Goal: Task Accomplishment & Management: Manage account settings

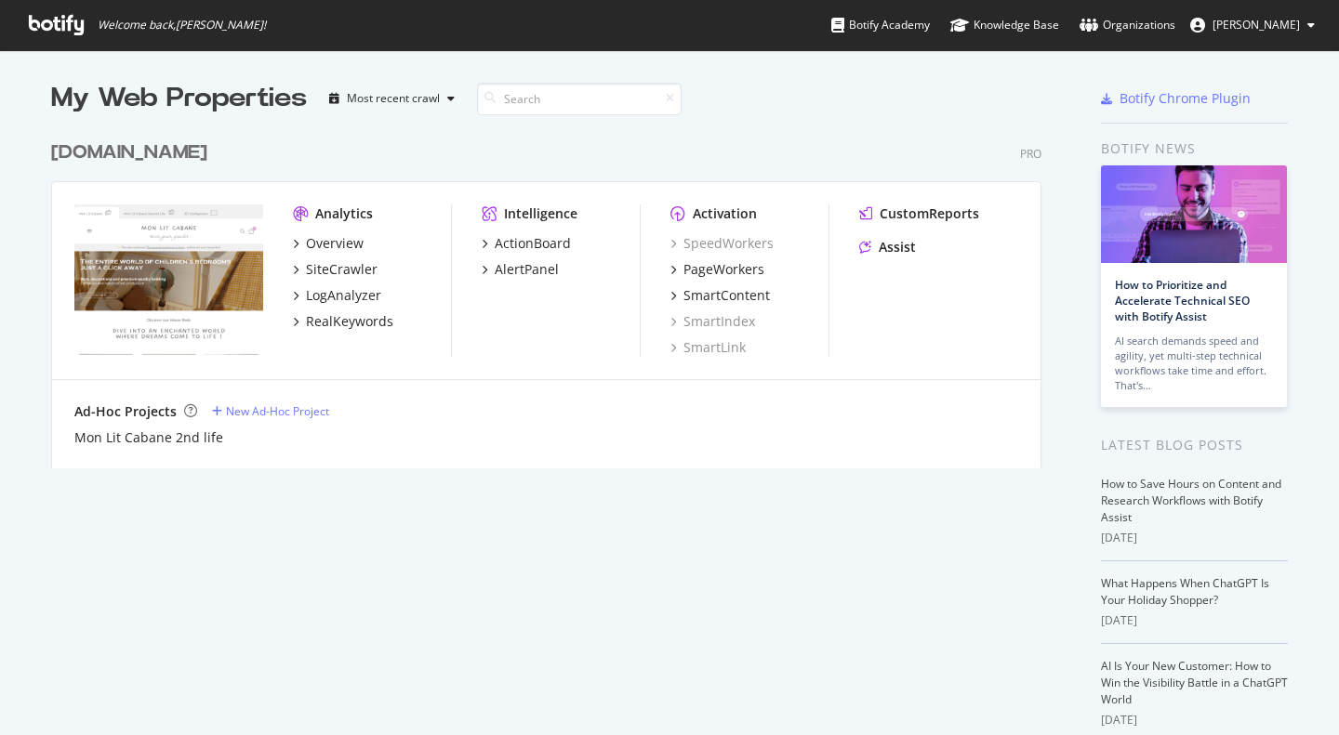
scroll to position [722, 1311]
click at [137, 150] on div "[DOMAIN_NAME]" at bounding box center [129, 152] width 156 height 27
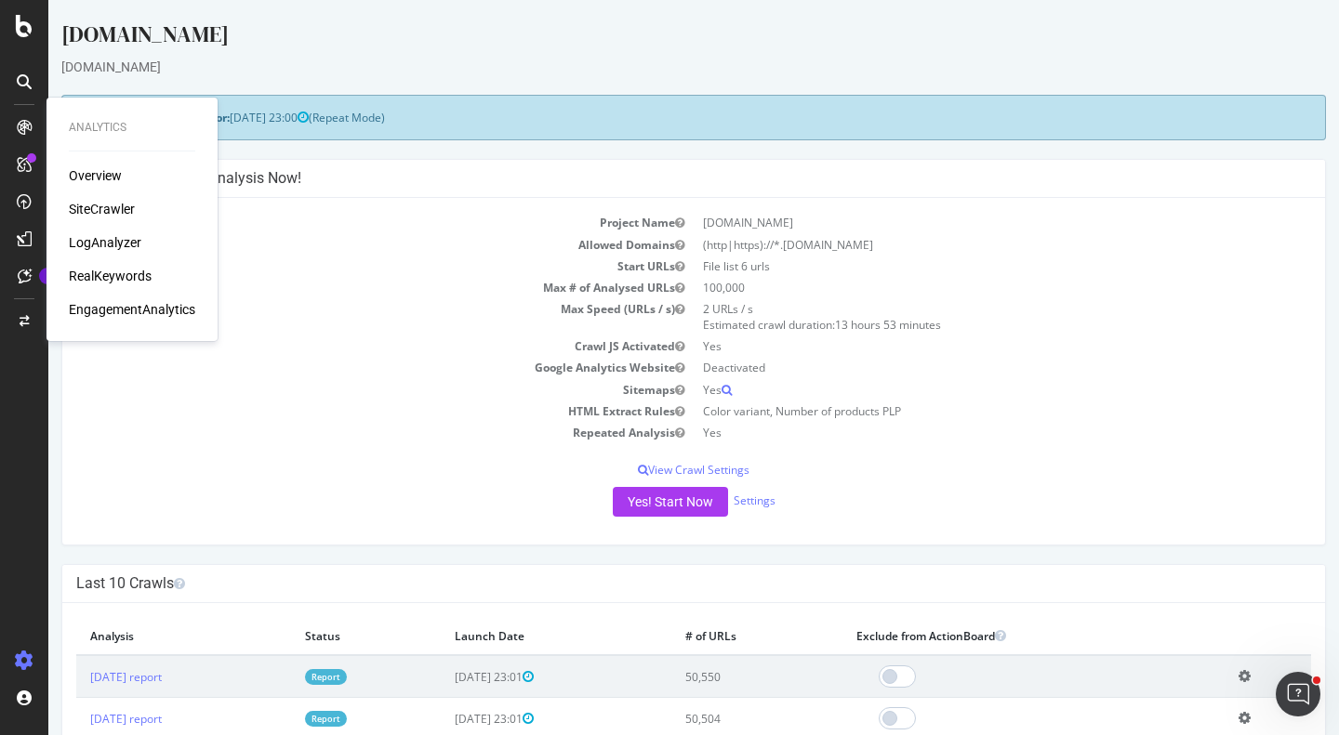
click at [114, 206] on div "SiteCrawler" at bounding box center [102, 209] width 66 height 19
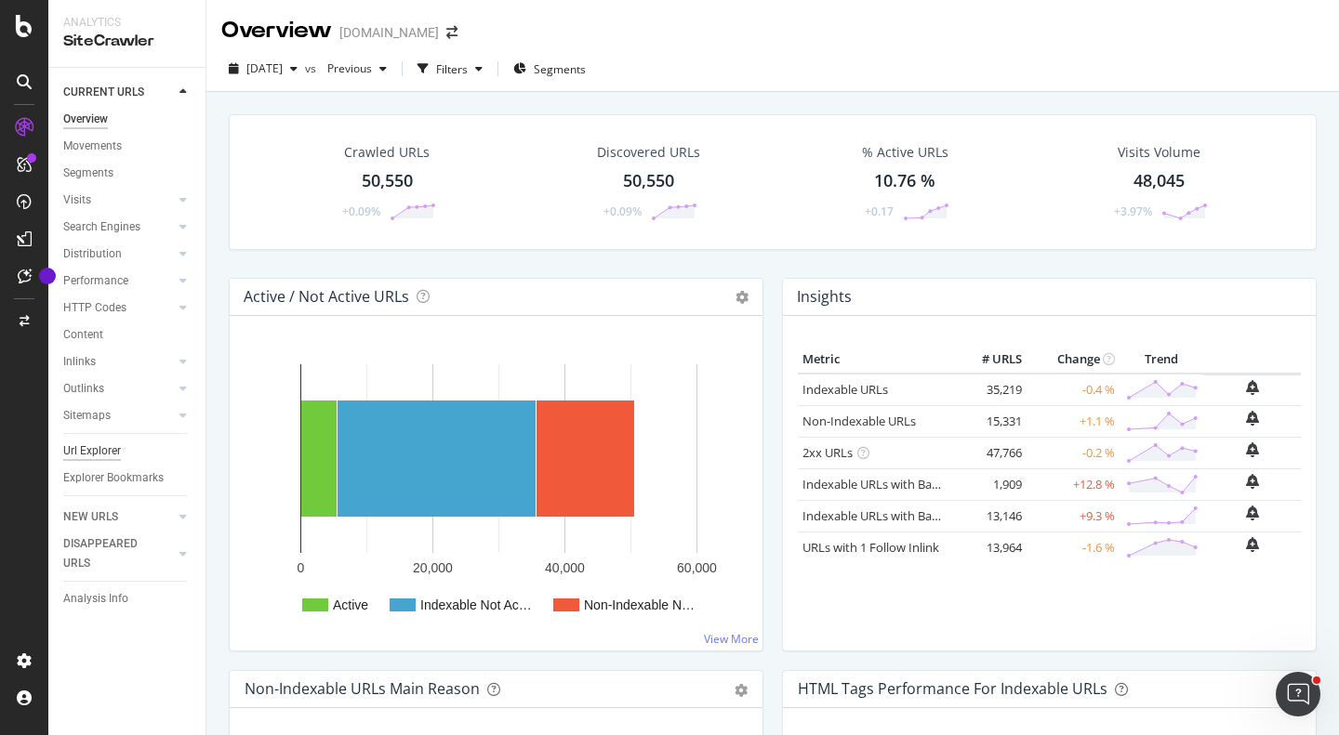
click at [103, 452] on div "Url Explorer" at bounding box center [92, 452] width 58 height 20
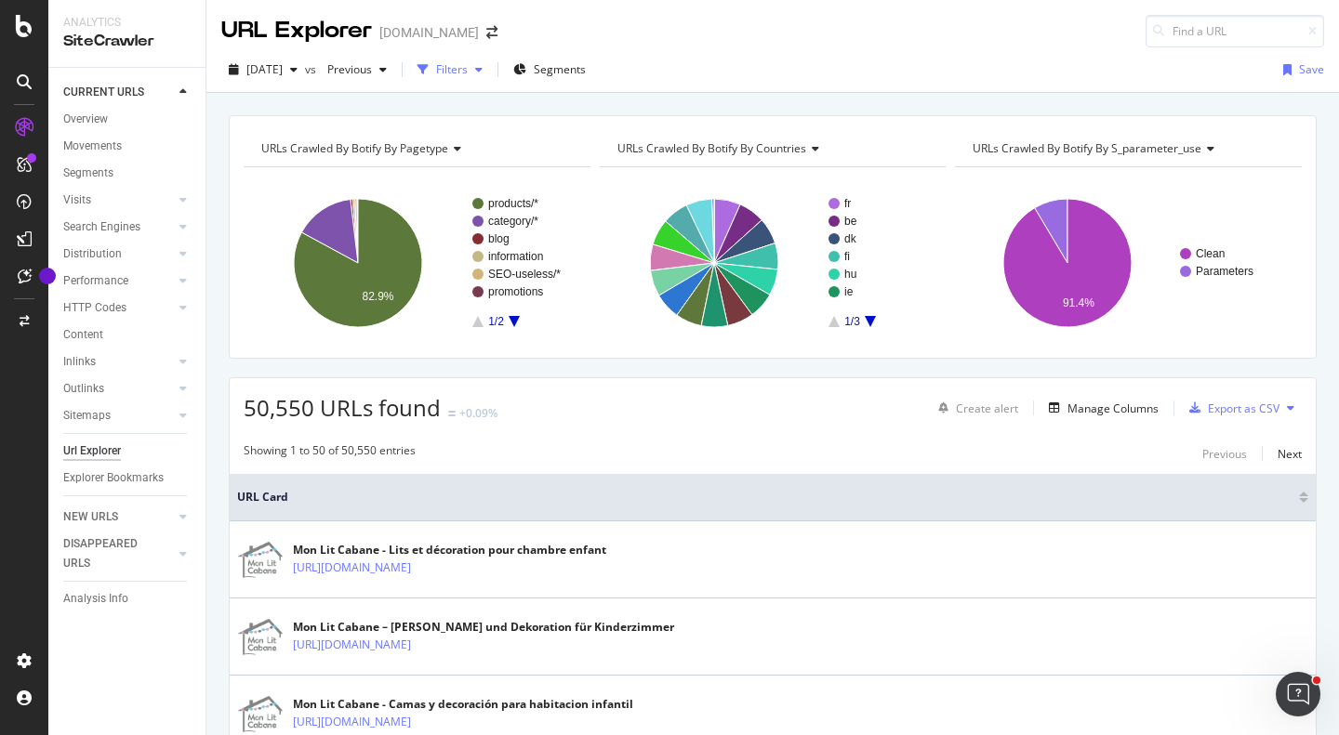
click at [480, 78] on div "Filters" at bounding box center [450, 70] width 80 height 28
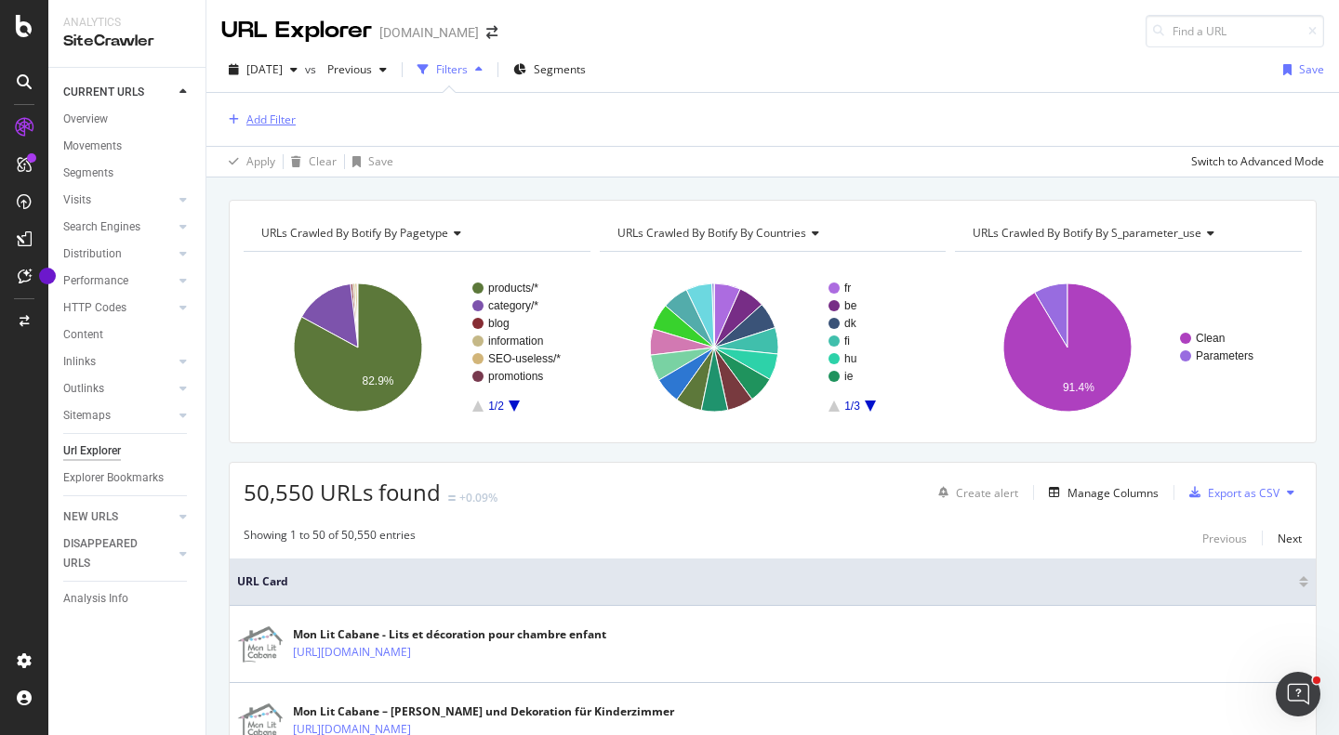
click at [273, 122] on div "Add Filter" at bounding box center [270, 120] width 49 height 16
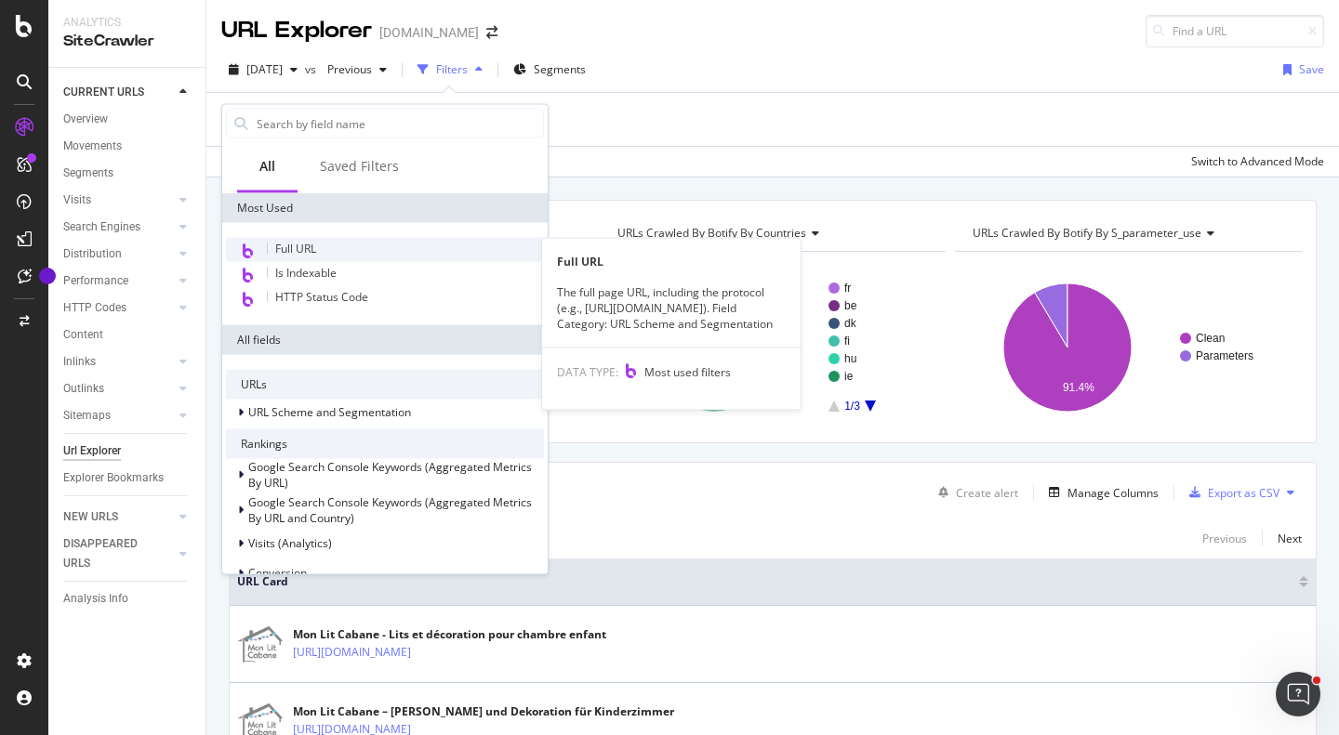
click at [295, 253] on span "Full URL" at bounding box center [295, 249] width 41 height 16
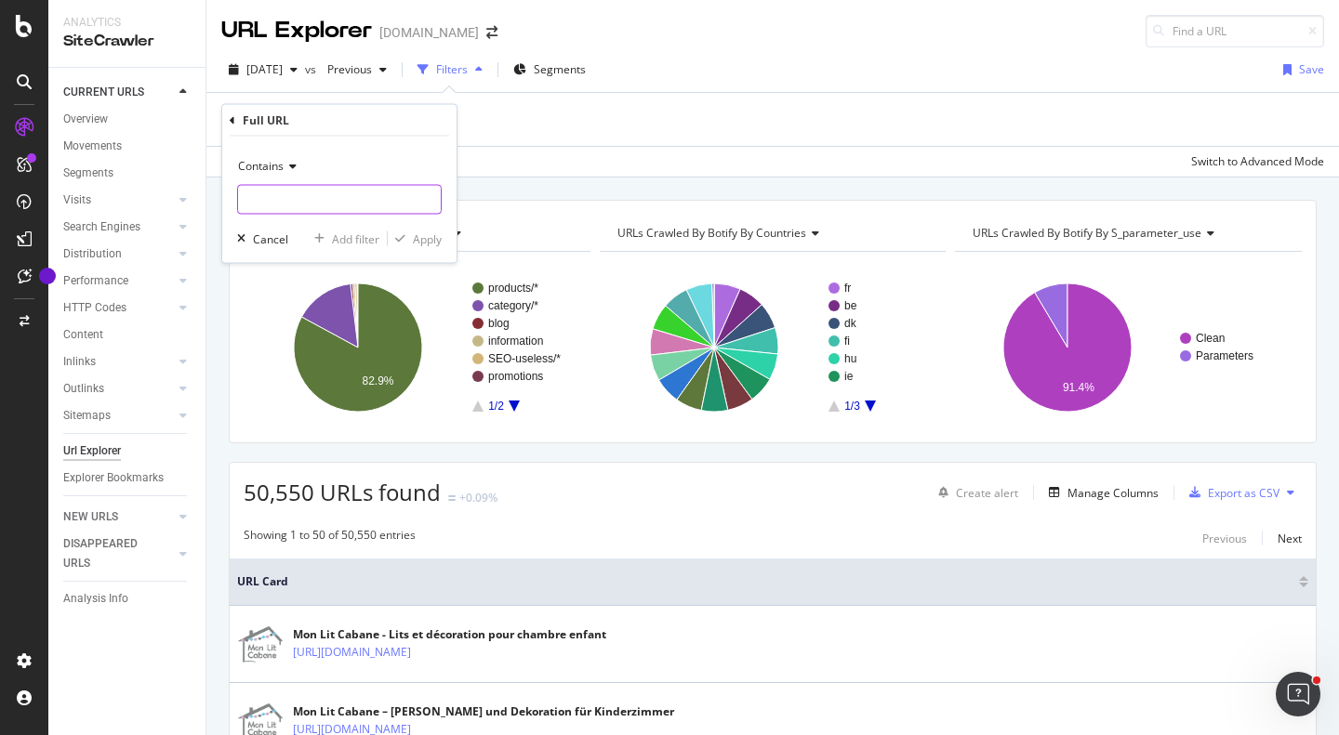
click at [310, 203] on input "text" at bounding box center [339, 200] width 203 height 30
paste input "[URL][DOMAIN_NAME]"
type input "[URL][DOMAIN_NAME]"
click at [407, 234] on div "button" at bounding box center [400, 238] width 25 height 11
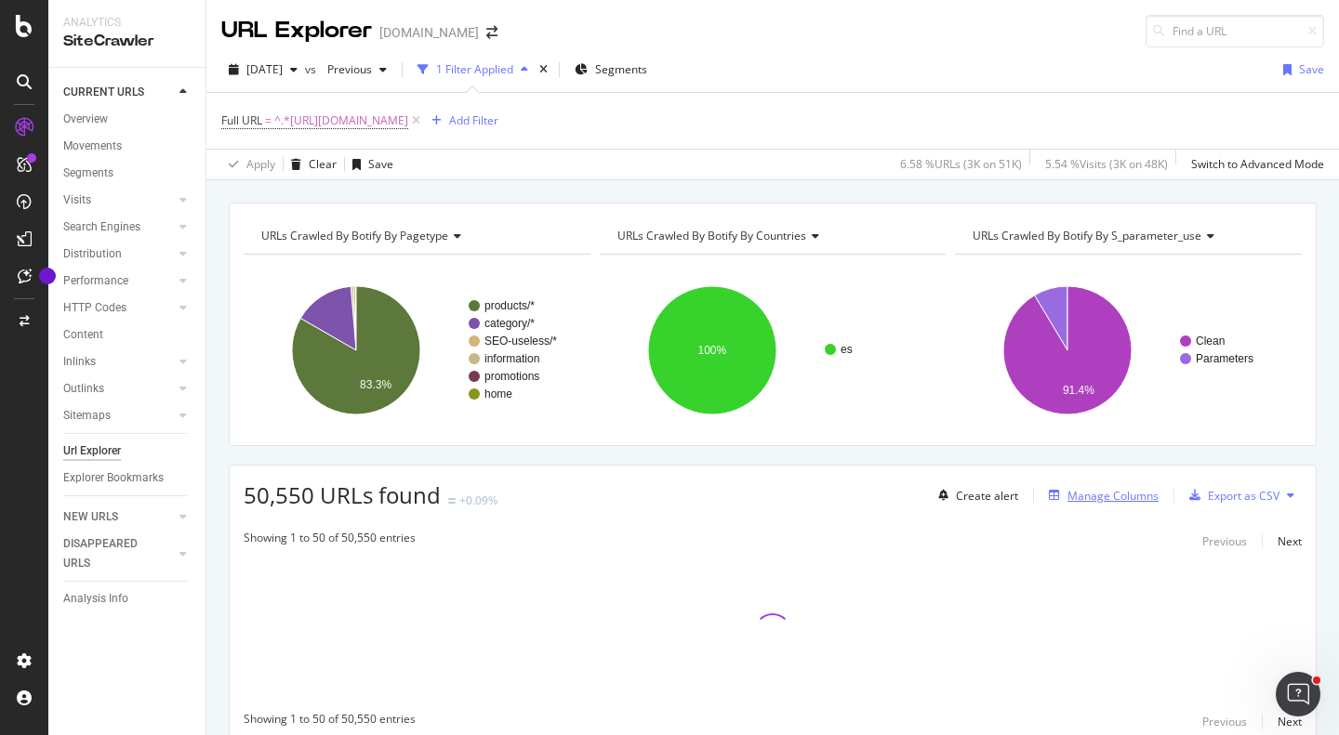
click at [1049, 494] on icon "button" at bounding box center [1054, 495] width 11 height 11
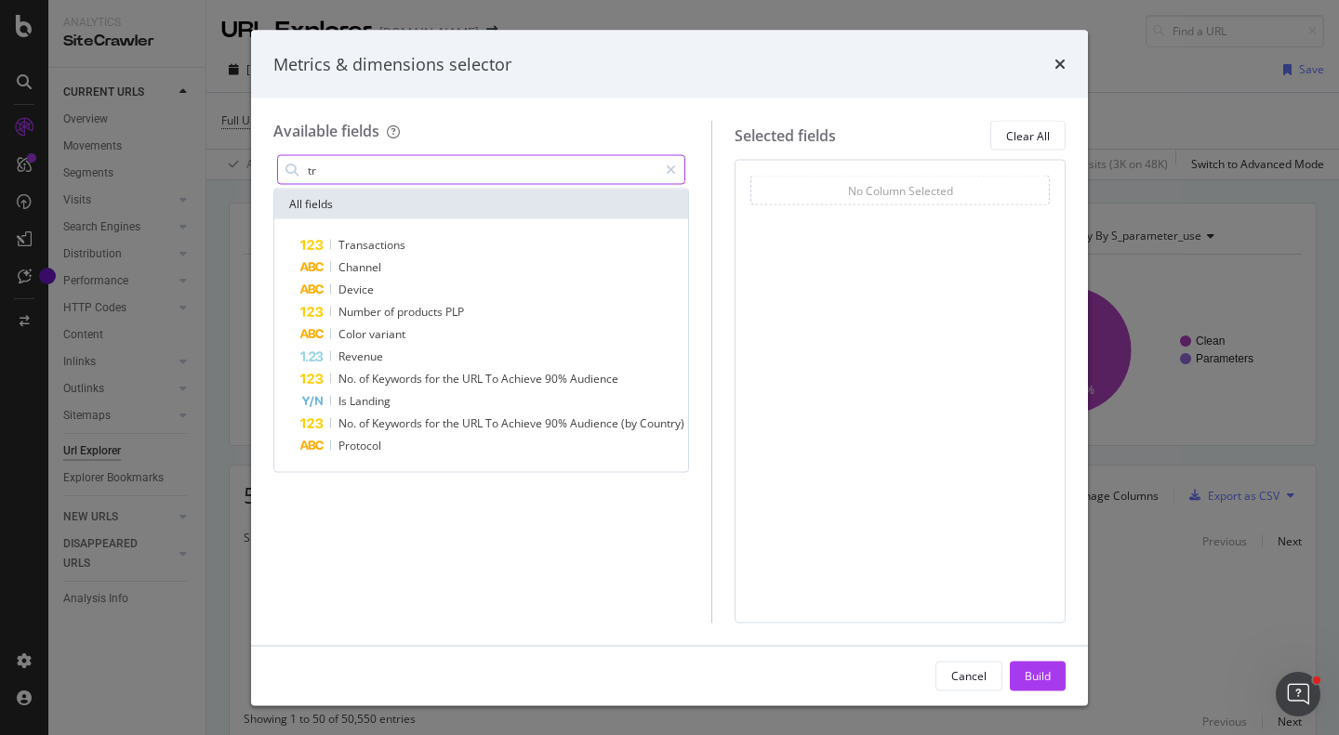
type input "t"
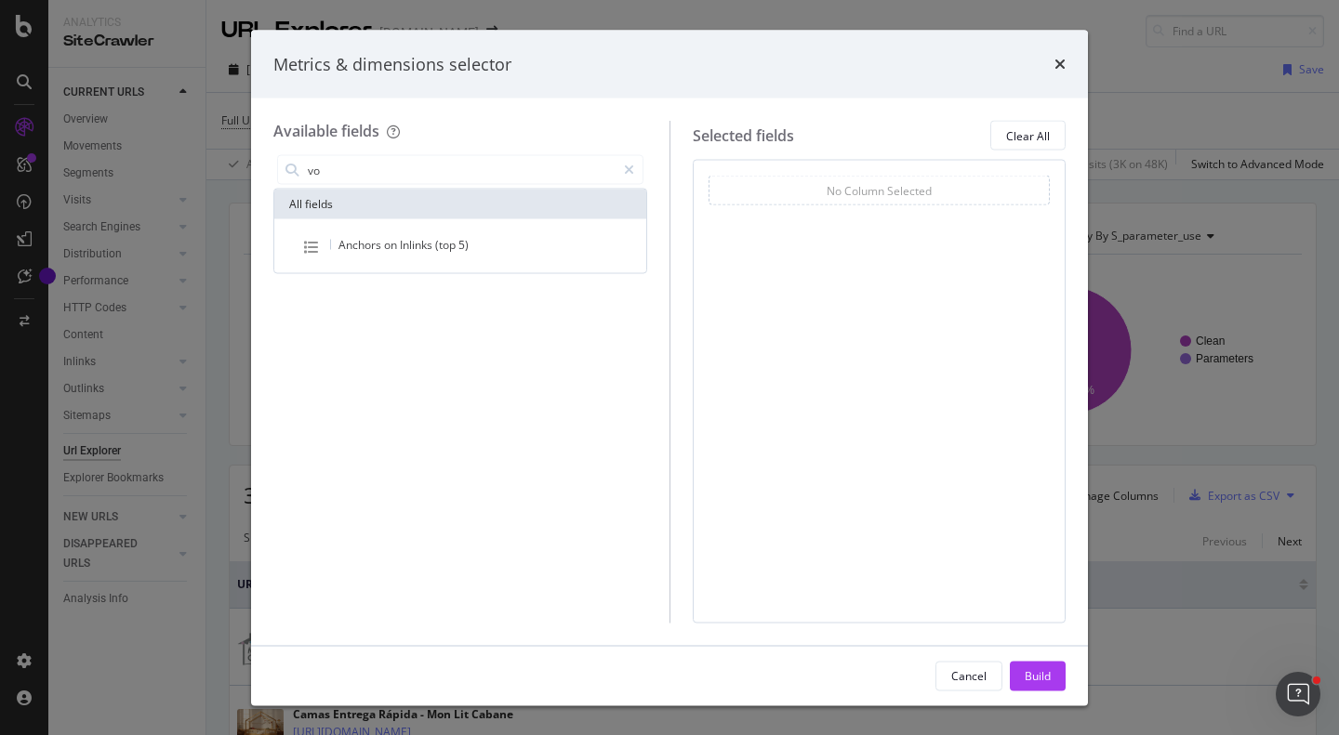
type input "v"
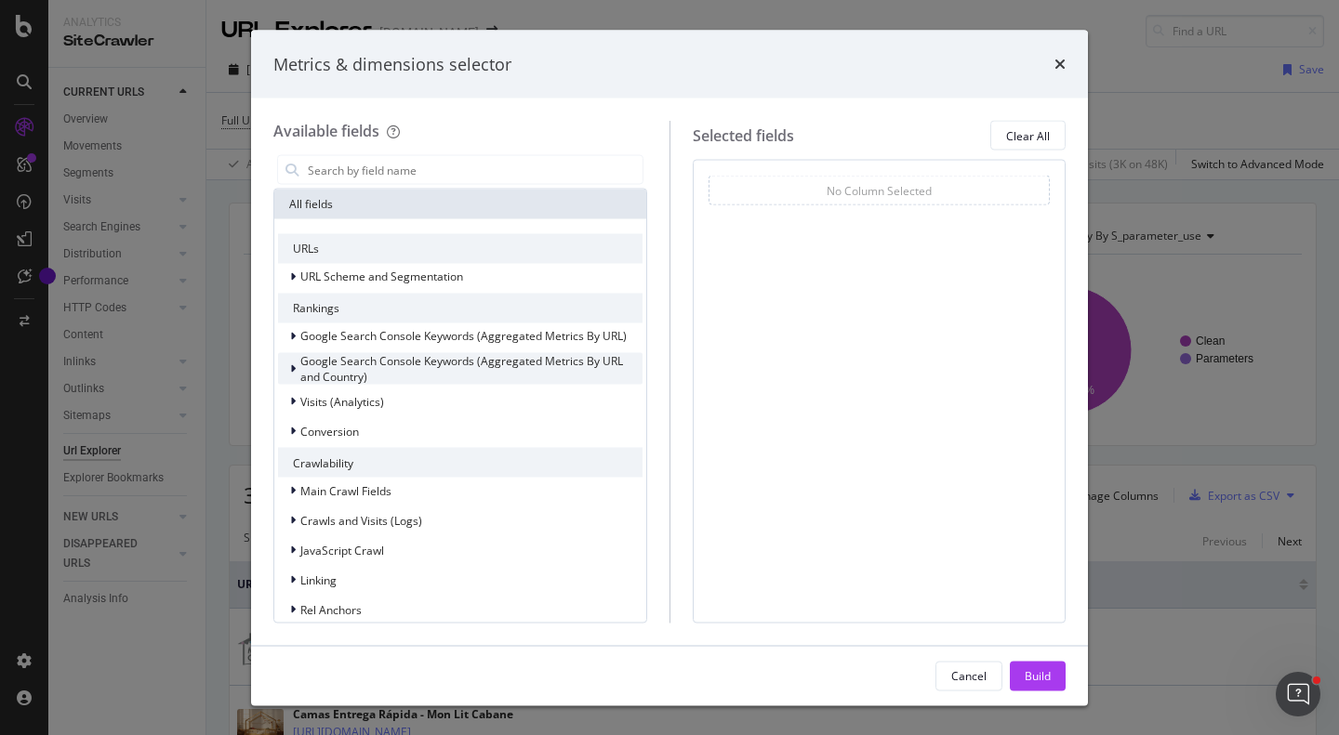
click at [291, 367] on icon "modal" at bounding box center [293, 369] width 6 height 11
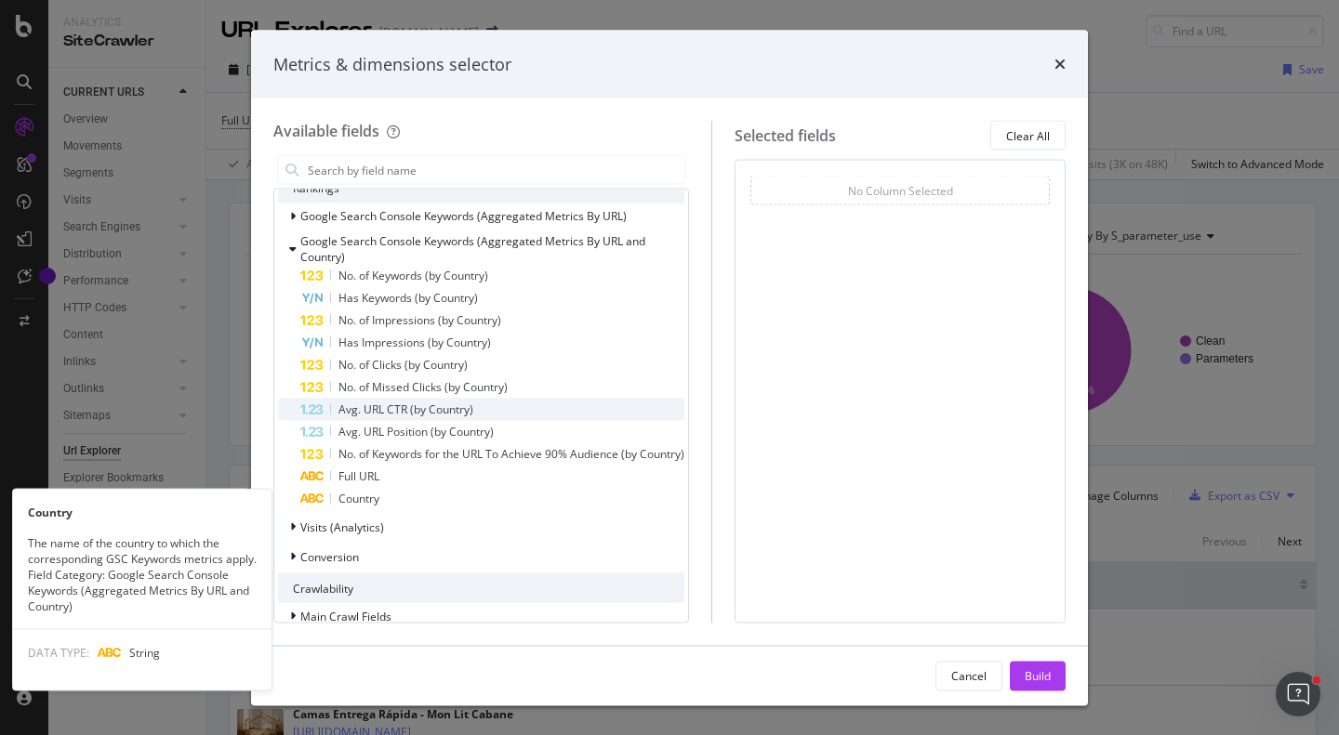
scroll to position [121, 0]
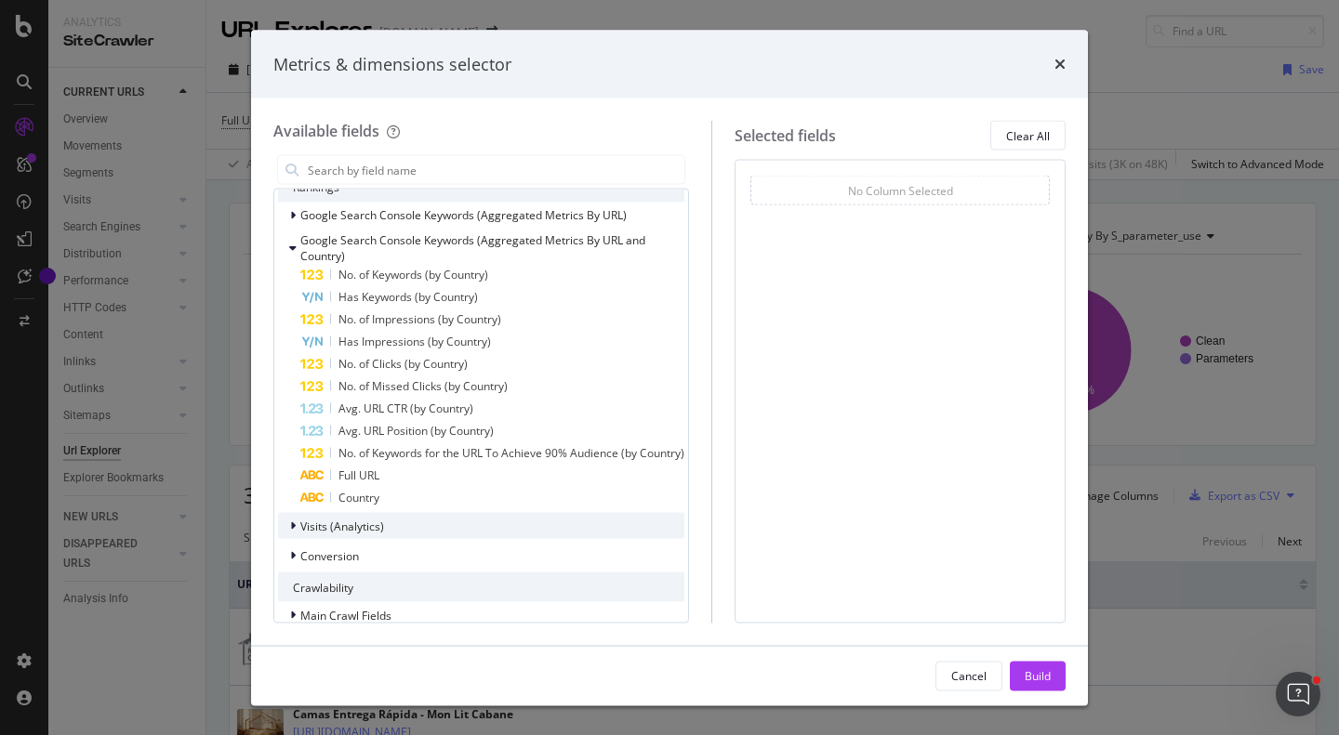
click at [315, 534] on div "Visits (Analytics)" at bounding box center [331, 526] width 106 height 19
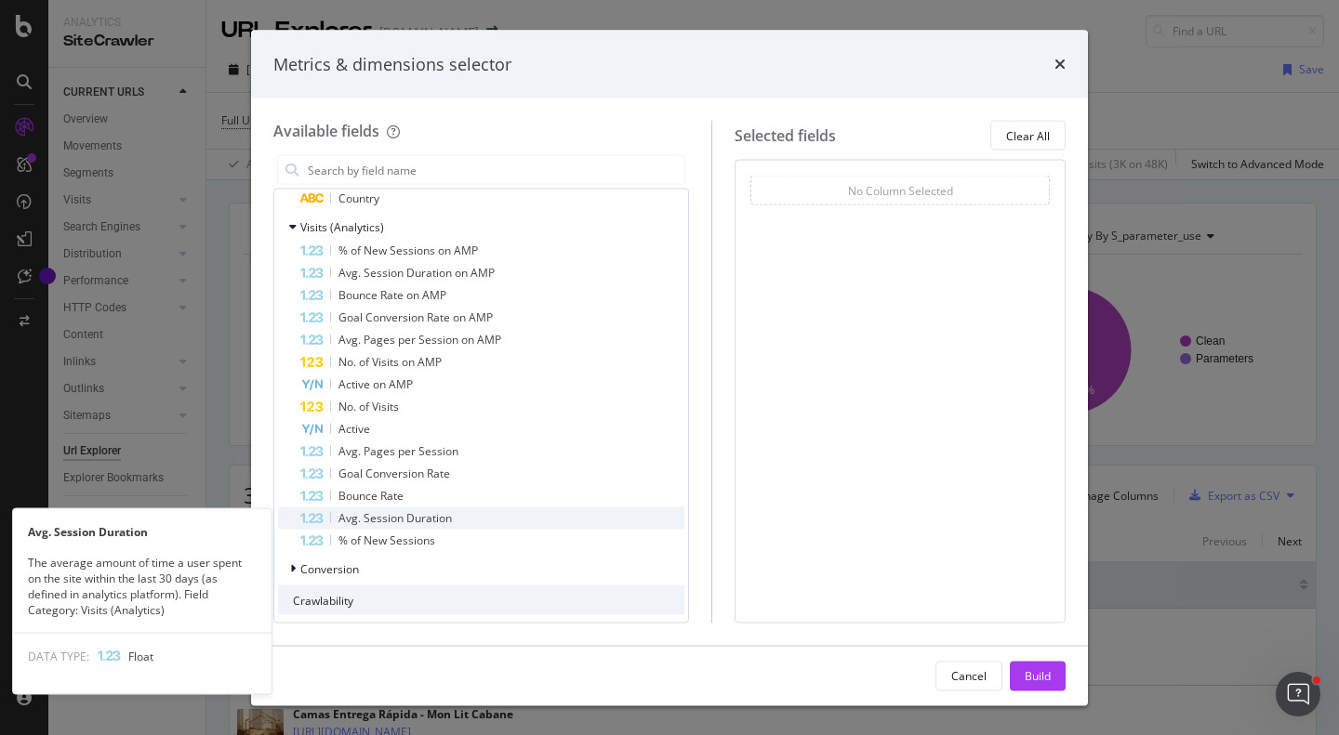
scroll to position [420, 0]
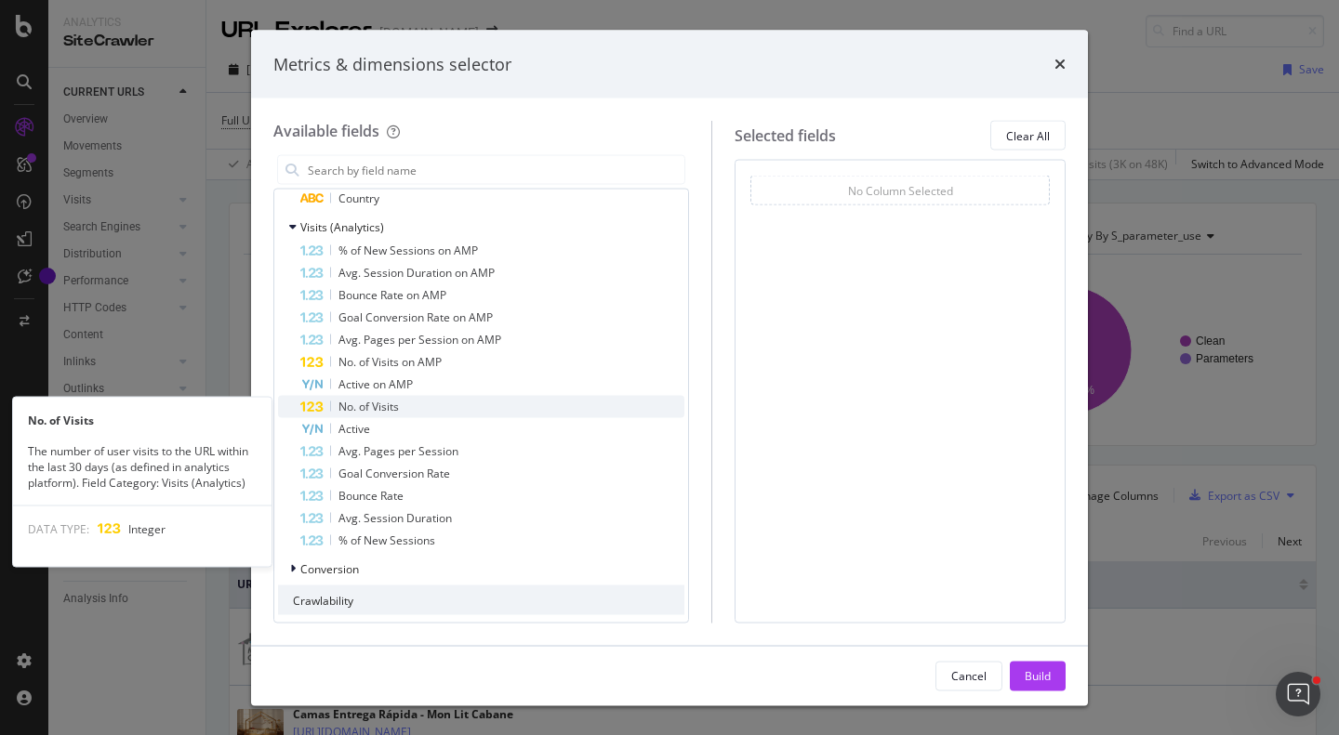
click at [417, 410] on div "No. of Visits" at bounding box center [492, 407] width 384 height 22
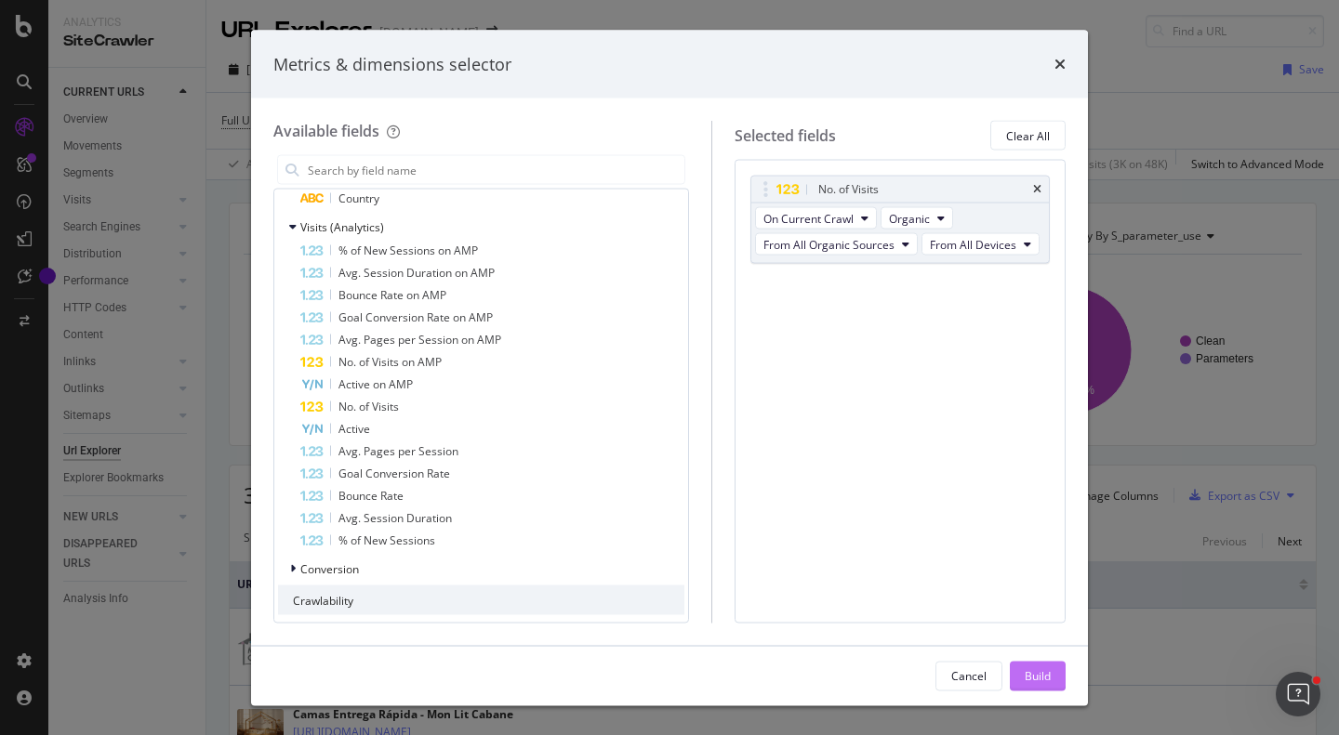
click at [1032, 672] on div "Build" at bounding box center [1038, 676] width 26 height 16
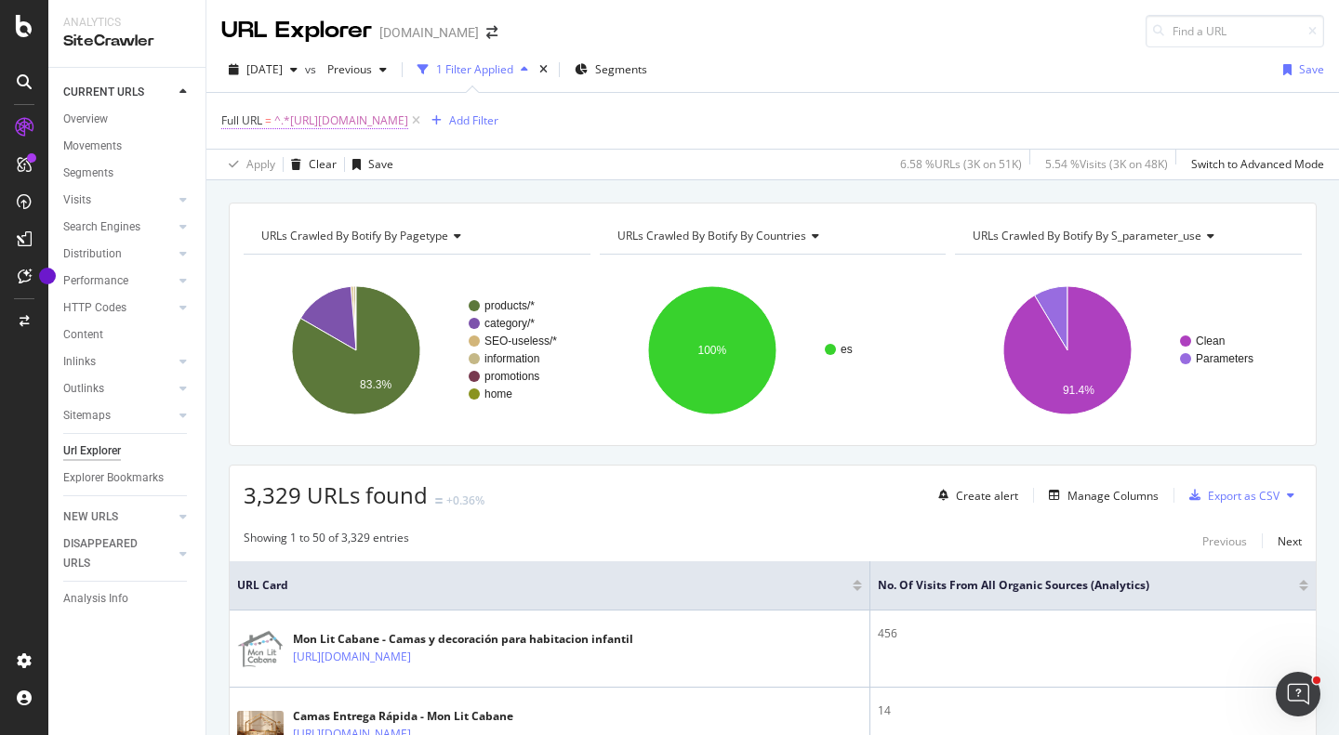
click at [254, 116] on span "Full URL" at bounding box center [241, 121] width 41 height 16
click at [270, 166] on span "Contains" at bounding box center [261, 164] width 46 height 16
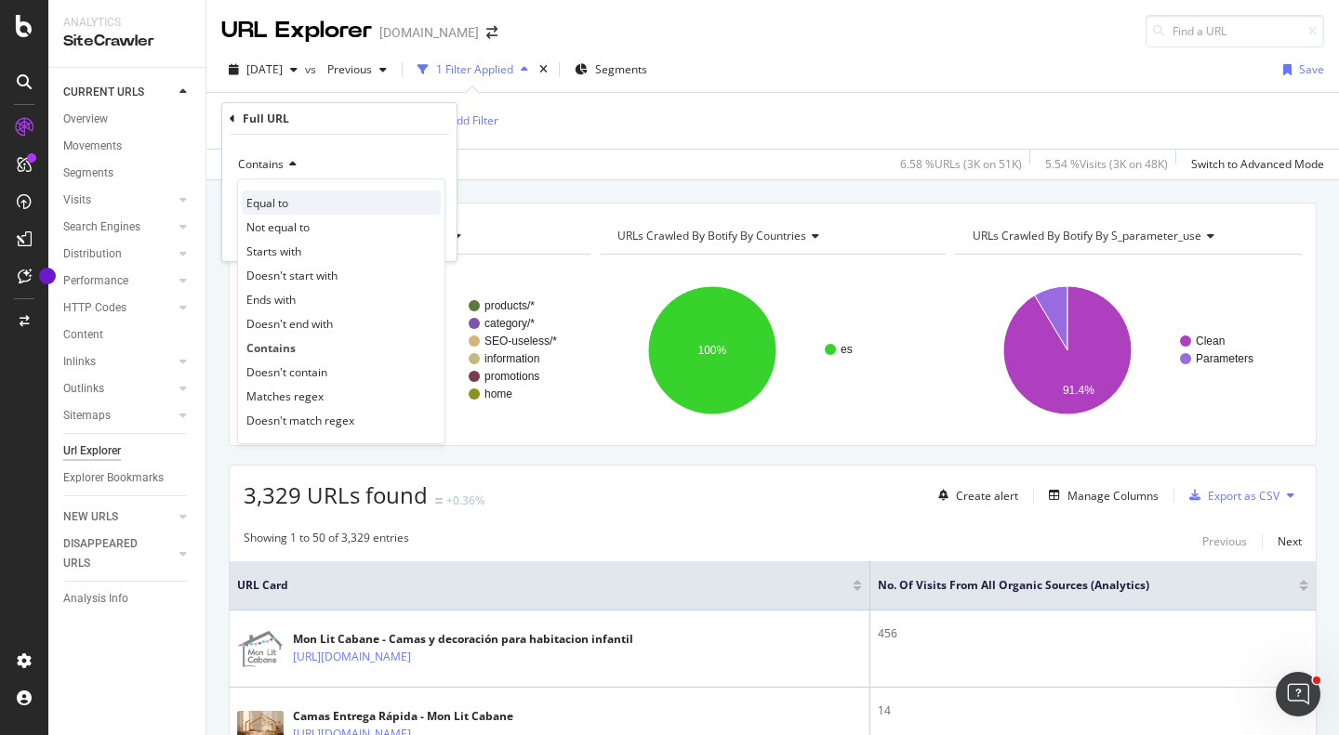
click at [276, 205] on span "Equal to" at bounding box center [267, 203] width 42 height 16
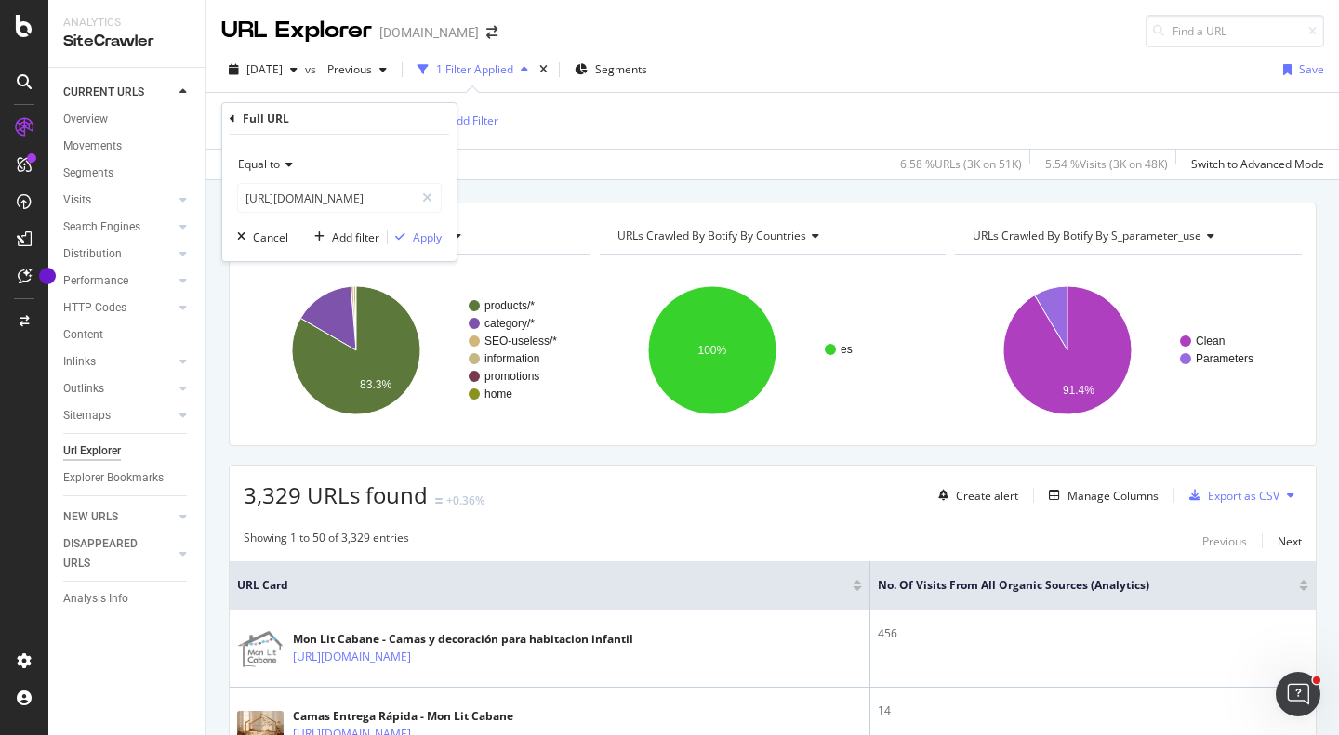
click at [427, 235] on div "Apply" at bounding box center [427, 238] width 29 height 16
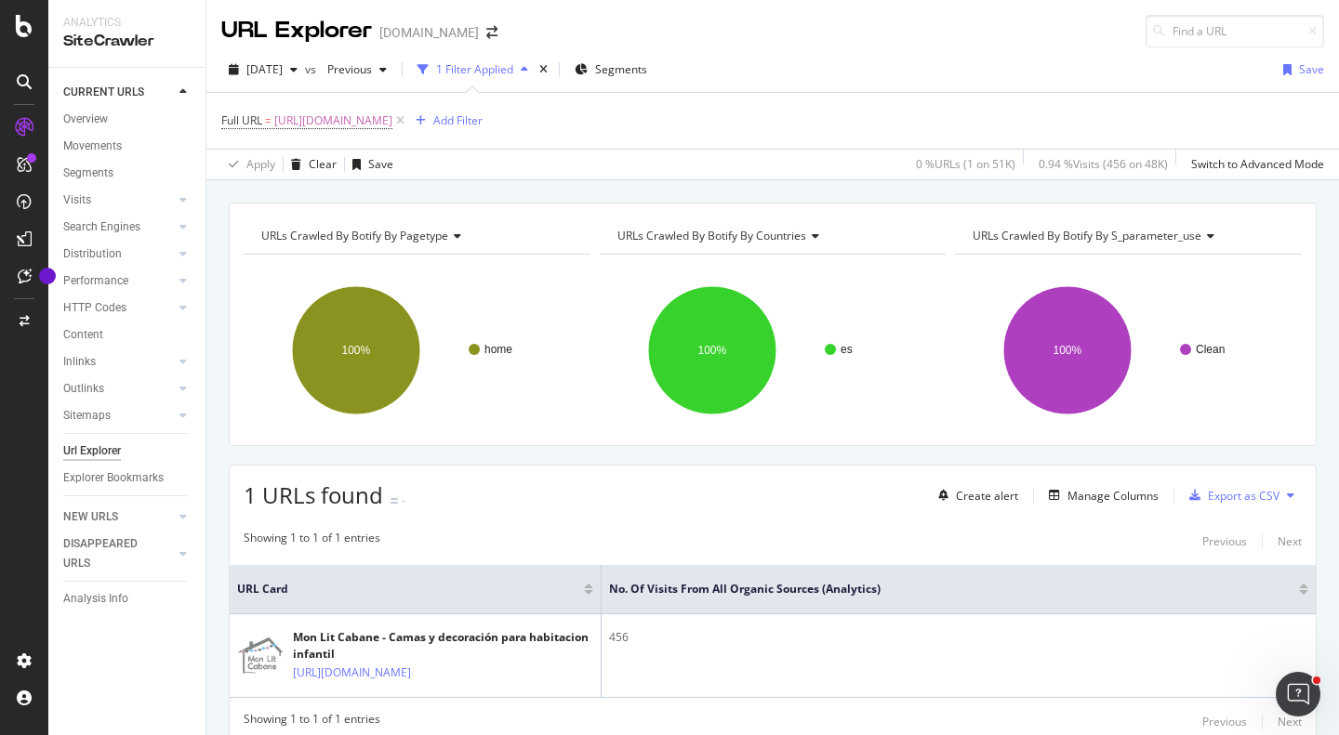
scroll to position [73, 0]
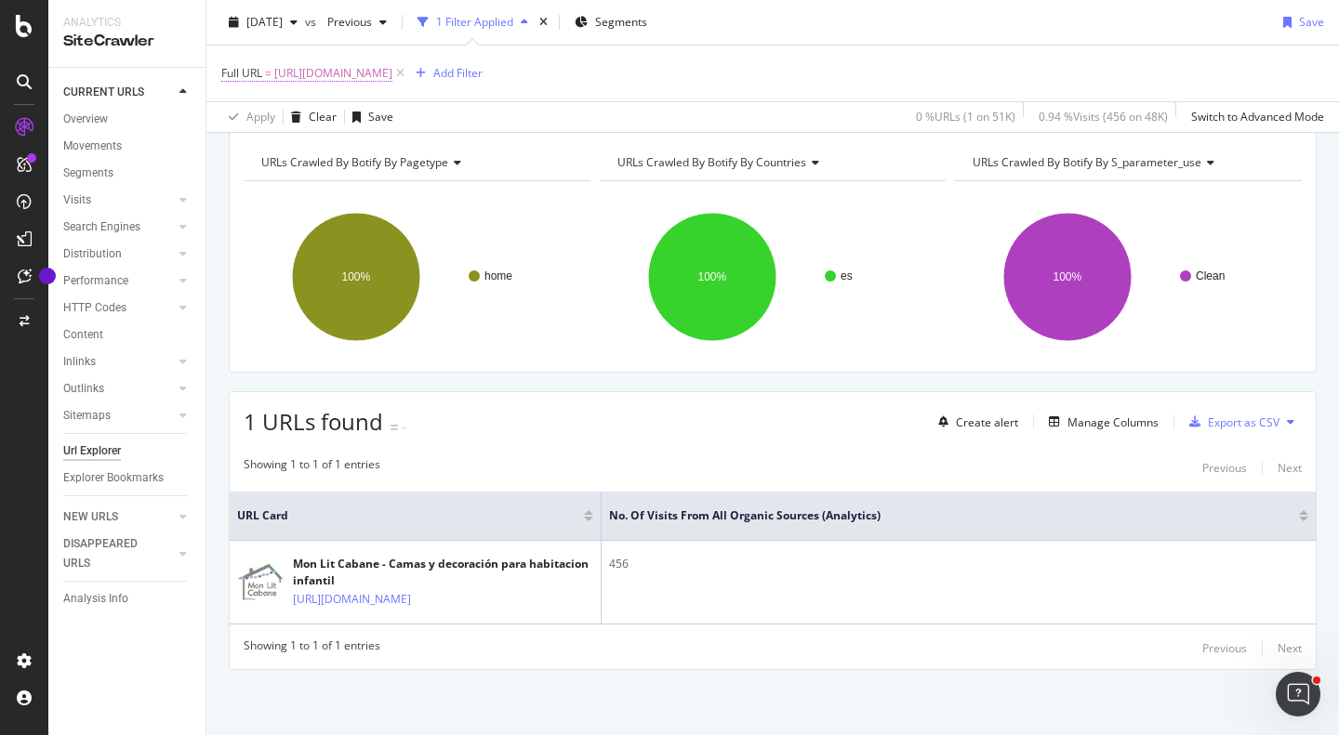
click at [392, 70] on span "[URL][DOMAIN_NAME]" at bounding box center [333, 73] width 118 height 26
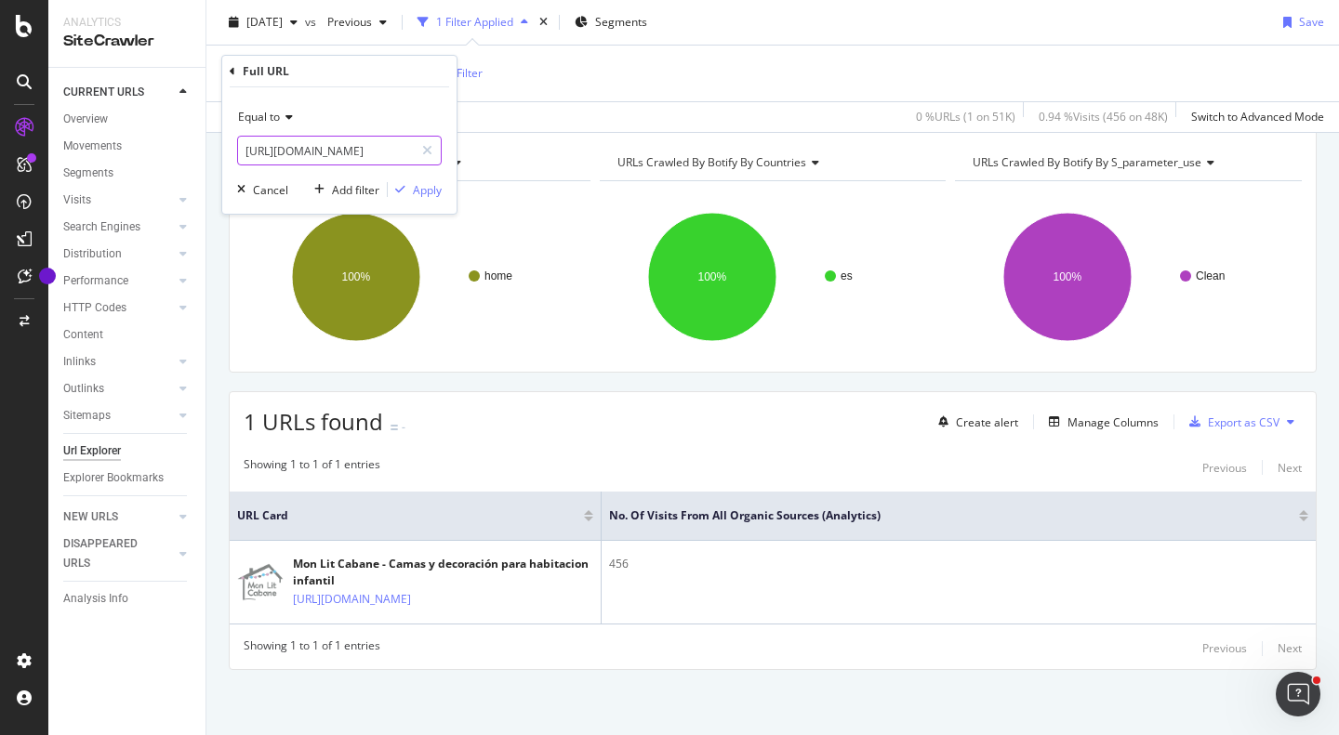
click at [338, 158] on input "[URL][DOMAIN_NAME]" at bounding box center [326, 151] width 176 height 30
paste input "de"
type input "[URL][DOMAIN_NAME]"
click at [419, 190] on div "Apply" at bounding box center [427, 190] width 29 height 16
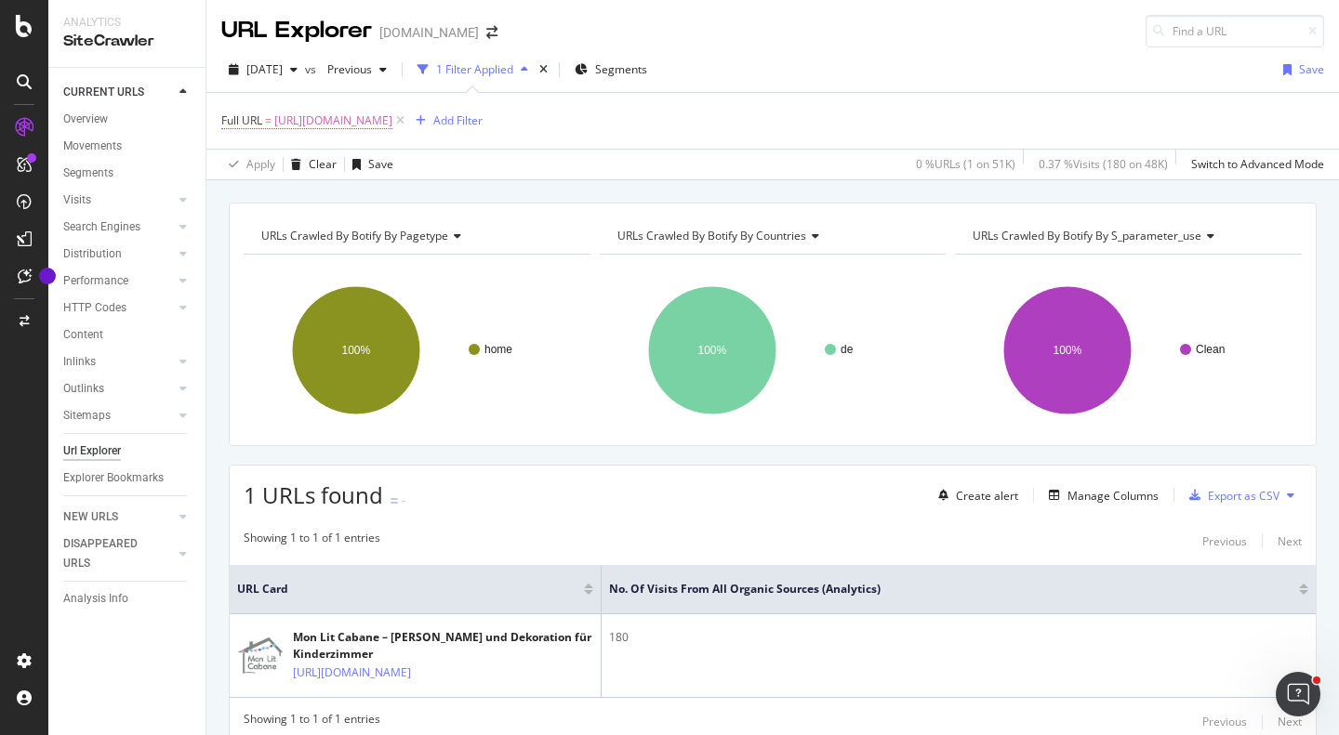
click at [382, 121] on span "[URL][DOMAIN_NAME]" at bounding box center [333, 121] width 118 height 26
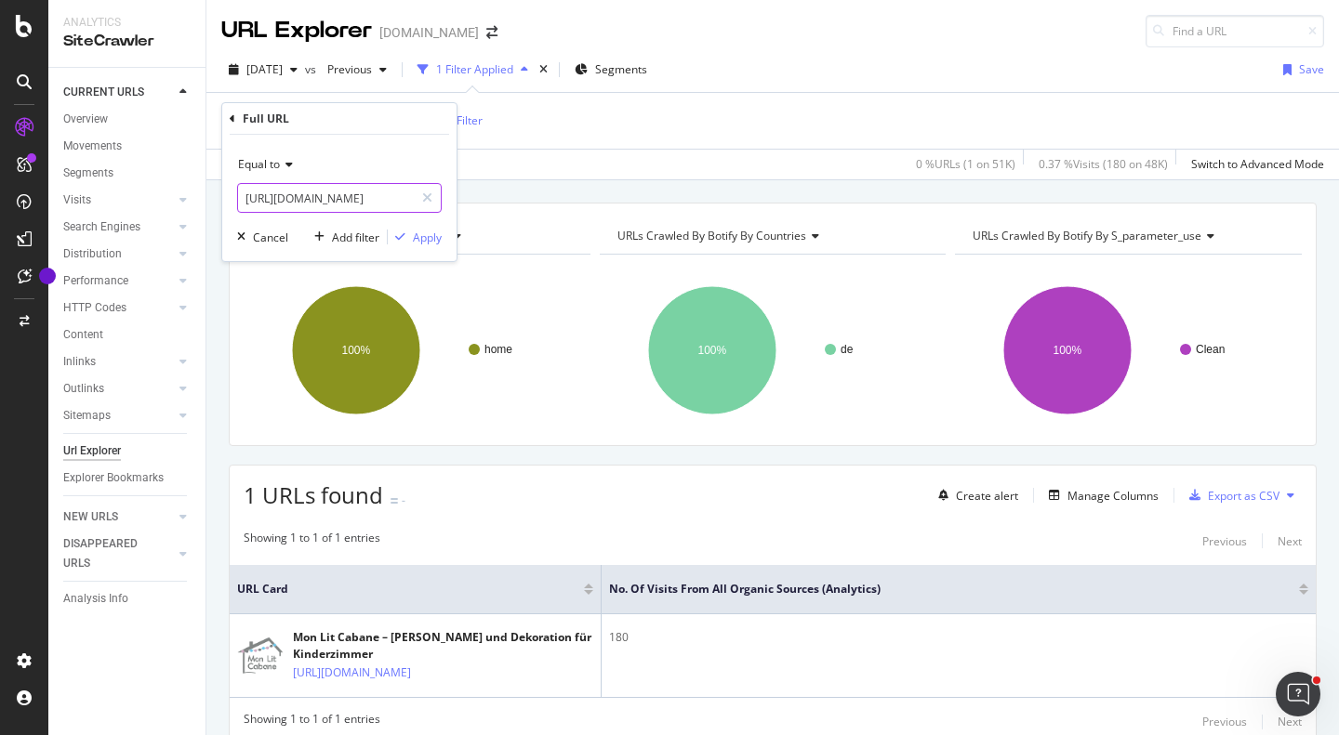
click at [311, 198] on input "[URL][DOMAIN_NAME]" at bounding box center [326, 198] width 176 height 30
paste input "es/121-camas"
type input "[URL][DOMAIN_NAME]"
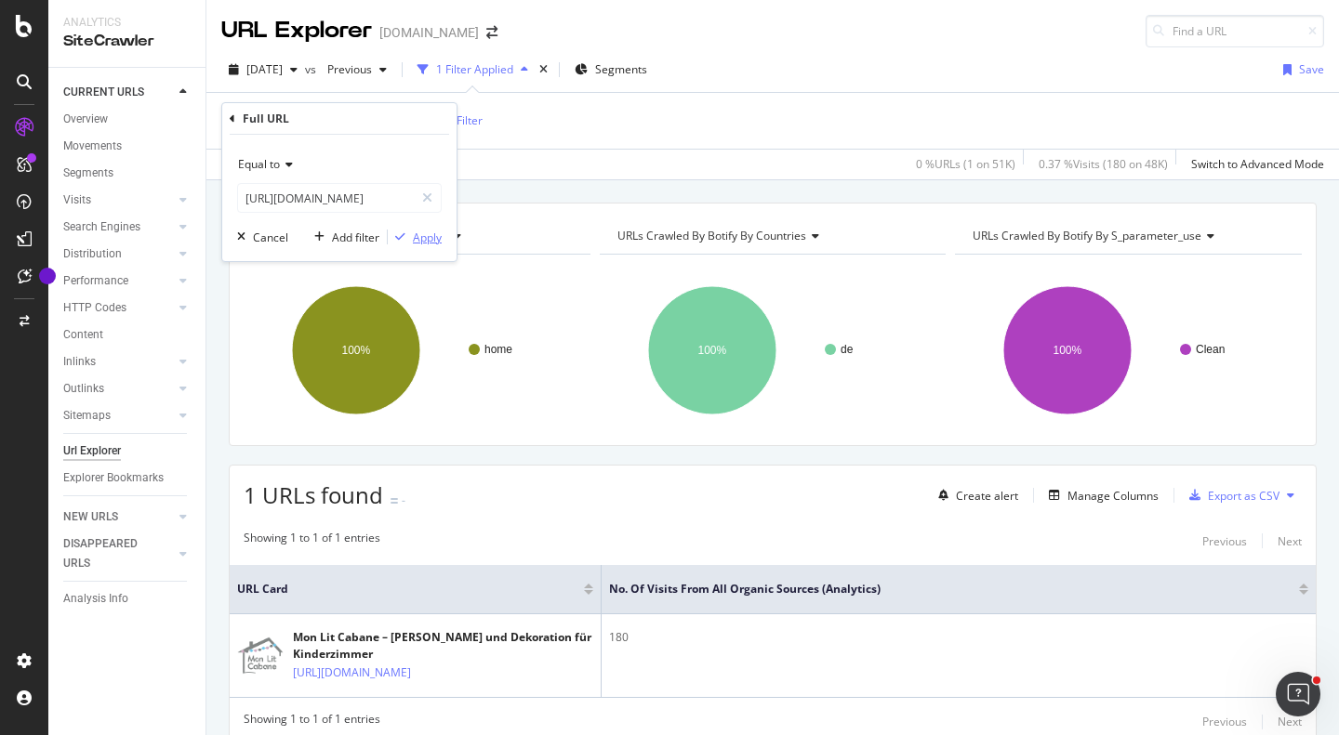
click at [435, 233] on div "Apply" at bounding box center [427, 238] width 29 height 16
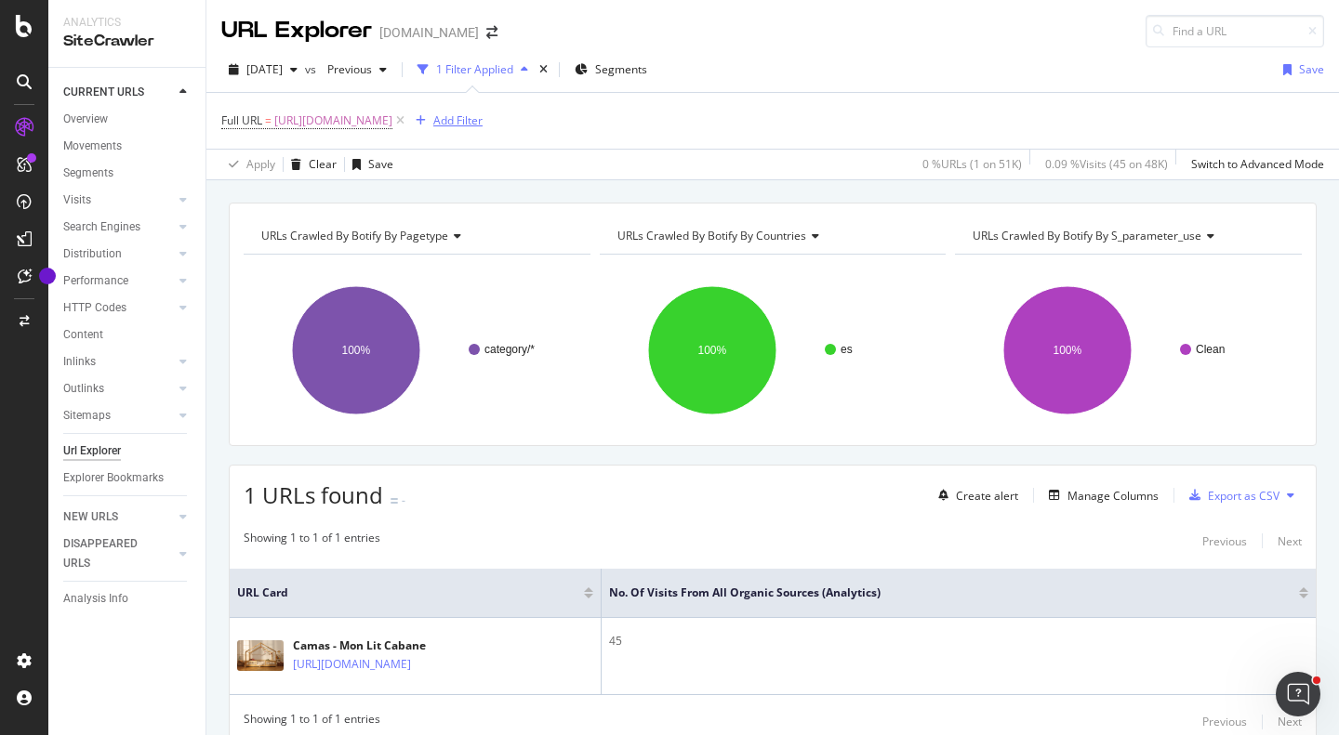
click at [483, 114] on div "Add Filter" at bounding box center [457, 121] width 49 height 16
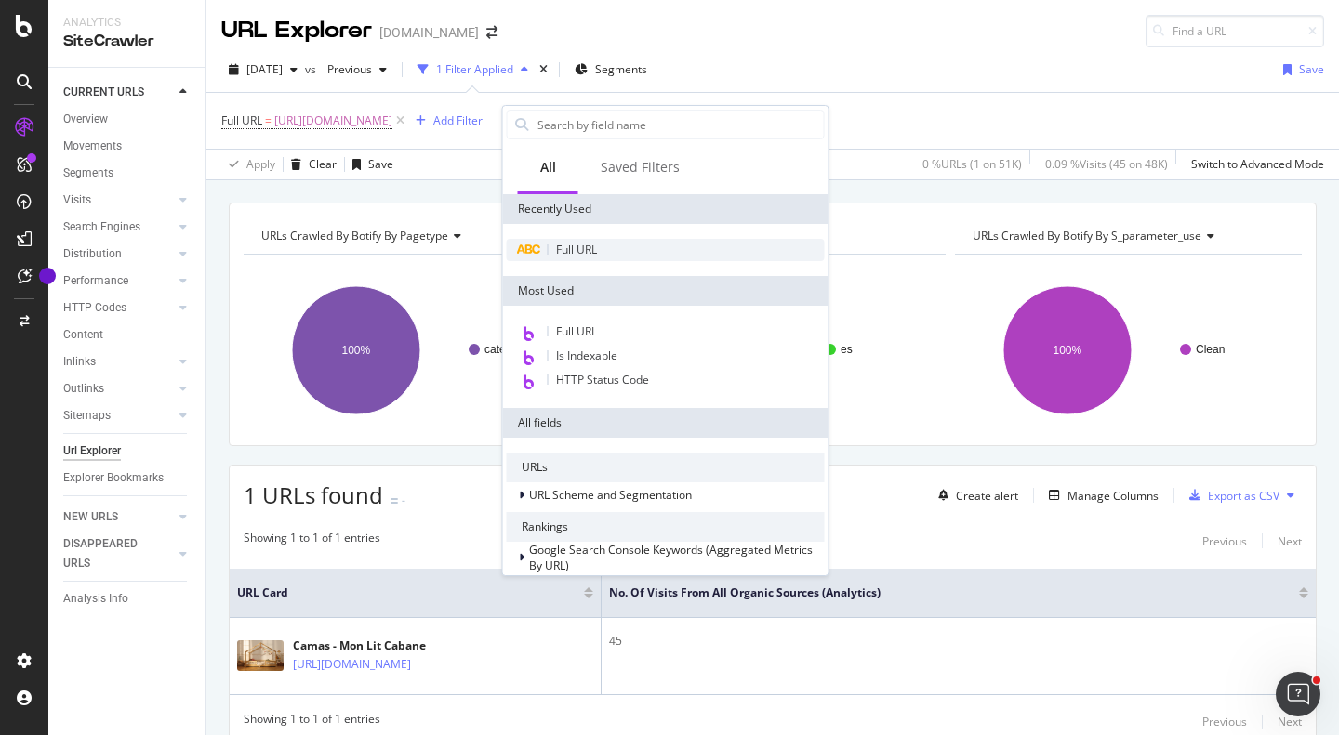
click at [562, 255] on span "Full URL" at bounding box center [576, 250] width 41 height 16
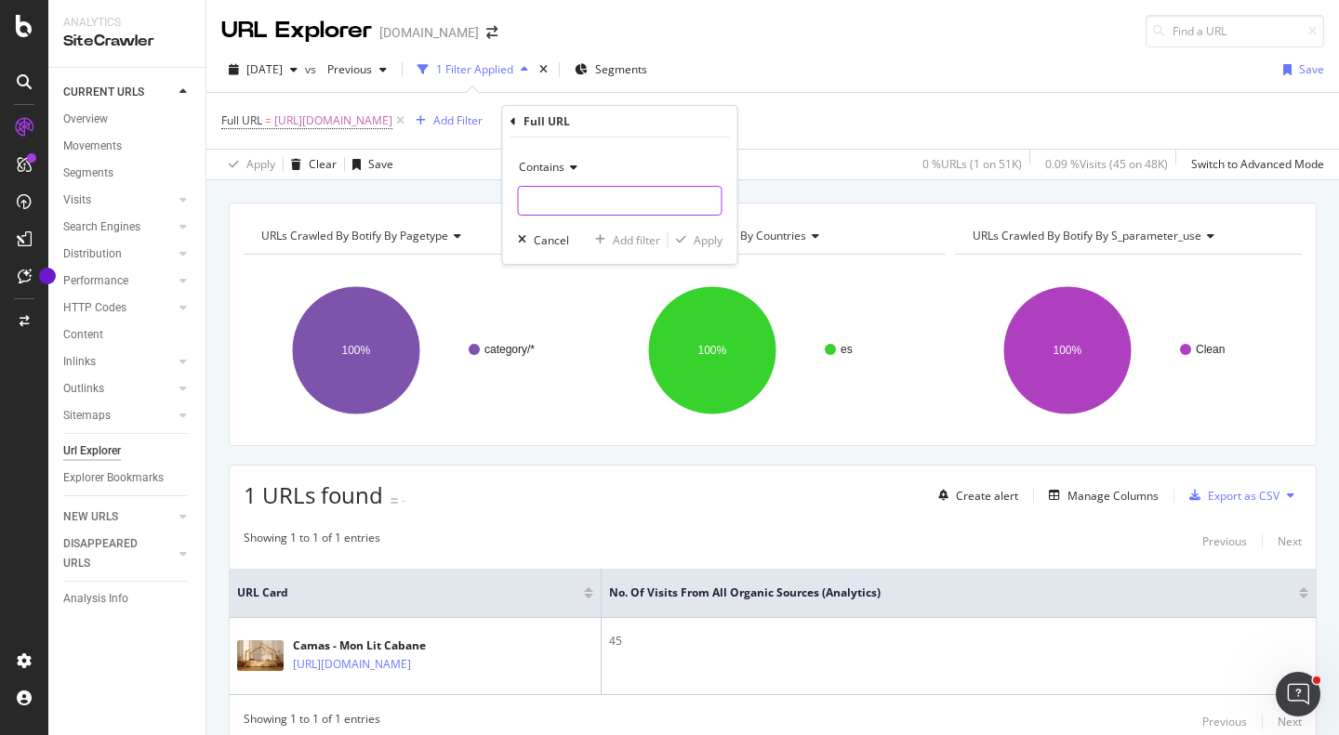
click at [590, 195] on input "text" at bounding box center [620, 201] width 203 height 30
paste input "[URL][DOMAIN_NAME]"
type input "[URL][DOMAIN_NAME]"
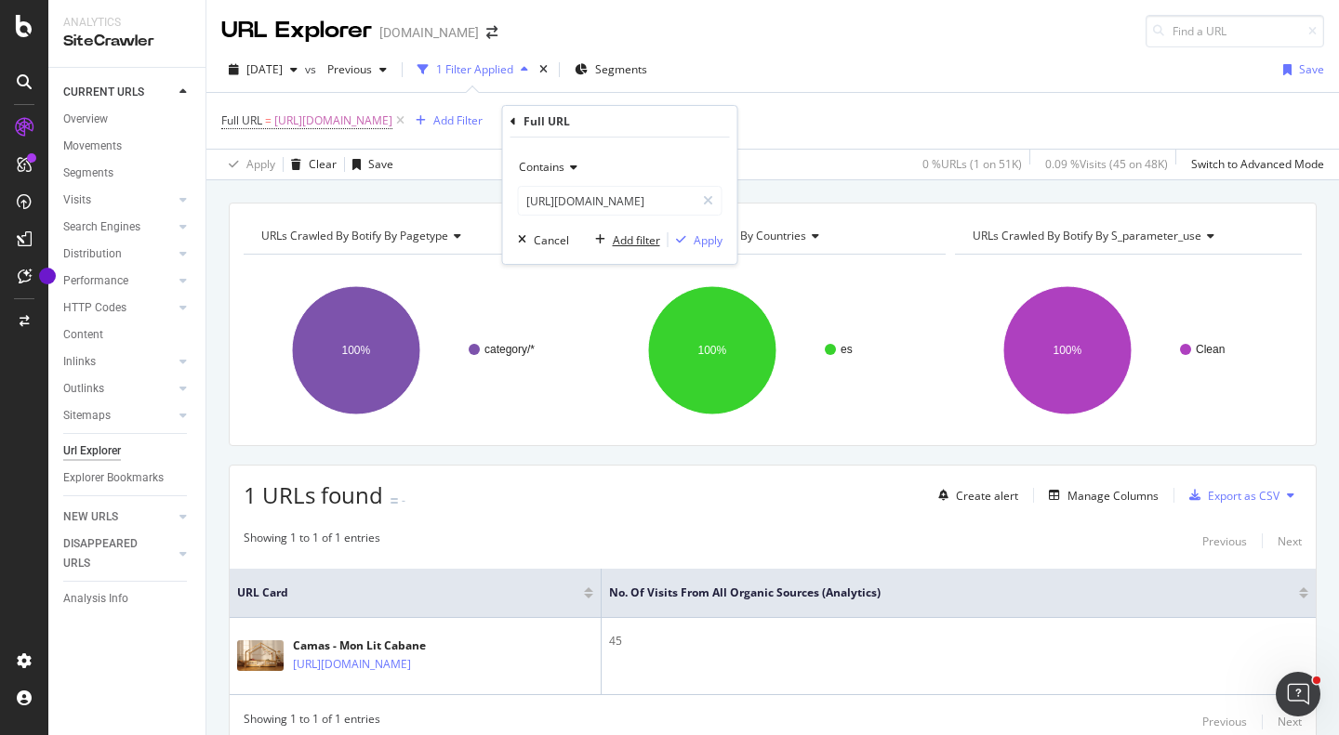
click at [646, 242] on div "Add filter" at bounding box center [636, 240] width 47 height 16
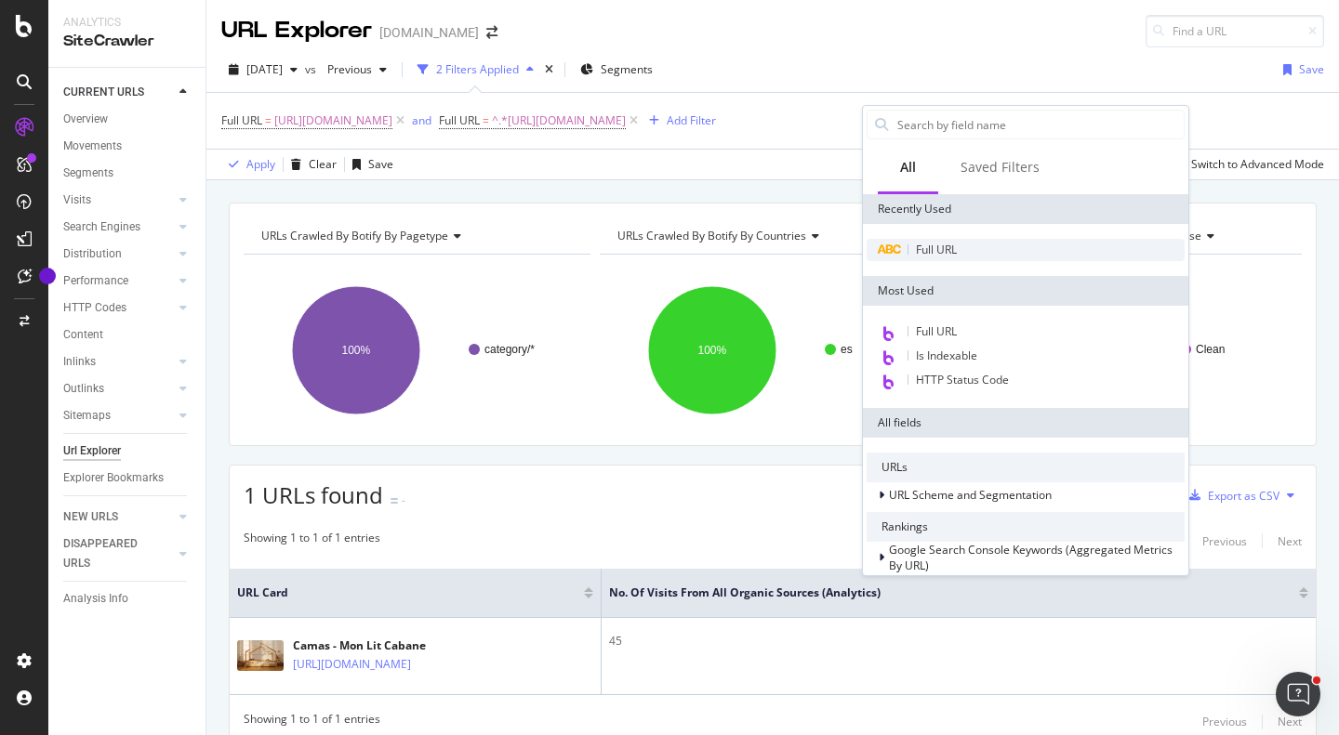
click at [925, 240] on div "Full URL" at bounding box center [1026, 250] width 318 height 22
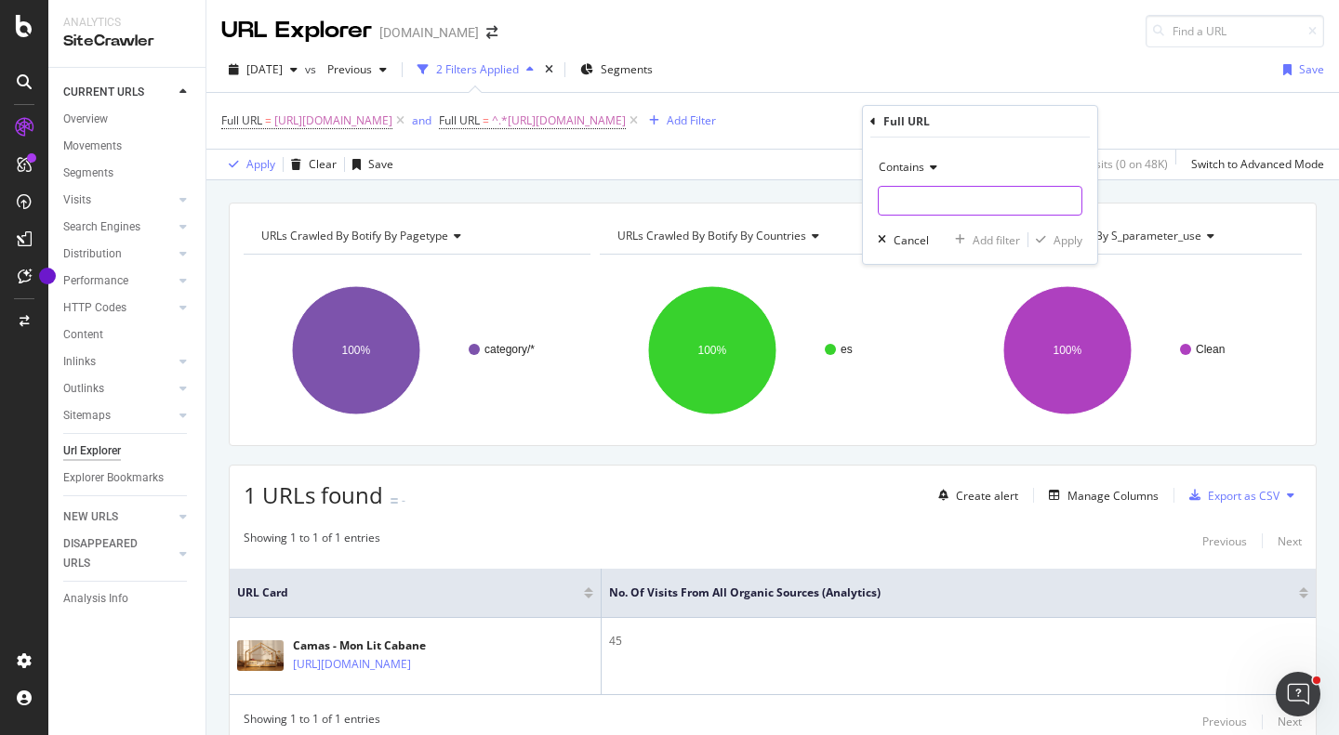
click at [940, 189] on input "text" at bounding box center [980, 201] width 203 height 30
paste input "[URL][DOMAIN_NAME]"
type input "[URL][DOMAIN_NAME]"
click at [1000, 244] on div "Add filter" at bounding box center [996, 240] width 47 height 16
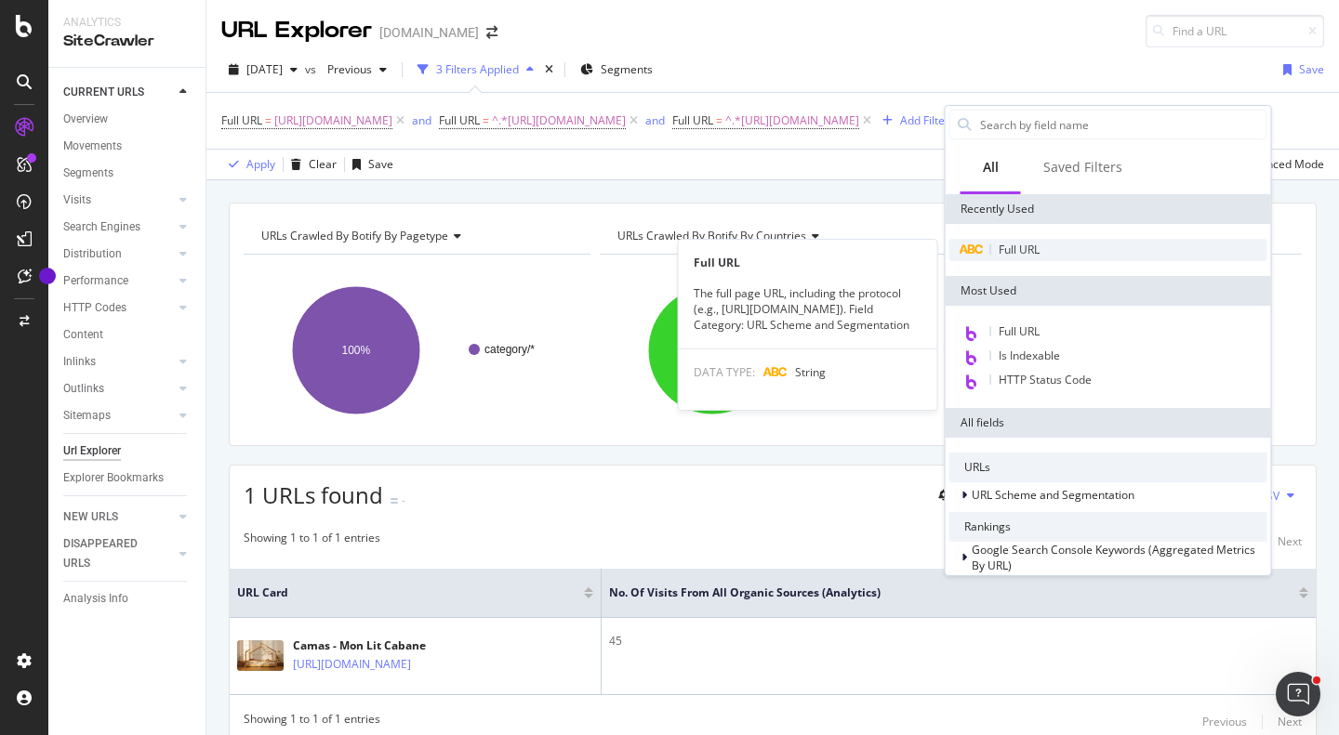
click at [1049, 254] on div "Full URL" at bounding box center [1108, 250] width 318 height 22
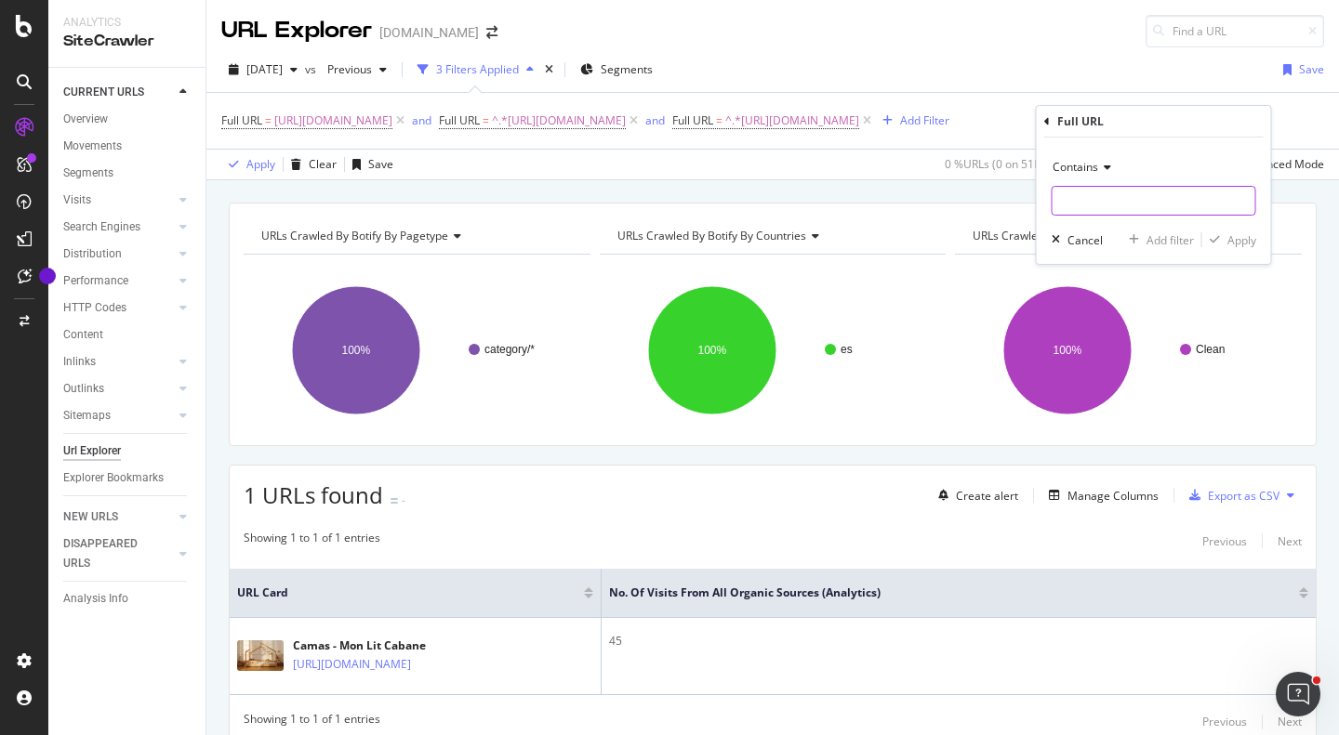
click at [1108, 198] on input "text" at bounding box center [1154, 201] width 203 height 30
paste input "[URL][DOMAIN_NAME]"
type input "[URL][DOMAIN_NAME]"
click at [1179, 243] on div "Add filter" at bounding box center [1169, 240] width 47 height 16
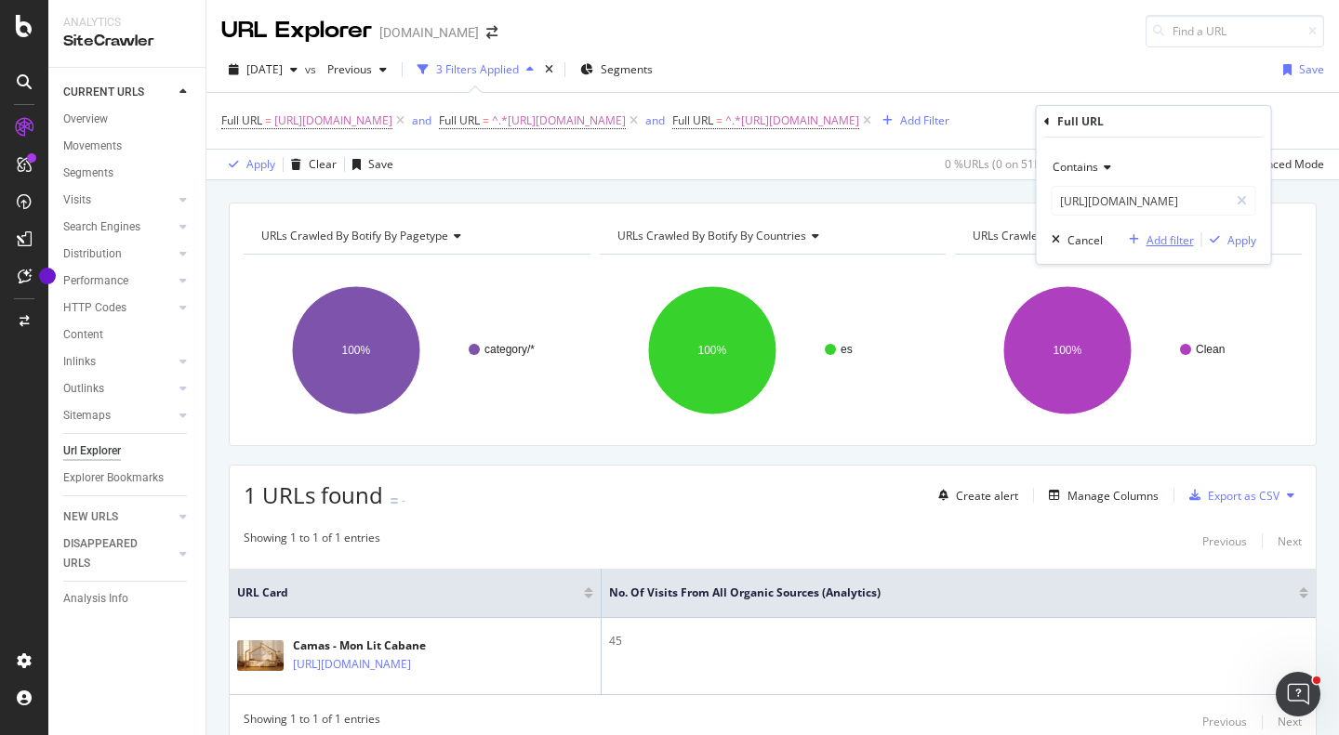
scroll to position [0, 0]
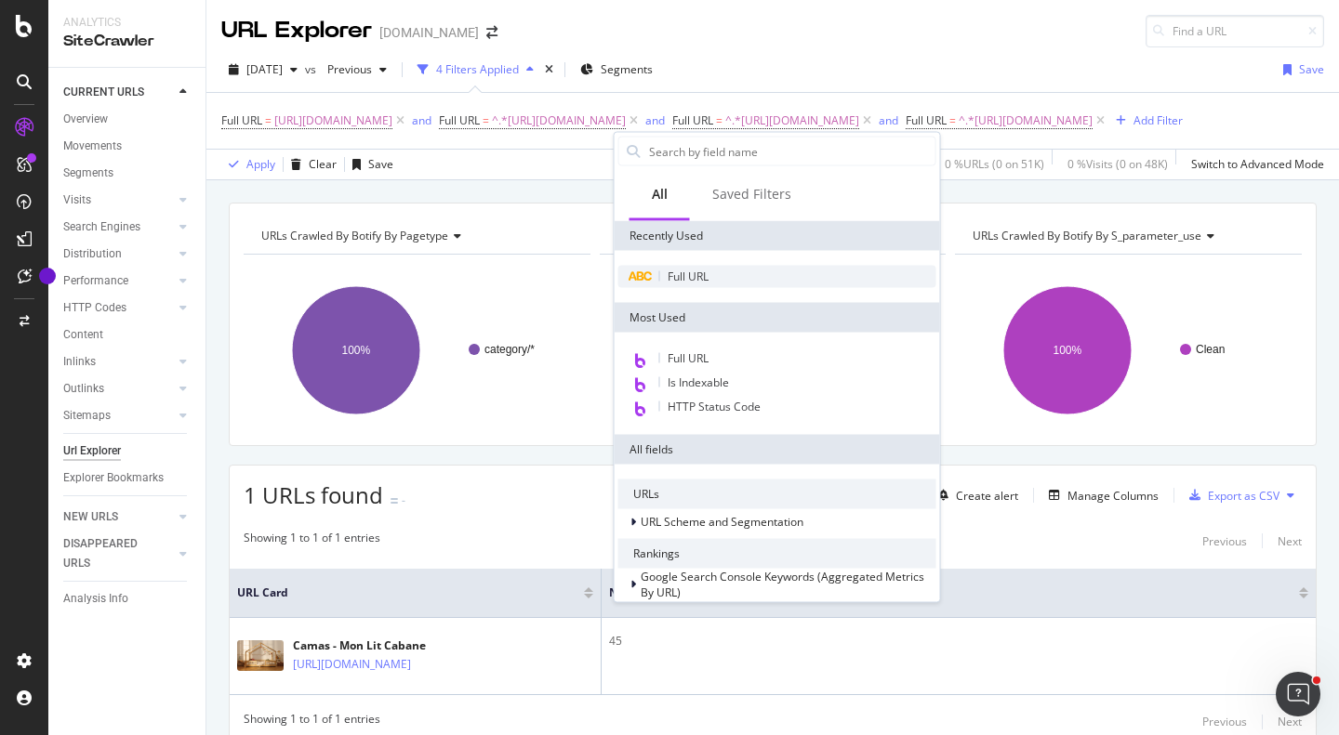
click at [696, 272] on span "Full URL" at bounding box center [688, 277] width 41 height 16
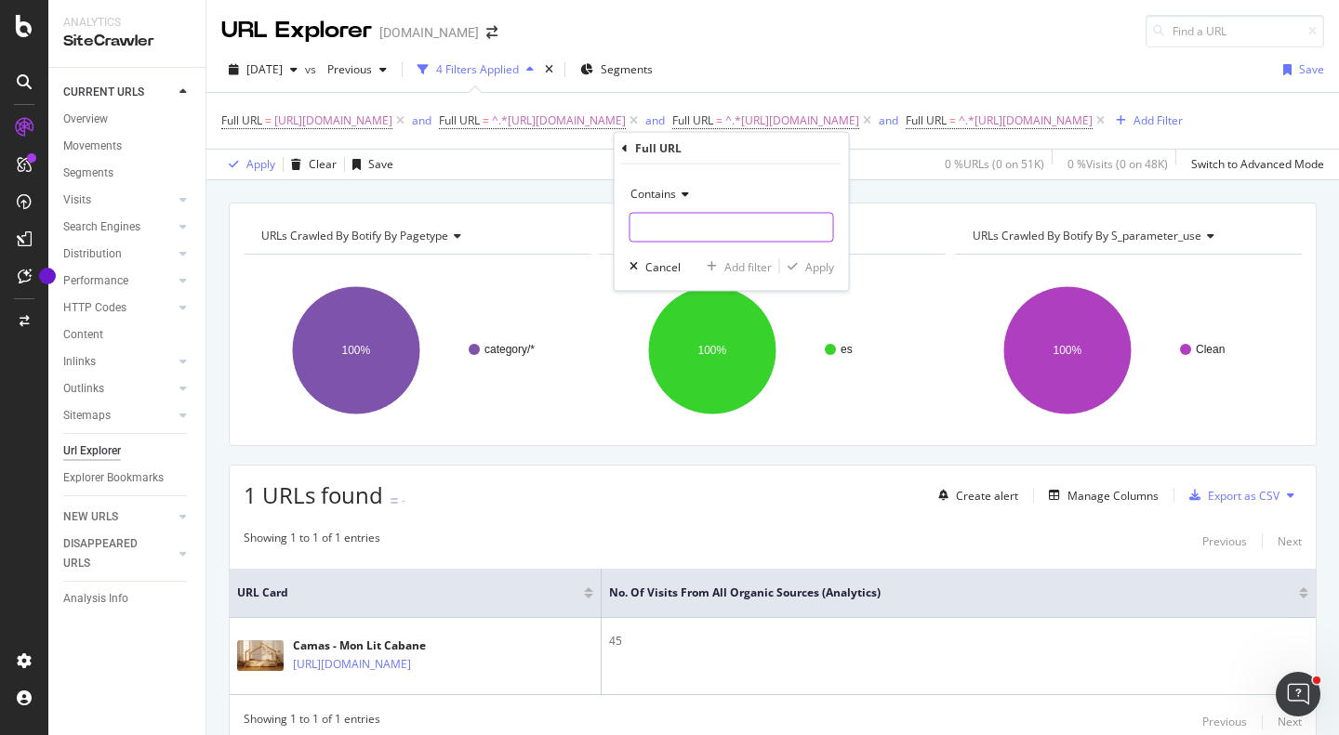
click at [687, 221] on input "text" at bounding box center [731, 228] width 203 height 30
paste input "[URL][DOMAIN_NAME]"
type input "[URL][DOMAIN_NAME]"
click at [750, 270] on div "Add filter" at bounding box center [747, 266] width 47 height 16
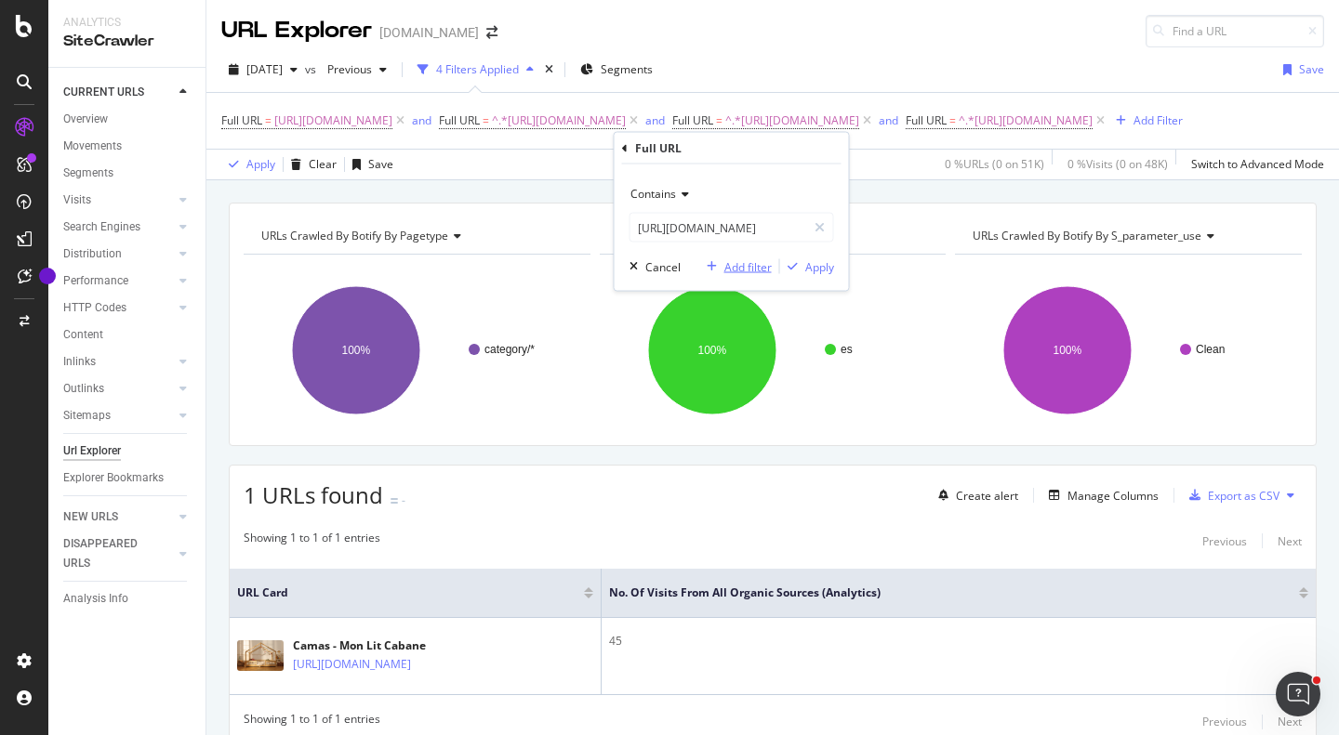
scroll to position [0, 0]
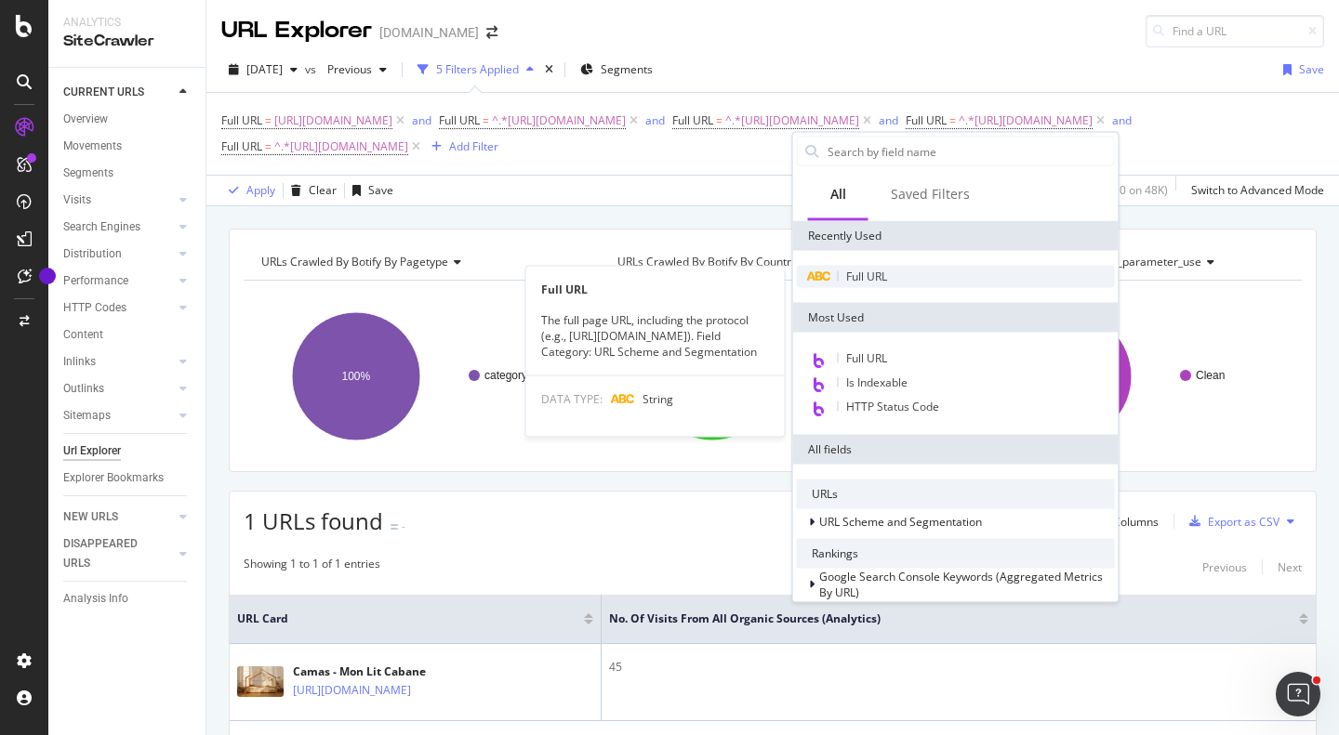
click at [870, 268] on div "Full URL" at bounding box center [956, 277] width 318 height 22
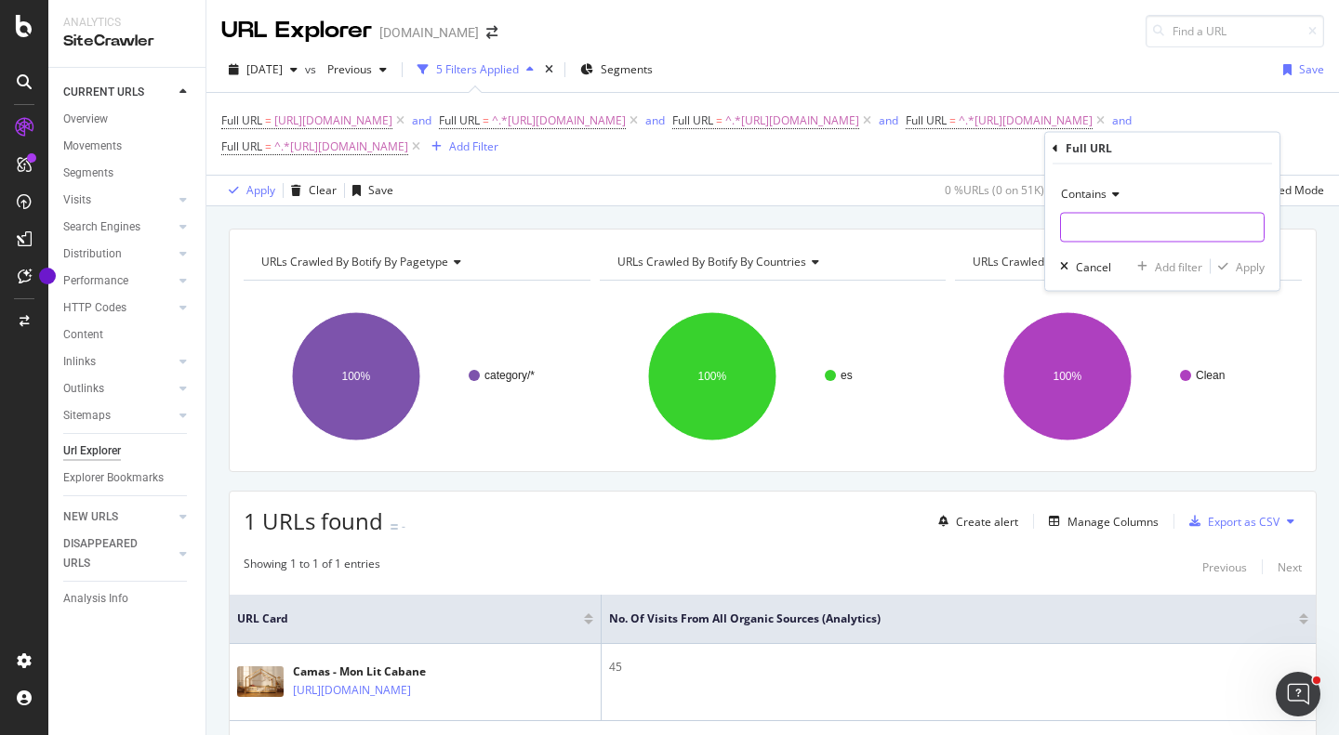
click at [1093, 220] on input "text" at bounding box center [1162, 228] width 203 height 30
paste input "[URL][DOMAIN_NAME]"
type input "[URL][DOMAIN_NAME]"
click at [1176, 260] on div "Add filter" at bounding box center [1178, 266] width 47 height 16
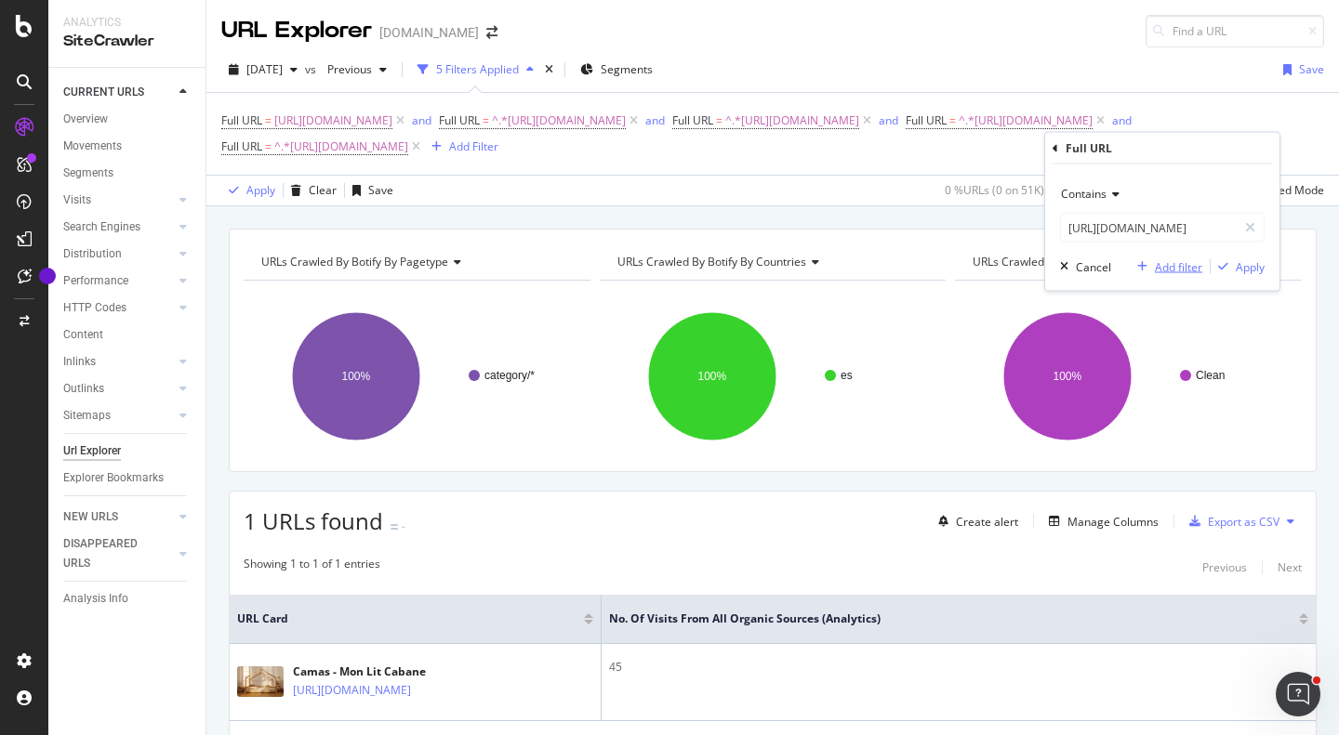
scroll to position [0, 0]
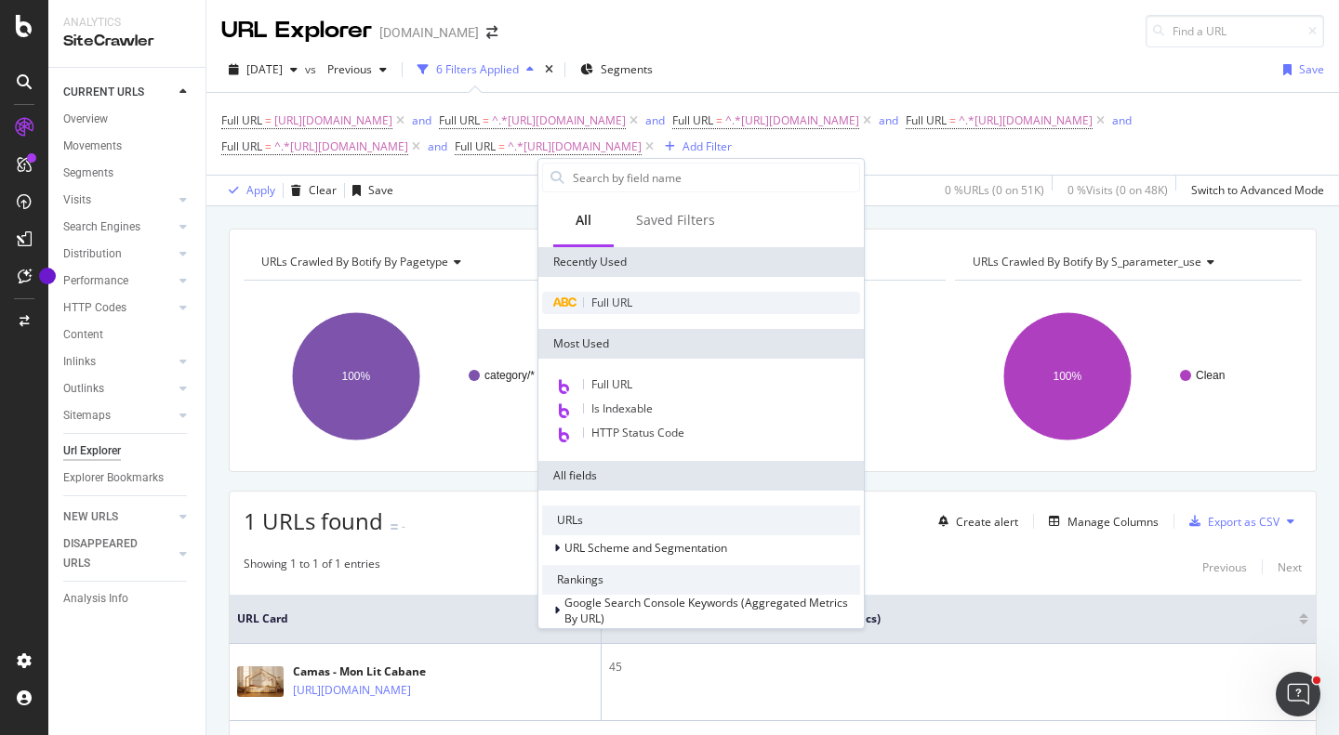
click at [627, 299] on span "Full URL" at bounding box center [611, 303] width 41 height 16
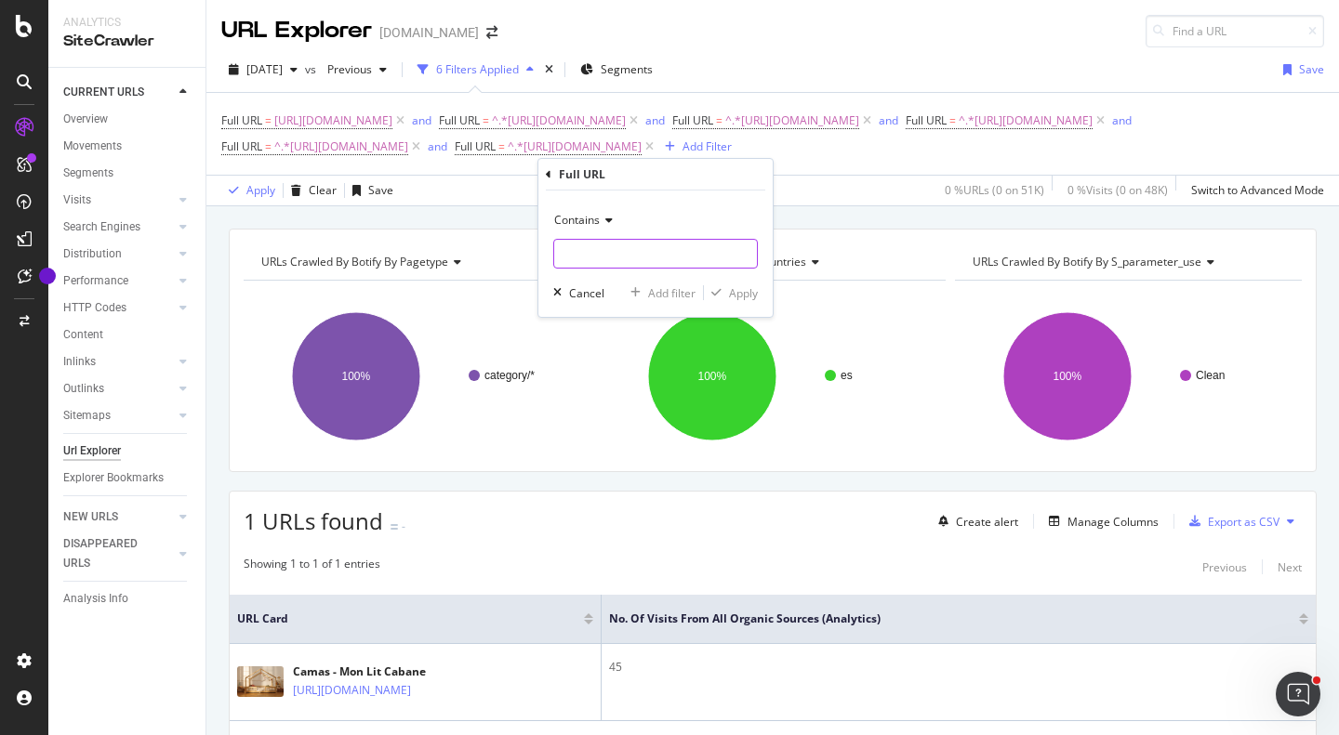
click at [635, 256] on input "text" at bounding box center [655, 254] width 203 height 30
paste input "[URL][DOMAIN_NAME]"
type input "[URL][DOMAIN_NAME]"
click at [669, 287] on div "Add filter" at bounding box center [671, 293] width 47 height 16
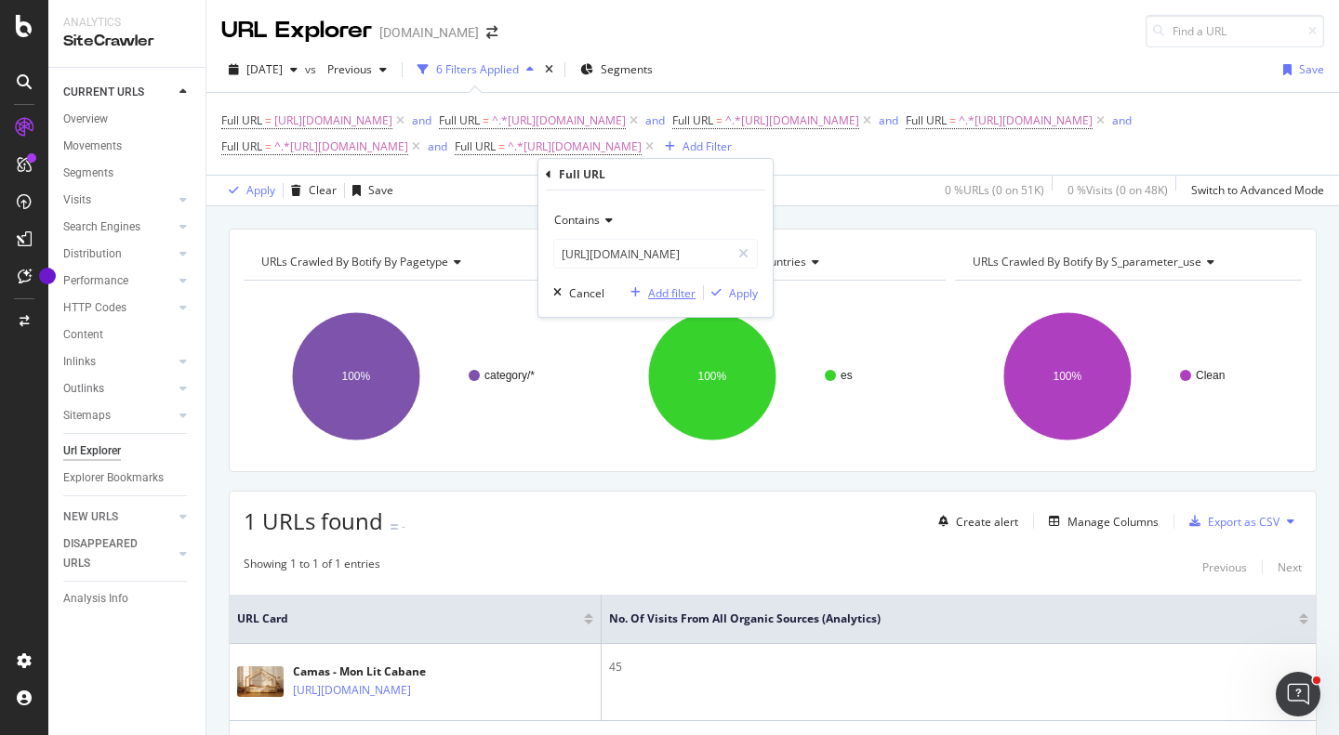
scroll to position [0, 0]
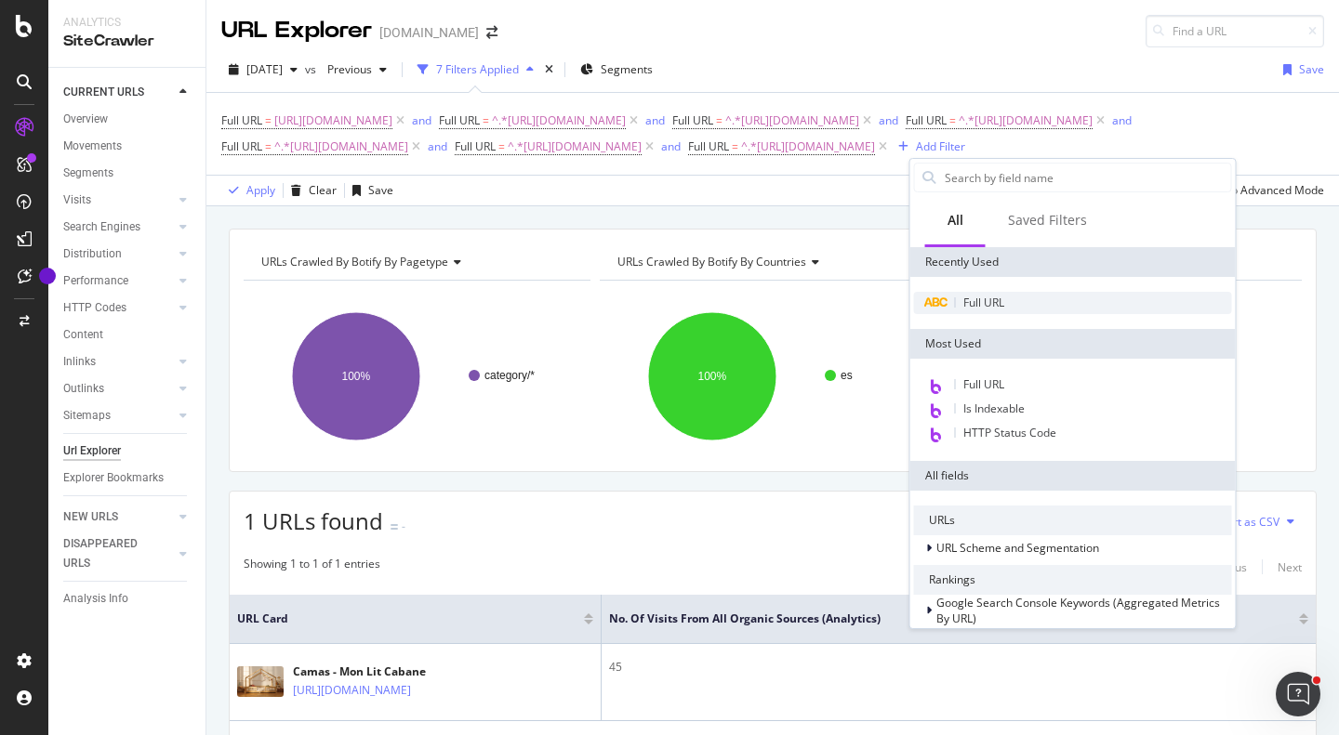
click at [970, 298] on span "Full URL" at bounding box center [983, 303] width 41 height 16
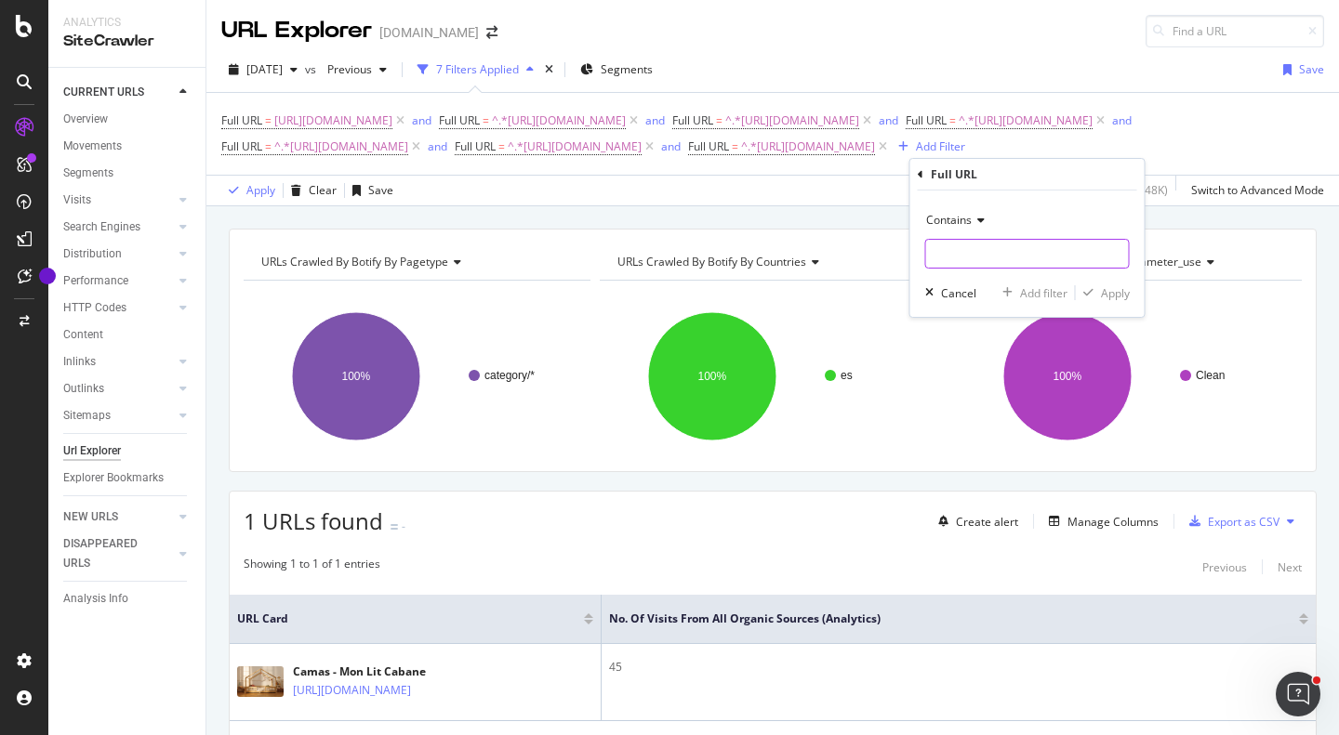
click at [970, 255] on input "text" at bounding box center [1027, 254] width 203 height 30
paste input "[URL][DOMAIN_NAME]"
type input "[URL][DOMAIN_NAME]"
click at [1095, 287] on div "button" at bounding box center [1088, 292] width 25 height 11
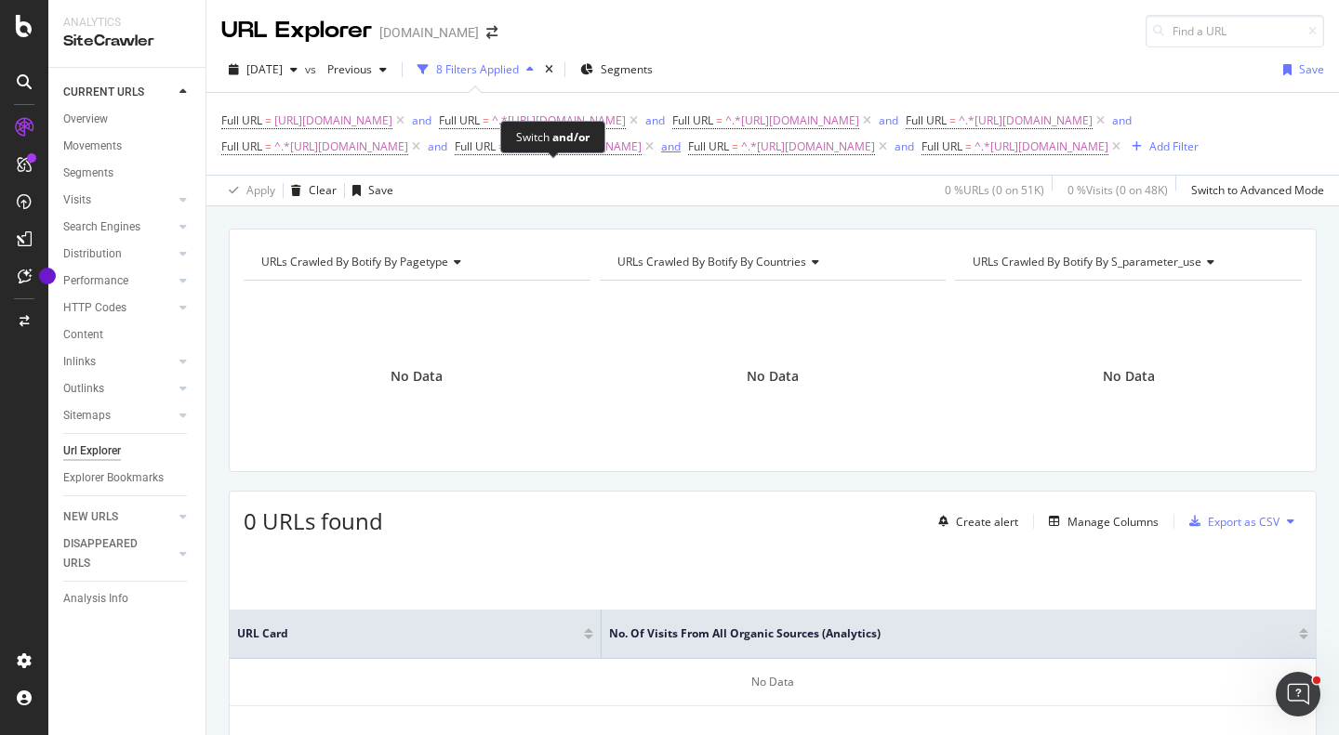
click at [661, 154] on div "and" at bounding box center [671, 147] width 20 height 16
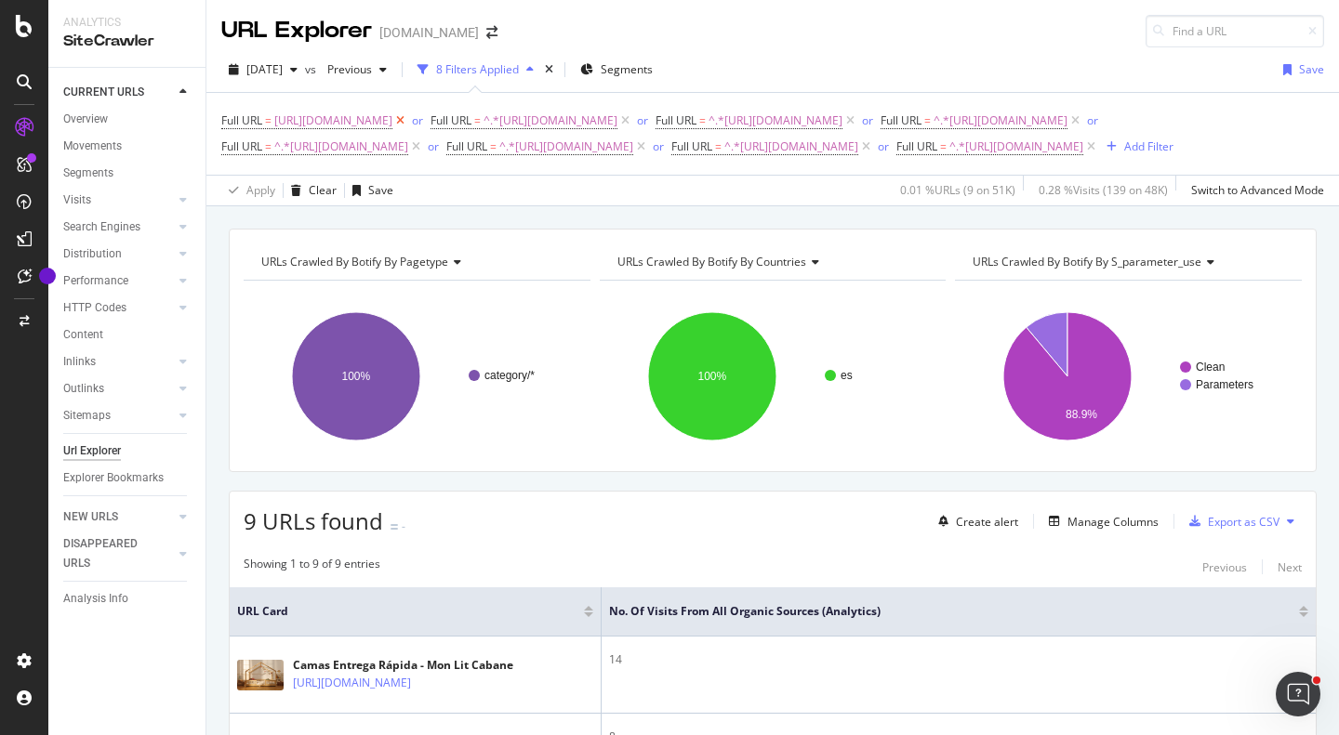
click at [408, 126] on icon at bounding box center [400, 121] width 16 height 19
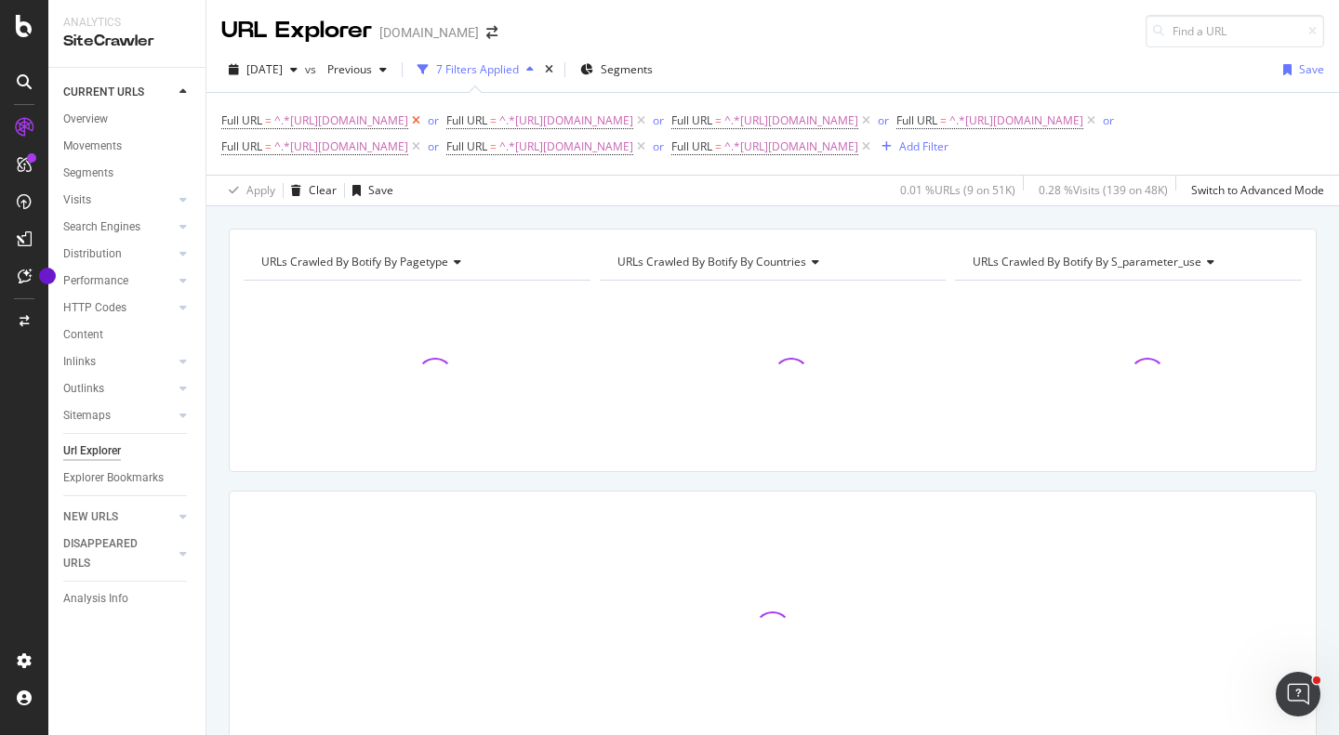
click at [424, 117] on icon at bounding box center [416, 121] width 16 height 19
click at [424, 121] on icon at bounding box center [416, 121] width 16 height 19
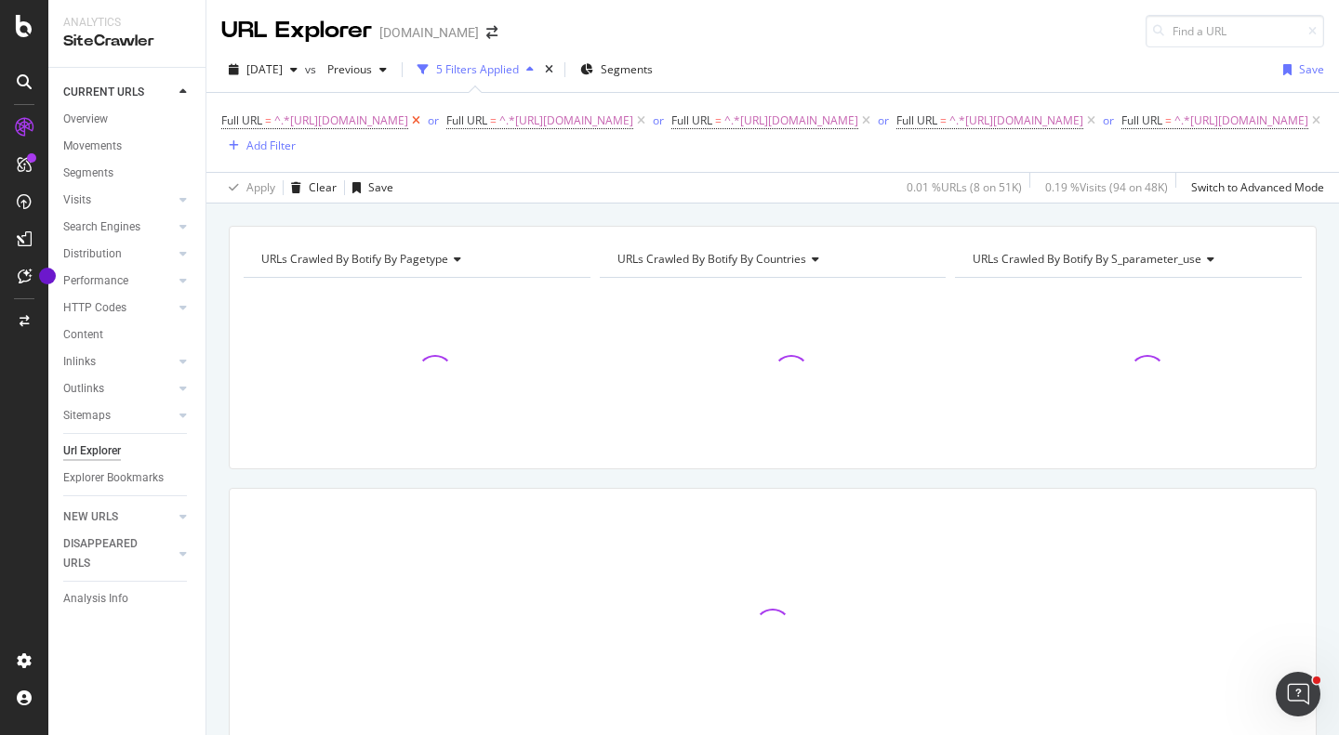
click at [424, 122] on icon at bounding box center [416, 121] width 16 height 19
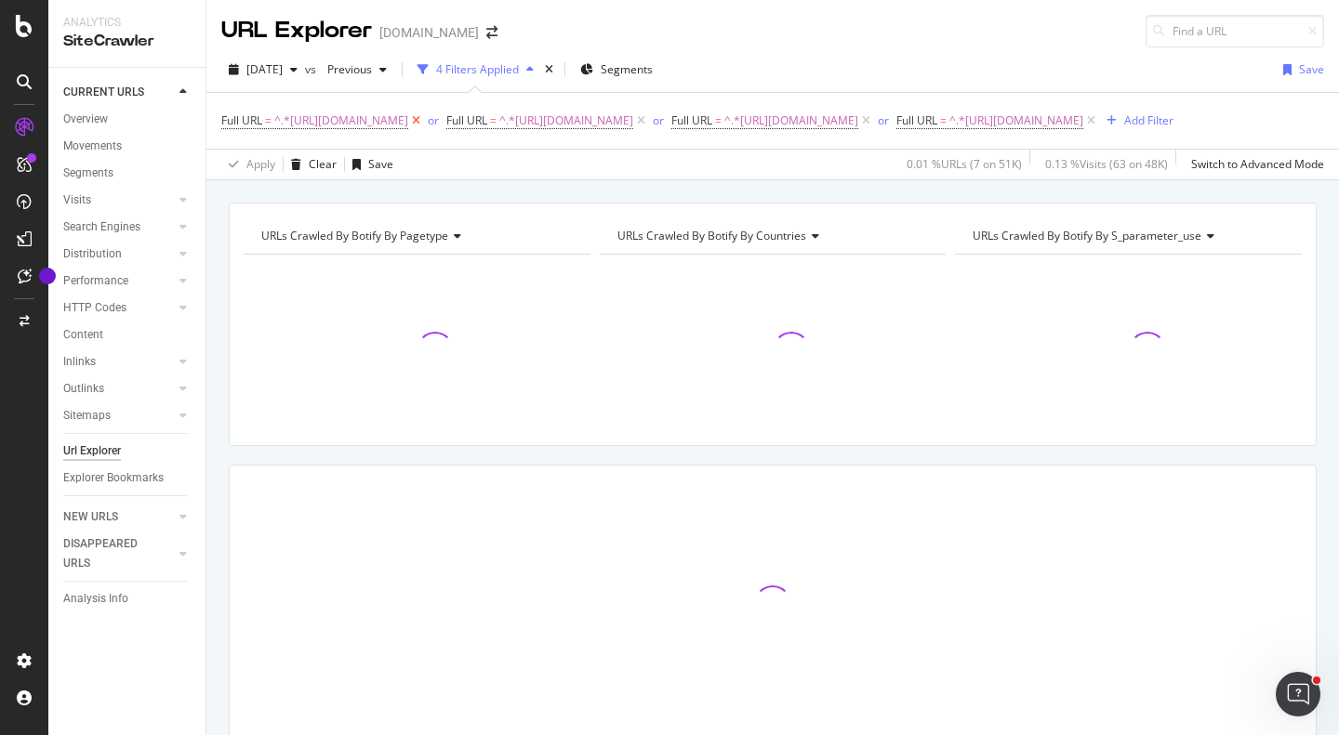
click at [424, 122] on icon at bounding box center [416, 121] width 16 height 19
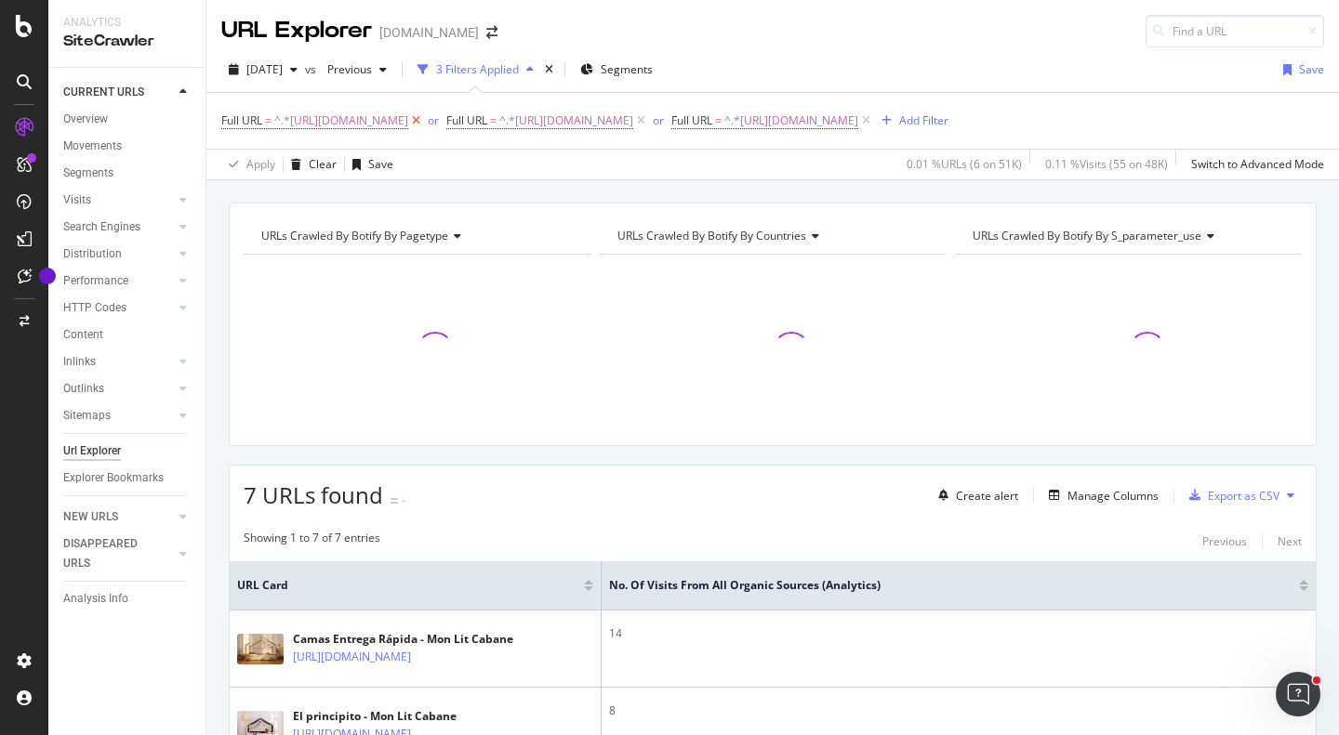
click at [424, 126] on icon at bounding box center [416, 121] width 16 height 19
click at [424, 123] on icon at bounding box center [416, 121] width 16 height 19
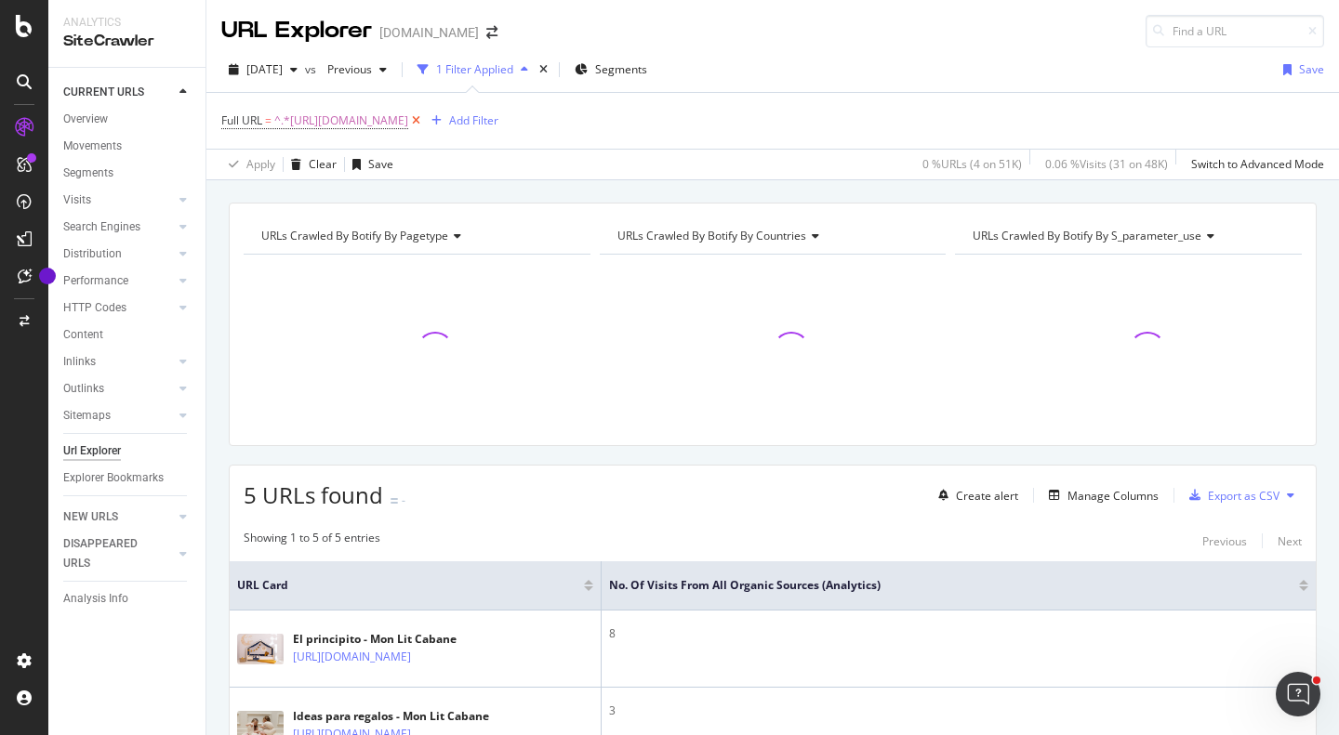
click at [424, 122] on icon at bounding box center [416, 121] width 16 height 19
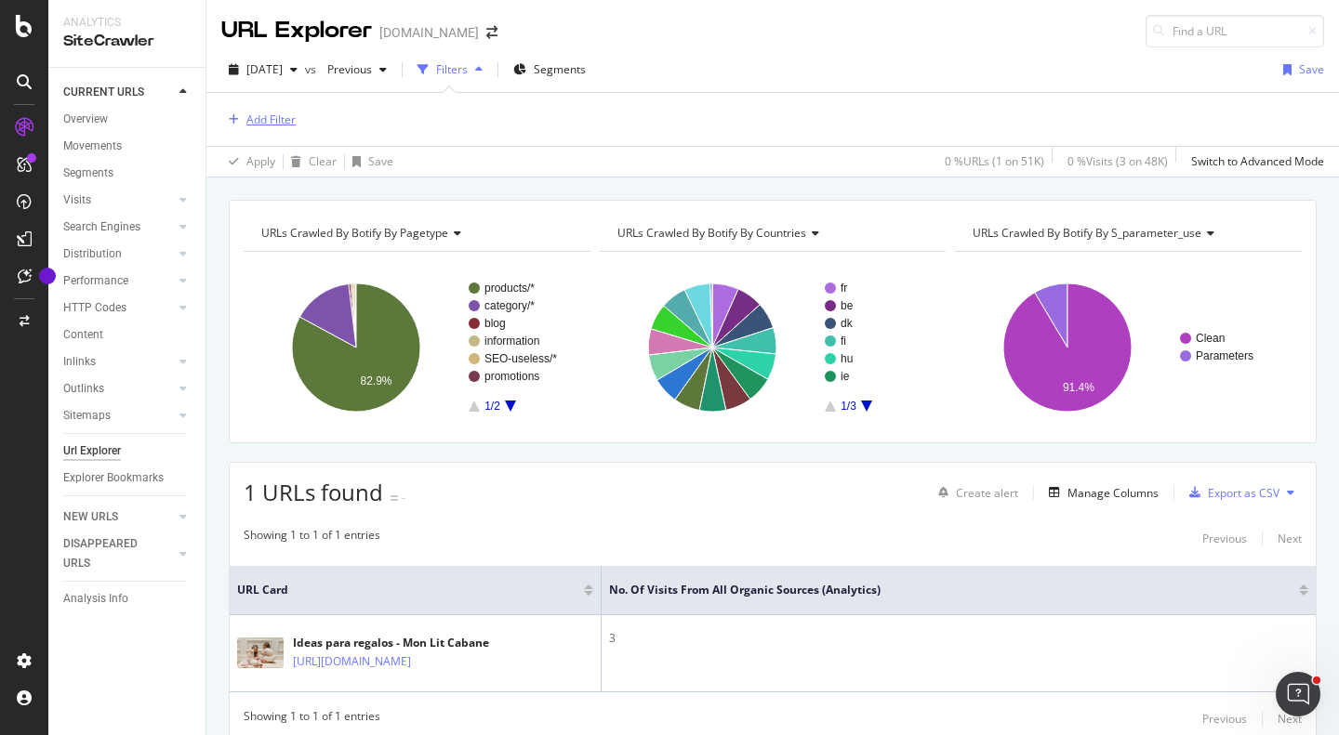
click at [273, 124] on div "Add Filter" at bounding box center [270, 120] width 49 height 16
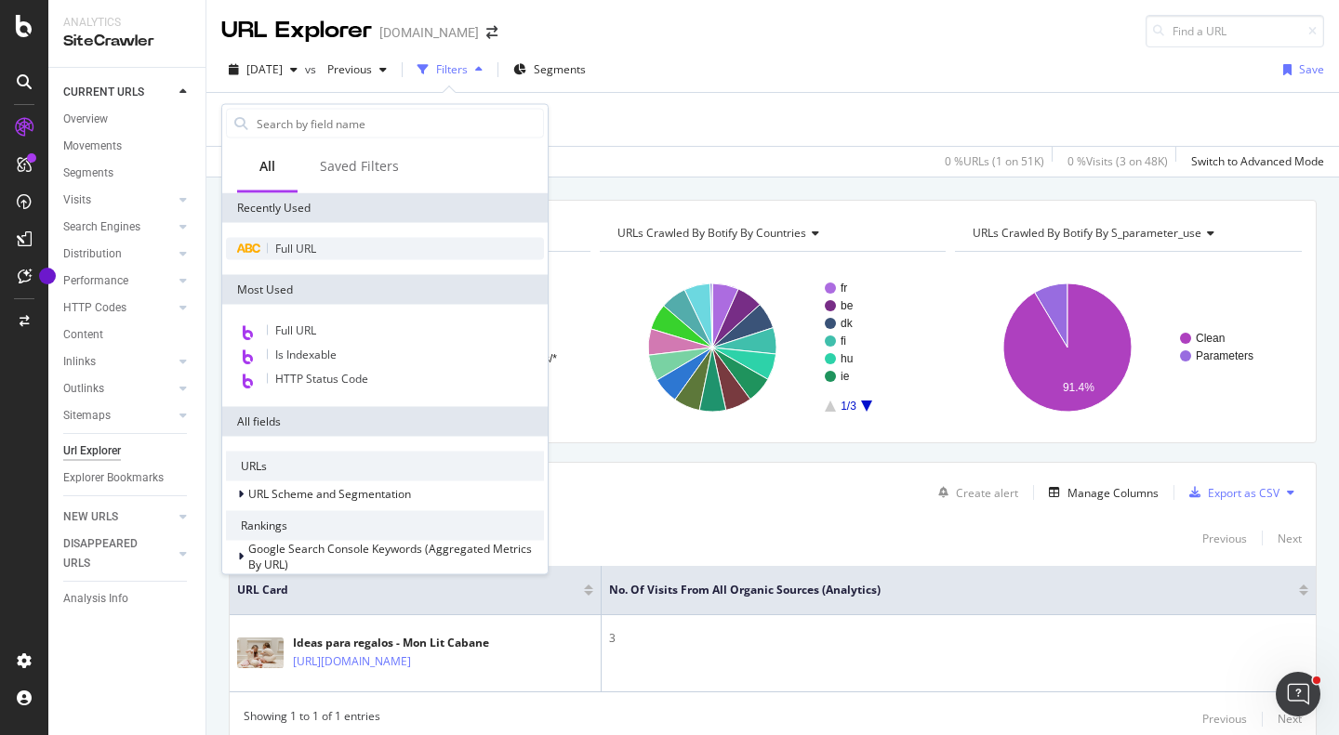
click at [284, 257] on div "Full URL" at bounding box center [385, 249] width 318 height 22
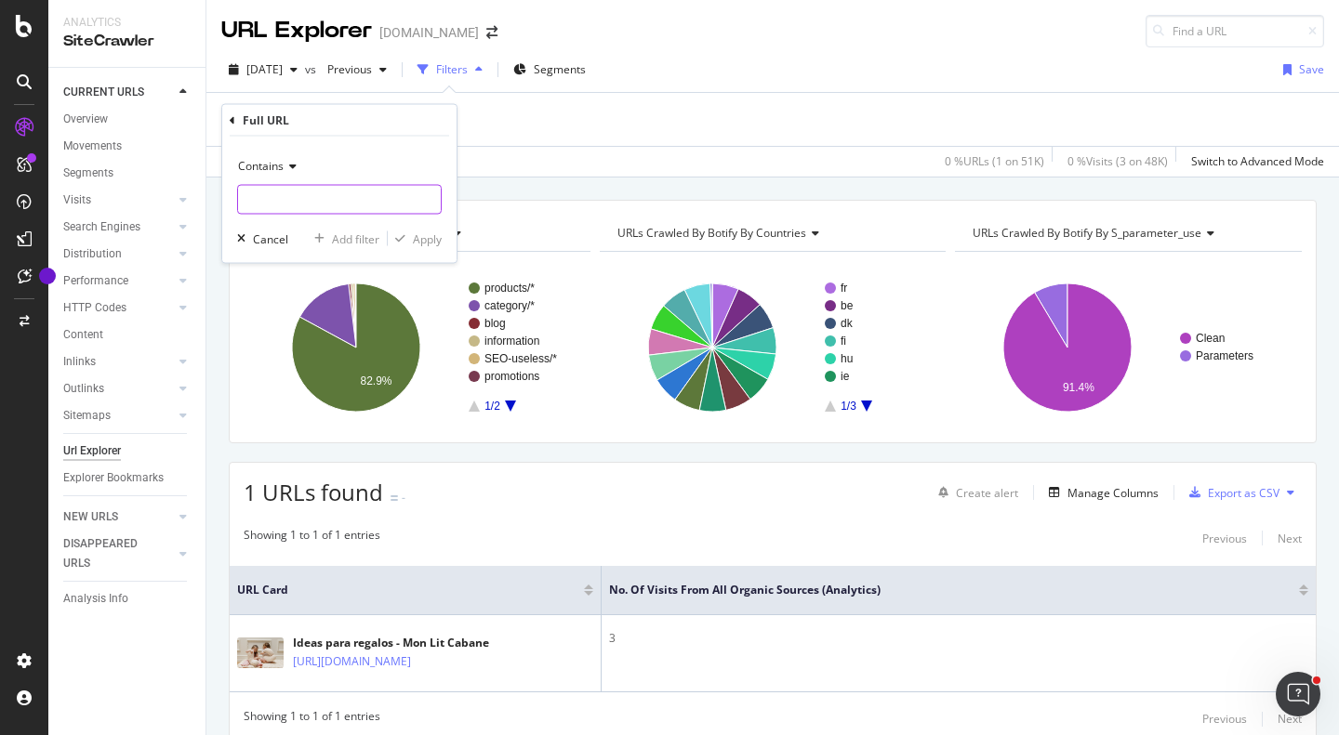
click at [288, 192] on input "text" at bounding box center [339, 200] width 203 height 30
paste input "[URL][DOMAIN_NAME][PERSON_NAME]"
type input "[URL][DOMAIN_NAME][PERSON_NAME]"
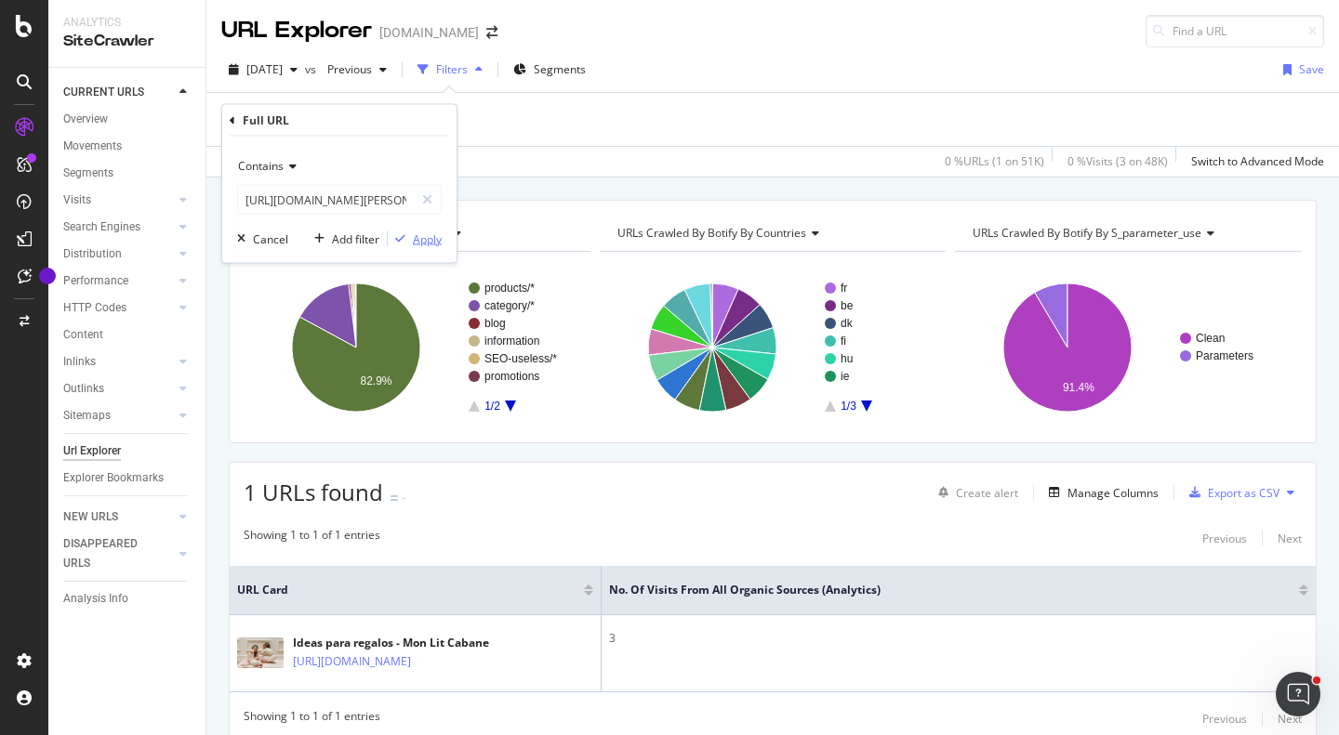
click at [422, 243] on div "Apply" at bounding box center [427, 239] width 29 height 16
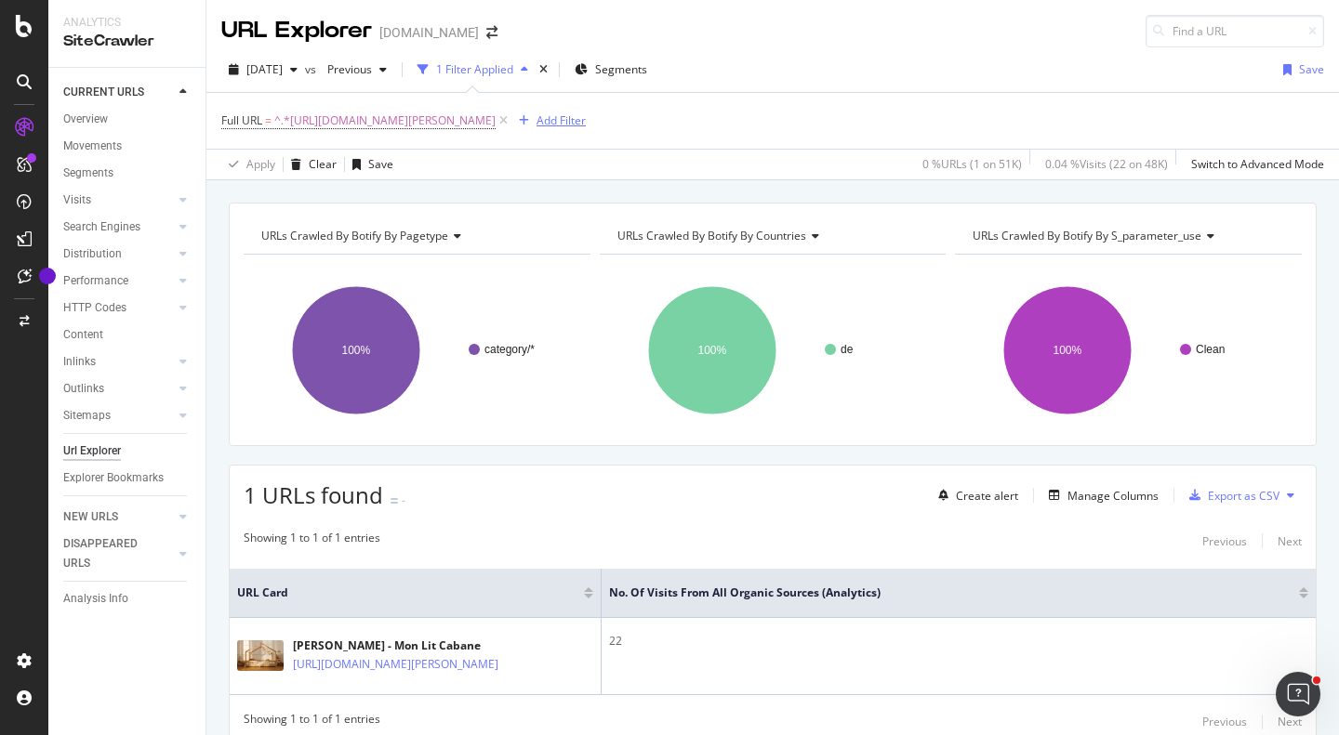
click at [537, 122] on div "button" at bounding box center [523, 120] width 25 height 11
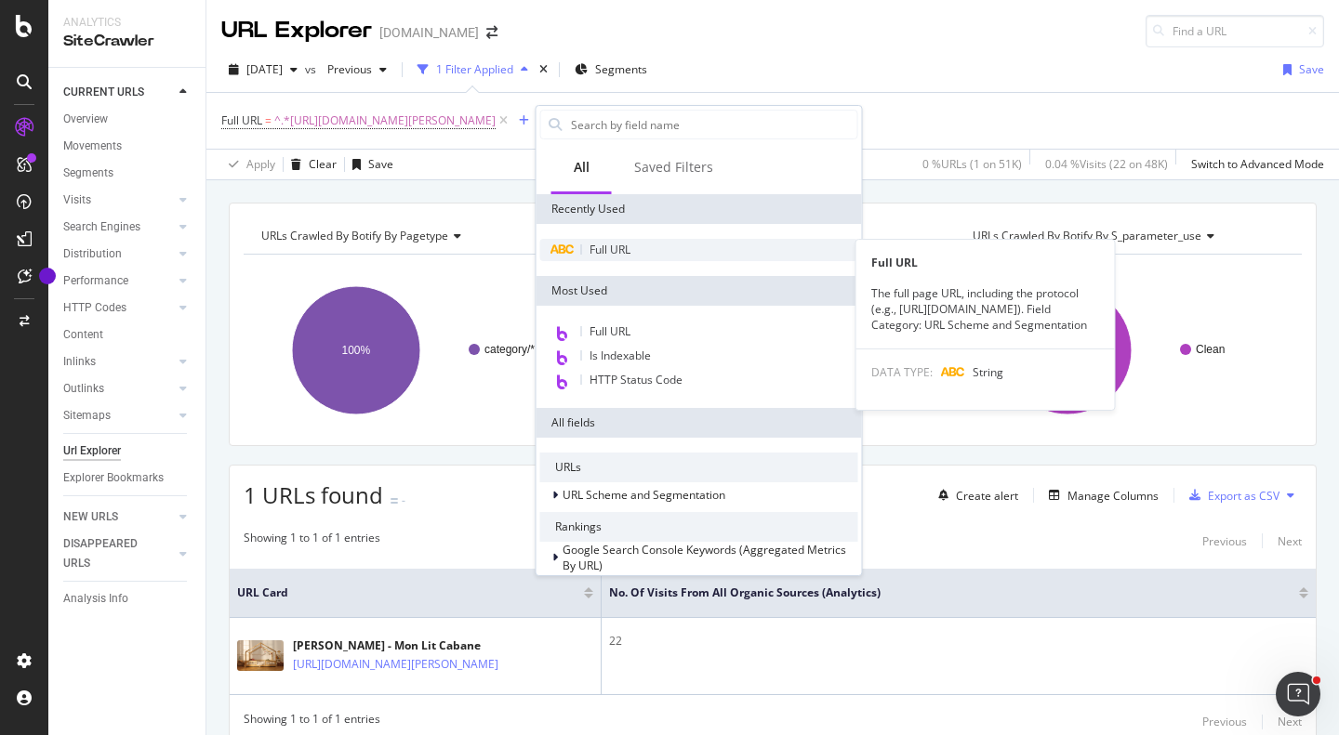
click at [596, 248] on span "Full URL" at bounding box center [610, 250] width 41 height 16
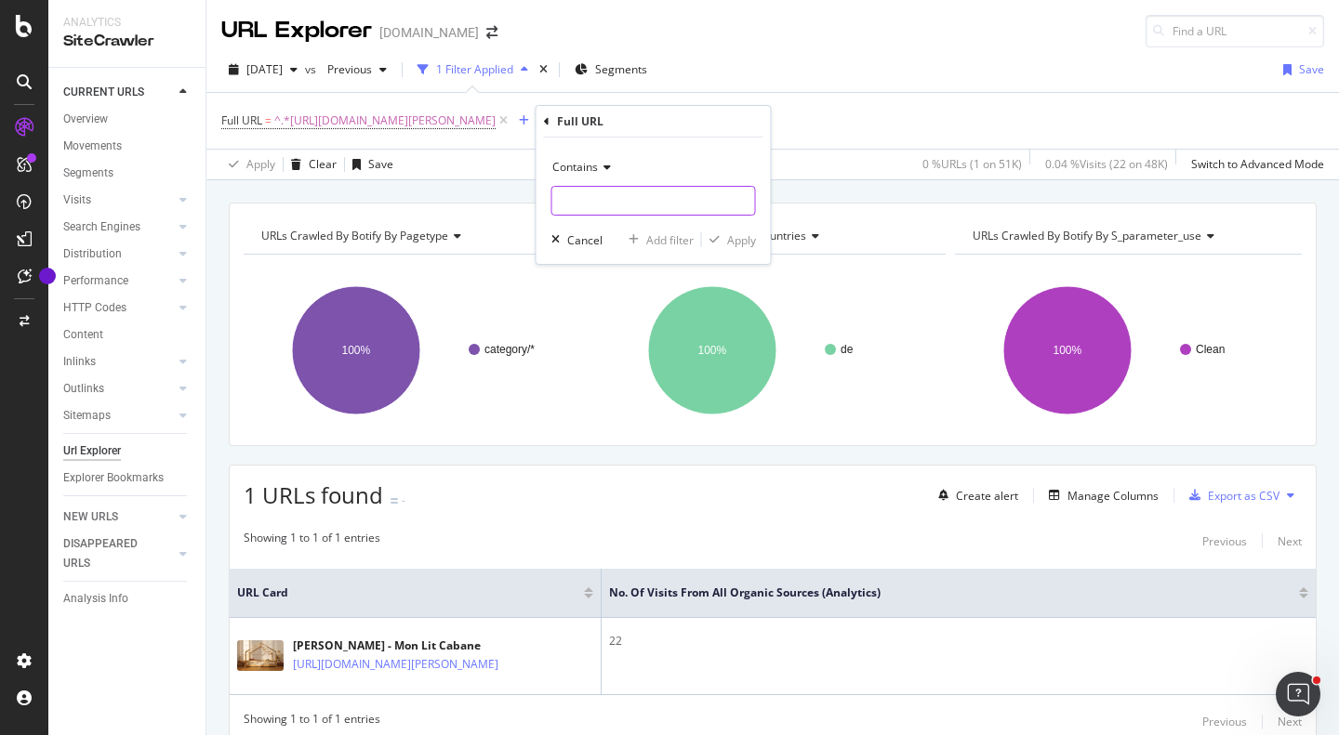
click at [657, 212] on input "text" at bounding box center [653, 201] width 203 height 30
paste input "[URL][DOMAIN_NAME]"
type input "[URL][DOMAIN_NAME]"
click at [665, 237] on div "Add filter" at bounding box center [669, 240] width 47 height 16
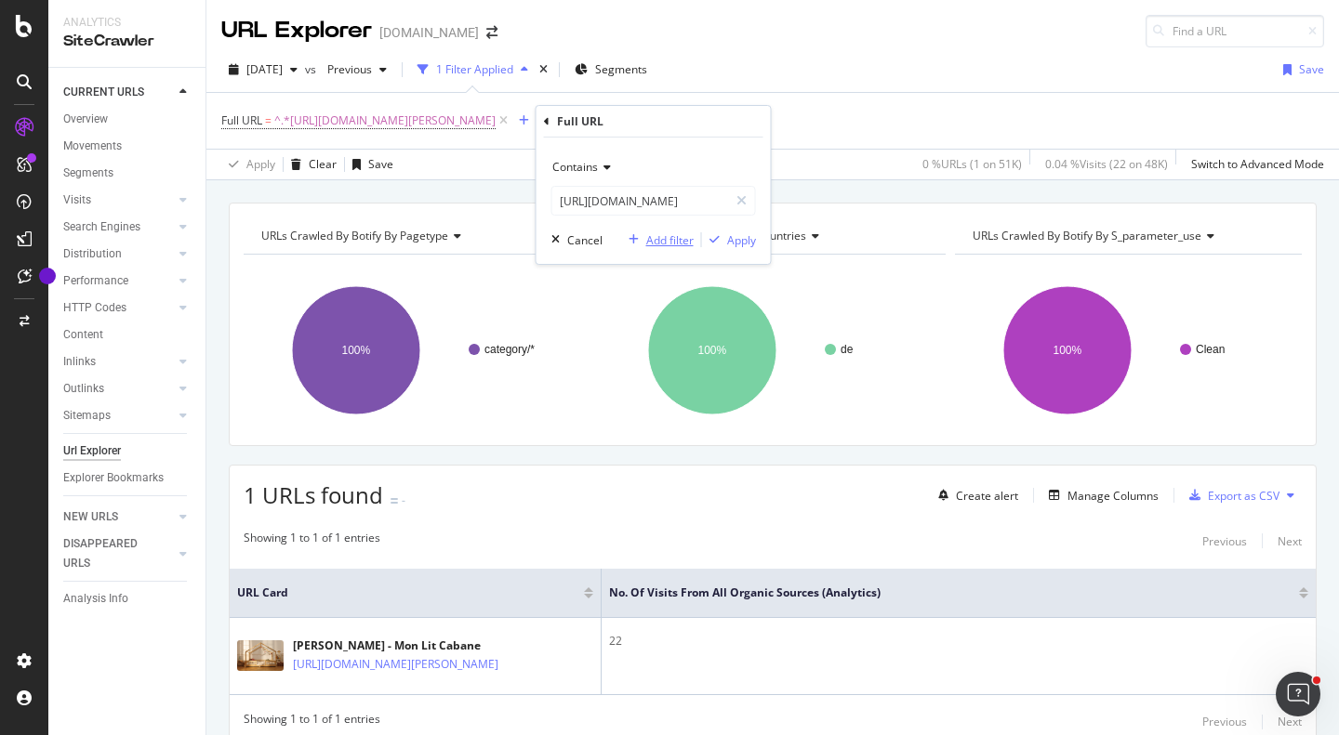
scroll to position [0, 0]
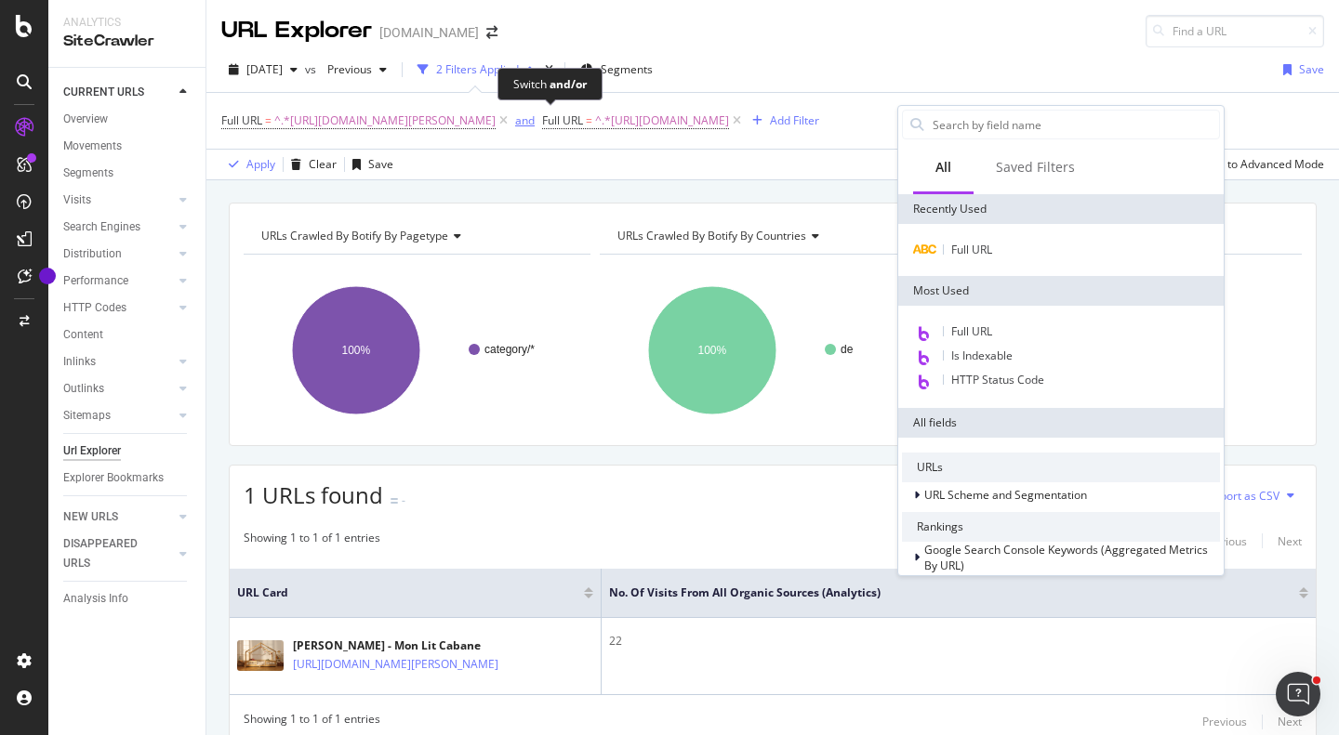
click at [535, 122] on div "and" at bounding box center [525, 121] width 20 height 16
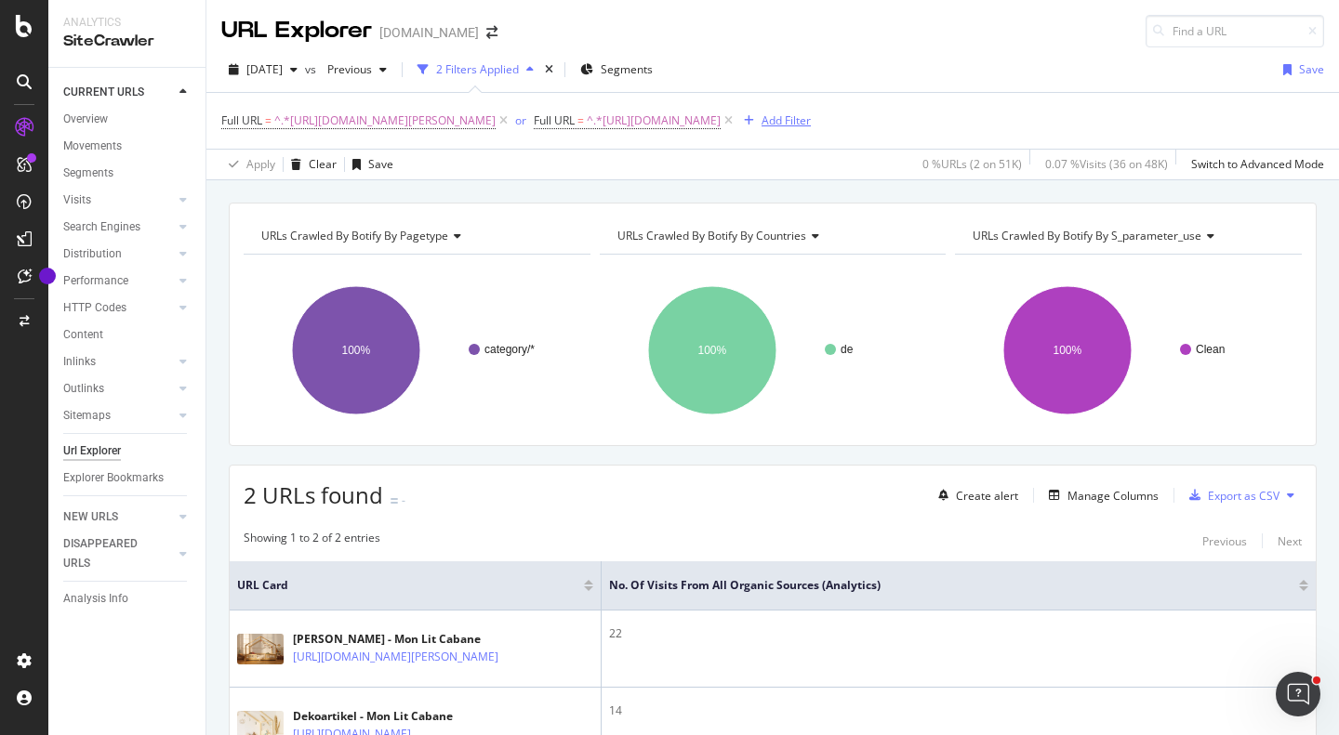
click at [811, 114] on div "Add Filter" at bounding box center [786, 121] width 49 height 16
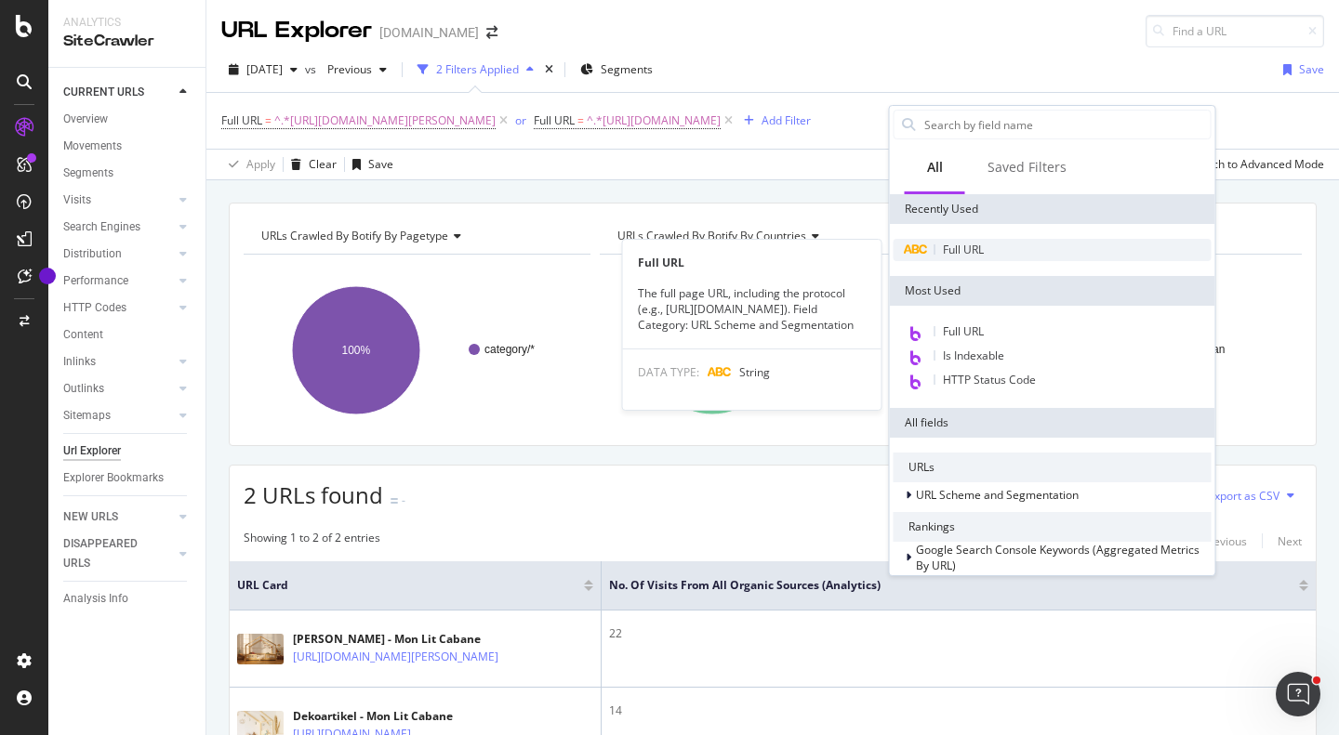
click at [966, 252] on span "Full URL" at bounding box center [963, 250] width 41 height 16
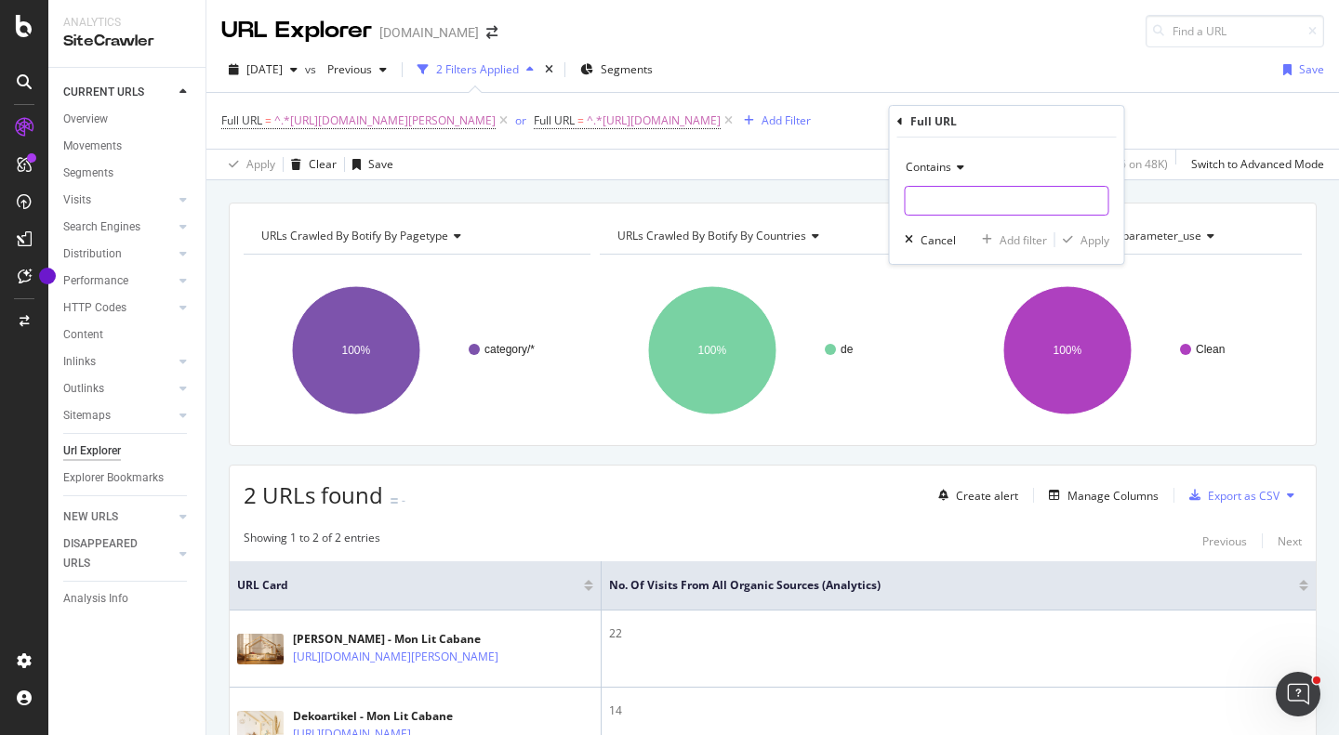
click at [973, 206] on input "text" at bounding box center [1007, 201] width 203 height 30
paste input "[URL][DOMAIN_NAME]"
type input "[URL][DOMAIN_NAME]"
click at [1012, 236] on div "Add filter" at bounding box center [1023, 240] width 47 height 16
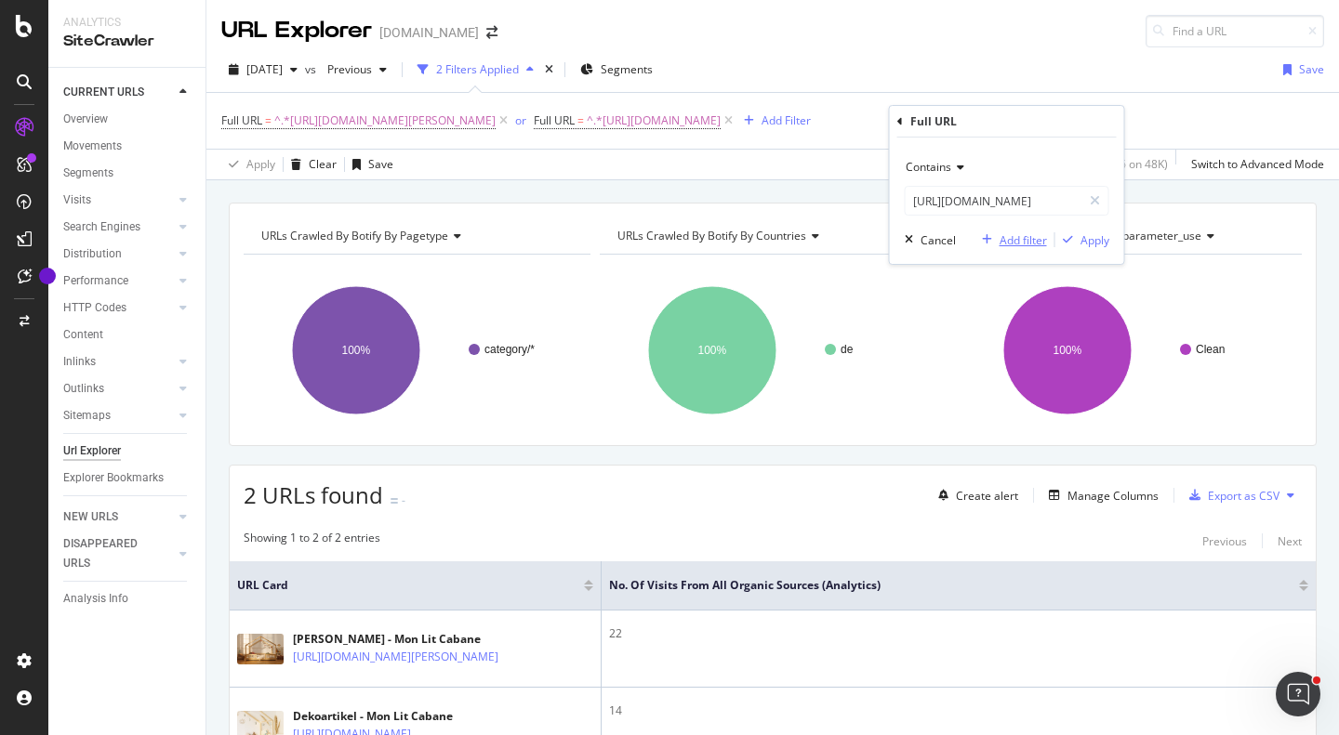
scroll to position [0, 0]
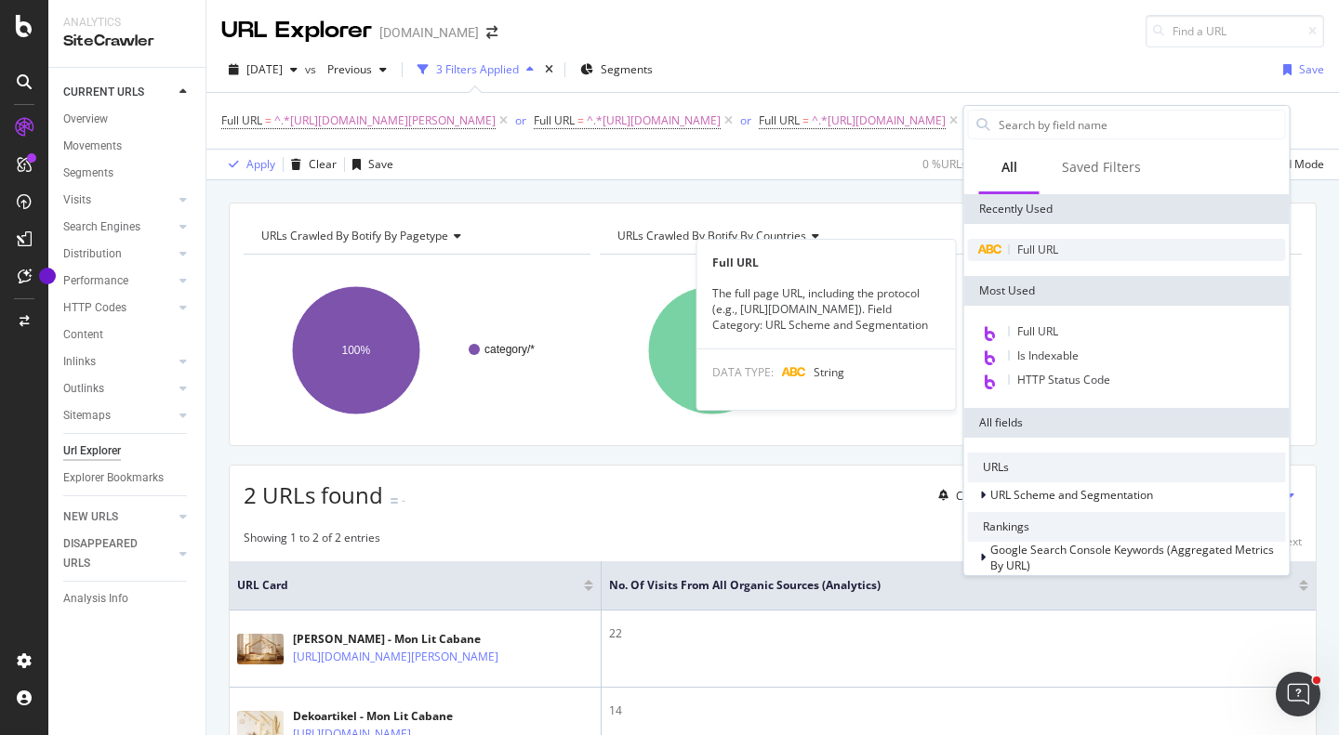
click at [1020, 246] on span "Full URL" at bounding box center [1037, 250] width 41 height 16
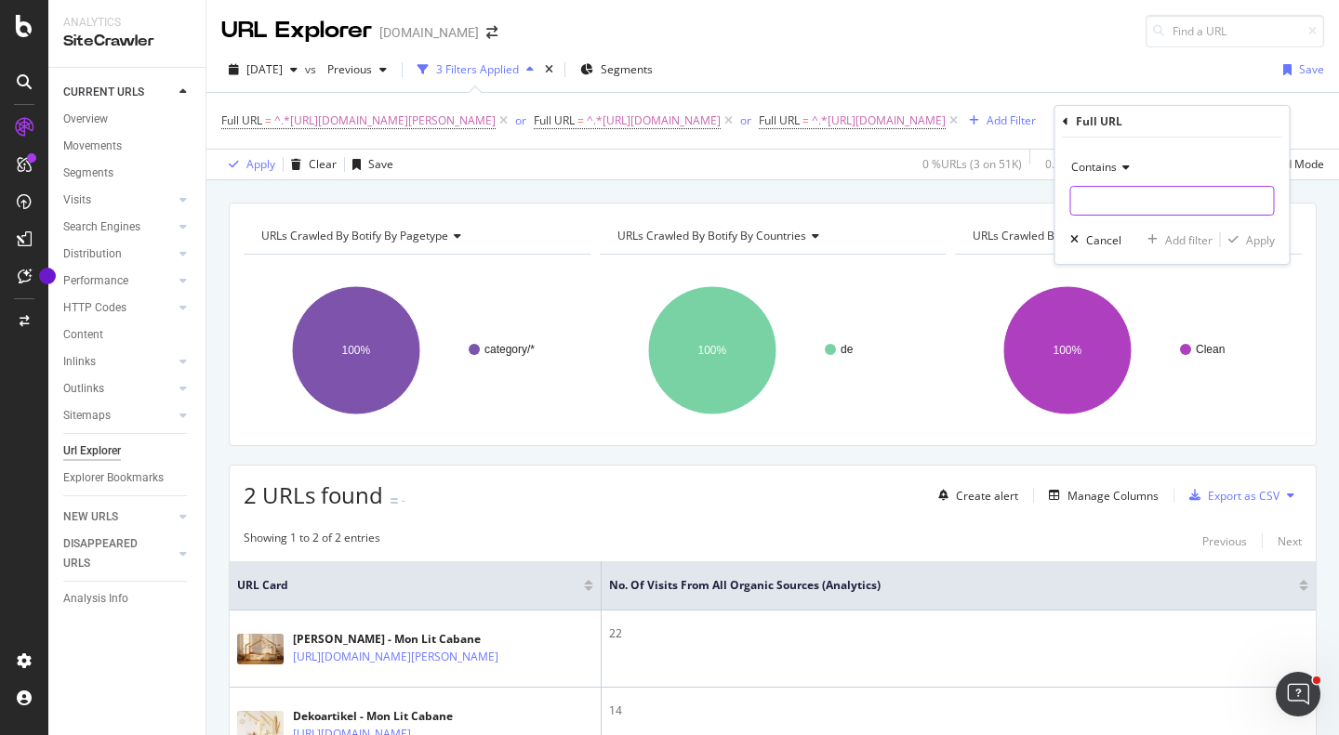
click at [1120, 200] on input "text" at bounding box center [1172, 201] width 203 height 30
paste input "[URL][DOMAIN_NAME]"
type input "[URL][DOMAIN_NAME]"
click at [1173, 242] on div "Add filter" at bounding box center [1188, 240] width 47 height 16
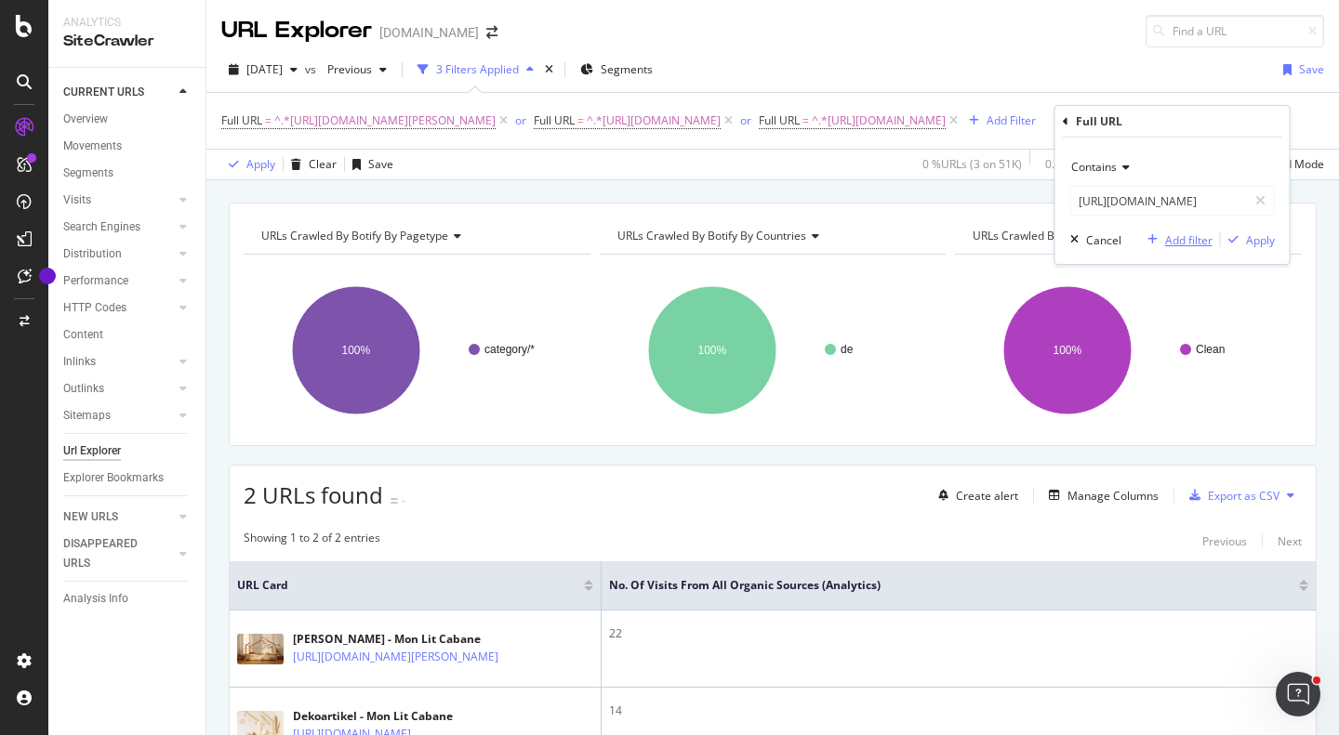
scroll to position [0, 0]
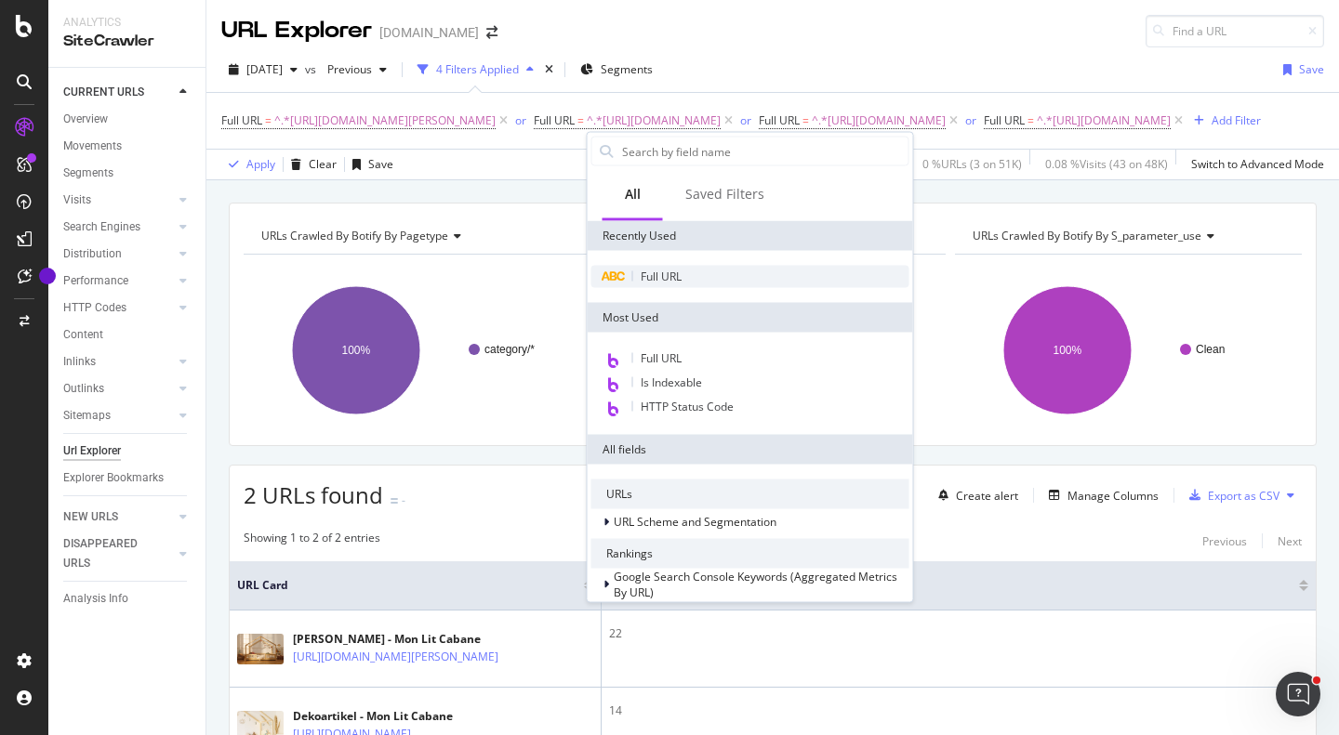
click at [646, 287] on div "Full URL" at bounding box center [750, 277] width 318 height 22
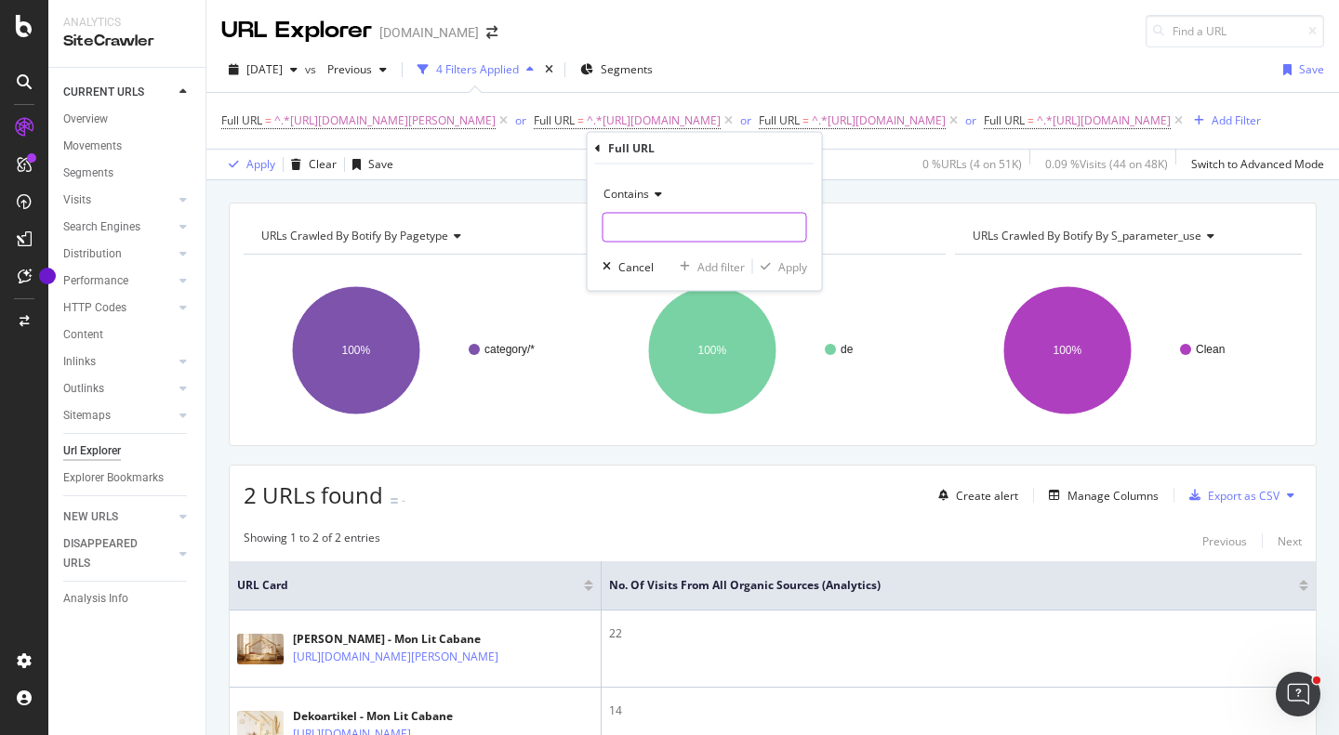
click at [626, 226] on input "text" at bounding box center [704, 228] width 203 height 30
paste input "[URL][DOMAIN_NAME]"
type input "[URL][DOMAIN_NAME]"
click at [710, 270] on div "Add filter" at bounding box center [720, 266] width 47 height 16
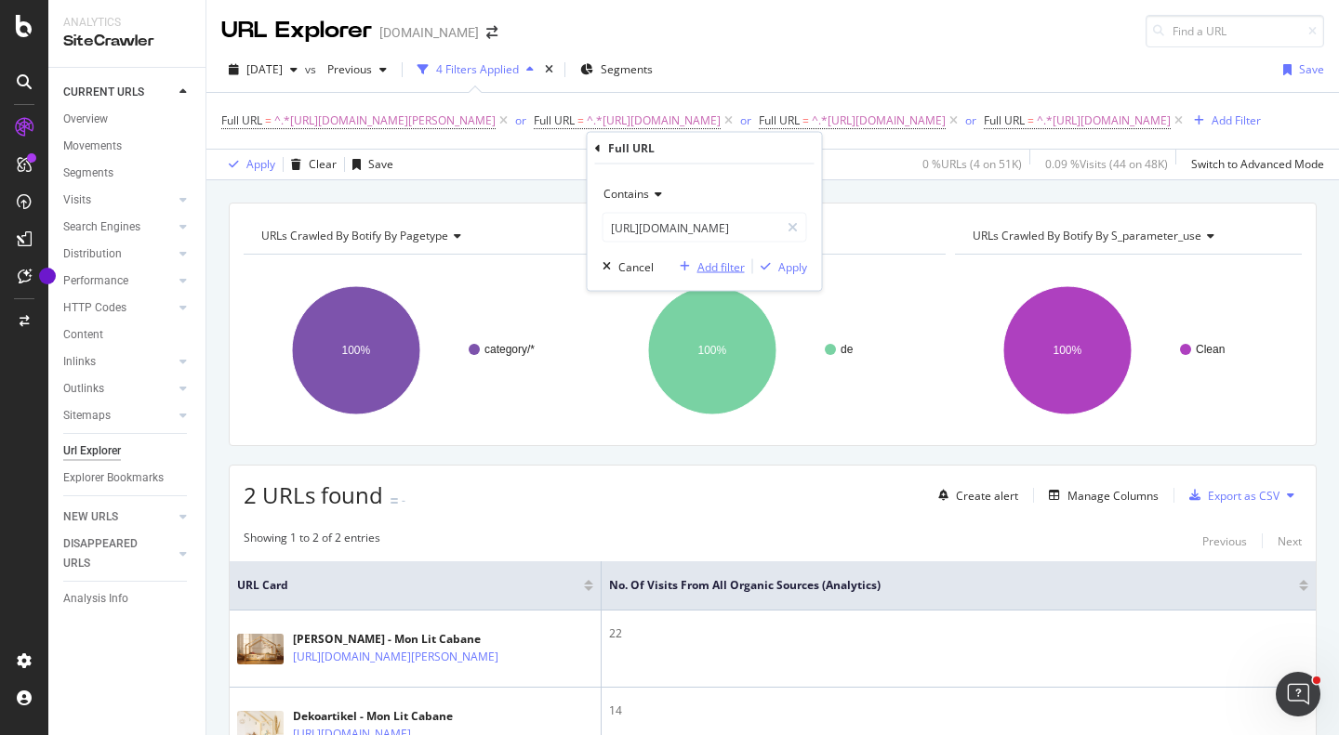
scroll to position [0, 0]
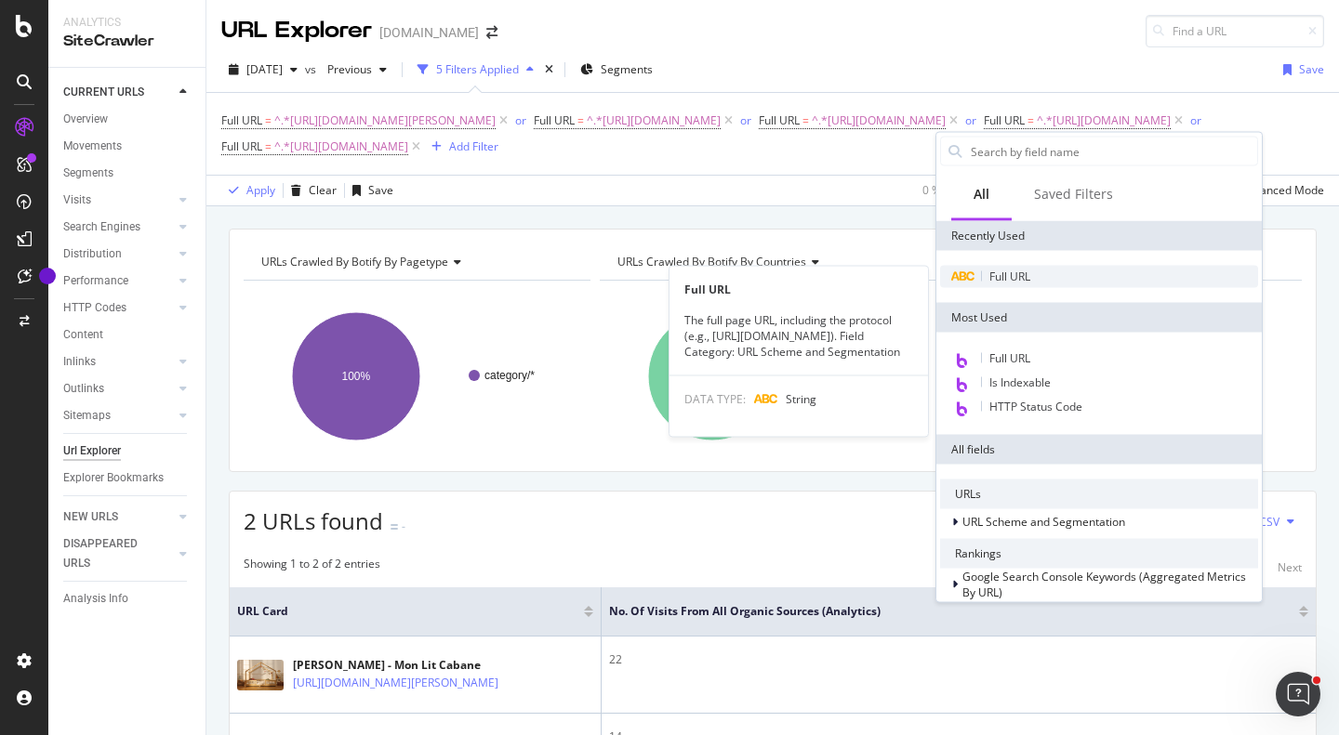
click at [1003, 273] on span "Full URL" at bounding box center [1009, 277] width 41 height 16
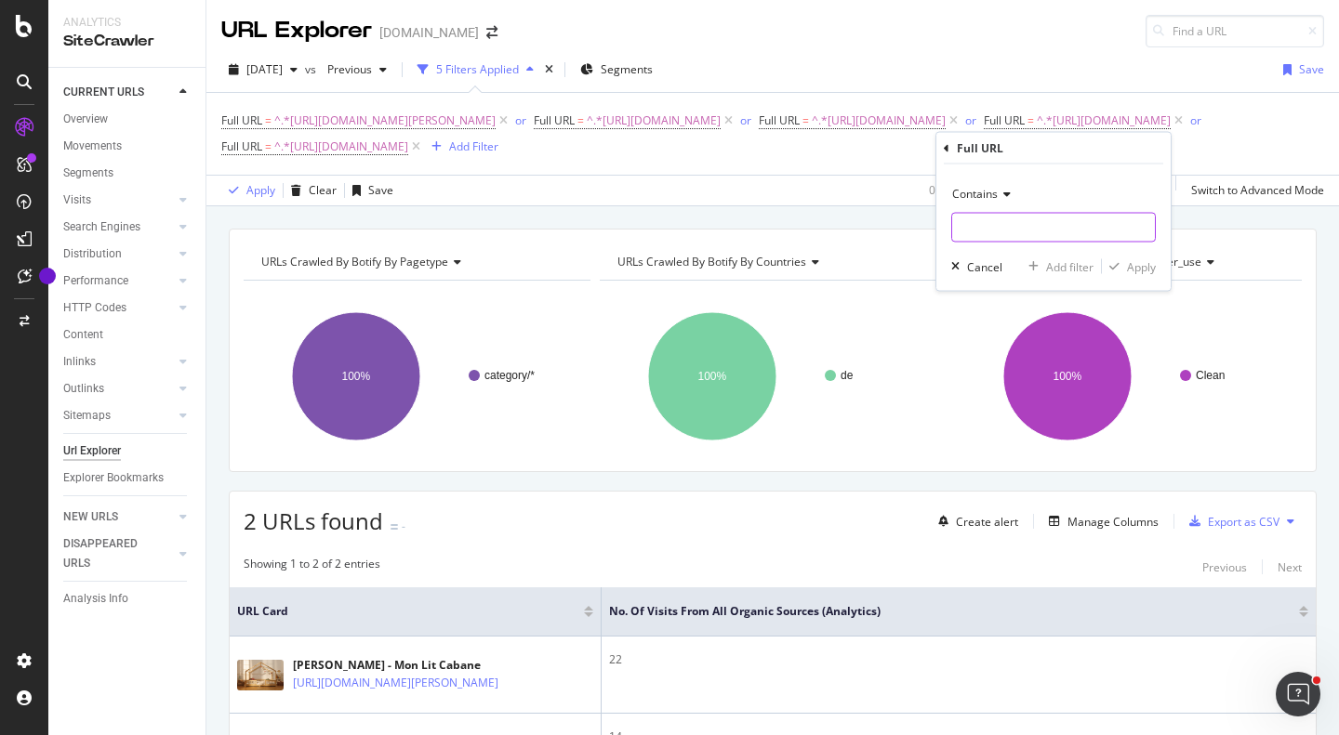
click at [992, 218] on input "text" at bounding box center [1053, 228] width 203 height 30
paste input "[URL][DOMAIN_NAME]"
type input "[URL][DOMAIN_NAME]"
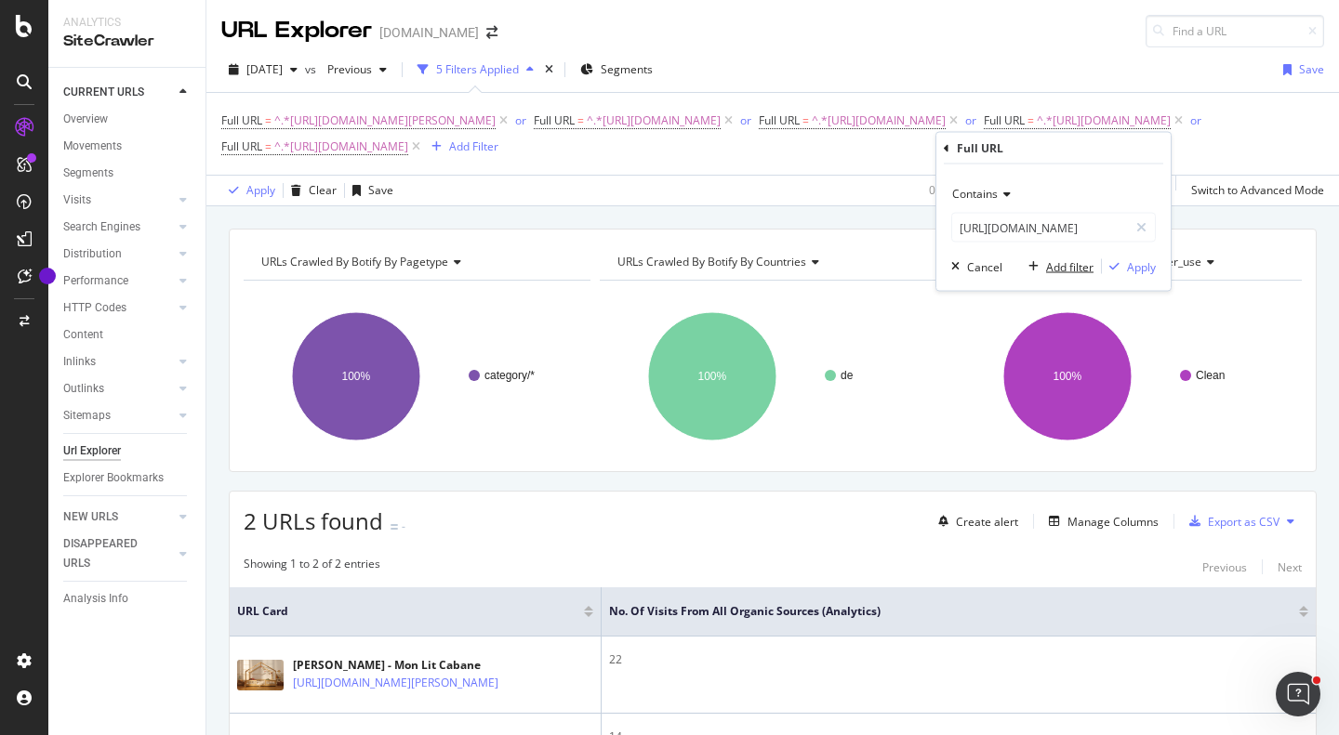
click at [1043, 258] on button "Add filter" at bounding box center [1057, 267] width 73 height 19
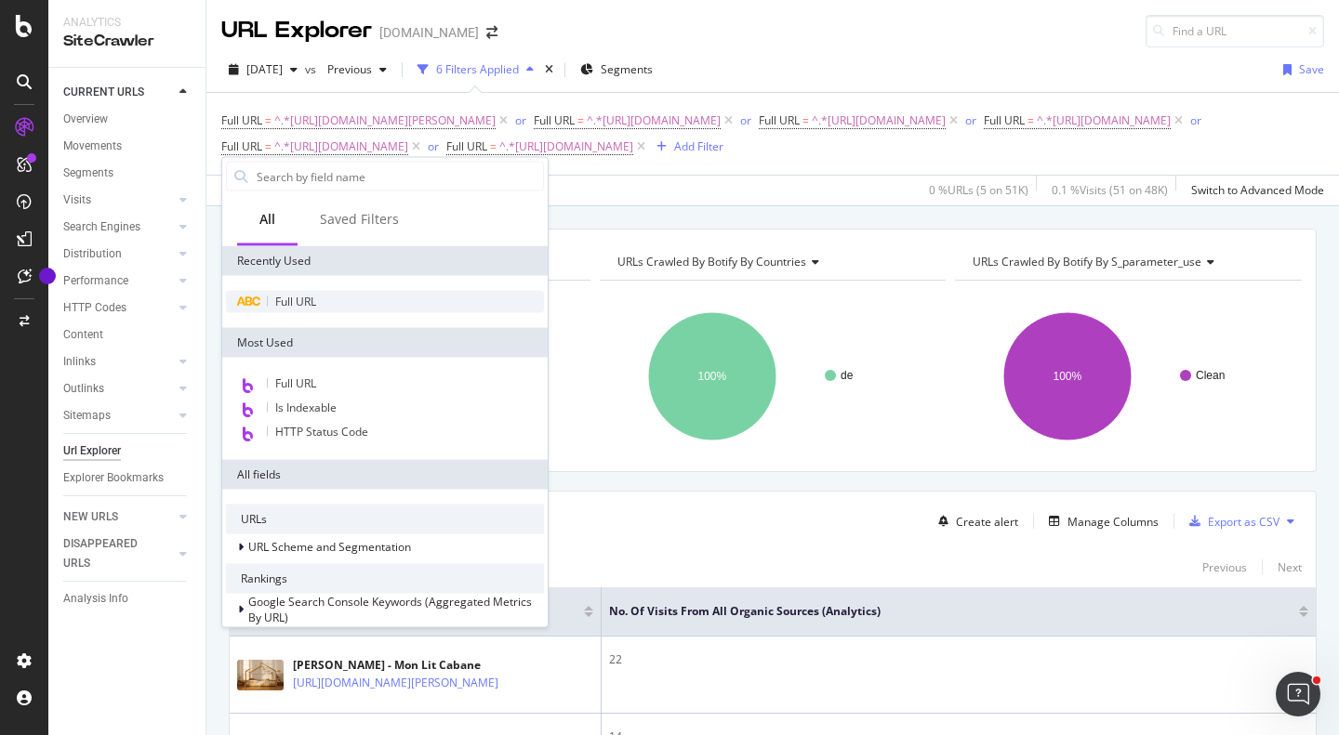
click at [291, 300] on span "Full URL" at bounding box center [295, 302] width 41 height 16
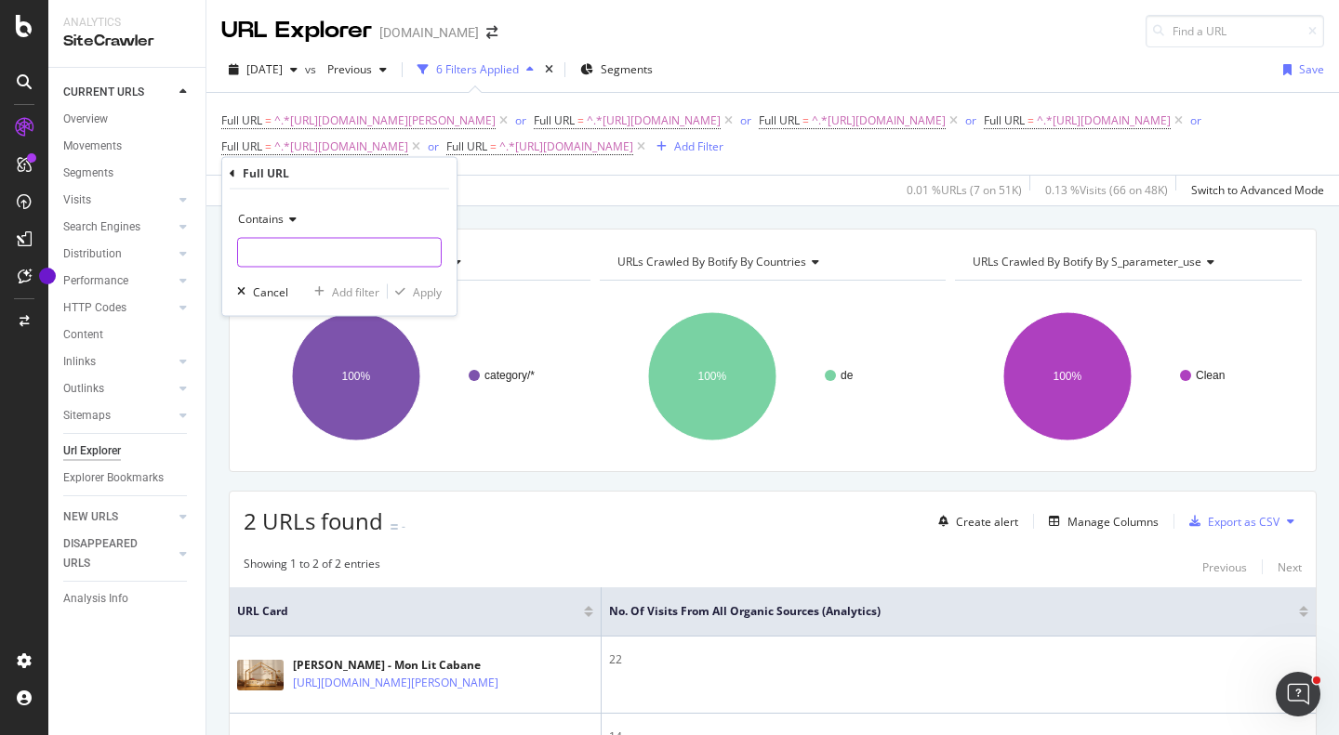
click at [379, 246] on input "text" at bounding box center [339, 253] width 203 height 30
paste input "[URL][DOMAIN_NAME]"
type input "[URL][DOMAIN_NAME]"
click at [362, 298] on div "Add filter" at bounding box center [355, 292] width 47 height 16
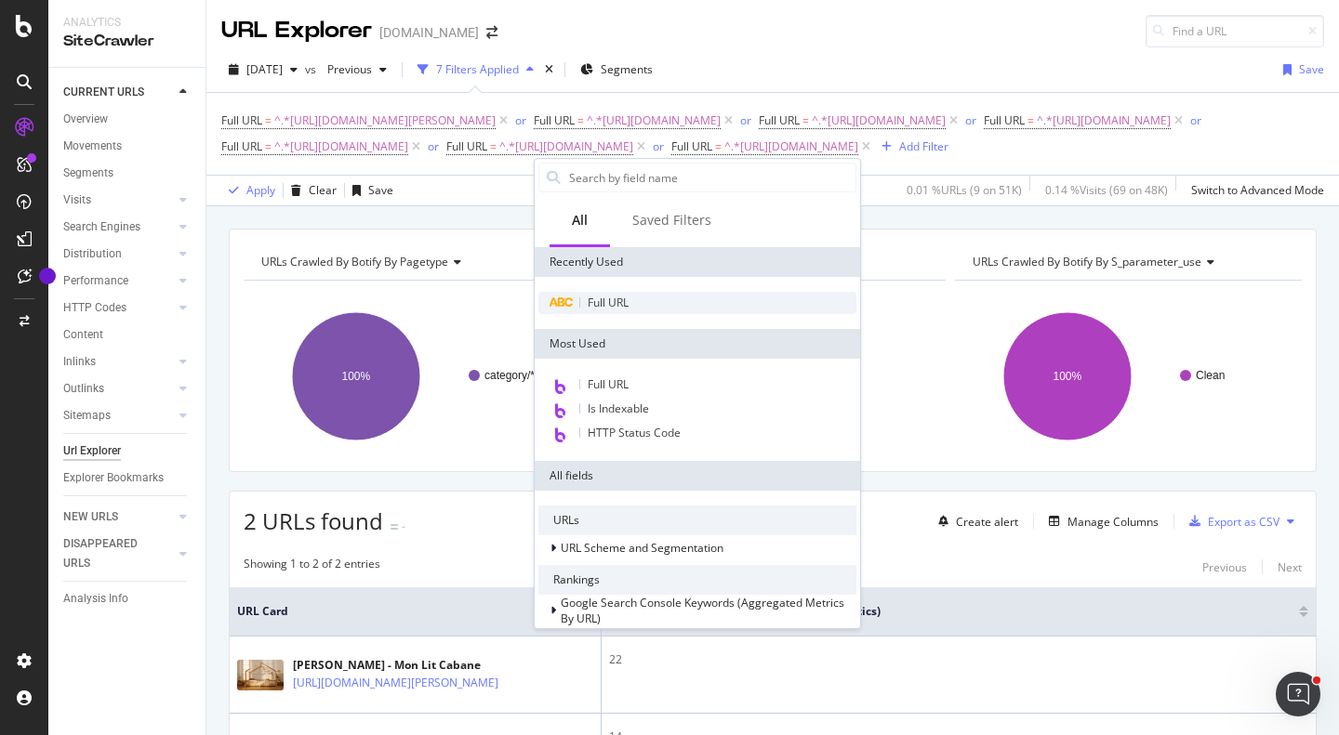
click at [594, 299] on span "Full URL" at bounding box center [608, 303] width 41 height 16
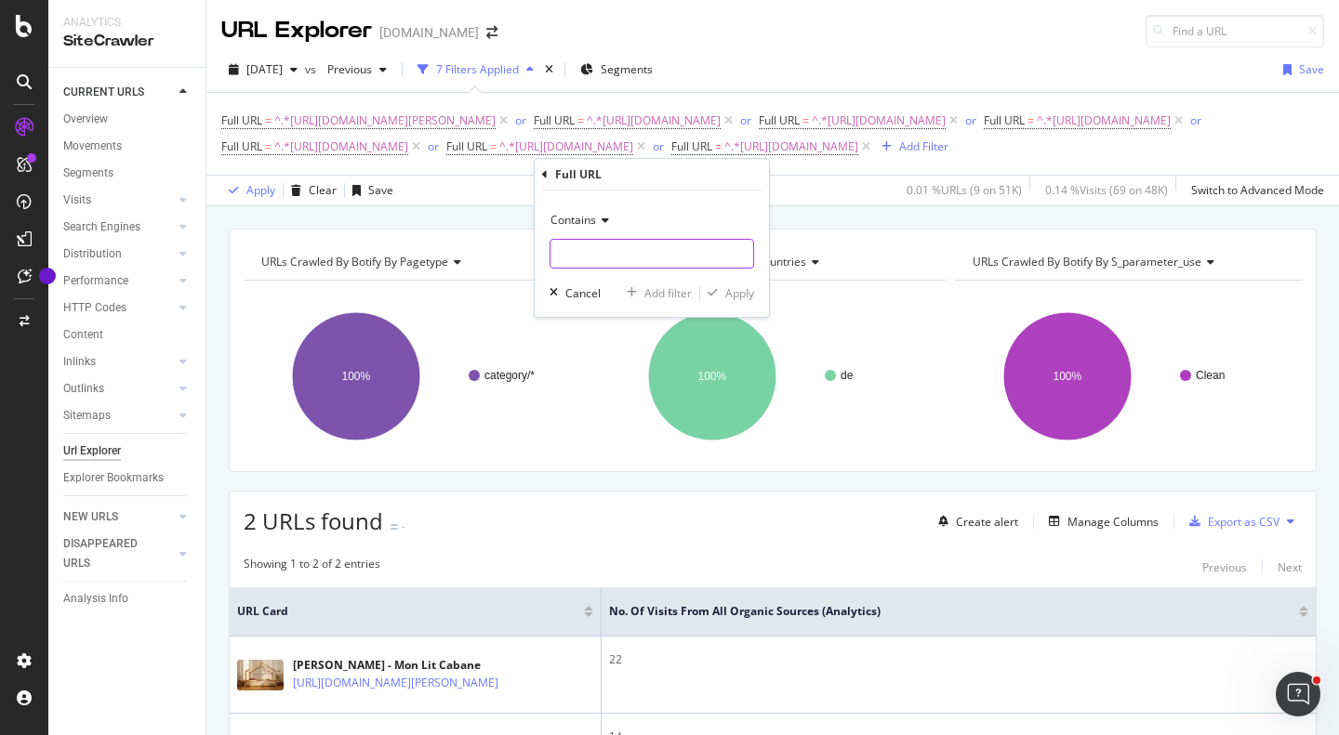
click at [629, 250] on input "text" at bounding box center [651, 254] width 203 height 30
paste input "[URL][DOMAIN_NAME][PERSON_NAME]"
type input "[URL][DOMAIN_NAME][PERSON_NAME]"
click at [655, 294] on div "Add filter" at bounding box center [667, 293] width 47 height 16
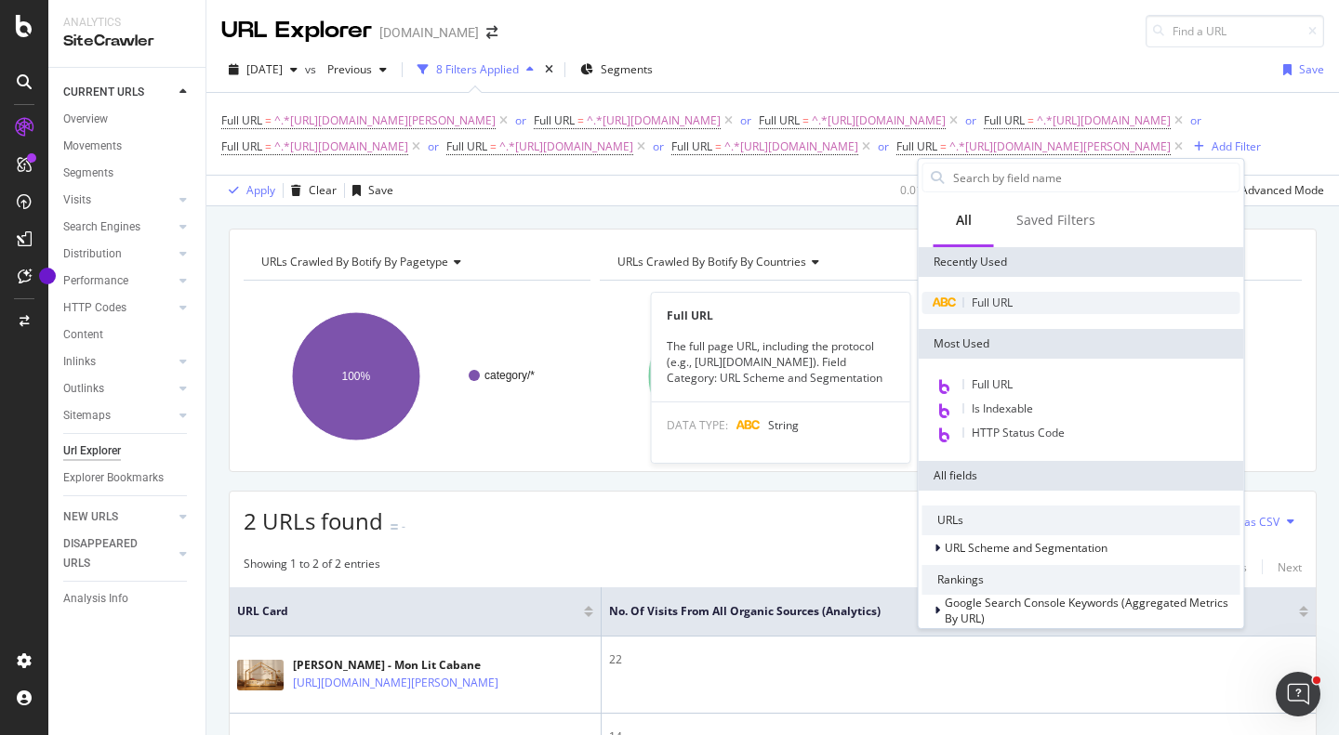
click at [1005, 308] on span "Full URL" at bounding box center [992, 303] width 41 height 16
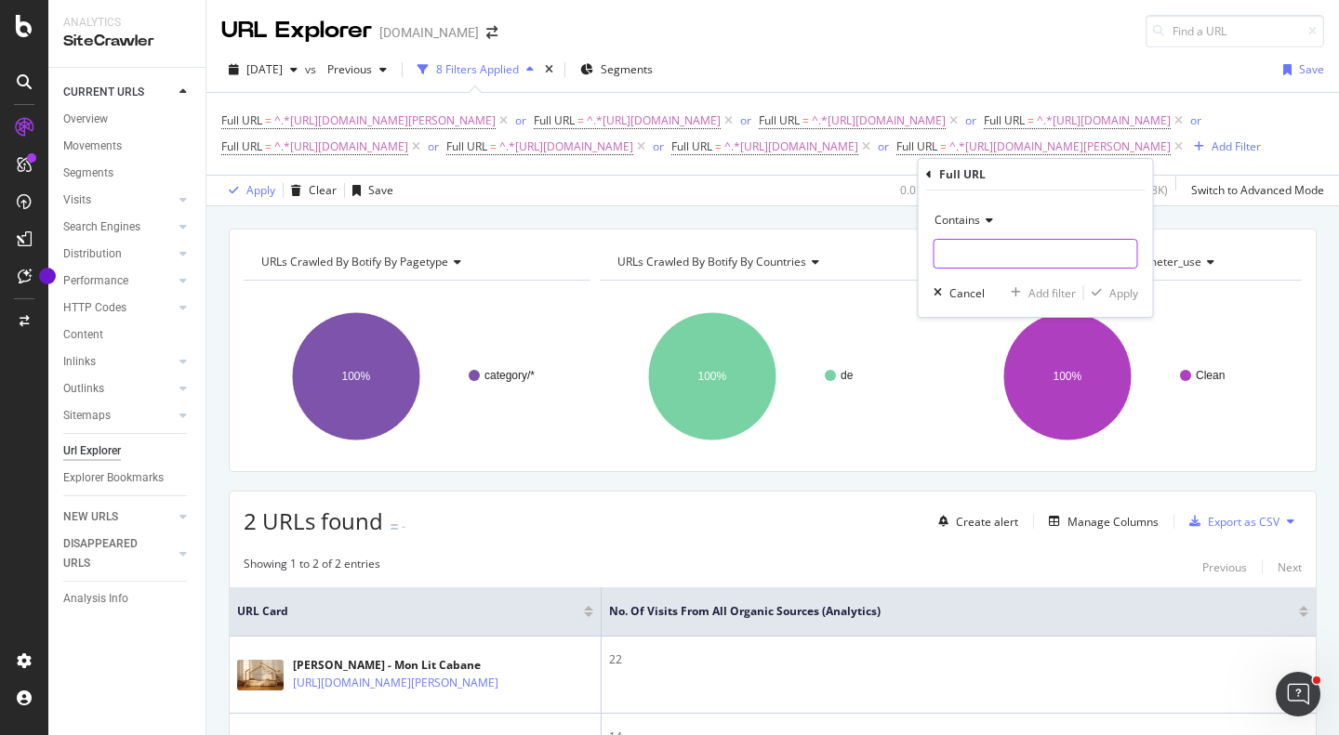
click at [1032, 239] on input "text" at bounding box center [1035, 254] width 203 height 30
paste input "[URL][DOMAIN_NAME]"
type input "[URL][DOMAIN_NAME]"
click at [1111, 291] on div "Apply" at bounding box center [1123, 293] width 29 height 16
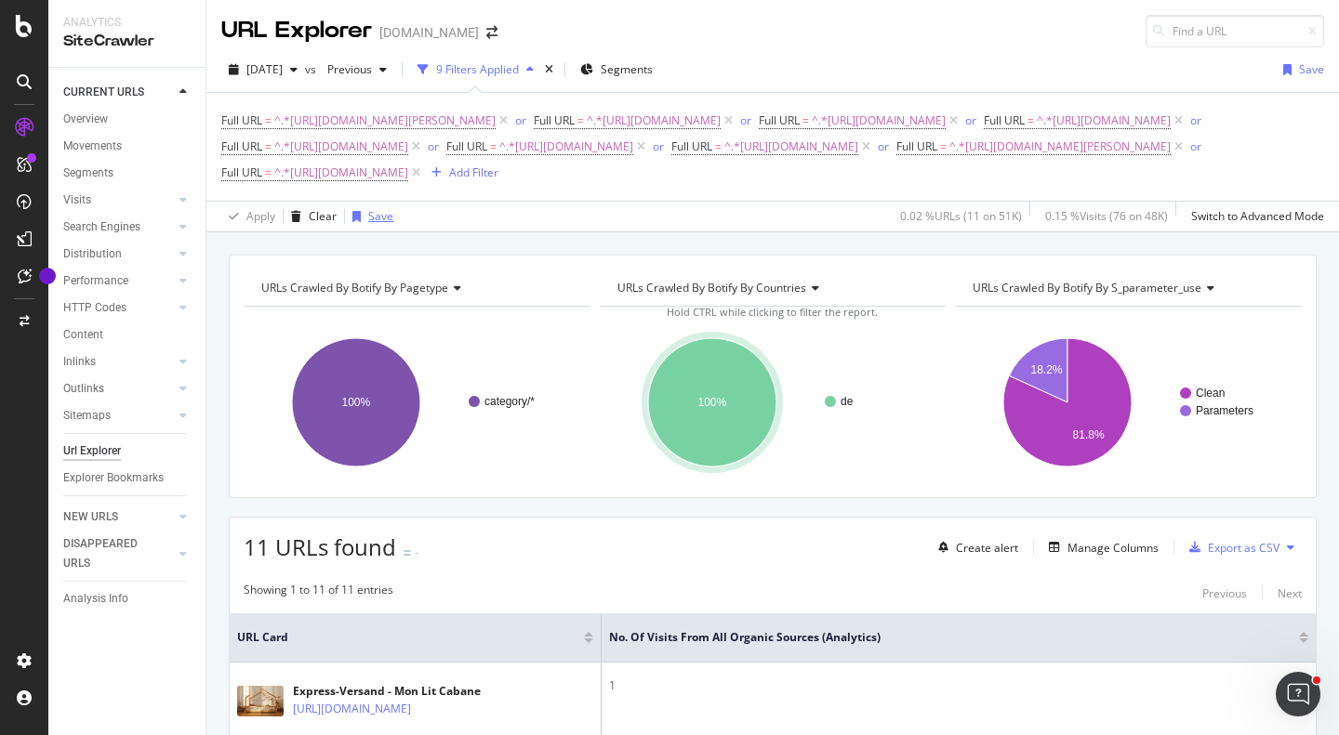
click at [384, 224] on div "Save" at bounding box center [380, 216] width 25 height 16
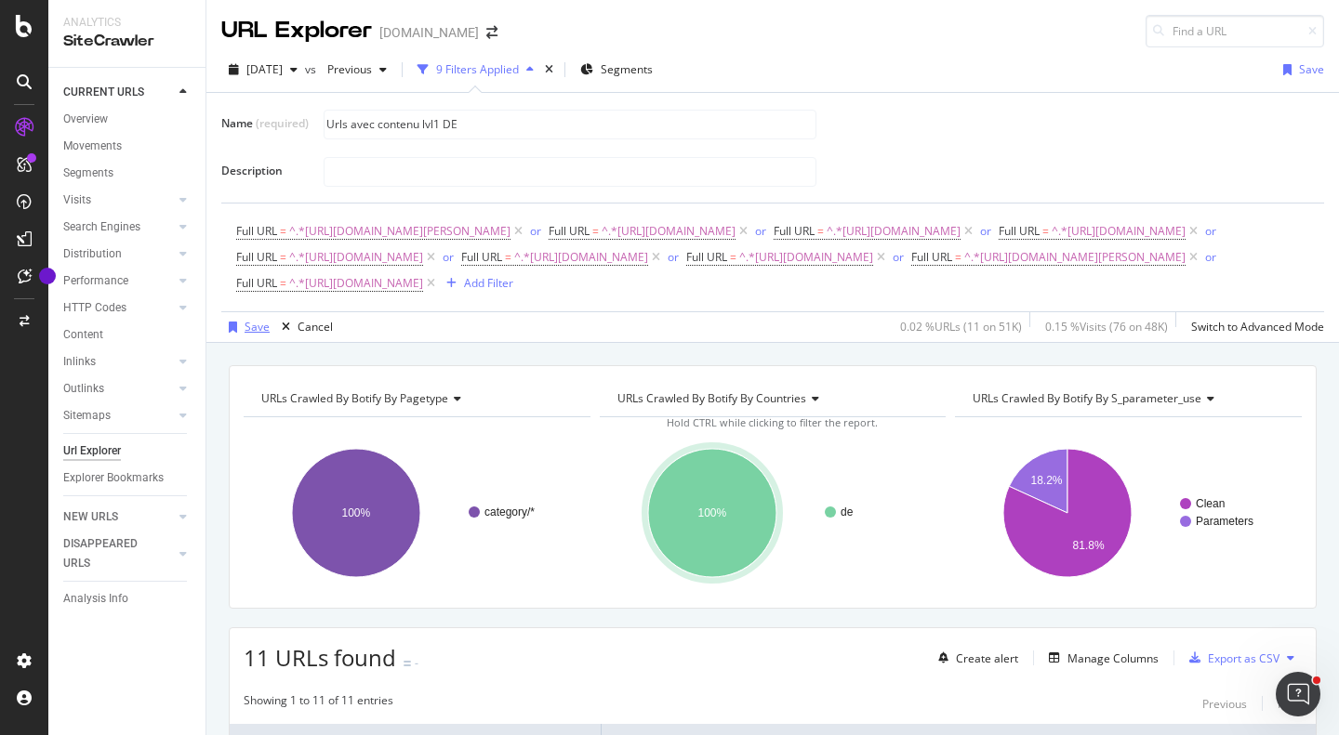
type input "Urls avec contenu lvl1 DE"
click at [254, 335] on div "Save" at bounding box center [257, 327] width 25 height 16
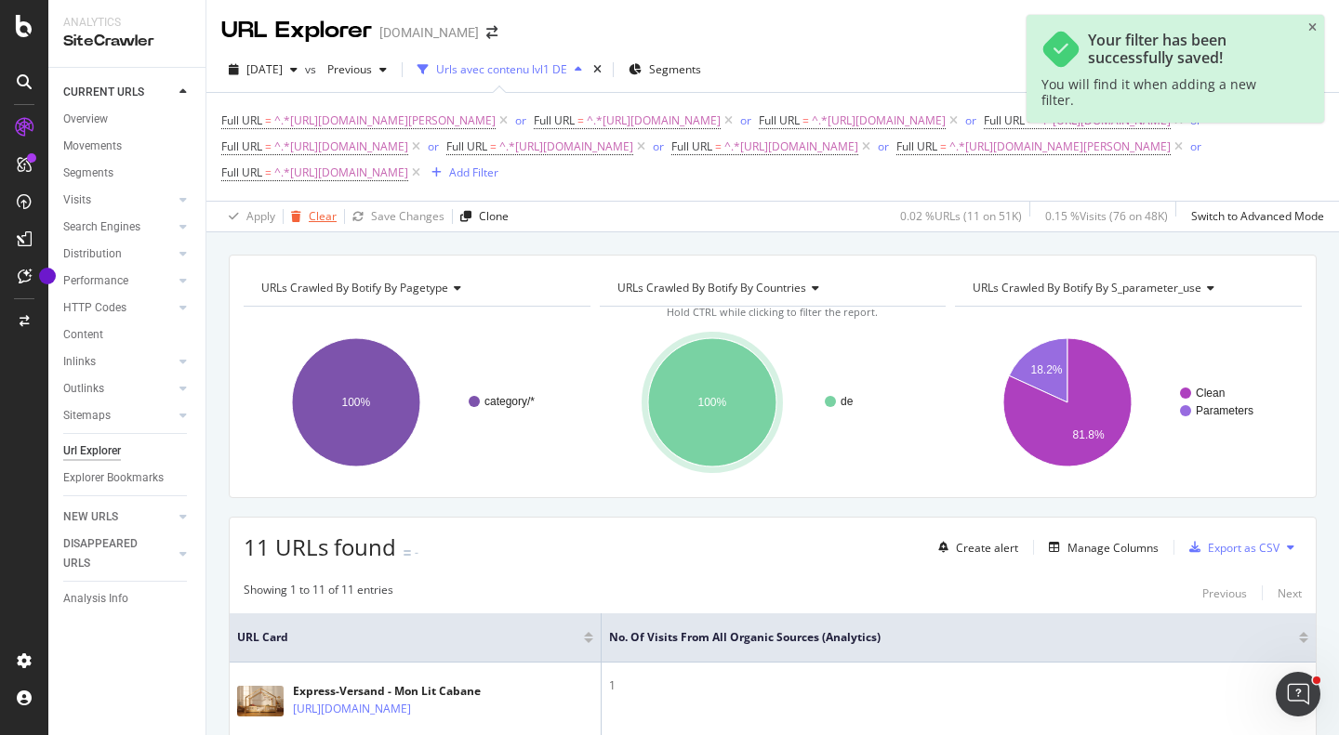
click at [315, 224] on div "Clear" at bounding box center [323, 216] width 28 height 16
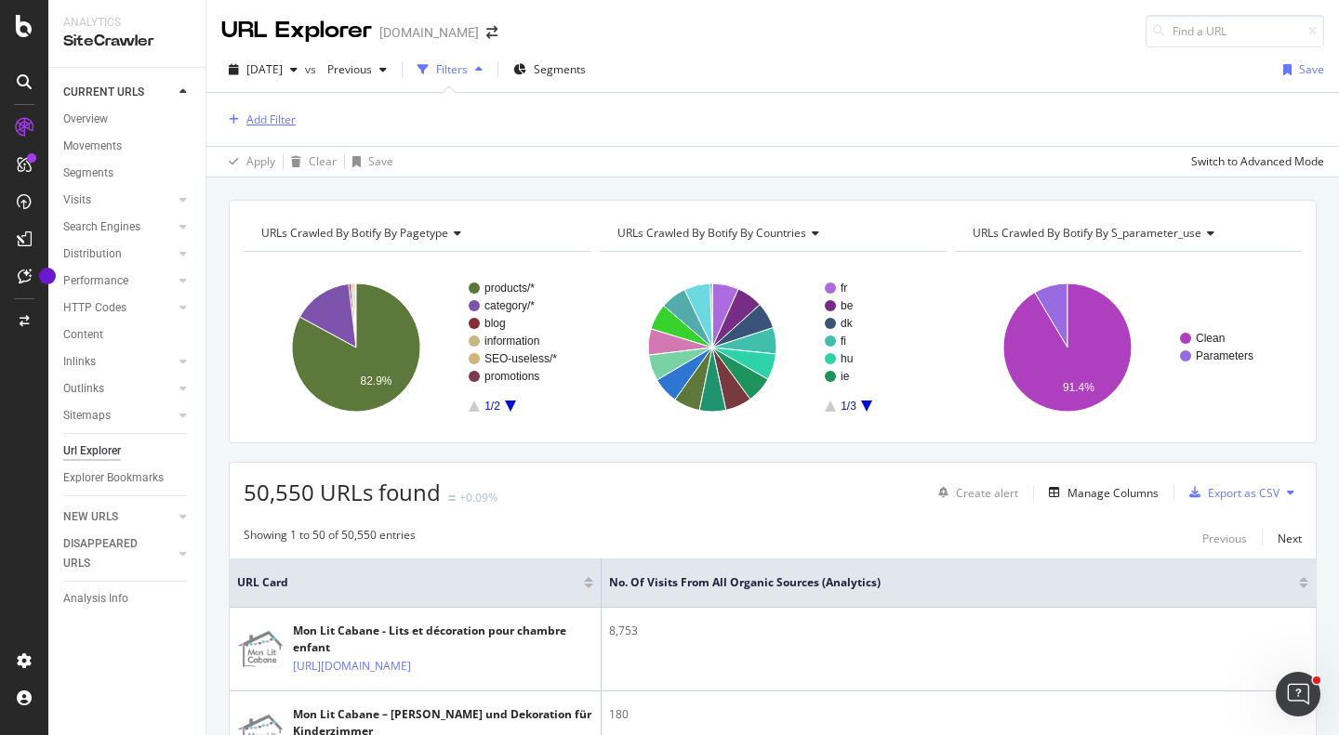
click at [281, 113] on div "Add Filter" at bounding box center [270, 120] width 49 height 16
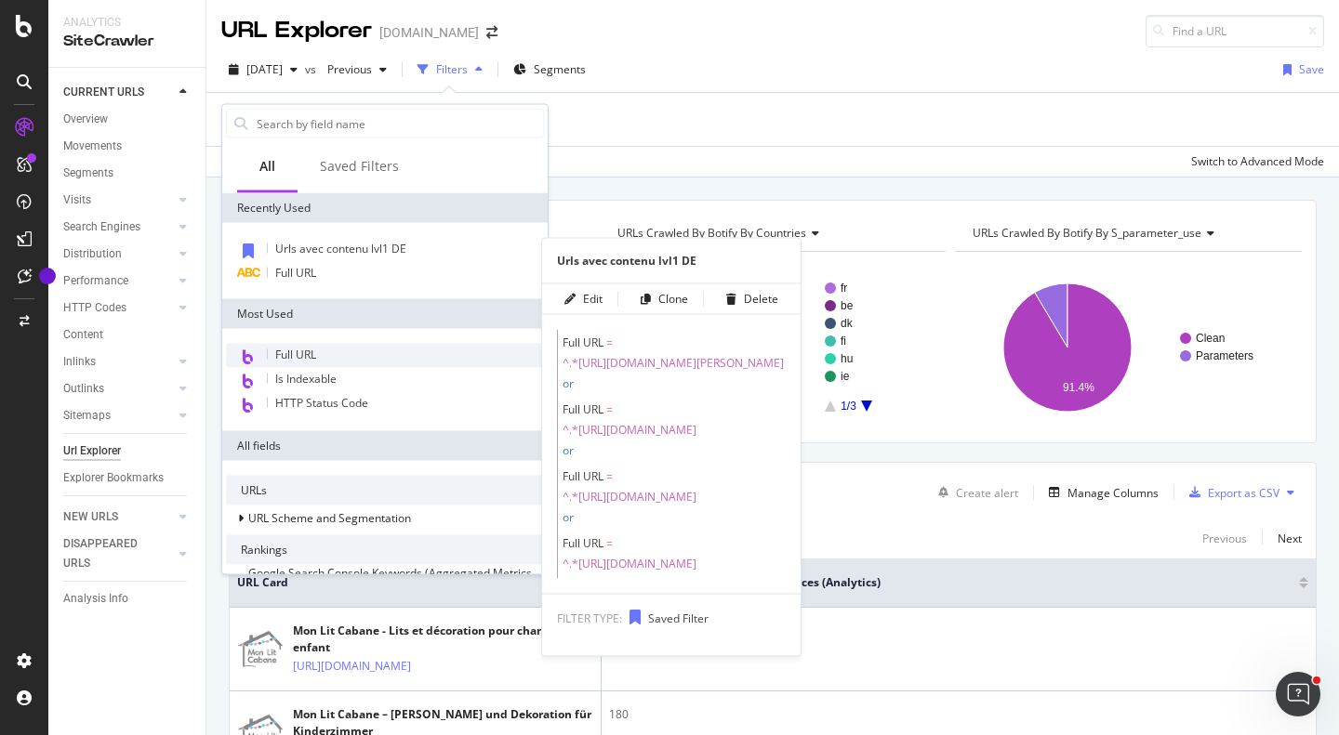
click at [287, 249] on span "Urls avec contenu lvl1 DE" at bounding box center [340, 249] width 131 height 16
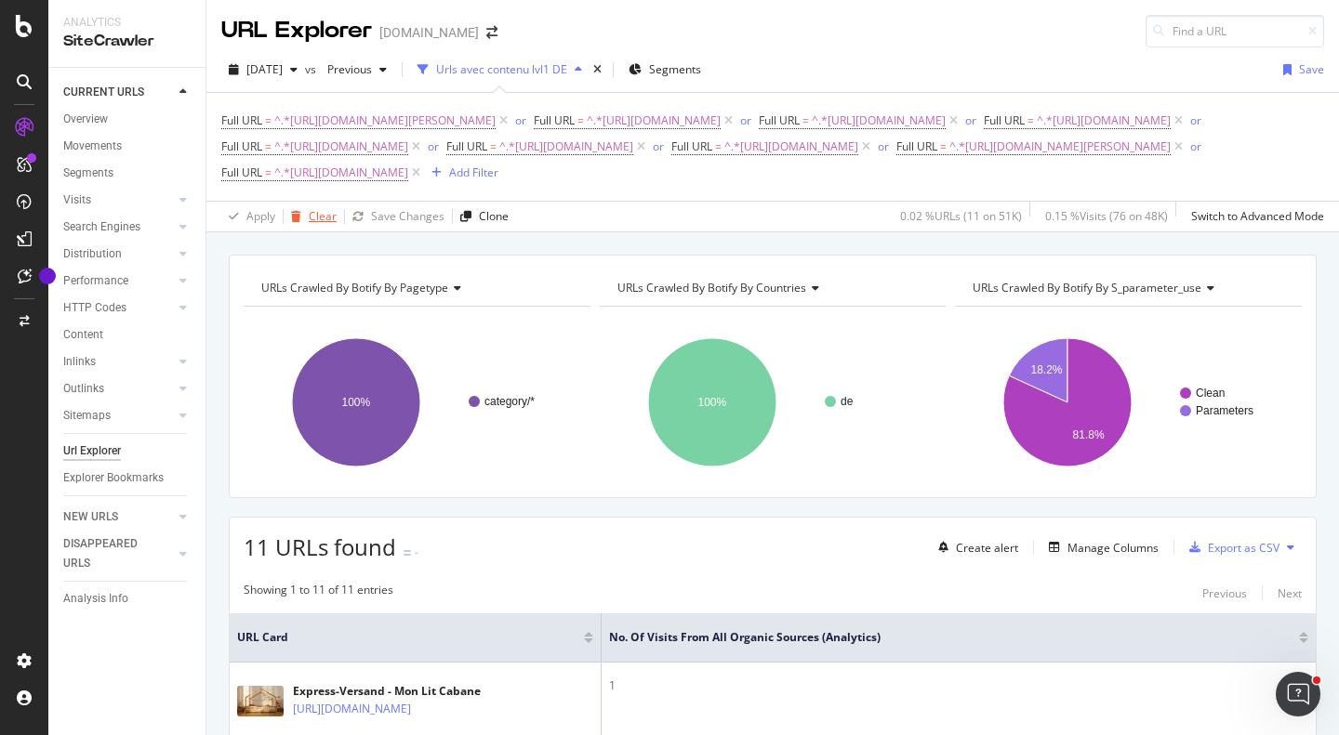
click at [307, 231] on div "Clear" at bounding box center [310, 217] width 53 height 28
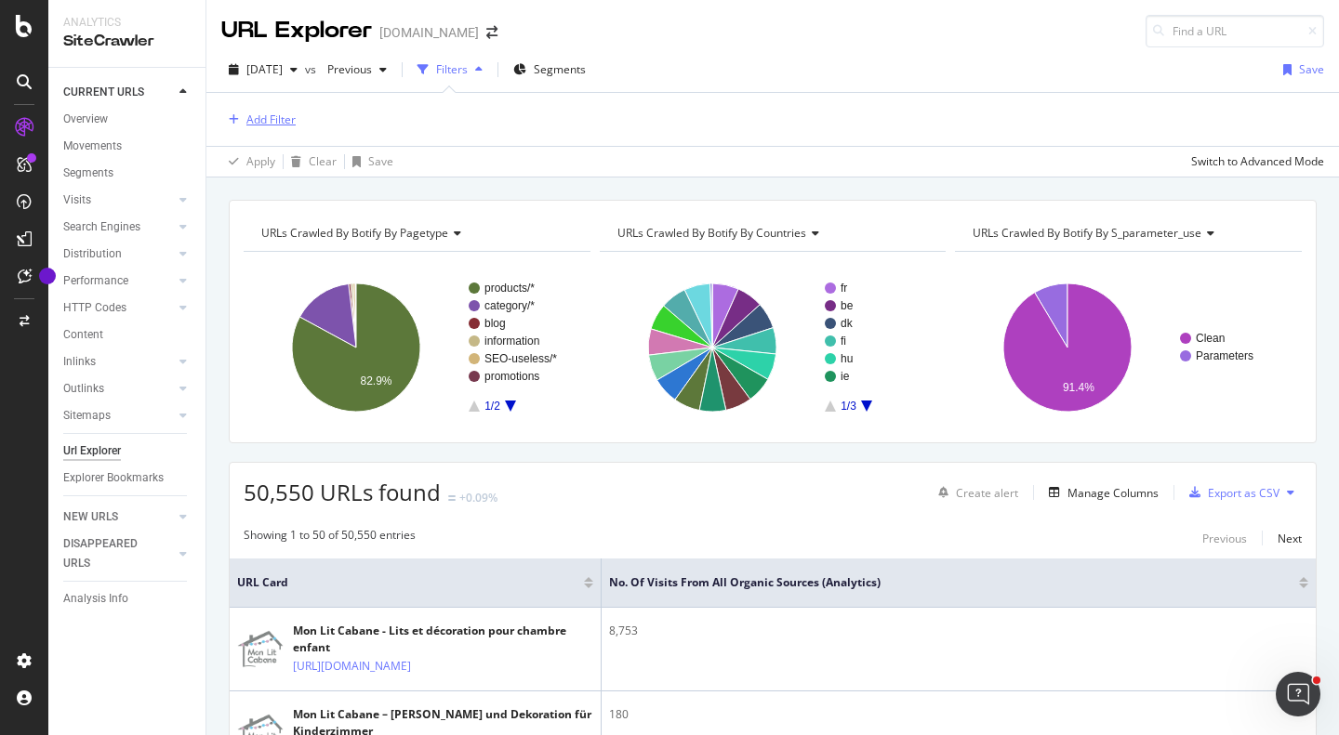
click at [293, 124] on div "Add Filter" at bounding box center [270, 120] width 49 height 16
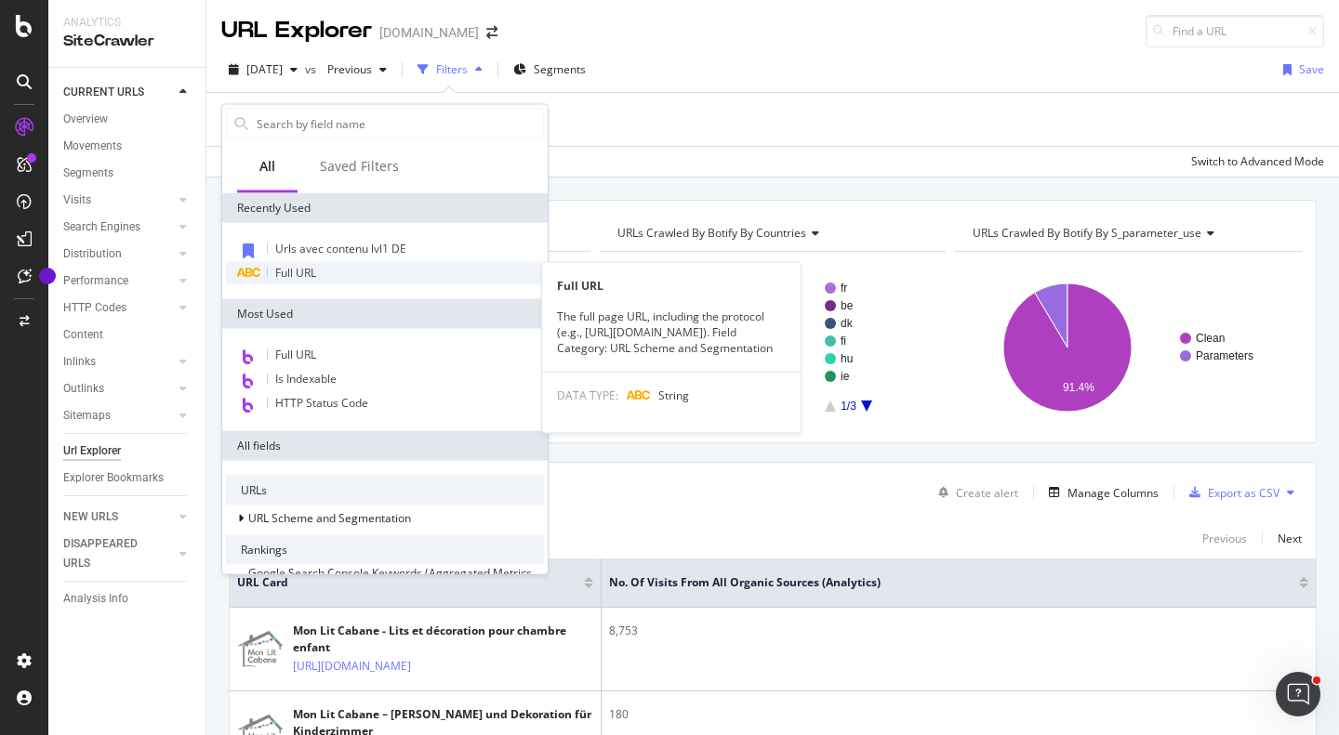
click at [311, 277] on span "Full URL" at bounding box center [295, 273] width 41 height 16
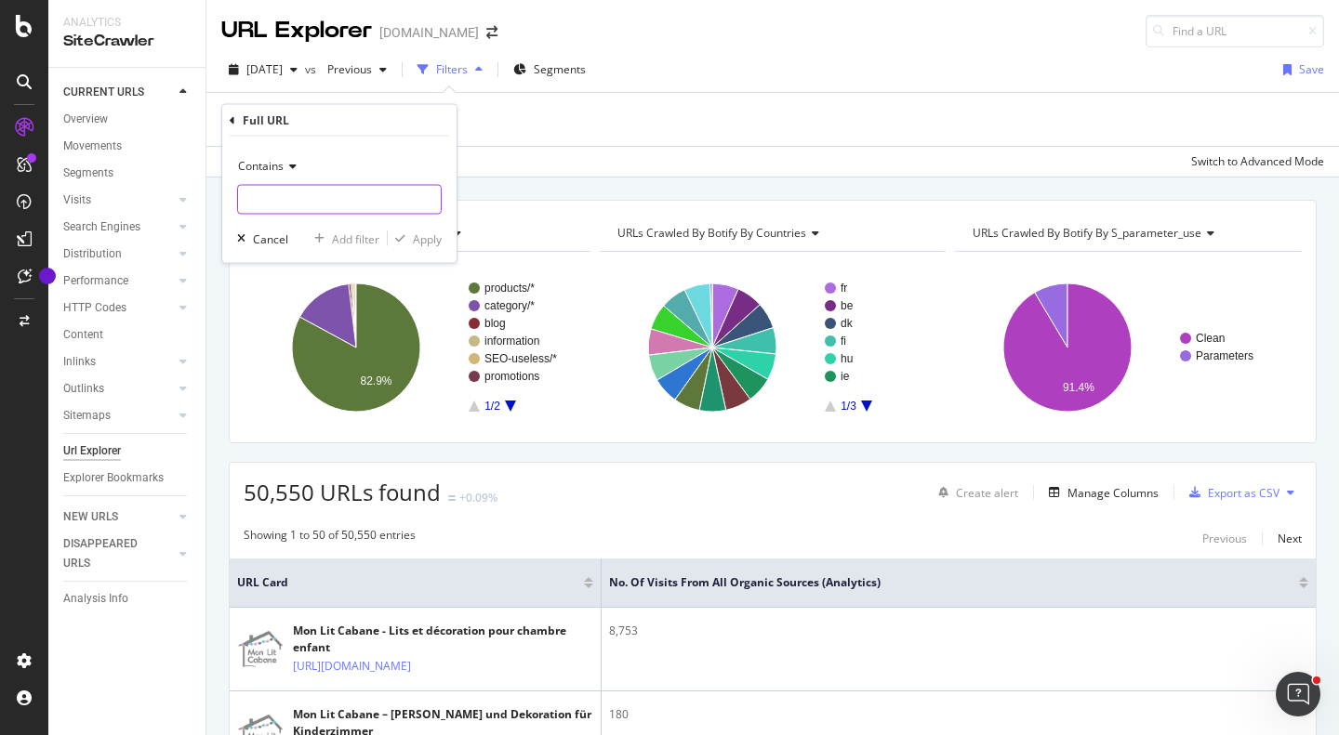
click at [323, 204] on input "text" at bounding box center [339, 200] width 203 height 30
paste input "[URL][DOMAIN_NAME]"
type input "[URL][DOMAIN_NAME]"
click at [353, 235] on div "Add filter" at bounding box center [355, 239] width 47 height 16
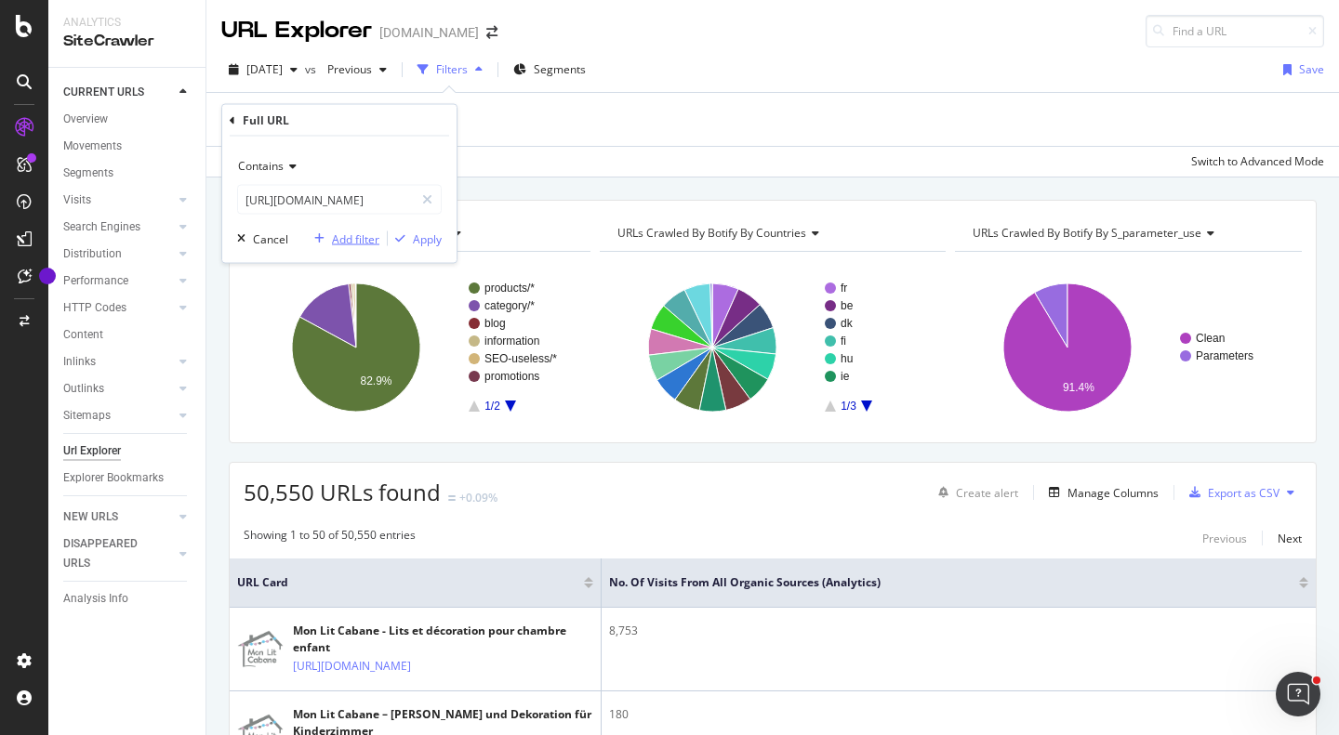
scroll to position [0, 0]
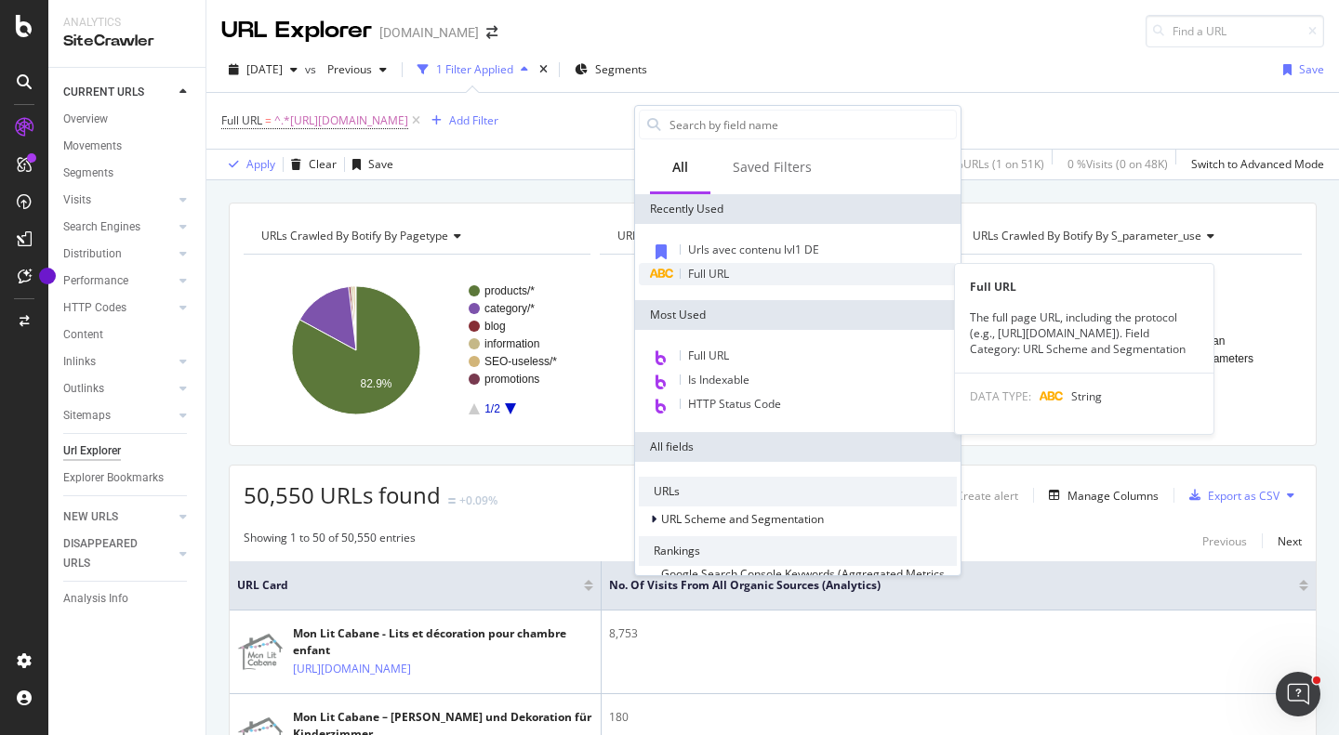
click at [712, 280] on span "Full URL" at bounding box center [708, 274] width 41 height 16
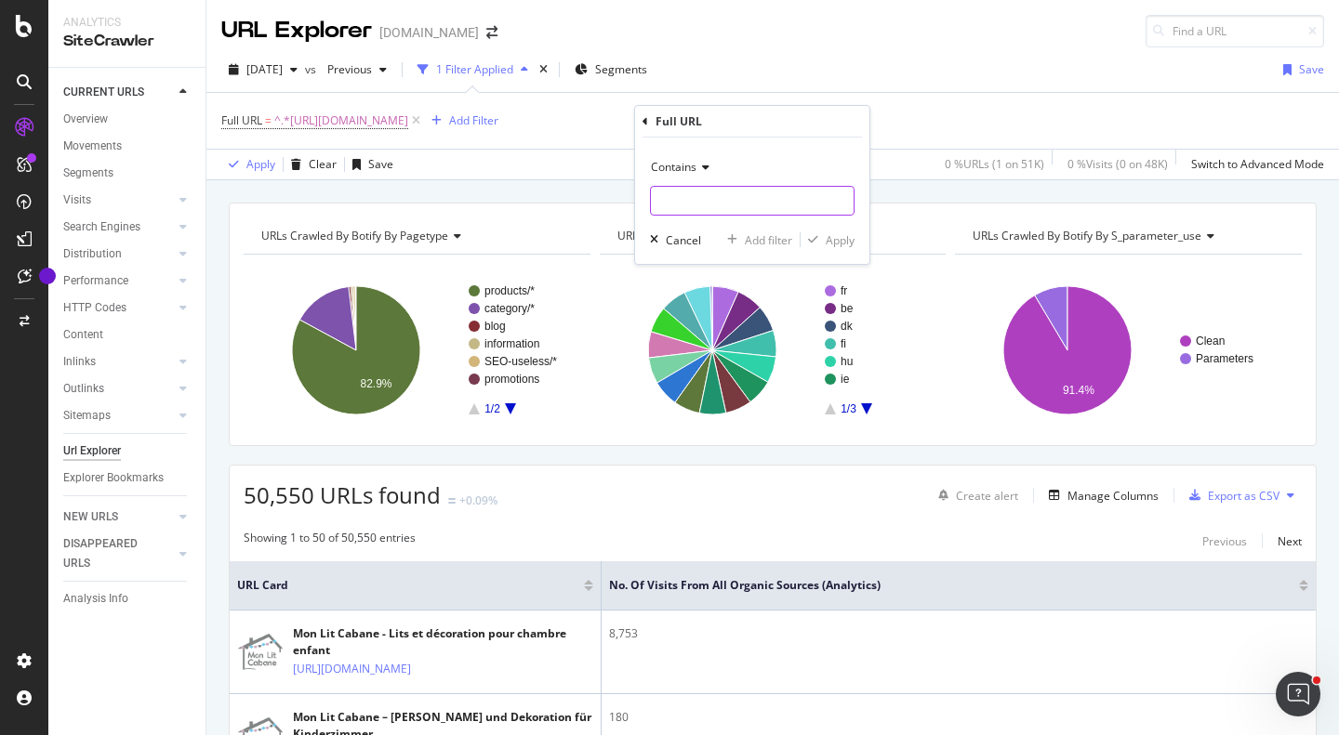
click at [711, 190] on input "text" at bounding box center [752, 201] width 203 height 30
paste input "[URL][DOMAIN_NAME]"
type input "[URL][DOMAIN_NAME]"
click at [751, 232] on div "Add filter" at bounding box center [756, 240] width 73 height 17
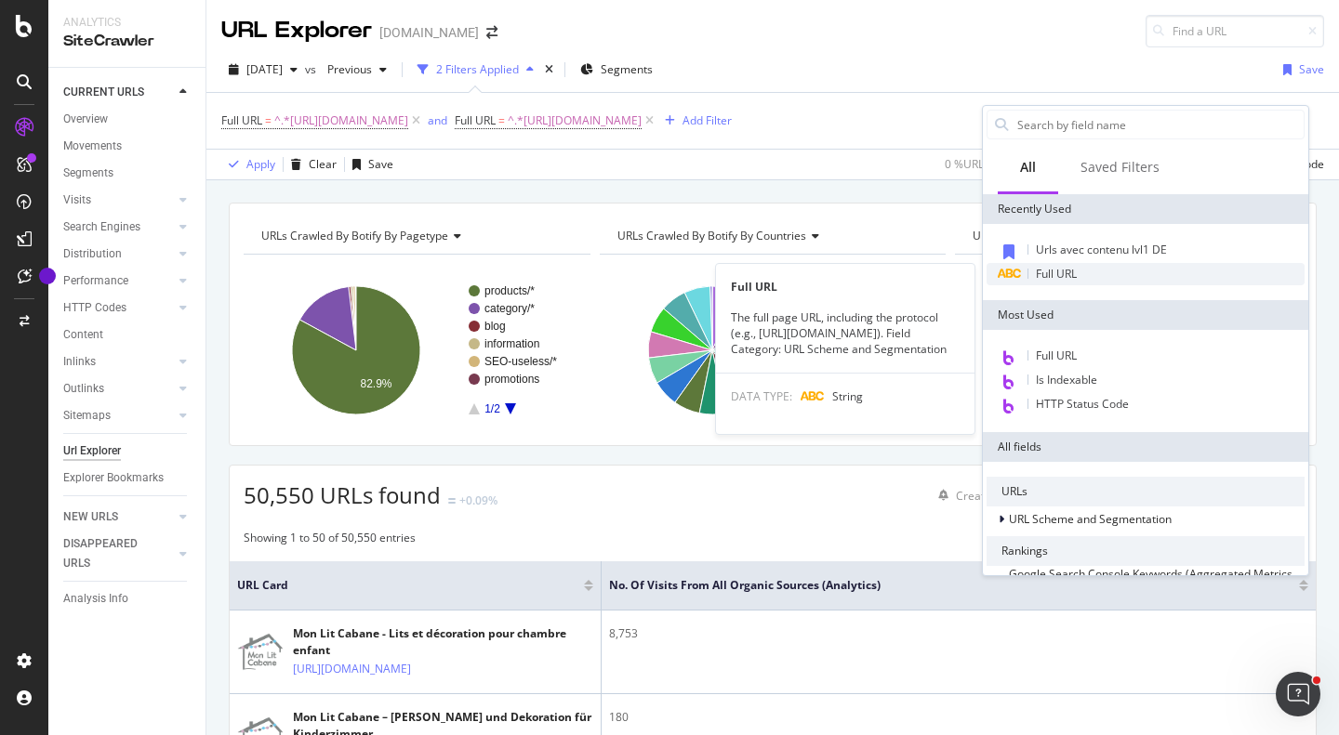
click at [1066, 273] on span "Full URL" at bounding box center [1056, 274] width 41 height 16
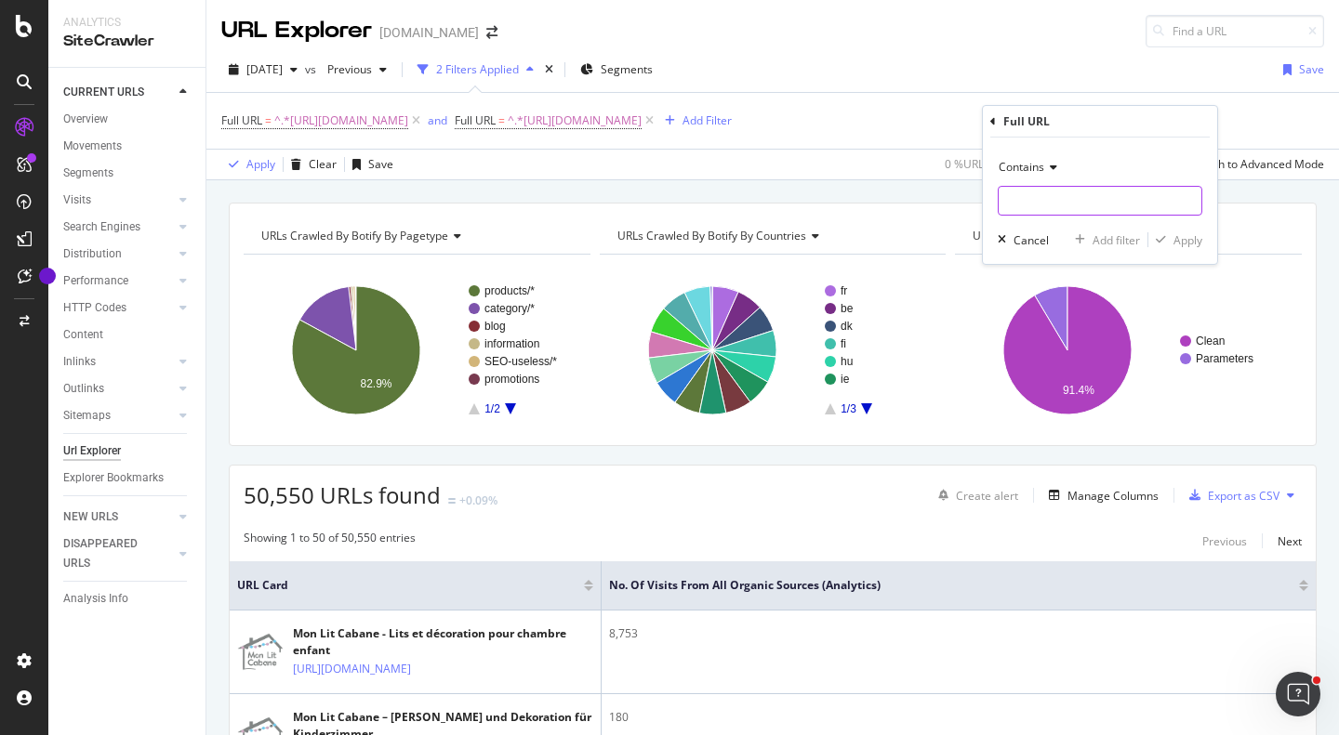
click at [1063, 204] on input "text" at bounding box center [1100, 201] width 203 height 30
paste input "[URL][DOMAIN_NAME]"
type input "[URL][DOMAIN_NAME]"
click at [1098, 237] on div "Add filter" at bounding box center [1116, 240] width 47 height 16
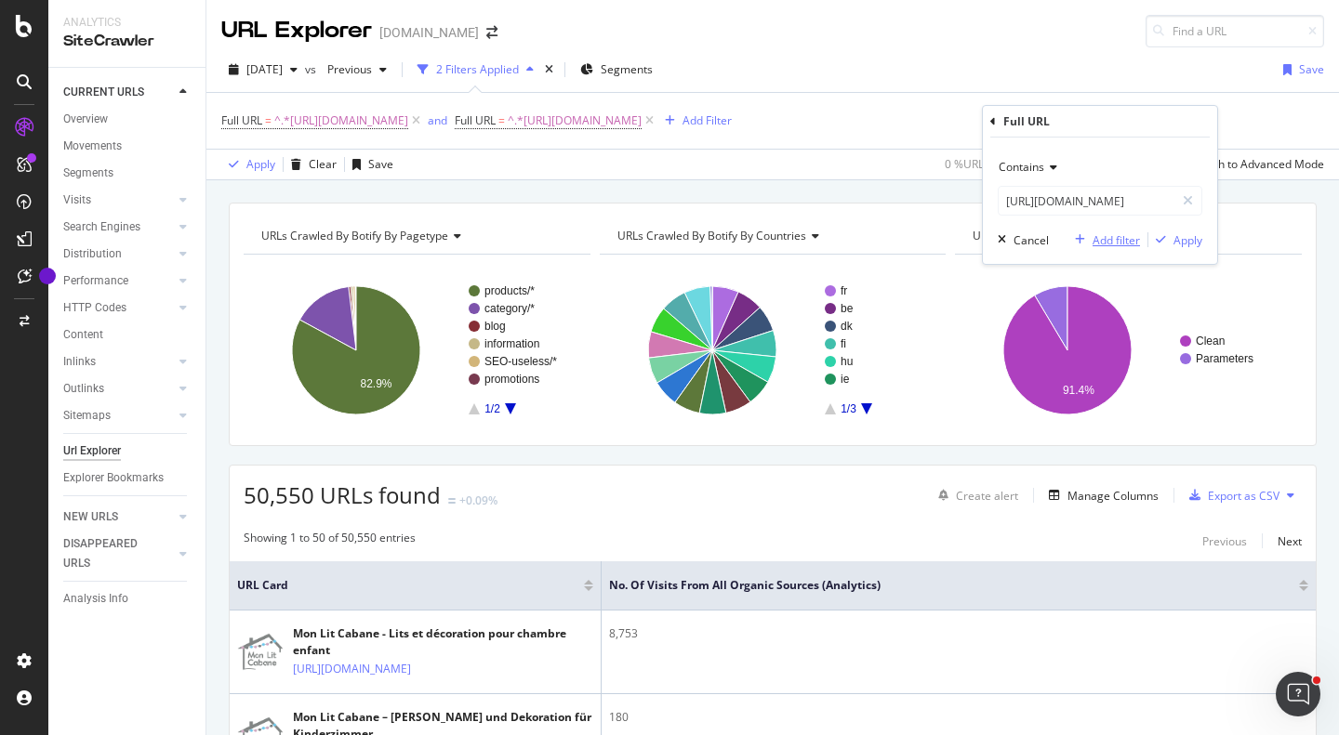
scroll to position [0, 0]
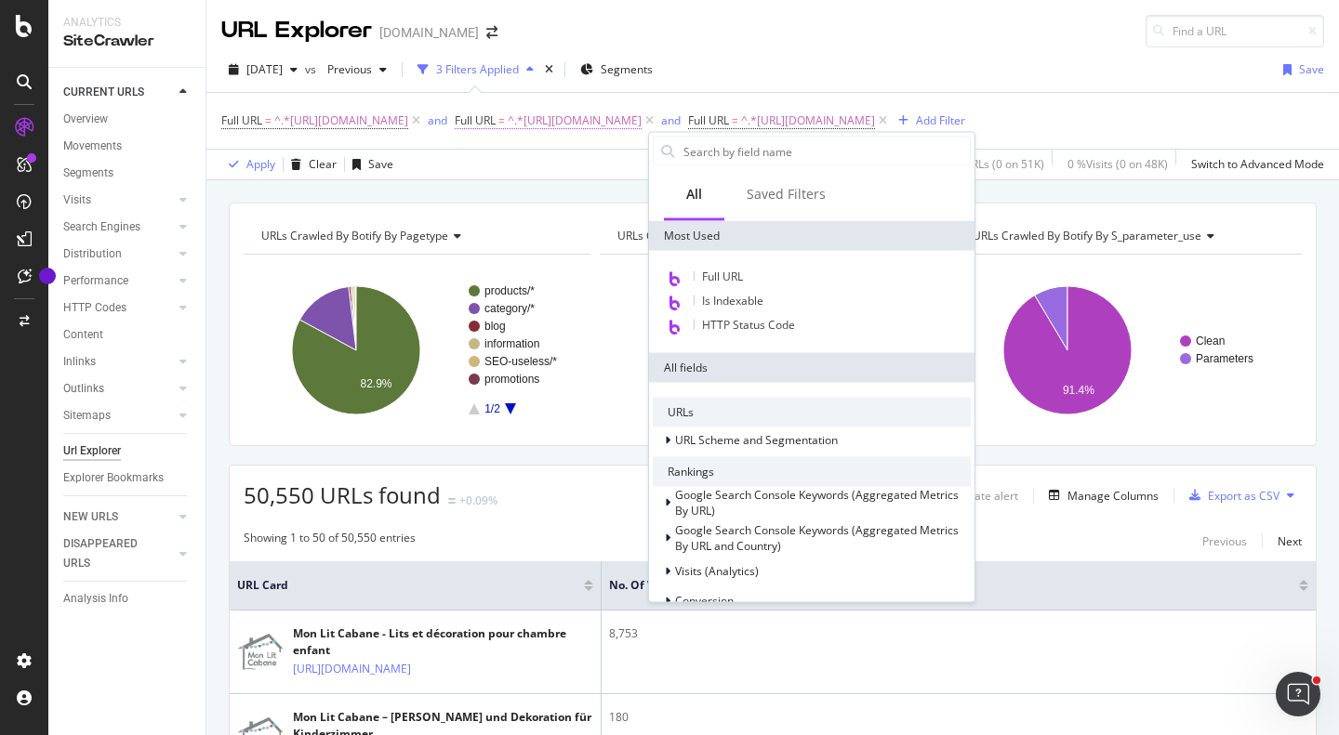
click at [642, 115] on span "^.*[URL][DOMAIN_NAME]" at bounding box center [575, 121] width 134 height 26
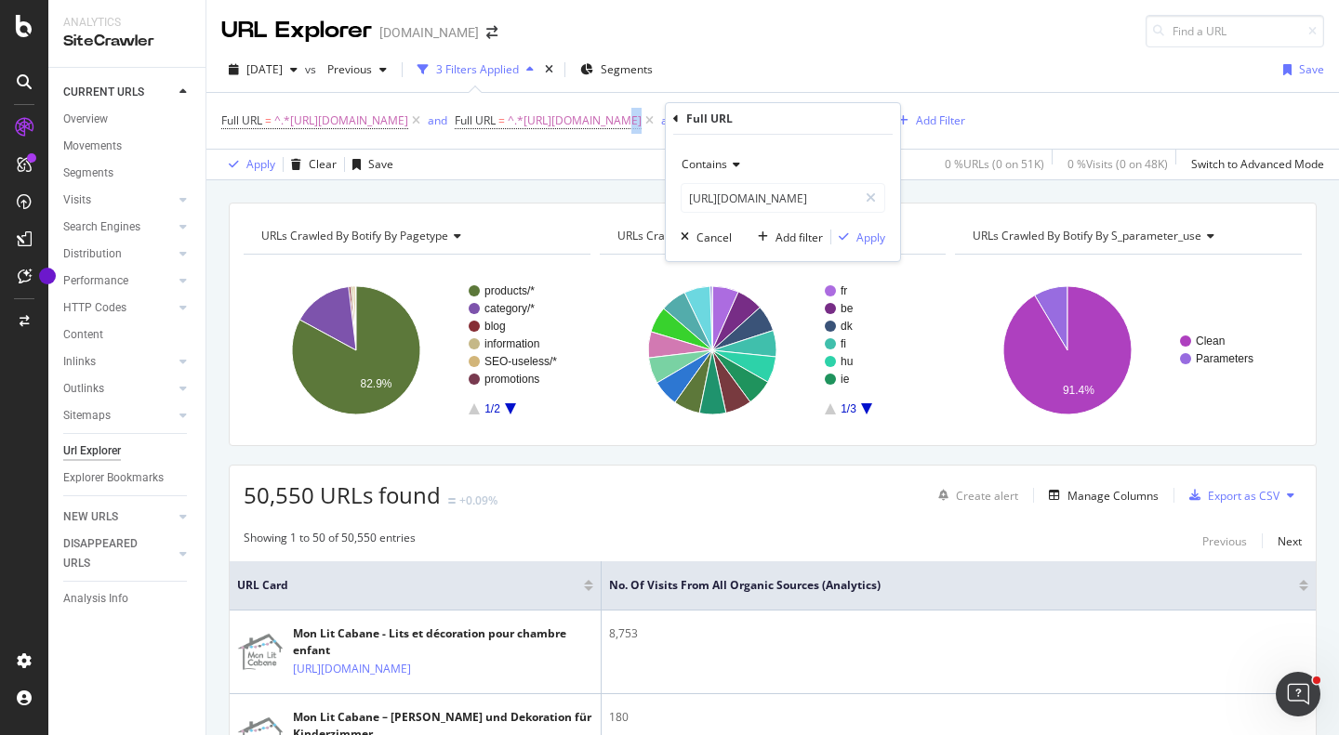
click at [625, 179] on div "Apply Clear Save 0 % URLs ( 0 on 51K ) 0 % Visits ( 0 on 48K ) Switch to Advanc…" at bounding box center [772, 164] width 1133 height 31
click at [916, 128] on div "Add Filter" at bounding box center [940, 121] width 49 height 16
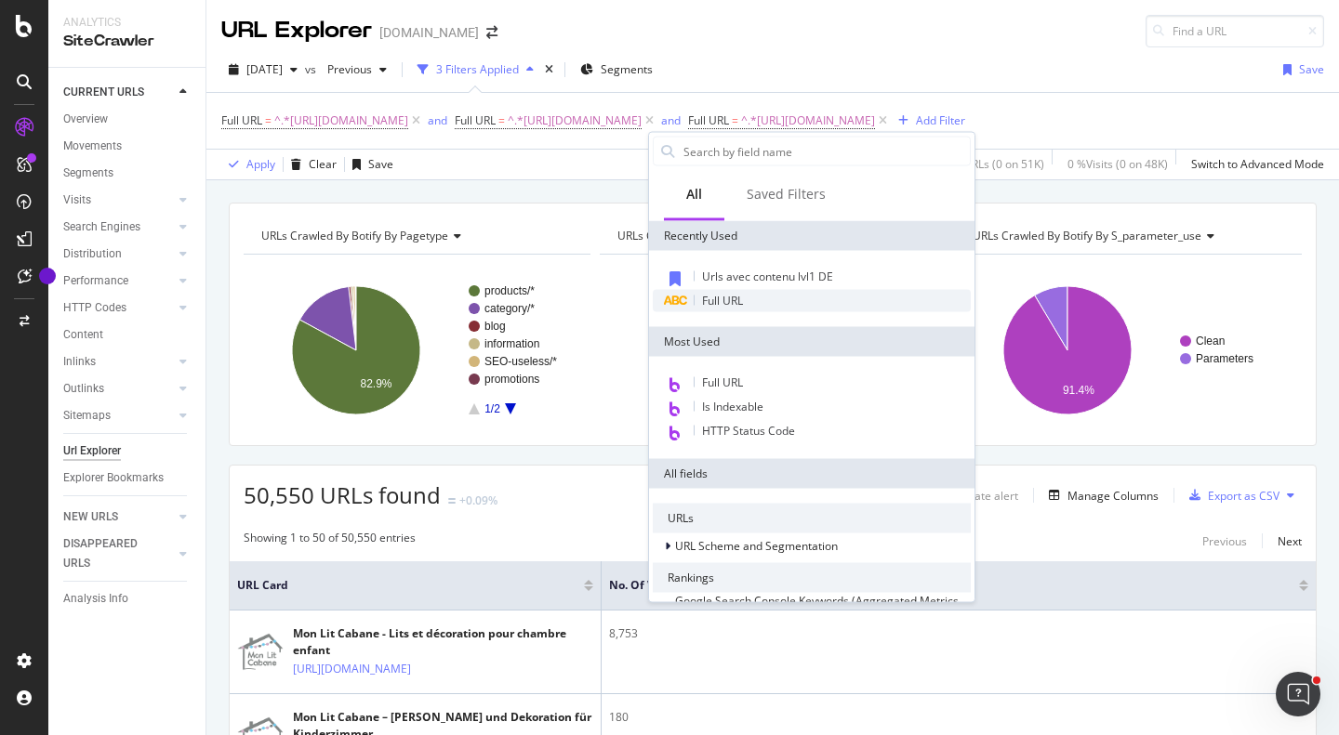
click at [737, 305] on span "Full URL" at bounding box center [722, 301] width 41 height 16
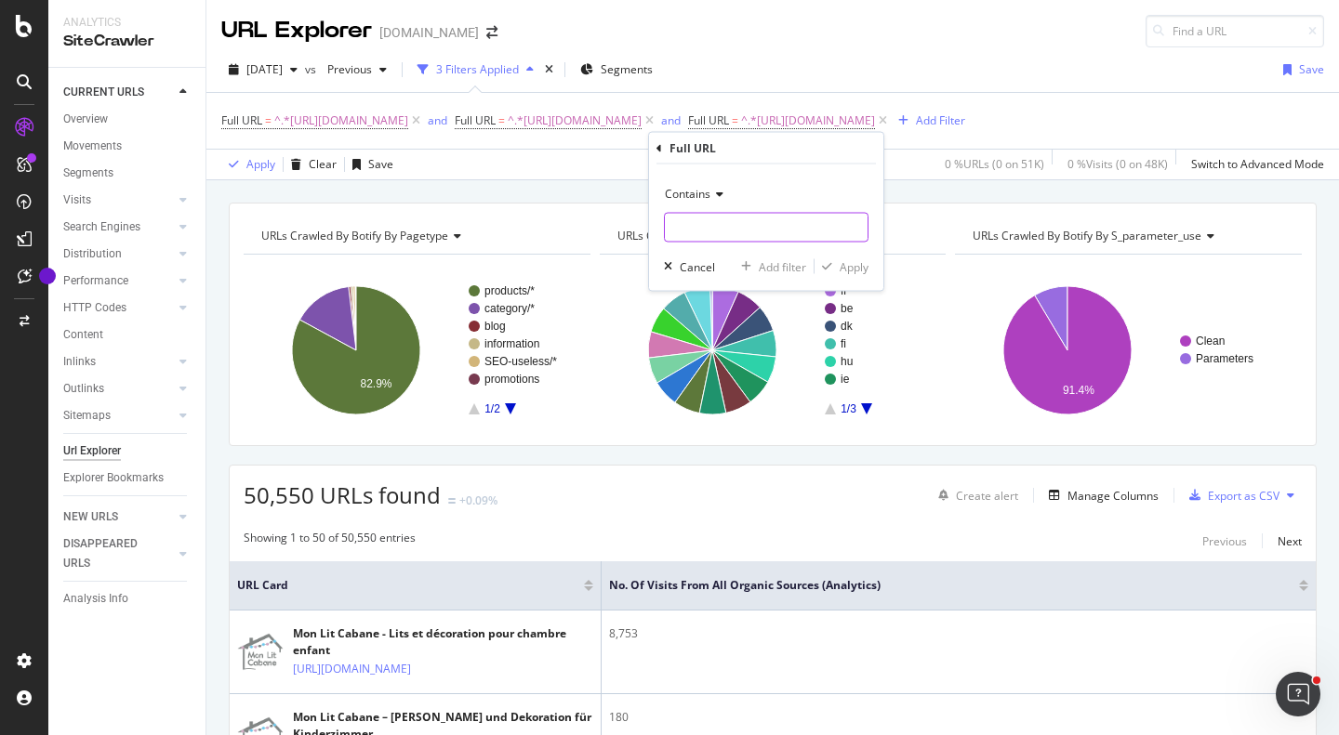
click at [708, 219] on input "text" at bounding box center [766, 228] width 203 height 30
paste input "[URL][DOMAIN_NAME]"
type input "[URL][DOMAIN_NAME]"
click at [798, 268] on div "Add filter" at bounding box center [782, 266] width 47 height 16
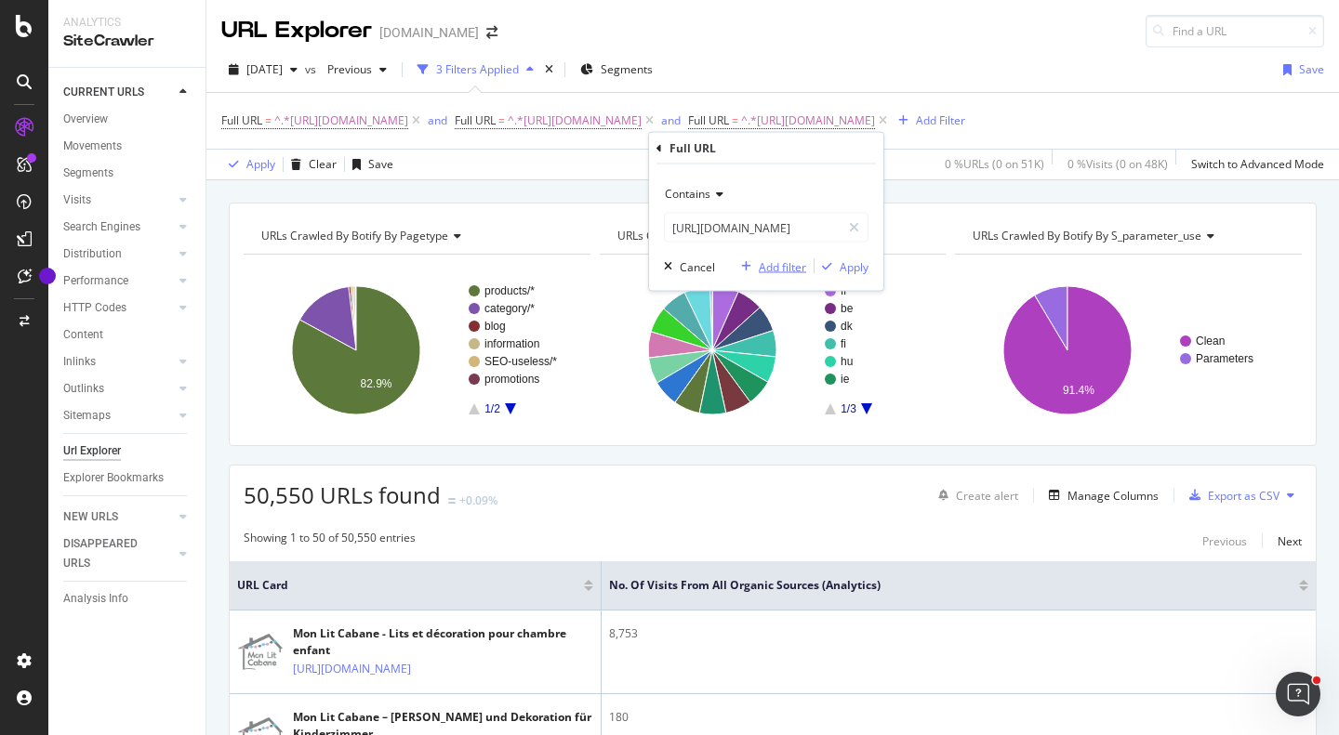
scroll to position [0, 0]
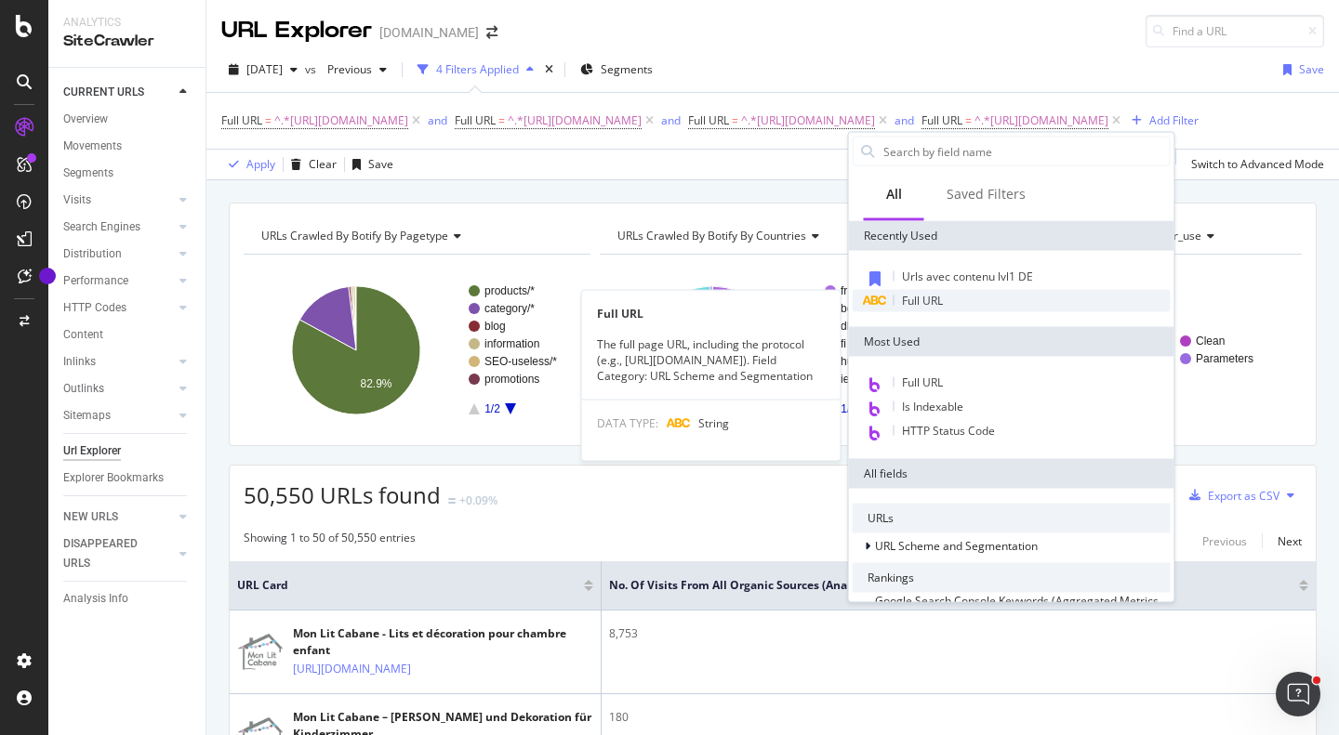
click at [966, 299] on div "Full URL" at bounding box center [1012, 301] width 318 height 22
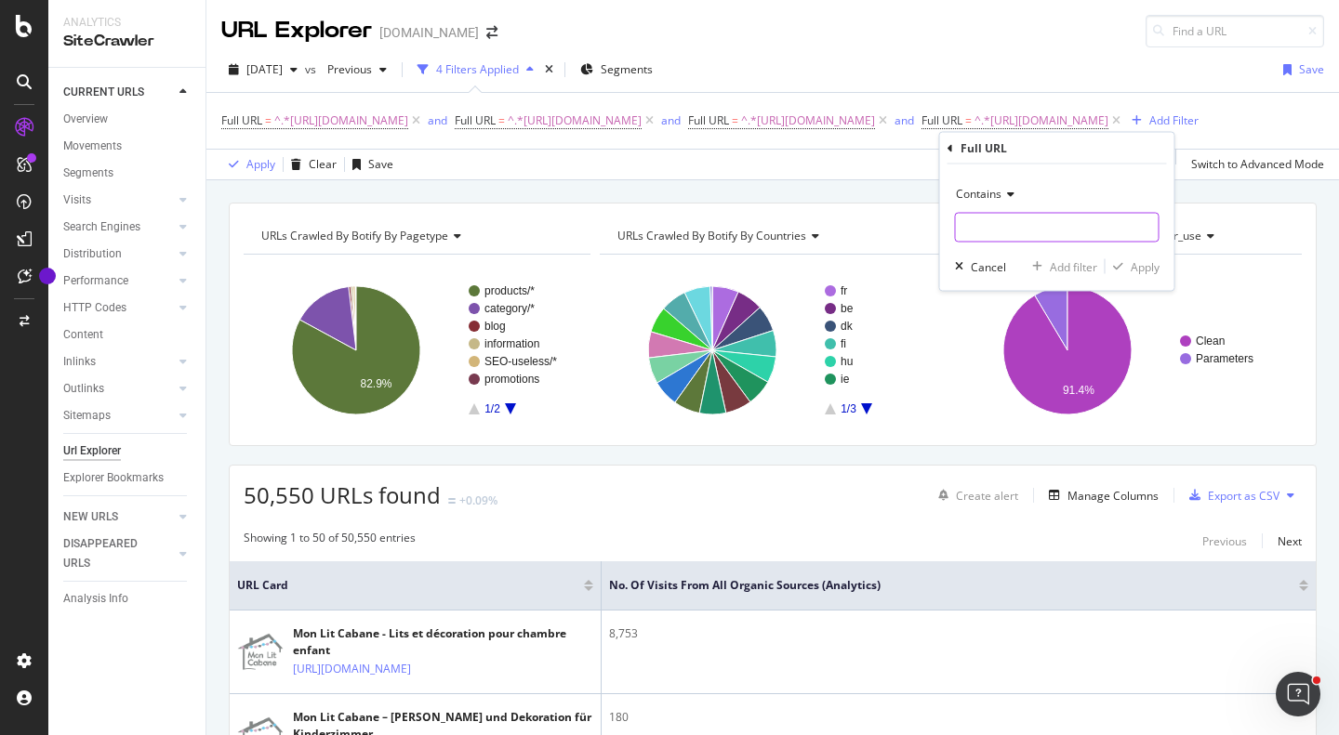
click at [1028, 223] on input "text" at bounding box center [1057, 228] width 203 height 30
paste input "[URL][DOMAIN_NAME]"
type input "[URL][DOMAIN_NAME]"
click at [1067, 264] on div "Add filter" at bounding box center [1073, 266] width 47 height 16
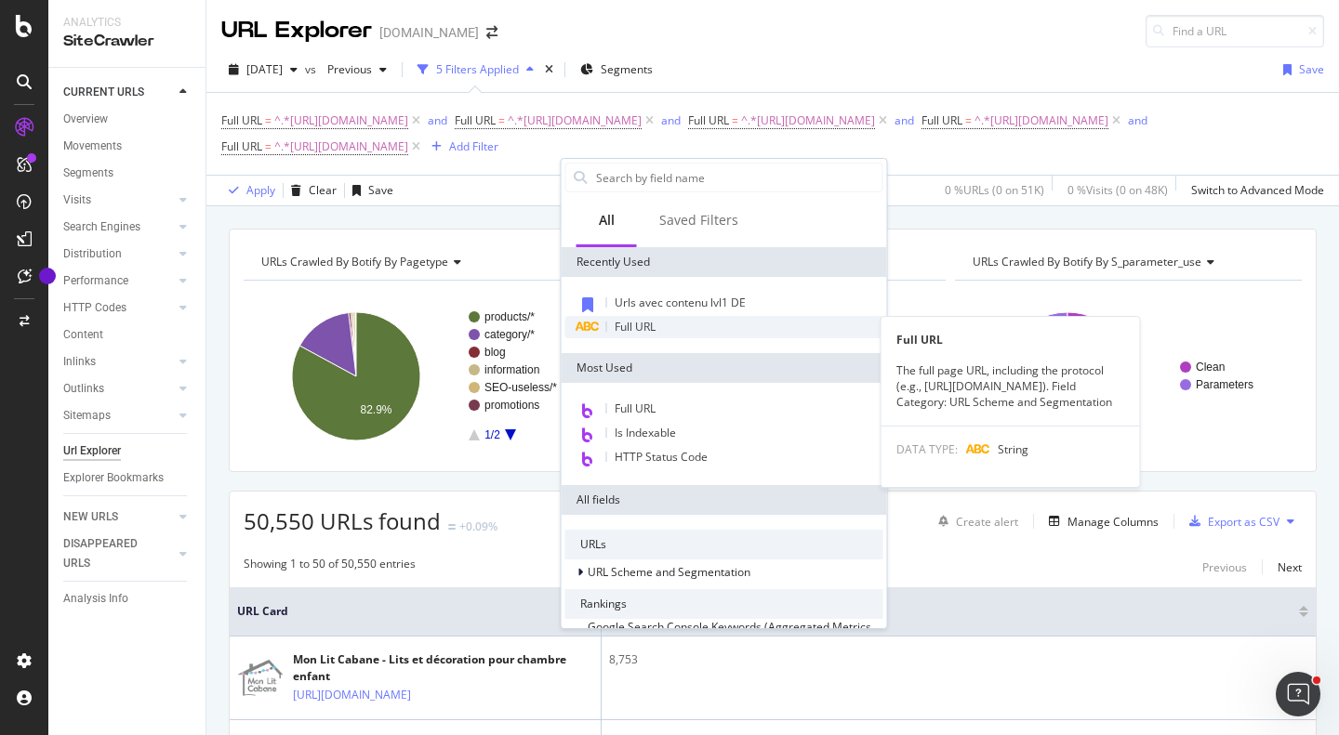
click at [659, 331] on div "Full URL" at bounding box center [724, 327] width 318 height 22
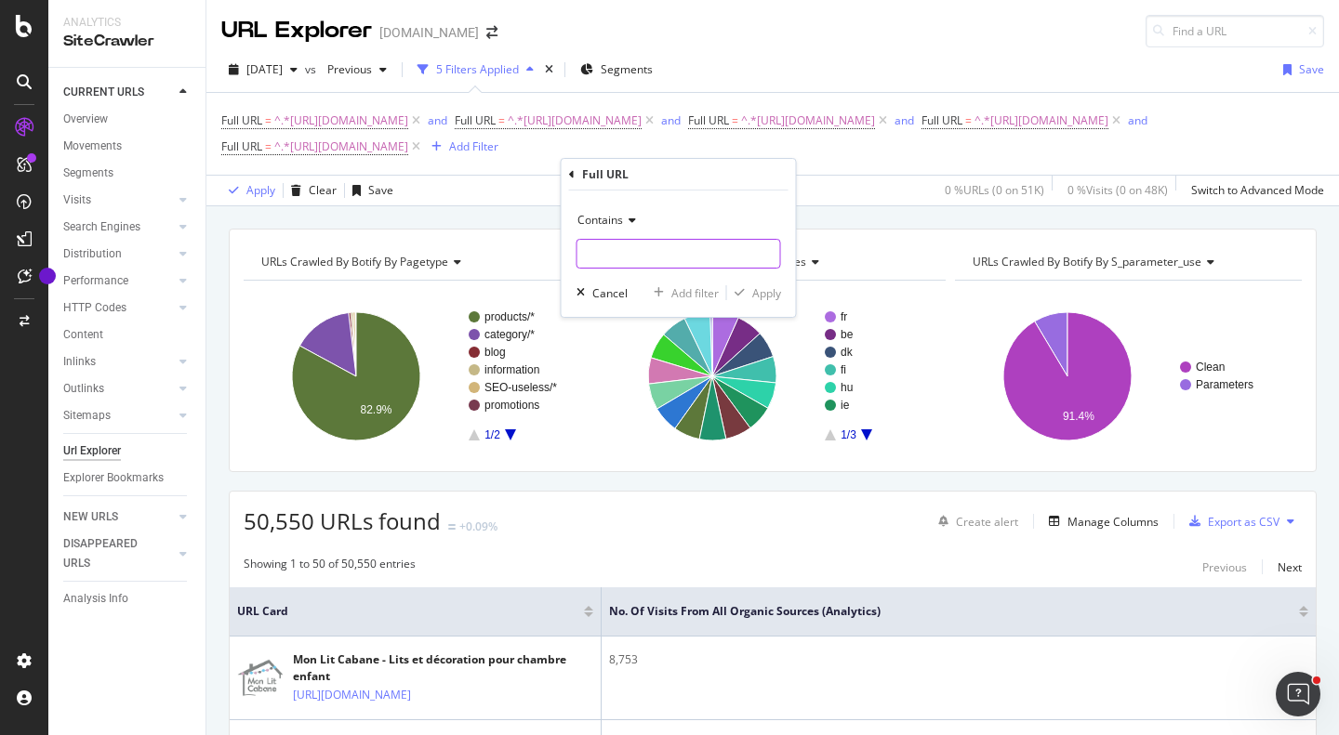
click at [632, 251] on input "text" at bounding box center [678, 254] width 203 height 30
paste input "[URL][DOMAIN_NAME]"
type input "[URL][DOMAIN_NAME]"
click at [704, 290] on div "Add filter" at bounding box center [694, 293] width 47 height 16
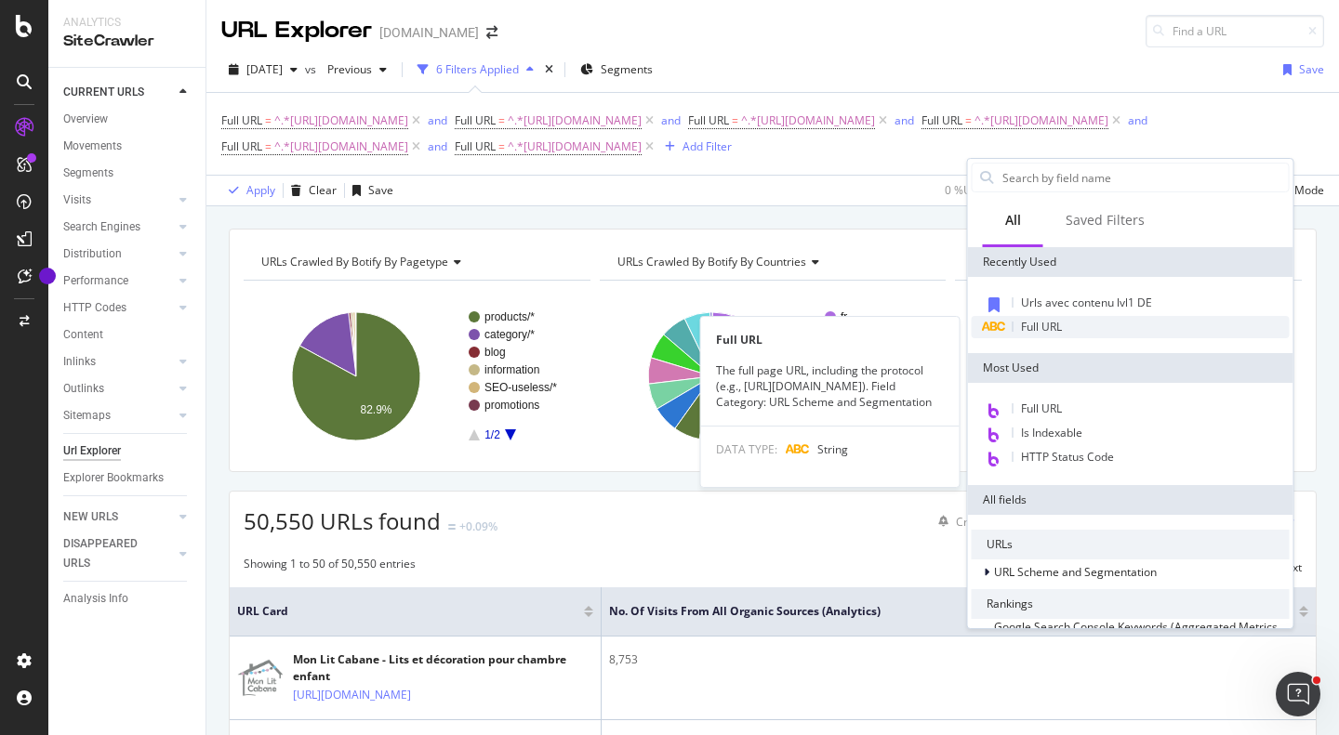
click at [1034, 336] on div "Full URL" at bounding box center [1131, 327] width 318 height 22
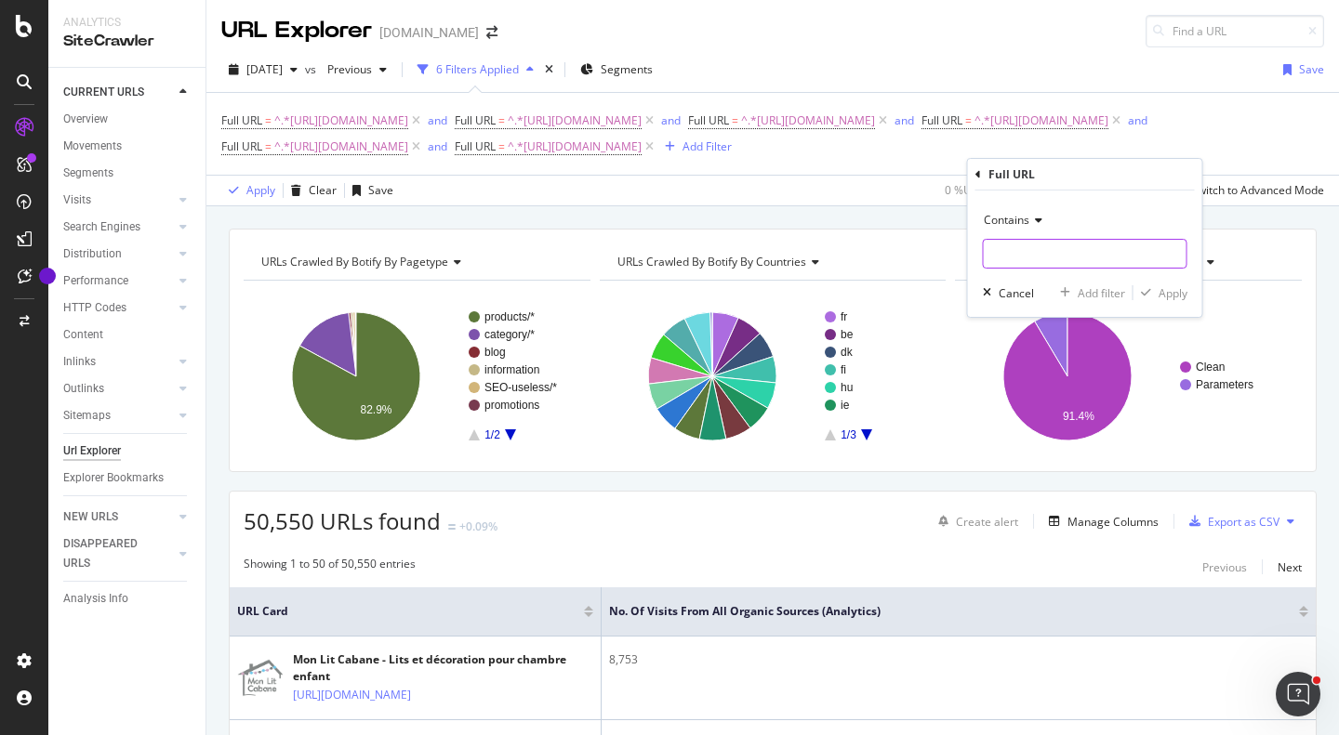
click at [1024, 258] on input "text" at bounding box center [1085, 254] width 203 height 30
paste input "[URL][DOMAIN_NAME]"
type input "[URL][DOMAIN_NAME]"
click at [1094, 287] on div "Add filter" at bounding box center [1101, 293] width 47 height 16
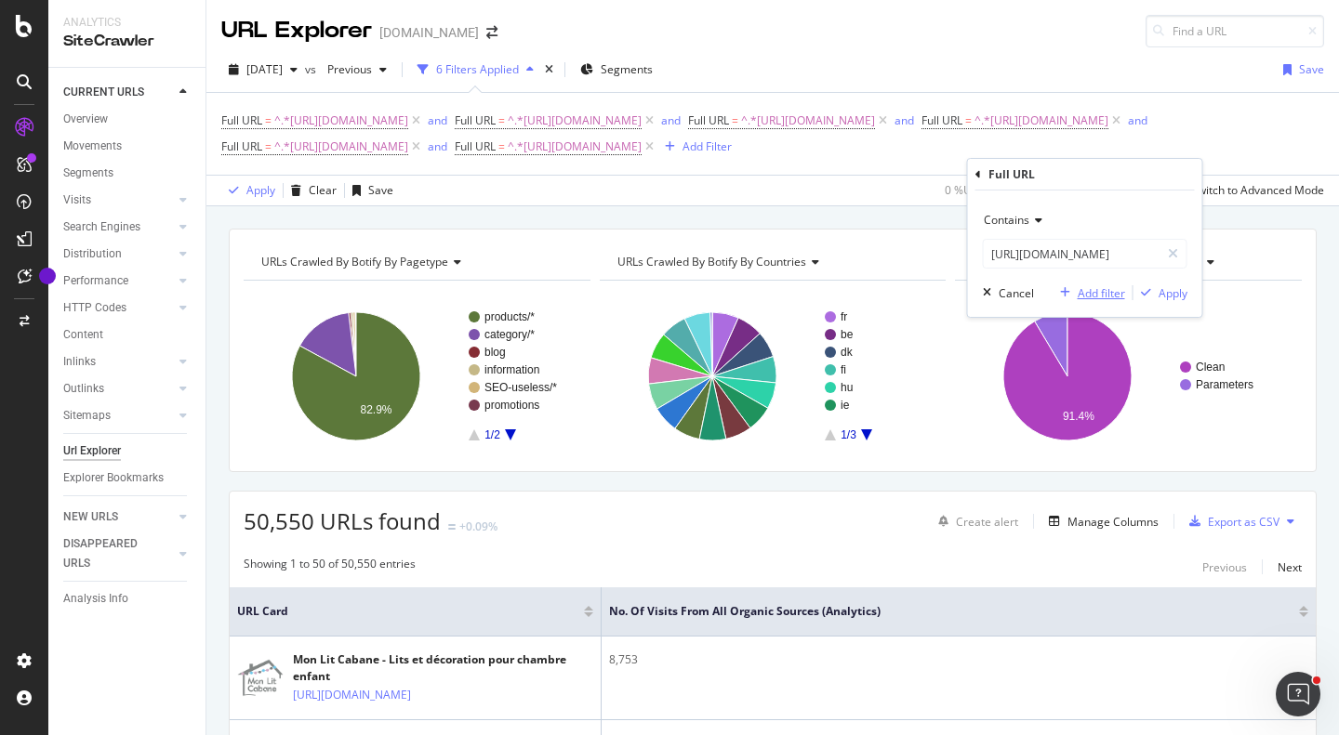
scroll to position [0, 0]
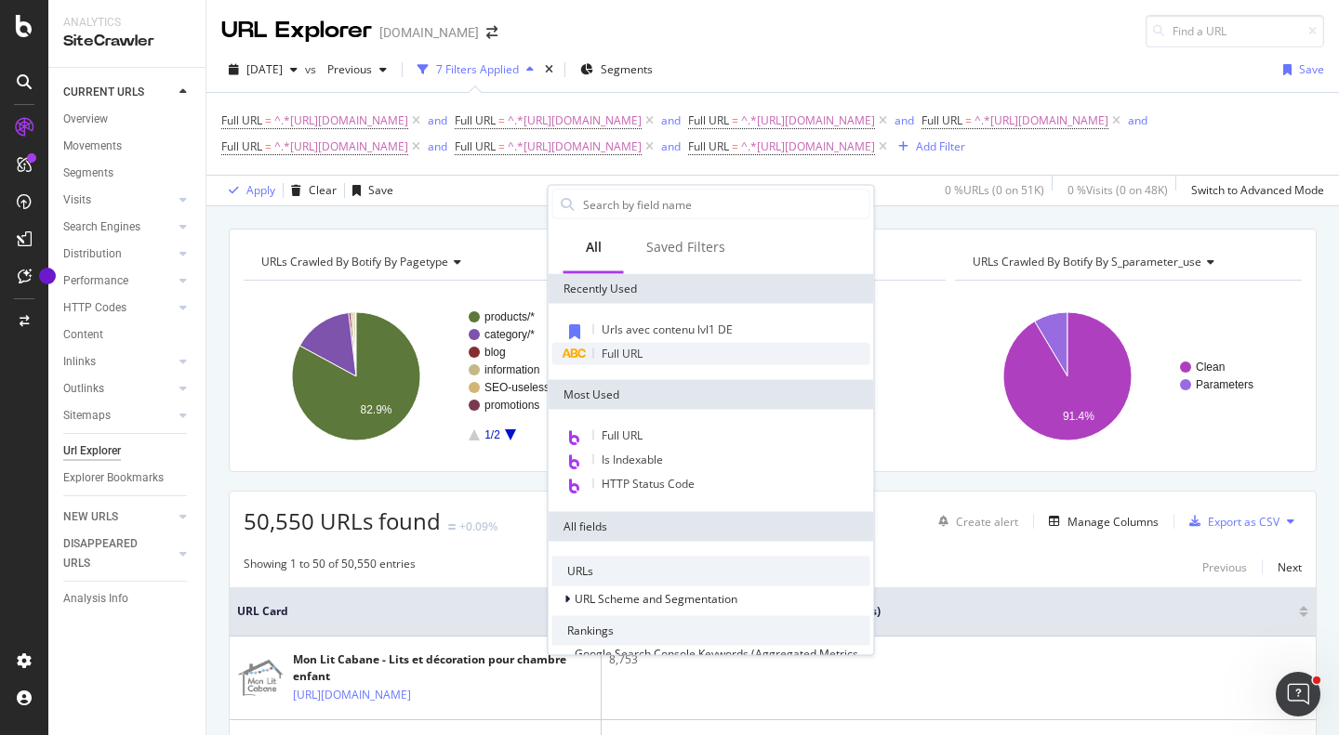
click at [665, 356] on div "Full URL" at bounding box center [711, 354] width 318 height 22
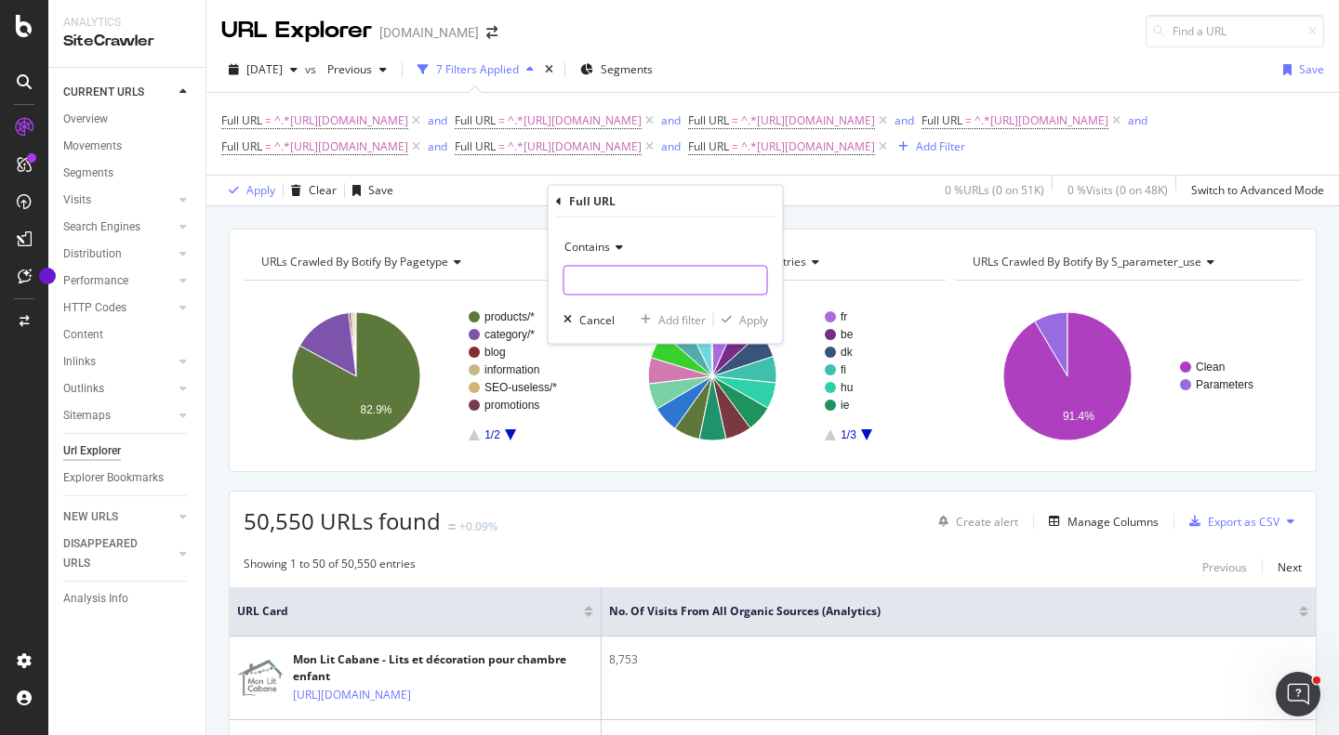
click at [665, 276] on input "text" at bounding box center [665, 281] width 203 height 30
paste input "[URL][DOMAIN_NAME]"
type input "[URL][DOMAIN_NAME]"
click at [679, 308] on div "Contains [URL][DOMAIN_NAME] Cancel Add filter Apply" at bounding box center [666, 281] width 234 height 126
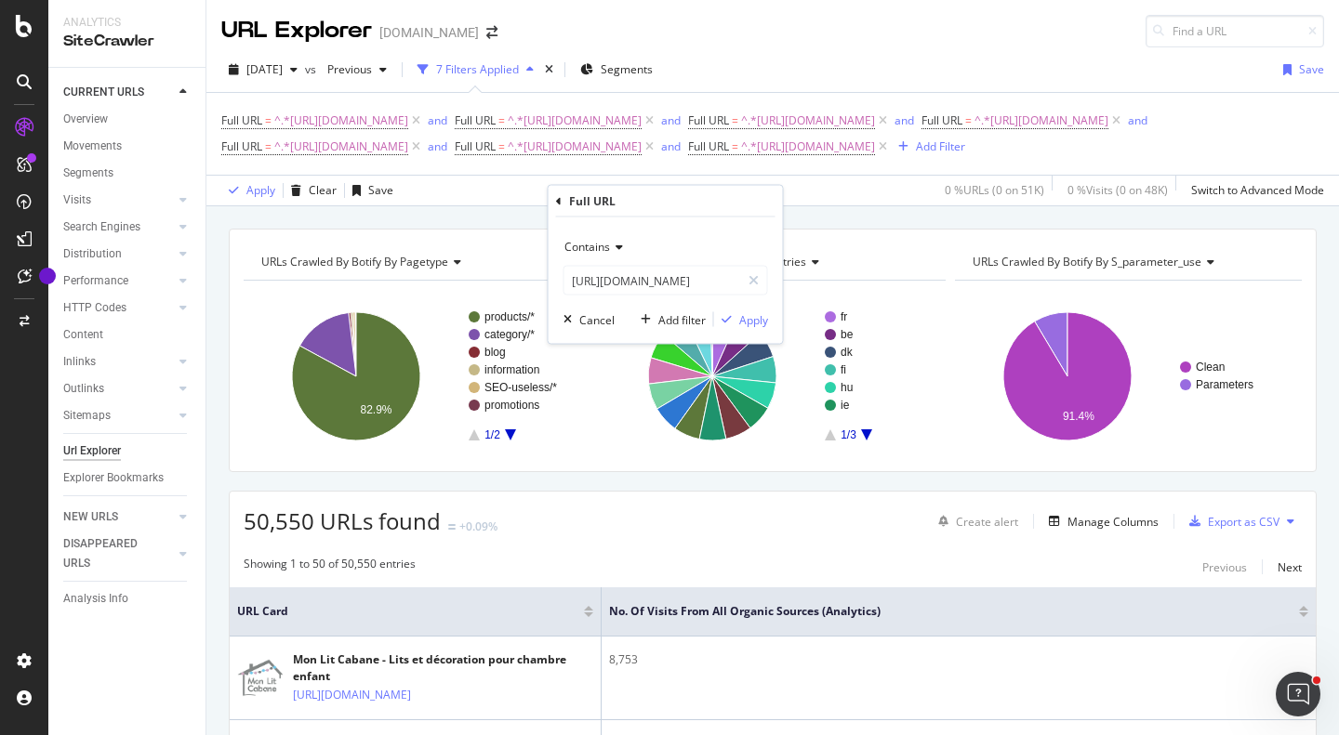
scroll to position [0, 0]
click at [678, 318] on div "Add filter" at bounding box center [681, 319] width 47 height 16
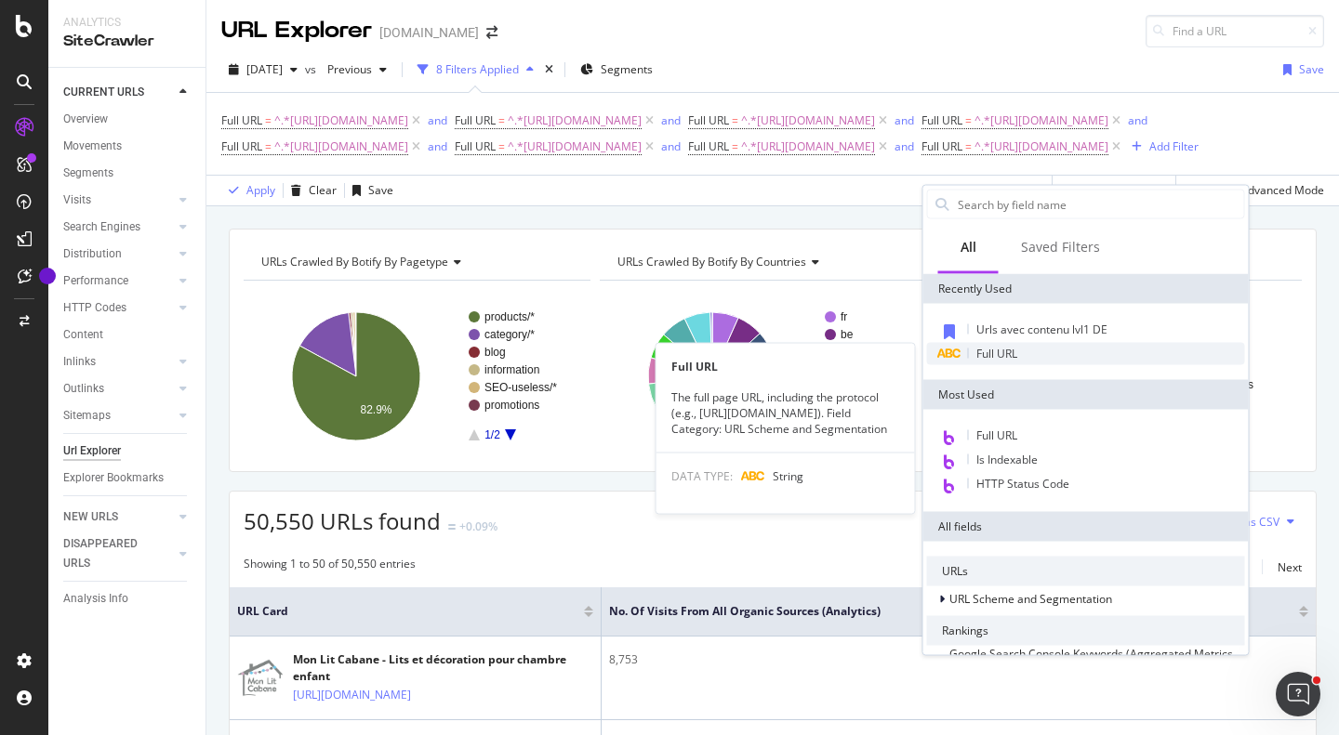
click at [998, 351] on span "Full URL" at bounding box center [996, 354] width 41 height 16
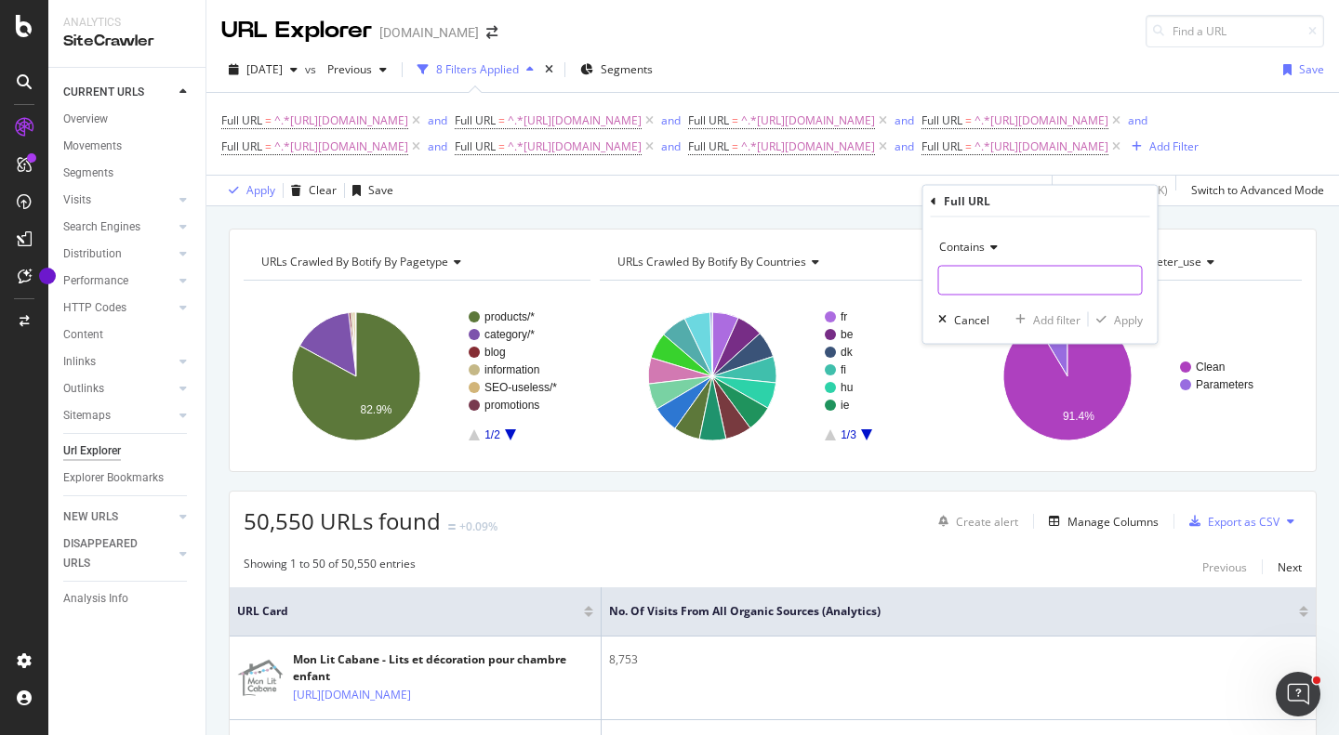
click at [959, 275] on input "text" at bounding box center [1040, 281] width 203 height 30
paste input "[URL][DOMAIN_NAME]"
type input "[URL][DOMAIN_NAME]"
click at [1067, 325] on div "Add filter" at bounding box center [1056, 319] width 47 height 16
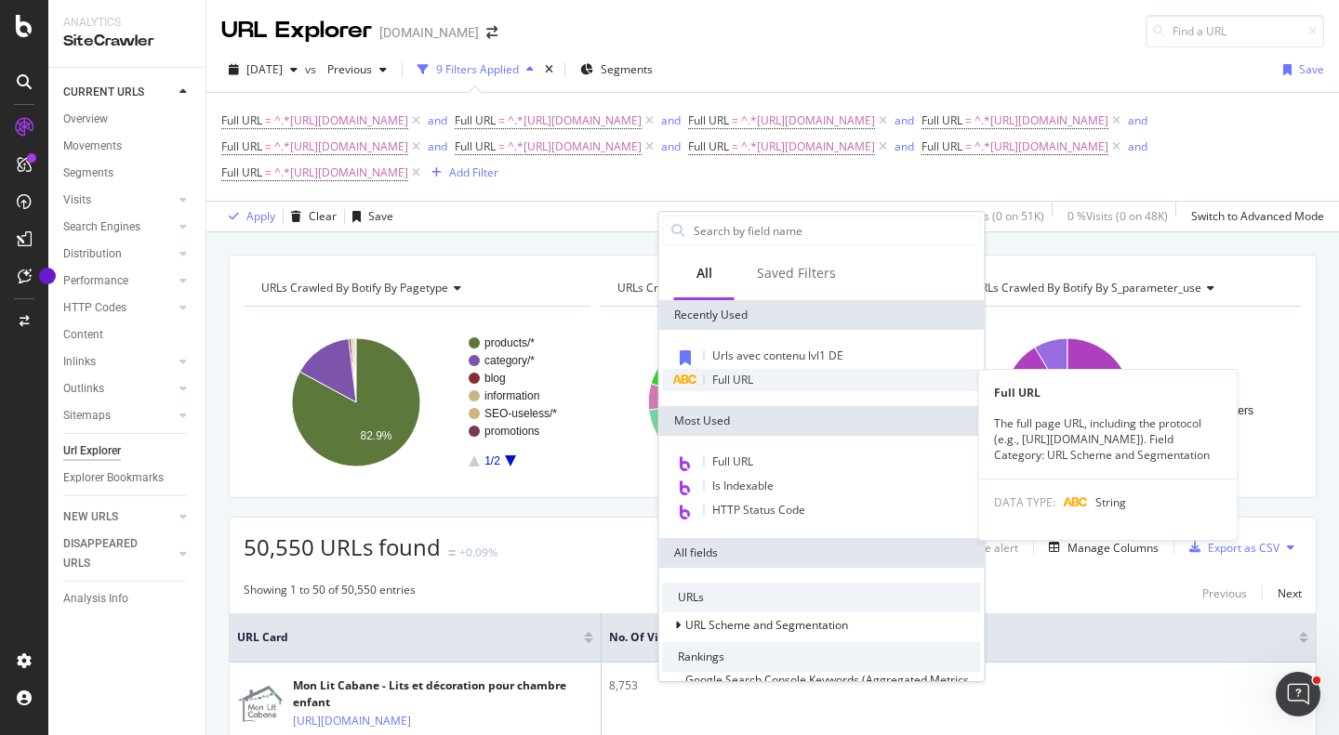
click at [749, 378] on span "Full URL" at bounding box center [732, 380] width 41 height 16
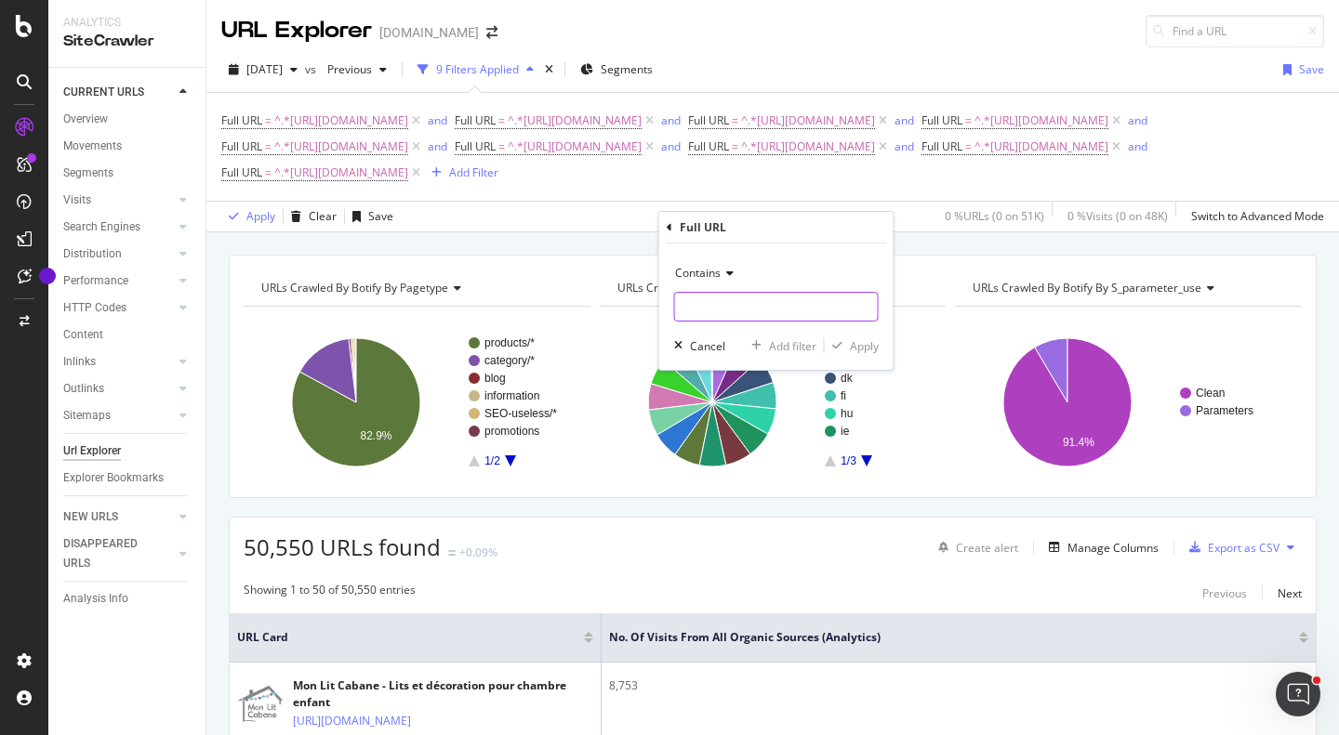
click at [753, 302] on input "text" at bounding box center [776, 307] width 203 height 30
paste input "[URL][DOMAIN_NAME]"
type input "[URL][DOMAIN_NAME]"
click at [788, 345] on div "Add filter" at bounding box center [792, 346] width 47 height 16
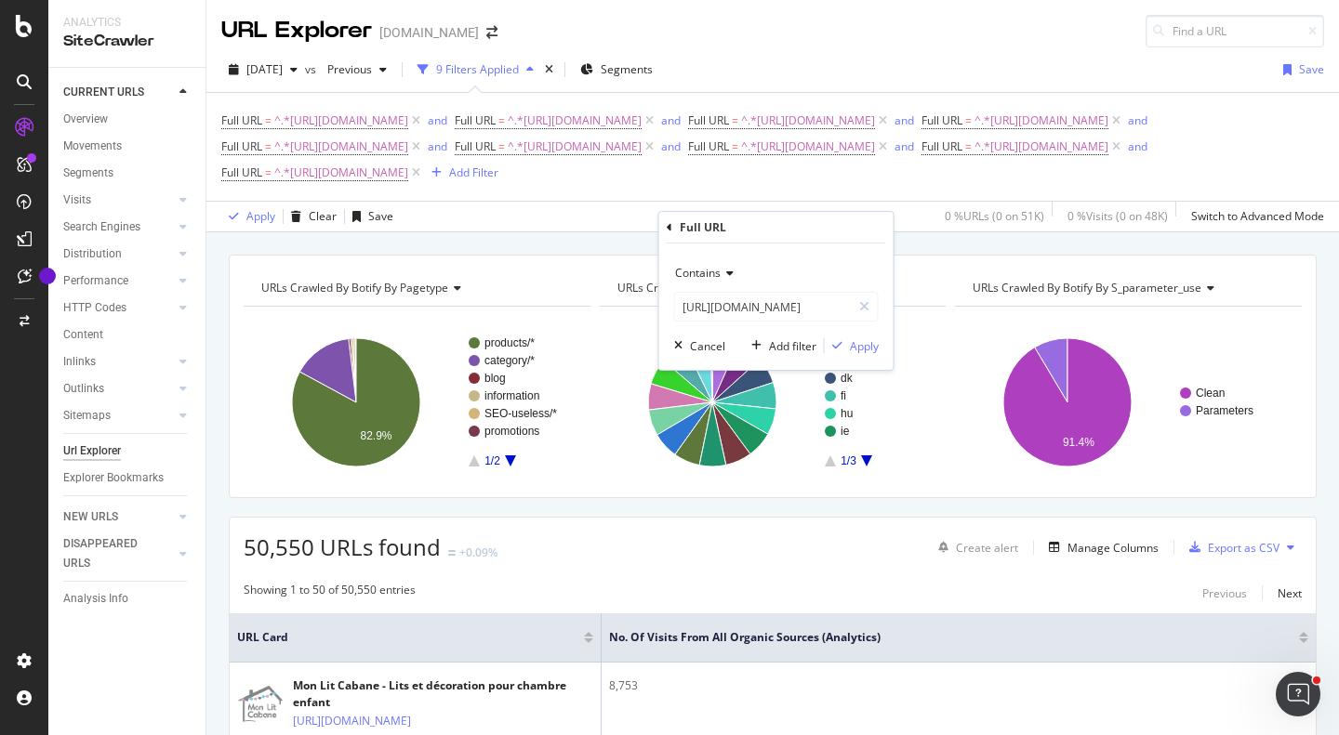
scroll to position [0, 0]
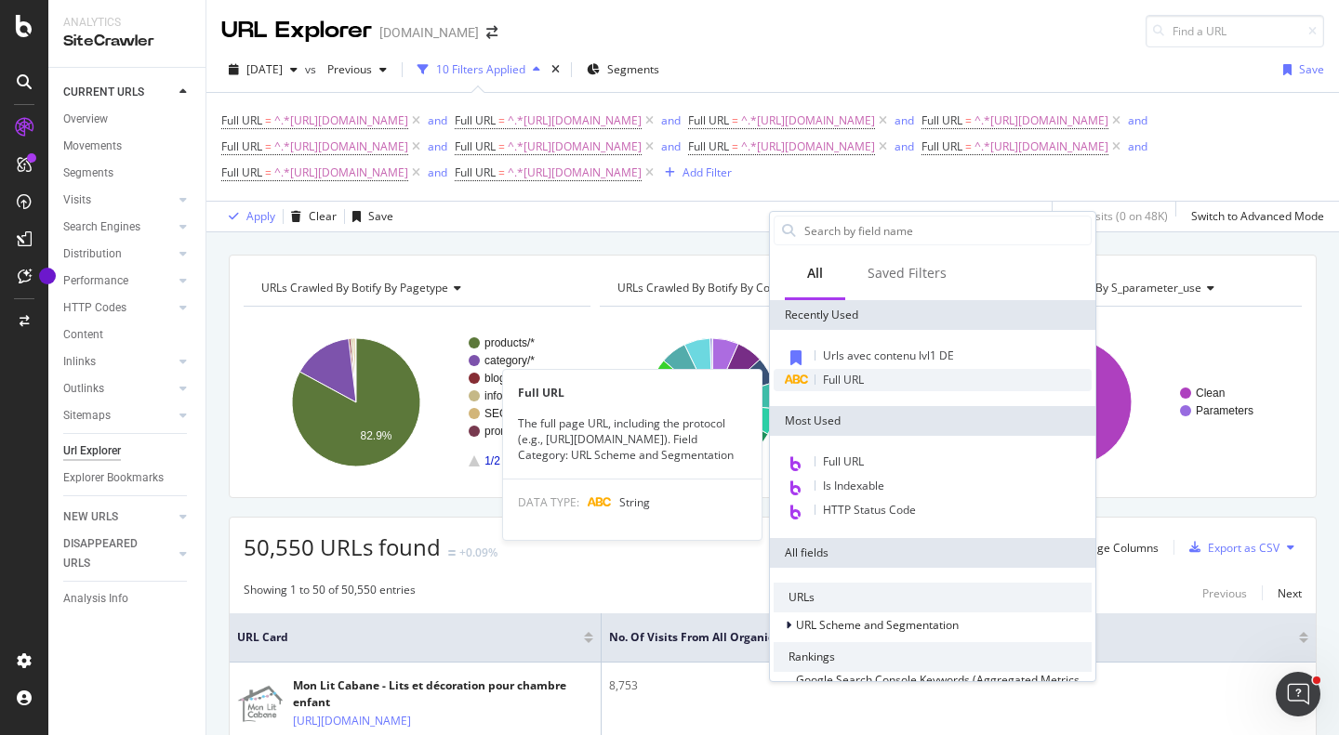
click at [866, 381] on div "Full URL" at bounding box center [933, 380] width 318 height 22
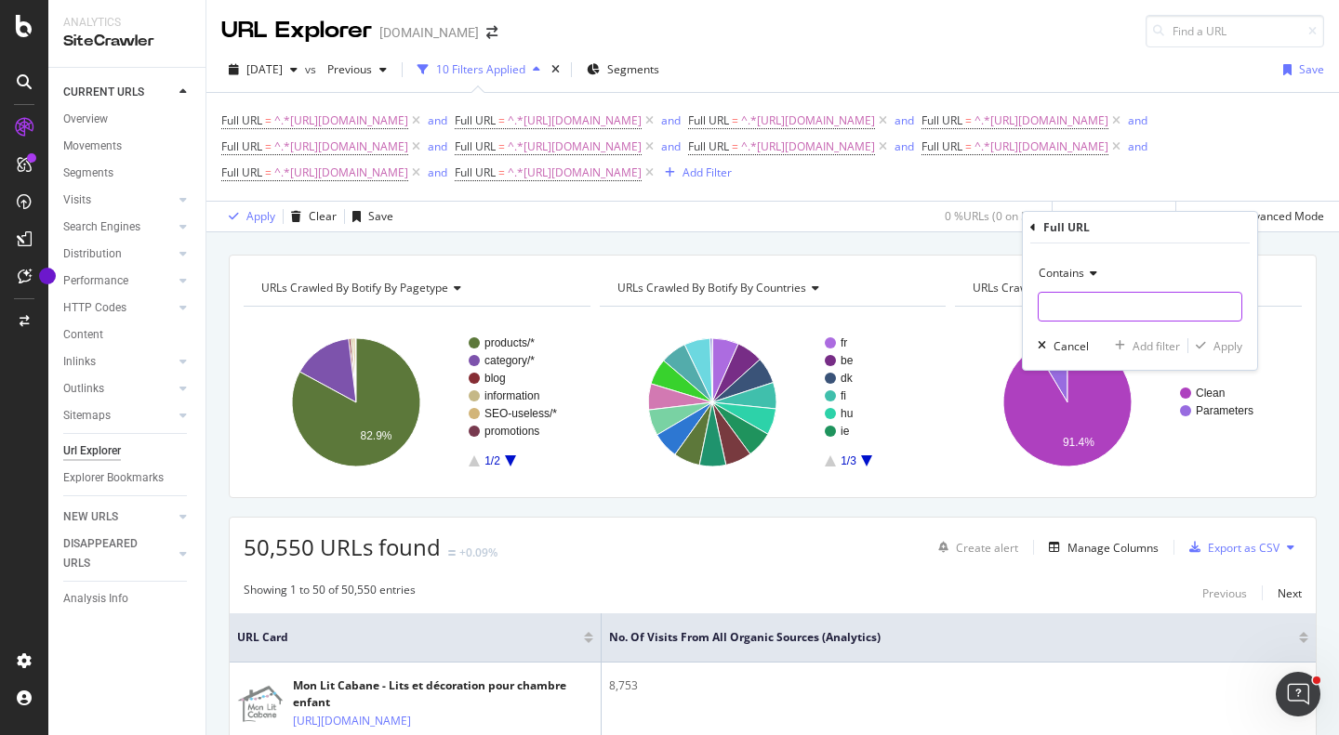
click at [1084, 319] on input "text" at bounding box center [1140, 307] width 203 height 30
paste input "[URL][DOMAIN_NAME]"
type input "[URL][DOMAIN_NAME]"
click at [1155, 346] on div "Add filter" at bounding box center [1156, 346] width 47 height 16
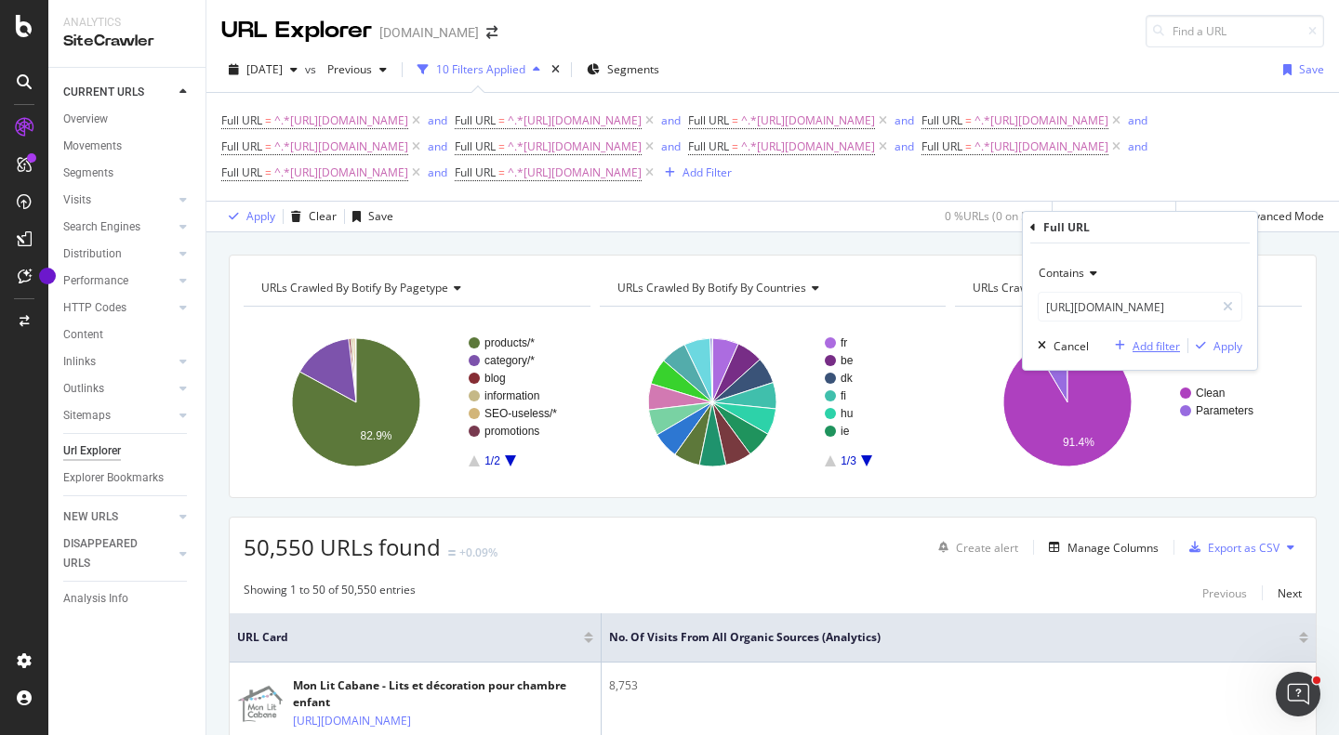
scroll to position [0, 0]
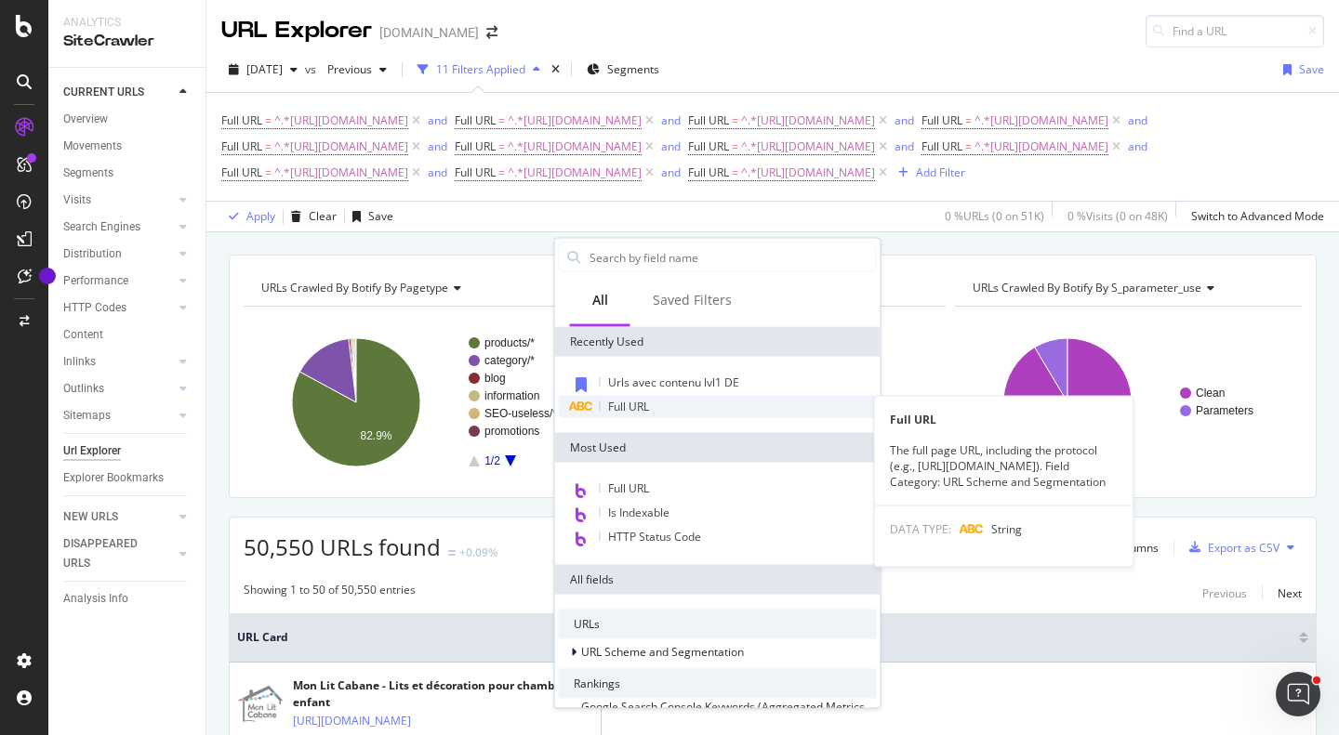
click at [635, 411] on span "Full URL" at bounding box center [628, 407] width 41 height 16
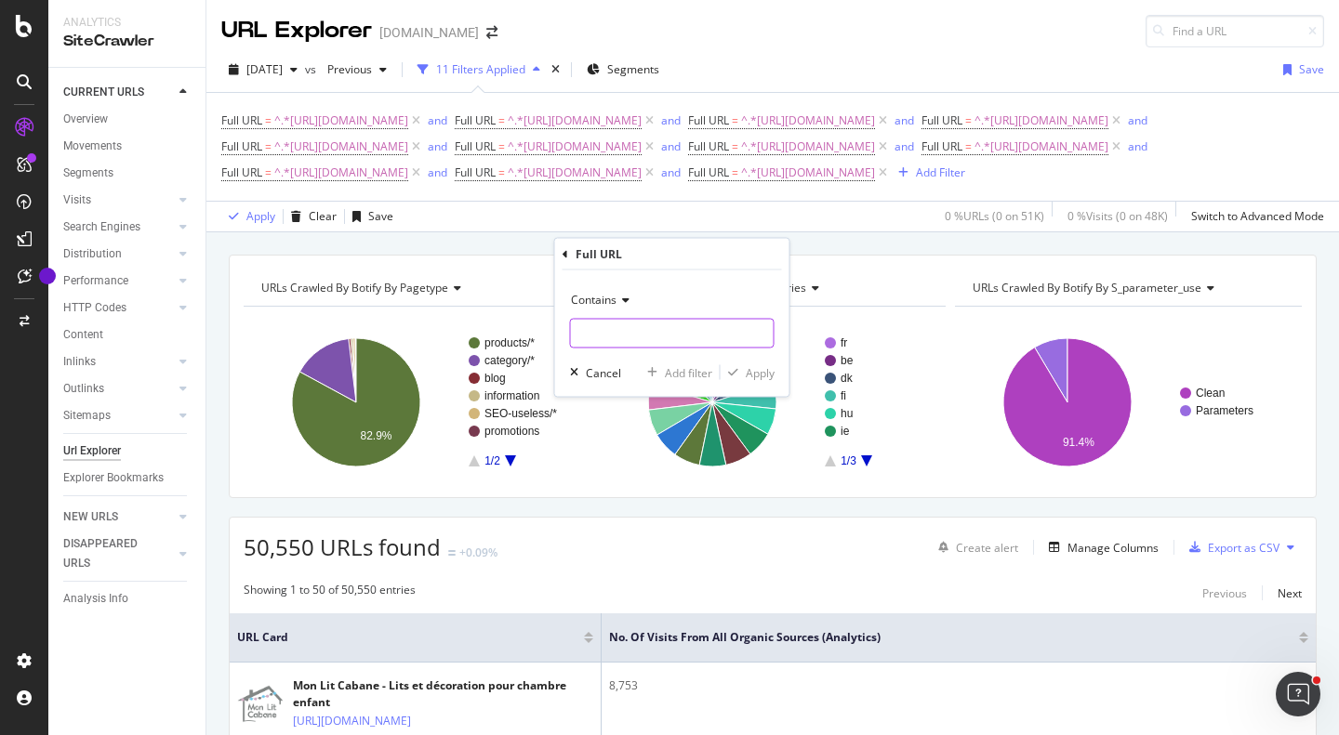
click at [630, 334] on input "text" at bounding box center [672, 334] width 203 height 30
paste input "[URL][DOMAIN_NAME]"
type input "[URL][DOMAIN_NAME]"
click at [678, 370] on div "Add filter" at bounding box center [688, 372] width 47 height 16
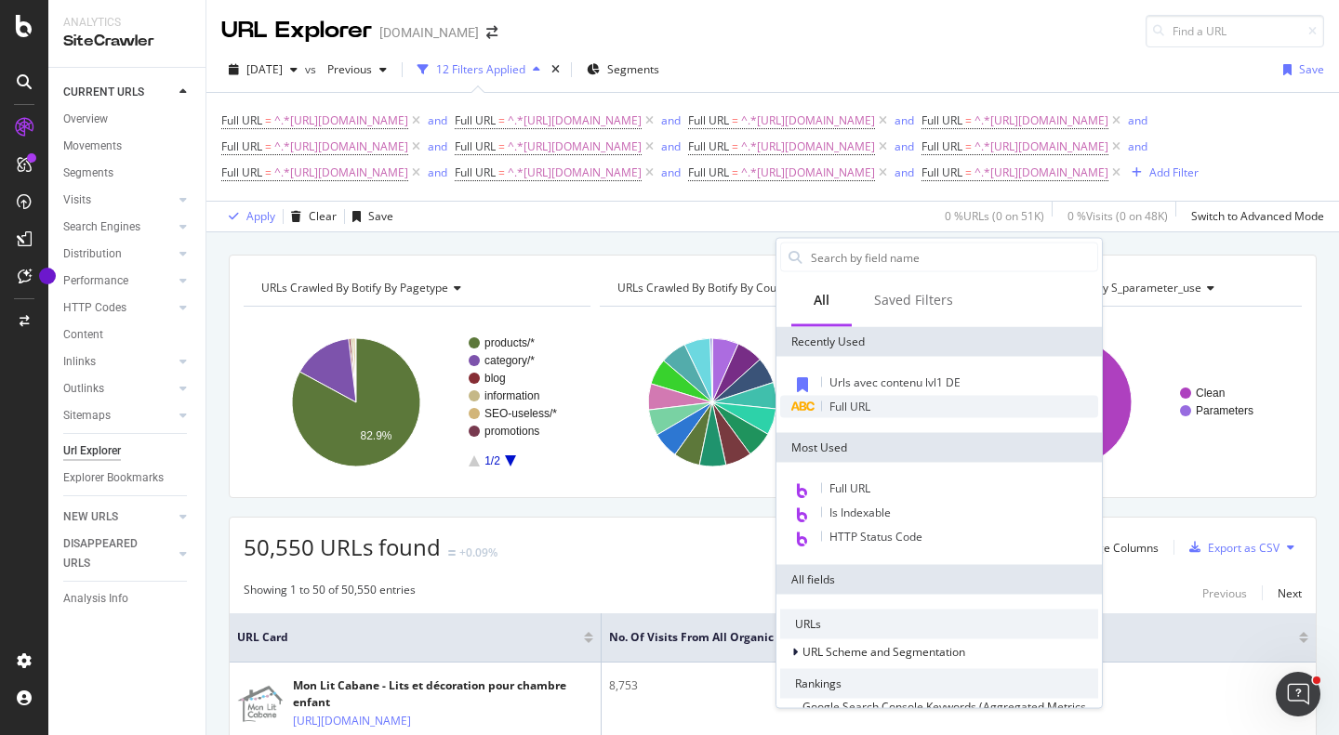
click at [853, 406] on span "Full URL" at bounding box center [849, 407] width 41 height 16
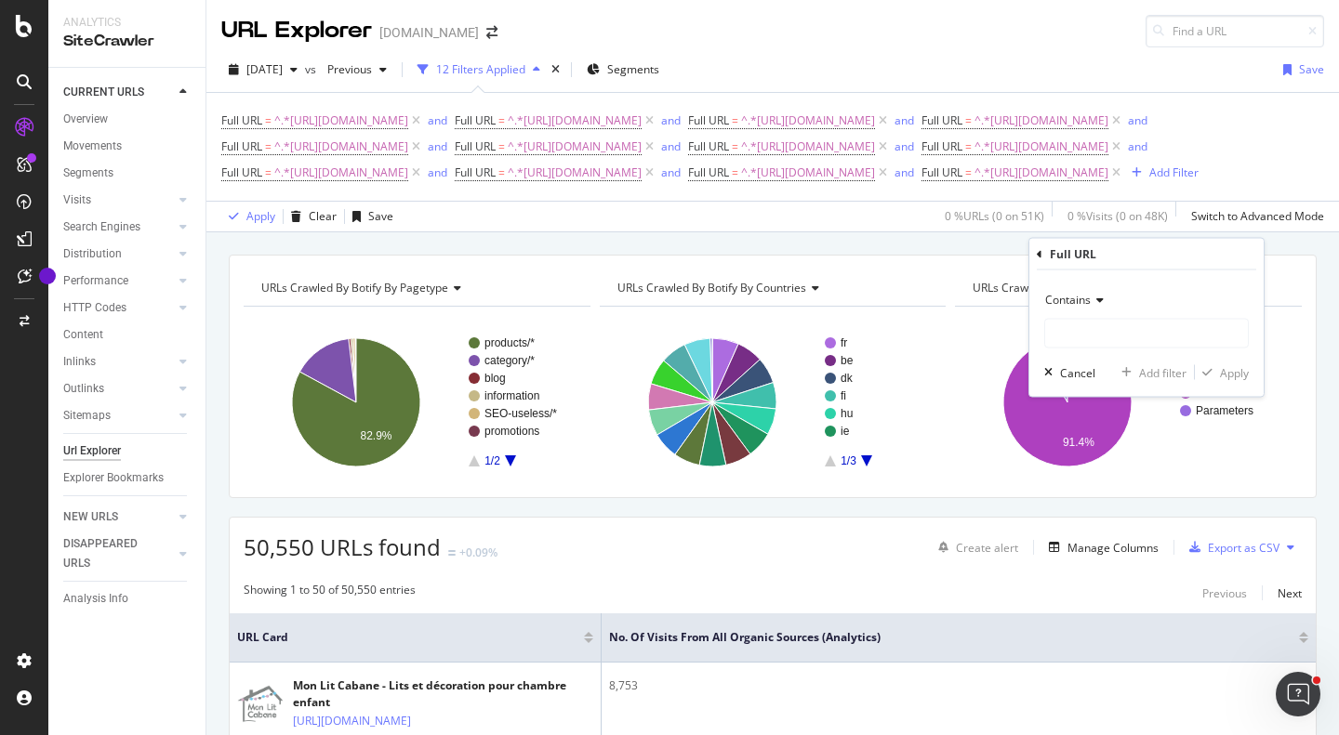
click at [1152, 349] on div "Contains Cancel Add filter Apply" at bounding box center [1146, 334] width 234 height 126
click at [1137, 329] on input "text" at bounding box center [1146, 334] width 203 height 30
paste input "[URL][DOMAIN_NAME]"
type input "[URL][DOMAIN_NAME]"
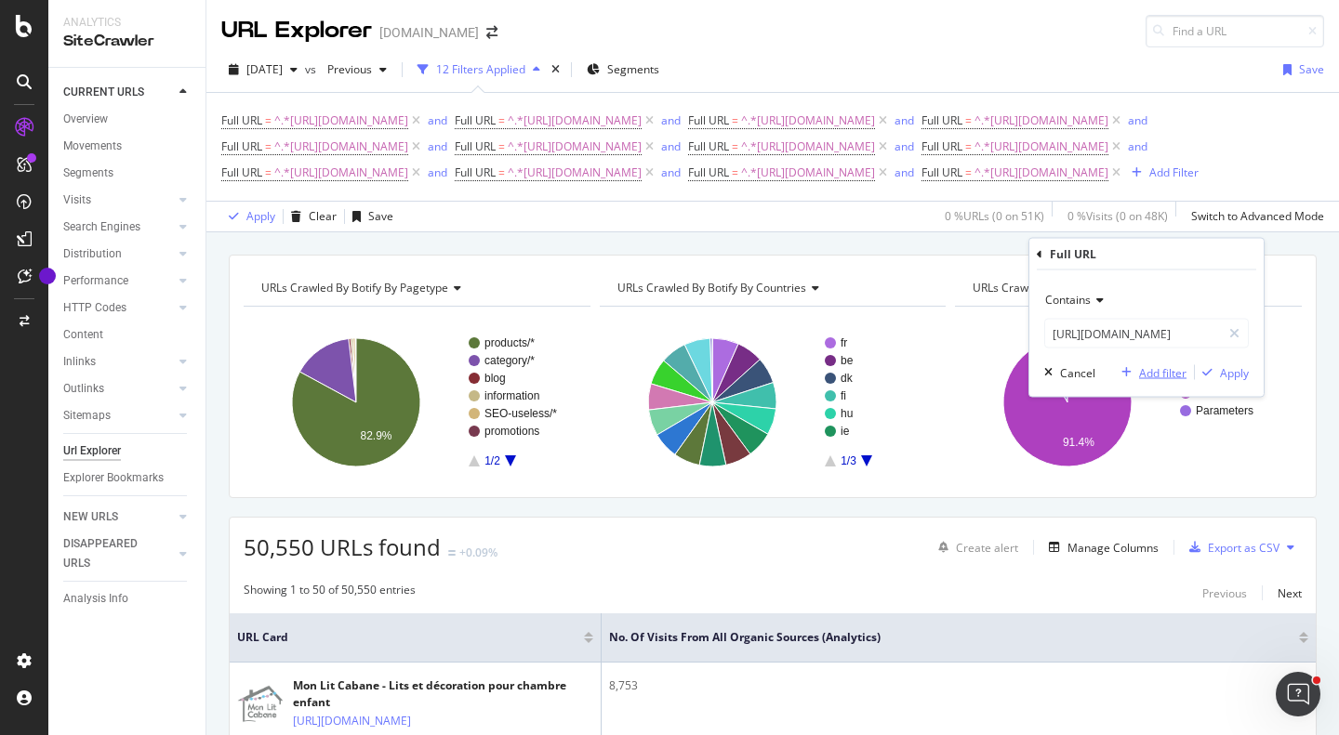
scroll to position [0, 0]
click at [1153, 370] on div "Add filter" at bounding box center [1162, 372] width 47 height 16
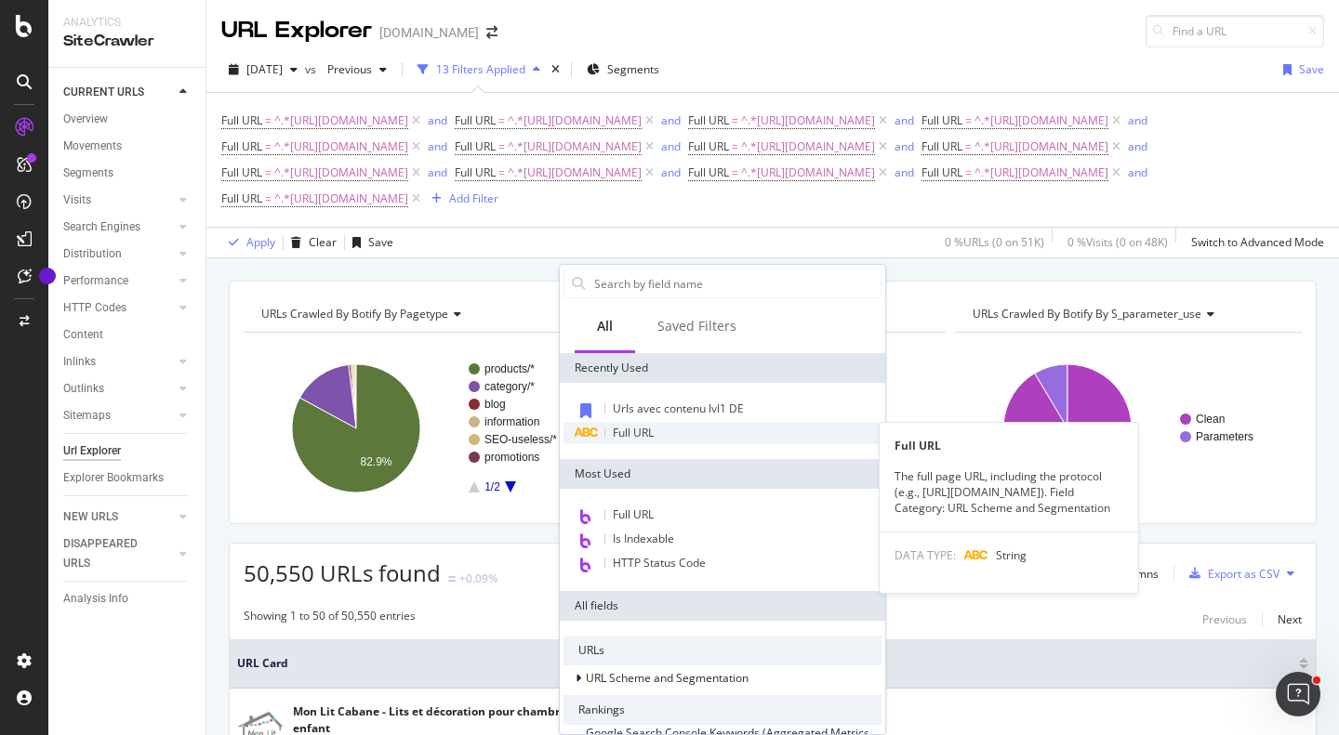
click at [696, 437] on div "Full URL" at bounding box center [722, 433] width 318 height 22
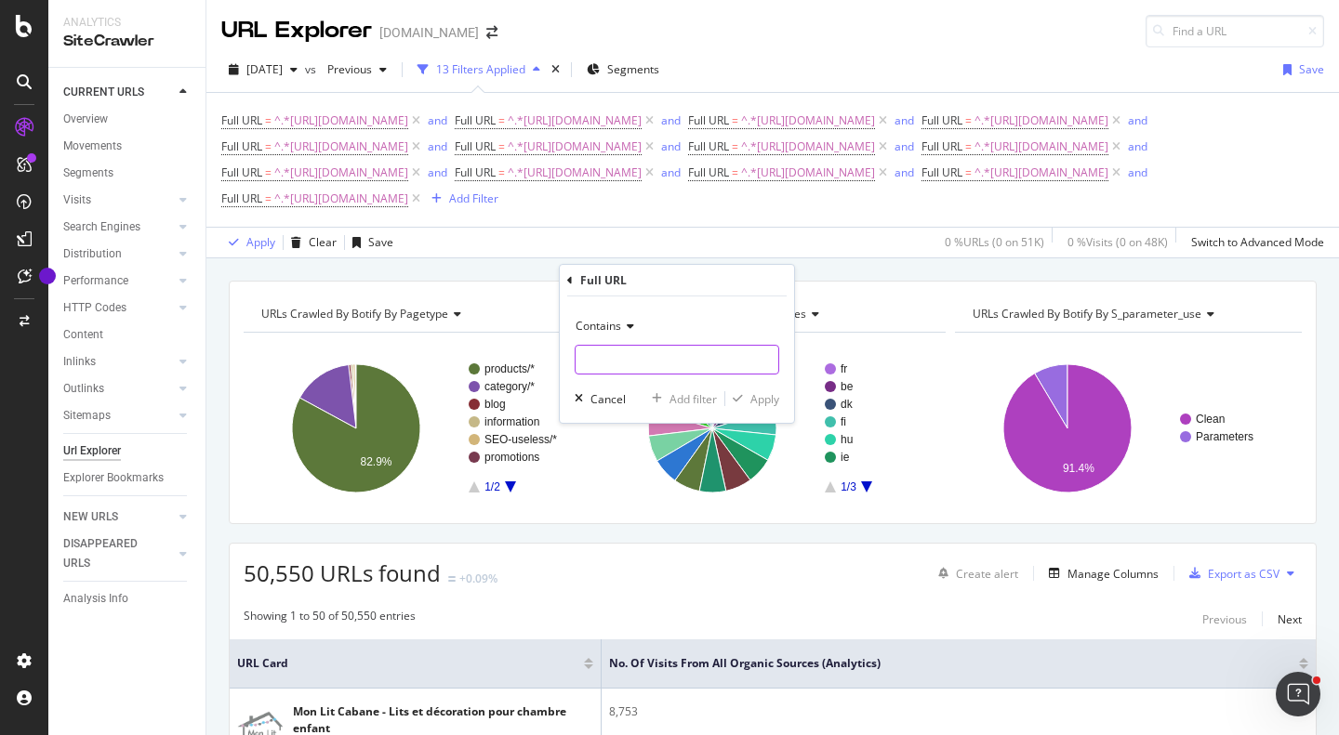
click at [665, 370] on input "text" at bounding box center [677, 360] width 203 height 30
paste input "[URL][DOMAIN_NAME]"
type input "[URL][DOMAIN_NAME]"
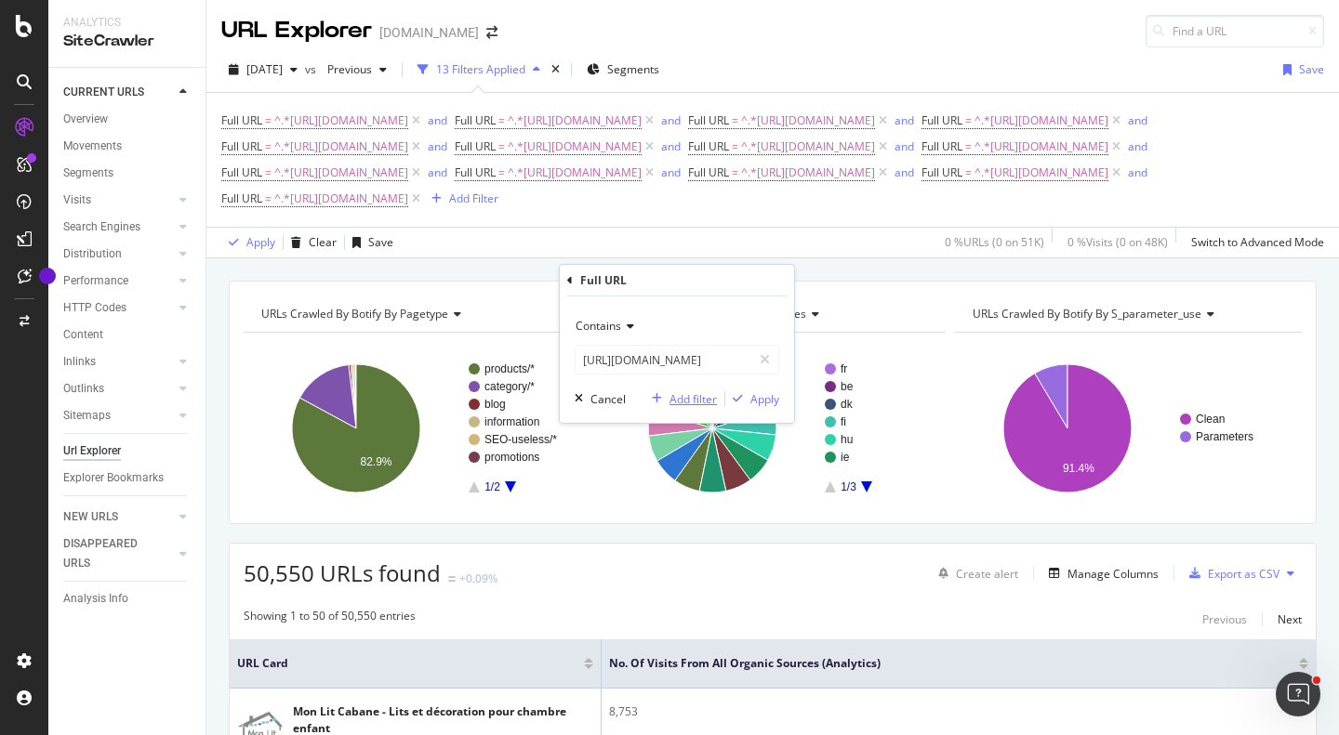
click at [681, 395] on div "Add filter" at bounding box center [692, 399] width 47 height 16
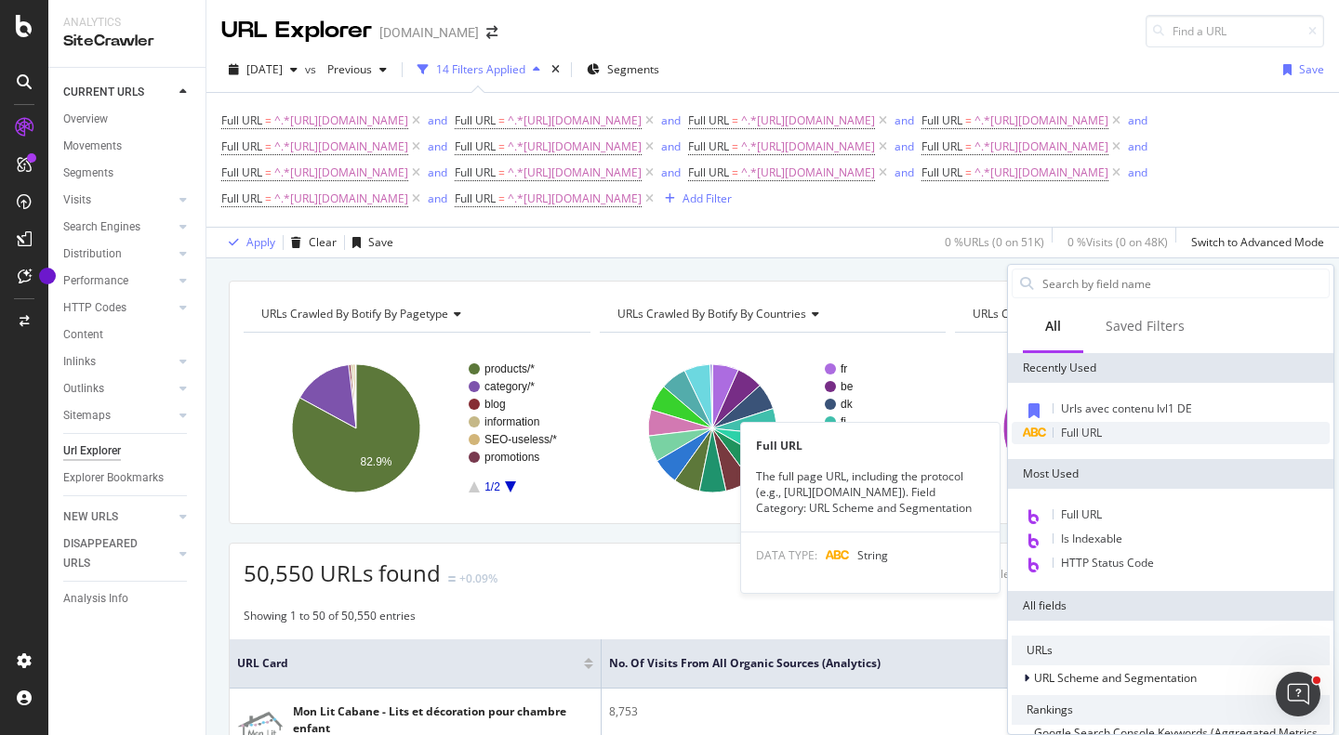
click at [1093, 437] on span "Full URL" at bounding box center [1081, 433] width 41 height 16
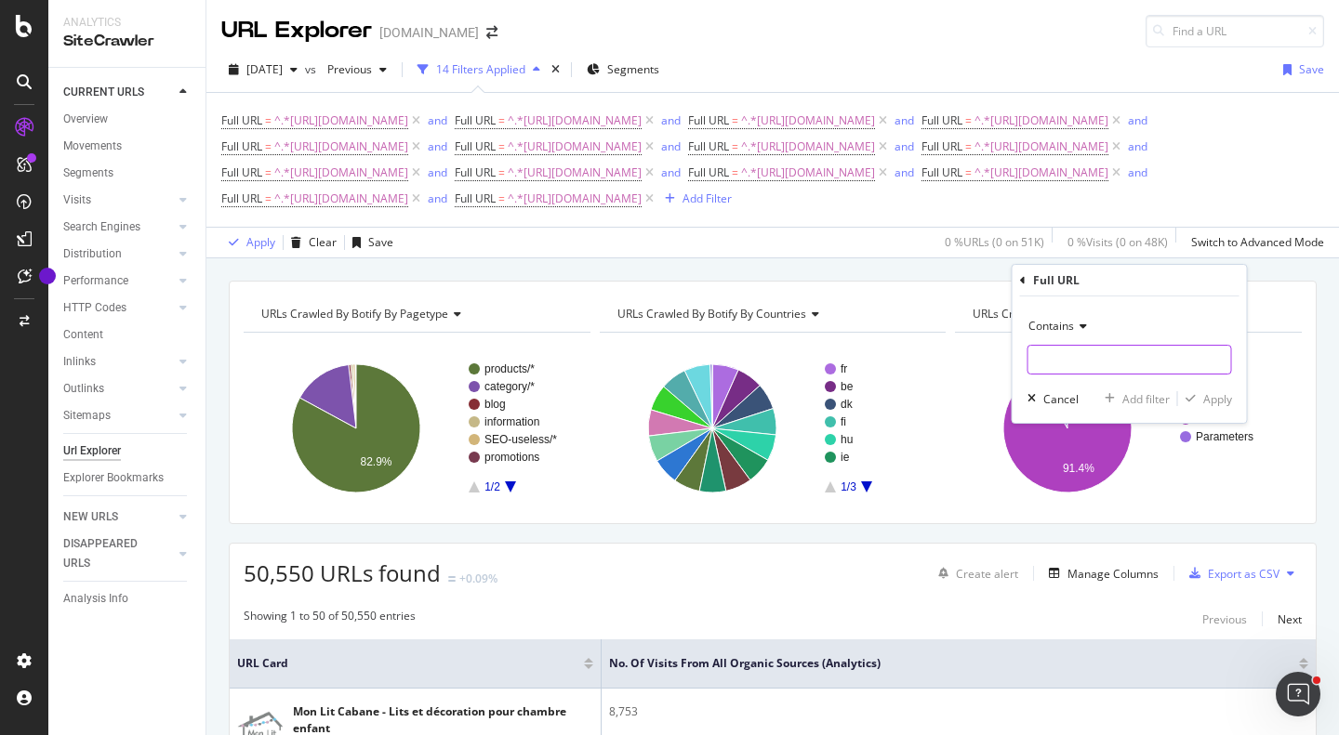
click at [1067, 355] on input "text" at bounding box center [1129, 360] width 203 height 30
paste input "[URL][DOMAIN_NAME]"
type input "[URL][DOMAIN_NAME]"
click at [1135, 396] on div "Add filter" at bounding box center [1145, 399] width 47 height 16
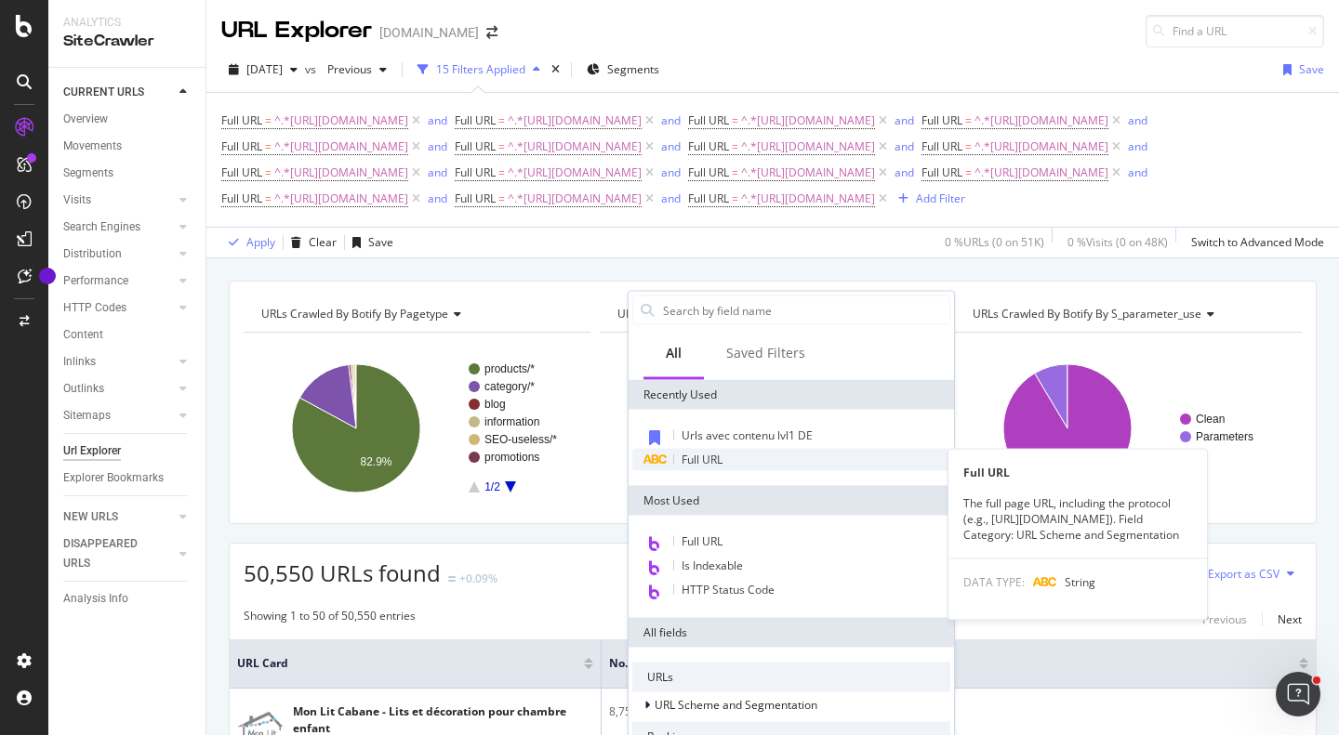
click at [774, 464] on div "Full URL" at bounding box center [791, 460] width 318 height 22
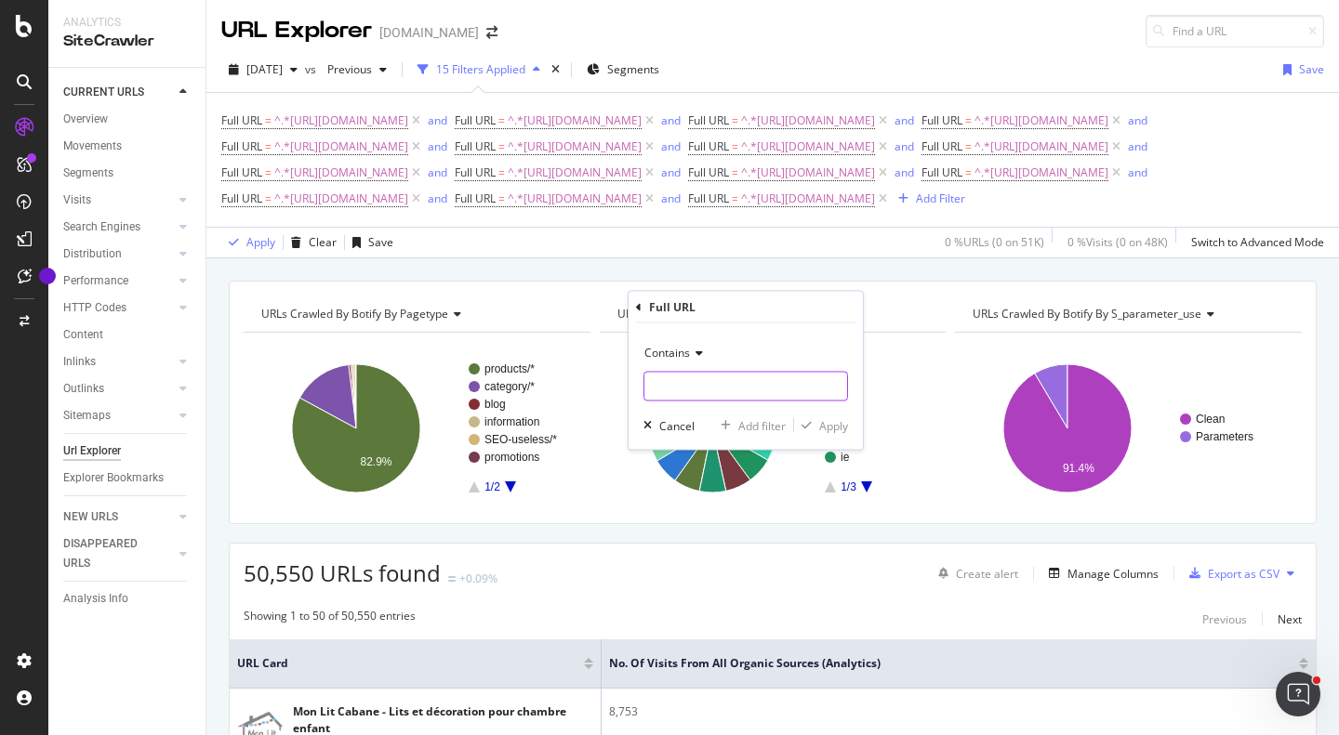
click at [749, 394] on input "text" at bounding box center [745, 387] width 203 height 30
paste input "[URL][DOMAIN_NAME]"
type input "[URL][DOMAIN_NAME]"
click at [770, 432] on div "Add filter" at bounding box center [761, 425] width 47 height 16
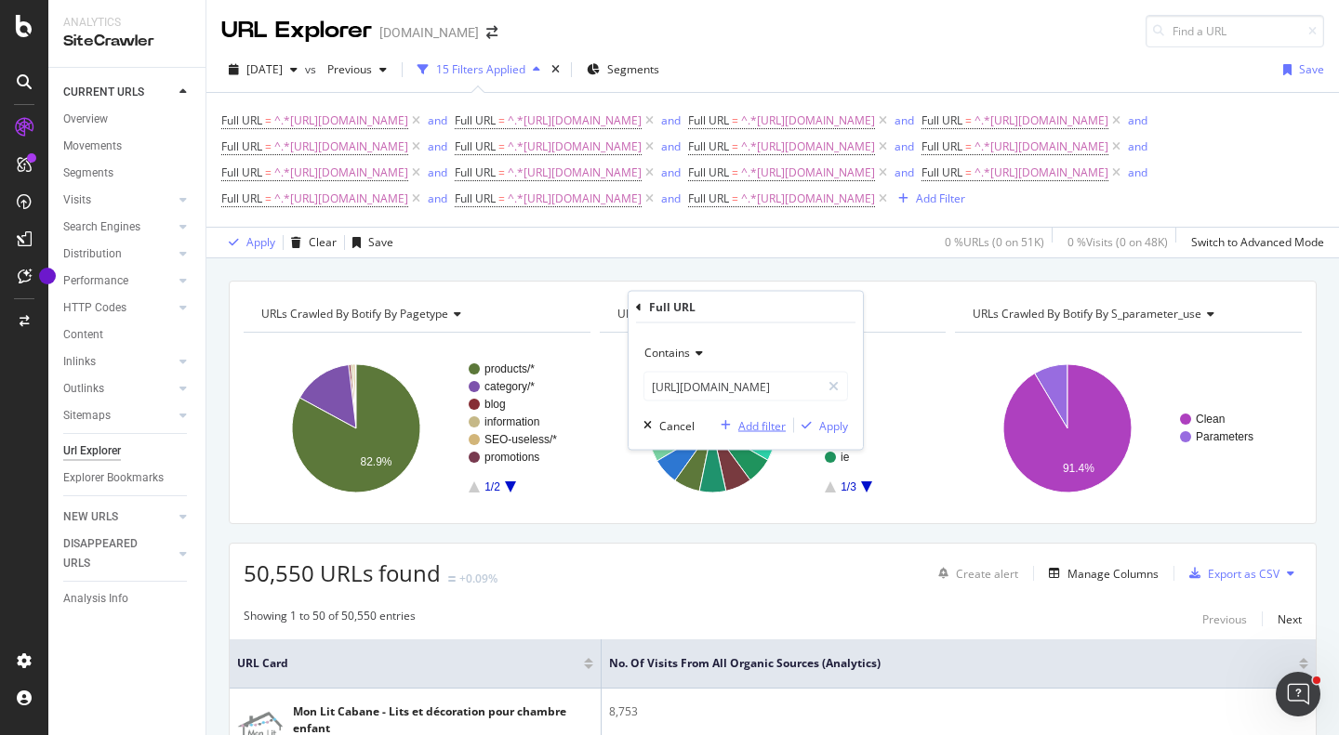
scroll to position [0, 0]
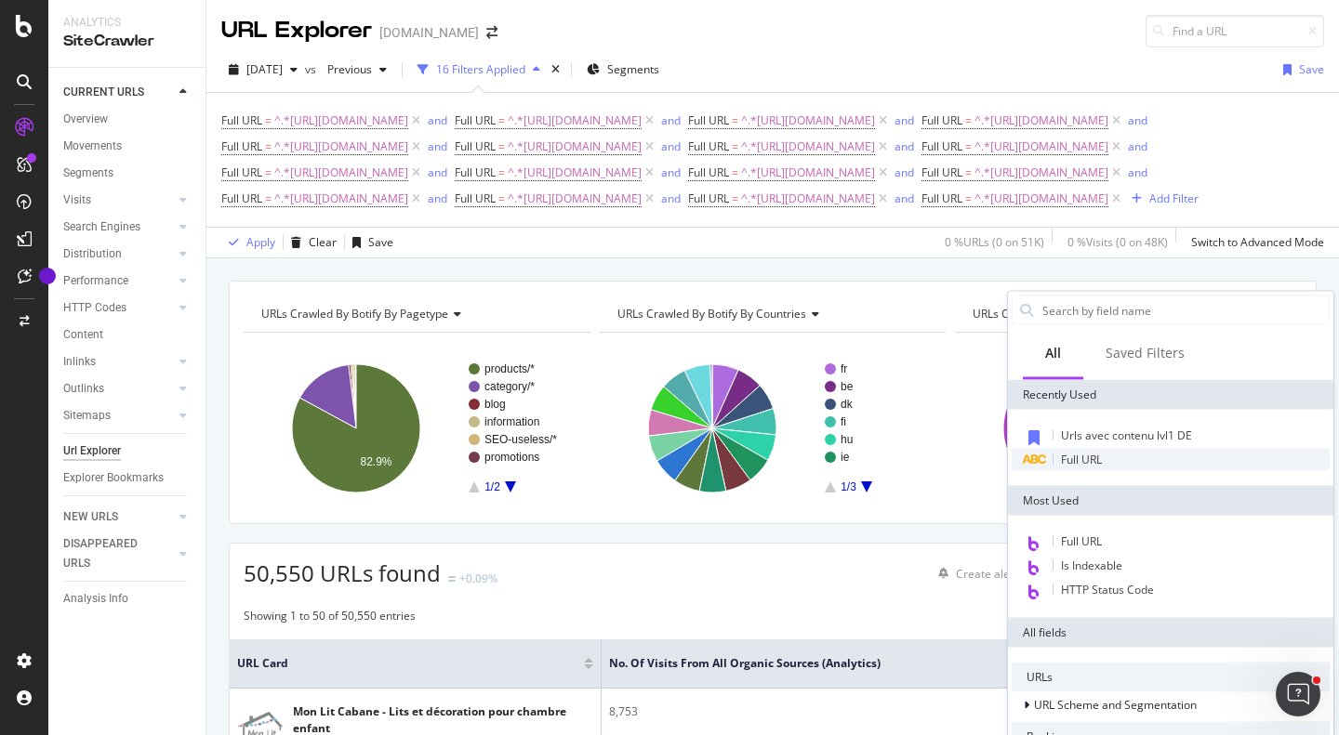
click at [1123, 461] on div "Full URL" at bounding box center [1171, 460] width 318 height 22
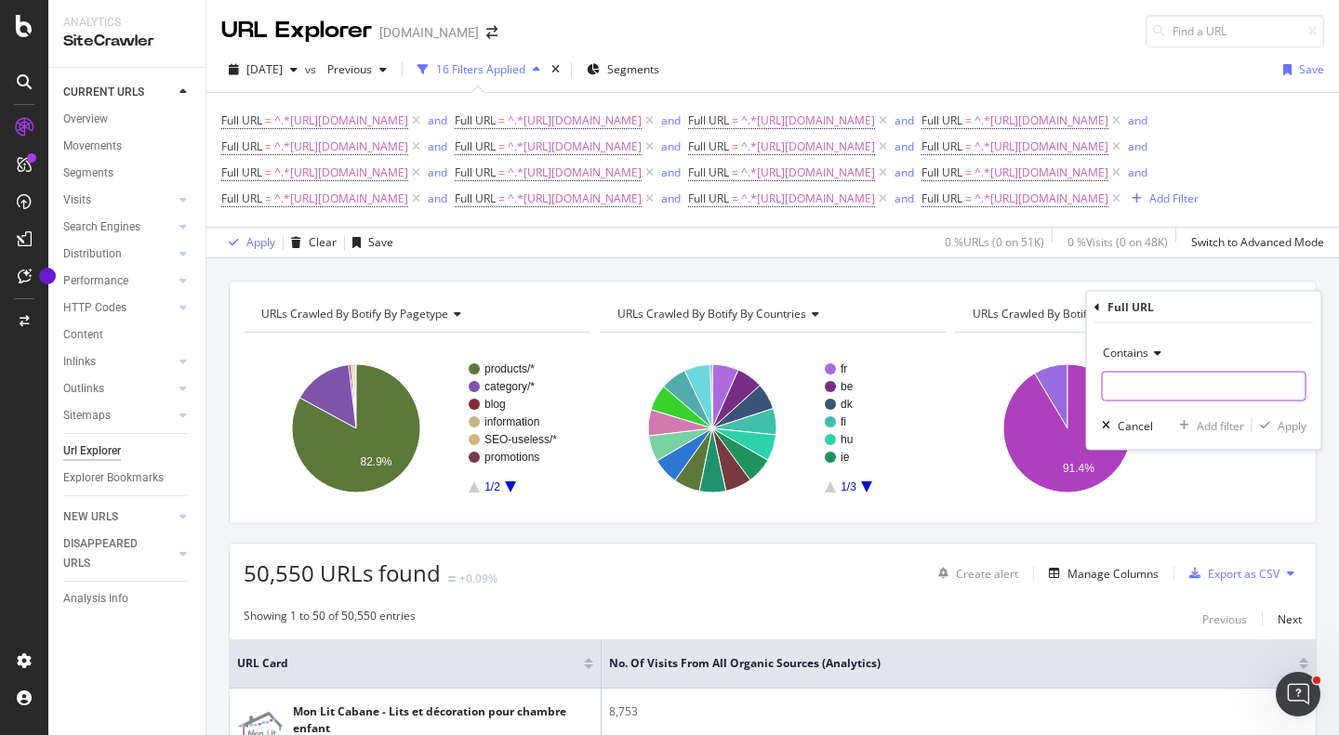
click at [1155, 392] on input "text" at bounding box center [1204, 387] width 203 height 30
paste input "[URL][DOMAIN_NAME]"
type input "[URL][DOMAIN_NAME]"
click at [1201, 425] on div "Add filter" at bounding box center [1220, 425] width 47 height 16
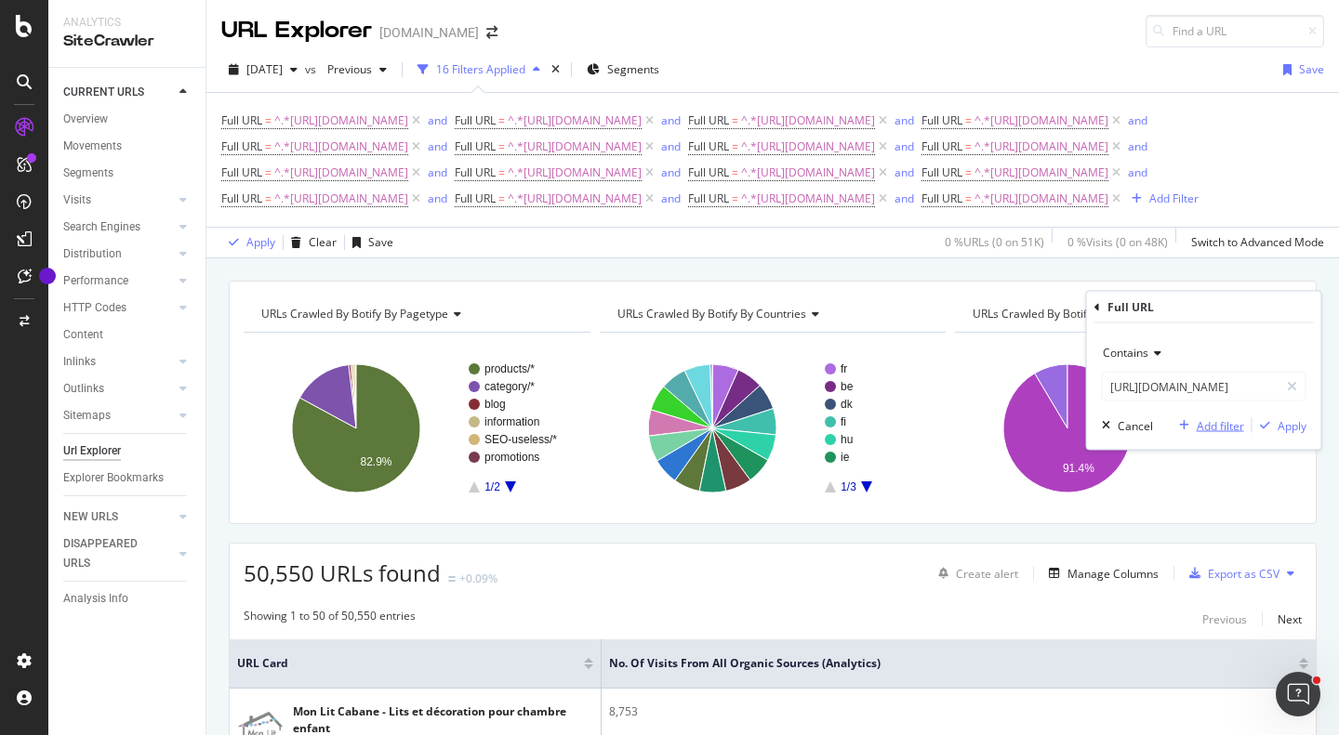
scroll to position [0, 0]
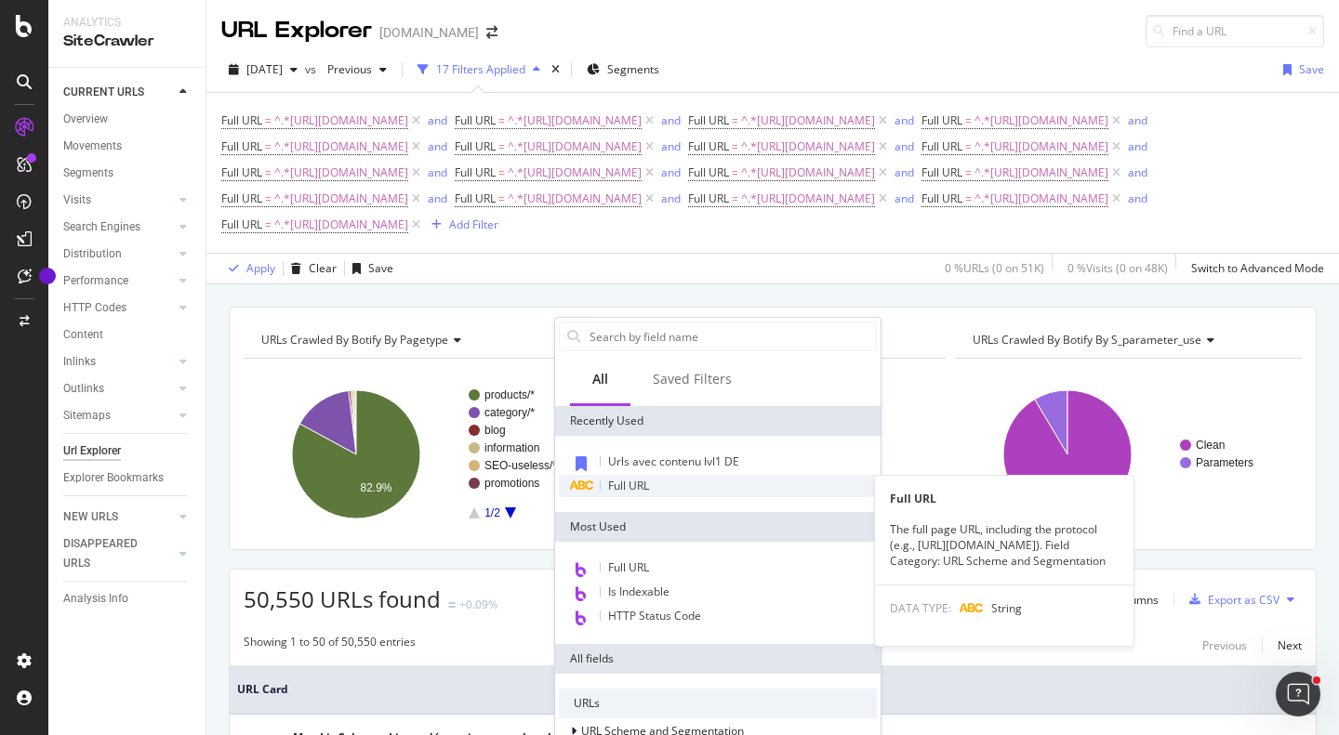
click at [662, 483] on div "Full URL" at bounding box center [718, 486] width 318 height 22
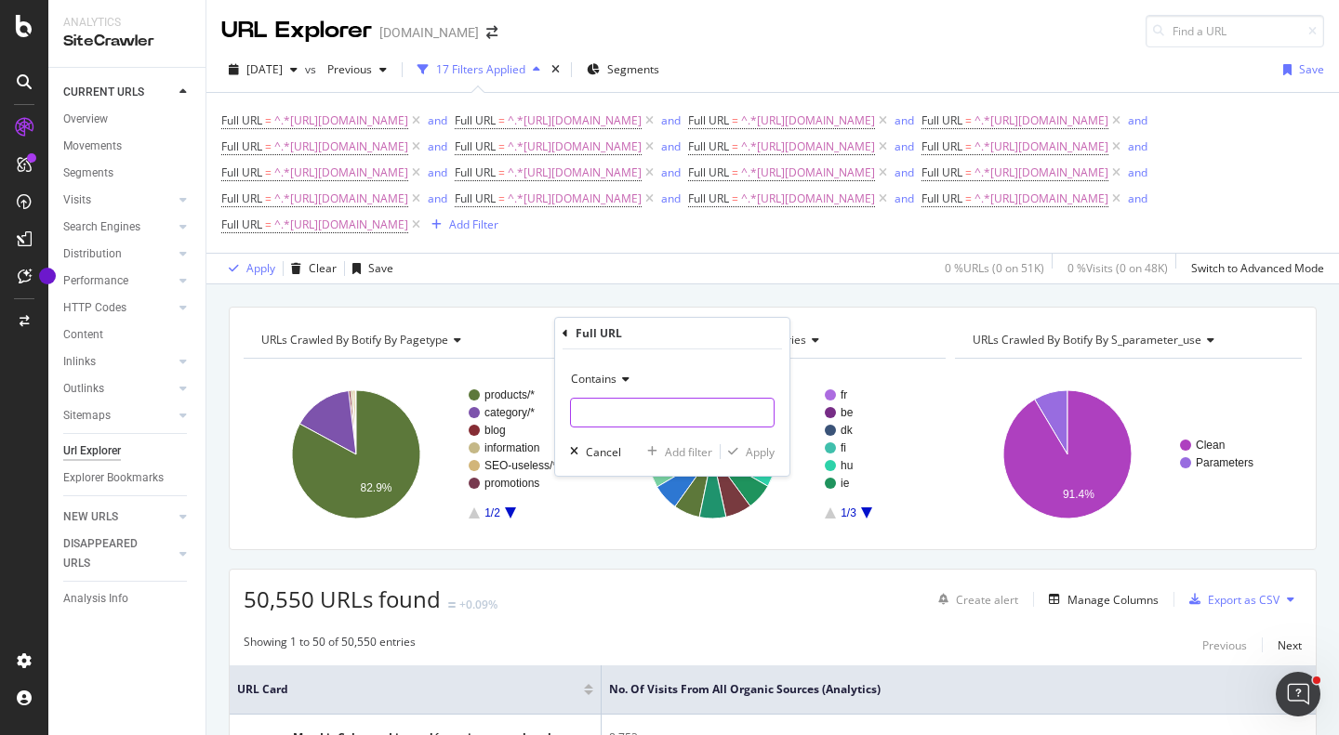
click at [671, 406] on input "text" at bounding box center [672, 413] width 203 height 30
paste input "[URL][DOMAIN_NAME]"
type input "[URL][DOMAIN_NAME]"
click at [678, 454] on div "Add filter" at bounding box center [688, 452] width 47 height 16
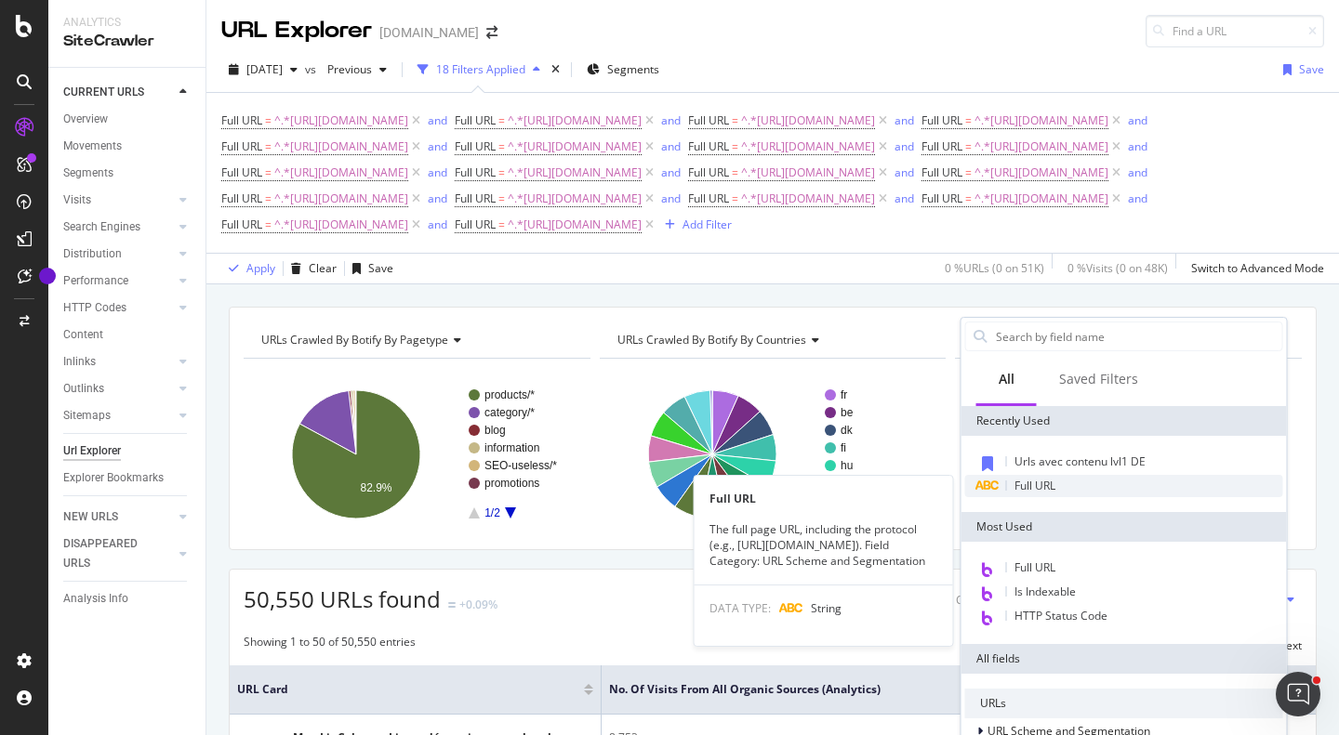
click at [1045, 491] on span "Full URL" at bounding box center [1034, 486] width 41 height 16
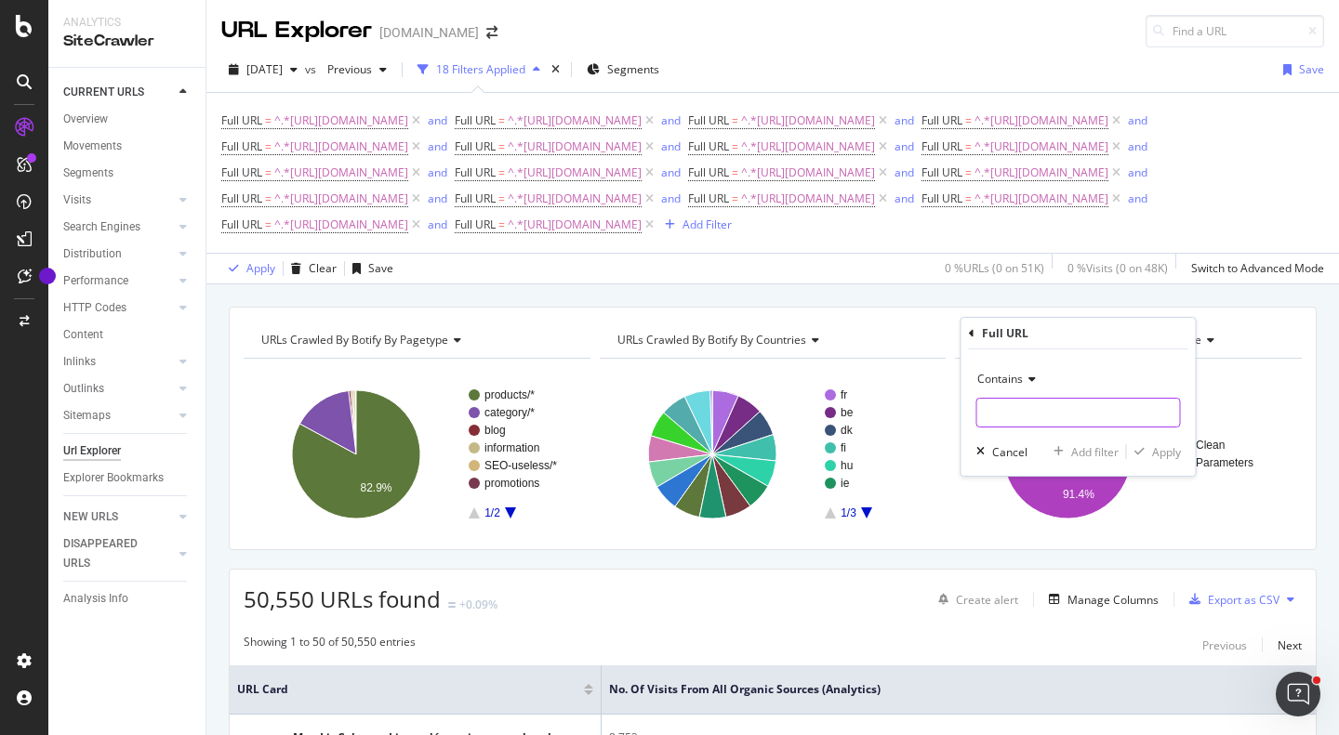
click at [1062, 421] on input "text" at bounding box center [1078, 413] width 203 height 30
paste input "[URL][DOMAIN_NAME]"
type input "[URL][DOMAIN_NAME]"
click at [1107, 448] on div "Add filter" at bounding box center [1094, 452] width 47 height 16
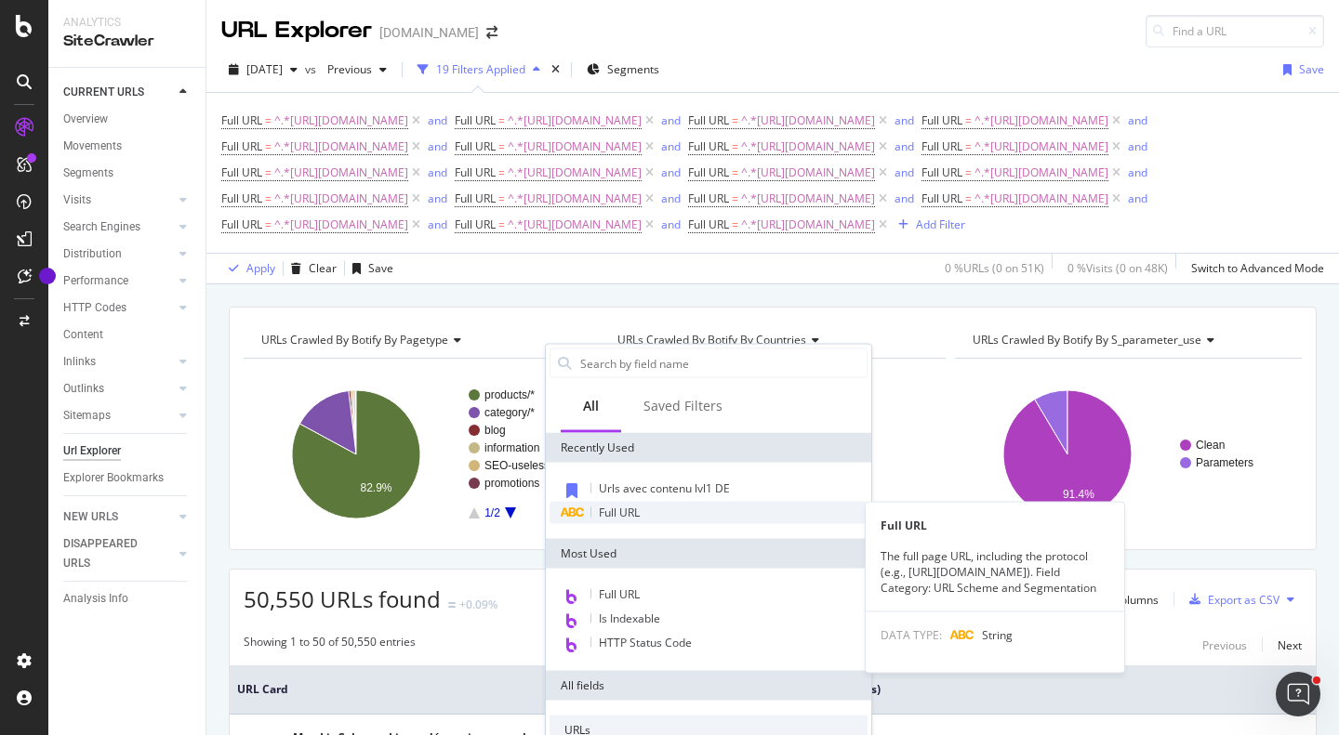
click at [631, 510] on span "Full URL" at bounding box center [619, 513] width 41 height 16
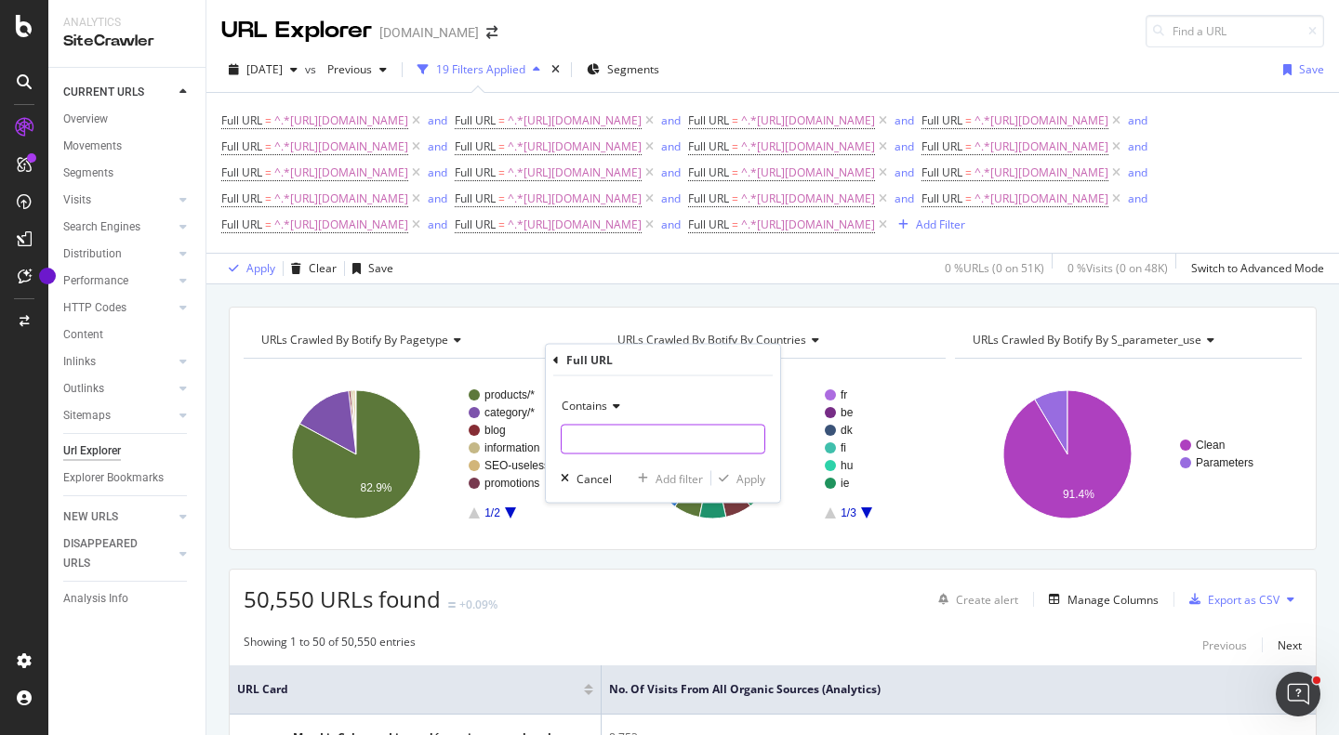
click at [689, 444] on input "text" at bounding box center [663, 440] width 203 height 30
paste input "[URL][DOMAIN_NAME]"
type input "[URL][DOMAIN_NAME]"
click at [669, 472] on div "Add filter" at bounding box center [679, 478] width 47 height 16
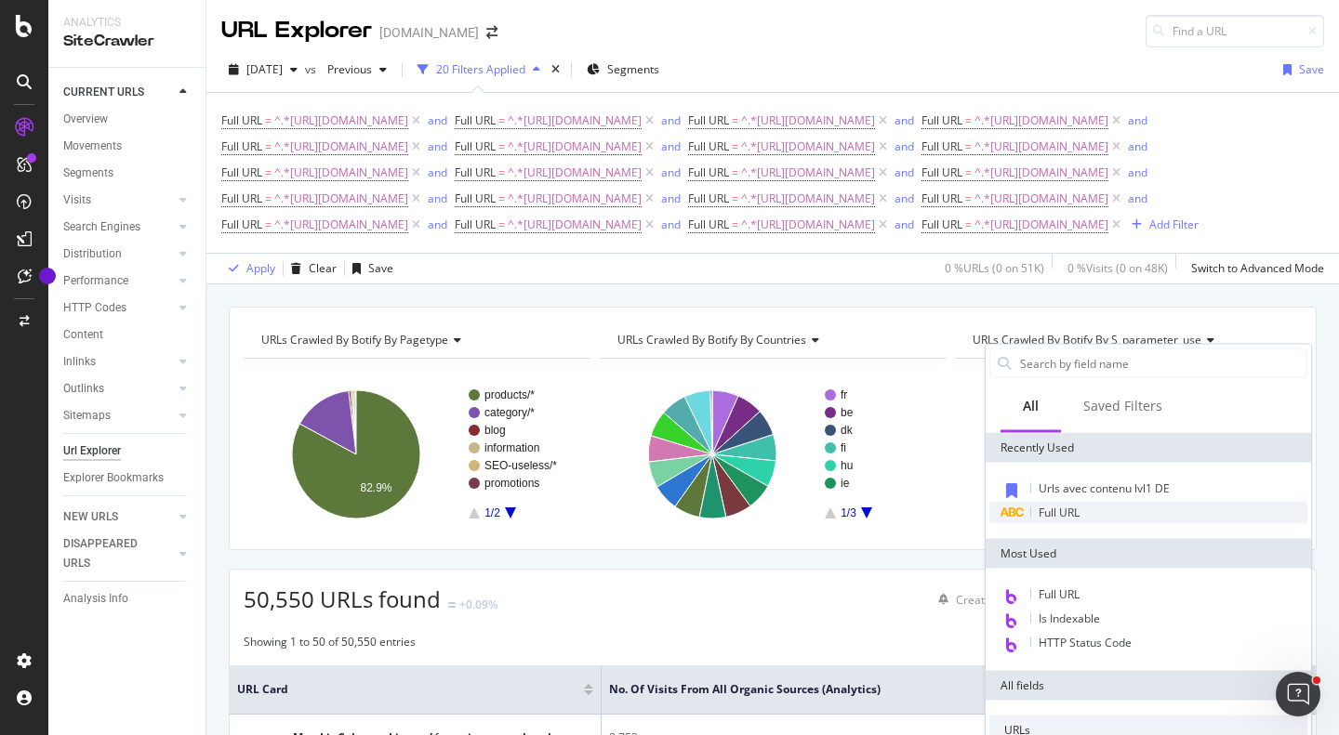
click at [1054, 513] on span "Full URL" at bounding box center [1059, 513] width 41 height 16
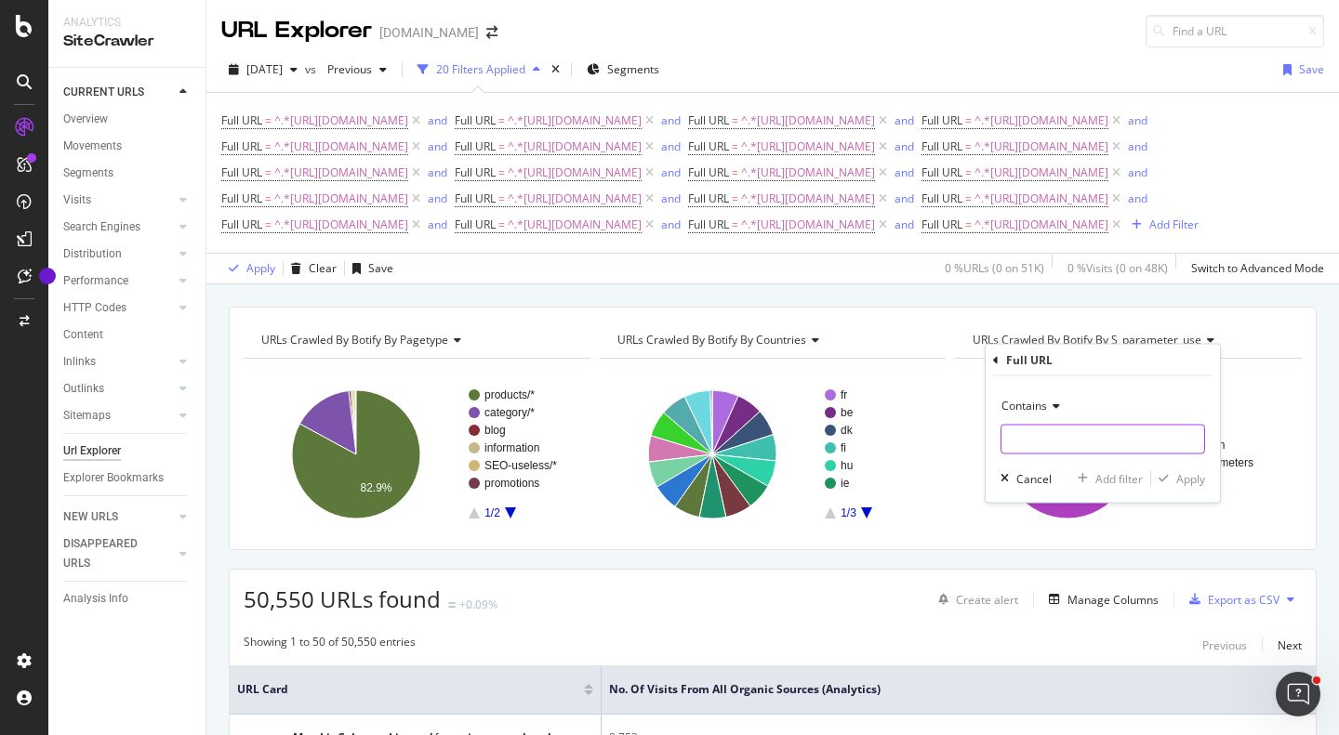
click at [1034, 450] on input "text" at bounding box center [1102, 440] width 203 height 30
paste input "[URL][DOMAIN_NAME]"
type input "[URL][DOMAIN_NAME]"
click at [1121, 472] on div "Add filter" at bounding box center [1118, 478] width 47 height 16
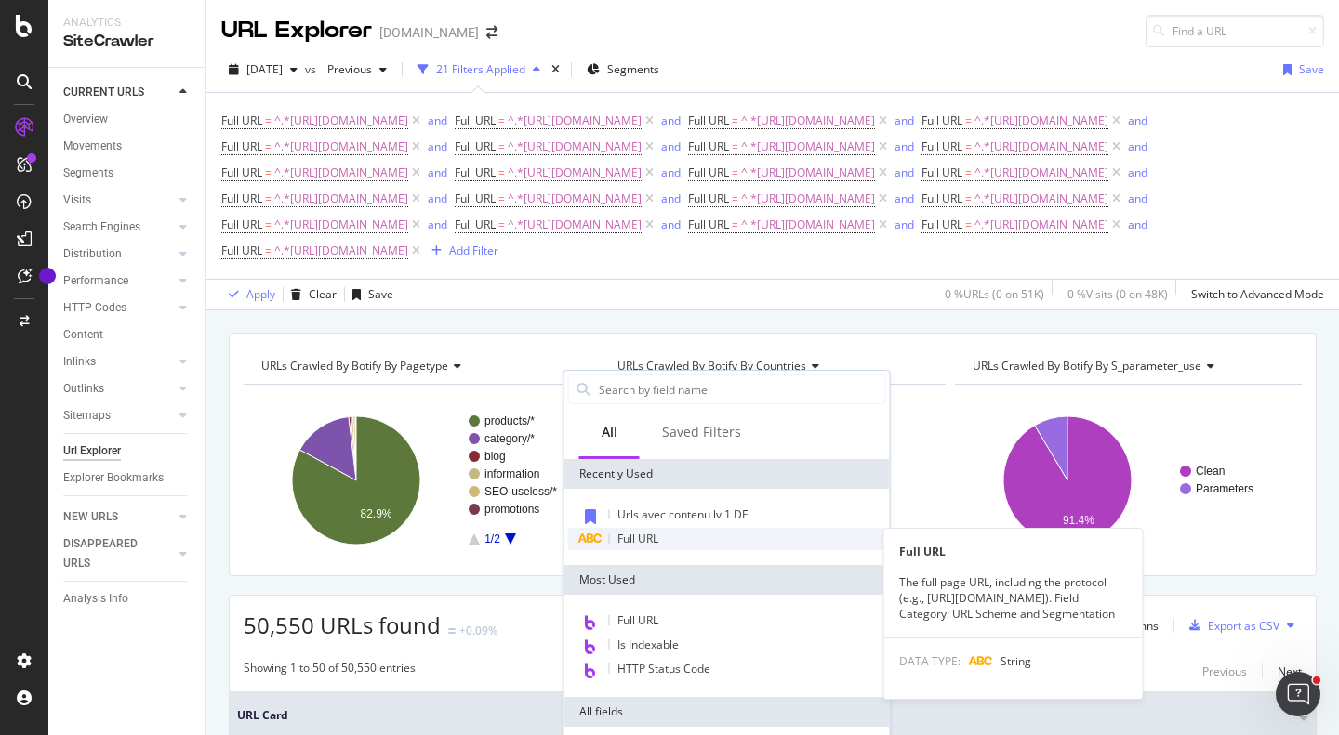
click at [644, 537] on span "Full URL" at bounding box center [637, 539] width 41 height 16
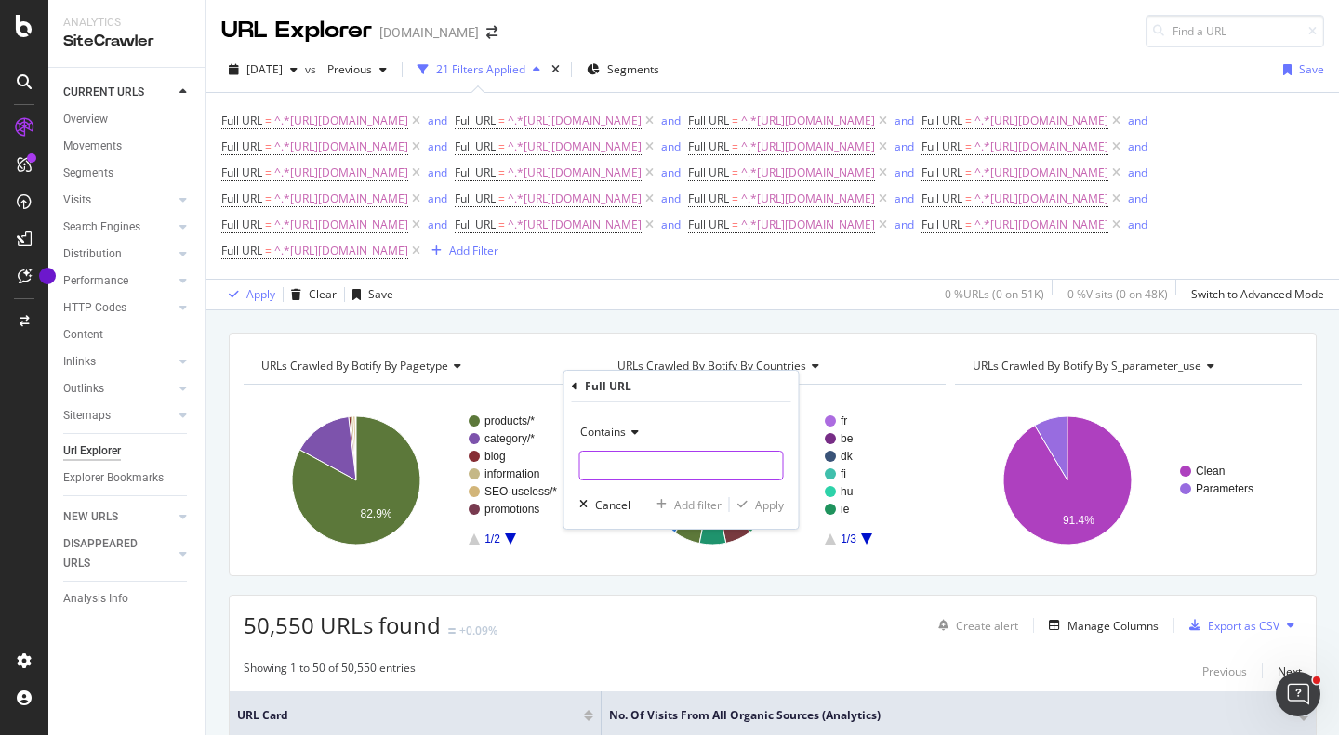
click at [696, 470] on input "text" at bounding box center [681, 466] width 203 height 30
paste input "[URL][DOMAIN_NAME][PERSON_NAME]"
type input "[URL][DOMAIN_NAME][PERSON_NAME]"
click at [701, 502] on div "Add filter" at bounding box center [697, 505] width 47 height 16
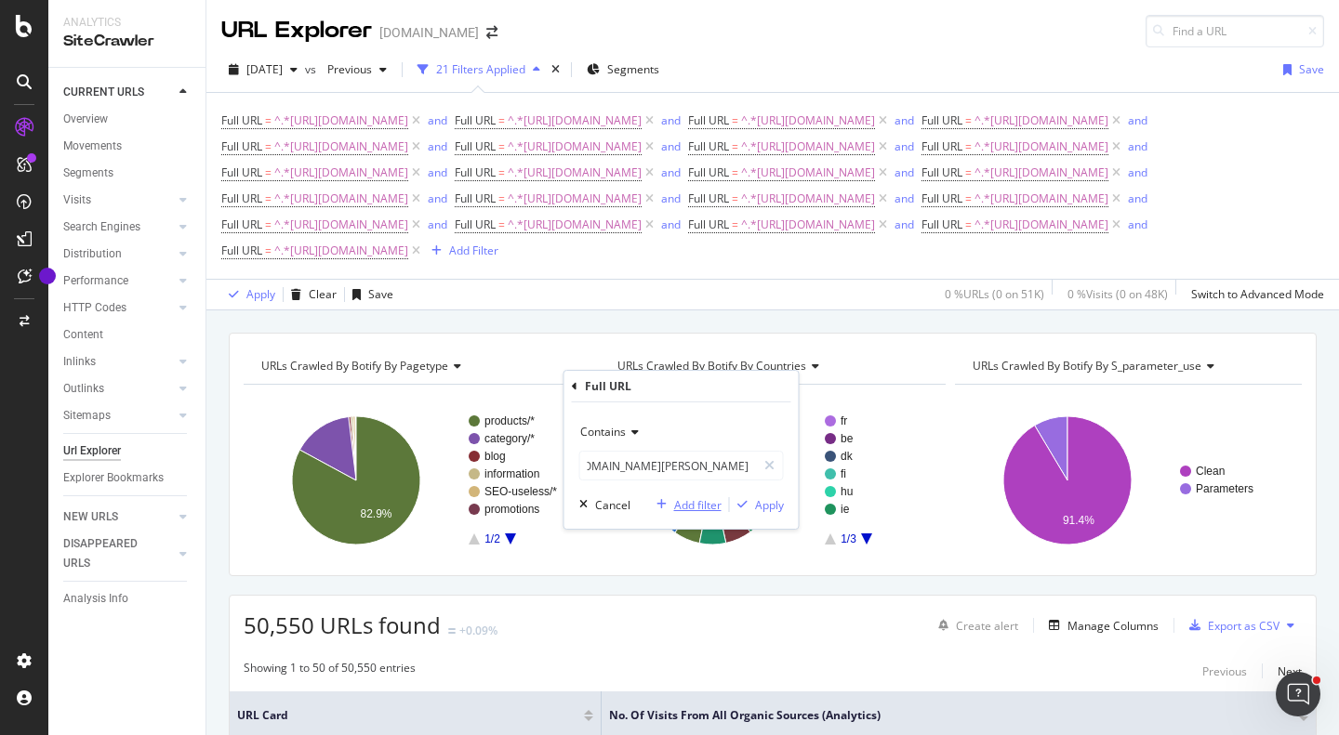
scroll to position [0, 0]
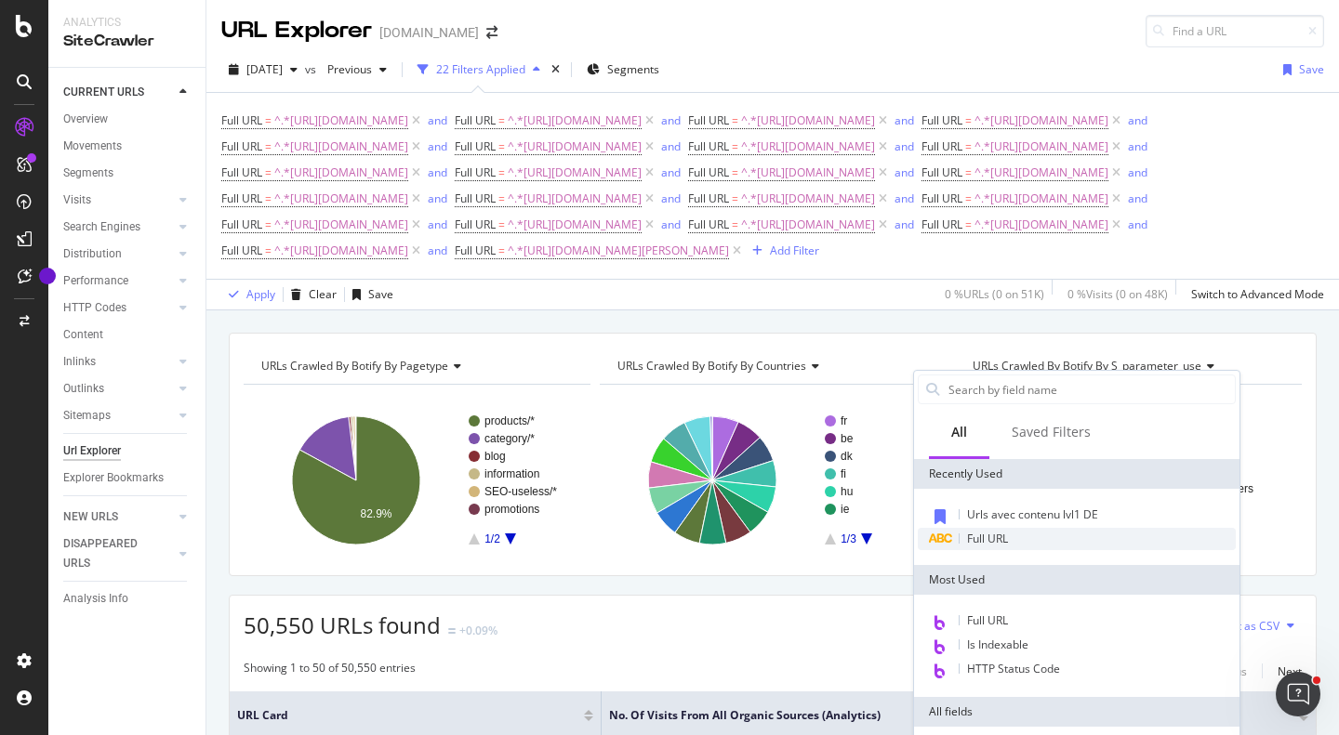
click at [1000, 541] on span "Full URL" at bounding box center [987, 539] width 41 height 16
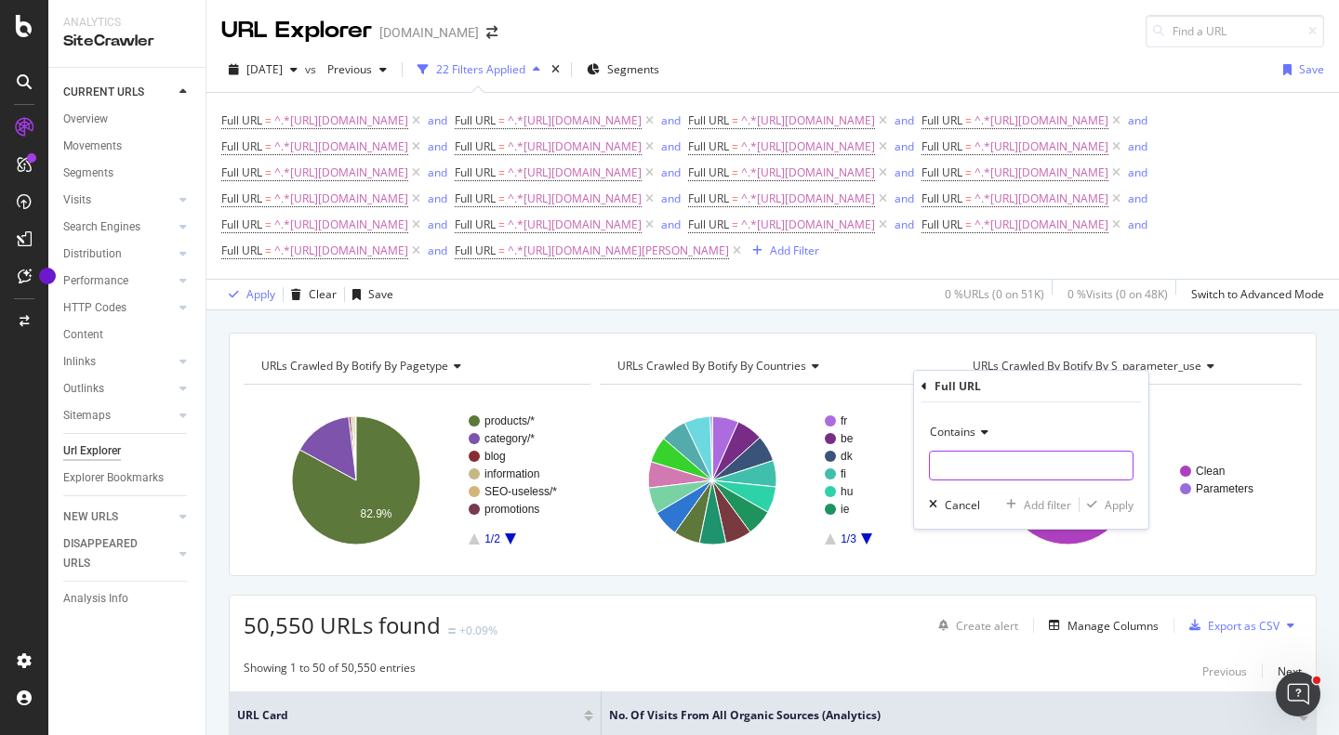
click at [978, 451] on input "text" at bounding box center [1031, 466] width 203 height 30
paste input "[URL][DOMAIN_NAME]"
type input "[URL][DOMAIN_NAME]"
click at [1032, 504] on div "Add filter" at bounding box center [1047, 505] width 47 height 16
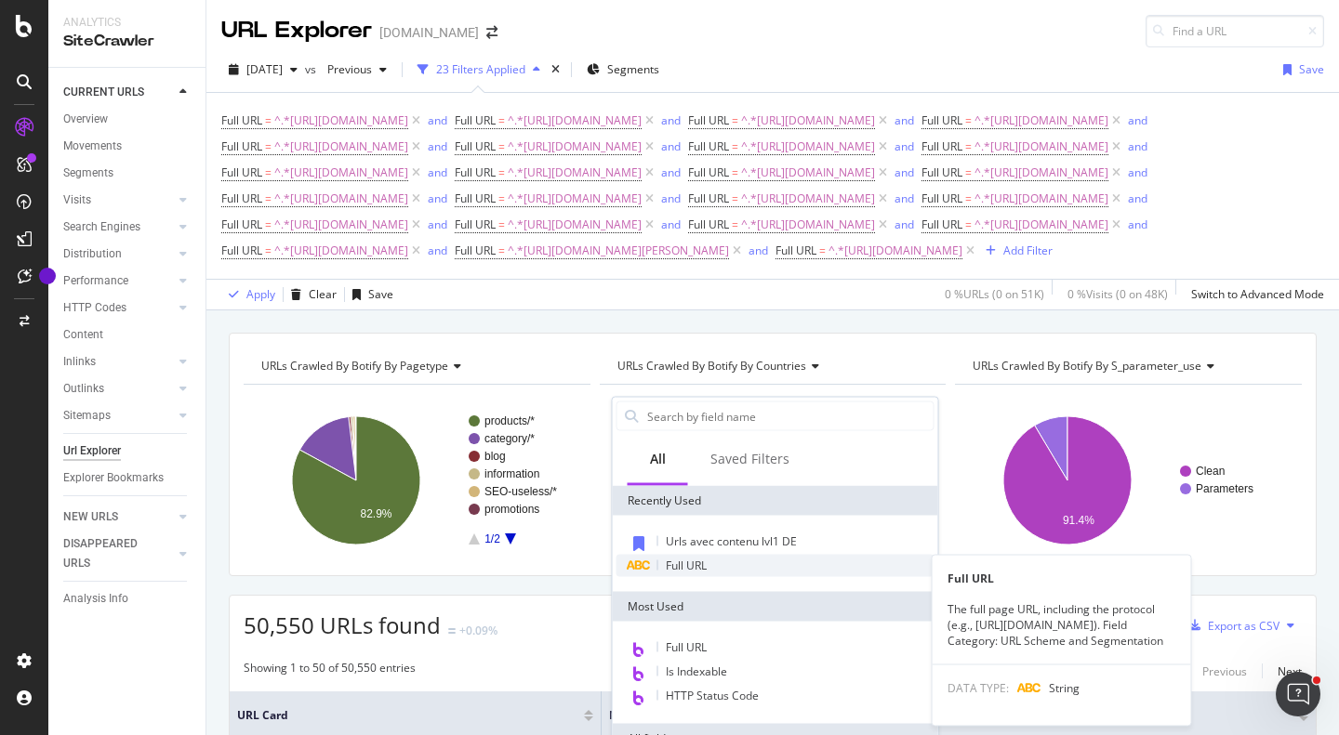
click at [712, 560] on div "Full URL" at bounding box center [775, 566] width 318 height 22
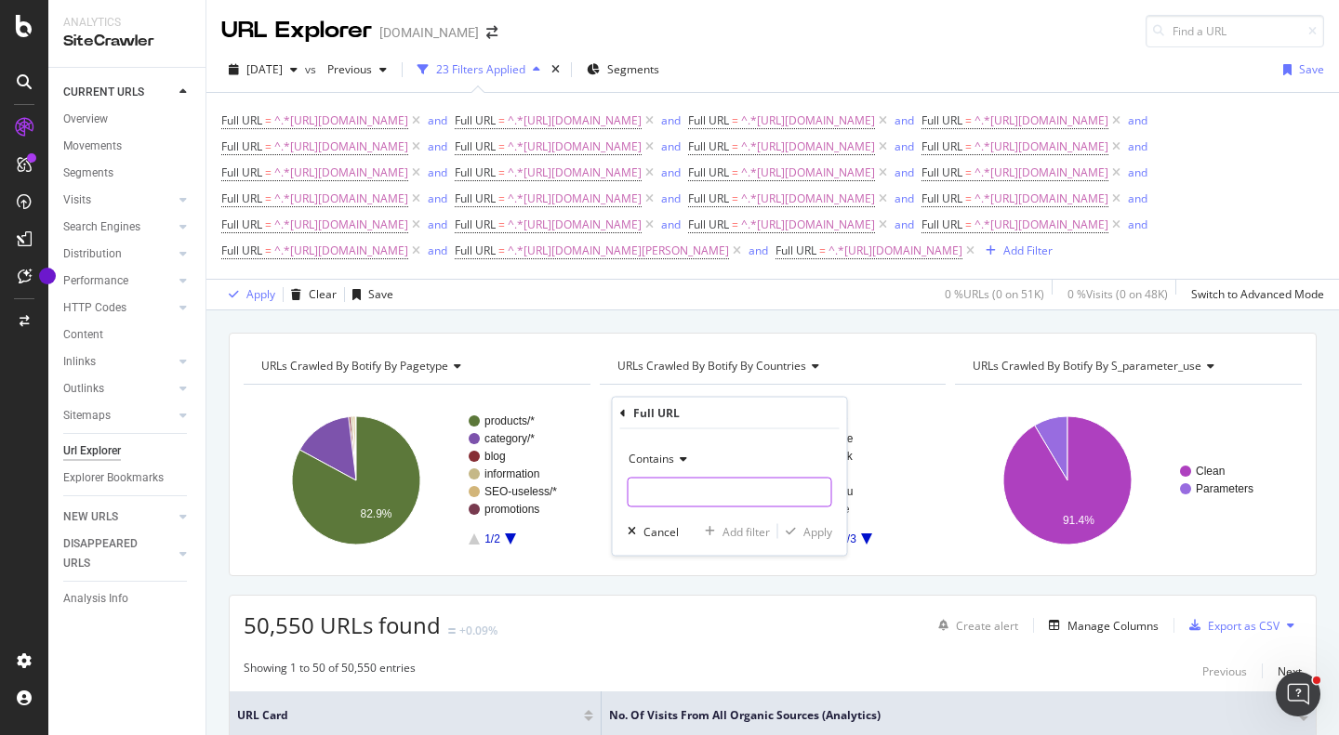
click at [744, 486] on input "text" at bounding box center [730, 493] width 203 height 30
paste input "[URL][DOMAIN_NAME]"
type input "[URL][DOMAIN_NAME]"
click at [733, 532] on div "Add filter" at bounding box center [745, 531] width 47 height 16
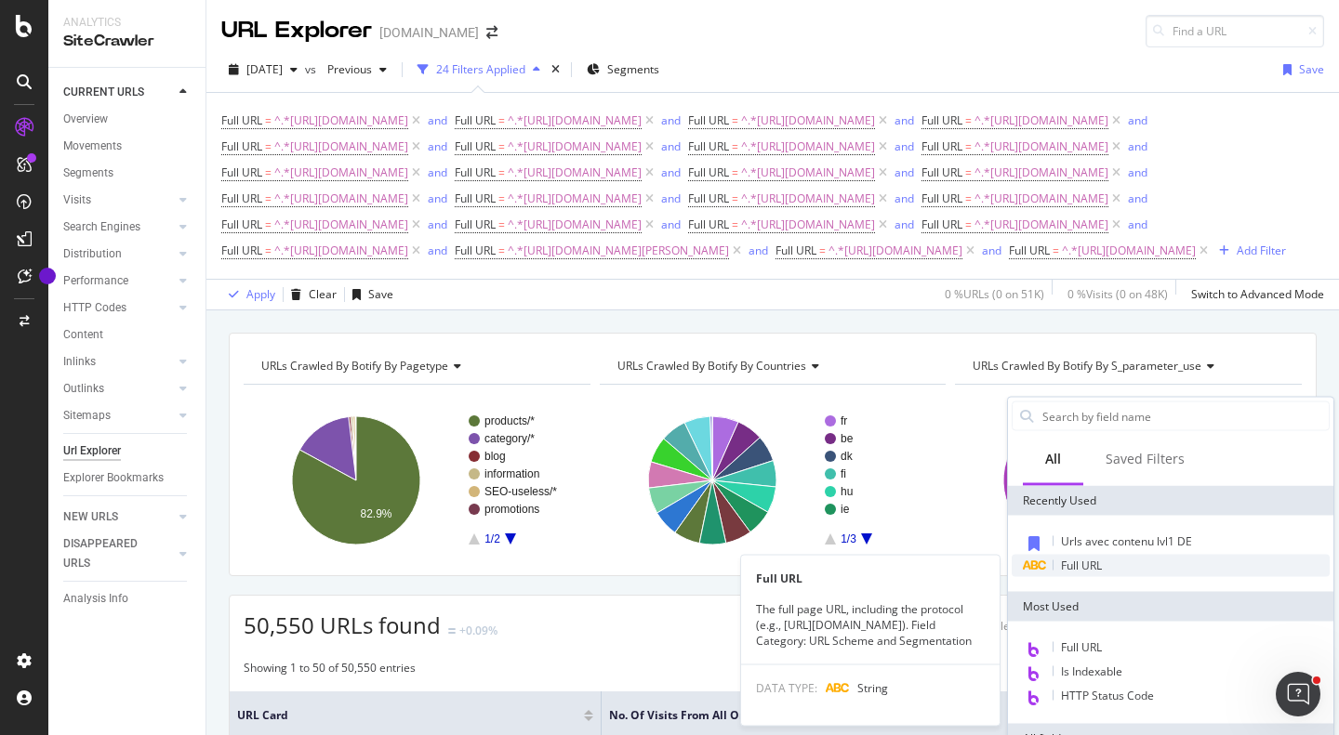
click at [1059, 558] on div "Full URL" at bounding box center [1171, 566] width 318 height 22
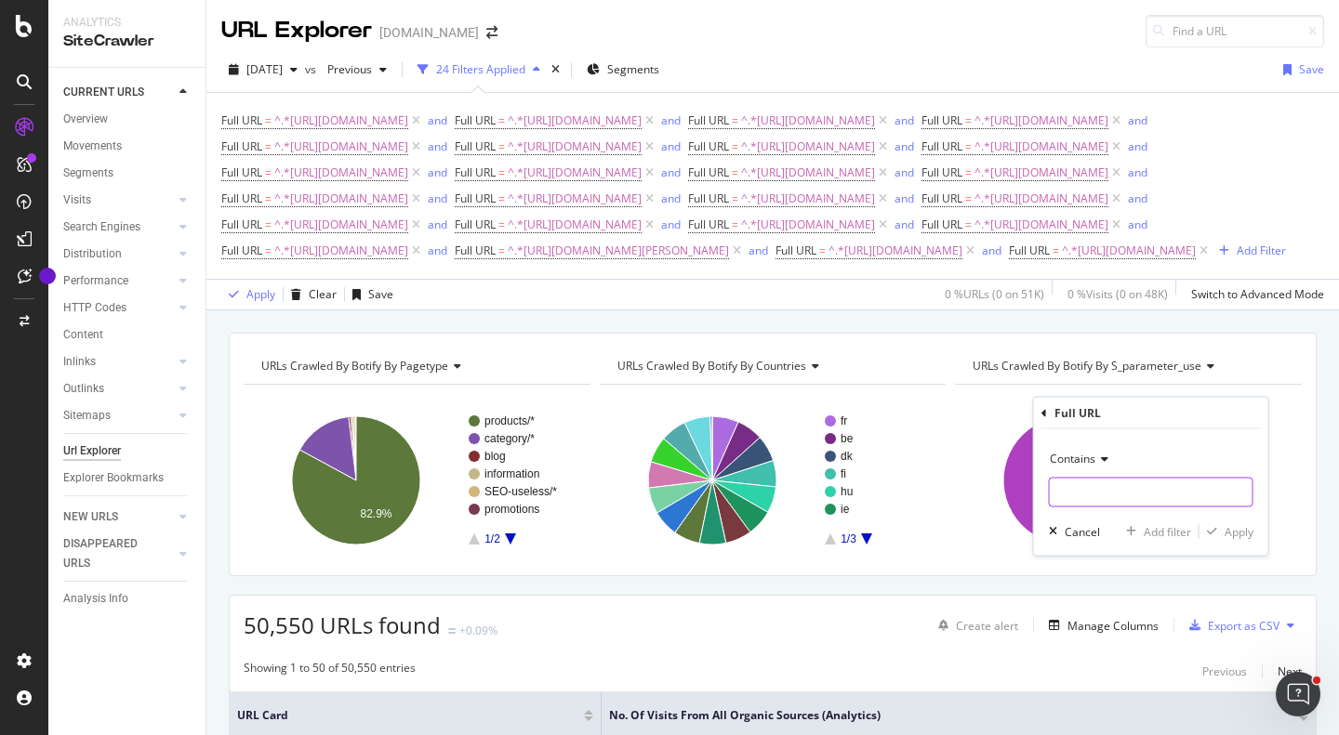
click at [1097, 499] on input "text" at bounding box center [1151, 493] width 203 height 30
paste input "[URL][DOMAIN_NAME]"
type input "[URL][DOMAIN_NAME]"
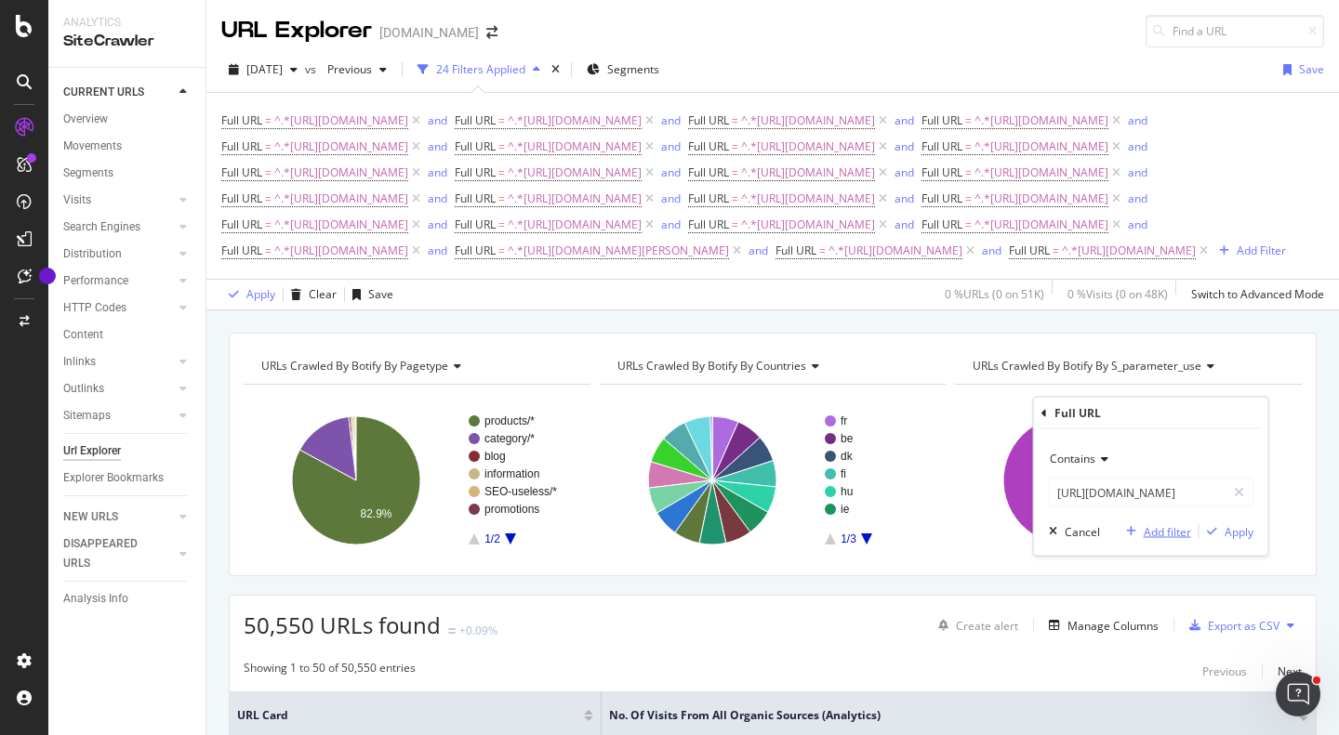
click at [1164, 537] on div "Add filter" at bounding box center [1167, 531] width 47 height 16
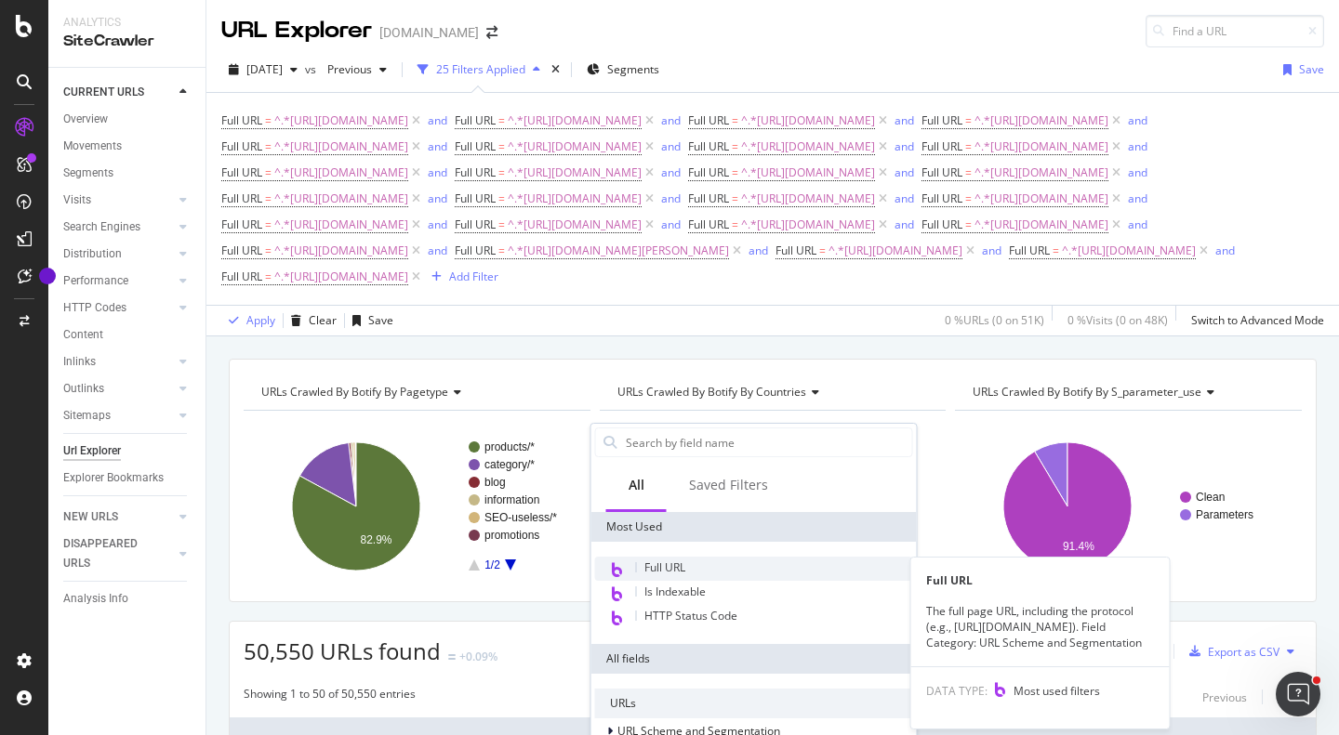
click at [677, 563] on span "Full URL" at bounding box center [664, 568] width 41 height 16
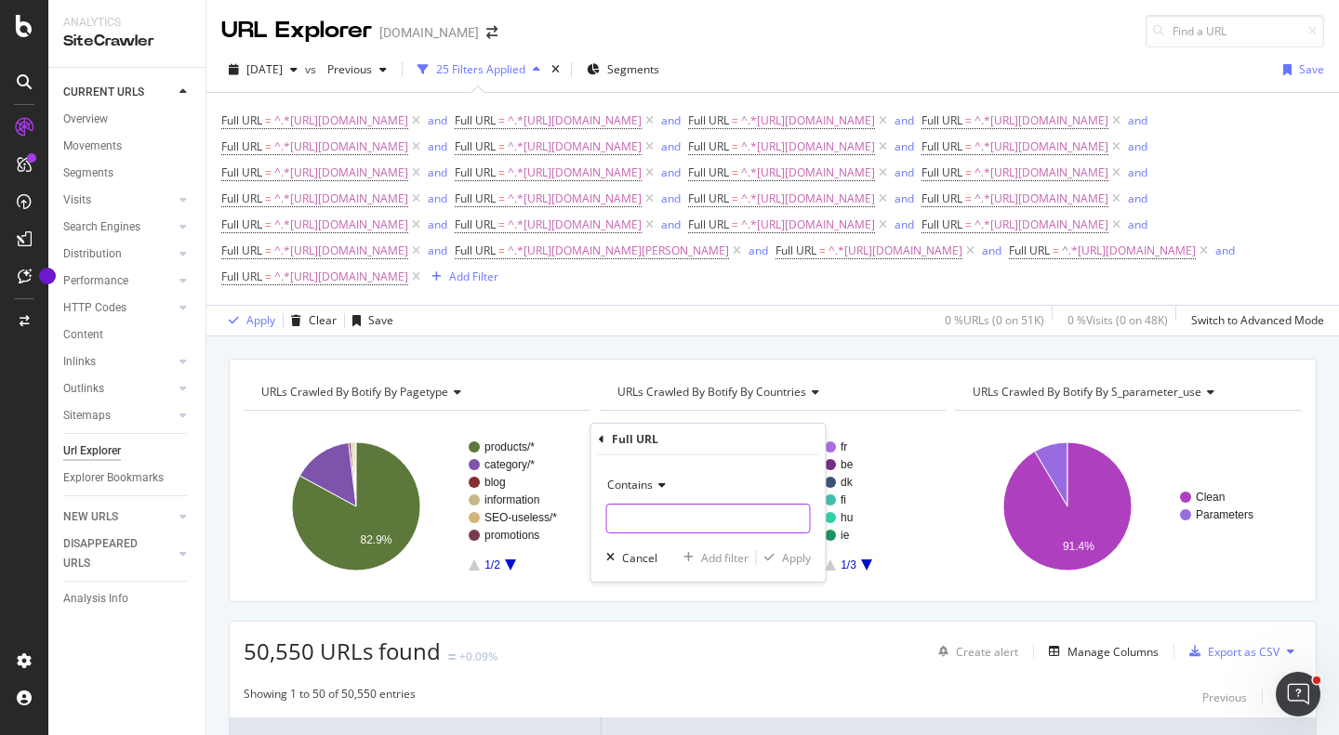
click at [730, 508] on input "text" at bounding box center [708, 519] width 203 height 30
paste input "[URL][DOMAIN_NAME]"
type input "[URL][DOMAIN_NAME]"
click at [722, 552] on div "Add filter" at bounding box center [724, 558] width 47 height 16
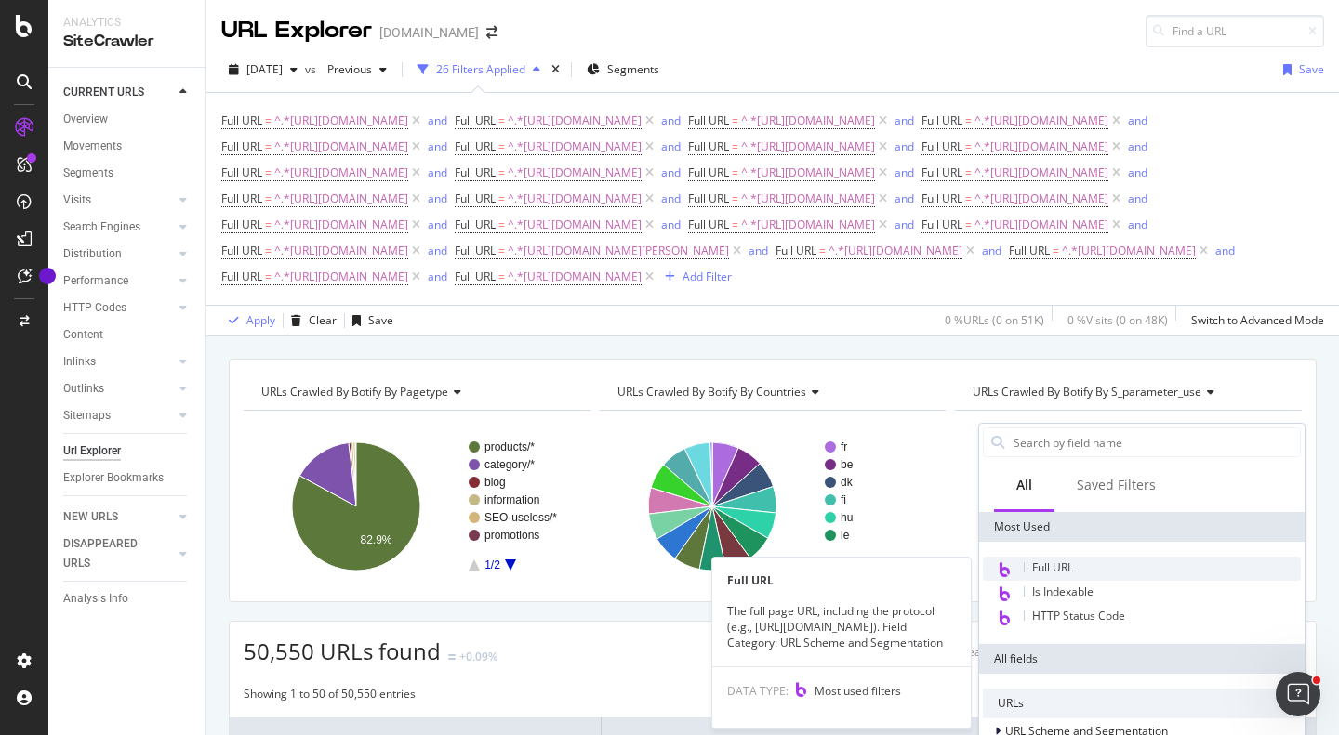
click at [1072, 567] on span "Full URL" at bounding box center [1052, 568] width 41 height 16
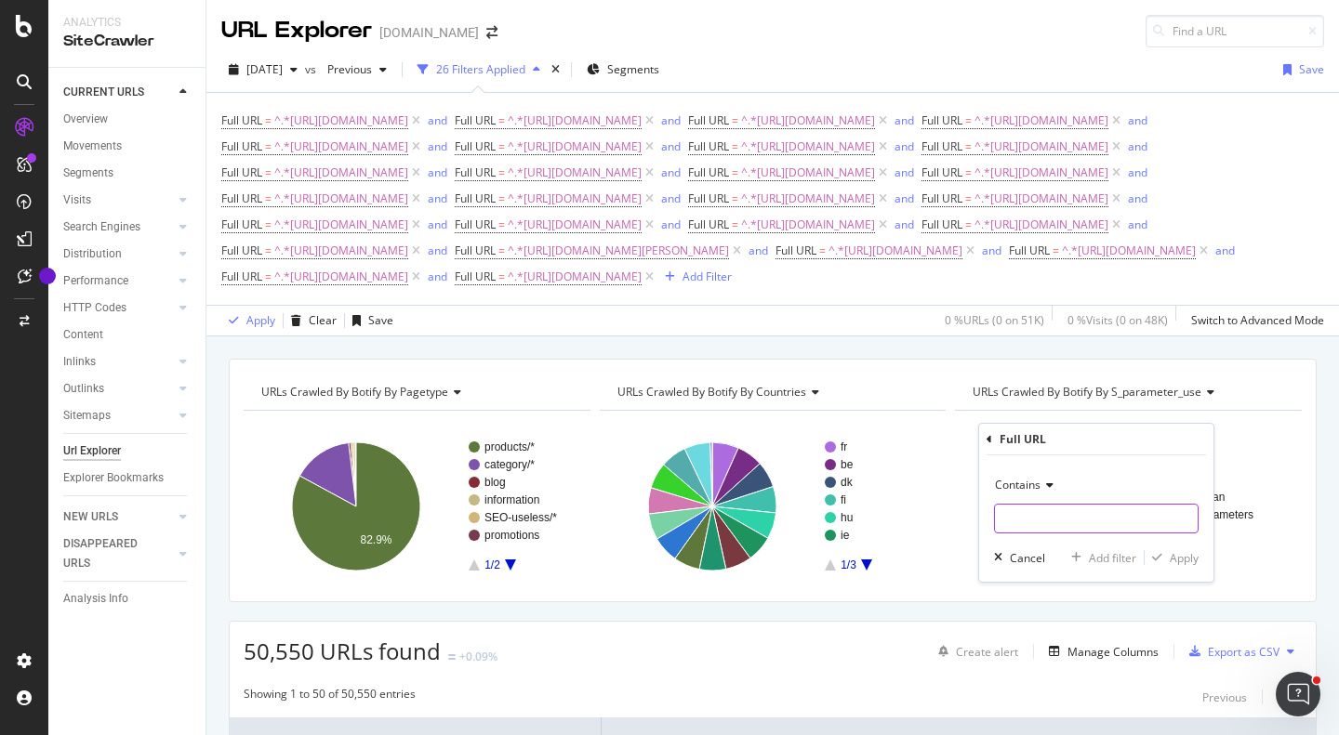
click at [1044, 514] on input "text" at bounding box center [1096, 519] width 203 height 30
paste input "[URL][DOMAIN_NAME]"
type input "[URL][DOMAIN_NAME]"
click at [1100, 557] on div "Add filter" at bounding box center [1112, 558] width 47 height 16
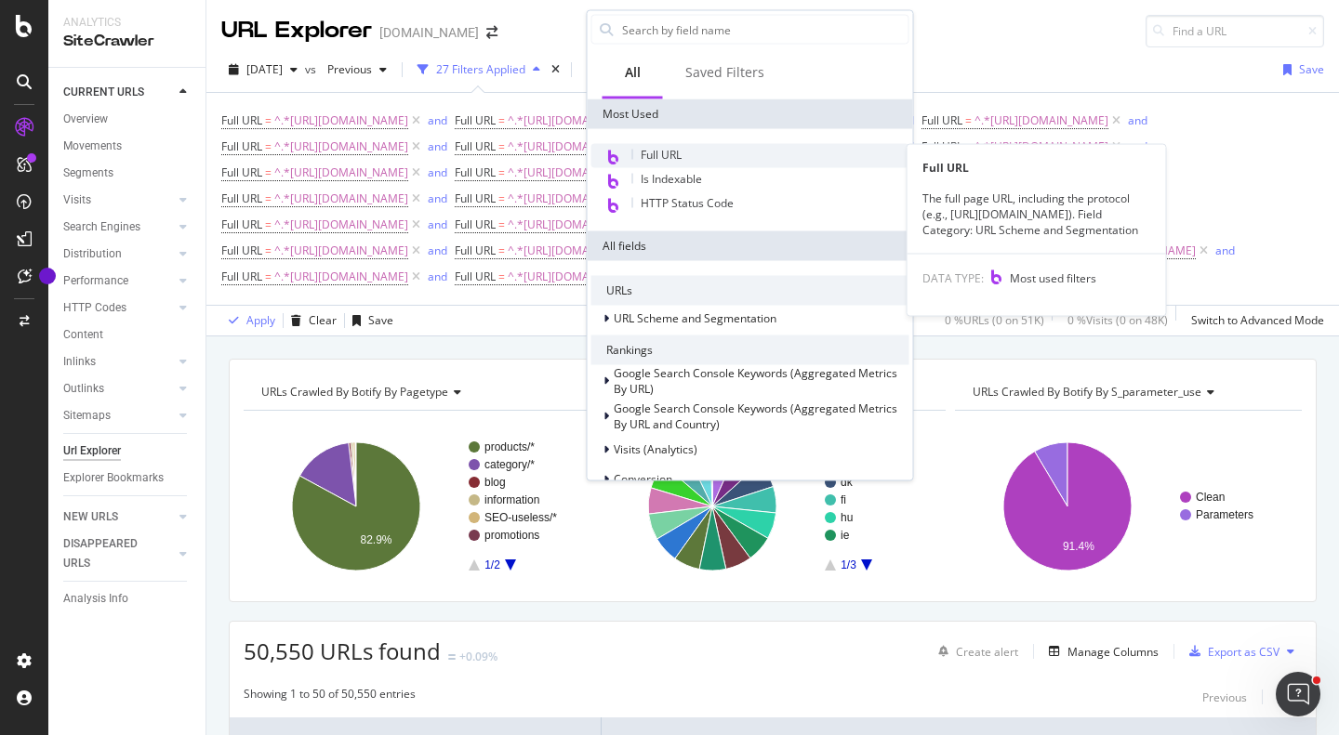
click at [711, 152] on div "Most Used Full URL Full URL The full page URL, including the protocol (e.g., [U…" at bounding box center [750, 526] width 325 height 855
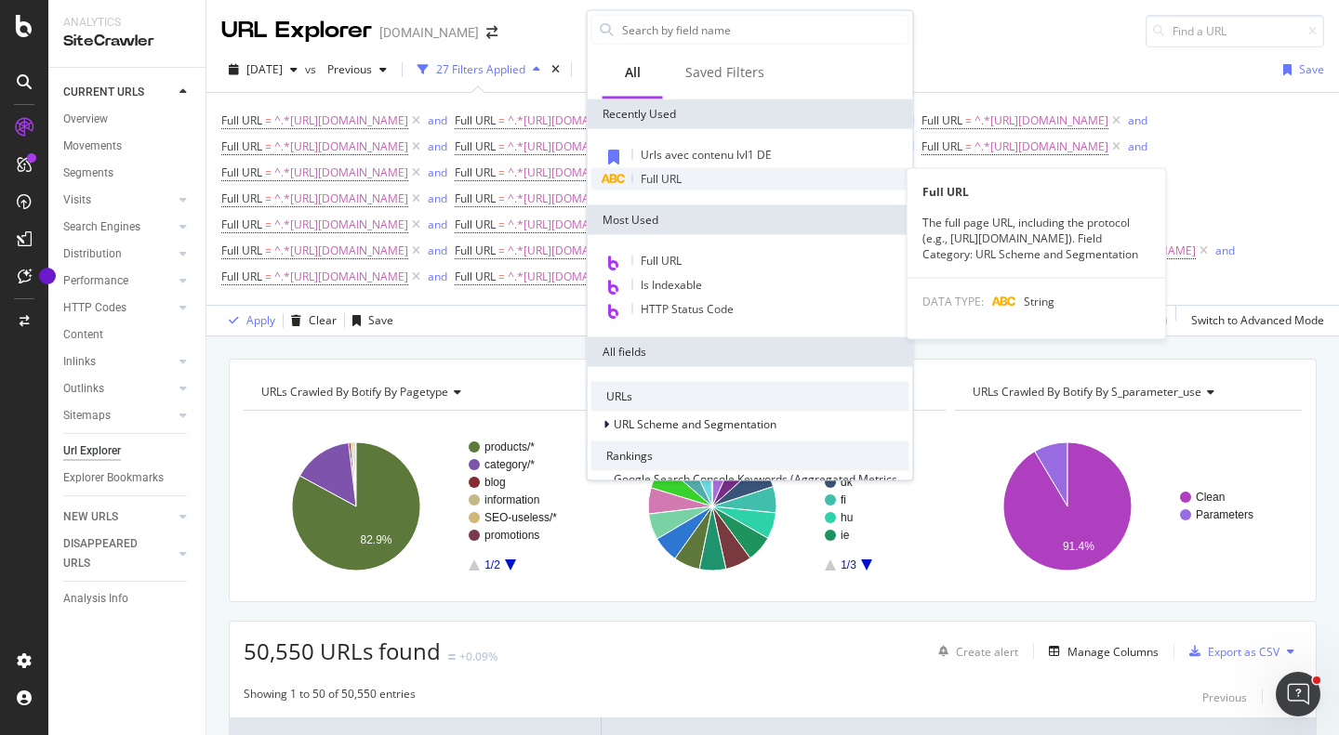
click at [722, 177] on div "Full URL" at bounding box center [750, 179] width 318 height 22
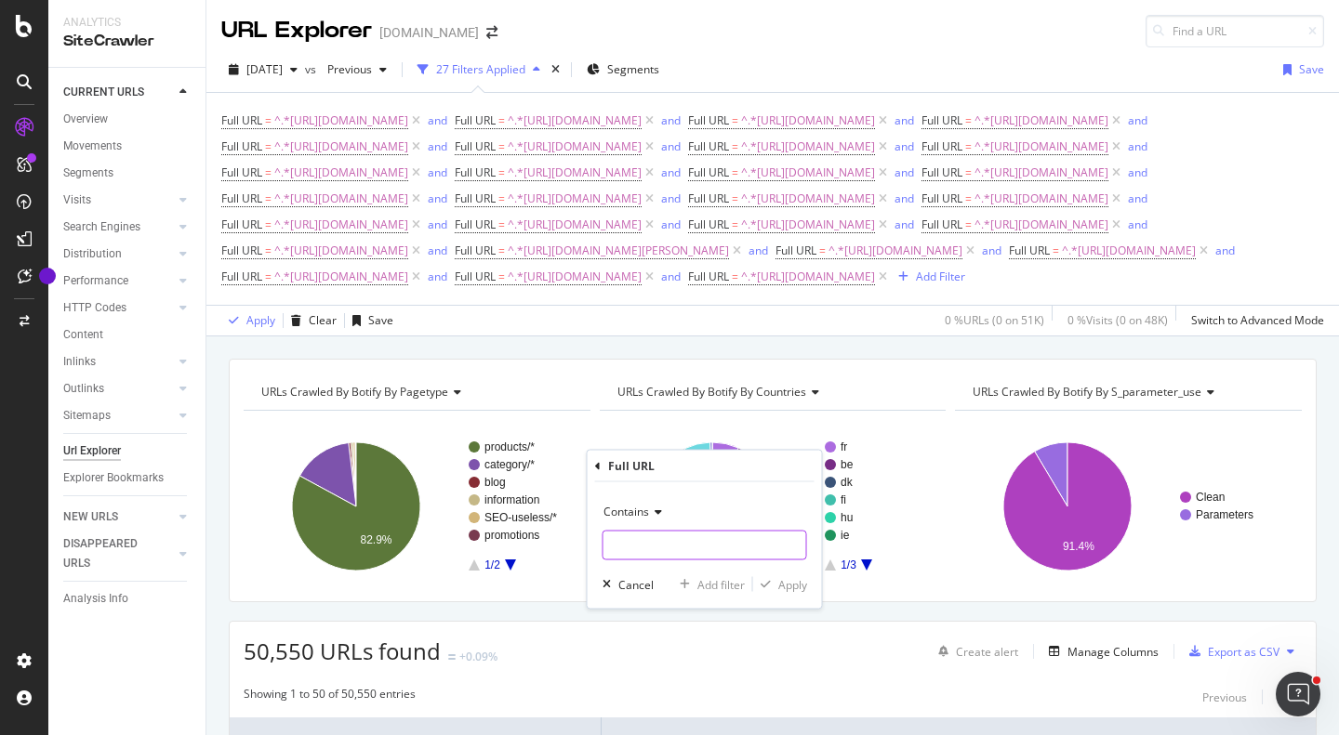
click at [682, 543] on input "text" at bounding box center [704, 546] width 203 height 30
paste input "[URL][DOMAIN_NAME]"
type input "[URL][DOMAIN_NAME]"
click at [709, 585] on div "Add filter" at bounding box center [720, 584] width 47 height 16
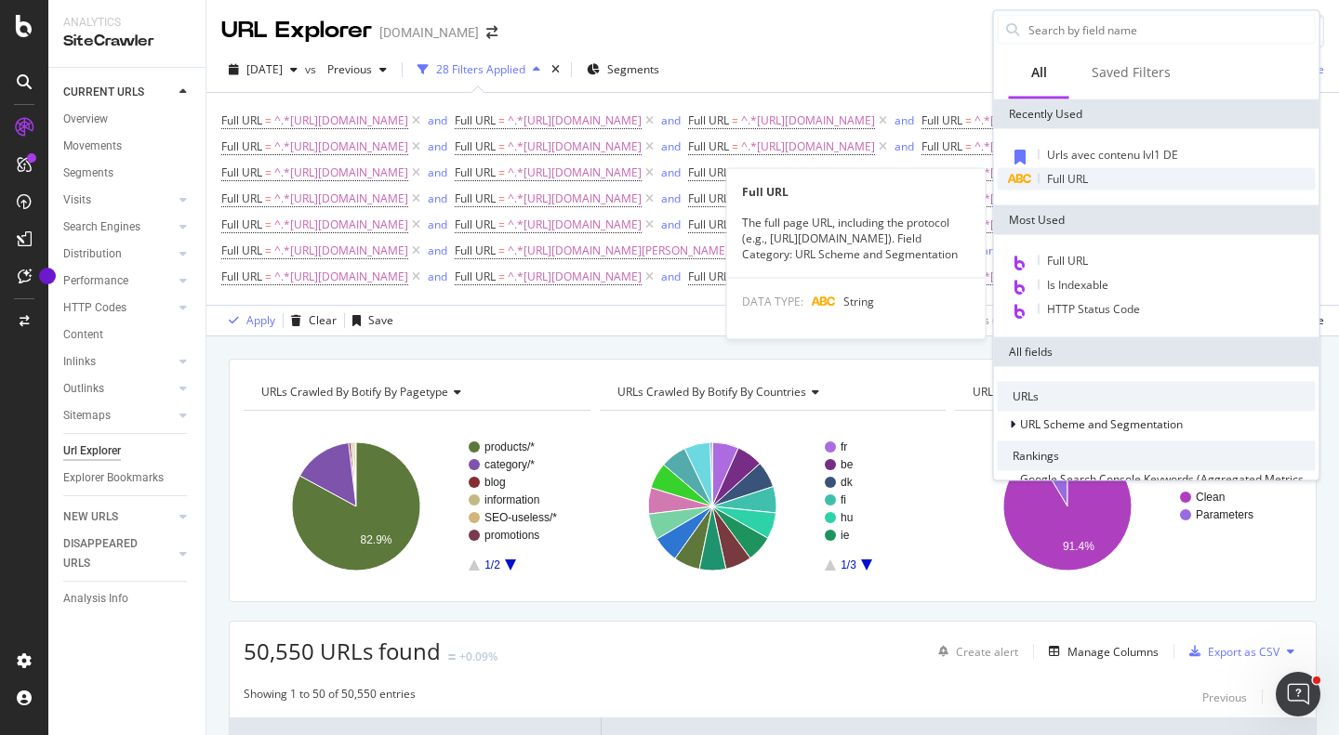
click at [1068, 183] on span "Full URL" at bounding box center [1067, 179] width 41 height 16
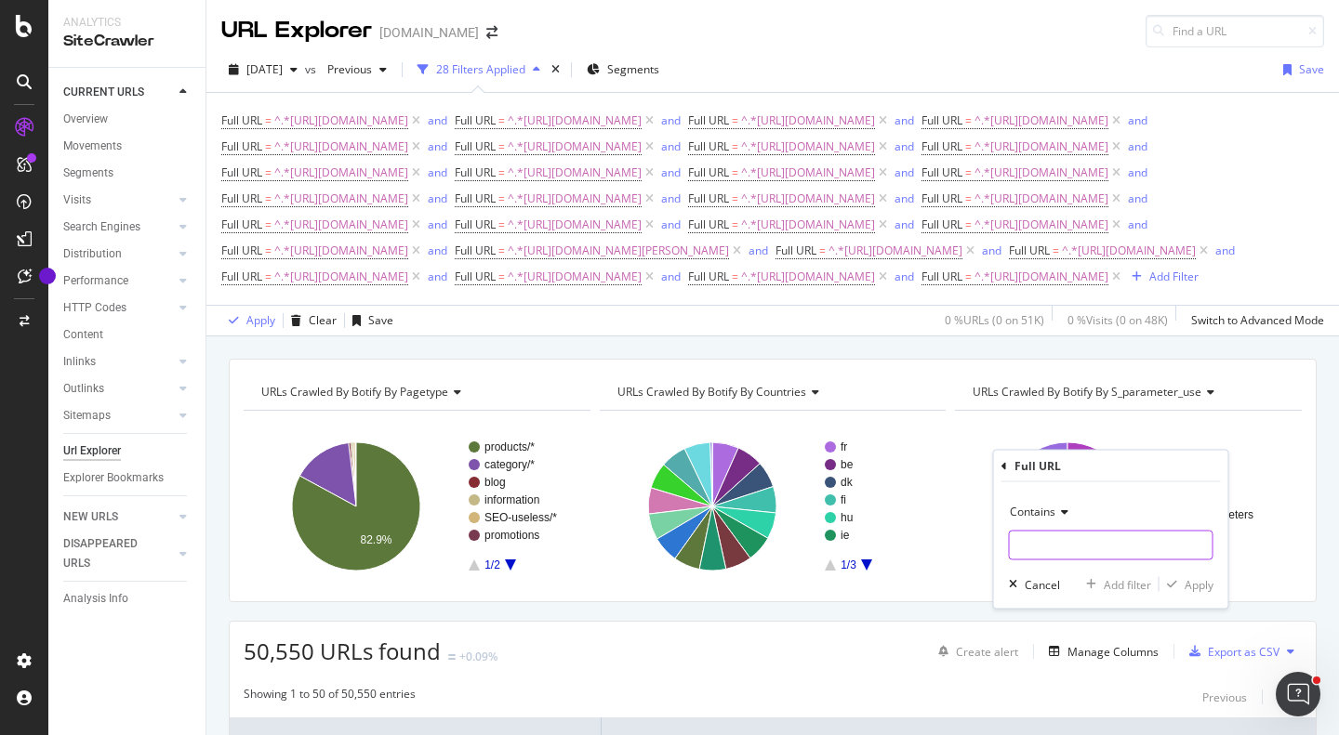
click at [1069, 540] on input "text" at bounding box center [1111, 546] width 203 height 30
paste input "[URL][DOMAIN_NAME]"
type input "[URL][DOMAIN_NAME]"
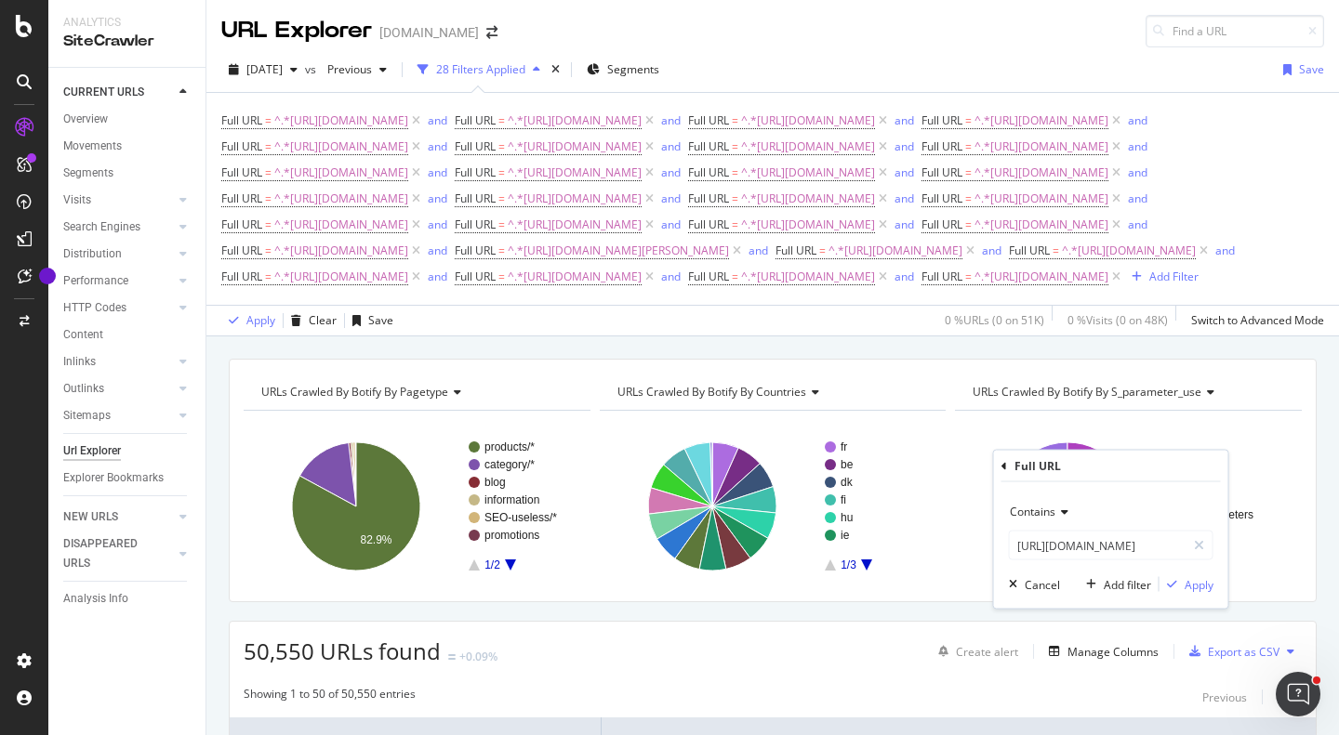
click at [1122, 572] on div "Contains [URL][DOMAIN_NAME] Cancel Add filter Apply" at bounding box center [1111, 546] width 234 height 126
click at [1122, 580] on div "Add filter" at bounding box center [1127, 584] width 47 height 16
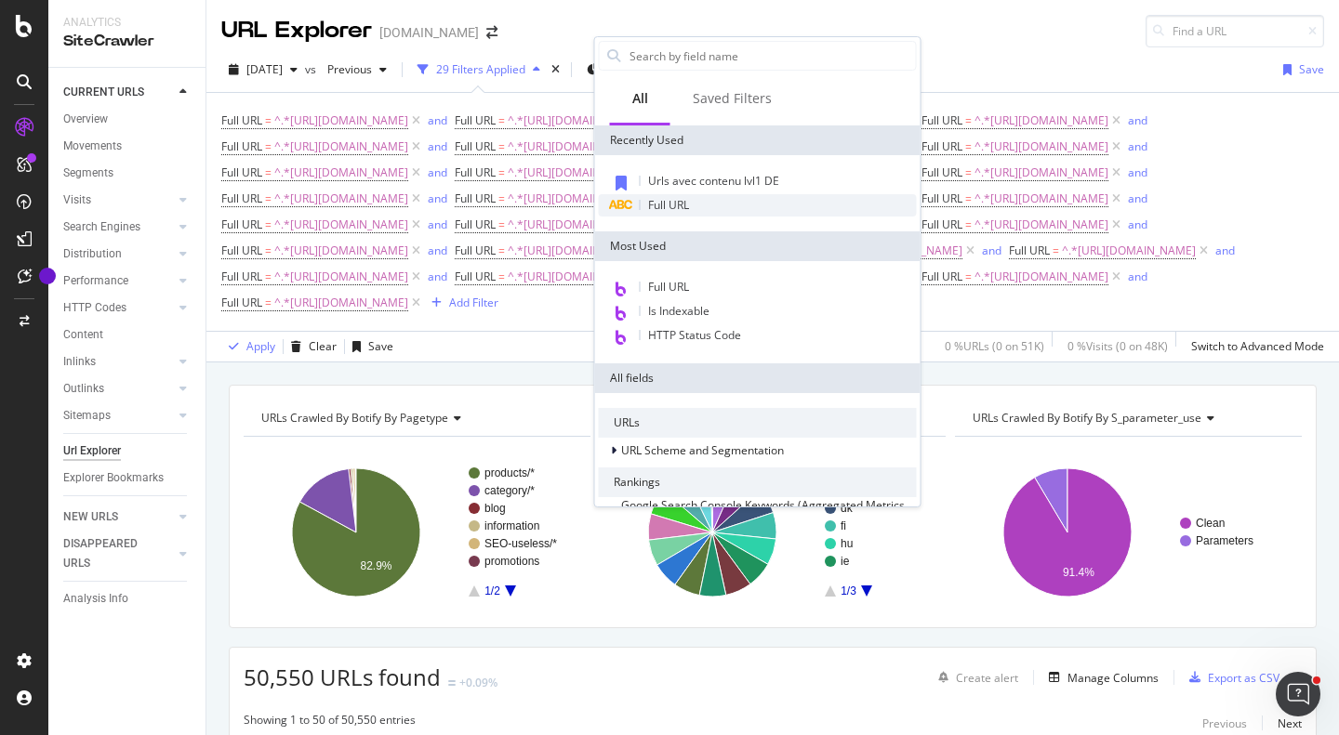
click at [686, 210] on span "Full URL" at bounding box center [668, 205] width 41 height 16
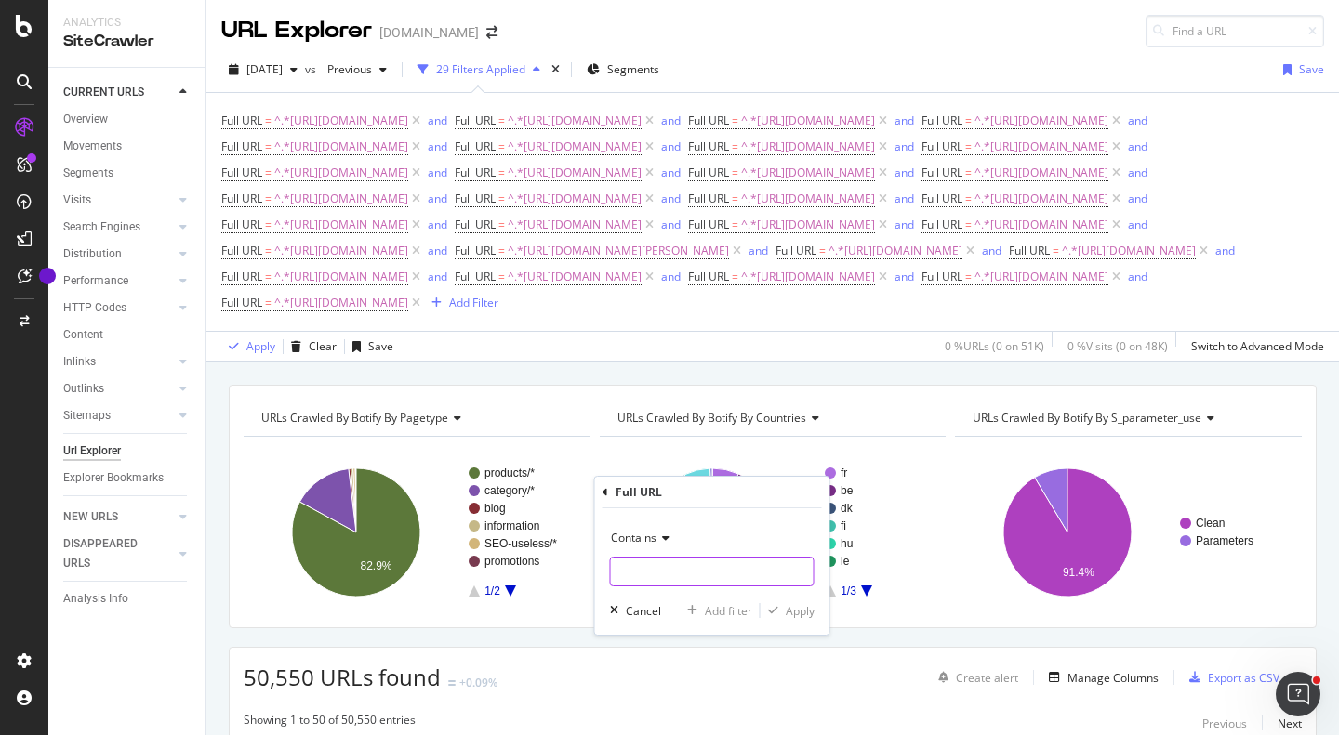
click at [695, 559] on input "text" at bounding box center [712, 572] width 203 height 30
paste input "[URL][DOMAIN_NAME]"
type input "[URL][DOMAIN_NAME]"
click at [711, 608] on div "Add filter" at bounding box center [728, 611] width 47 height 16
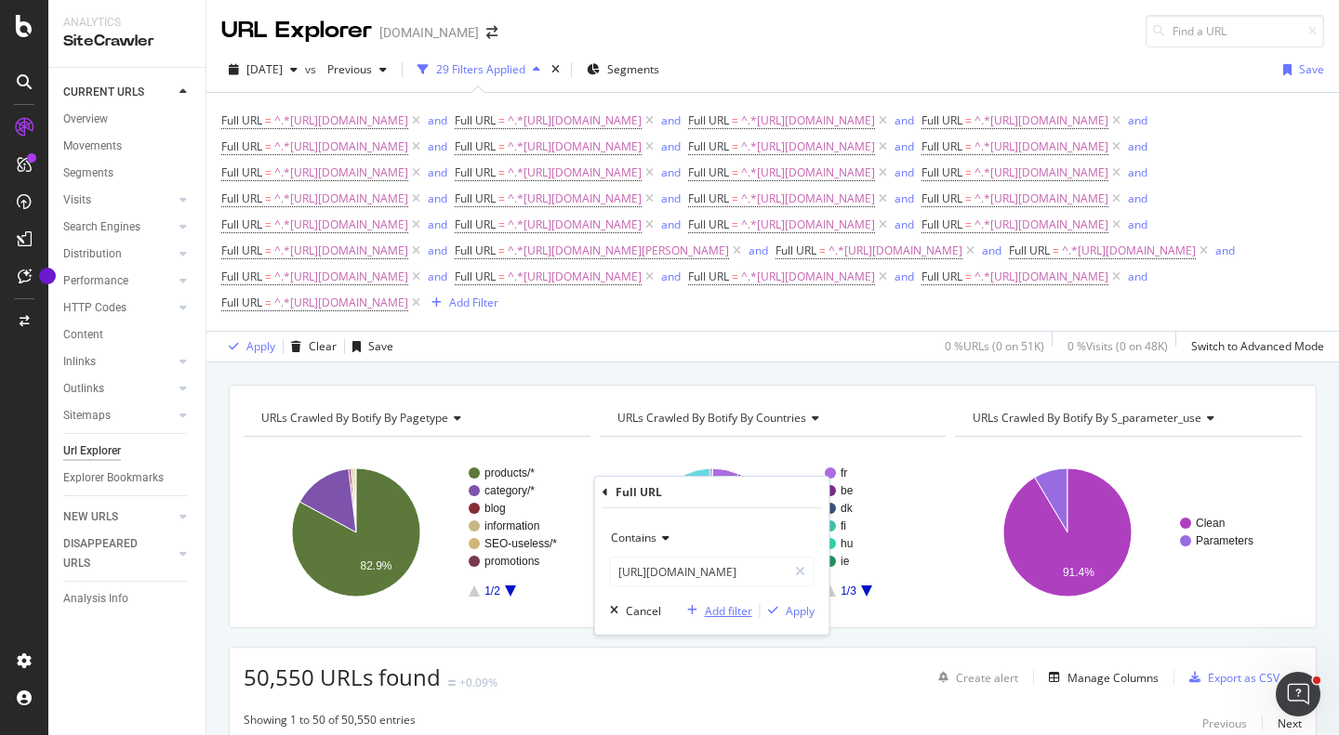
scroll to position [0, 0]
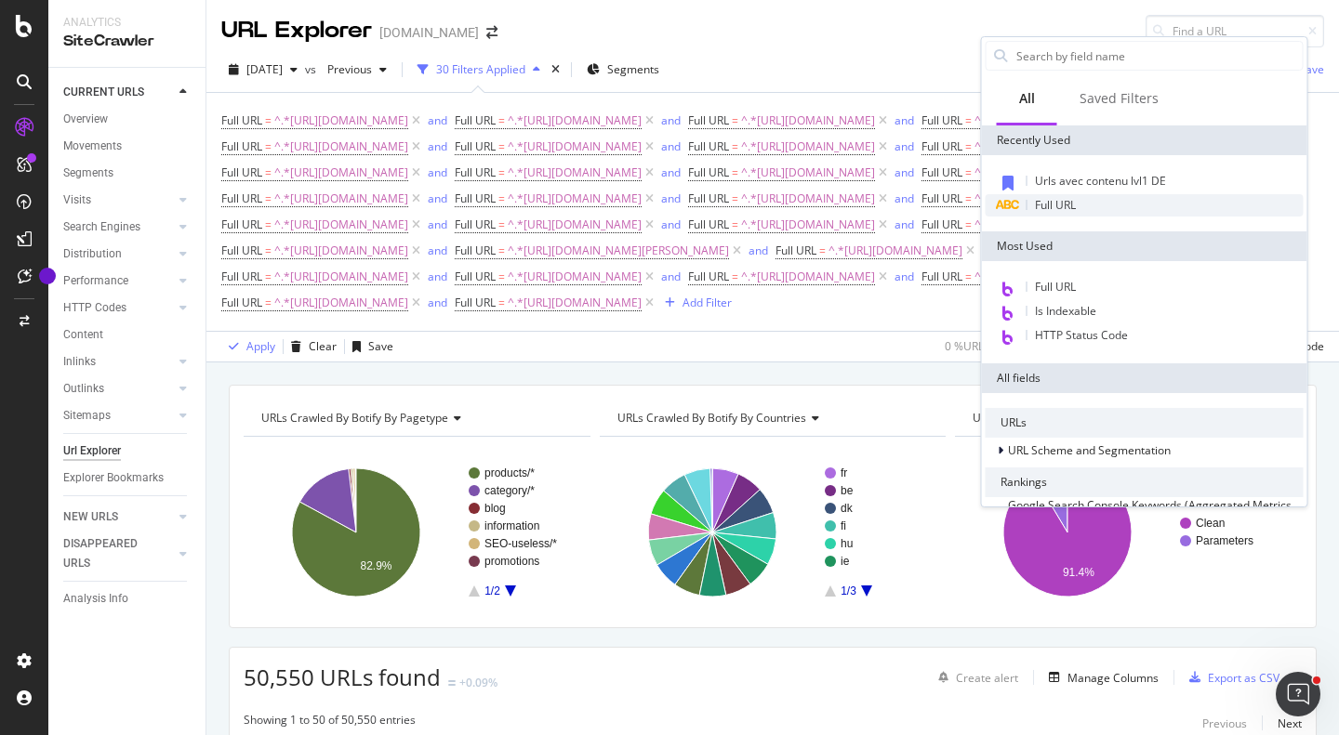
click at [1090, 211] on div "Full URL" at bounding box center [1145, 205] width 318 height 22
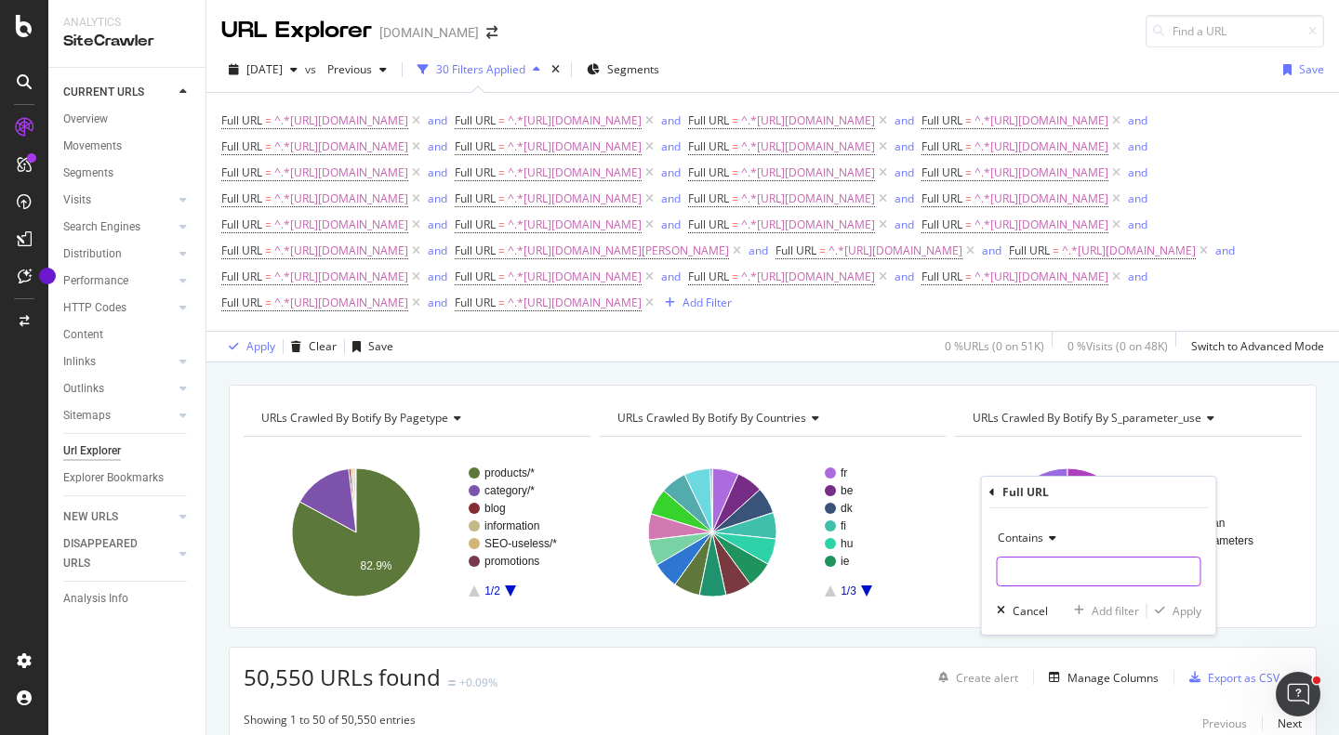
click at [1060, 567] on input "text" at bounding box center [1099, 572] width 203 height 30
paste input "[URL][DOMAIN_NAME]"
type input "[URL][DOMAIN_NAME]"
click at [1119, 614] on div "Add filter" at bounding box center [1115, 611] width 47 height 16
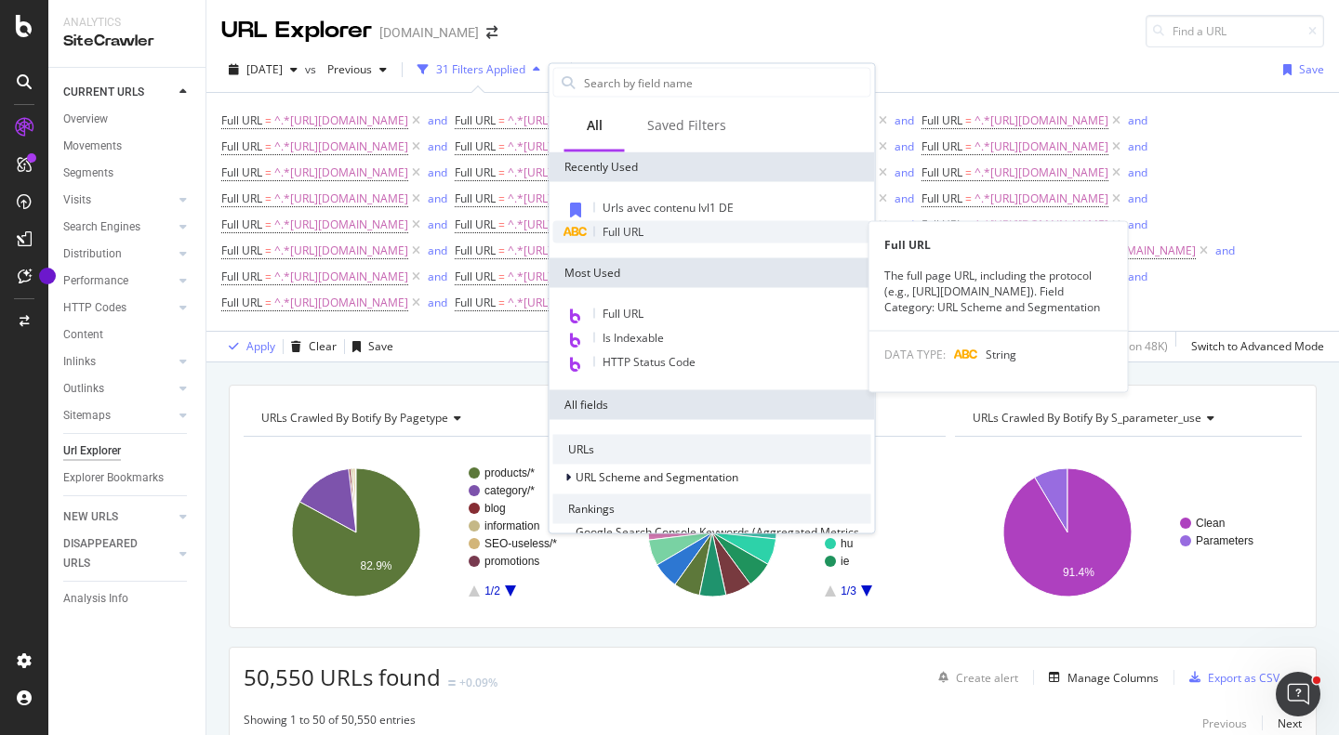
click at [646, 232] on div "Full URL" at bounding box center [712, 232] width 318 height 22
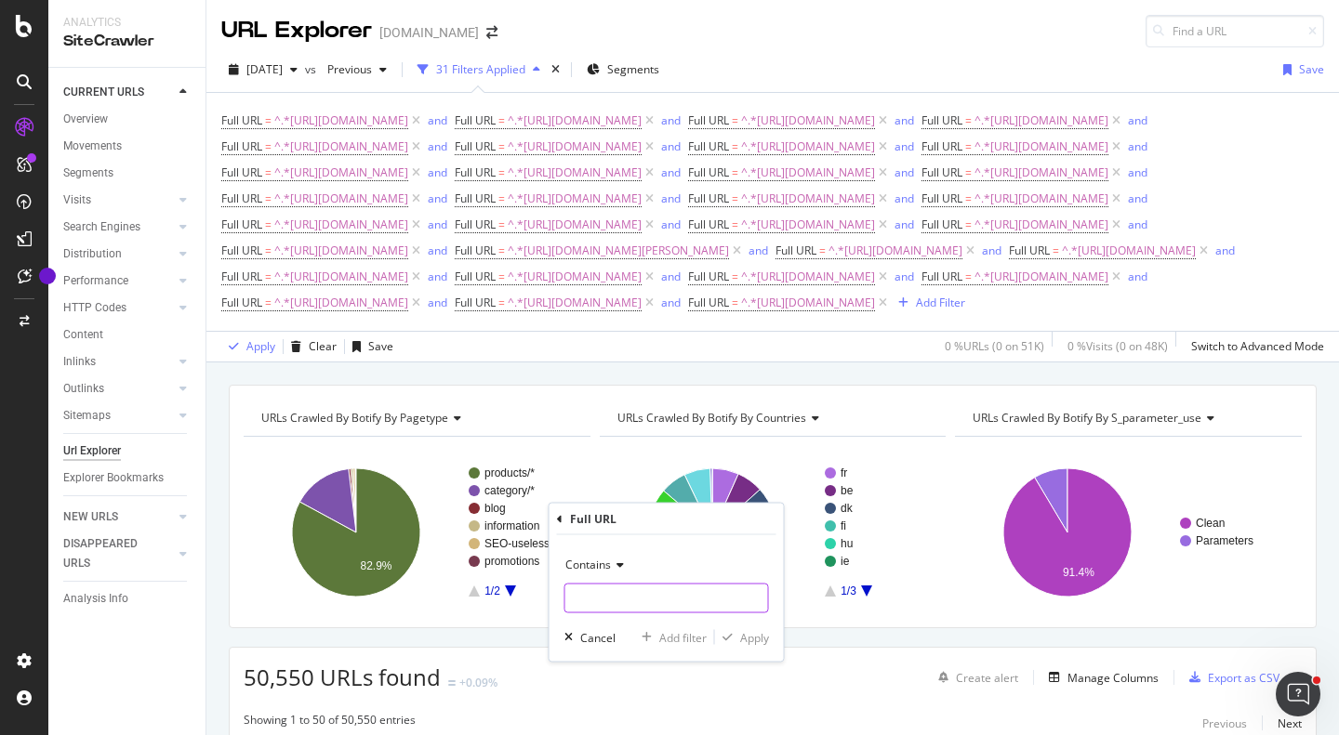
click at [654, 589] on input "text" at bounding box center [666, 599] width 203 height 30
paste input "[URL][DOMAIN_NAME]"
type input "[URL][DOMAIN_NAME]"
click at [674, 643] on div "Add filter" at bounding box center [682, 637] width 47 height 16
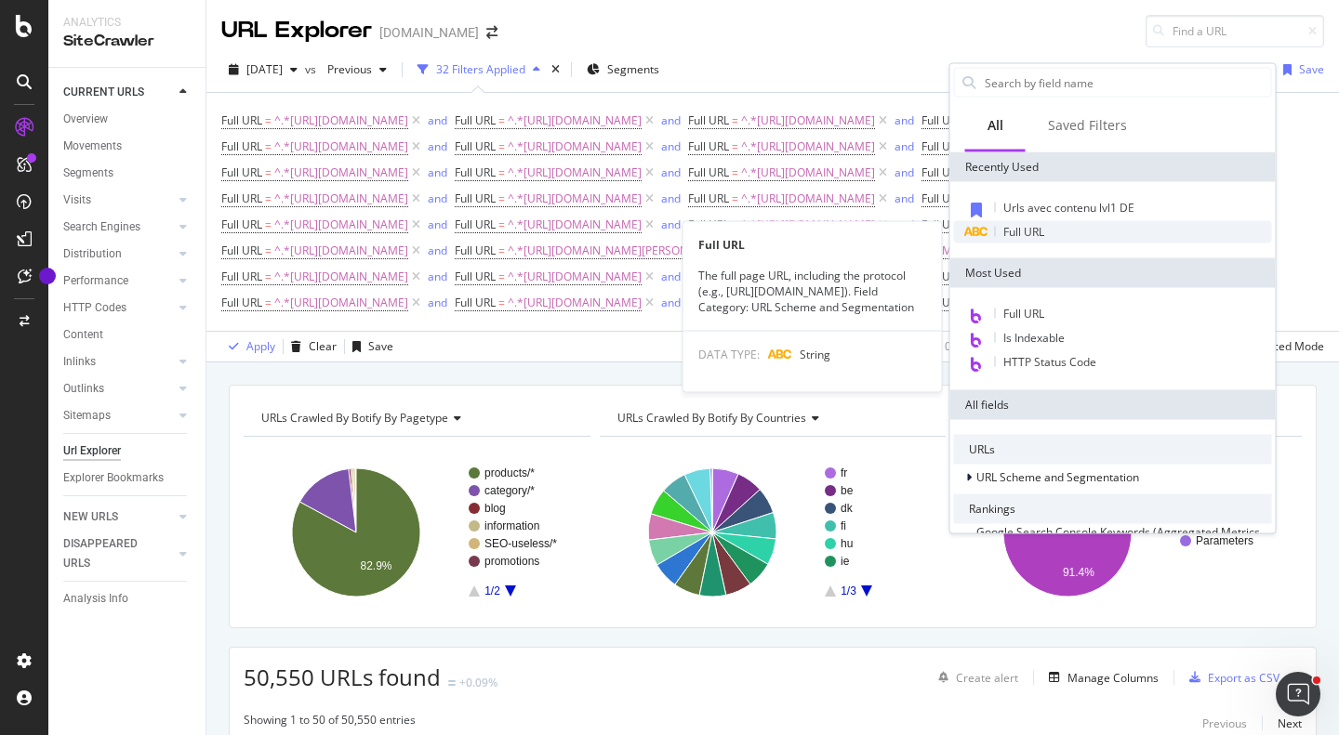
click at [1028, 233] on span "Full URL" at bounding box center [1023, 232] width 41 height 16
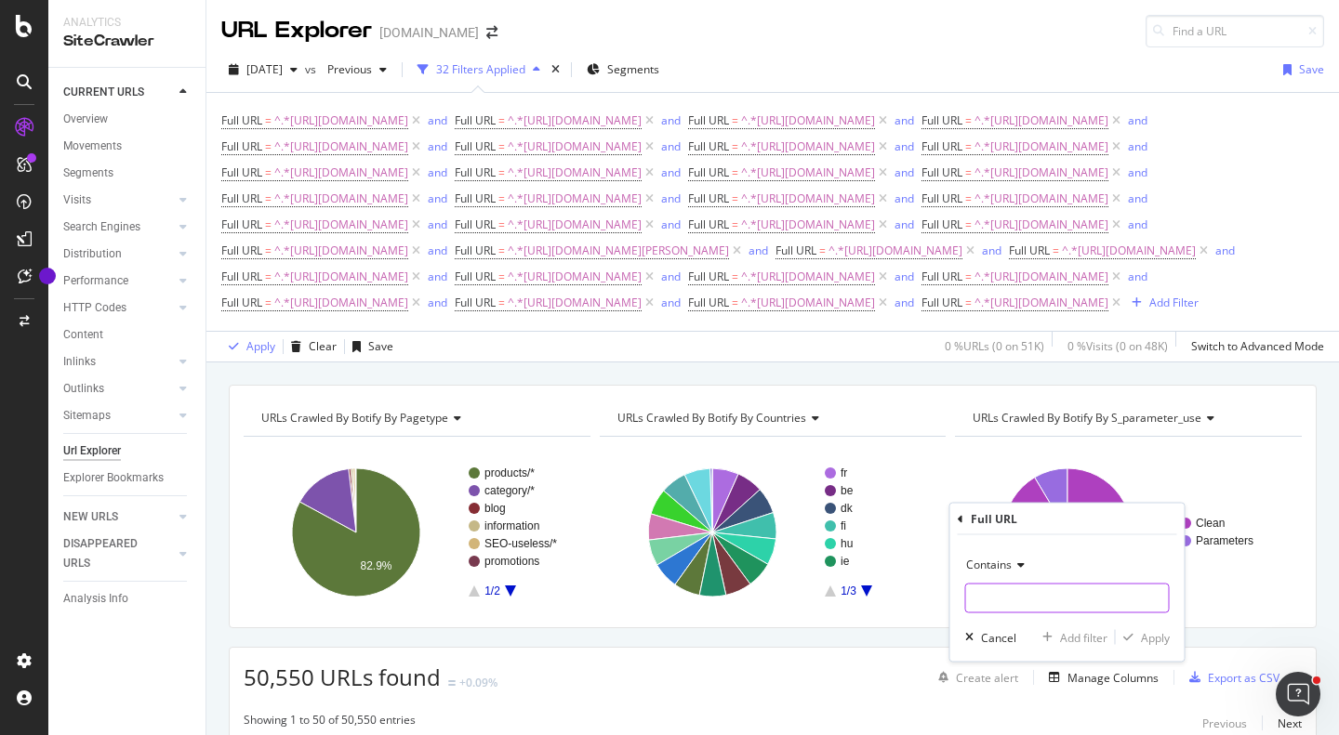
click at [1039, 604] on input "text" at bounding box center [1067, 599] width 203 height 30
paste input "[URL][DOMAIN_NAME]"
type input "[URL][DOMAIN_NAME]"
click at [1063, 635] on div "Add filter" at bounding box center [1083, 637] width 47 height 16
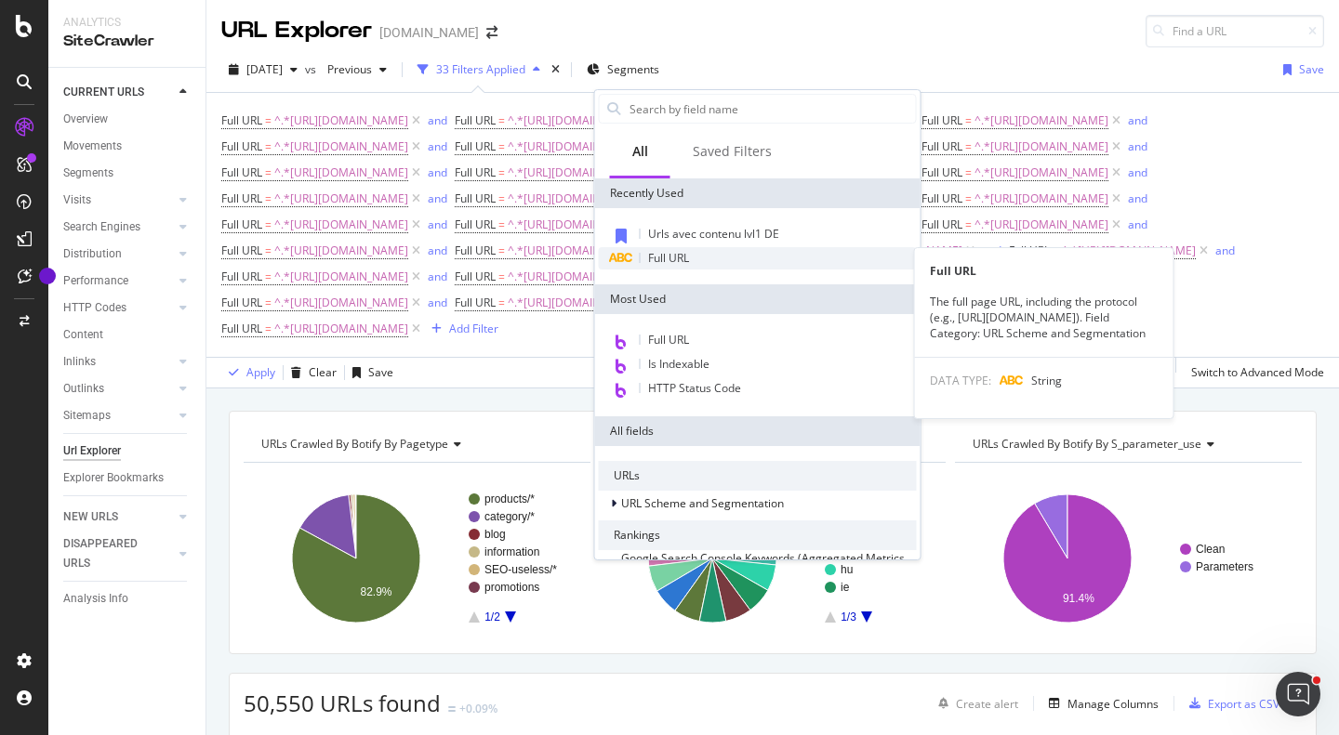
click at [660, 258] on span "Full URL" at bounding box center [668, 258] width 41 height 16
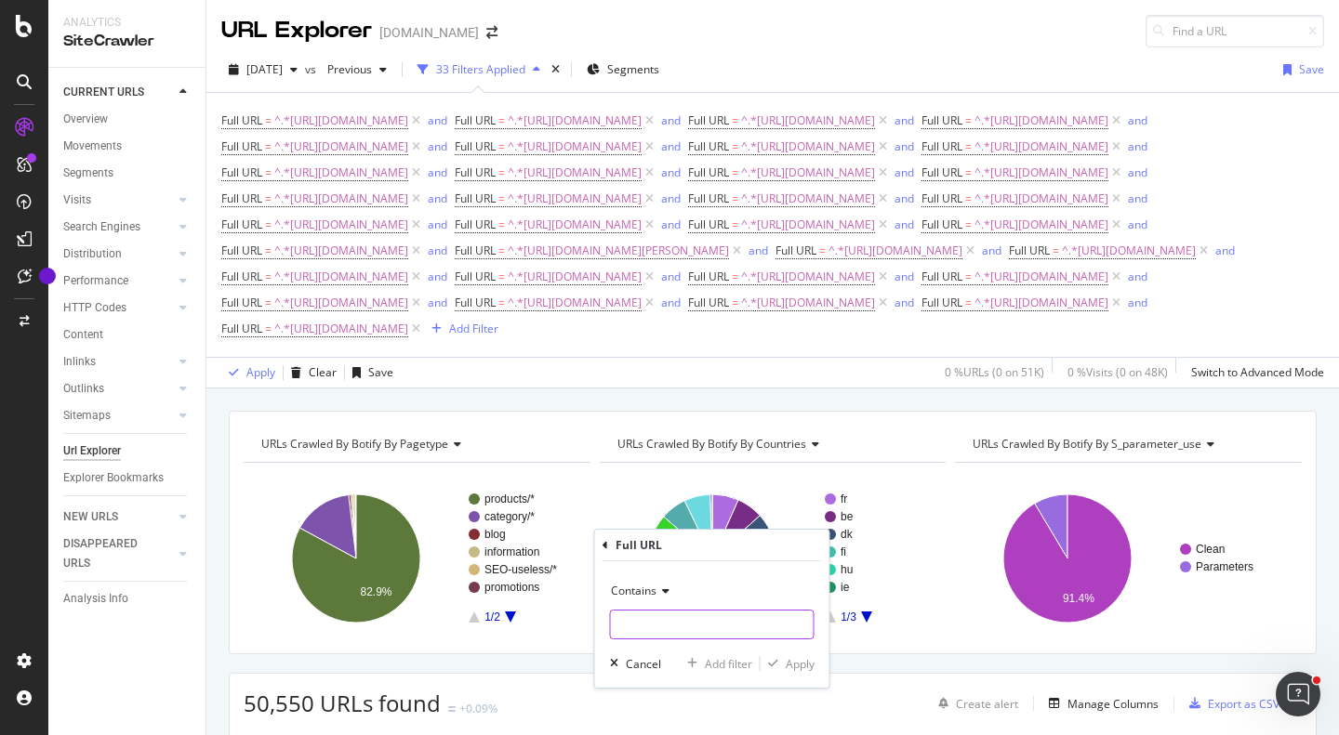
click at [696, 618] on input "text" at bounding box center [712, 625] width 203 height 30
paste input "[URL][DOMAIN_NAME]"
type input "[URL][DOMAIN_NAME]"
click at [788, 661] on div "Apply" at bounding box center [800, 664] width 29 height 16
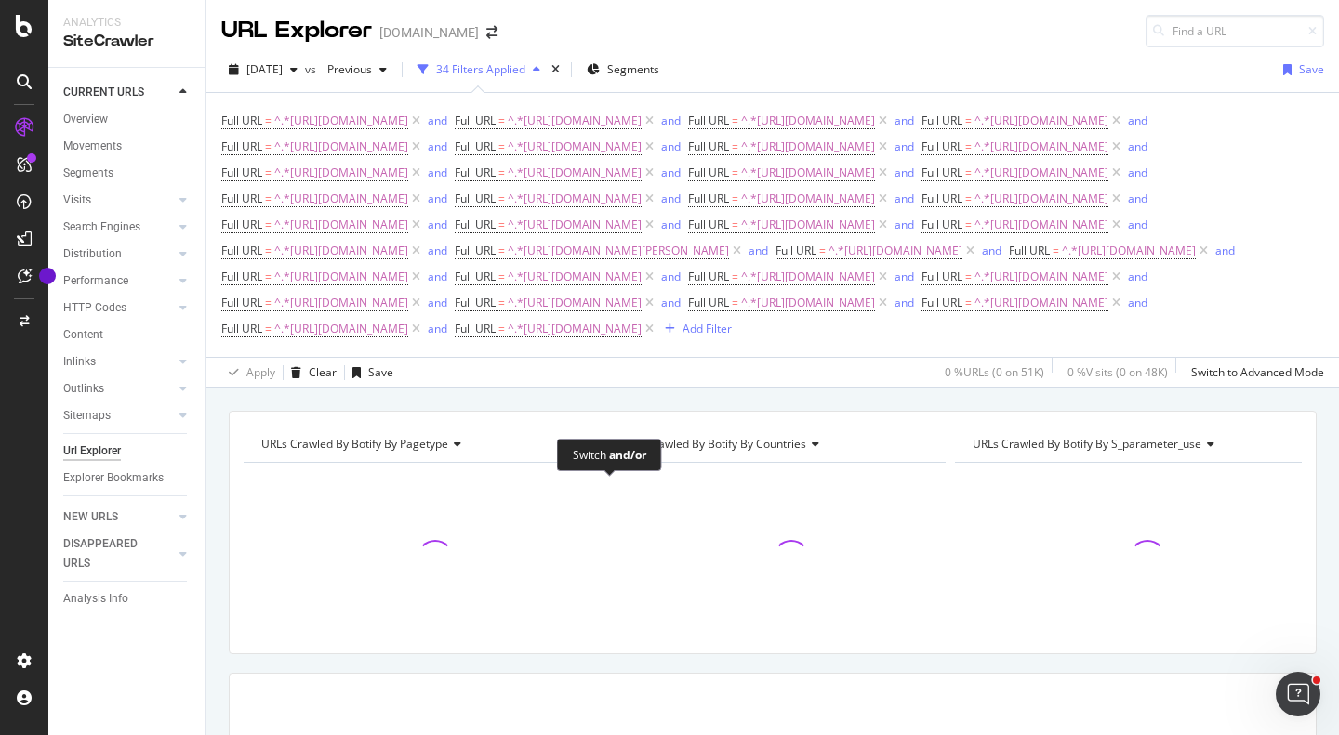
click at [447, 311] on div "and" at bounding box center [438, 303] width 20 height 16
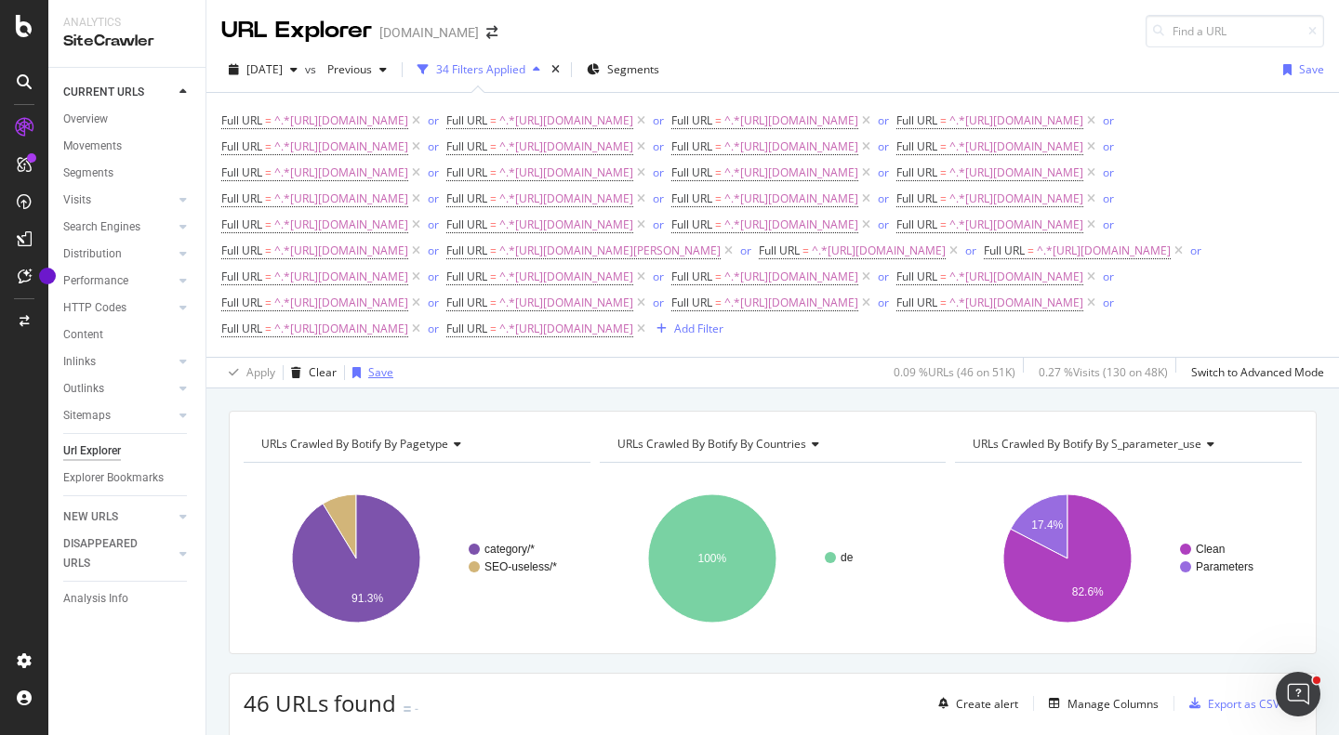
click at [381, 380] on div "Save" at bounding box center [380, 372] width 25 height 16
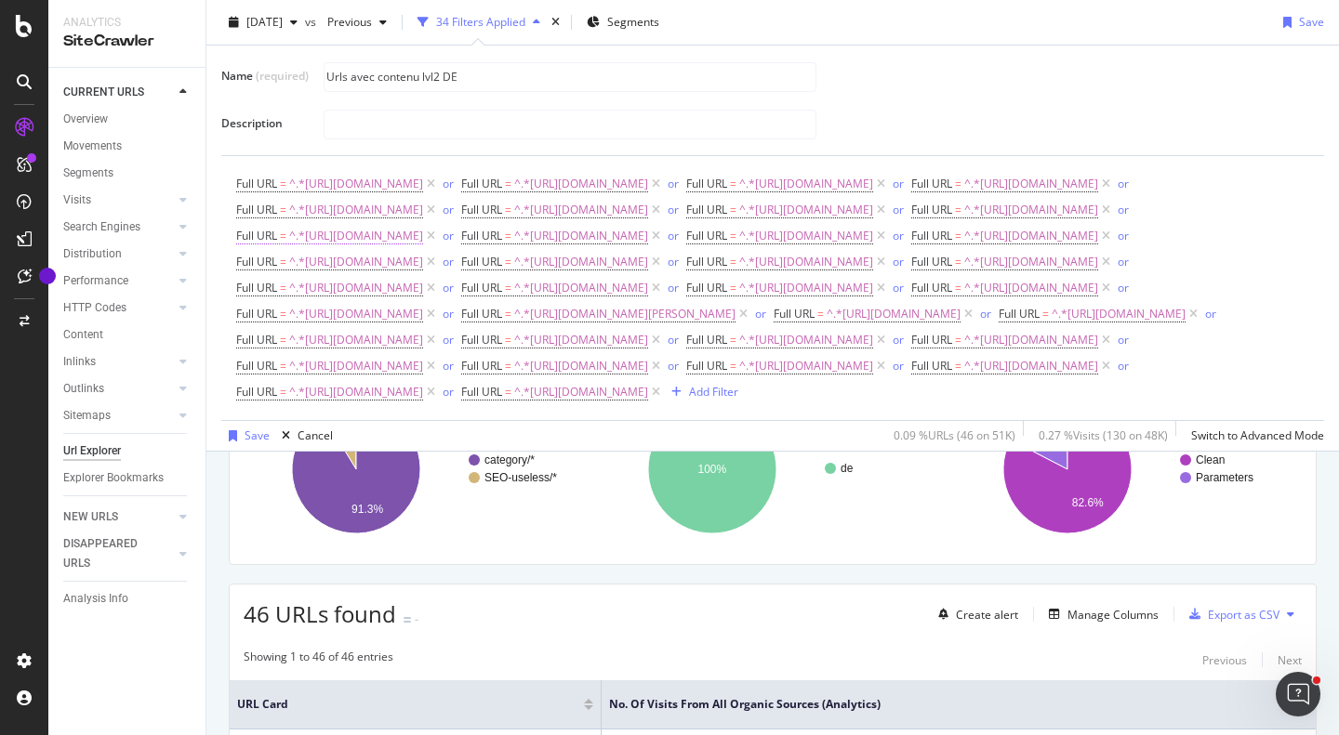
scroll to position [201, 0]
type input "Urls avec contenu lvl2 DE"
click at [258, 444] on div "Save" at bounding box center [257, 436] width 25 height 16
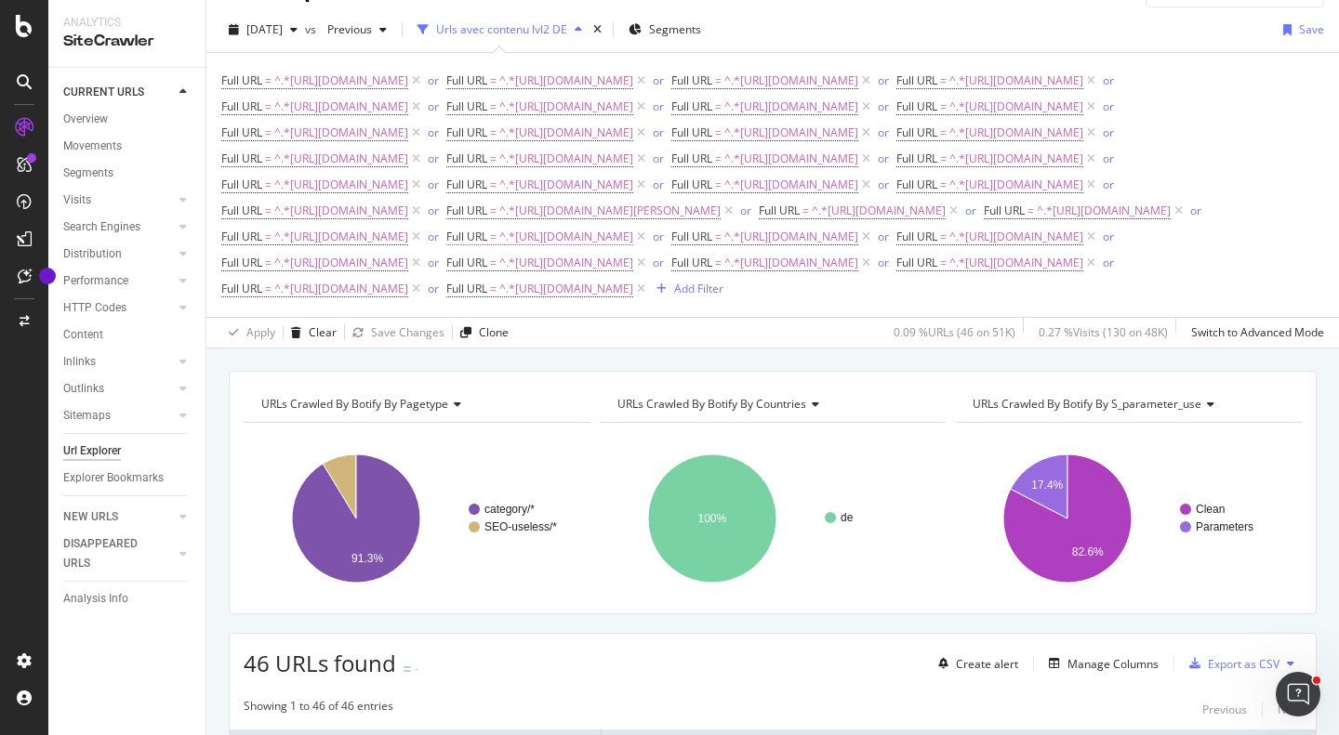
scroll to position [10, 0]
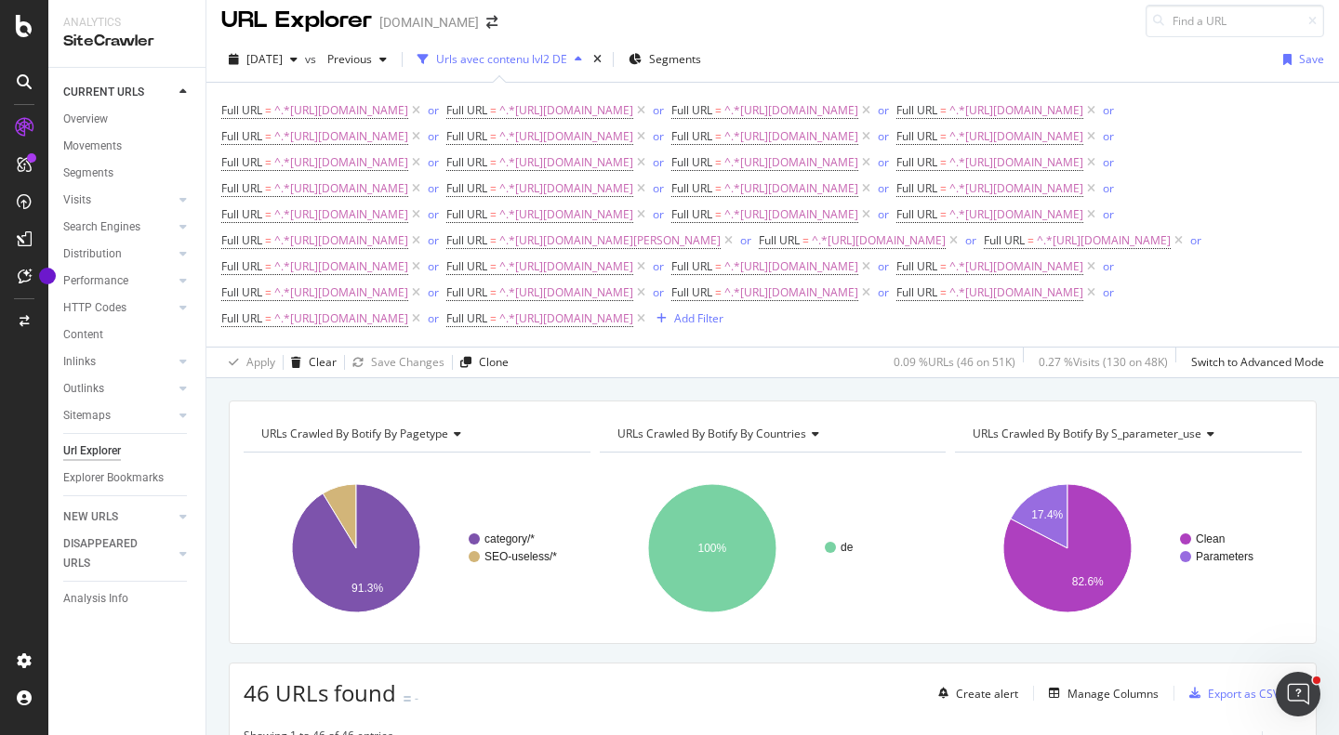
click at [530, 66] on div "Urls avec contenu lvl2 DE" at bounding box center [501, 59] width 131 height 16
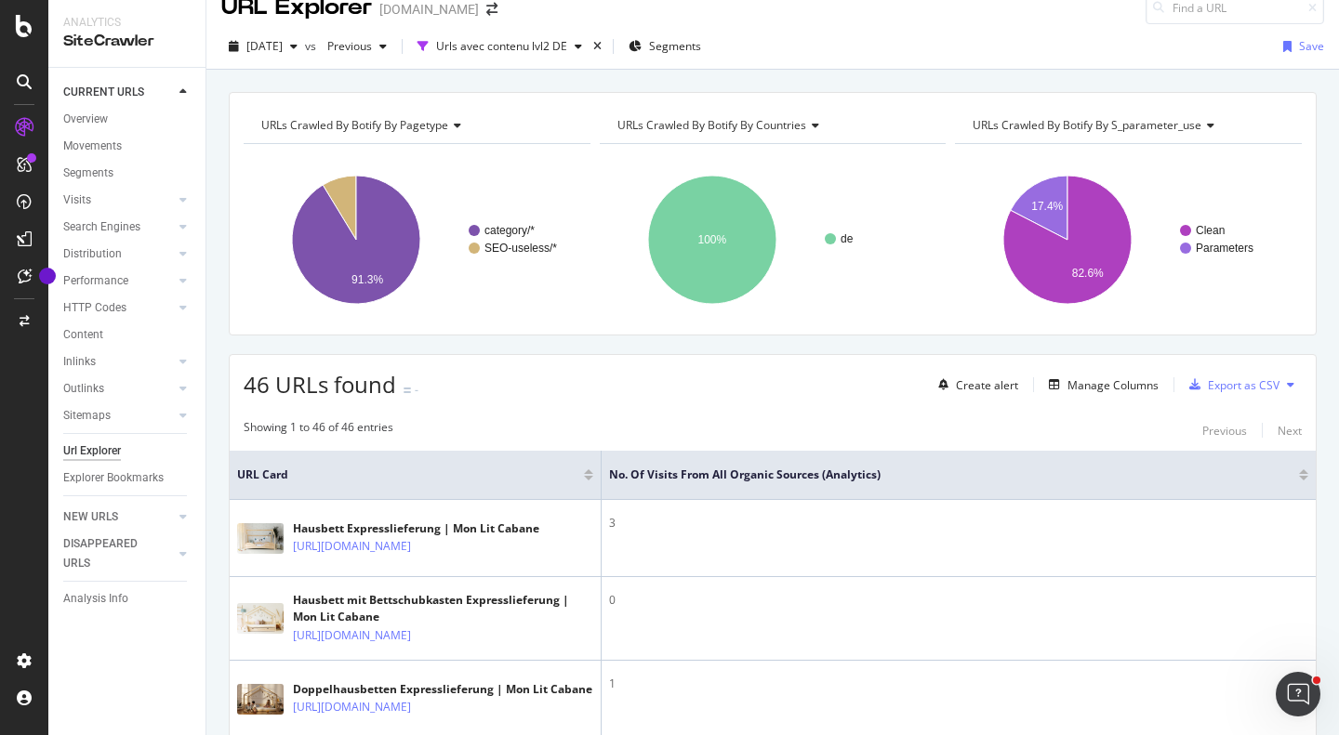
scroll to position [0, 0]
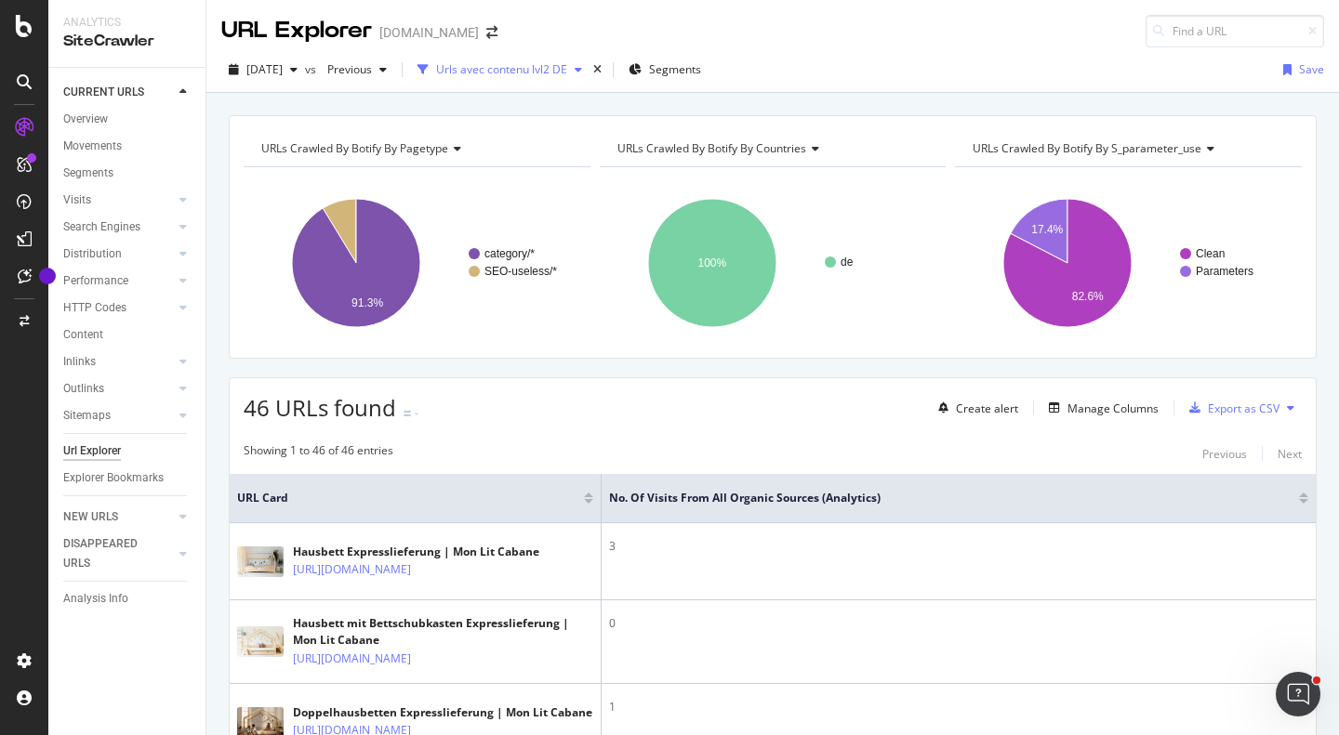
click at [582, 68] on icon "button" at bounding box center [578, 69] width 7 height 11
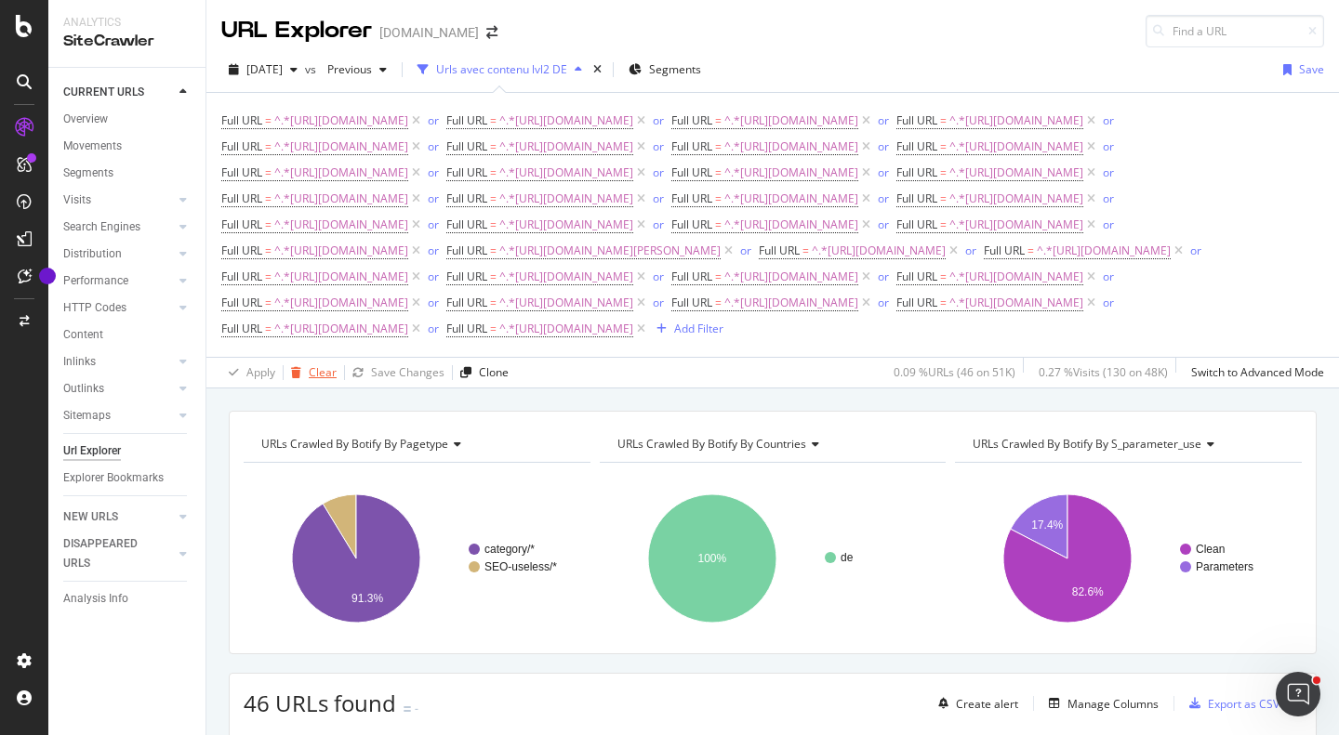
click at [320, 380] on div "Clear" at bounding box center [323, 372] width 28 height 16
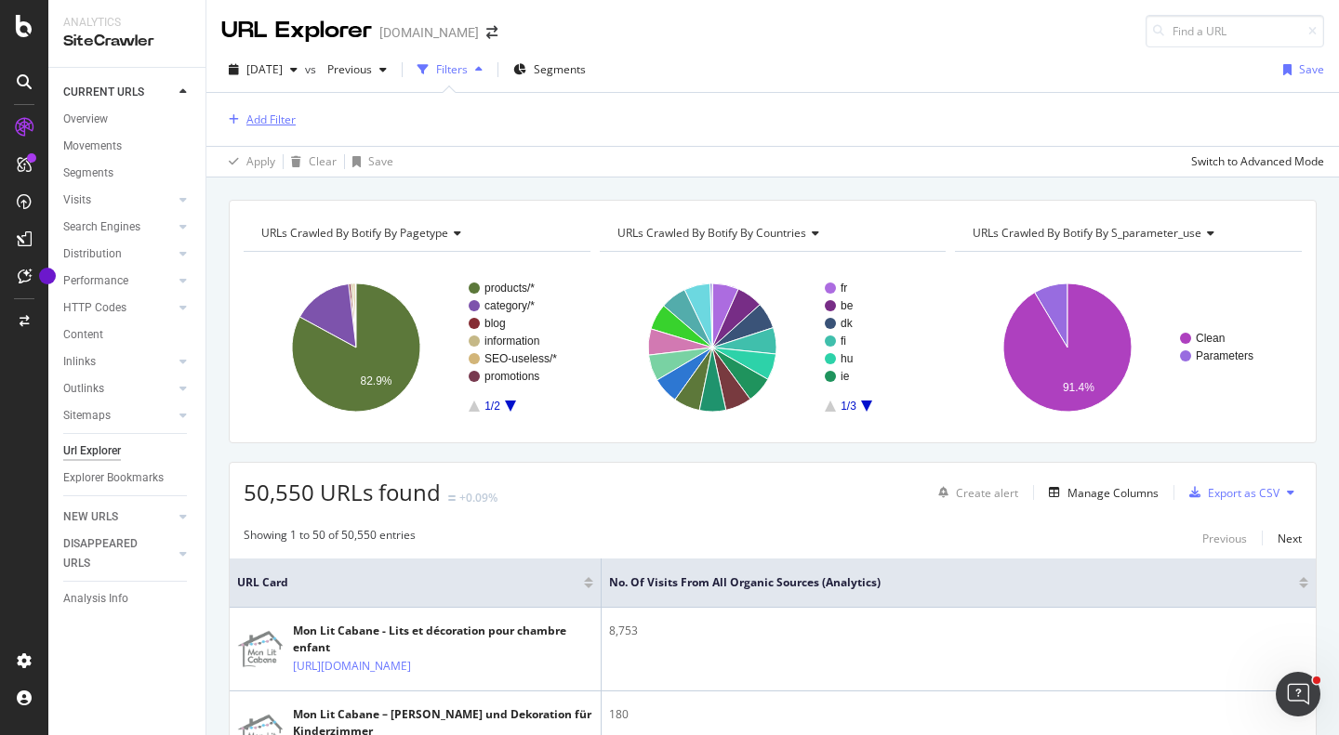
click at [246, 129] on div "Add Filter" at bounding box center [258, 120] width 74 height 20
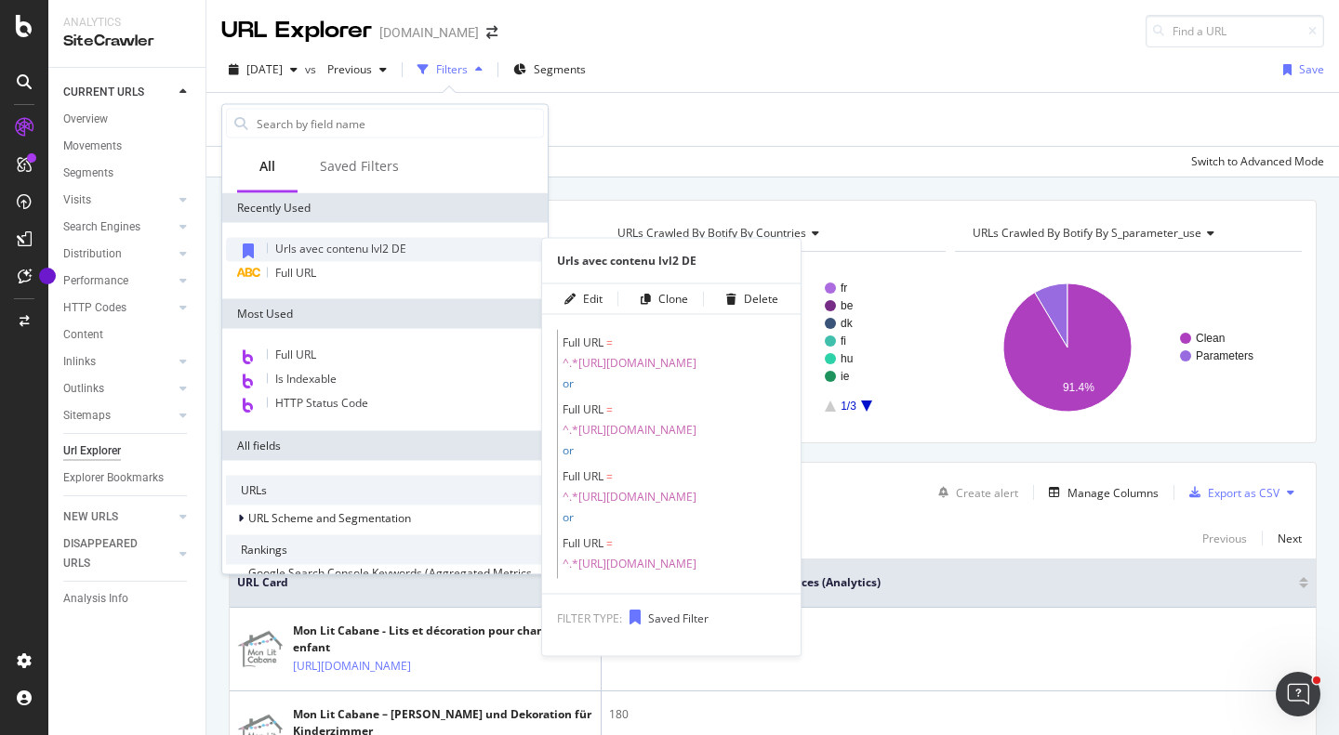
click at [278, 250] on span "Urls avec contenu lvl2 DE" at bounding box center [340, 249] width 131 height 16
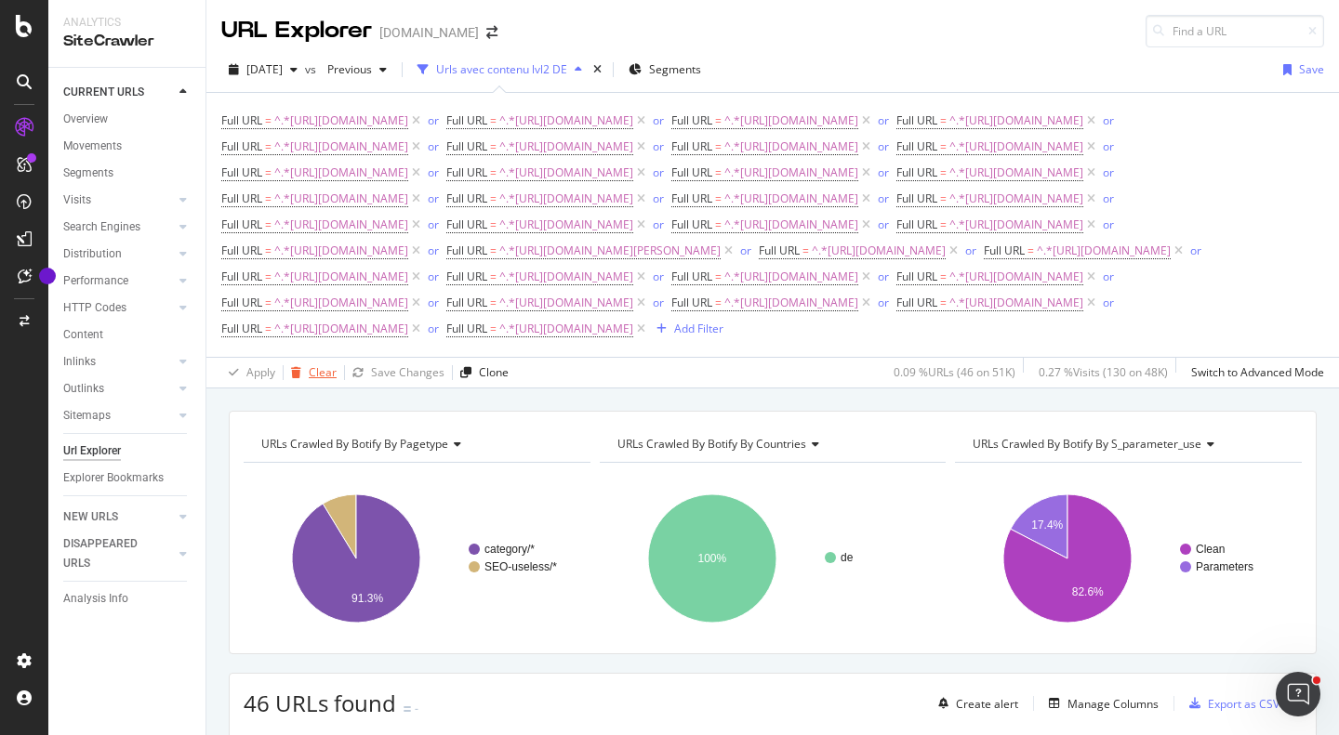
click at [310, 380] on div "Clear" at bounding box center [323, 372] width 28 height 16
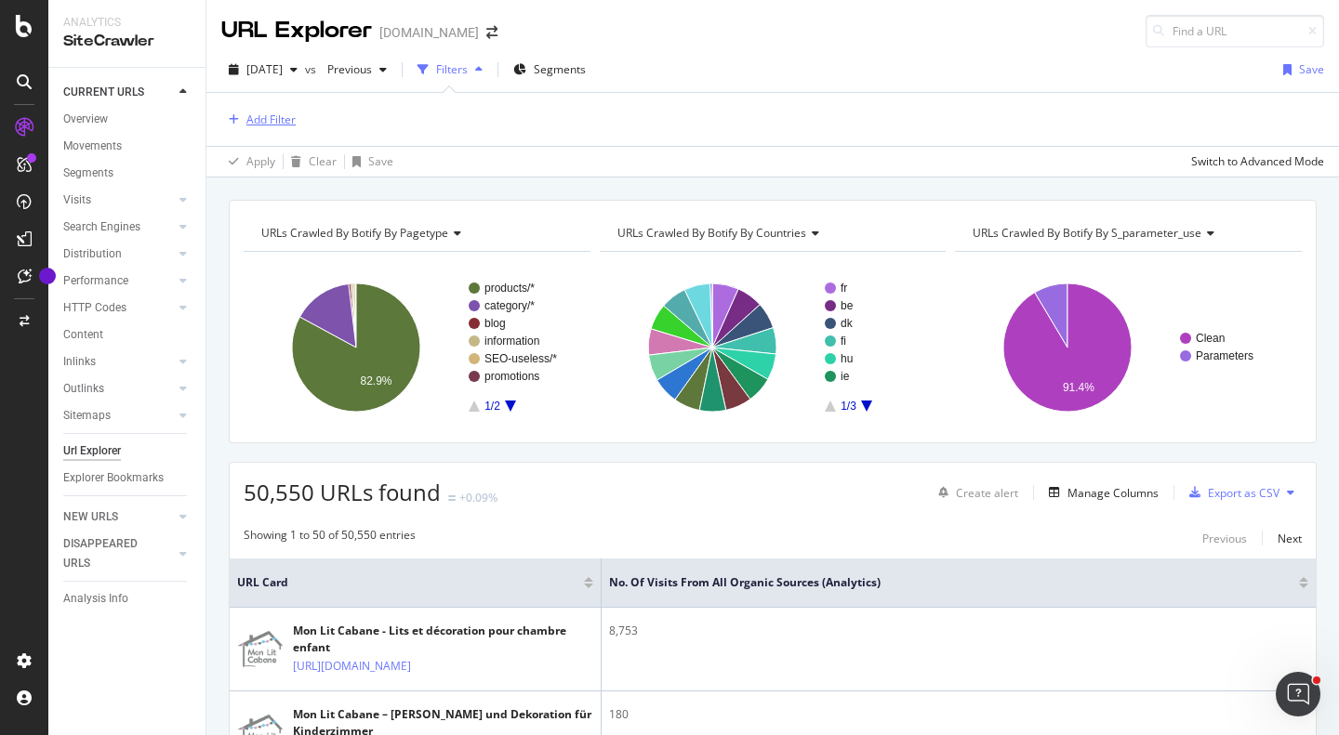
click at [266, 122] on div "Add Filter" at bounding box center [270, 120] width 49 height 16
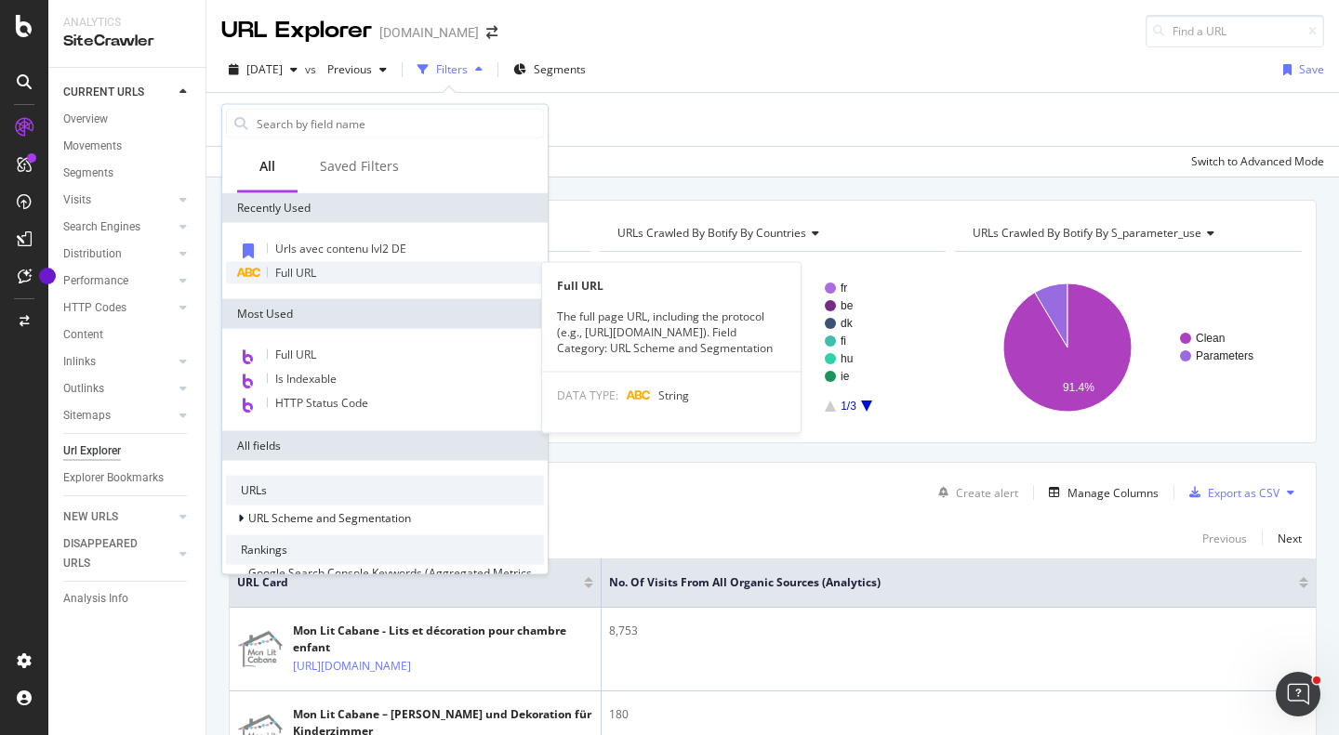
click at [314, 277] on span "Full URL" at bounding box center [295, 273] width 41 height 16
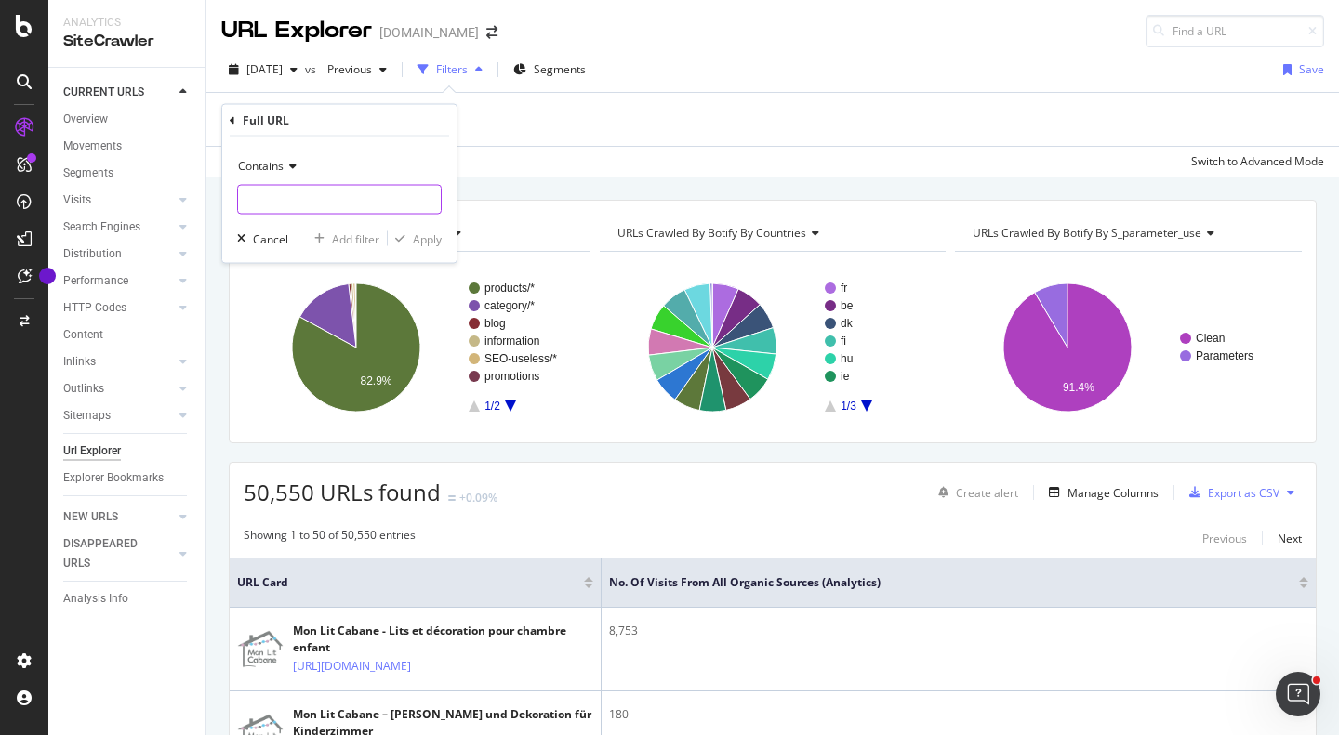
click at [325, 210] on input "text" at bounding box center [339, 200] width 203 height 30
paste input "[URL][DOMAIN_NAME]"
type input "[URL][DOMAIN_NAME]"
click at [413, 235] on div "Apply" at bounding box center [427, 239] width 29 height 16
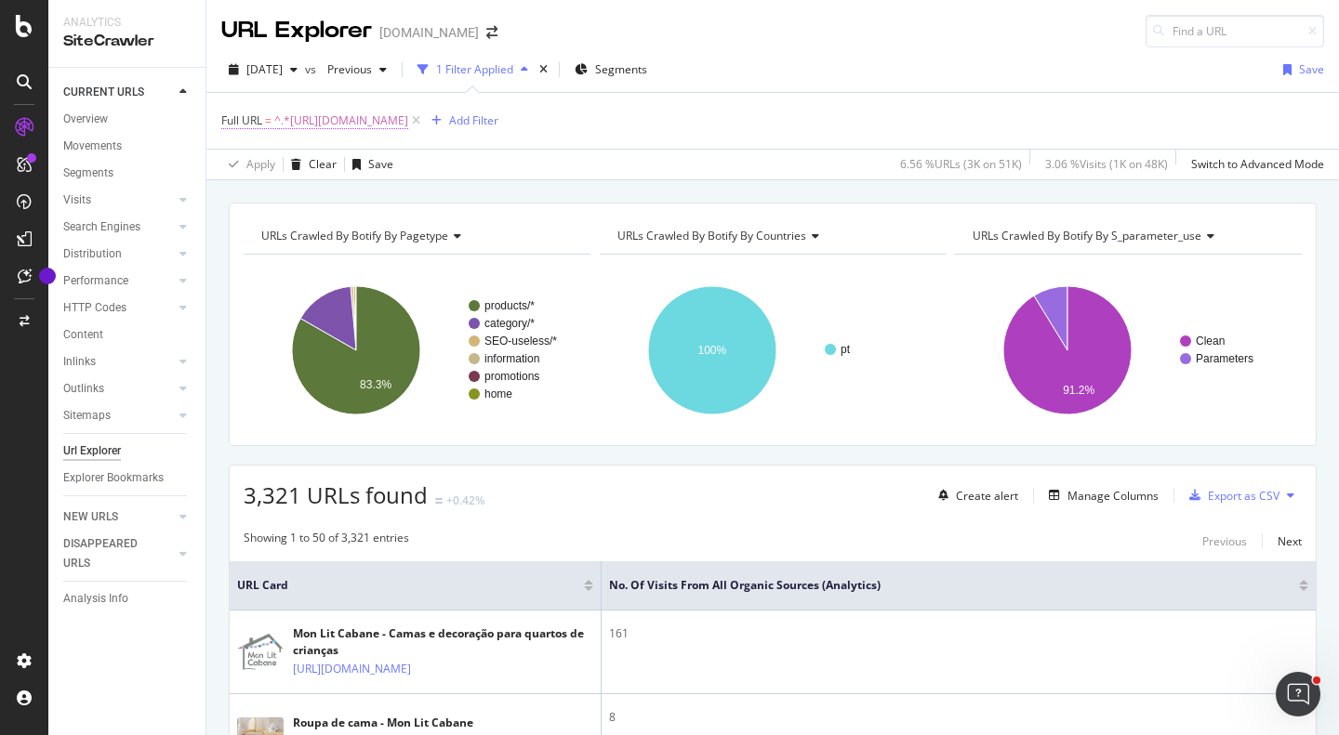
click at [251, 124] on span "Full URL" at bounding box center [241, 121] width 41 height 16
click at [282, 168] on span "Contains" at bounding box center [261, 164] width 46 height 16
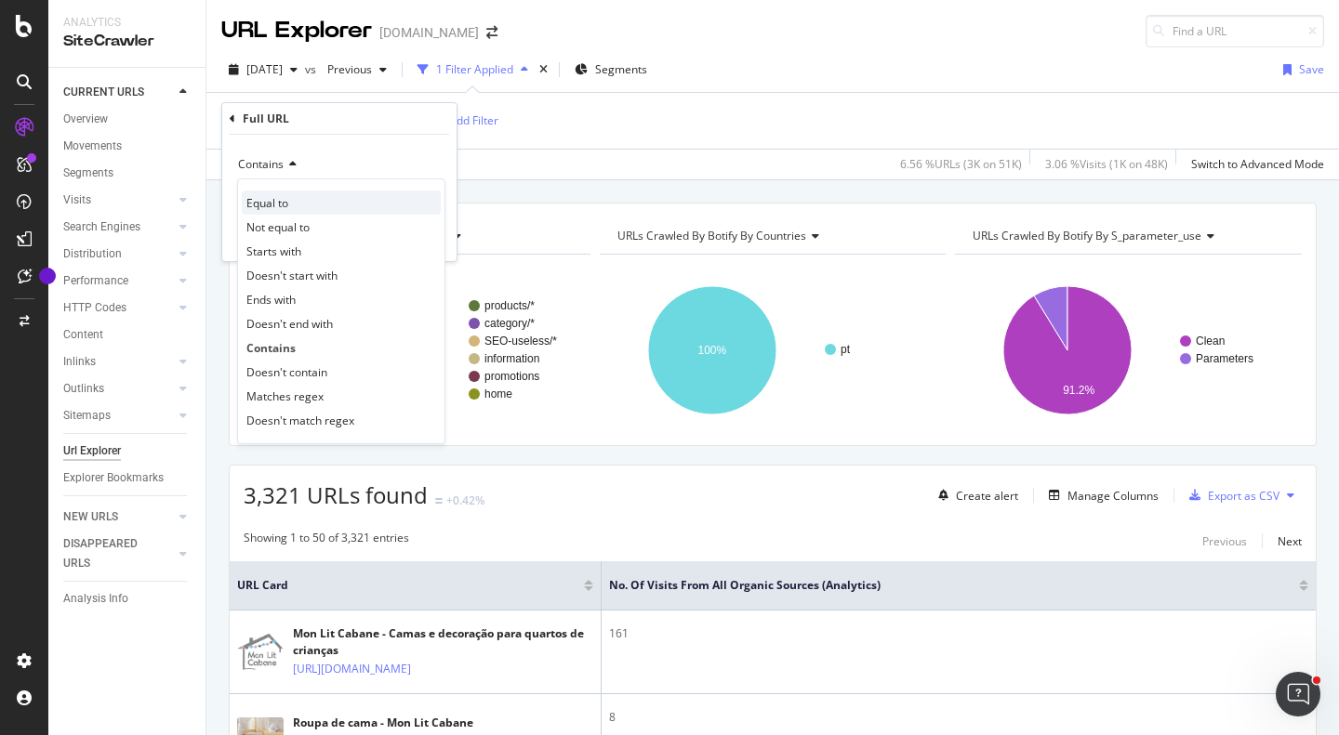
click at [289, 202] on div "Equal to" at bounding box center [341, 203] width 199 height 24
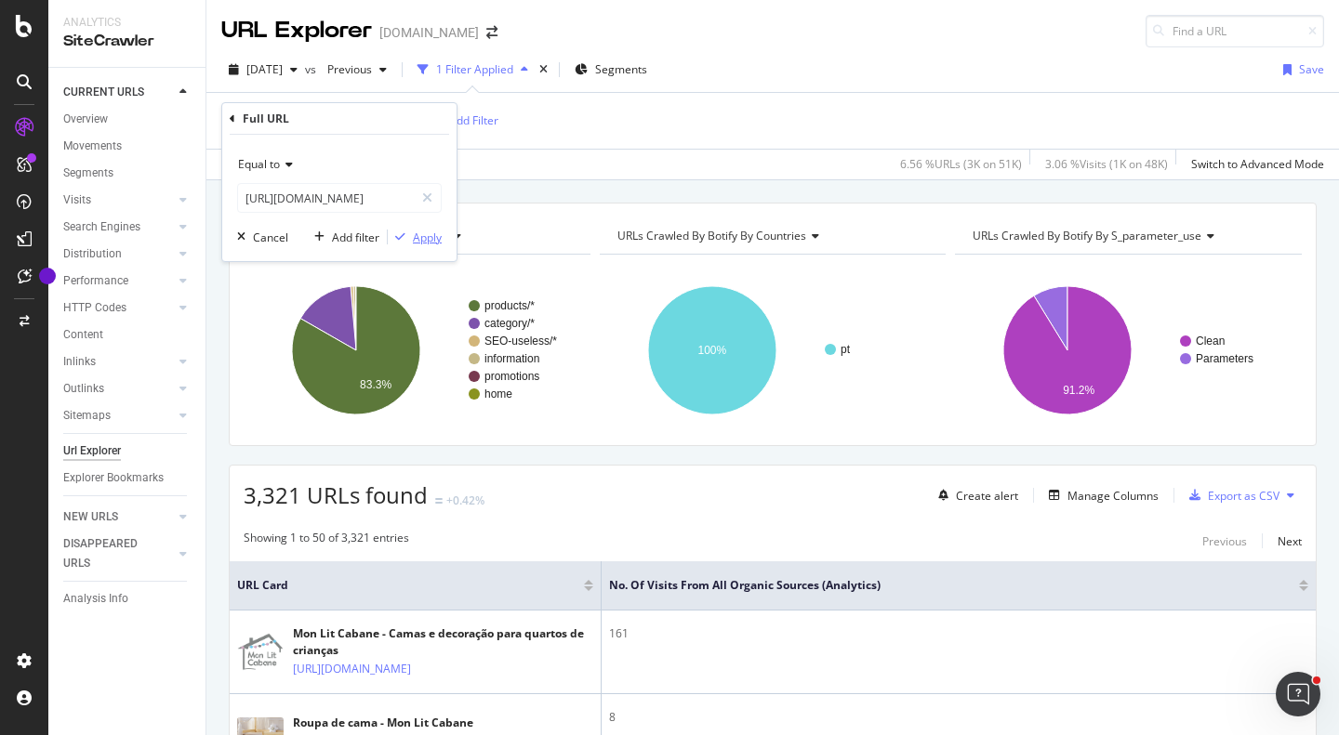
click at [424, 241] on div "Apply" at bounding box center [427, 238] width 29 height 16
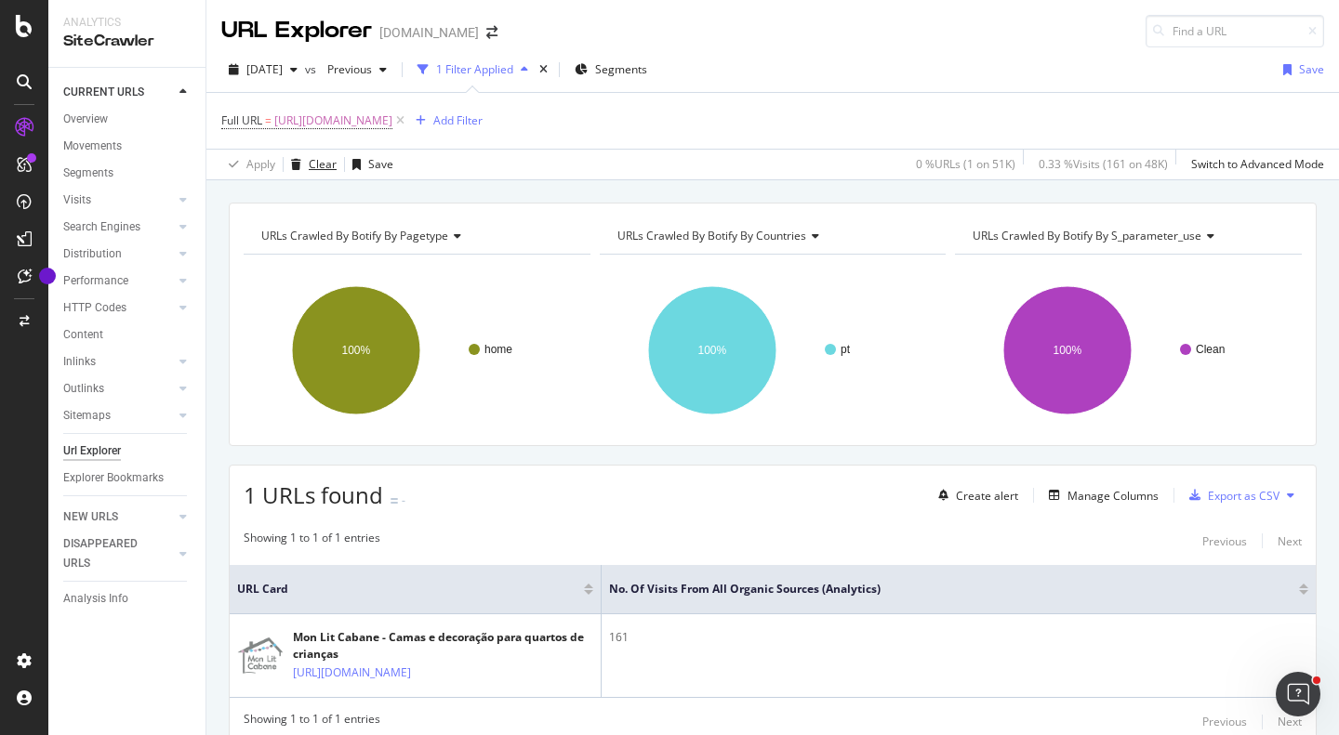
click at [329, 164] on div "Clear" at bounding box center [323, 164] width 28 height 16
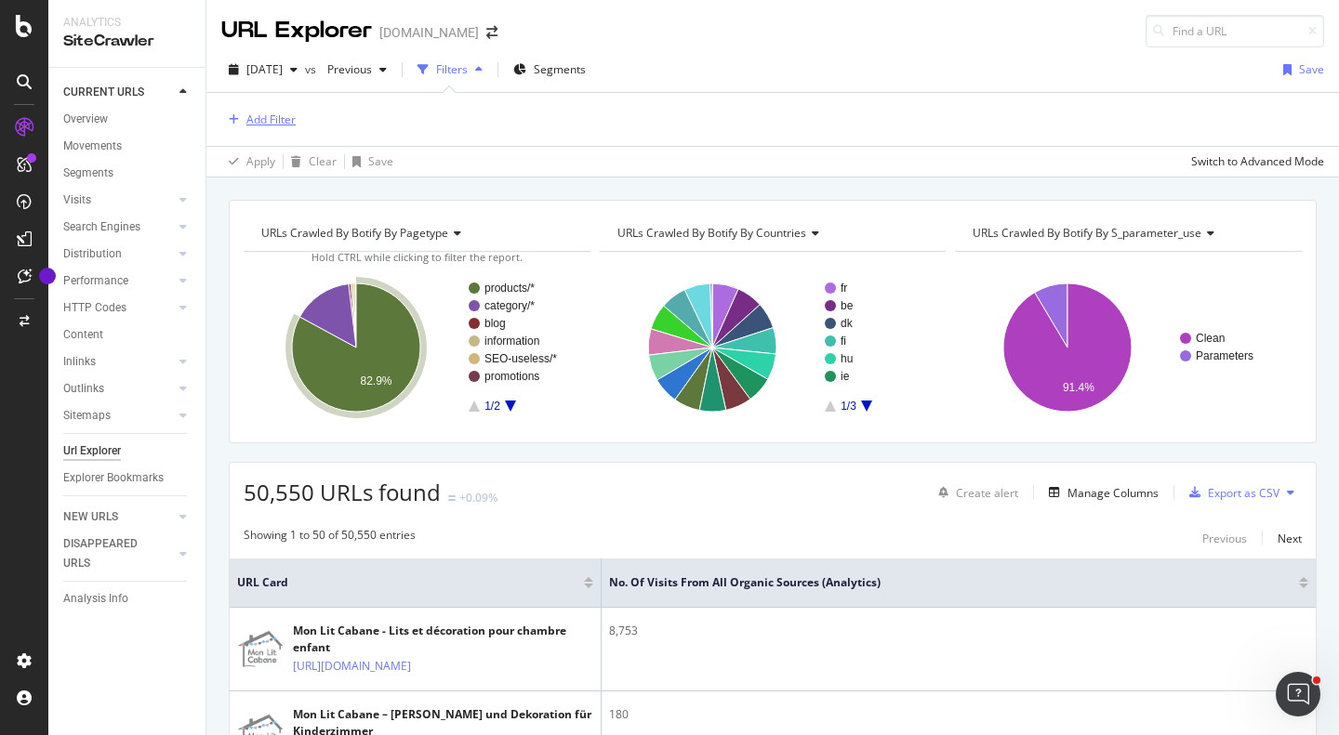
click at [266, 118] on div "Add Filter" at bounding box center [270, 120] width 49 height 16
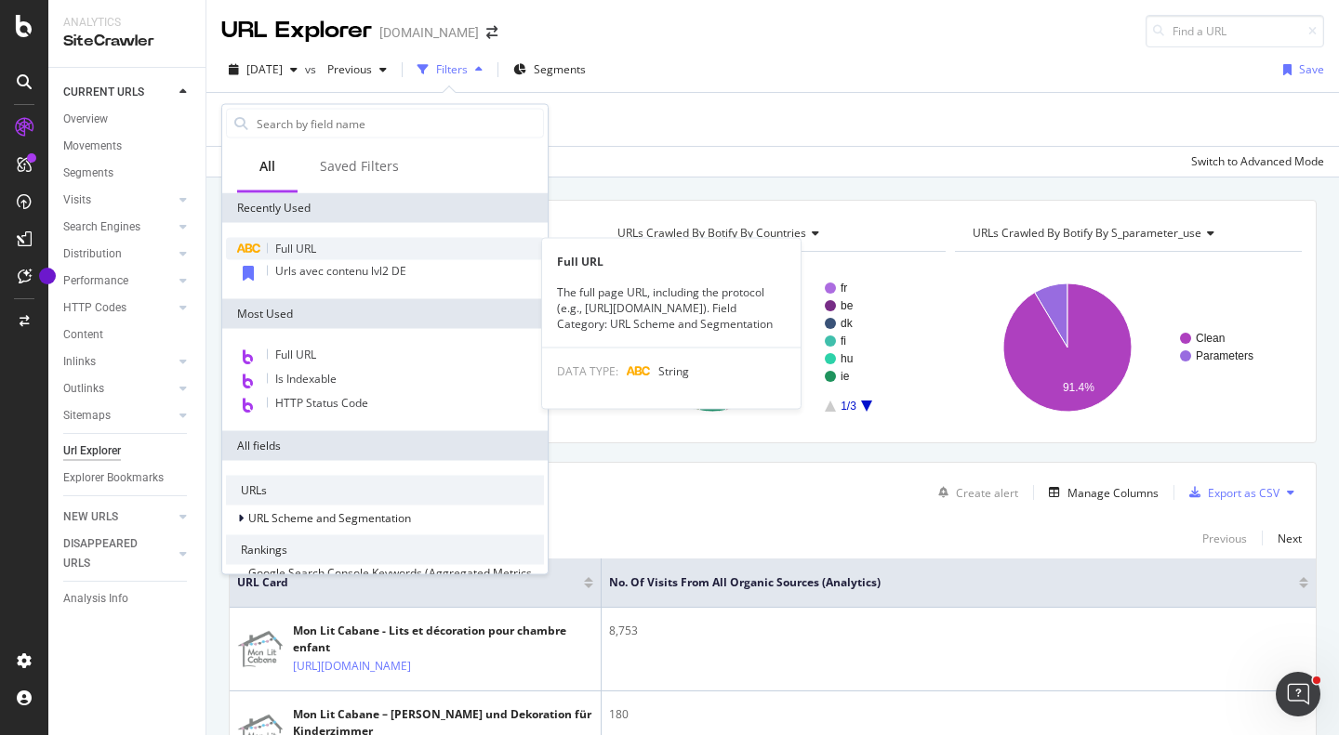
click at [298, 243] on span "Full URL" at bounding box center [295, 249] width 41 height 16
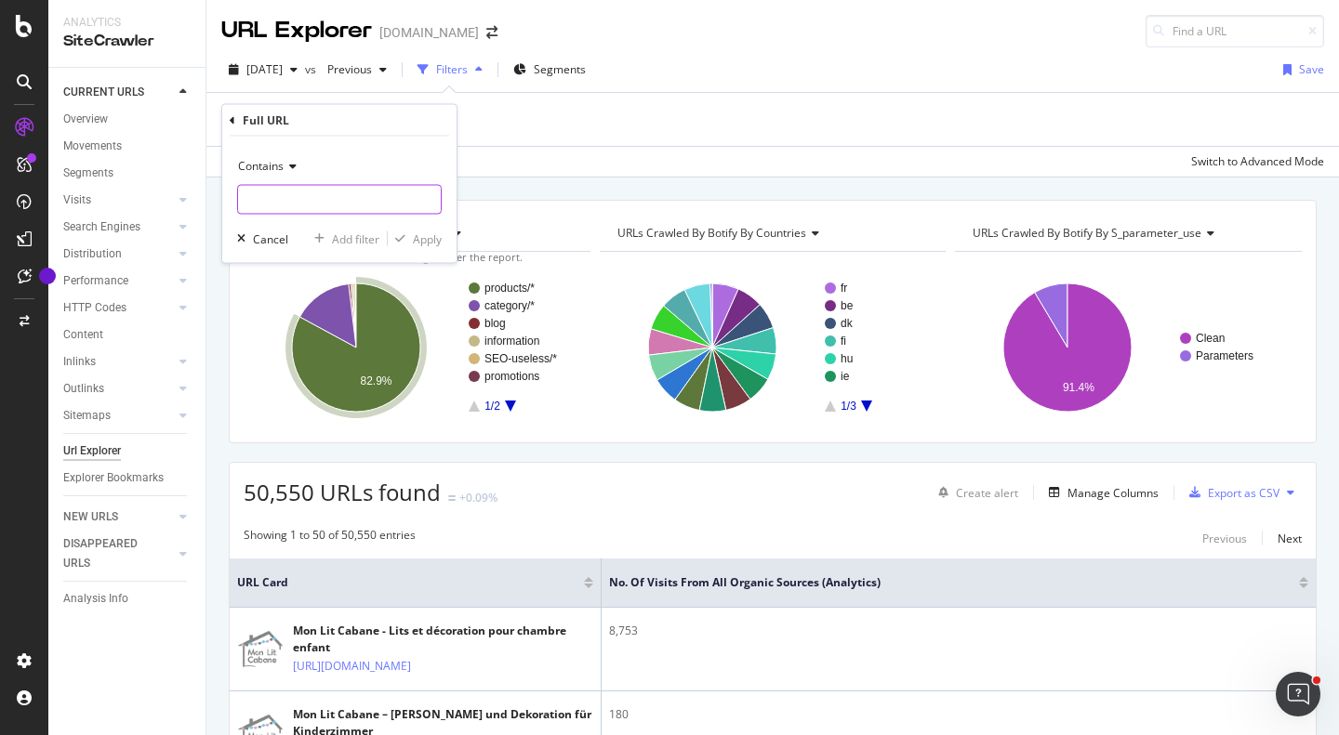
click at [355, 190] on input "text" at bounding box center [339, 200] width 203 height 30
paste input "https://monlitcabane.com/pt/121-camas"
type input "https://monlitcabane.com/pt/121-camas"
click at [360, 243] on div "Add filter" at bounding box center [355, 239] width 47 height 16
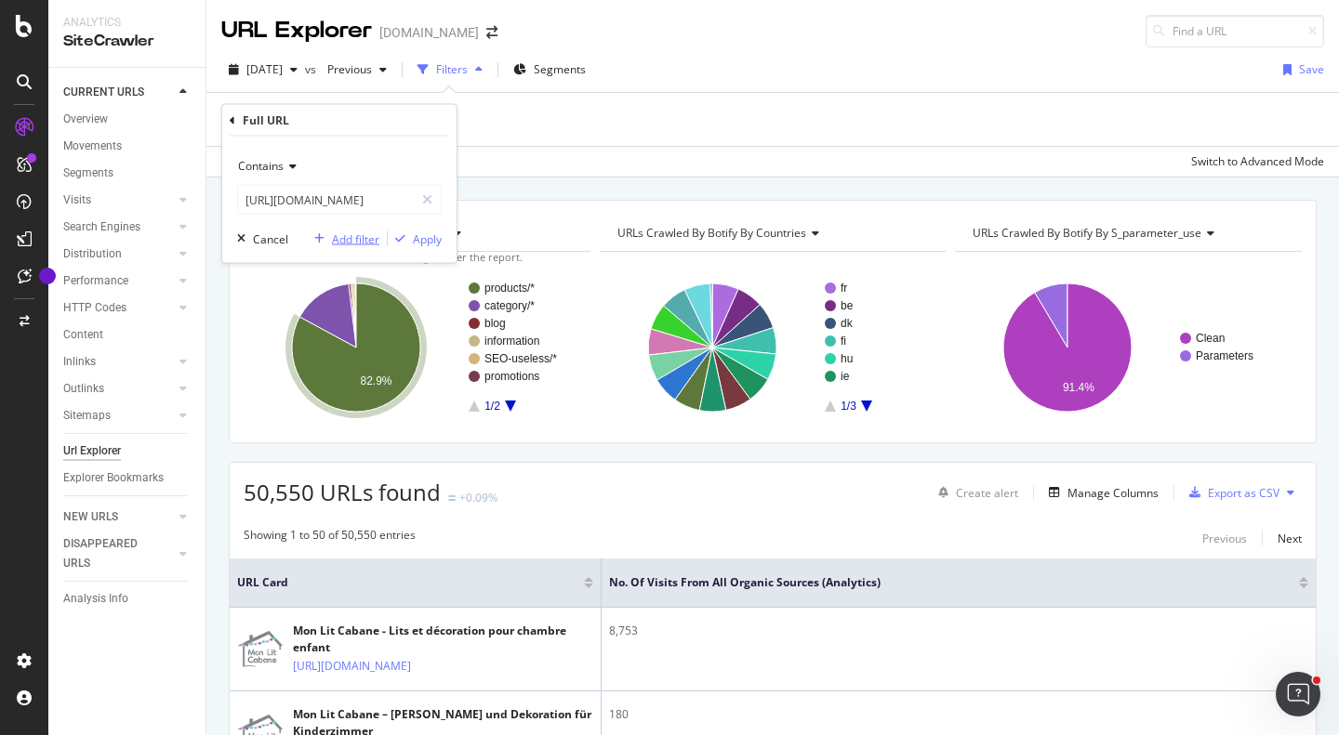
scroll to position [0, 0]
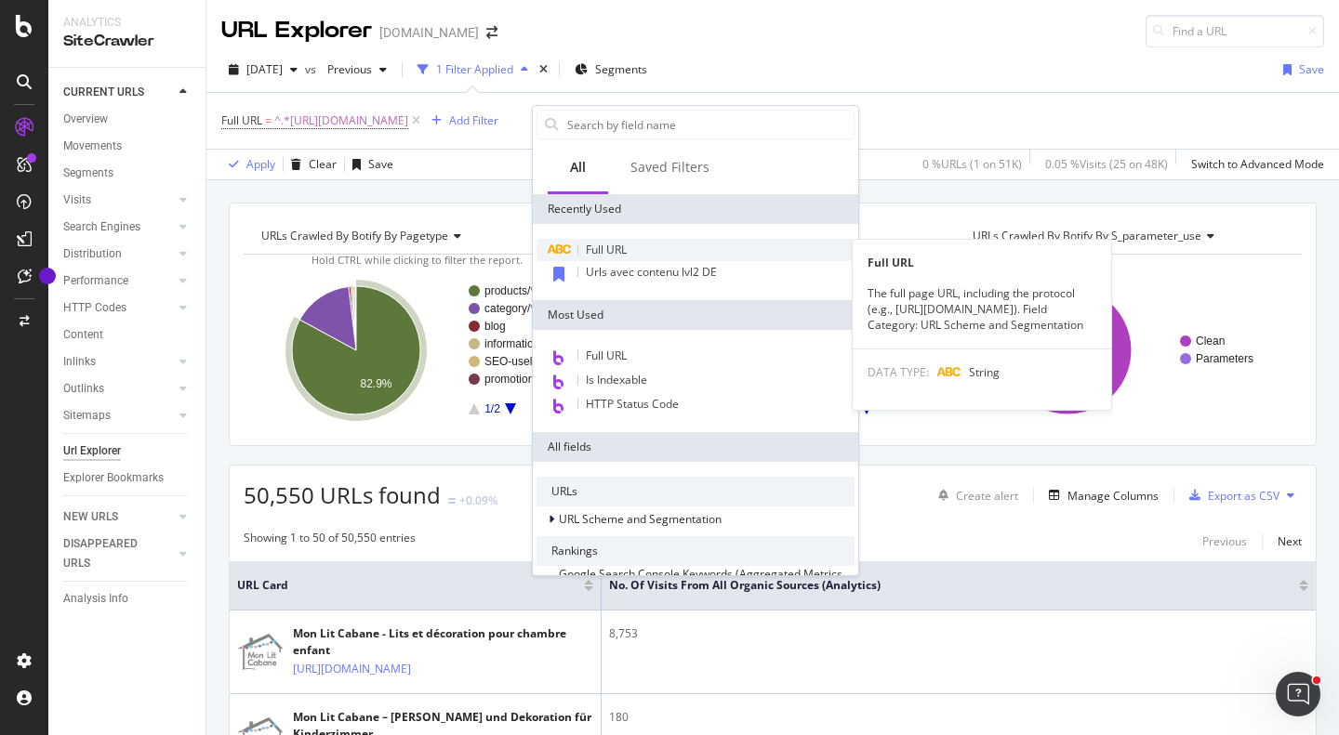
click at [618, 255] on span "Full URL" at bounding box center [606, 250] width 41 height 16
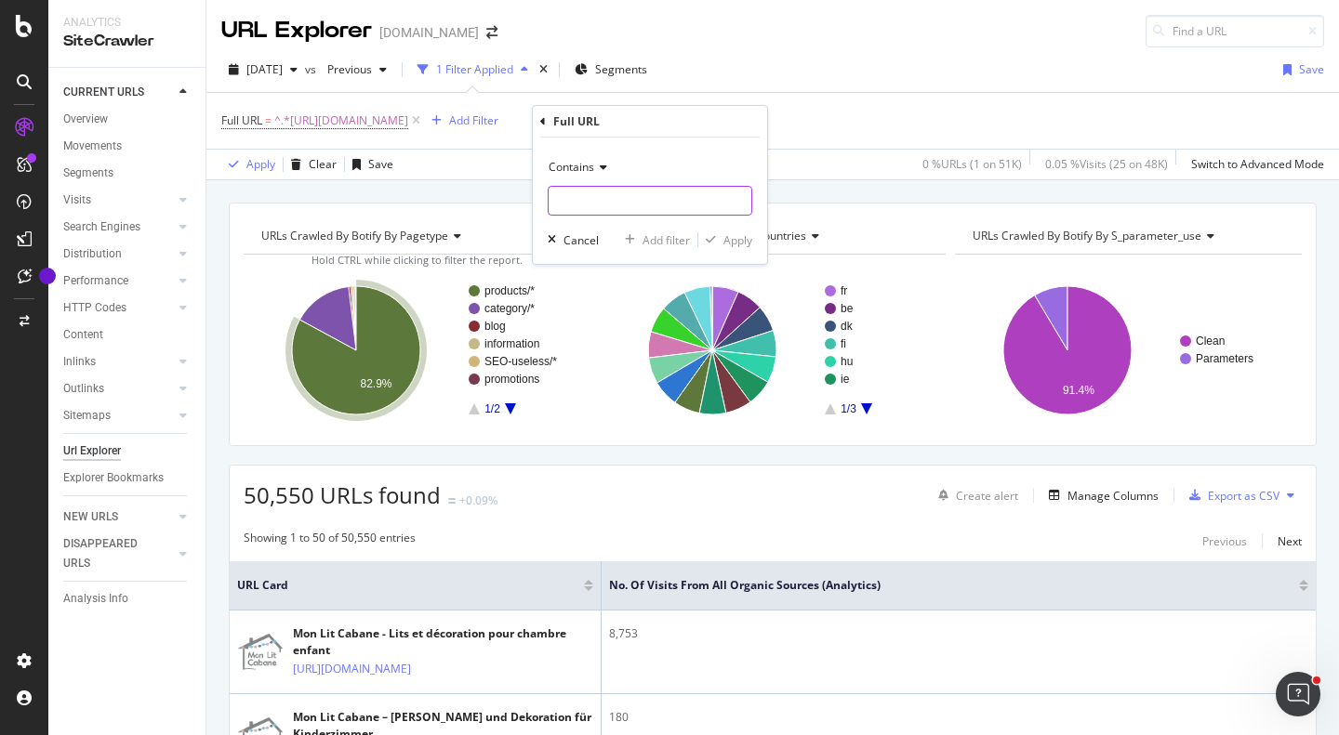
click at [645, 201] on input "text" at bounding box center [650, 201] width 203 height 30
paste input "https://monlitcabane.com/pt/39-decoracoes"
type input "https://monlitcabane.com/pt/39-decoracoes"
click at [660, 234] on div "Add filter" at bounding box center [666, 240] width 47 height 16
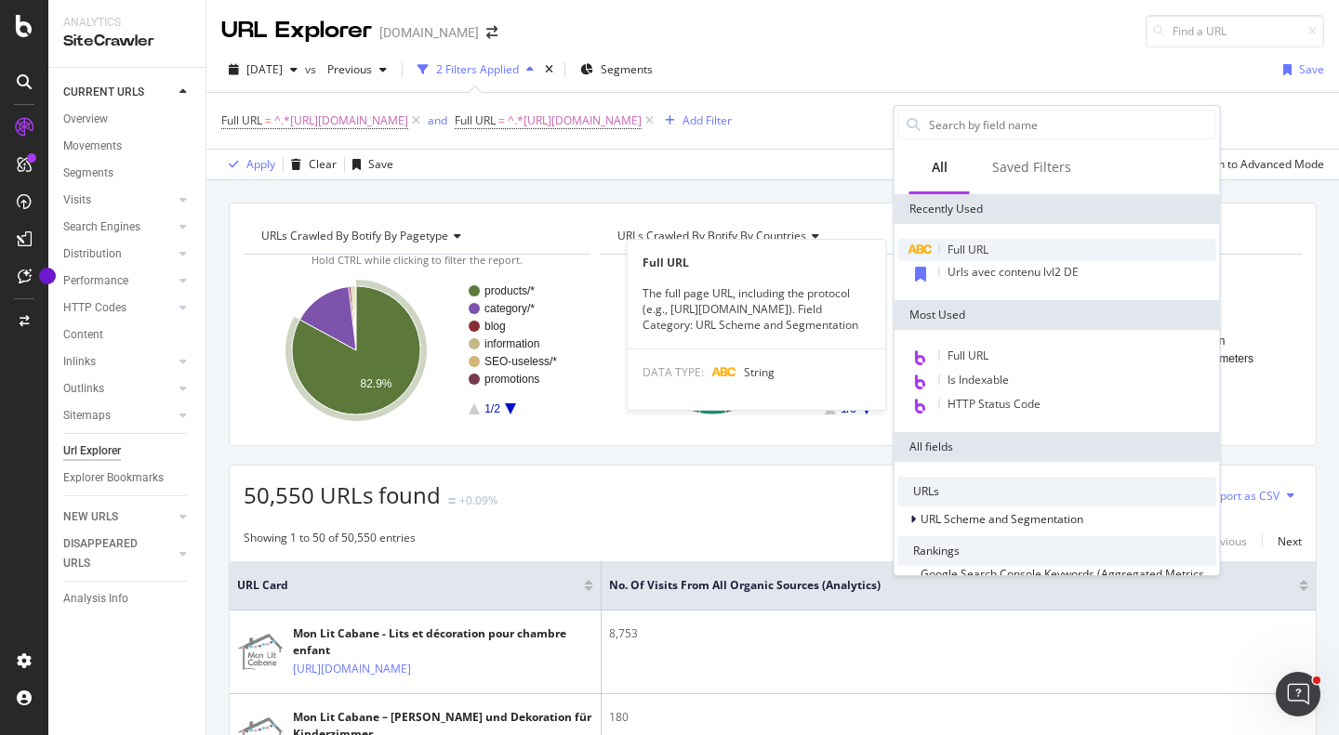
click at [945, 253] on div "Full URL" at bounding box center [1057, 250] width 318 height 22
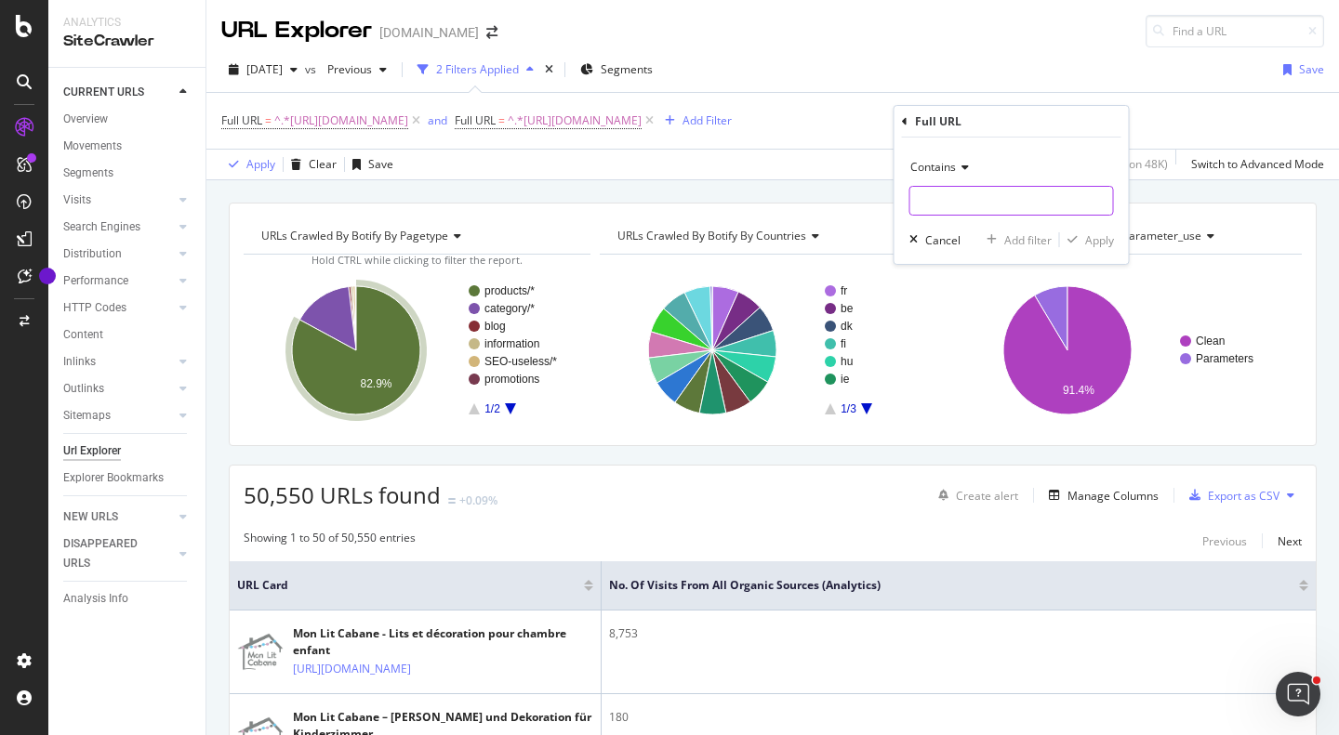
click at [950, 203] on input "text" at bounding box center [1011, 201] width 203 height 30
paste input "https://monlitcabane.com/pt/185-bebes"
type input "https://monlitcabane.com/pt/185-bebes"
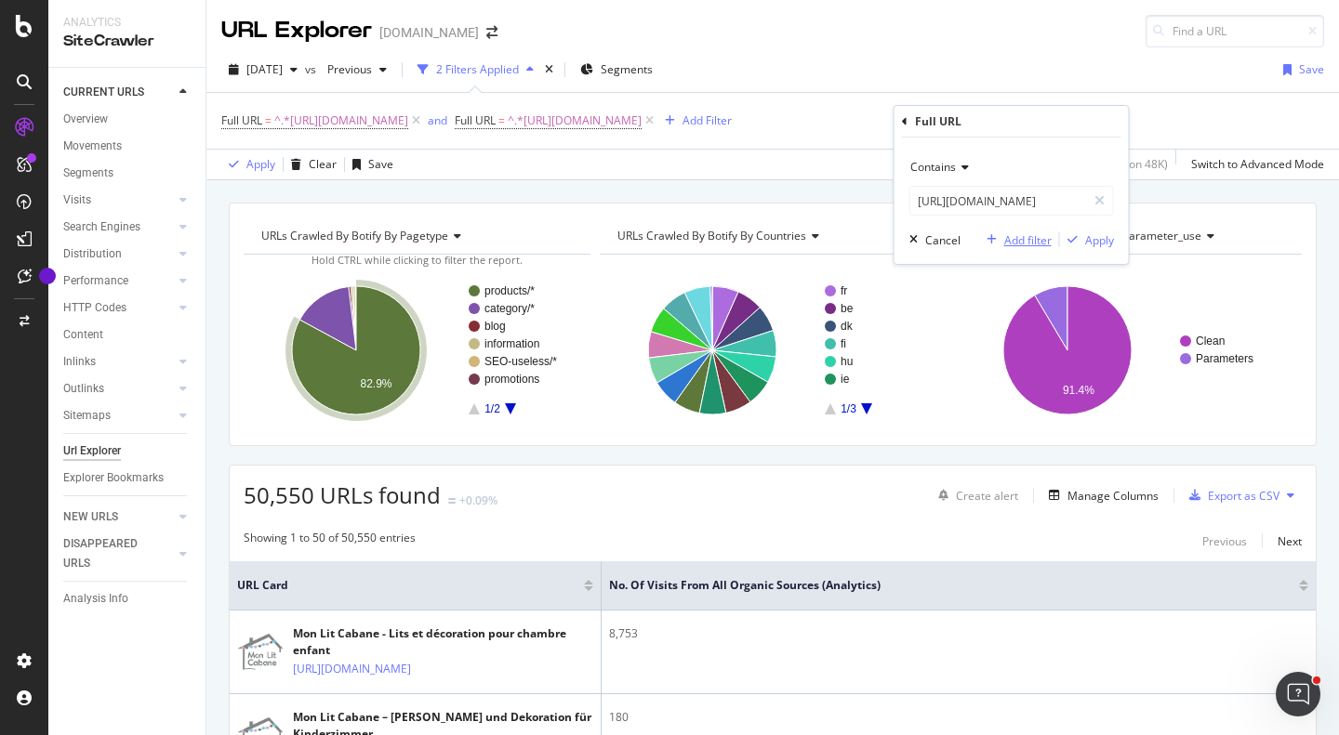
click at [1034, 245] on div "Add filter" at bounding box center [1027, 240] width 47 height 16
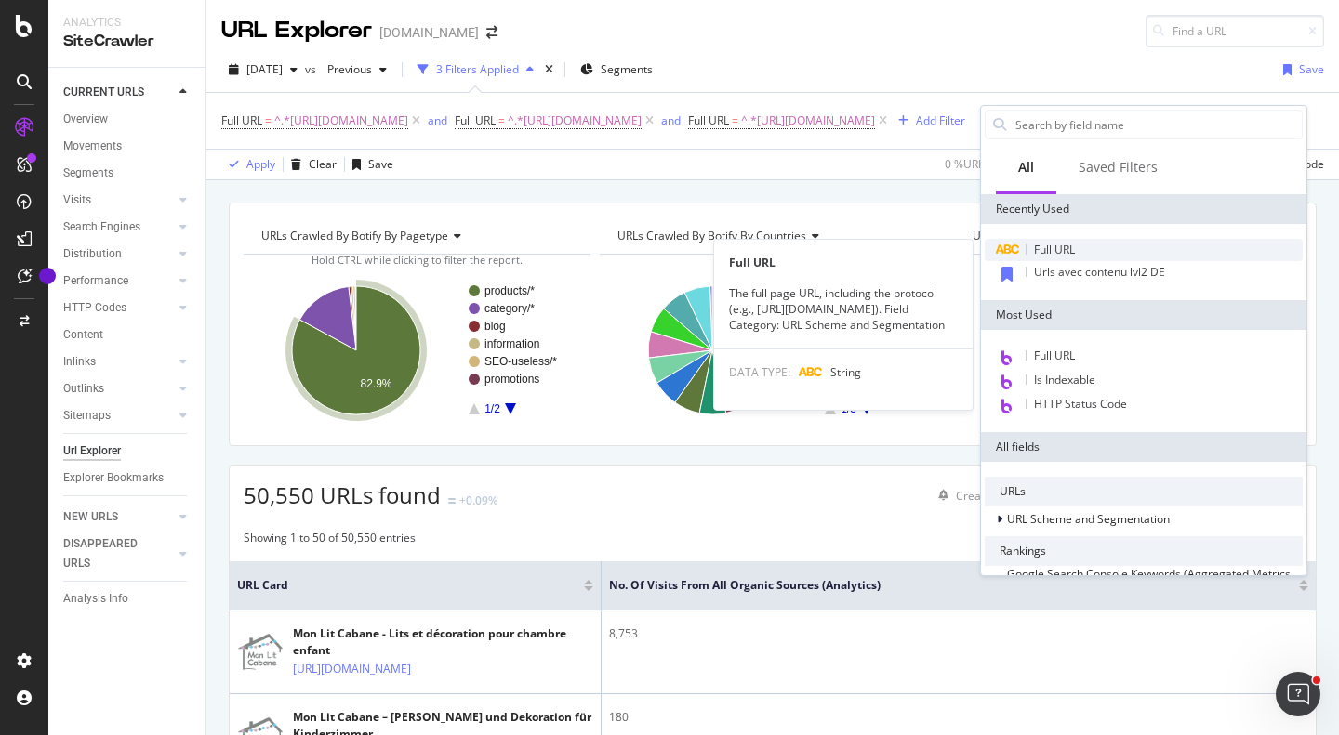
click at [1080, 251] on div "Full URL" at bounding box center [1144, 250] width 318 height 22
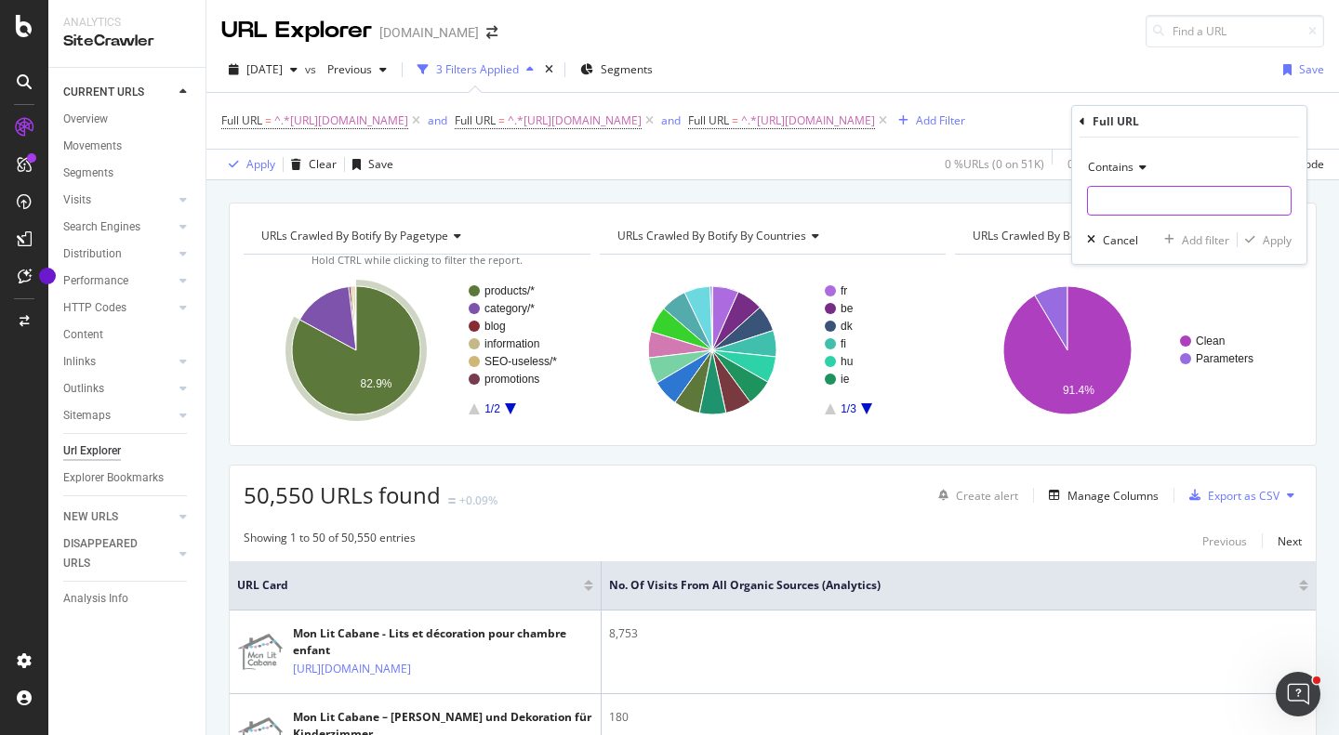
click at [1154, 193] on input "text" at bounding box center [1189, 201] width 203 height 30
paste input "https://monlitcabane.com/pt/114-camas-entrega-rapida"
type input "https://monlitcabane.com/pt/114-camas-entrega-rapida"
click at [1185, 235] on div "Add filter" at bounding box center [1205, 240] width 47 height 16
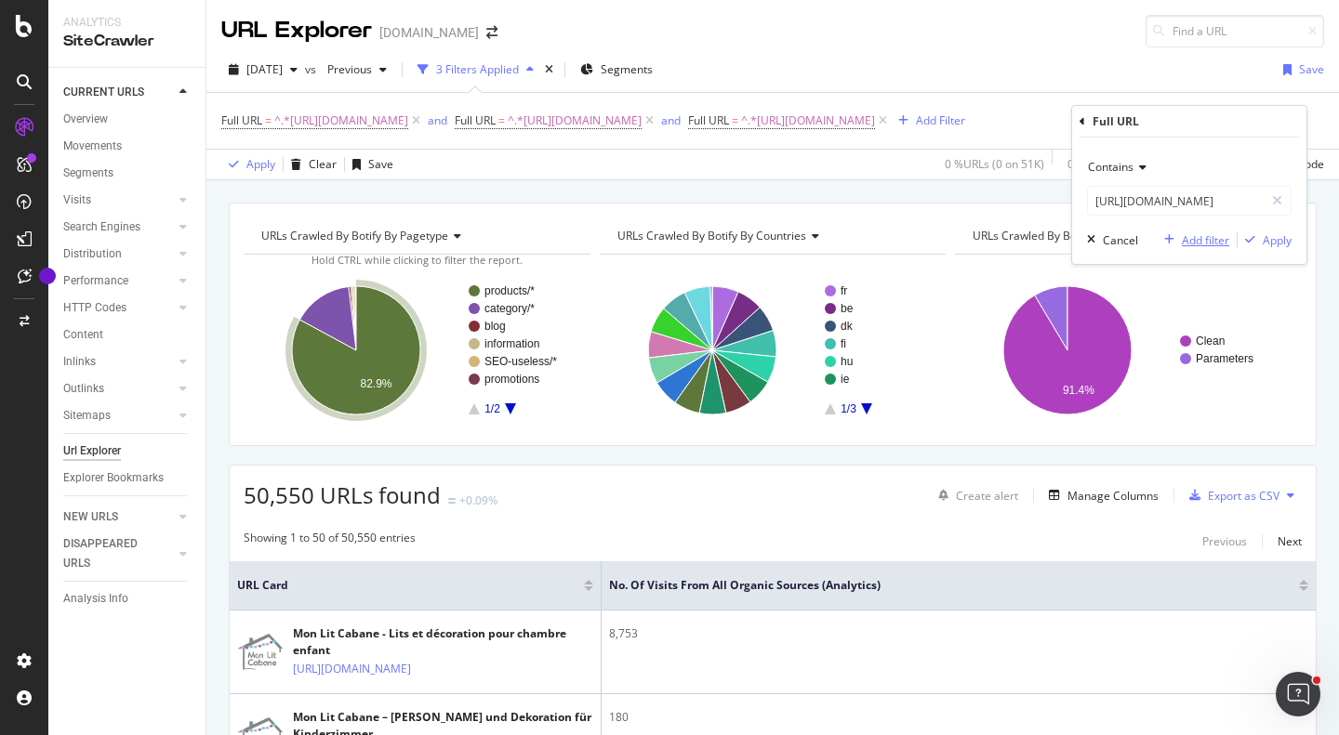
scroll to position [0, 0]
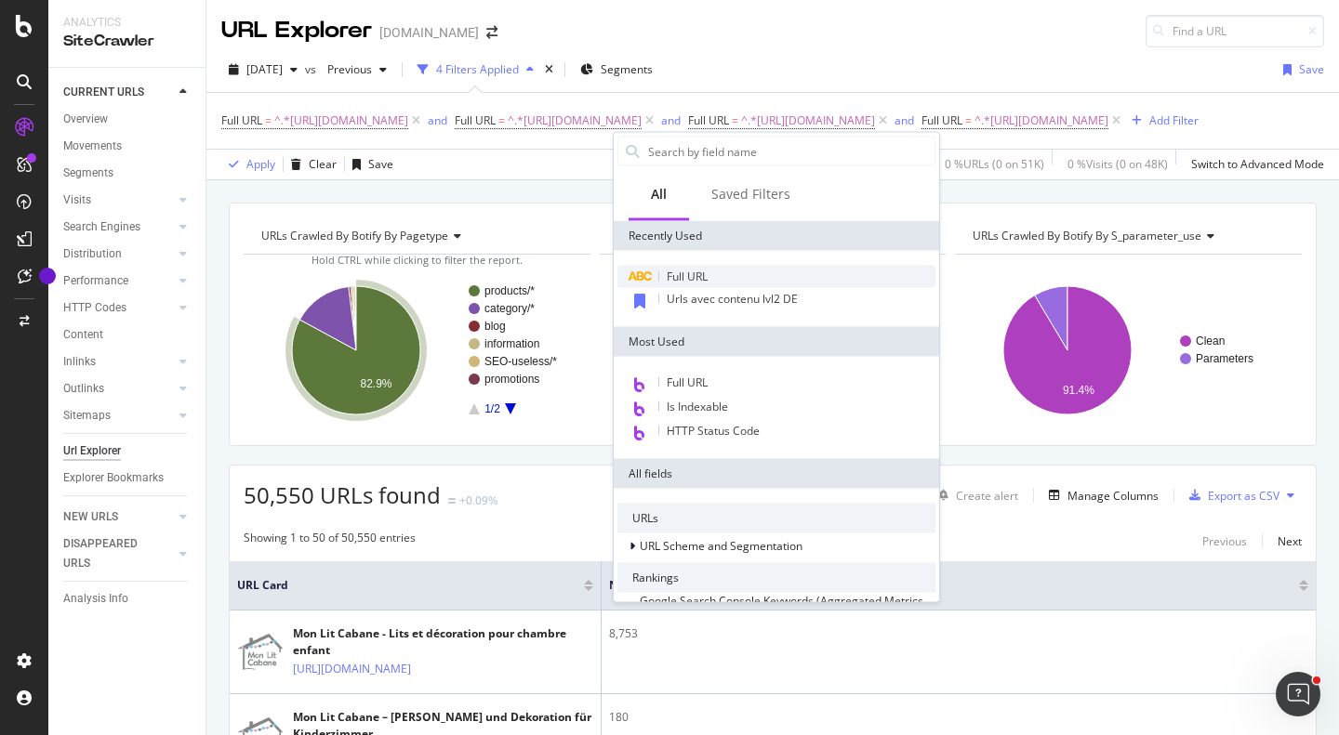
click at [721, 272] on div "Full URL" at bounding box center [776, 277] width 318 height 22
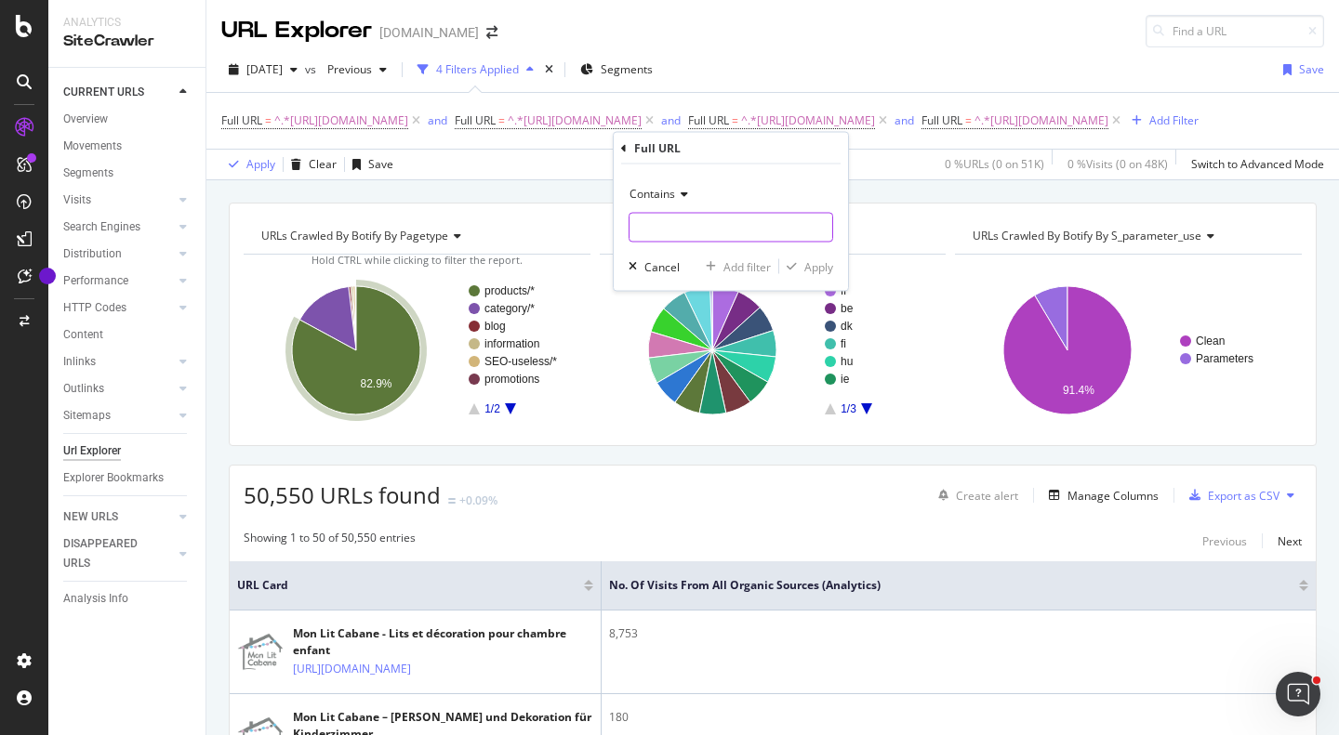
click at [729, 218] on input "text" at bounding box center [730, 228] width 203 height 30
paste input "https://monlitcabane.com/pt/31-roupa-de-cama"
type input "https://monlitcabane.com/pt/31-roupa-de-cama"
click at [743, 263] on div "Add filter" at bounding box center [746, 266] width 47 height 16
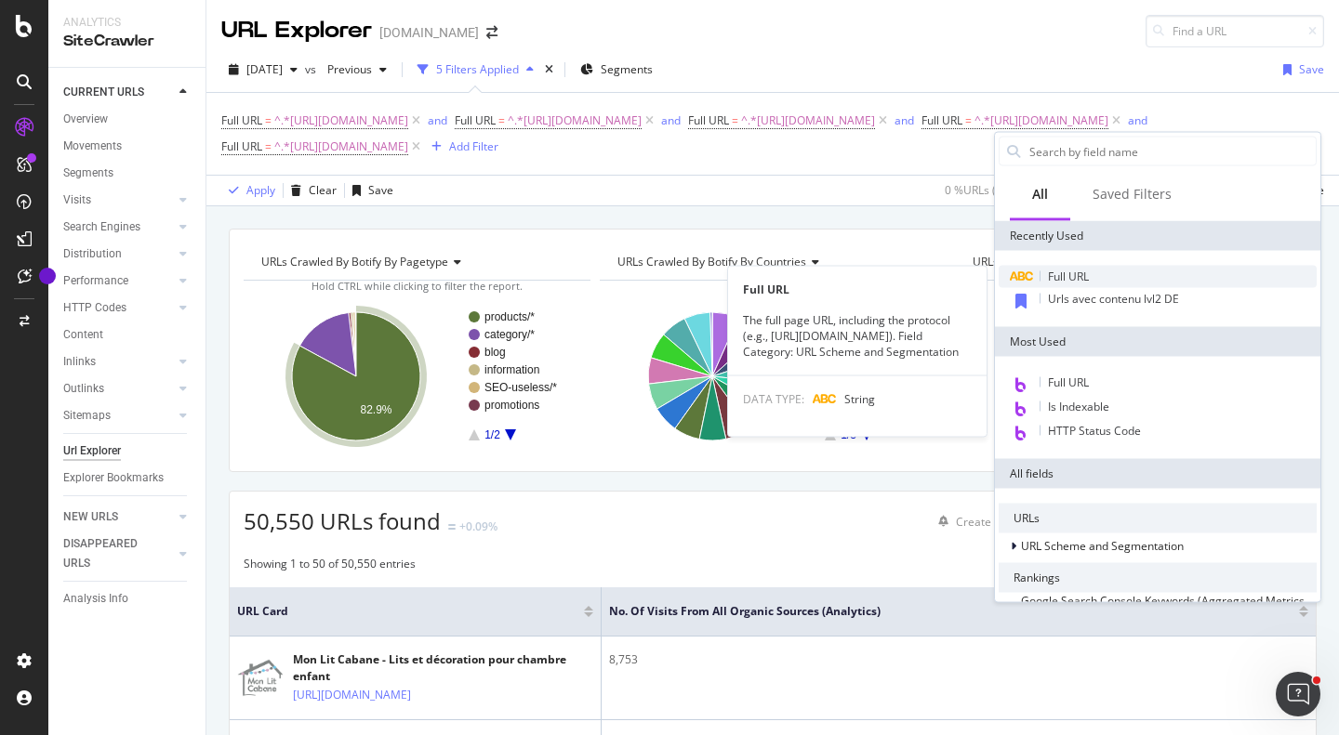
click at [1098, 280] on div "Full URL" at bounding box center [1158, 277] width 318 height 22
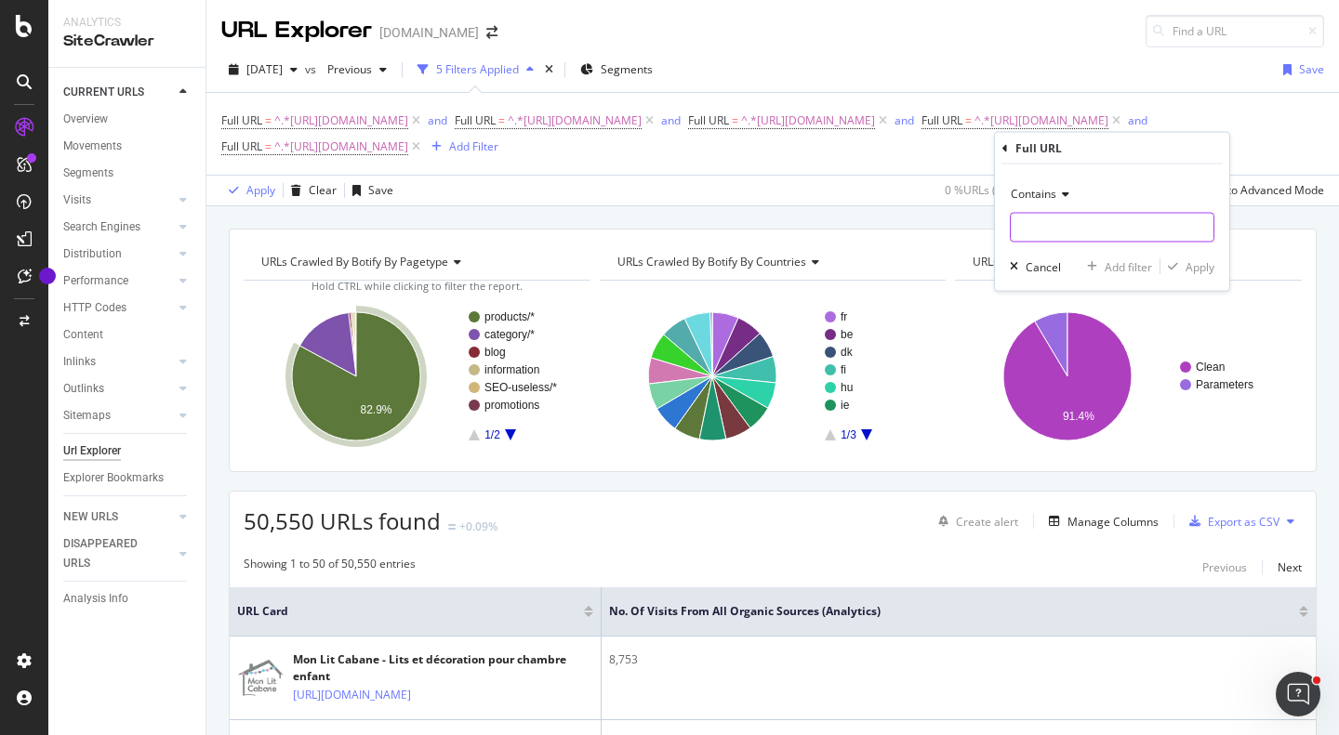
click at [1089, 224] on input "text" at bounding box center [1112, 228] width 203 height 30
paste input "https://monlitcabane.com/pt/52-mobiliario"
type input "https://monlitcabane.com/pt/52-mobiliario"
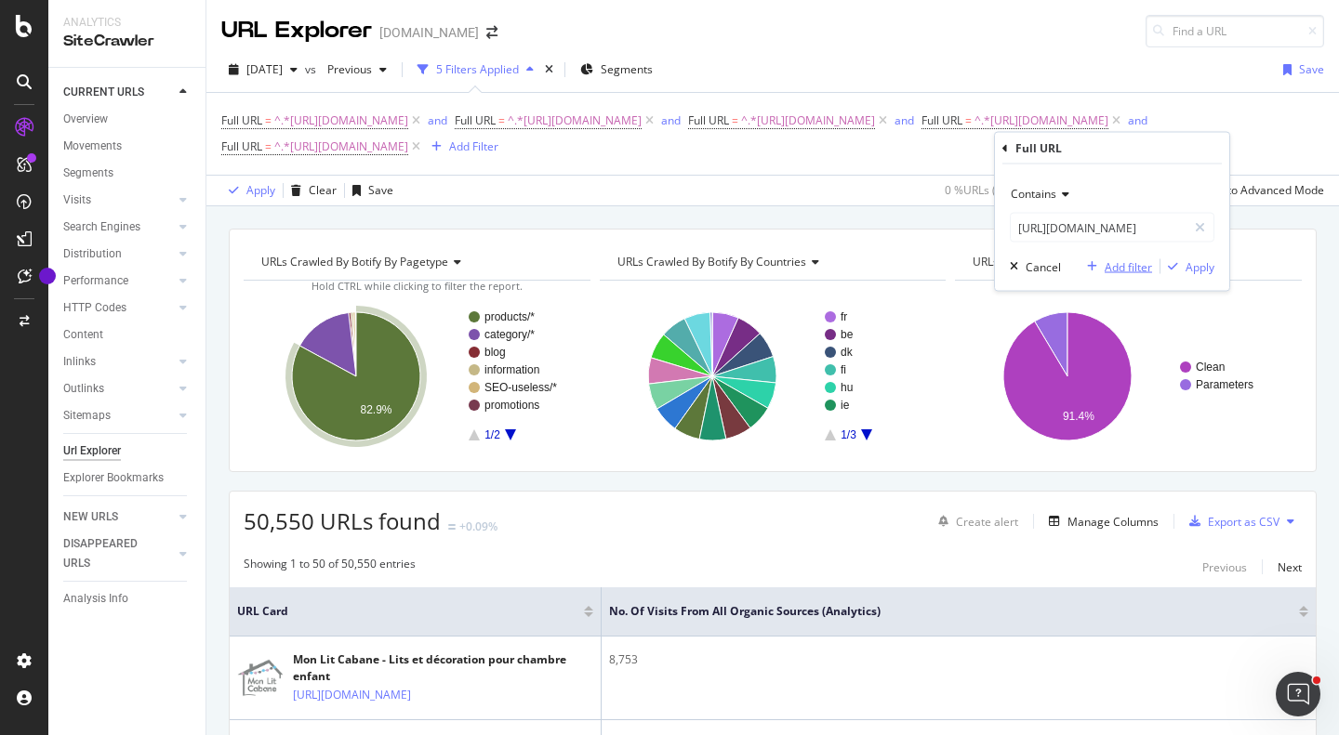
click at [1106, 270] on div "Add filter" at bounding box center [1128, 266] width 47 height 16
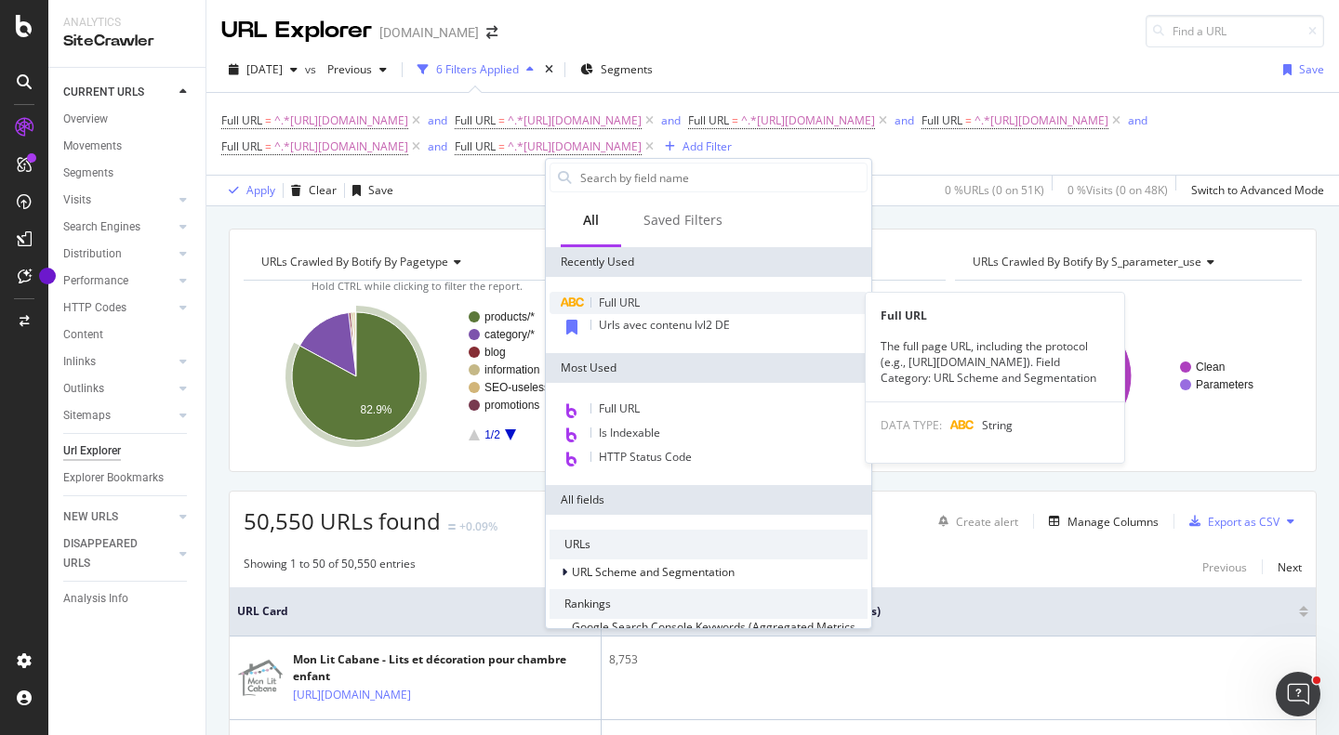
click at [623, 303] on span "Full URL" at bounding box center [619, 303] width 41 height 16
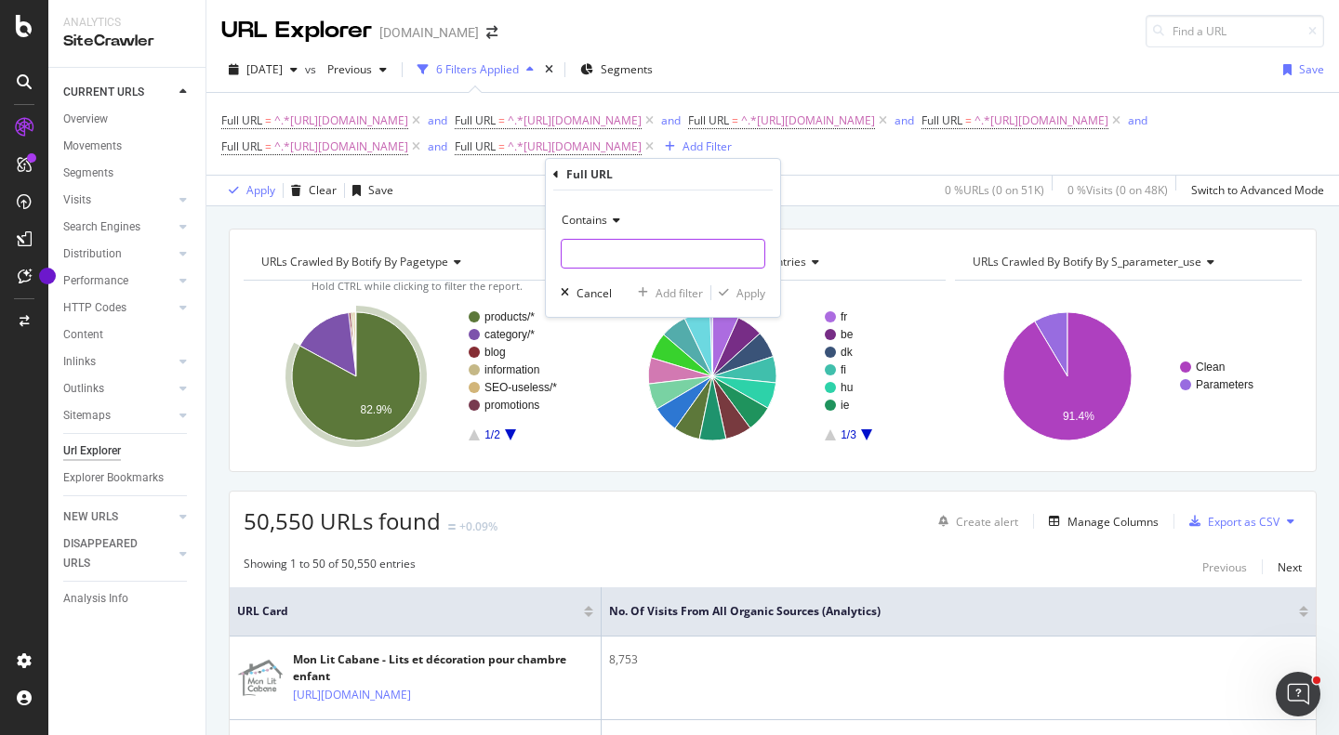
click at [661, 243] on input "text" at bounding box center [663, 254] width 203 height 30
paste input "https://monlitcabane.com/pt/790-complementos"
type input "https://monlitcabane.com/pt/790-complementos"
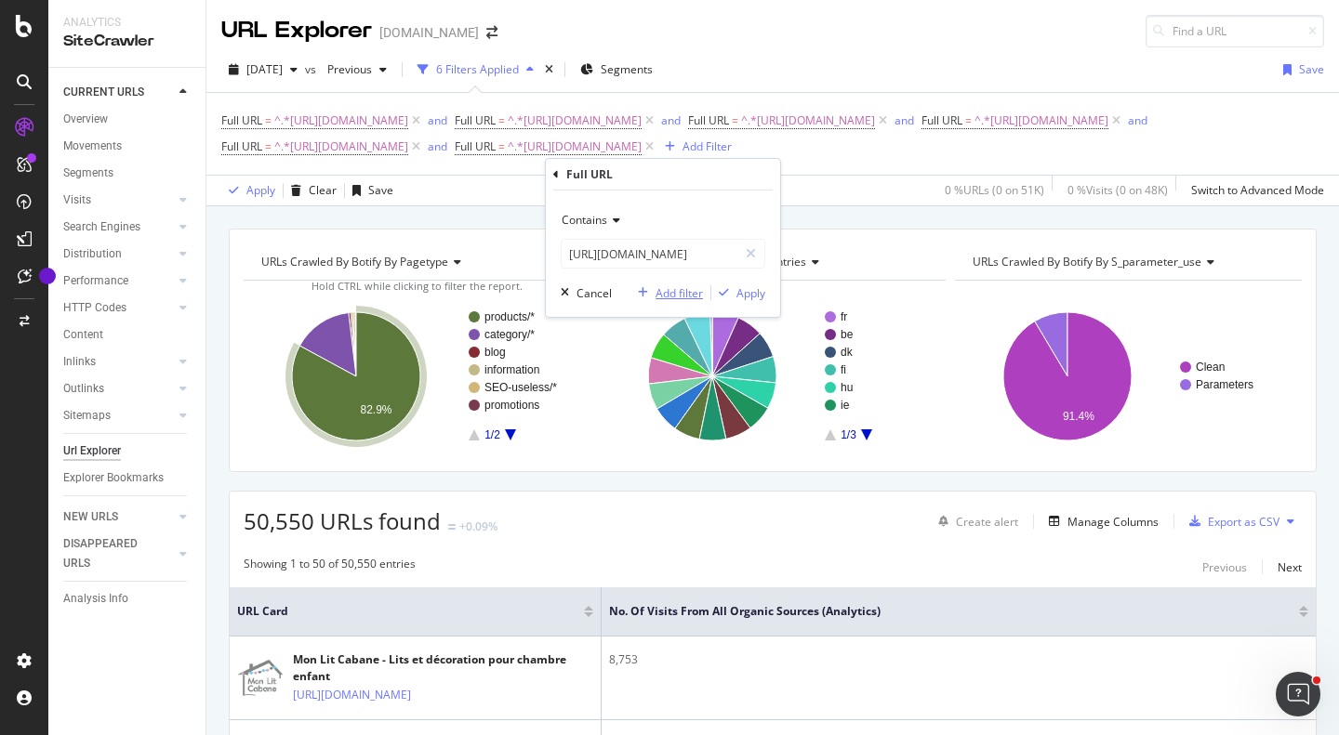
click at [672, 295] on div "Add filter" at bounding box center [679, 293] width 47 height 16
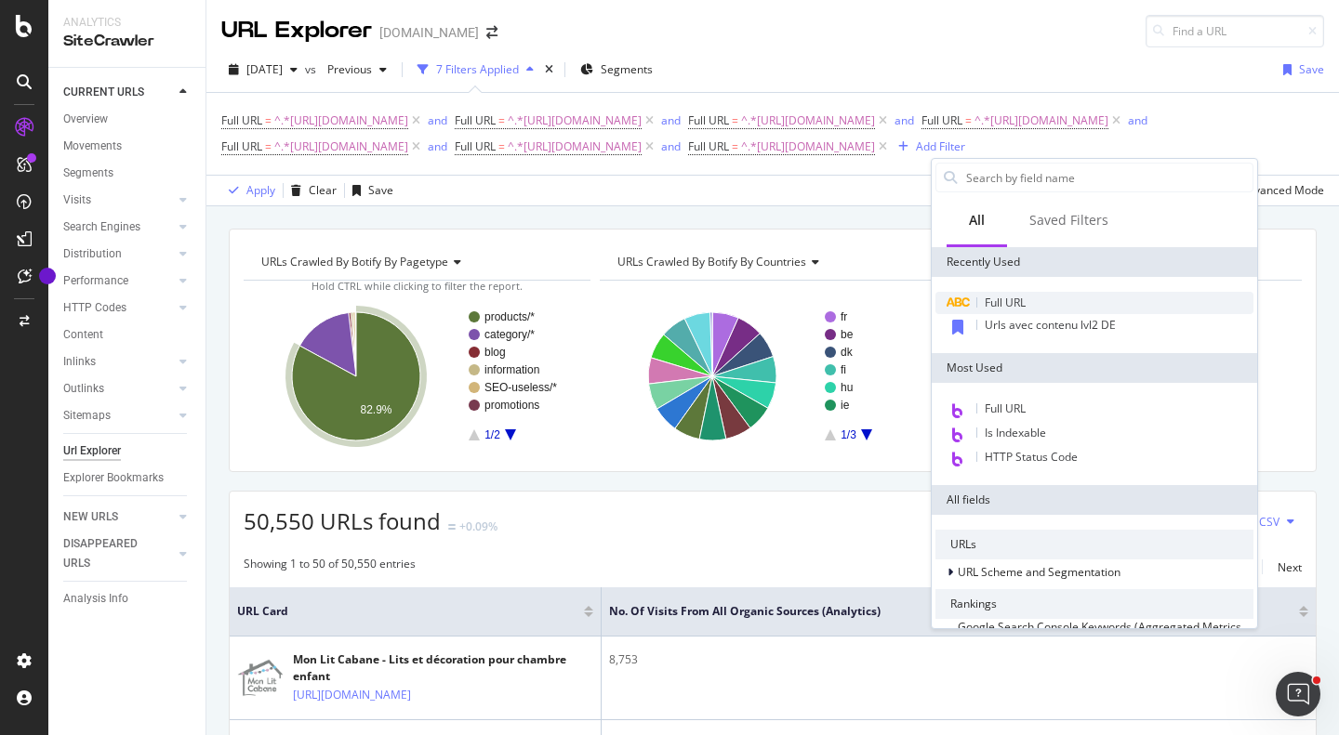
click at [1026, 306] on span "Full URL" at bounding box center [1005, 303] width 41 height 16
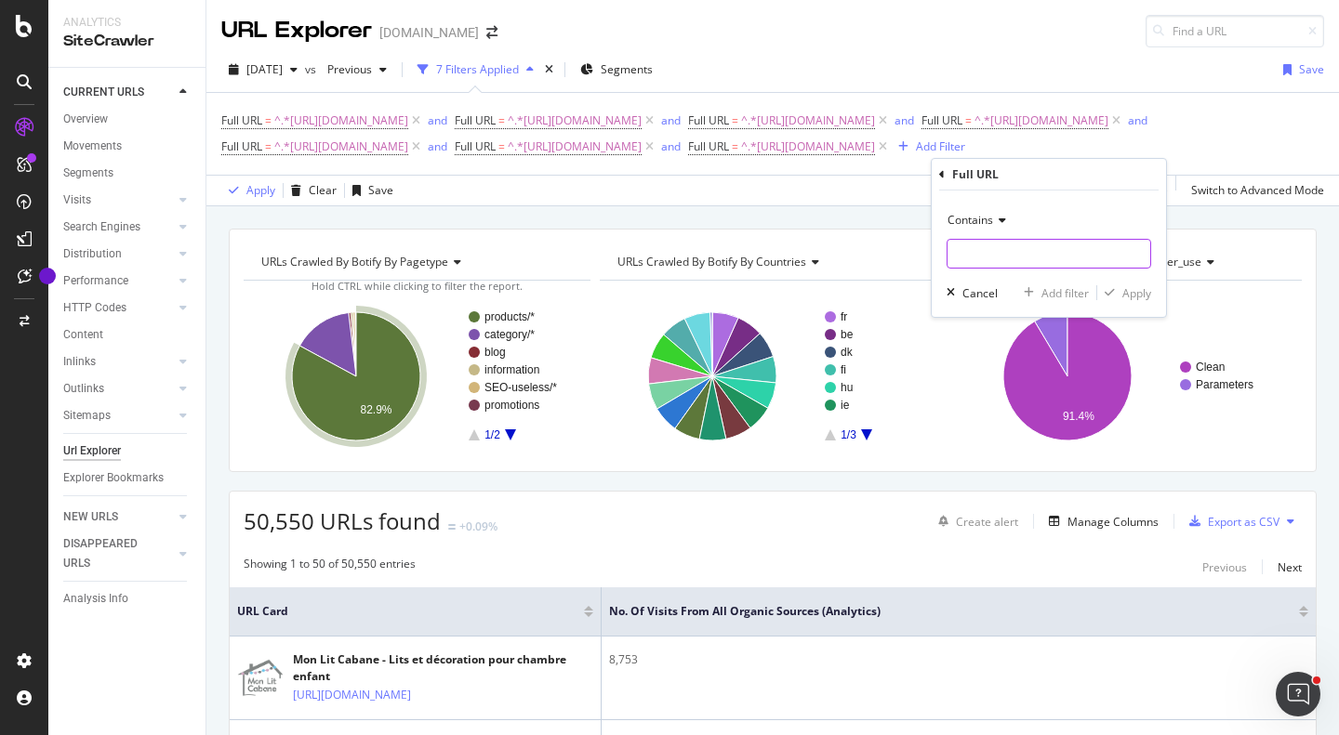
click at [1010, 245] on input "text" at bounding box center [1048, 254] width 203 height 30
paste input "https://monlitcabane.com/pt/780-o-principezinho"
type input "https://monlitcabane.com/pt/780-o-principezinho"
click at [1057, 290] on div "Add filter" at bounding box center [1064, 293] width 47 height 16
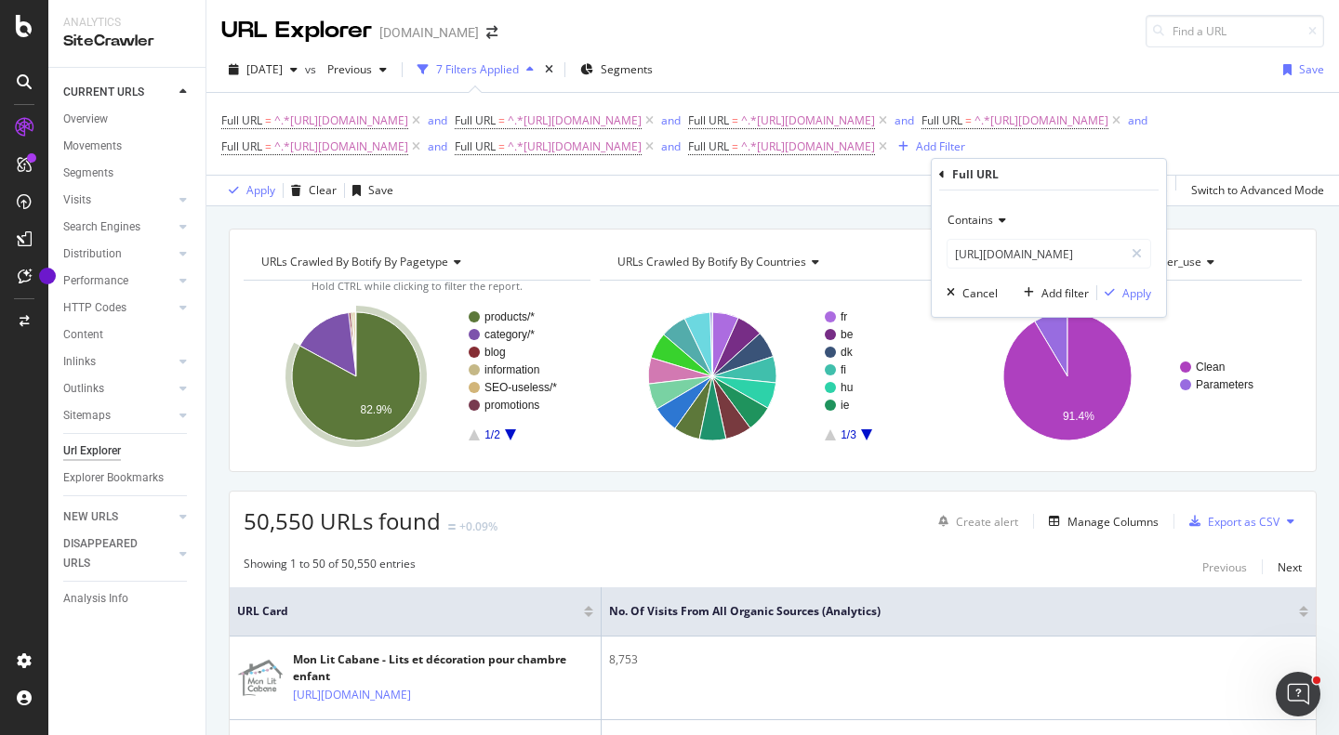
scroll to position [0, 0]
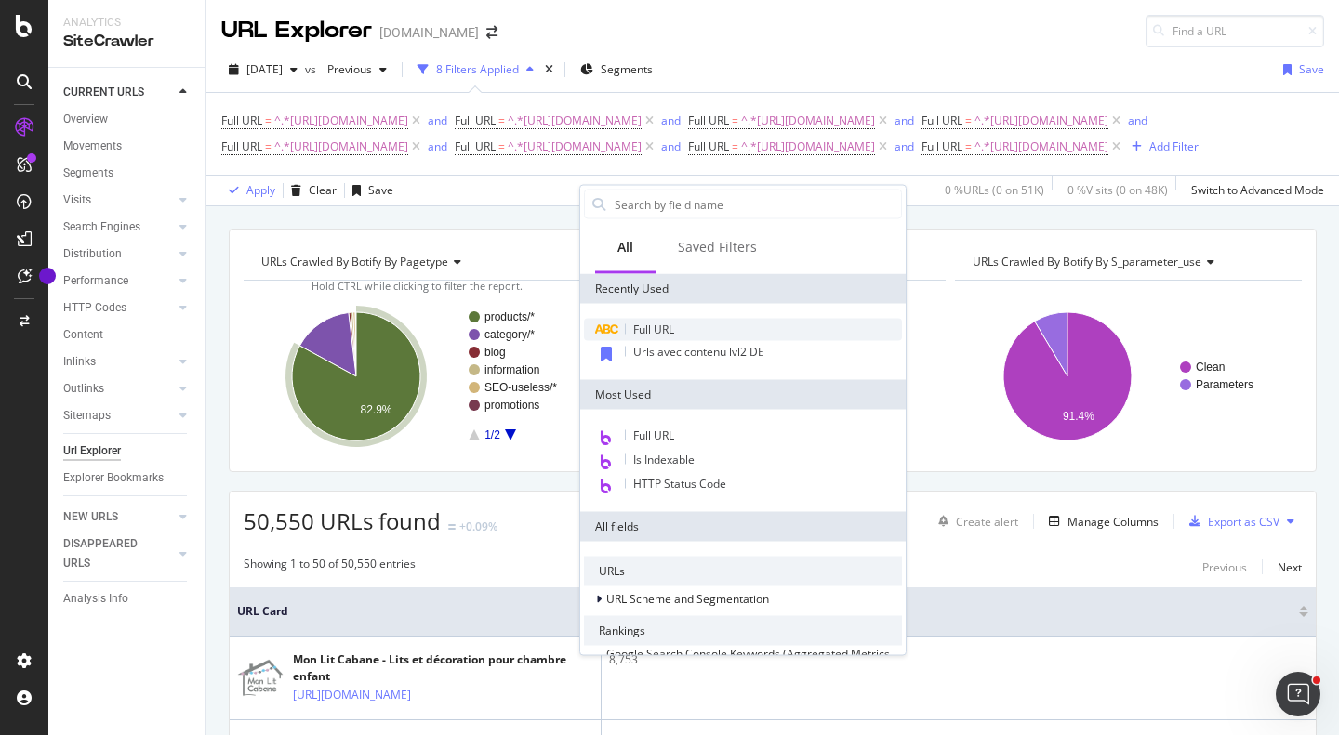
click at [649, 323] on span "Full URL" at bounding box center [653, 330] width 41 height 16
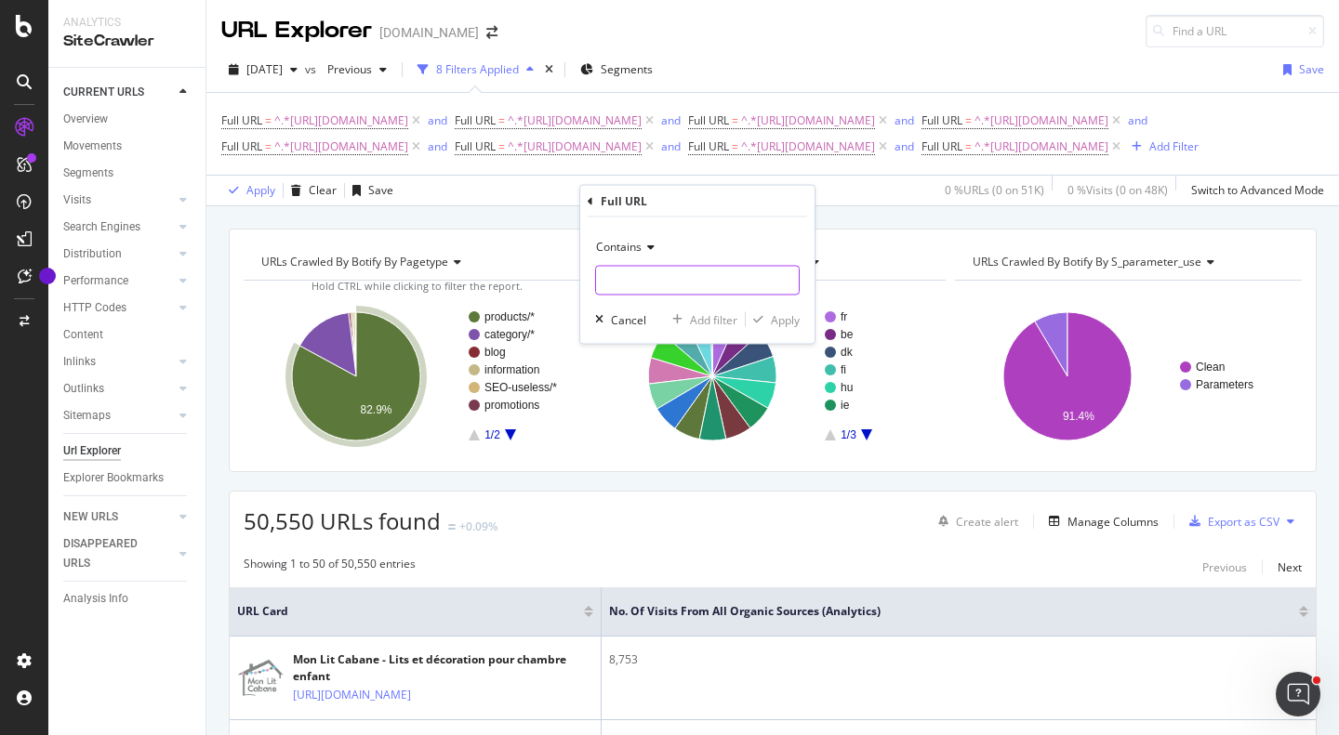
click at [700, 282] on input "text" at bounding box center [697, 281] width 203 height 30
paste input "https://monlitcabane.com/pt/950-ideias-de-presente"
type input "https://monlitcabane.com/pt/950-ideias-de-presente"
click at [770, 312] on div "Apply" at bounding box center [773, 319] width 54 height 17
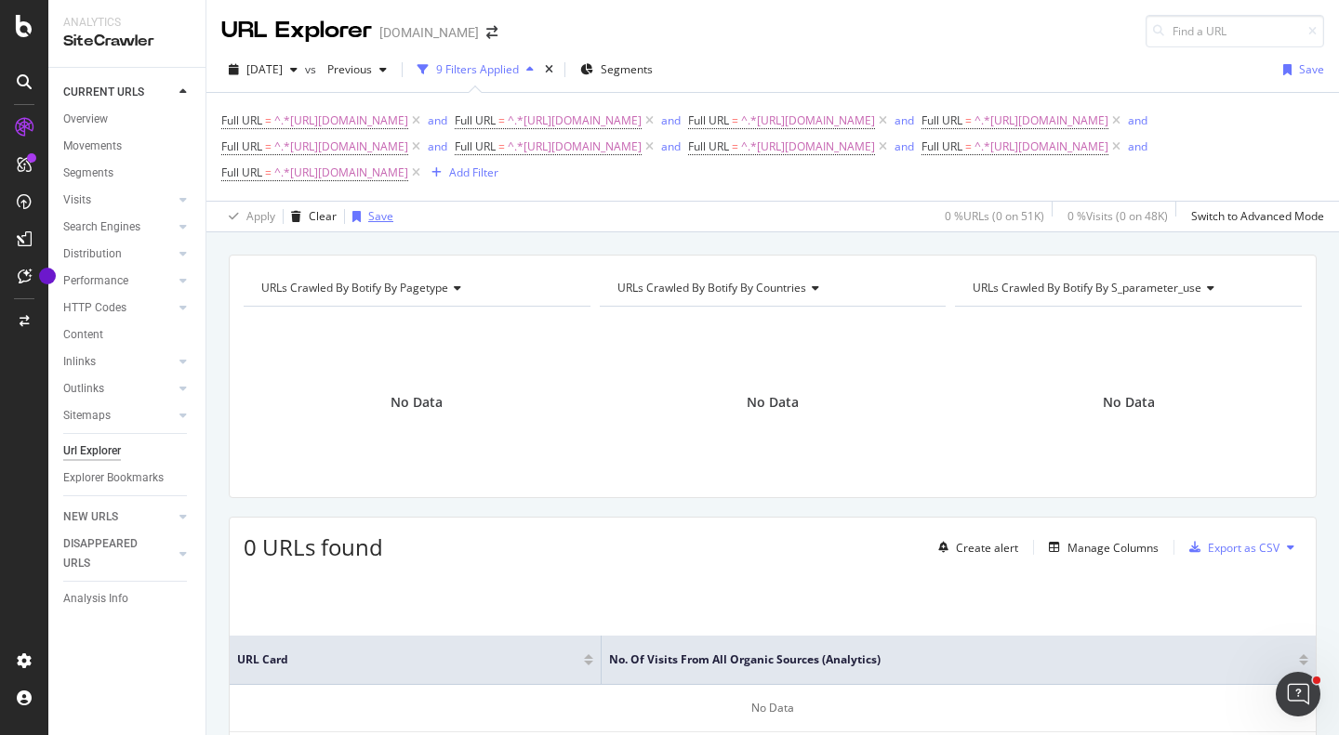
click at [368, 224] on div "Save" at bounding box center [380, 216] width 25 height 16
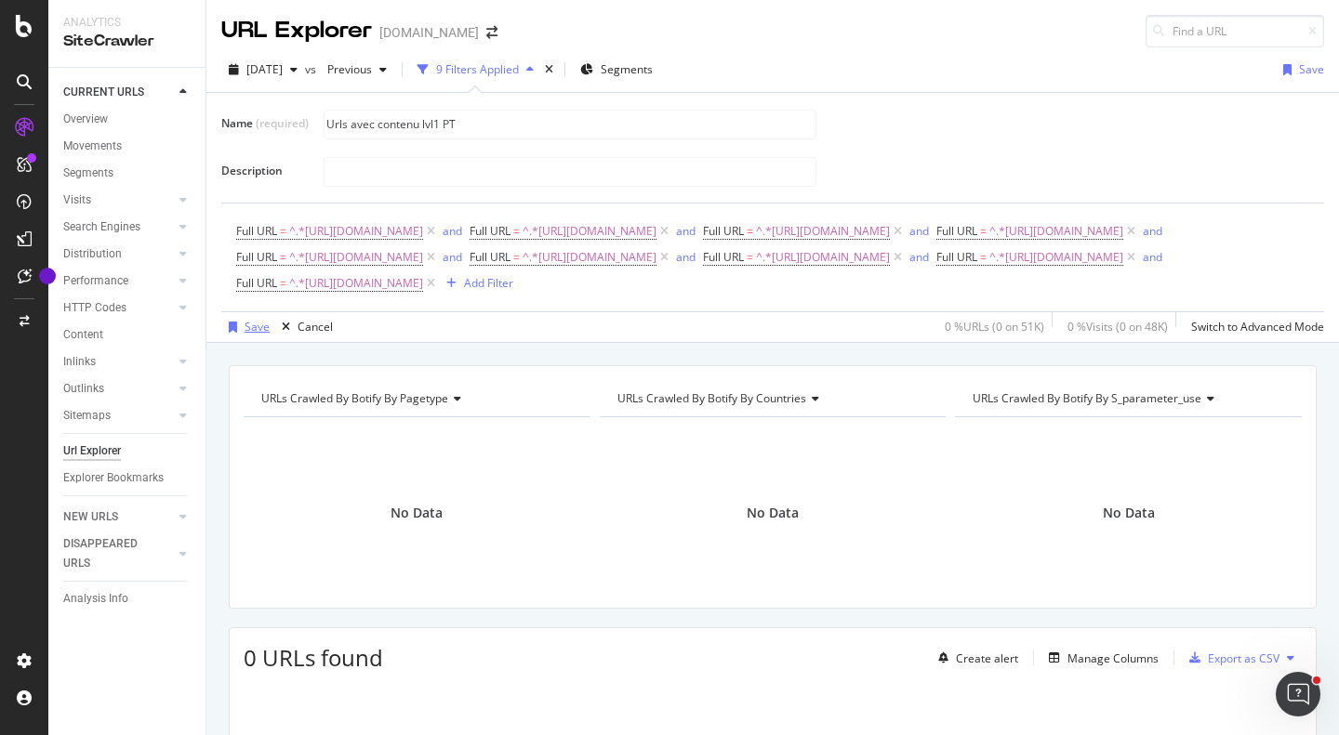
type input "Urls avec contenu lvl1 PT"
click at [259, 335] on div "Save" at bounding box center [257, 327] width 25 height 16
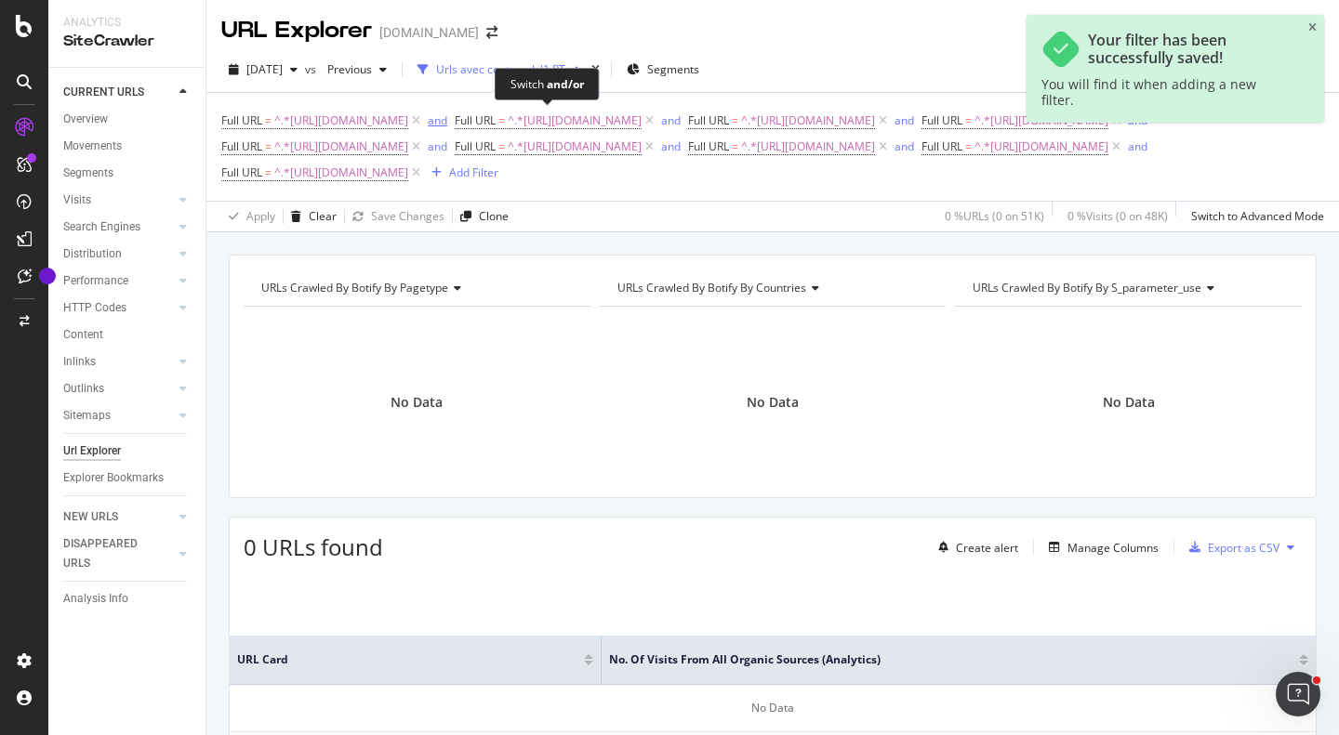
click at [447, 119] on div "and" at bounding box center [438, 121] width 20 height 16
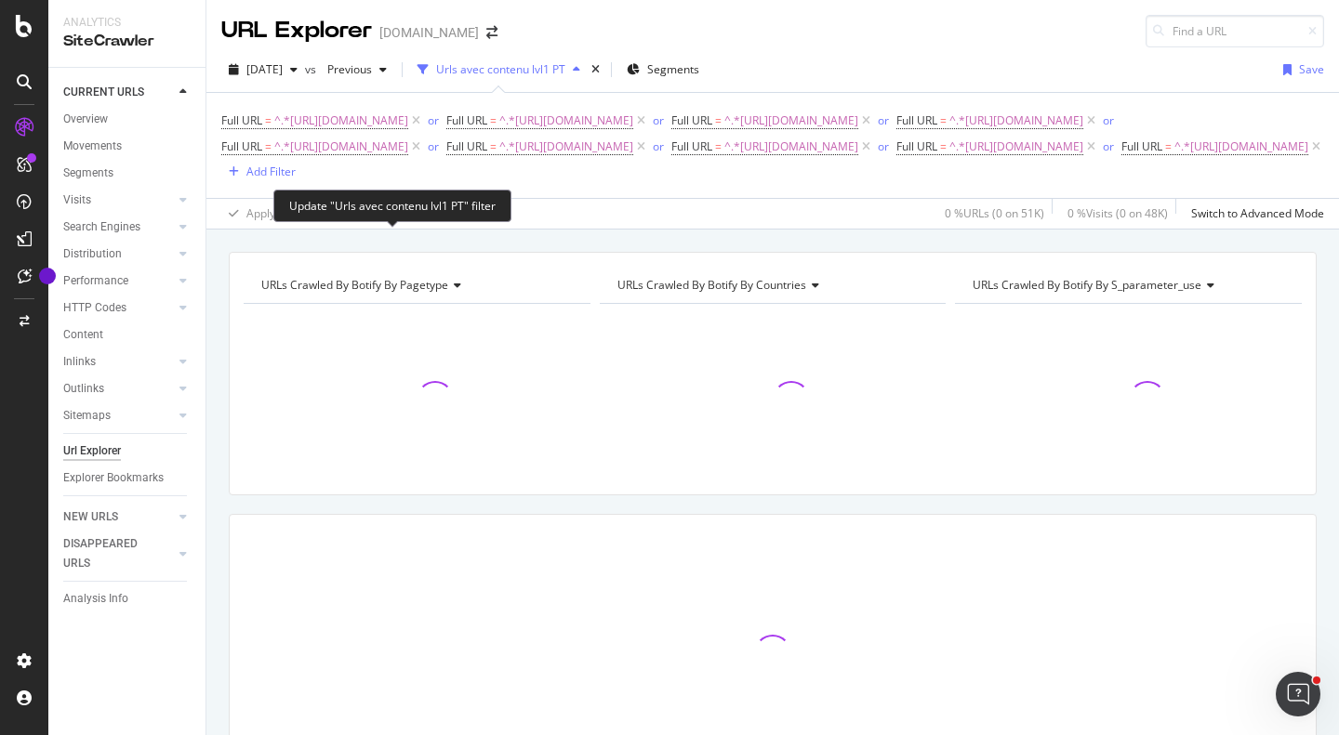
click at [379, 221] on div "Save Changes" at bounding box center [407, 213] width 73 height 16
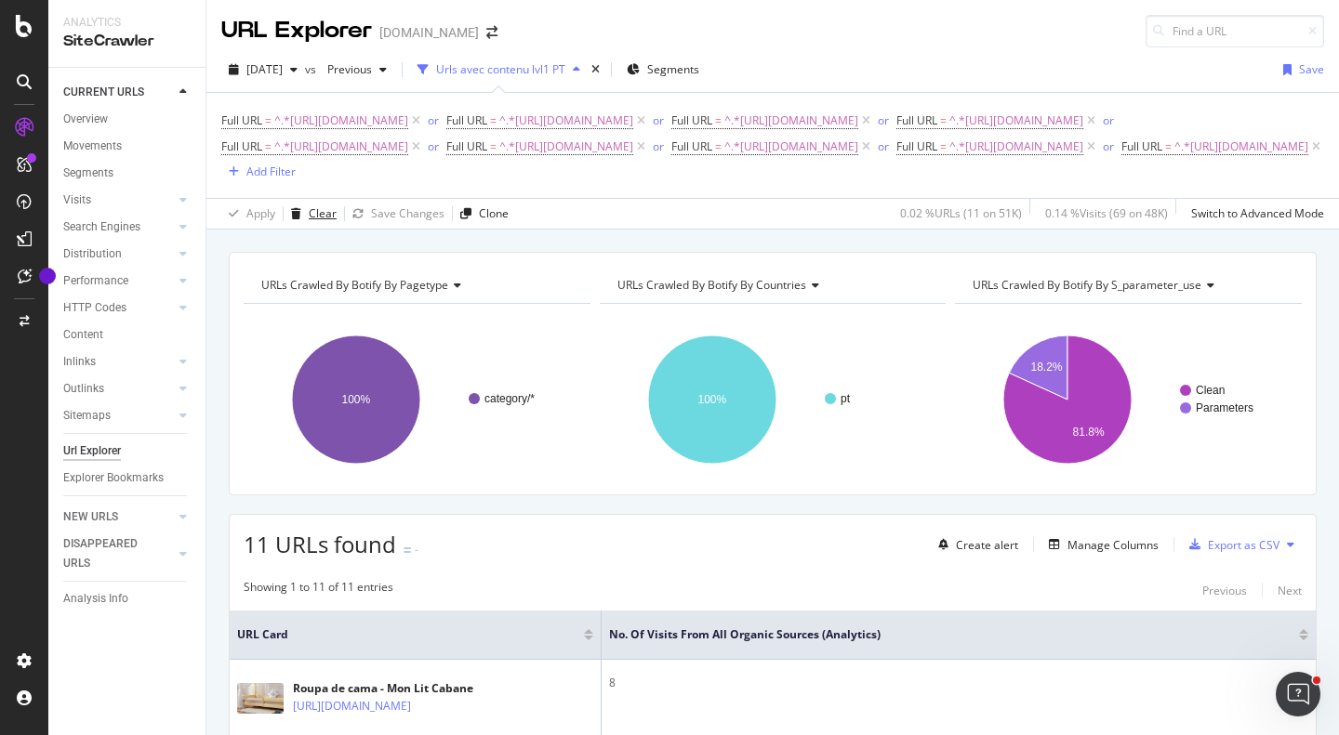
drag, startPoint x: 318, startPoint y: 245, endPoint x: 637, endPoint y: 51, distance: 373.0
click at [318, 221] on div "Clear" at bounding box center [323, 213] width 28 height 16
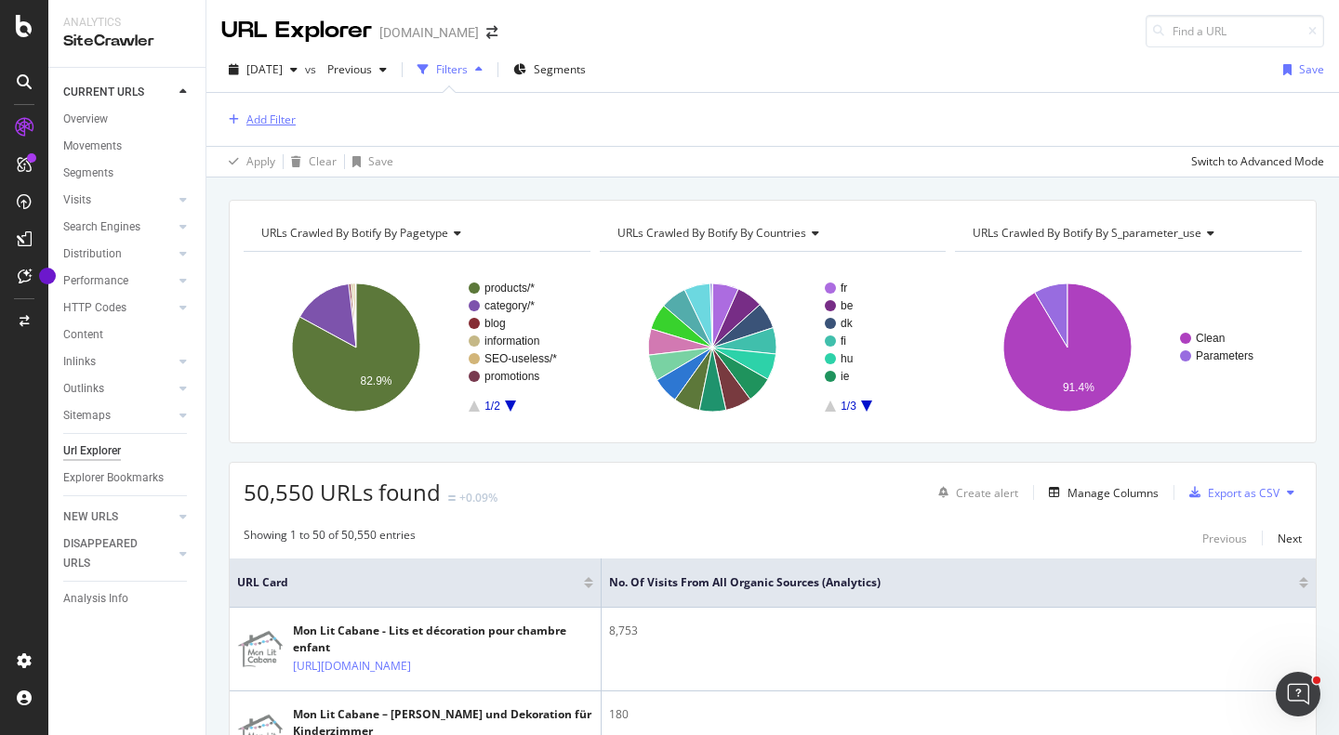
click at [261, 120] on div "Add Filter" at bounding box center [270, 120] width 49 height 16
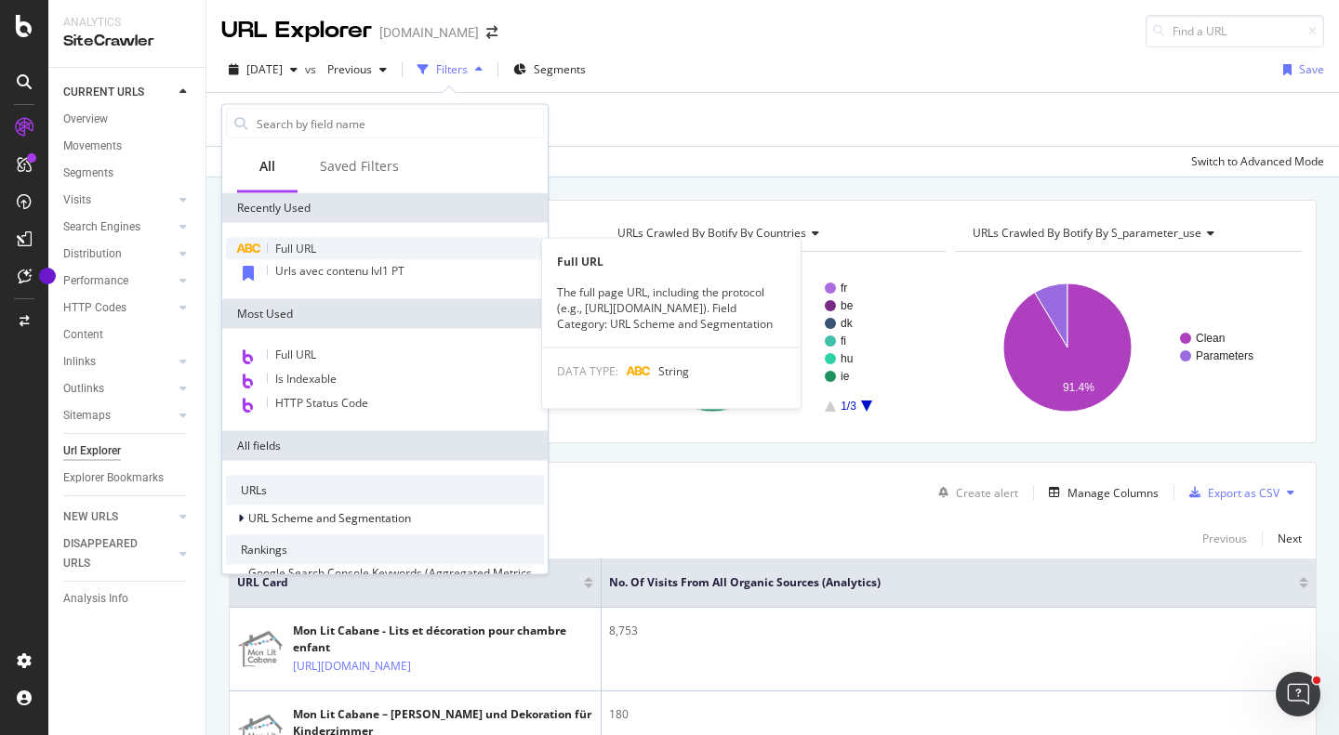
click at [302, 250] on span "Full URL" at bounding box center [295, 249] width 41 height 16
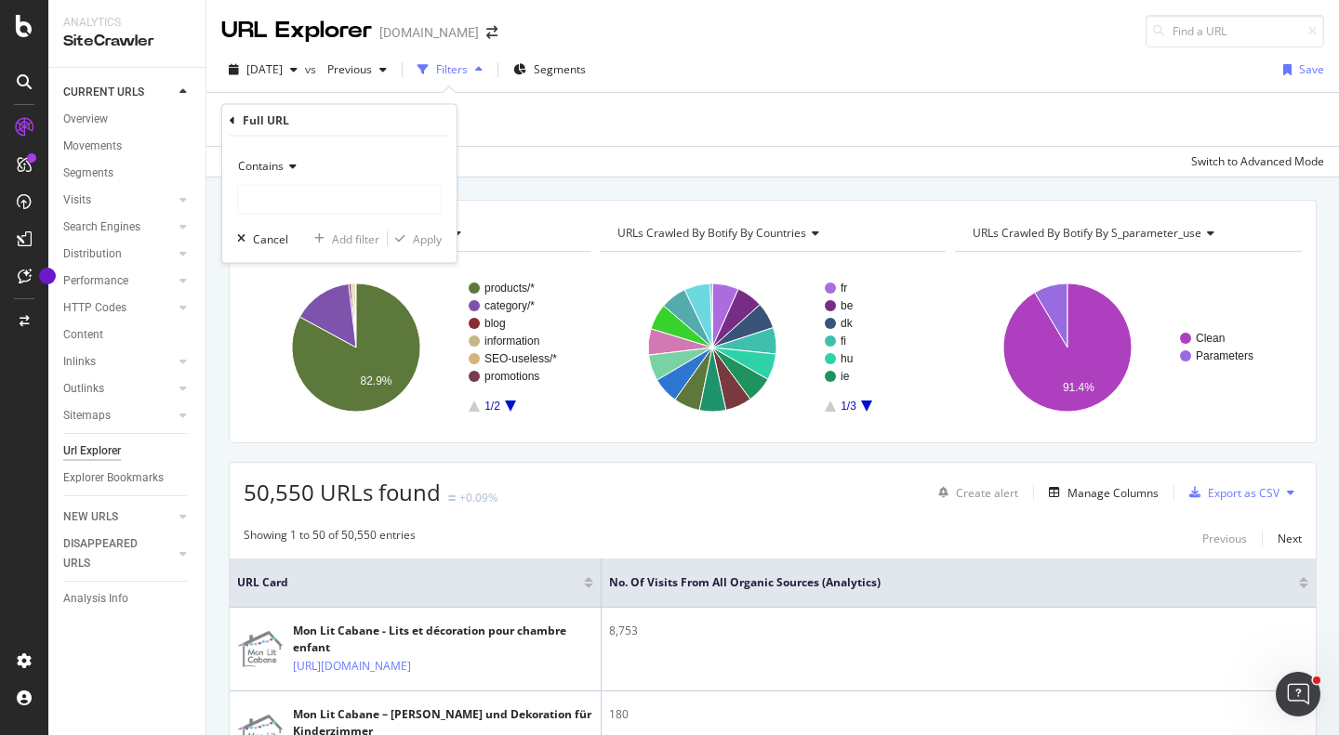
click at [354, 215] on div "Contains Cancel Add filter Apply" at bounding box center [339, 200] width 234 height 126
click at [346, 203] on input "text" at bounding box center [339, 200] width 203 height 30
paste input "https://monlitcabane.com/pt/231-cama-beliche-mezanino"
type input "https://monlitcabane.com/pt/231-cama-beliche-mezanino"
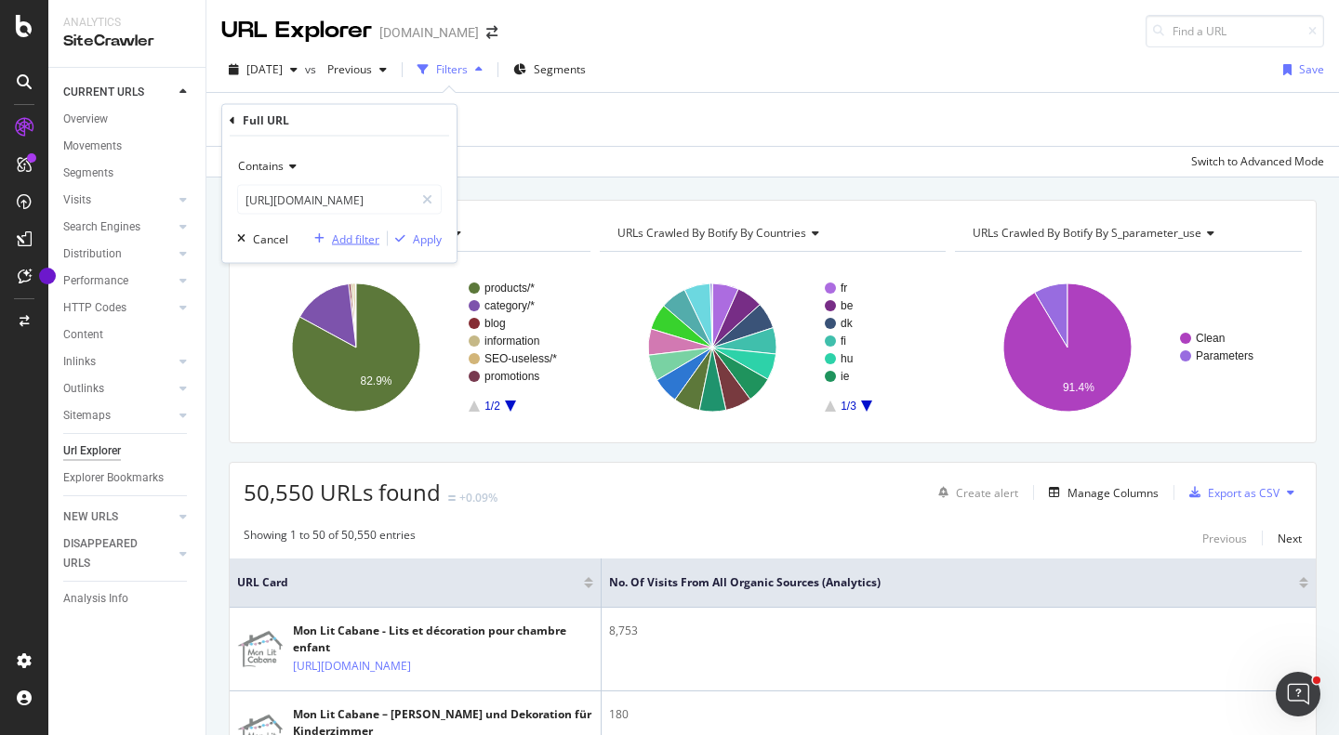
click at [360, 237] on div "Add filter" at bounding box center [355, 239] width 47 height 16
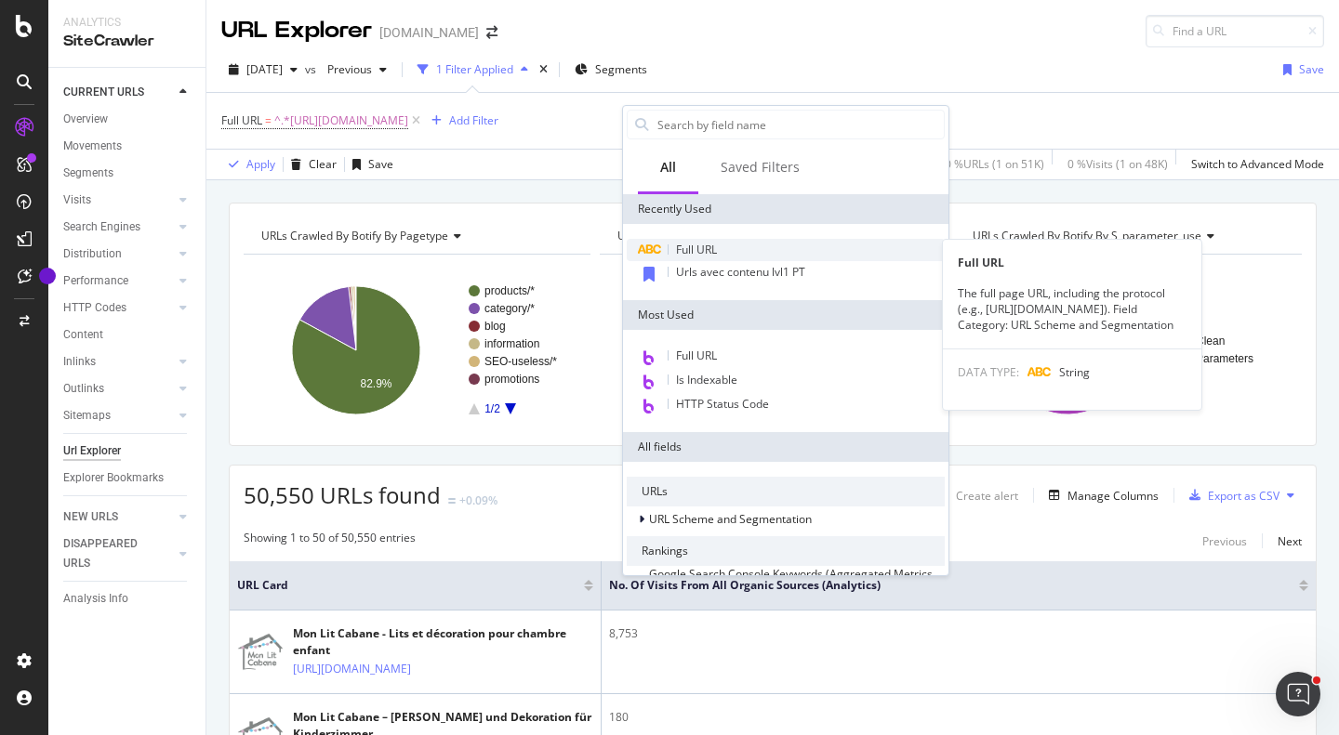
click at [698, 251] on span "Full URL" at bounding box center [696, 250] width 41 height 16
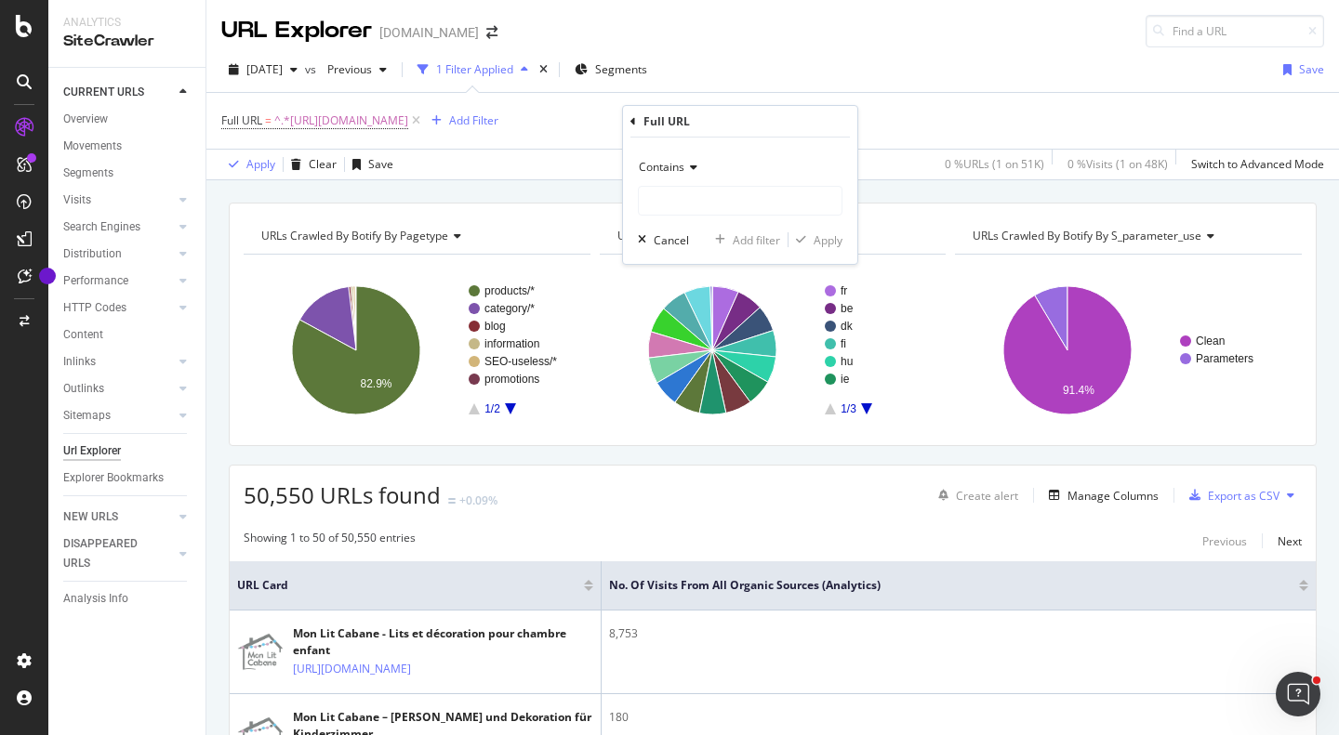
click at [664, 180] on div "Contains" at bounding box center [740, 167] width 205 height 30
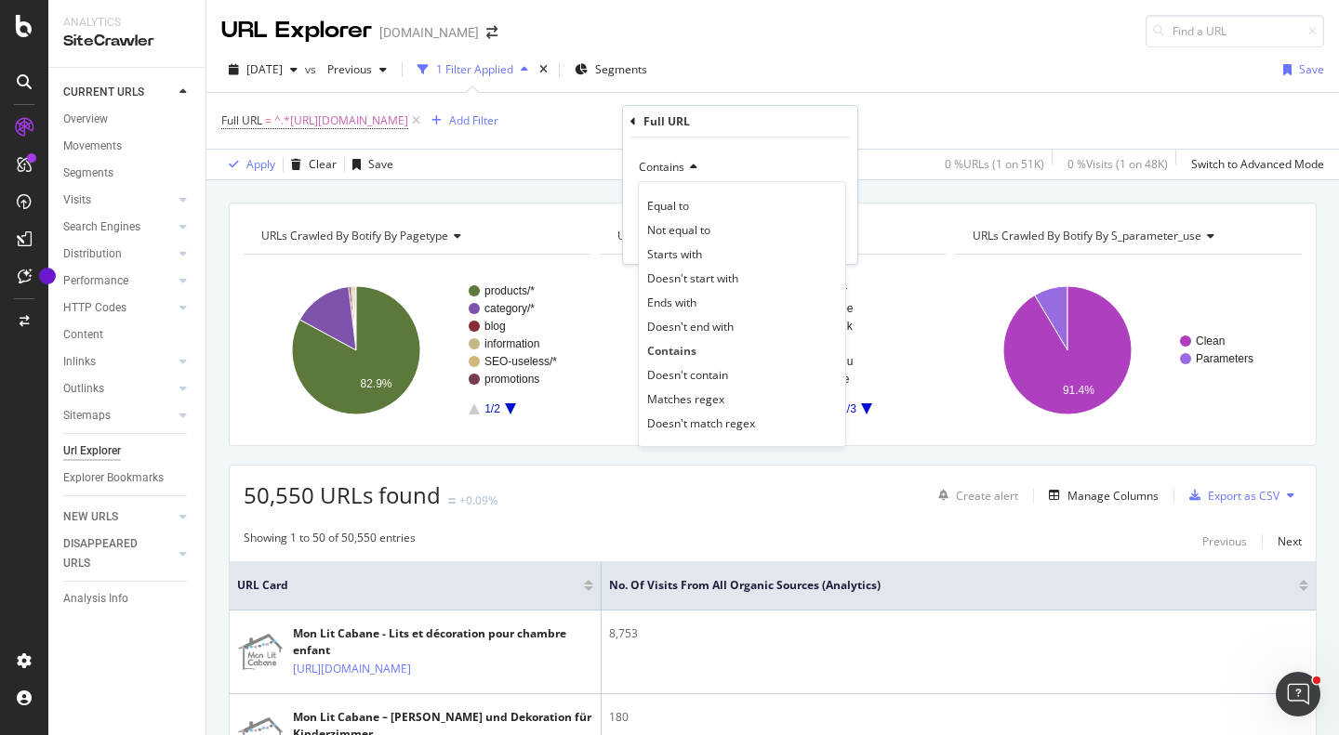
click at [774, 175] on div "Contains" at bounding box center [740, 167] width 205 height 30
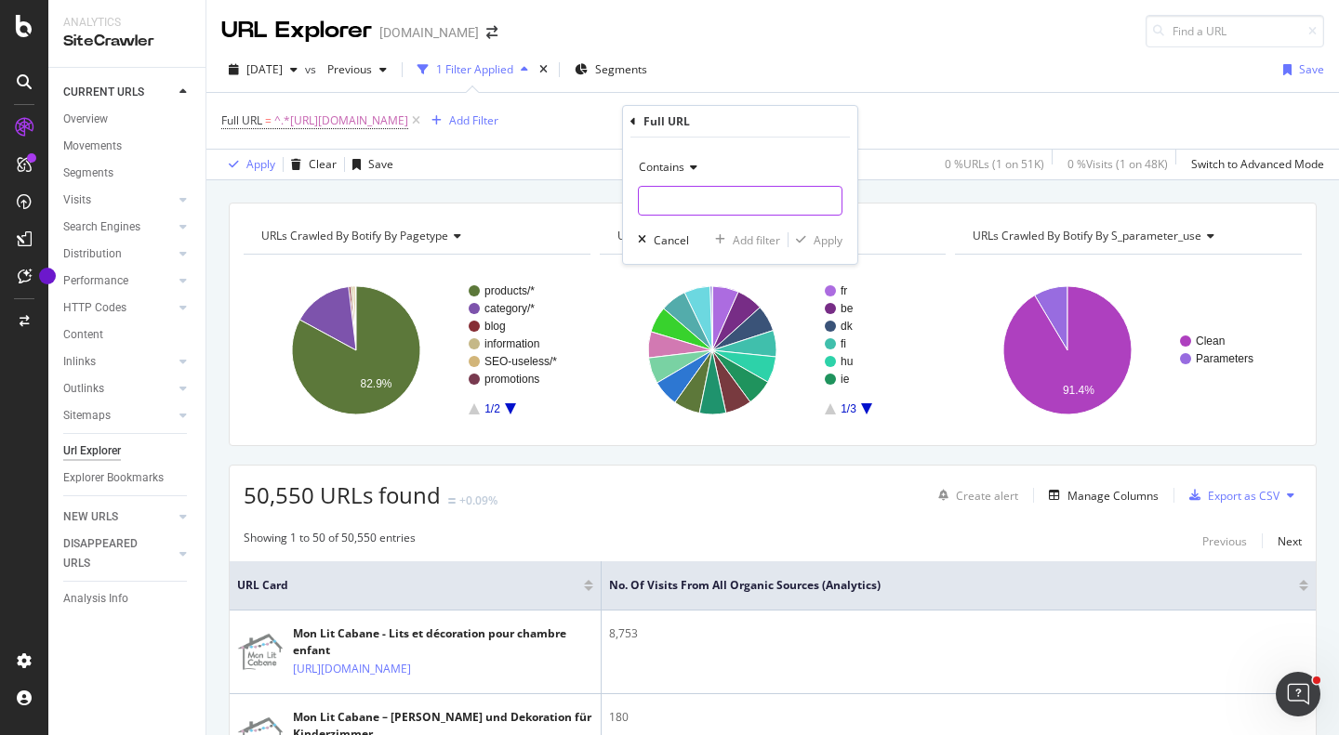
click at [728, 205] on input "text" at bounding box center [740, 201] width 203 height 30
paste input "https://monlitcabane.com/pt/184-cama-tipi"
type input "https://monlitcabane.com/pt/184-cama-tipi"
click at [768, 240] on div "Add filter" at bounding box center [756, 240] width 47 height 16
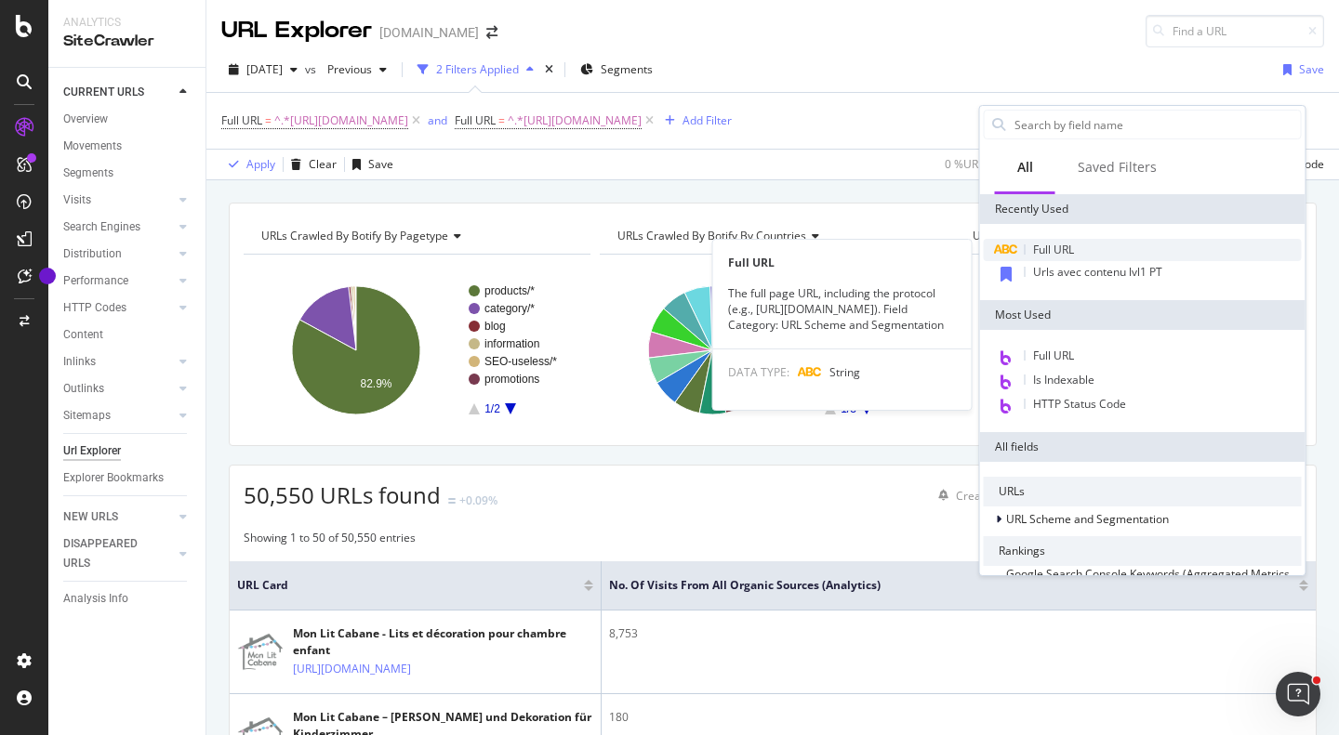
click at [1061, 254] on span "Full URL" at bounding box center [1053, 250] width 41 height 16
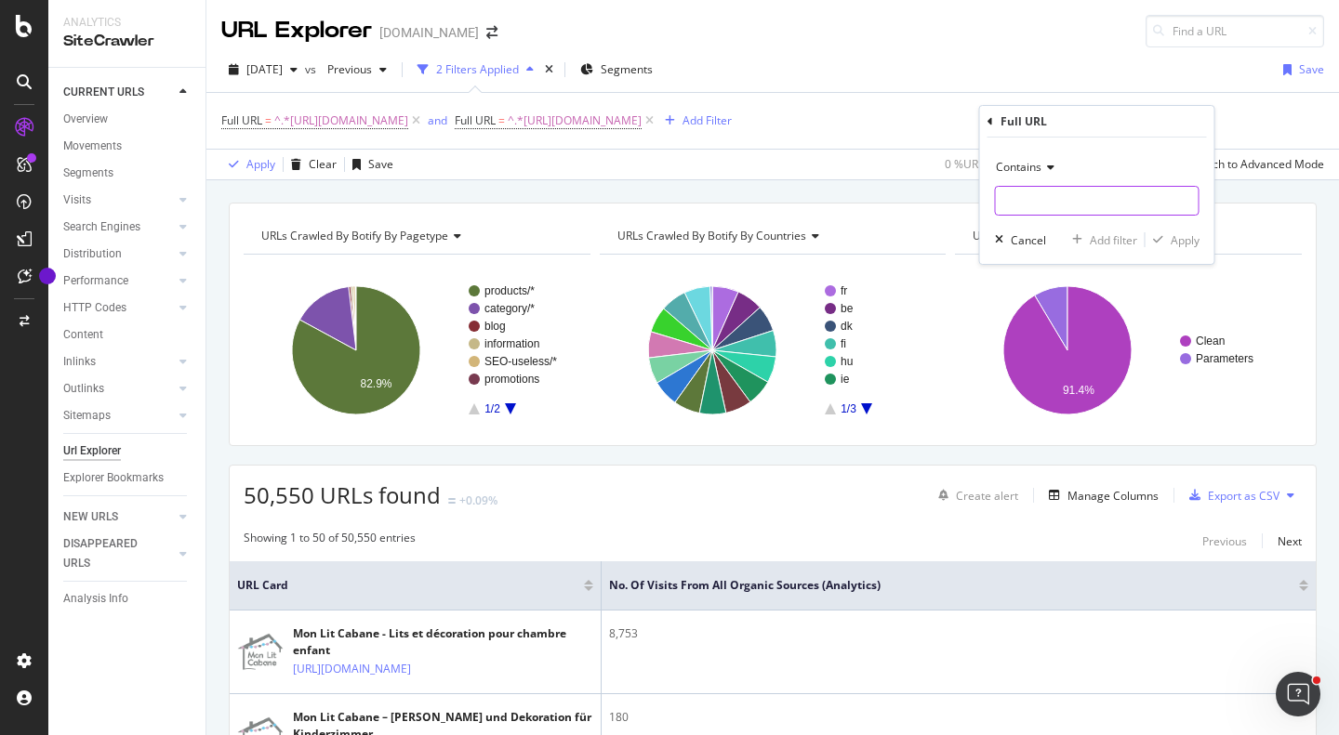
click at [1054, 203] on input "text" at bounding box center [1097, 201] width 203 height 30
paste input "https://monlitcabane.com/pt/900-cama-beliche-com-gaveta"
type input "https://monlitcabane.com/pt/900-cama-beliche-com-gaveta"
click at [1115, 241] on div "Add filter" at bounding box center [1113, 240] width 47 height 16
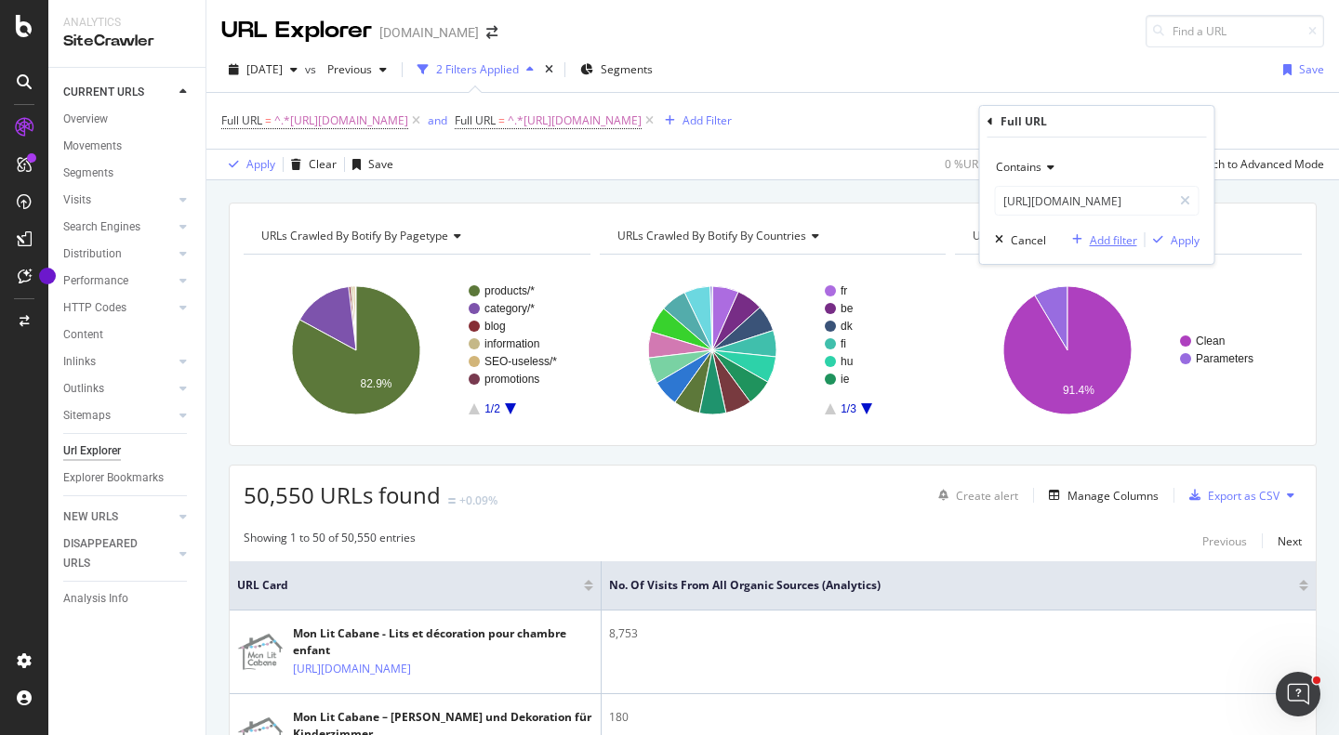
scroll to position [0, 0]
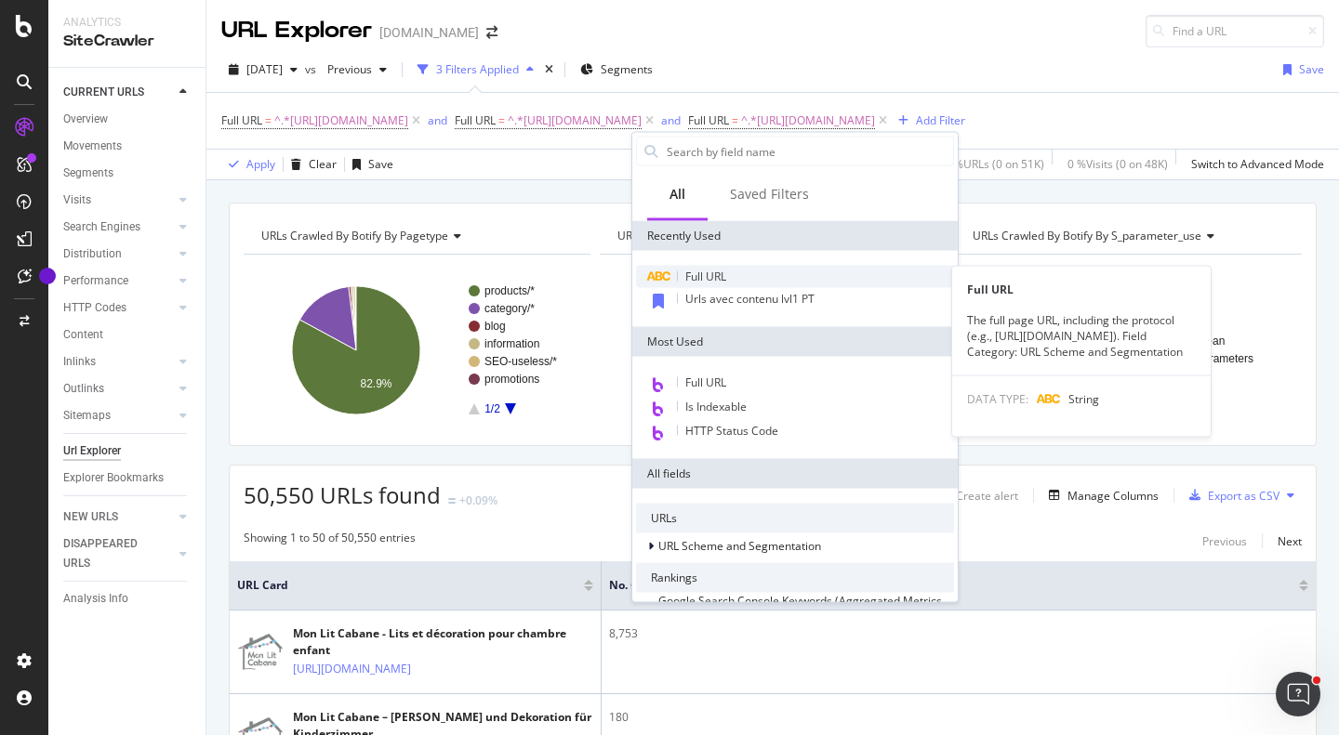
click at [720, 283] on span "Full URL" at bounding box center [705, 277] width 41 height 16
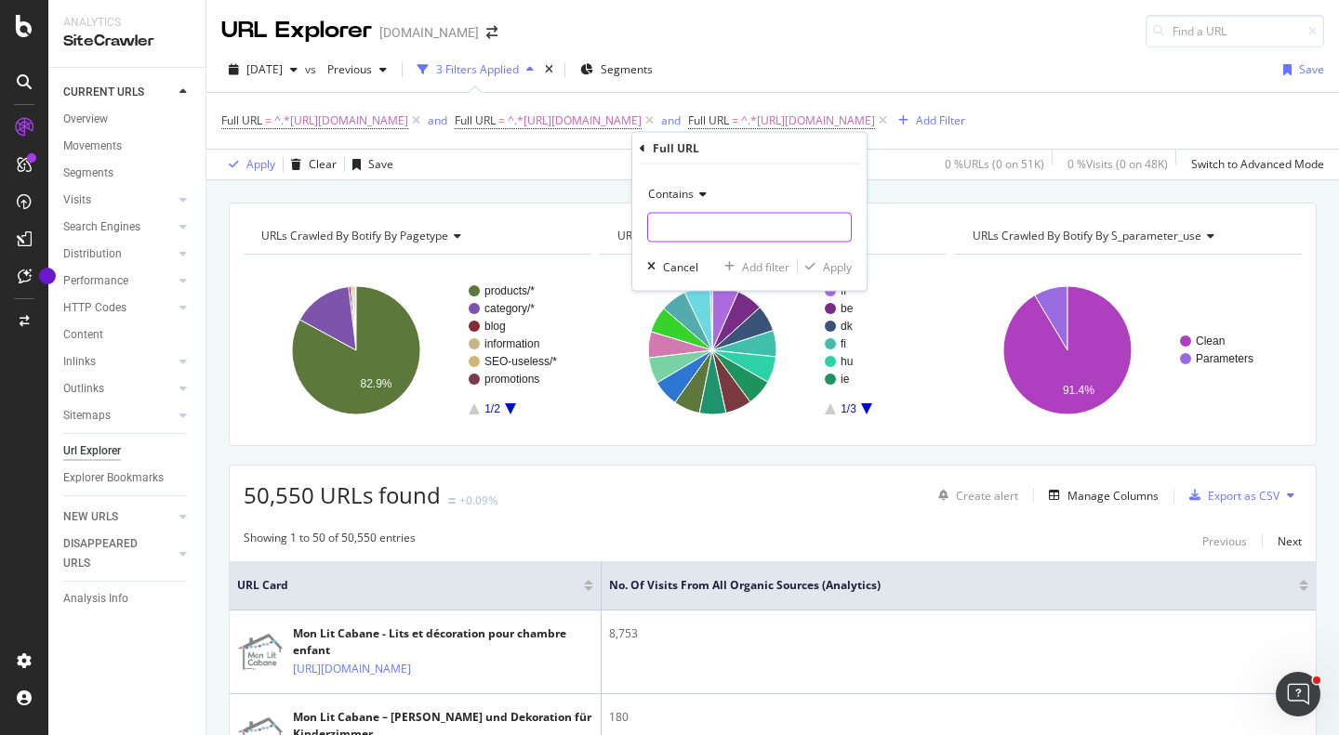
click at [709, 227] on input "text" at bounding box center [749, 228] width 203 height 30
paste input "https://monlitcabane.com/pt/899-cama-simples-com-gaveta"
type input "https://monlitcabane.com/pt/899-cama-simples-com-gaveta"
click at [754, 264] on div "Add filter" at bounding box center [765, 266] width 47 height 16
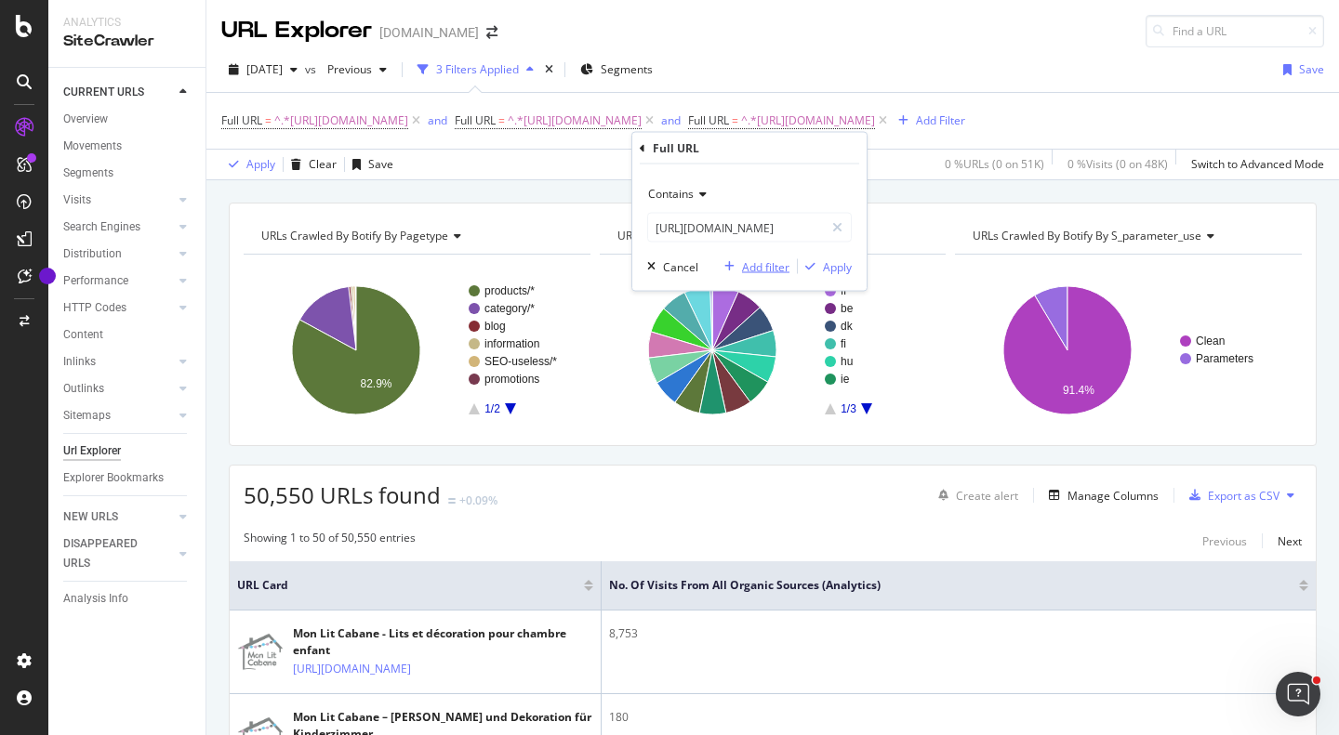
scroll to position [0, 0]
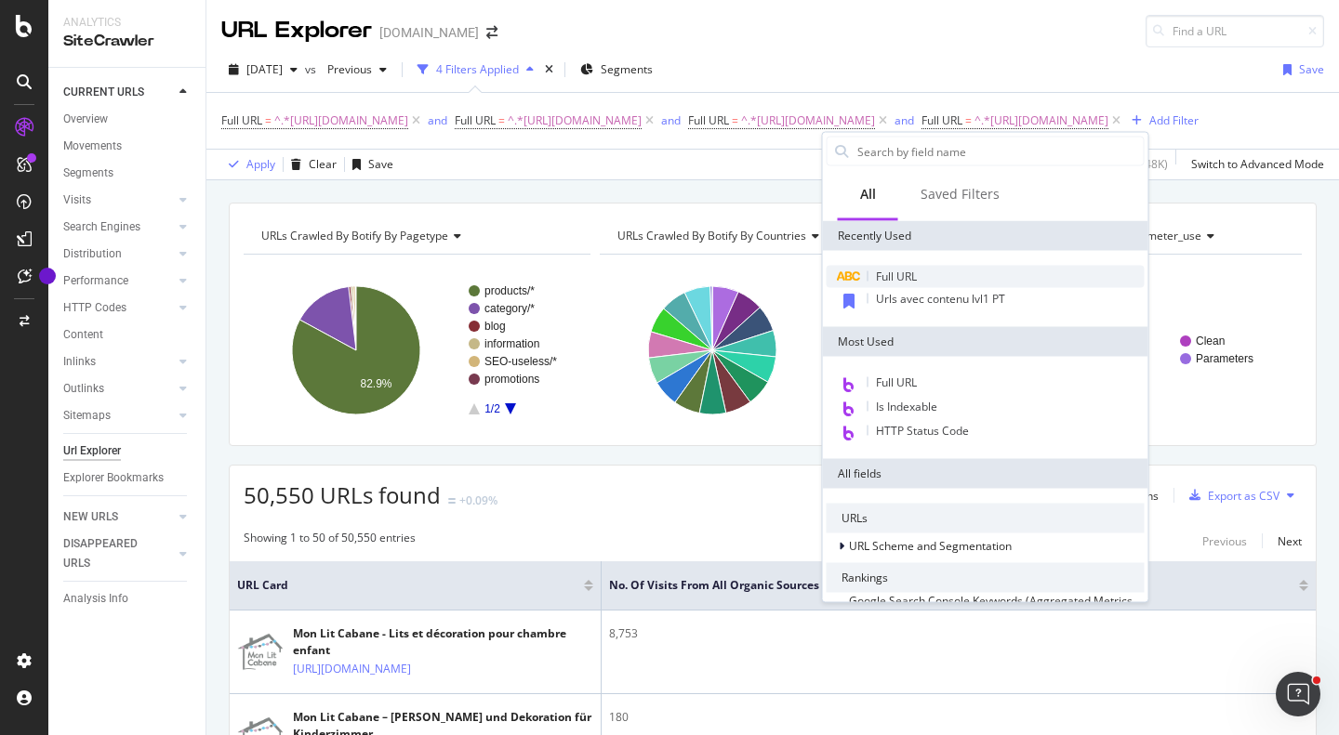
click at [915, 272] on span "Full URL" at bounding box center [896, 277] width 41 height 16
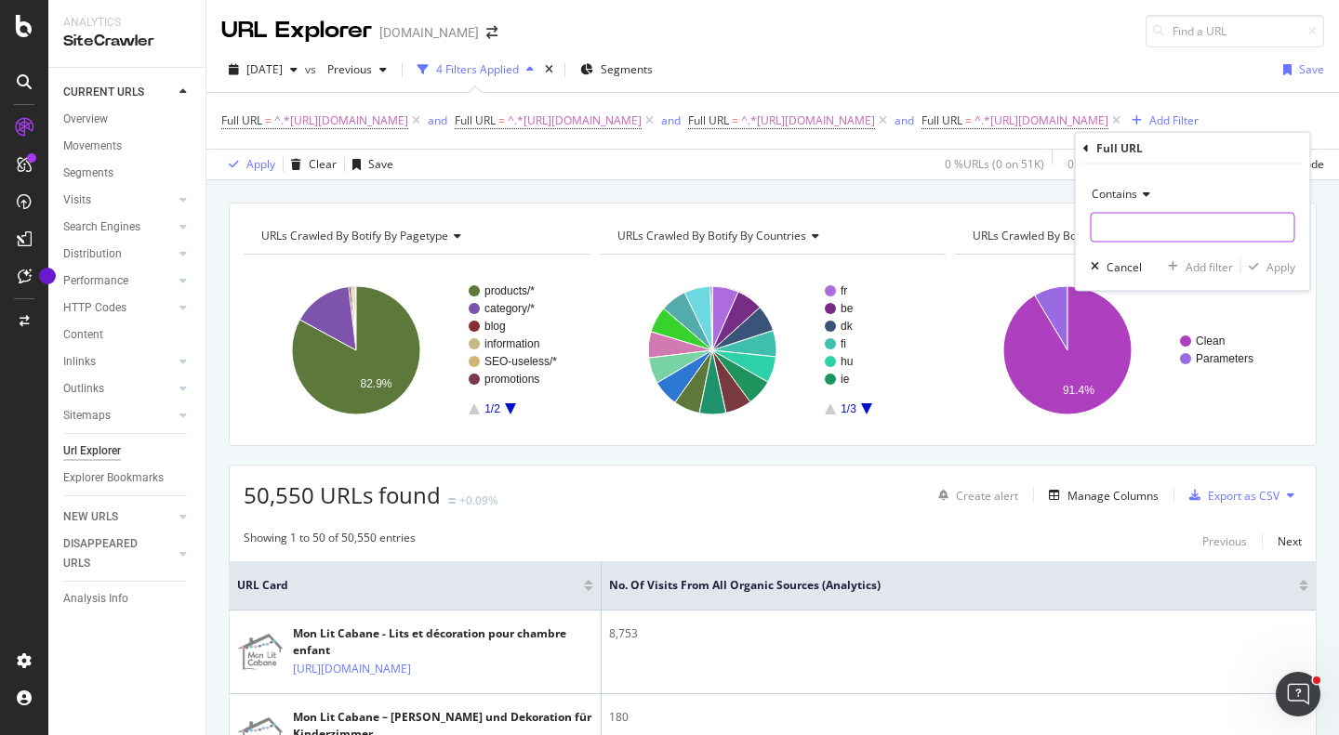
click at [1140, 222] on input "text" at bounding box center [1193, 228] width 203 height 30
paste input "https://monlitcabane.com/pt/776-camas-de-bebe"
type input "https://monlitcabane.com/pt/776-camas-de-bebe"
click at [1192, 261] on div "Add filter" at bounding box center [1209, 266] width 47 height 16
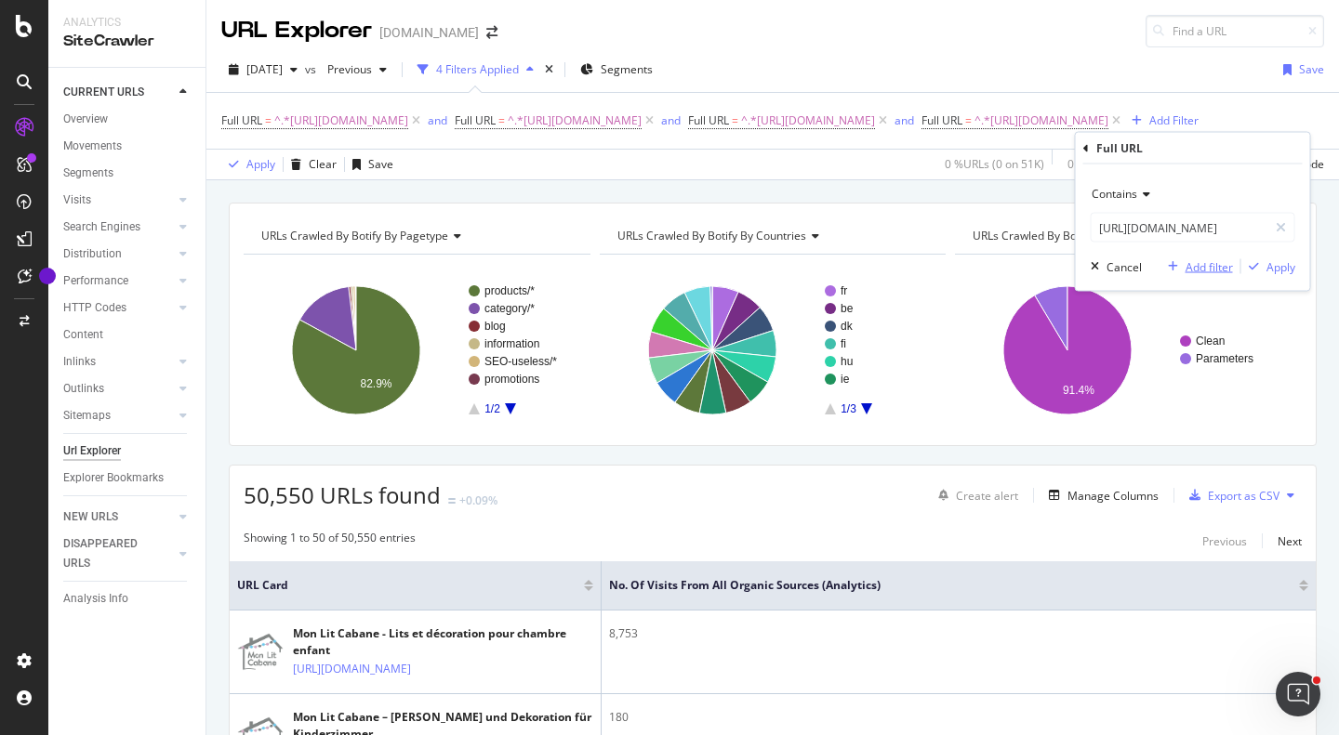
scroll to position [0, 0]
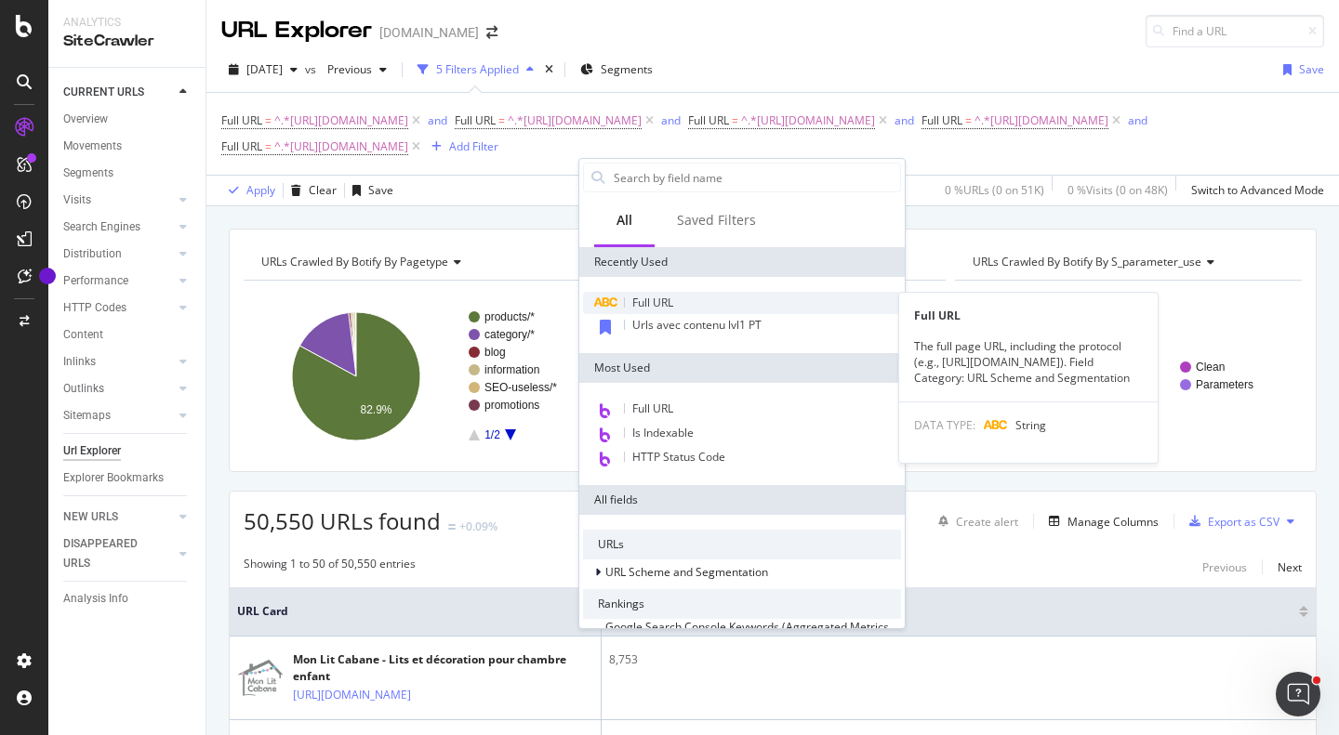
click at [658, 300] on span "Full URL" at bounding box center [652, 303] width 41 height 16
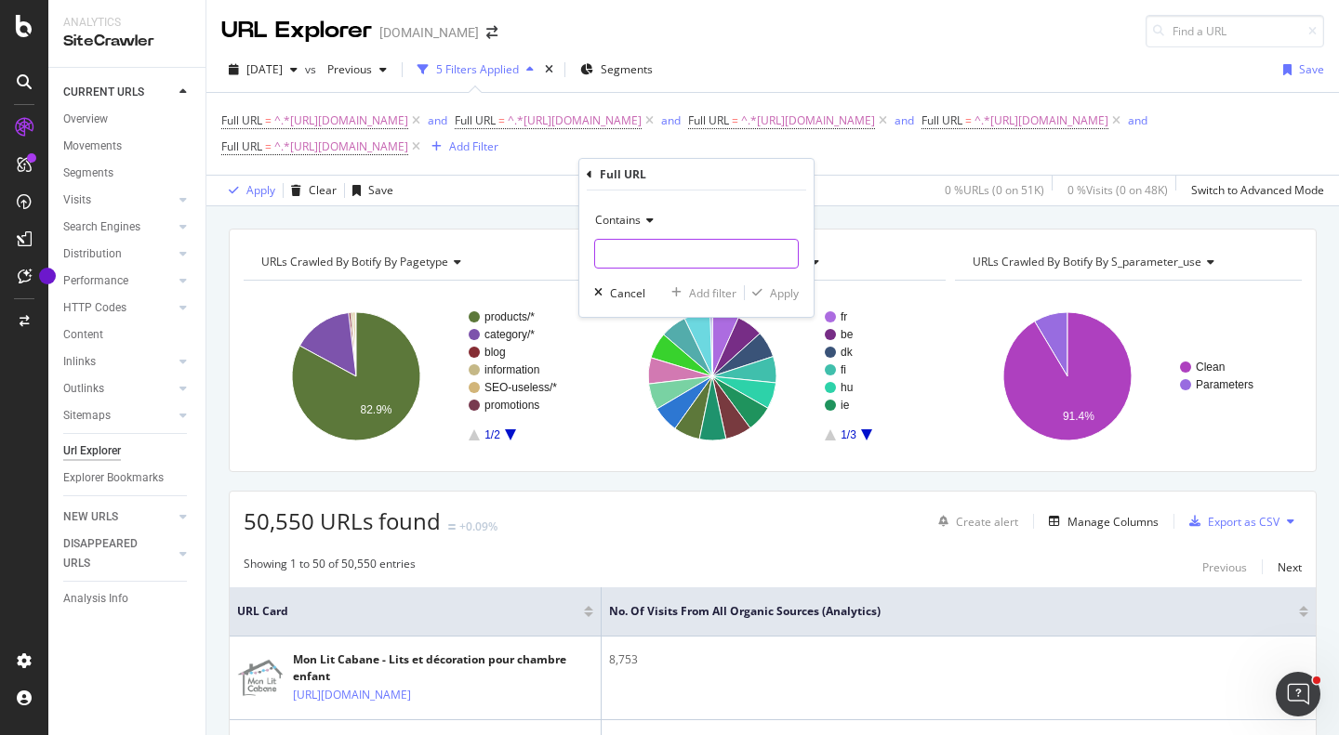
click at [664, 263] on input "text" at bounding box center [696, 254] width 203 height 30
paste input "https://monlitcabane.com/pt/696-cama-casinha-dupla"
type input "https://monlitcabane.com/pt/696-cama-casinha-dupla"
click at [713, 295] on div "Add filter" at bounding box center [712, 293] width 47 height 16
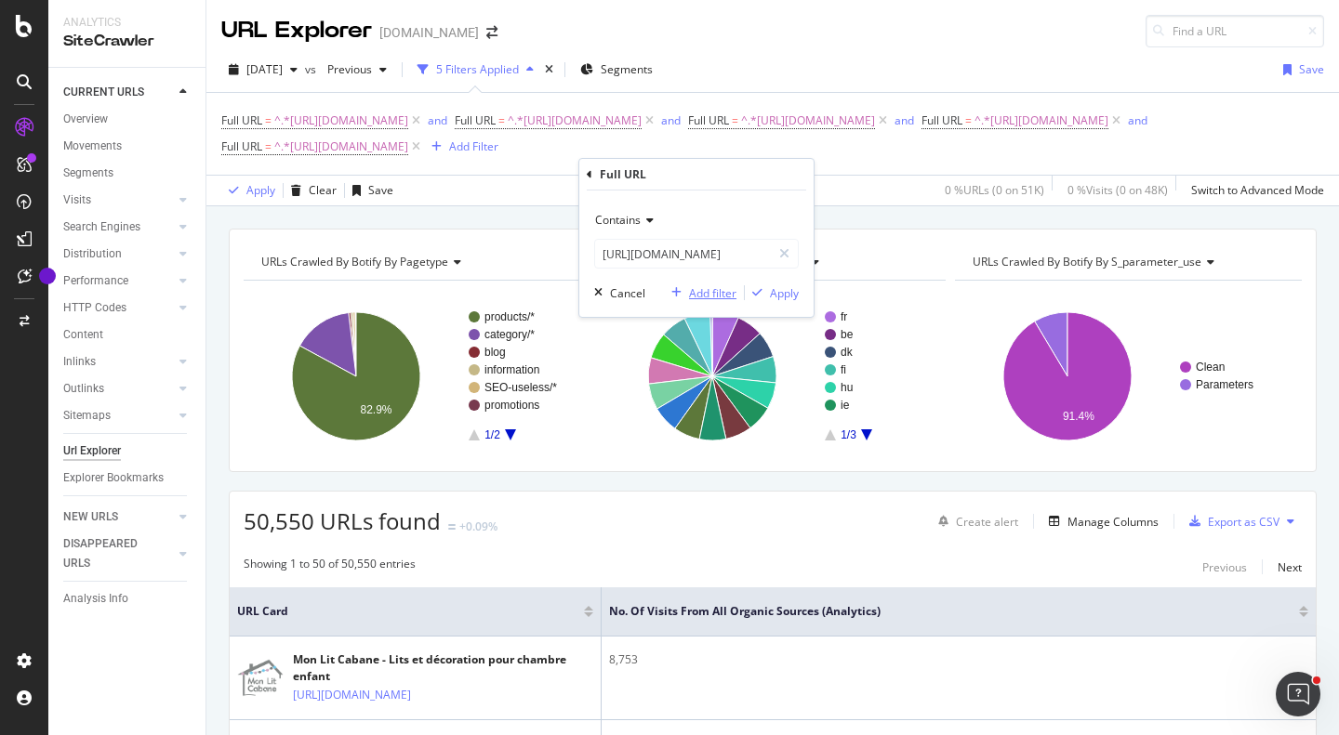
scroll to position [0, 0]
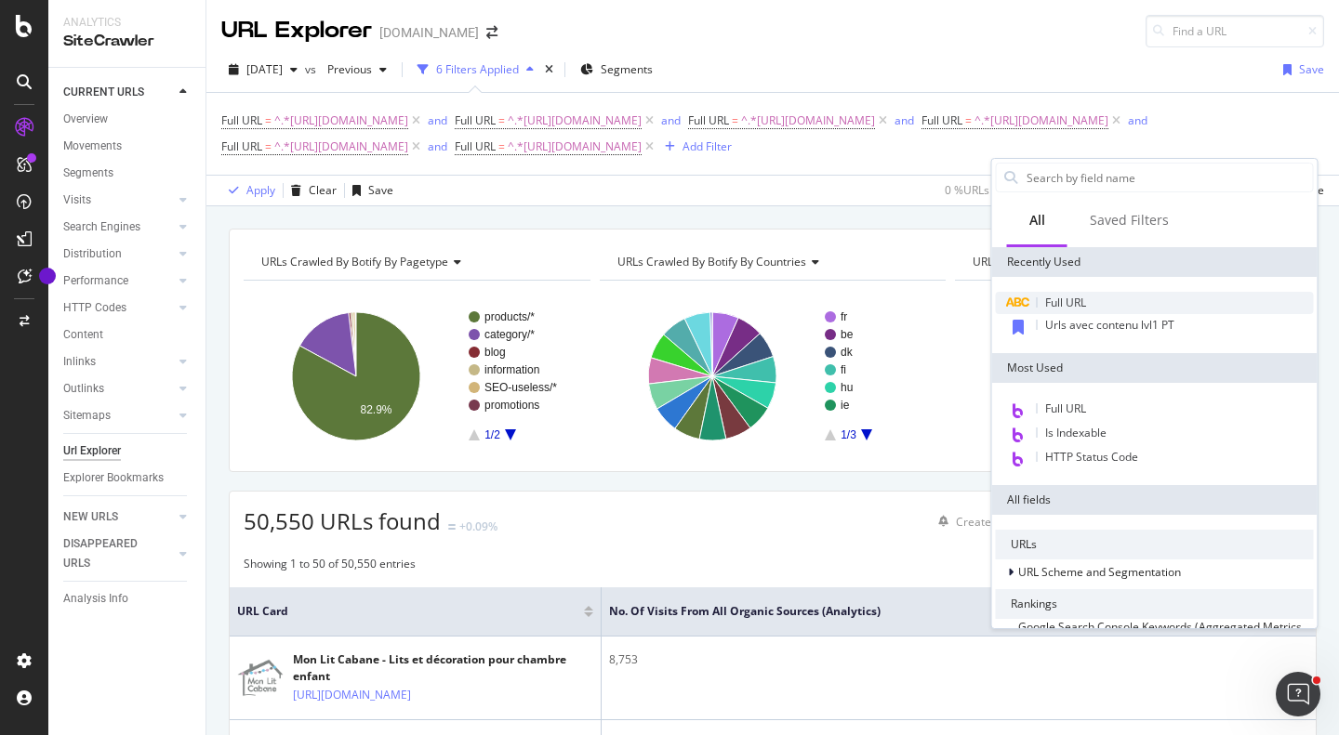
click at [1057, 308] on span "Full URL" at bounding box center [1065, 303] width 41 height 16
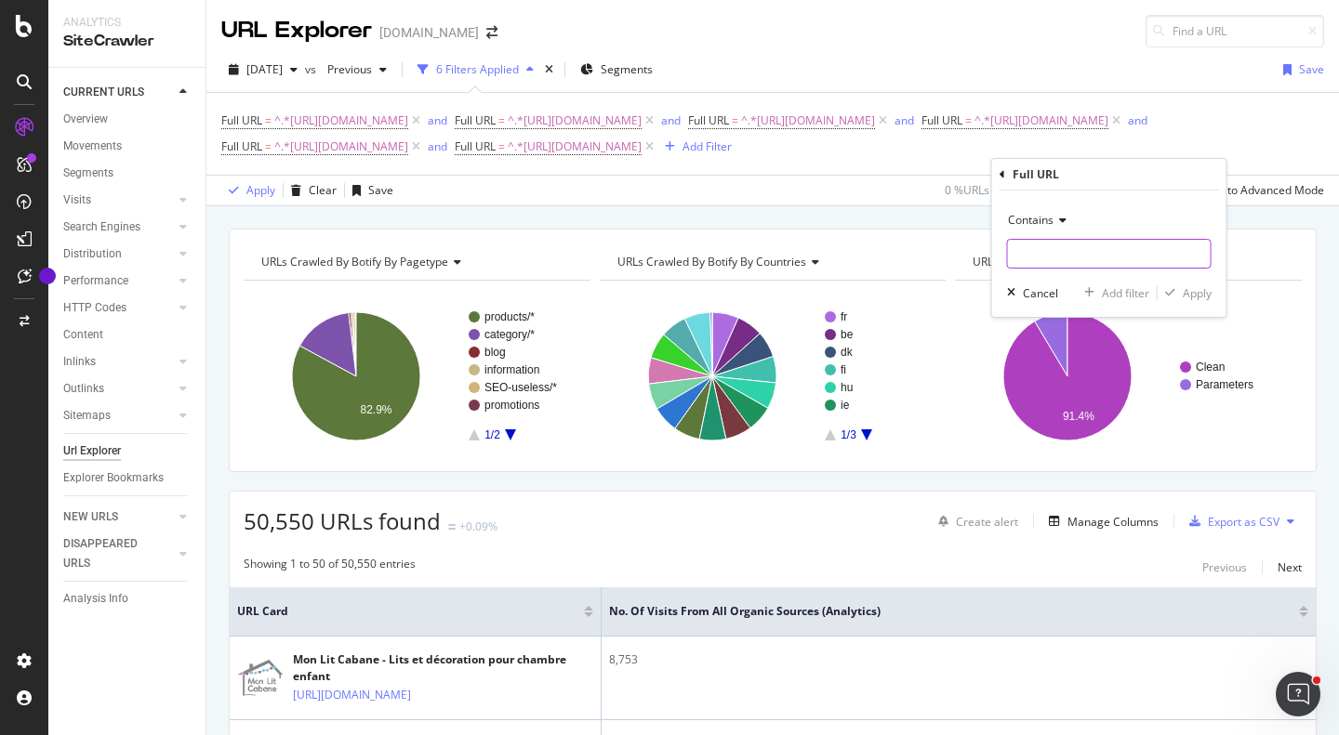
click at [1070, 251] on input "text" at bounding box center [1109, 254] width 203 height 30
paste input "https://monlitcabane.com/pt/178-cama-casinha"
type input "https://monlitcabane.com/pt/178-cama-casinha"
click at [1122, 297] on div "Add filter" at bounding box center [1125, 293] width 47 height 16
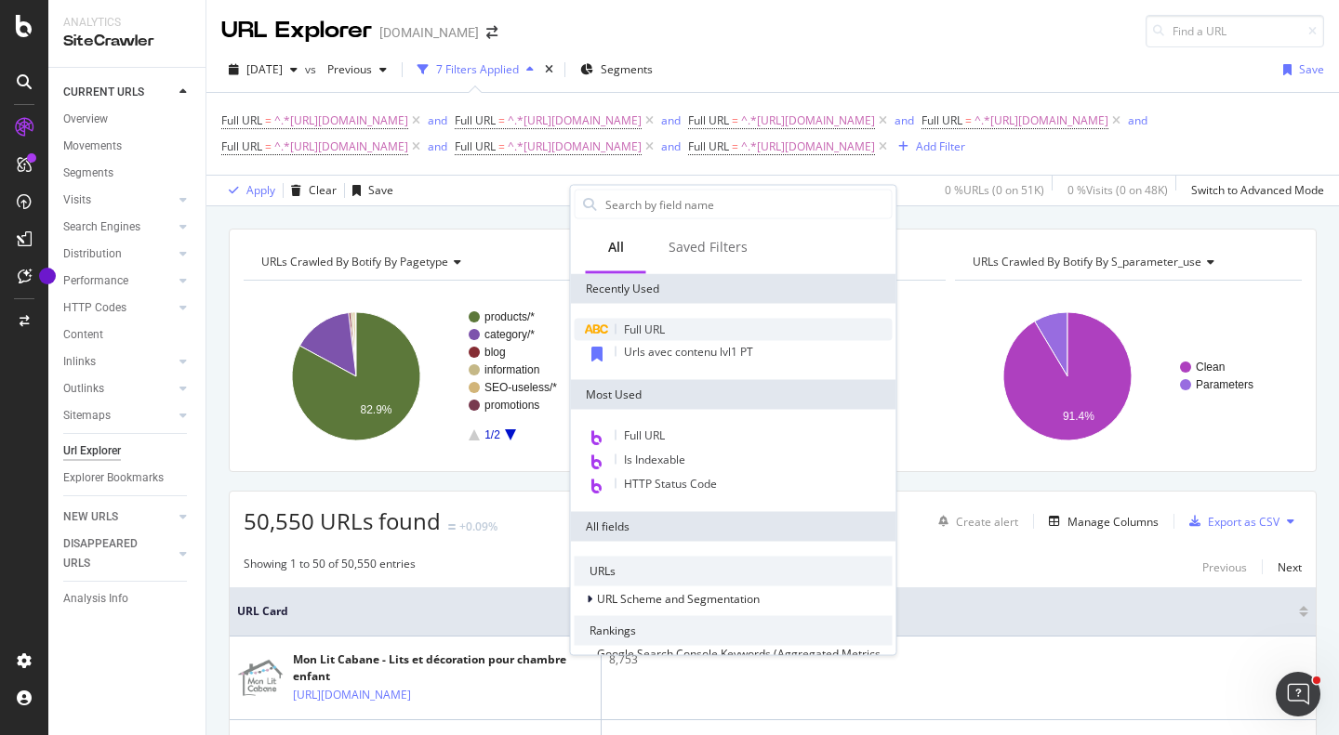
click at [750, 333] on div "Full URL" at bounding box center [734, 330] width 318 height 22
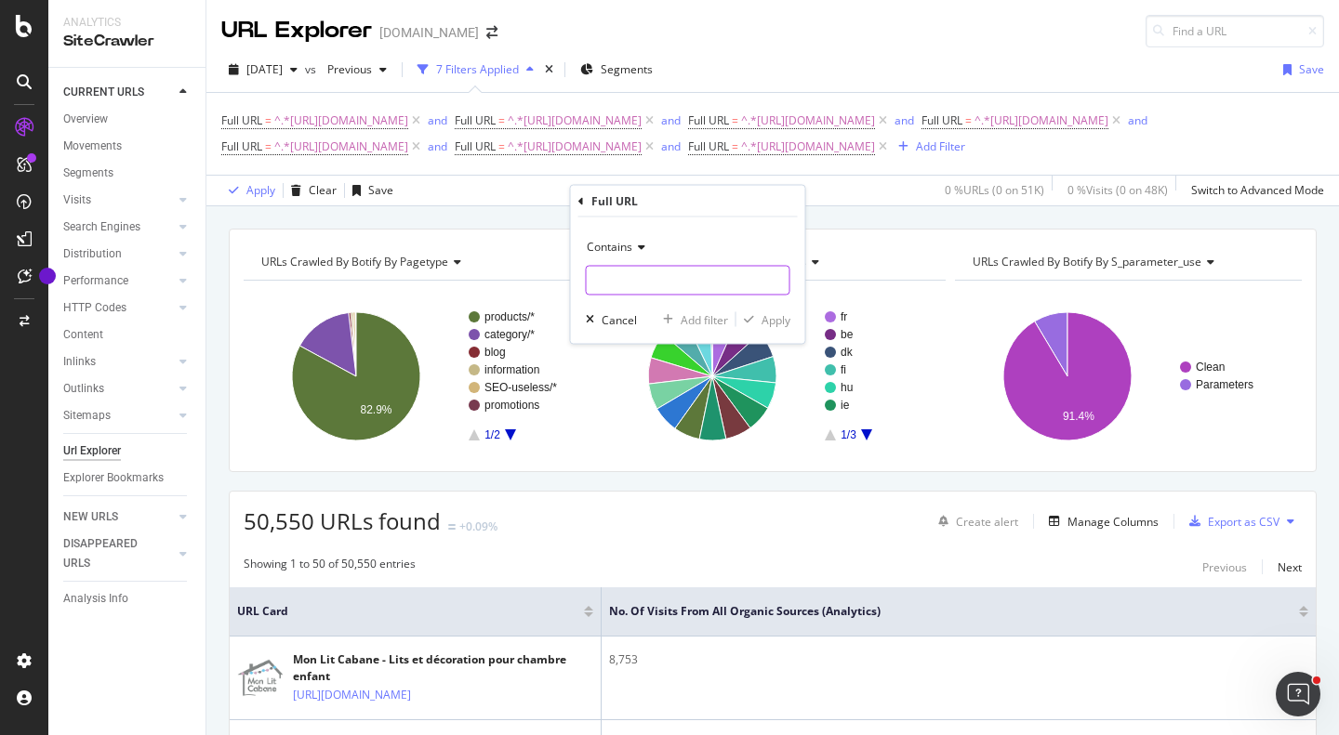
click at [665, 287] on input "text" at bounding box center [688, 281] width 203 height 30
paste input "https://monlitcabane.com/pt/230-cama-individual"
type input "https://monlitcabane.com/pt/230-cama-individual"
click at [694, 318] on div "Add filter" at bounding box center [704, 319] width 47 height 16
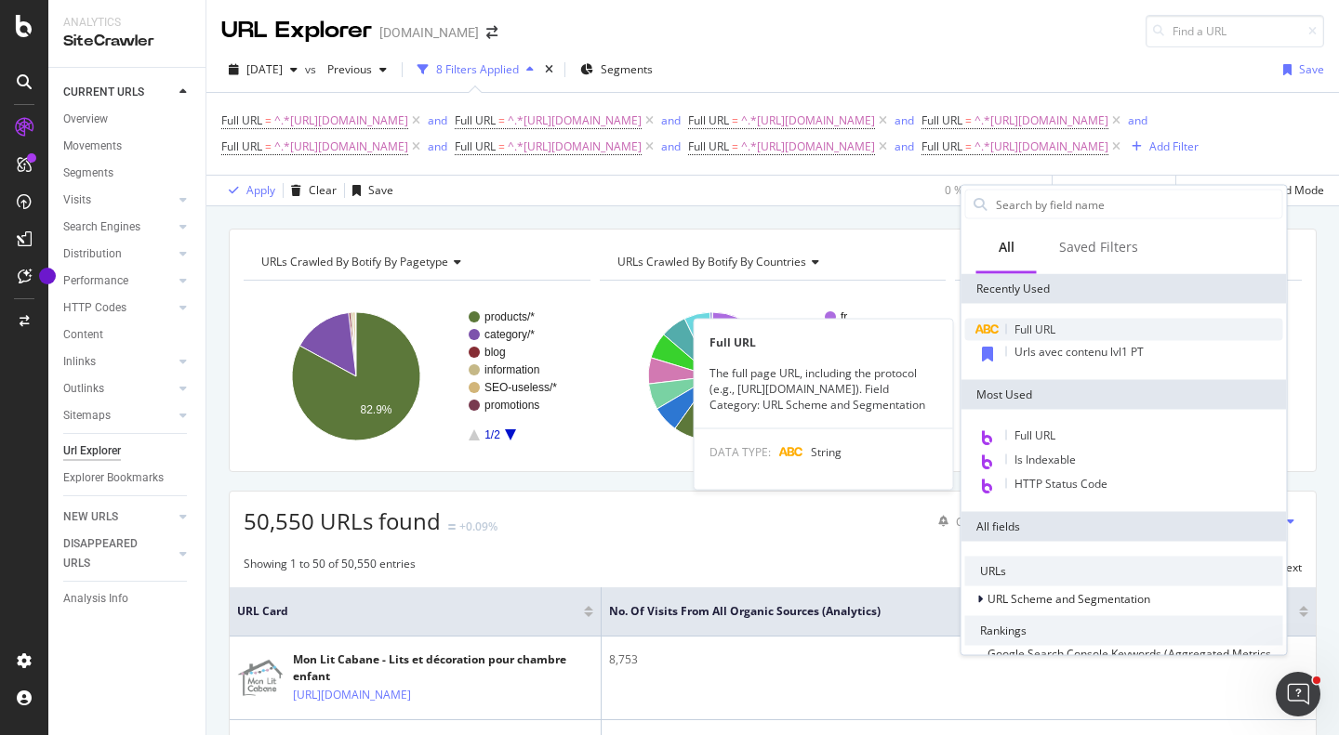
click at [1040, 324] on span "Full URL" at bounding box center [1034, 330] width 41 height 16
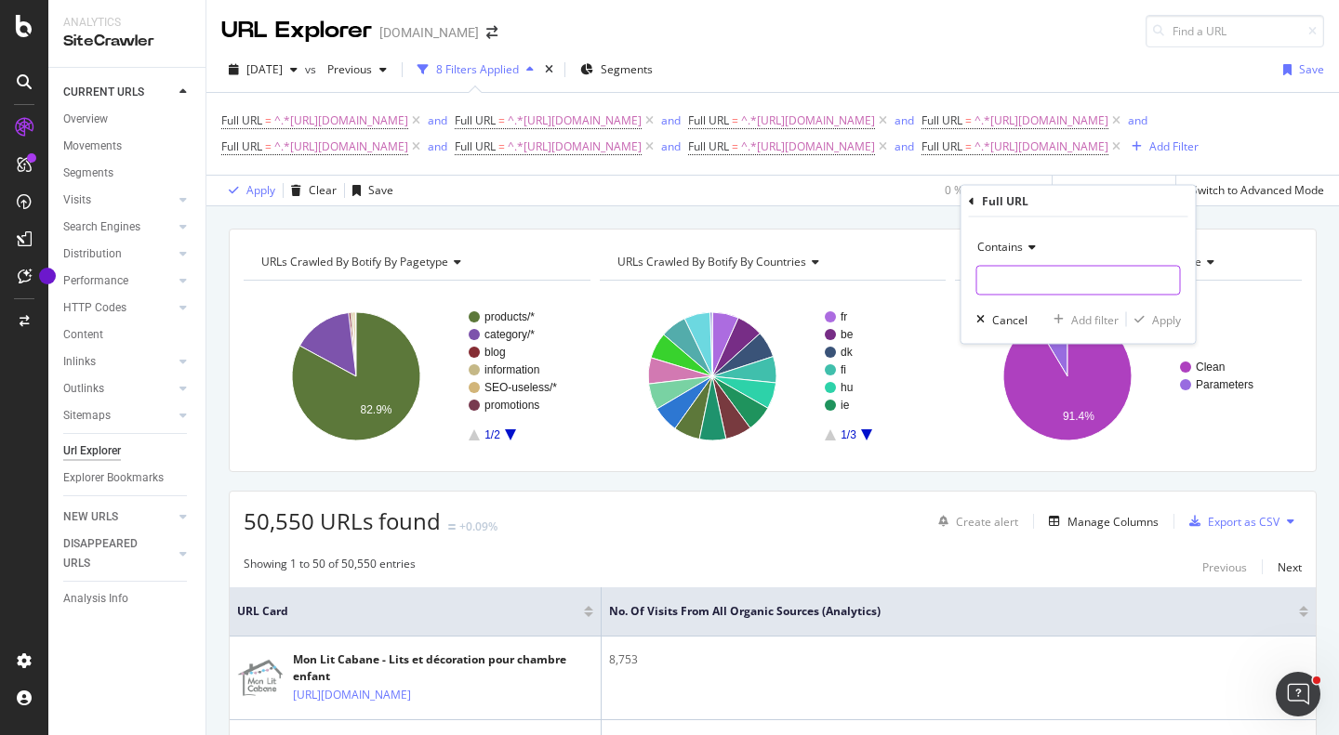
click at [1036, 275] on input "text" at bounding box center [1078, 281] width 203 height 30
paste input "https://monlitcabane.com/pt/179-cama-casinha-gaveta"
type input "https://monlitcabane.com/pt/179-cama-casinha-gaveta"
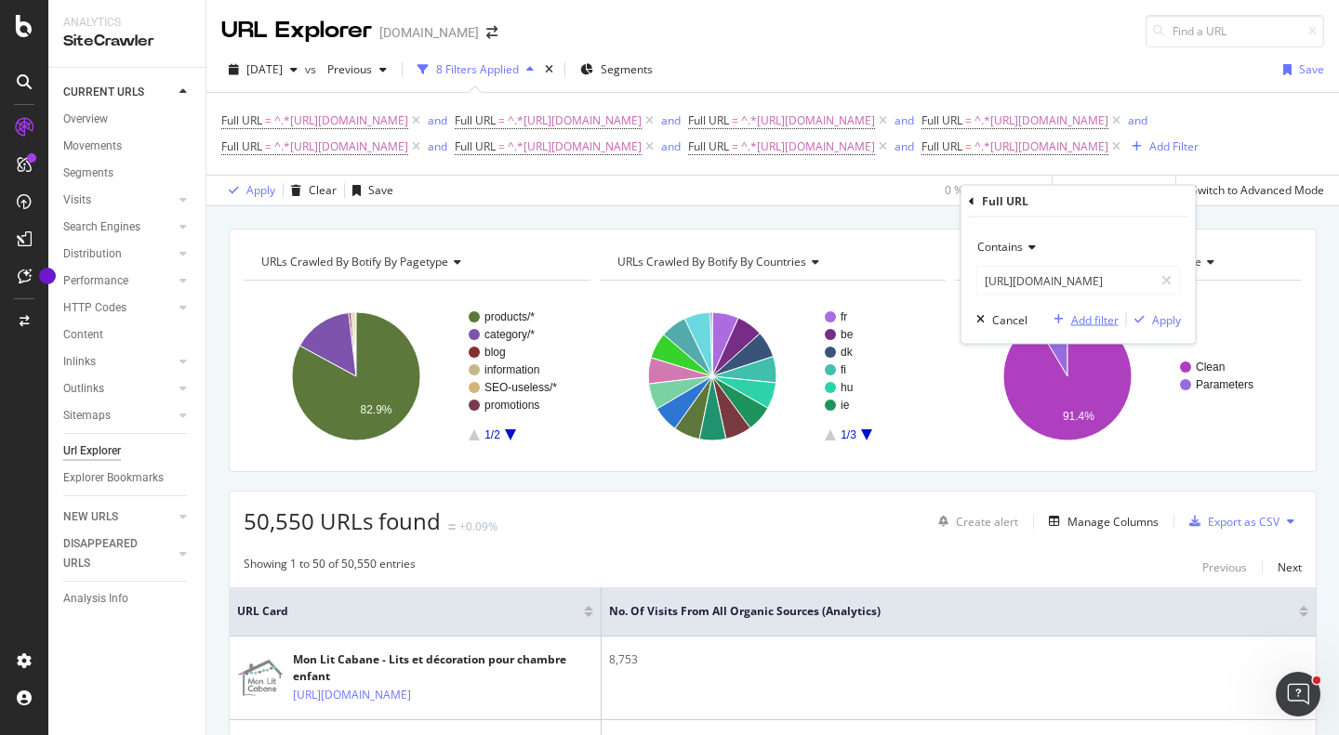
click at [1090, 325] on div "Add filter" at bounding box center [1094, 319] width 47 height 16
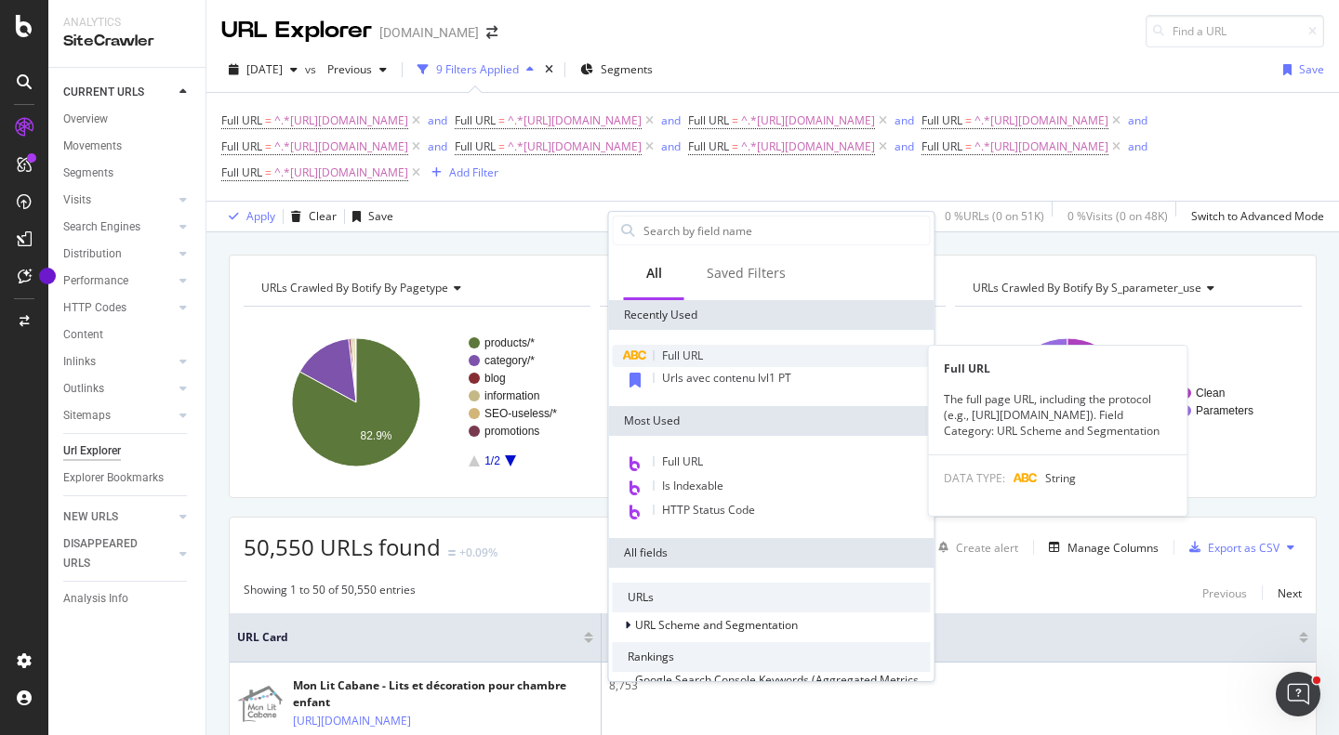
click at [717, 363] on div "Full URL" at bounding box center [772, 356] width 318 height 22
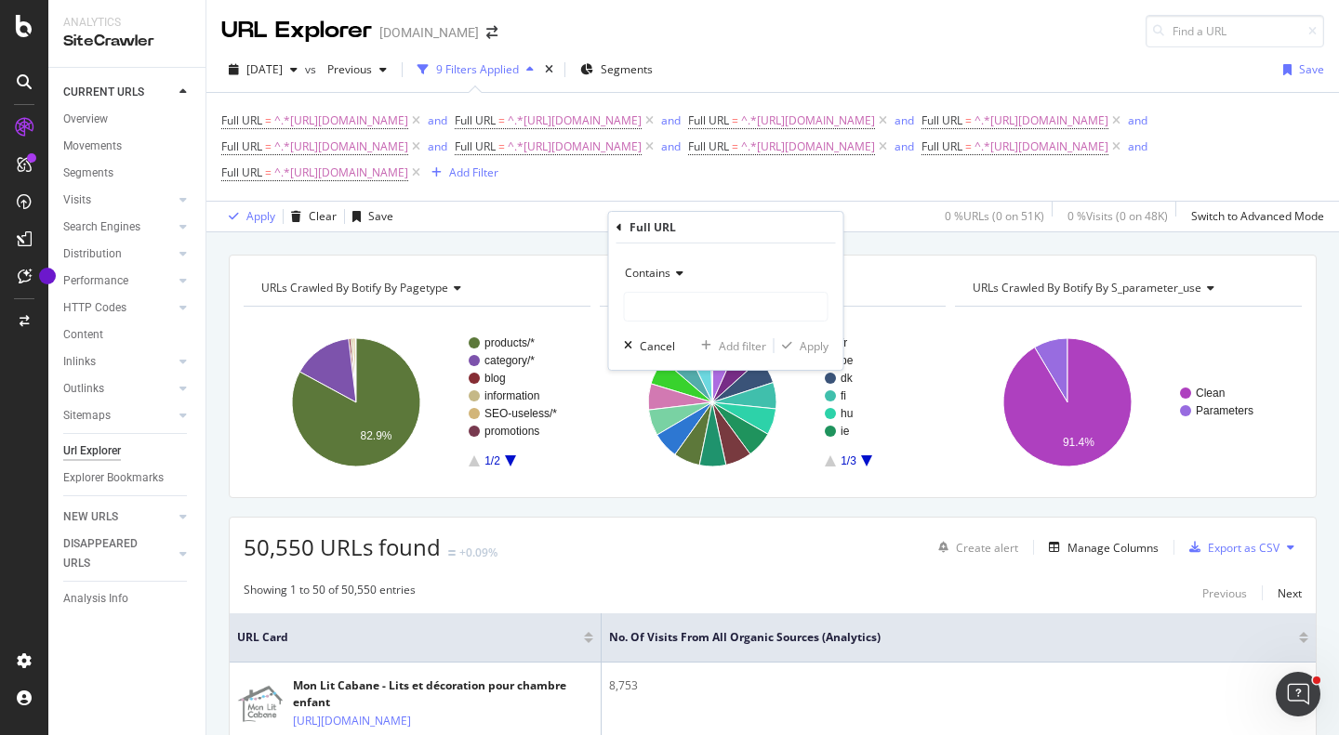
click at [673, 289] on div "Contains" at bounding box center [726, 289] width 205 height 63
click at [674, 298] on input "text" at bounding box center [726, 307] width 203 height 30
paste input "https://monlitcabane.com/pt/446-colchoes"
type input "https://monlitcabane.com/pt/446-colchoes"
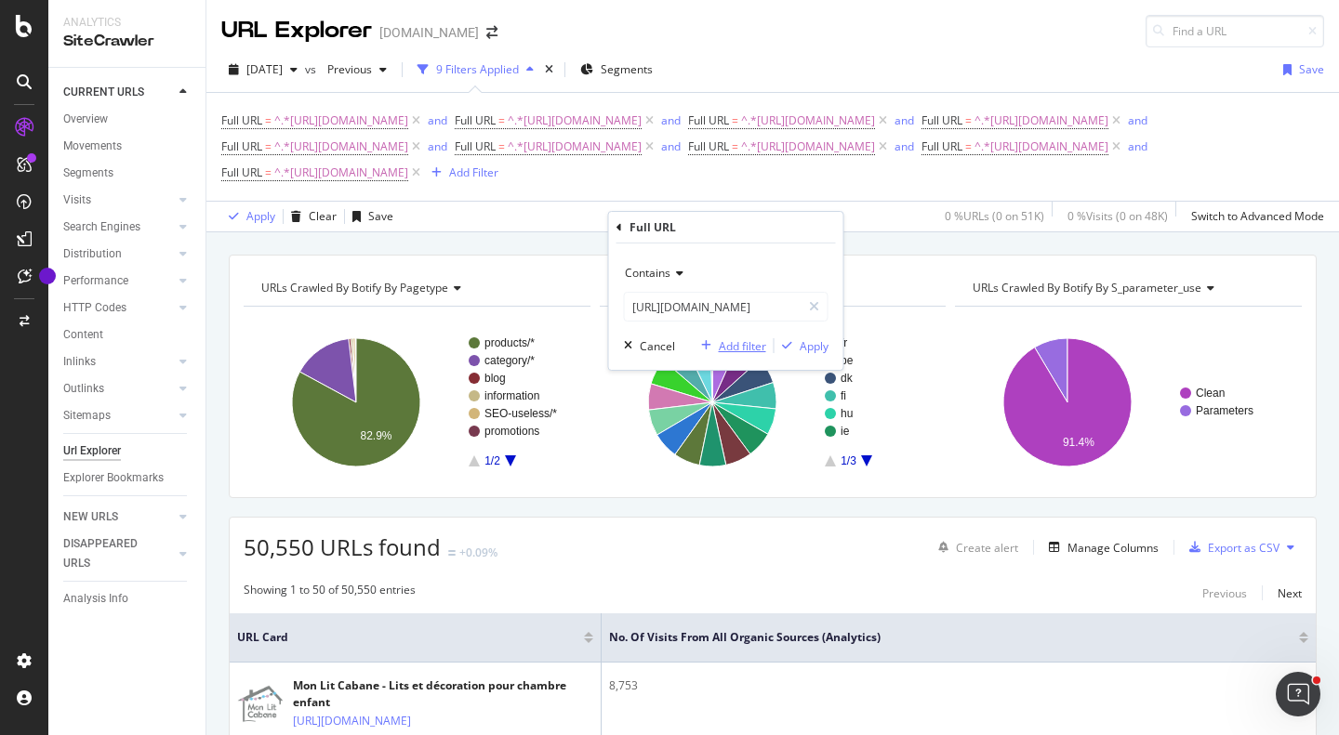
click at [724, 338] on div "Add filter" at bounding box center [742, 346] width 47 height 16
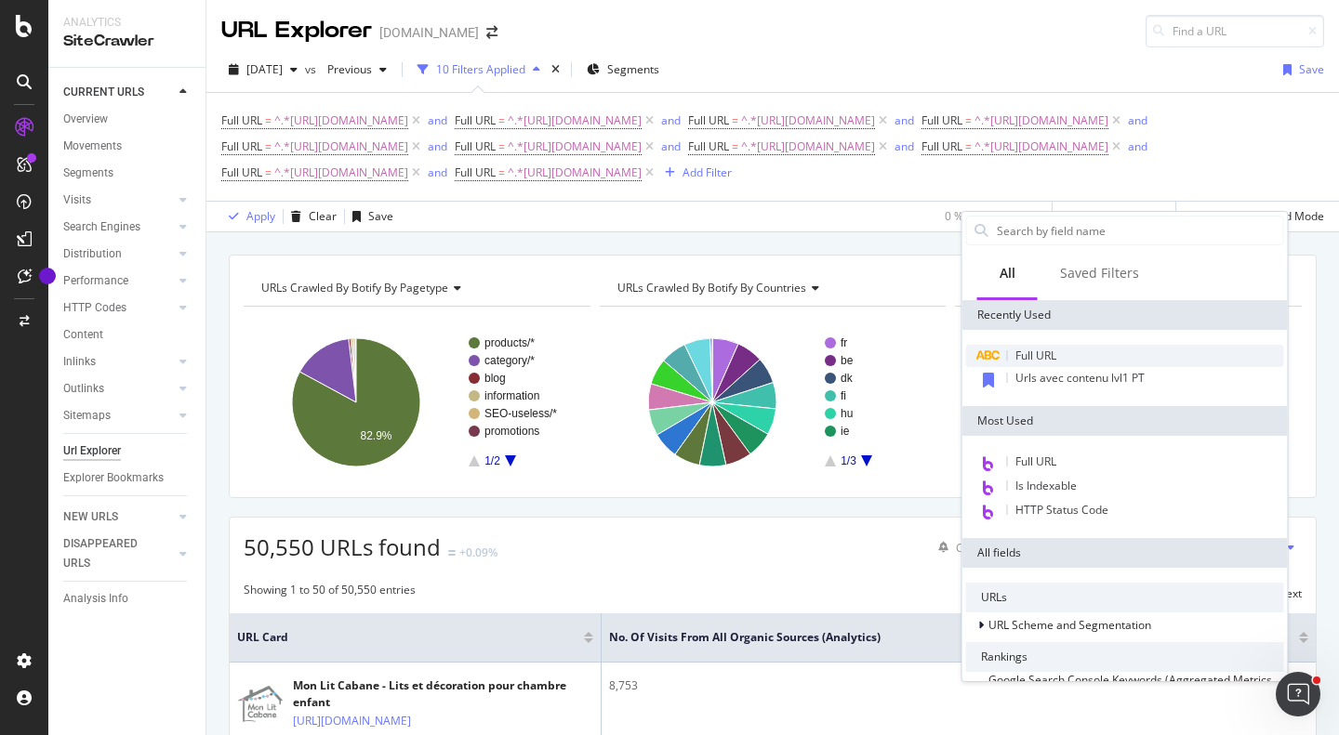
click at [1038, 350] on span "Full URL" at bounding box center [1035, 356] width 41 height 16
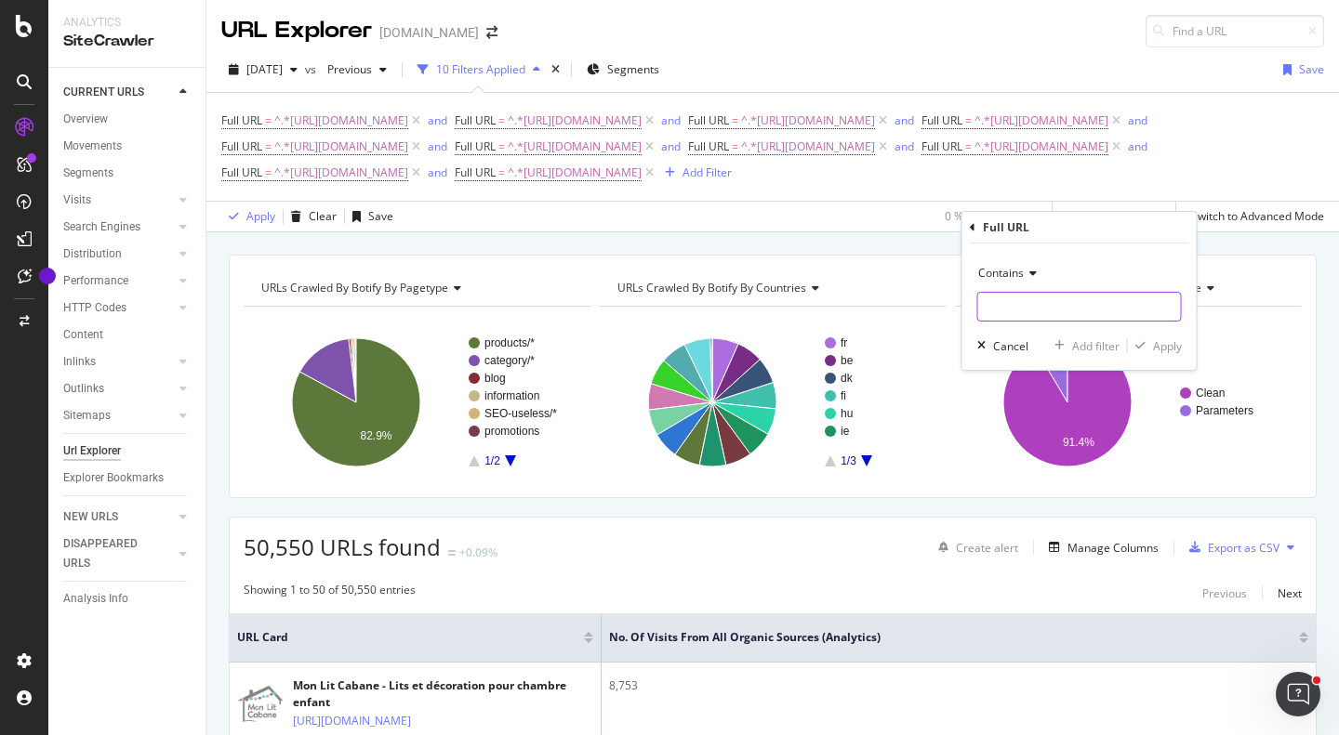
click at [1084, 313] on input "text" at bounding box center [1079, 307] width 203 height 30
paste input "https://monlitcabane.com/pt/13-cama-casinha"
type input "https://monlitcabane.com/pt/13-cama-casinha"
click at [1088, 343] on div "Add filter" at bounding box center [1095, 346] width 47 height 16
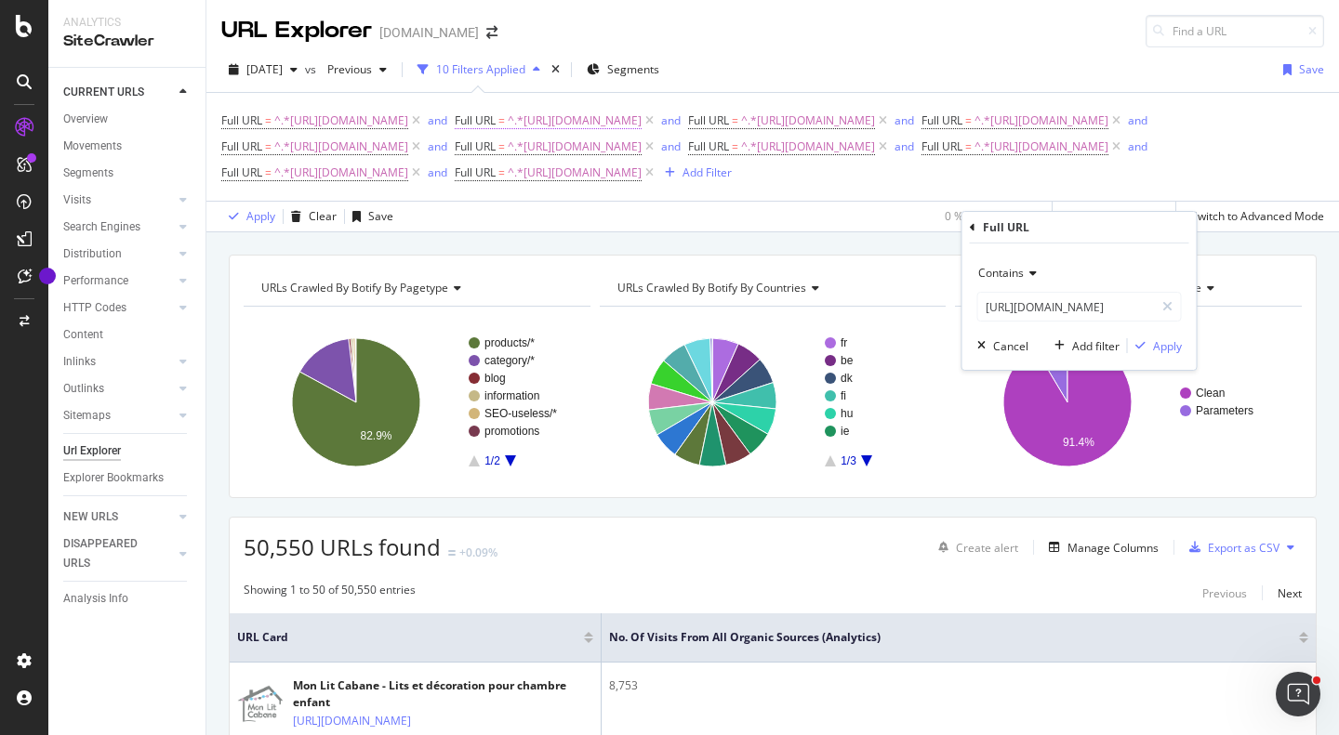
scroll to position [0, 0]
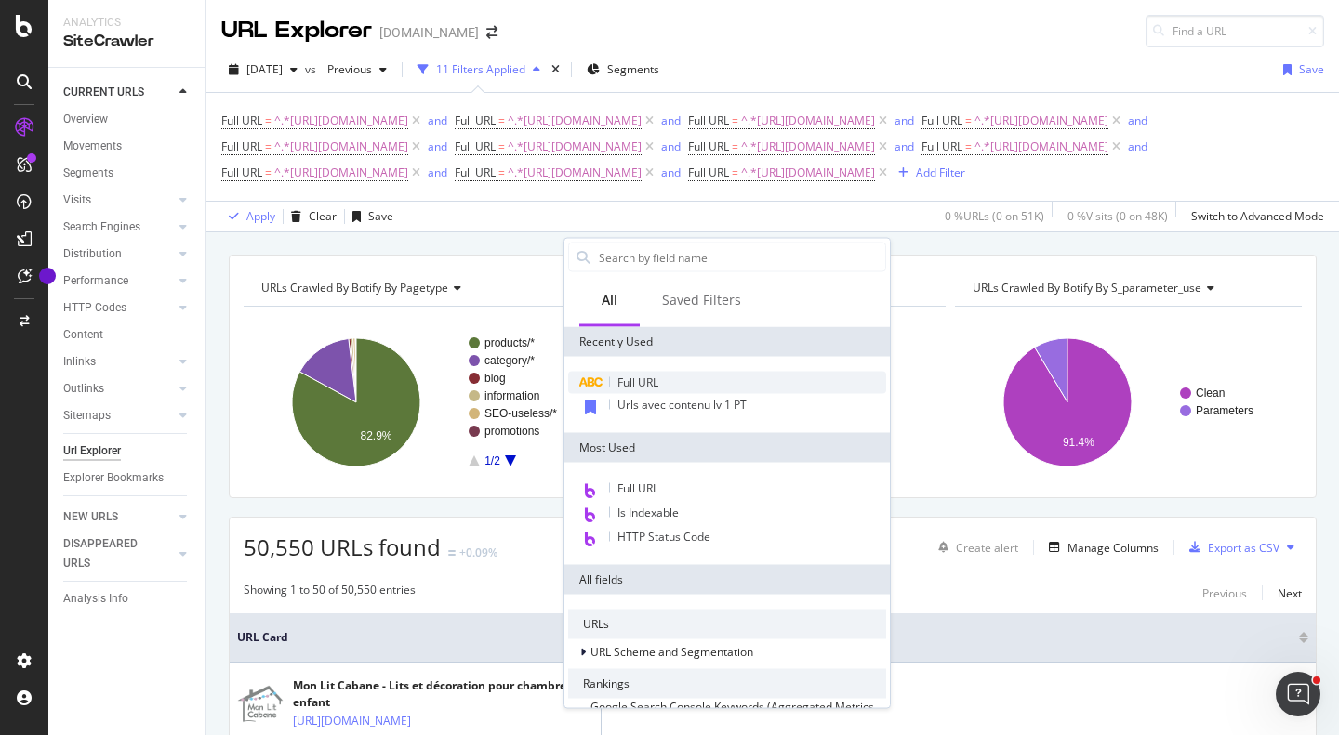
click at [668, 386] on div "Full URL" at bounding box center [727, 383] width 318 height 22
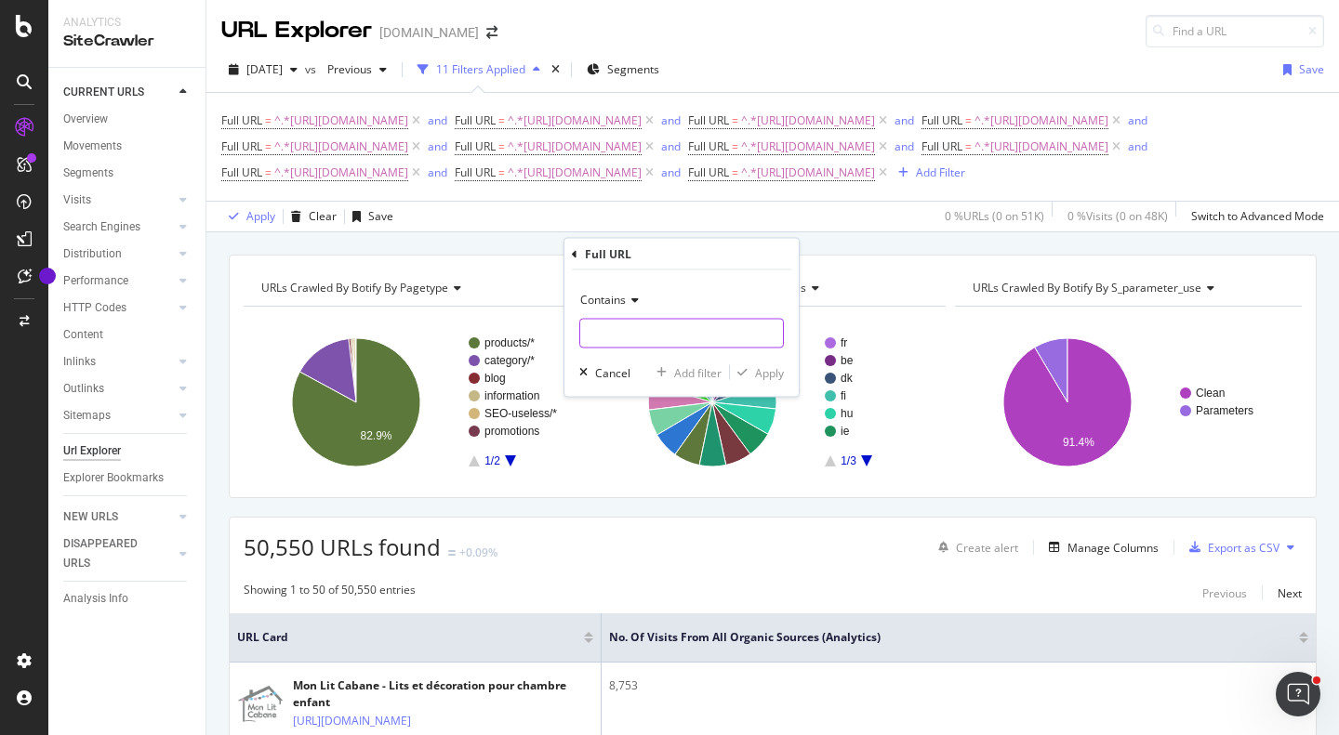
click at [660, 337] on input "text" at bounding box center [681, 334] width 203 height 30
paste input "https://monlitcabane.com/pt/93-cama-casinha-gaveta"
type input "https://monlitcabane.com/pt/93-cama-casinha-gaveta"
click at [690, 367] on div "Add filter" at bounding box center [697, 372] width 47 height 16
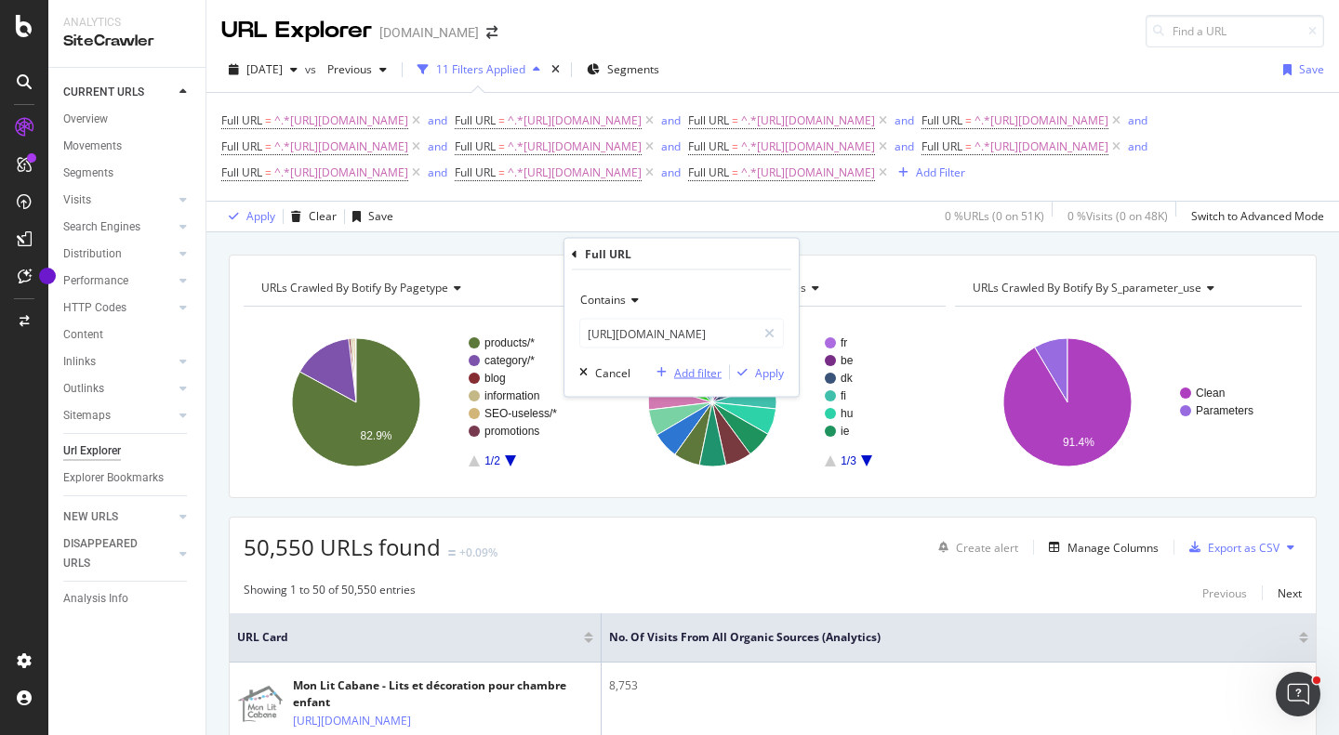
scroll to position [0, 0]
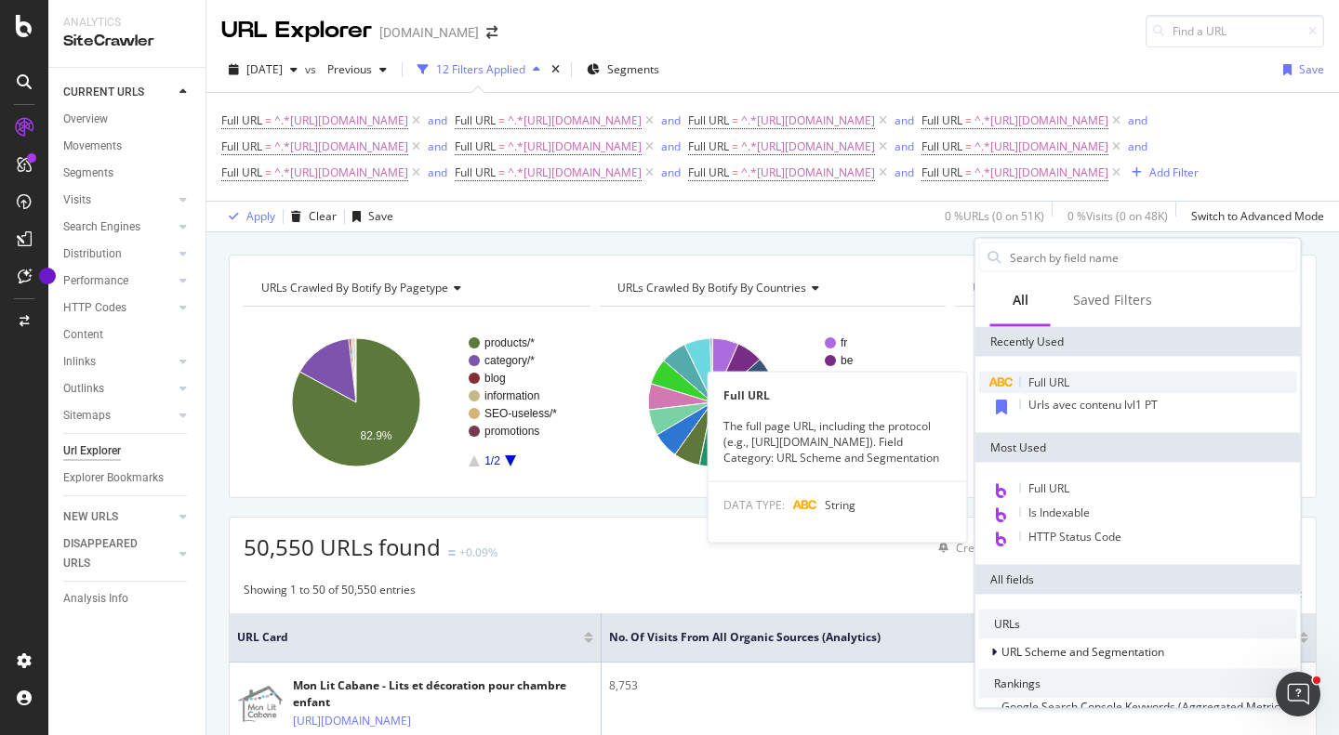
click at [1034, 384] on span "Full URL" at bounding box center [1048, 383] width 41 height 16
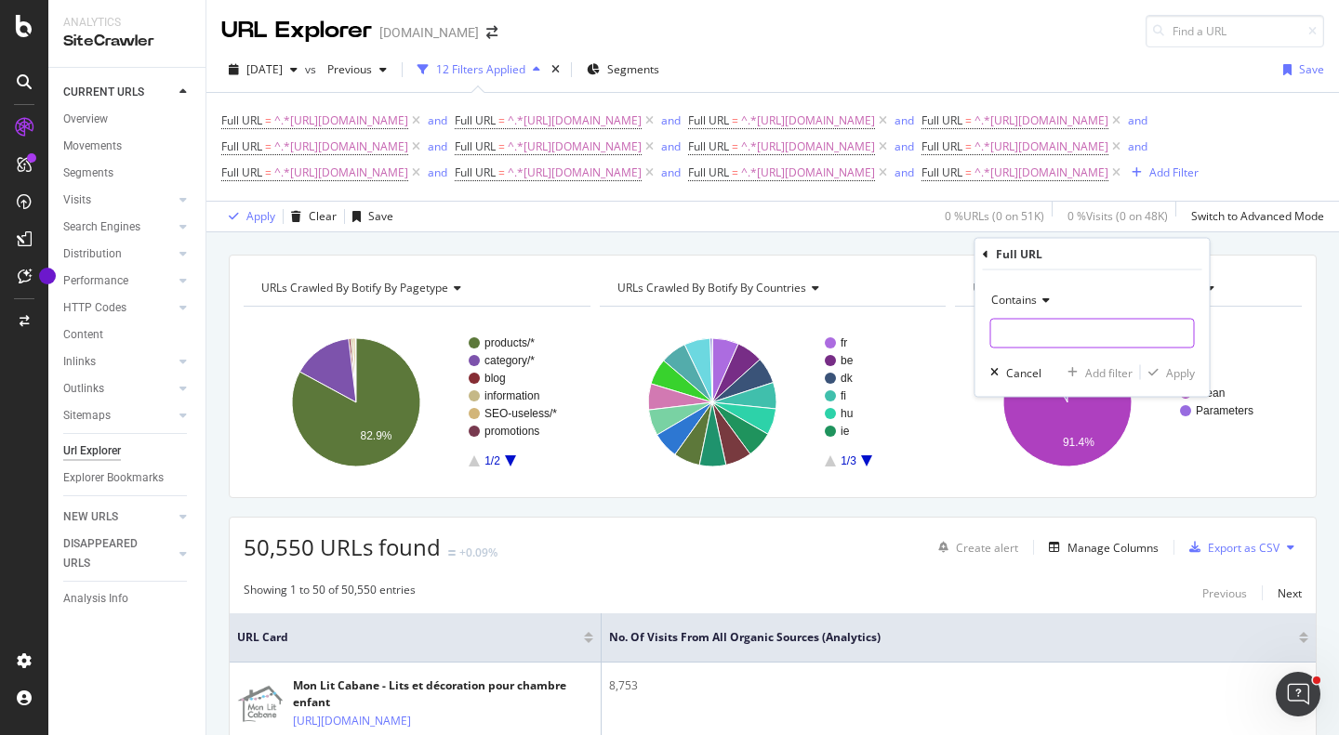
click at [1053, 348] on input "text" at bounding box center [1092, 334] width 203 height 30
paste input "https://monlitcabane.com/pt/23-cama-simples"
type input "https://monlitcabane.com/pt/23-cama-simples"
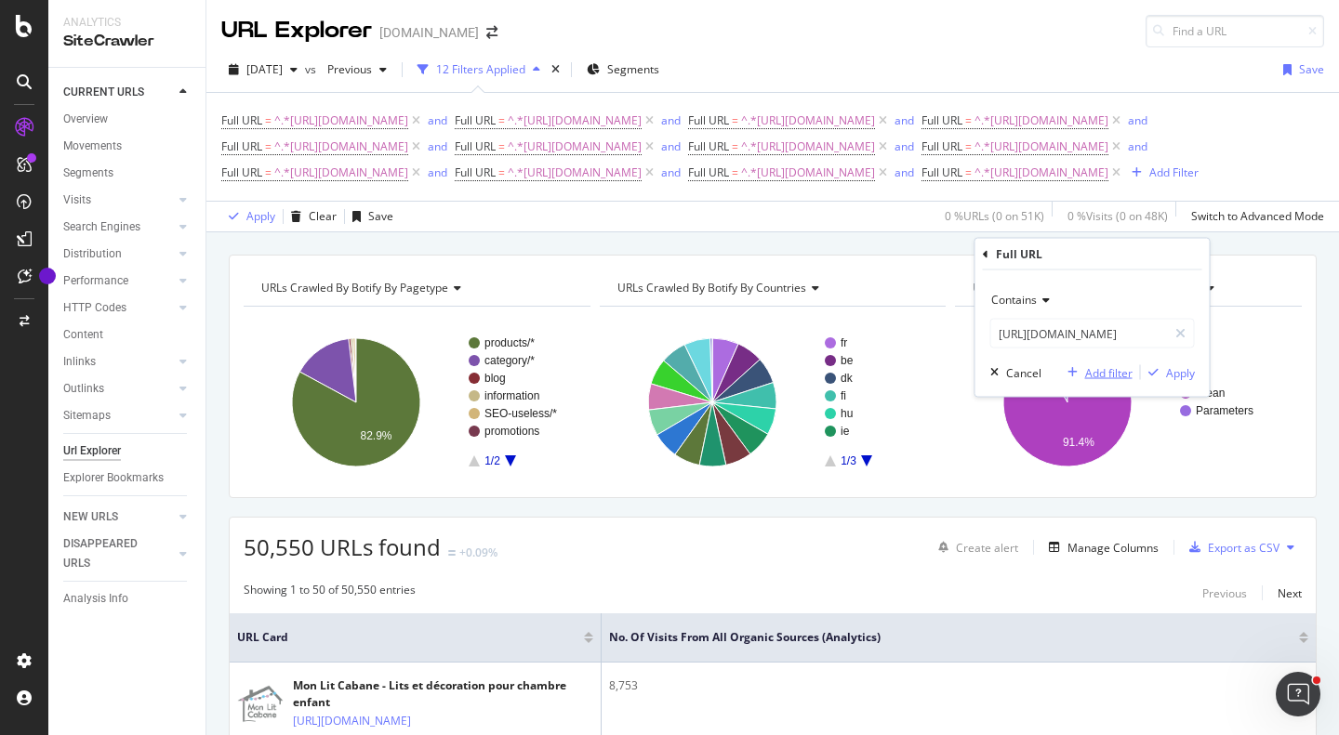
click at [1120, 381] on button "Add filter" at bounding box center [1096, 373] width 73 height 19
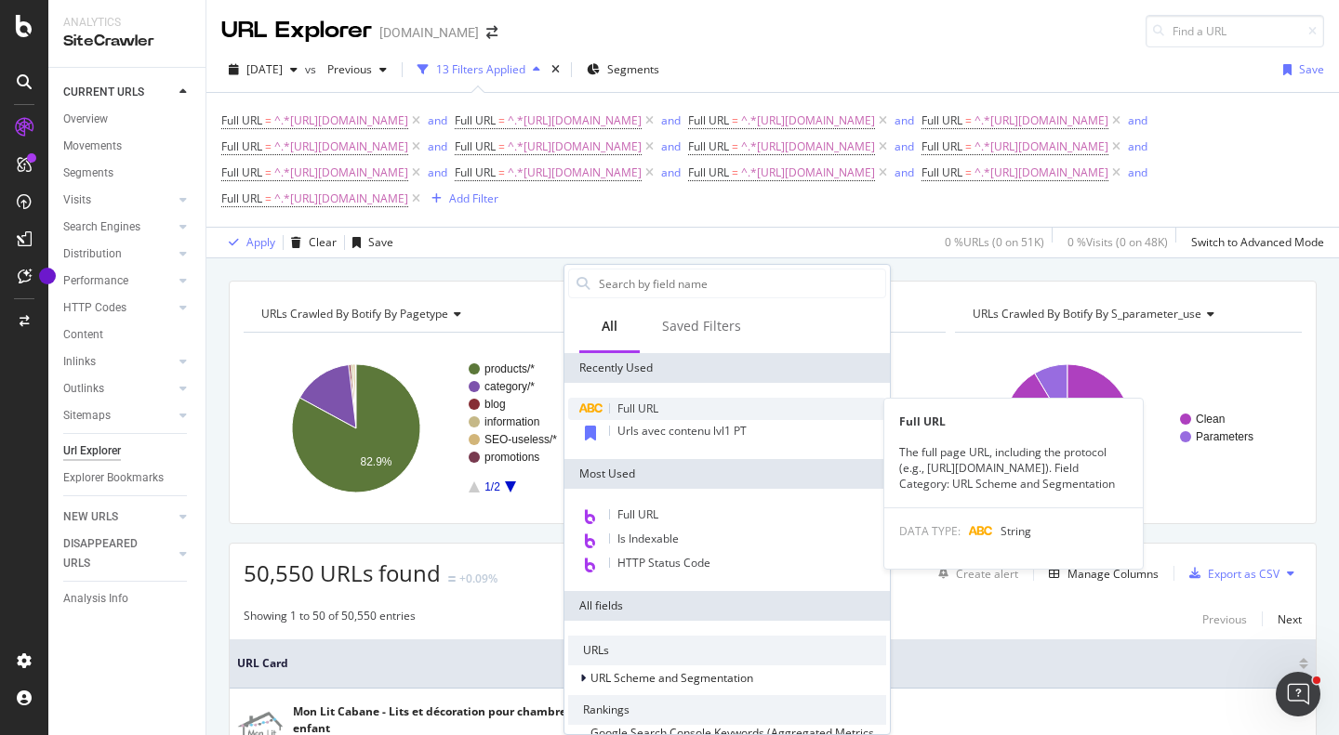
click at [723, 413] on div "Full URL" at bounding box center [727, 409] width 318 height 22
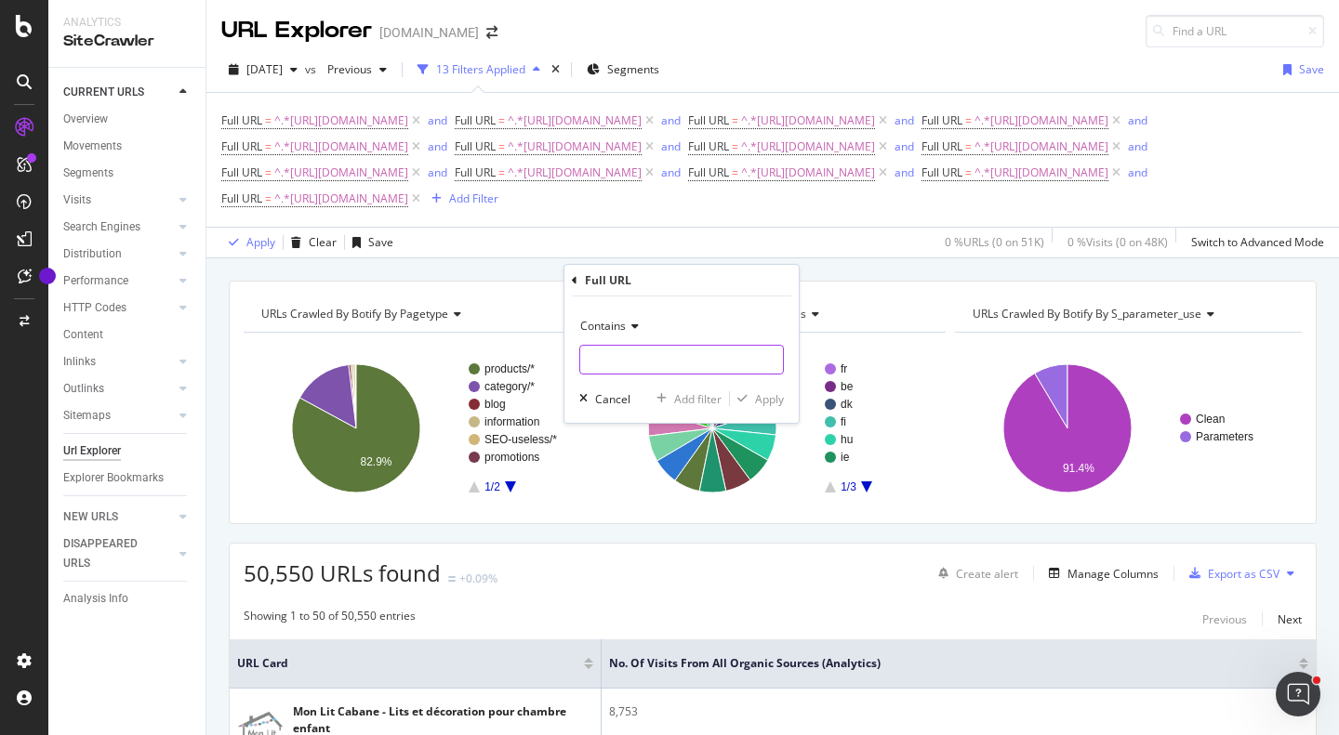
click at [674, 358] on input "text" at bounding box center [681, 360] width 203 height 30
paste input "https://monlitcabane.com/pt/683-cama-simples-com-gaveta"
type input "https://monlitcabane.com/pt/683-cama-simples-com-gaveta"
click at [690, 391] on div "Add filter" at bounding box center [697, 399] width 47 height 16
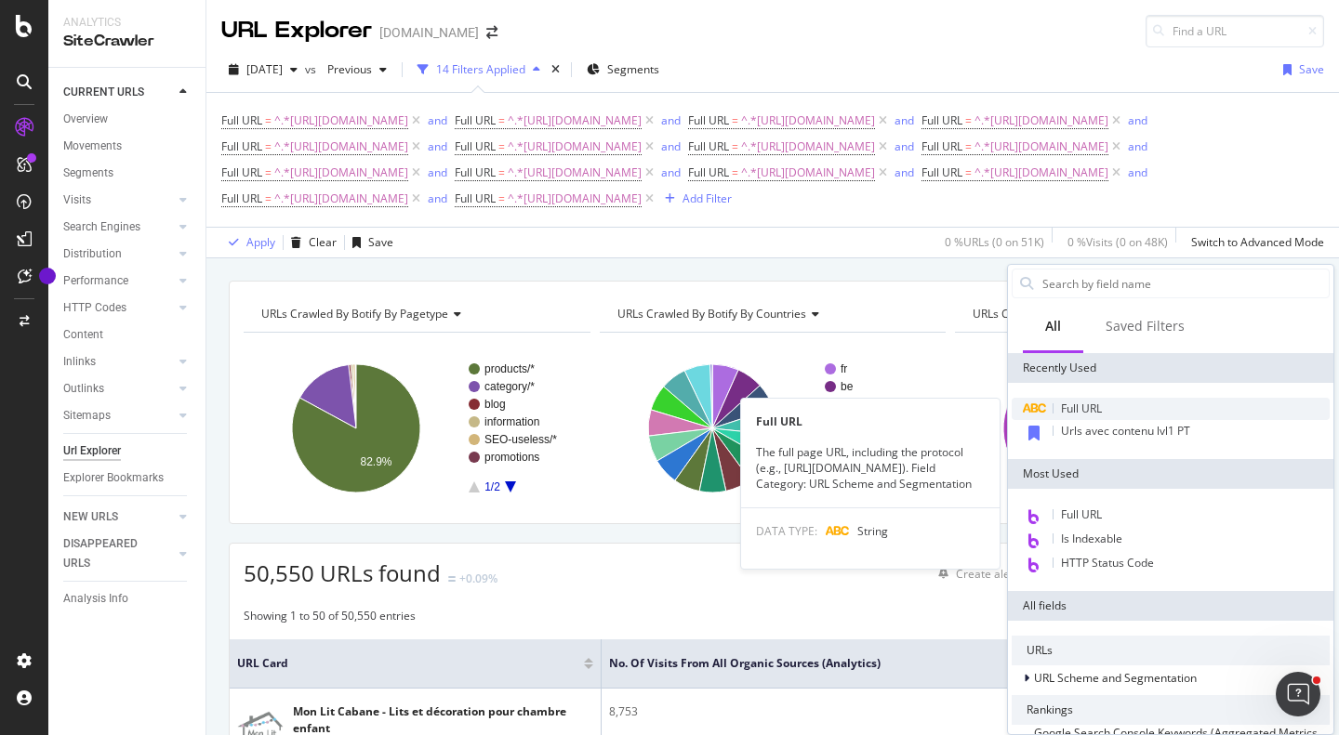
click at [1078, 404] on span "Full URL" at bounding box center [1081, 409] width 41 height 16
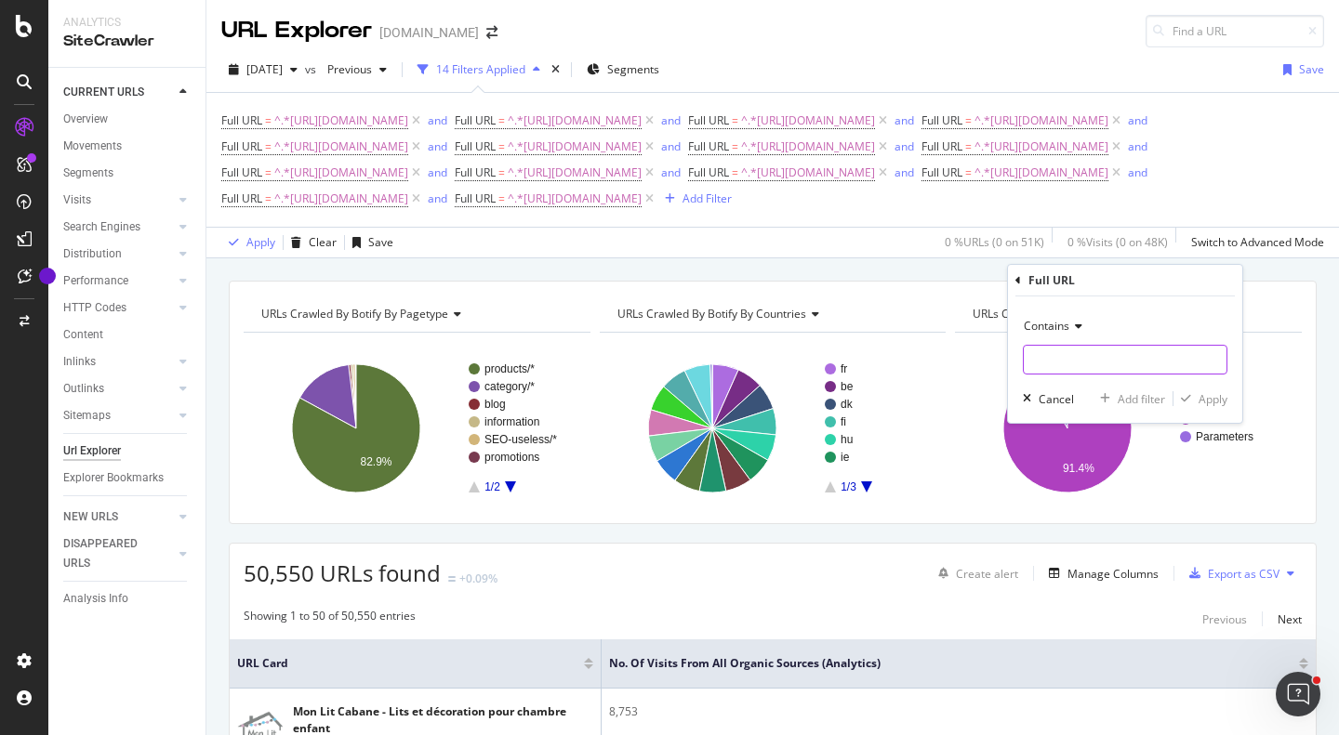
click at [1085, 358] on input "text" at bounding box center [1125, 360] width 203 height 30
paste input "https://monlitcabane.com/pt/12-cama-beliche-mezanino"
type input "https://monlitcabane.com/pt/12-cama-beliche-mezanino"
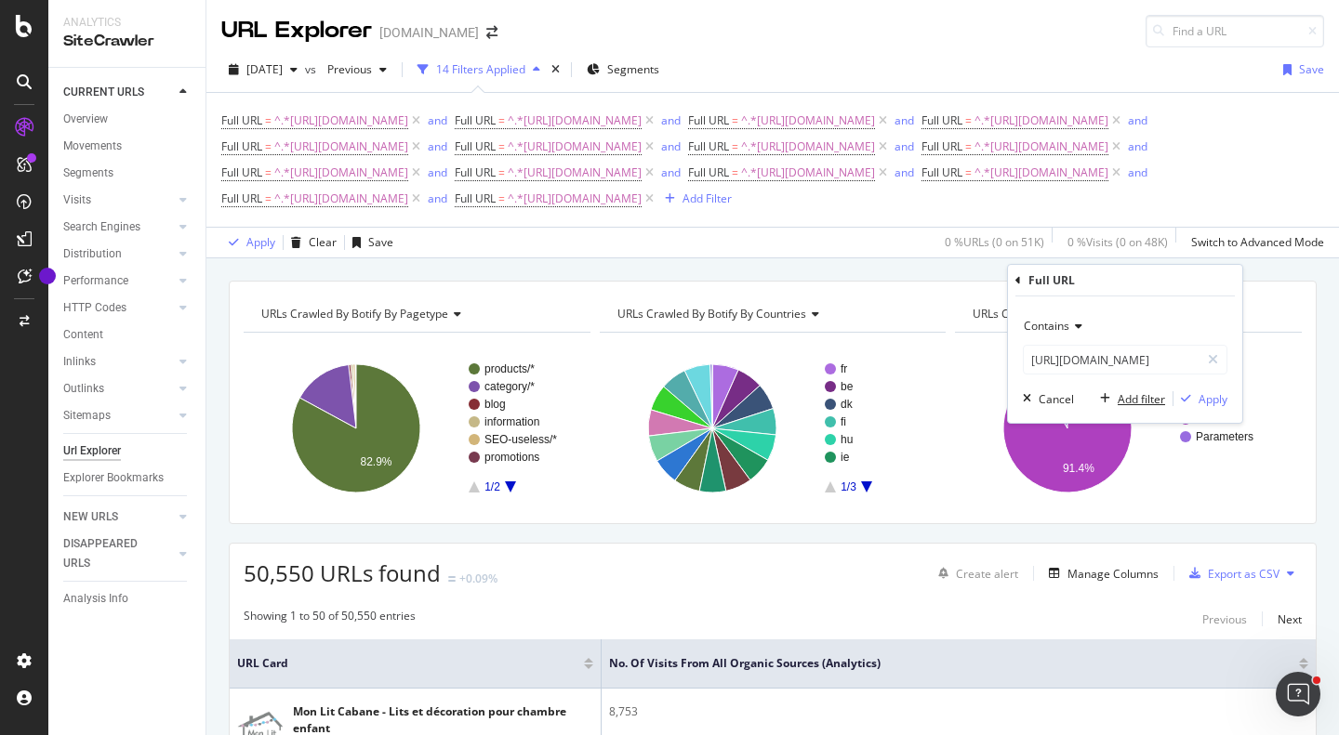
click at [1130, 391] on div "Add filter" at bounding box center [1141, 399] width 47 height 16
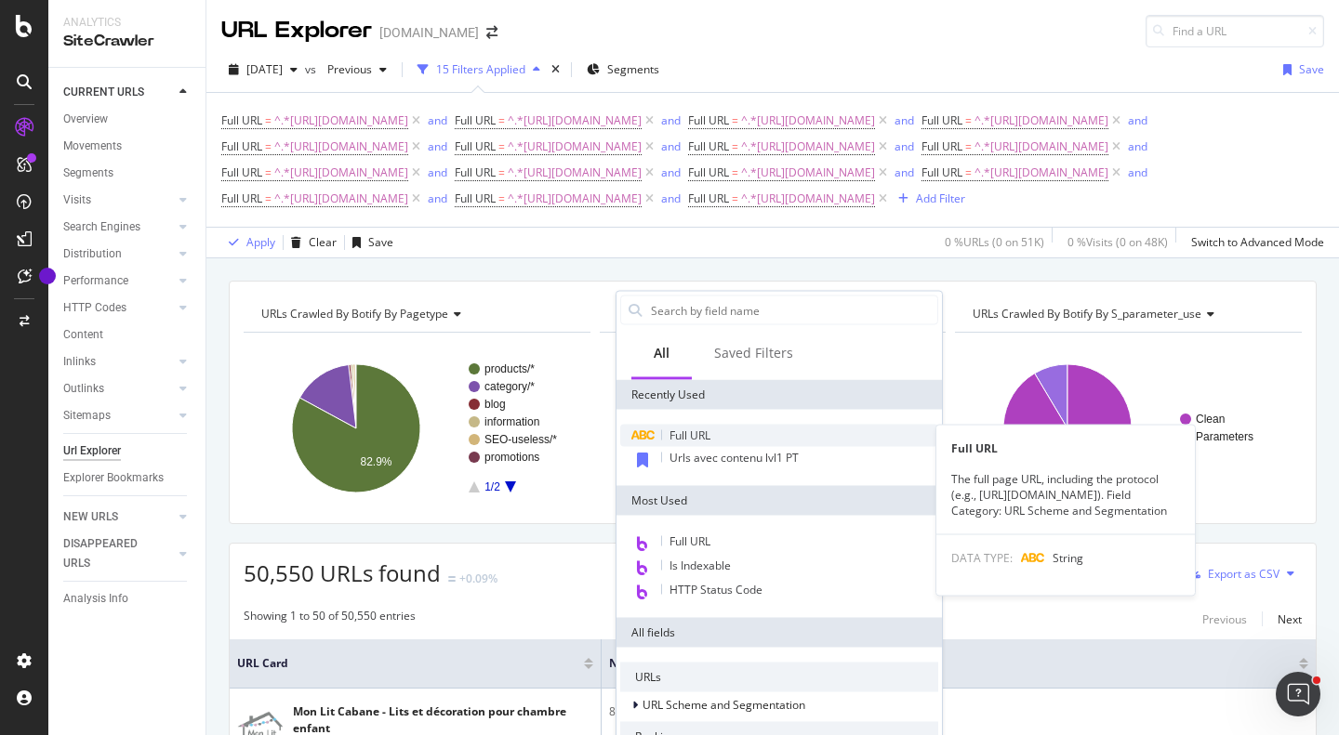
click at [715, 435] on div "Full URL" at bounding box center [779, 436] width 318 height 22
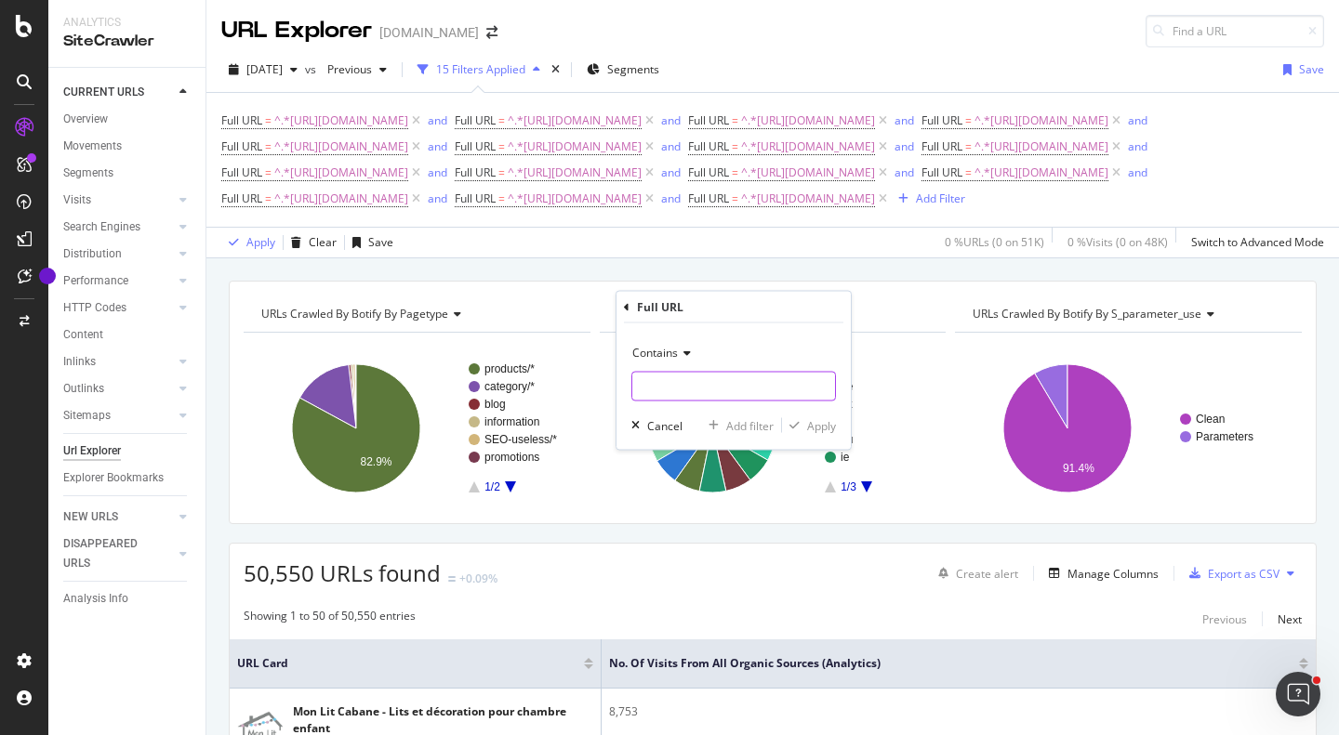
click at [727, 391] on input "text" at bounding box center [733, 387] width 203 height 30
paste input "https://monlitcabane.com/pt/902-cama-beliche-com-gaveta"
type input "https://monlitcabane.com/pt/902-cama-beliche-com-gaveta"
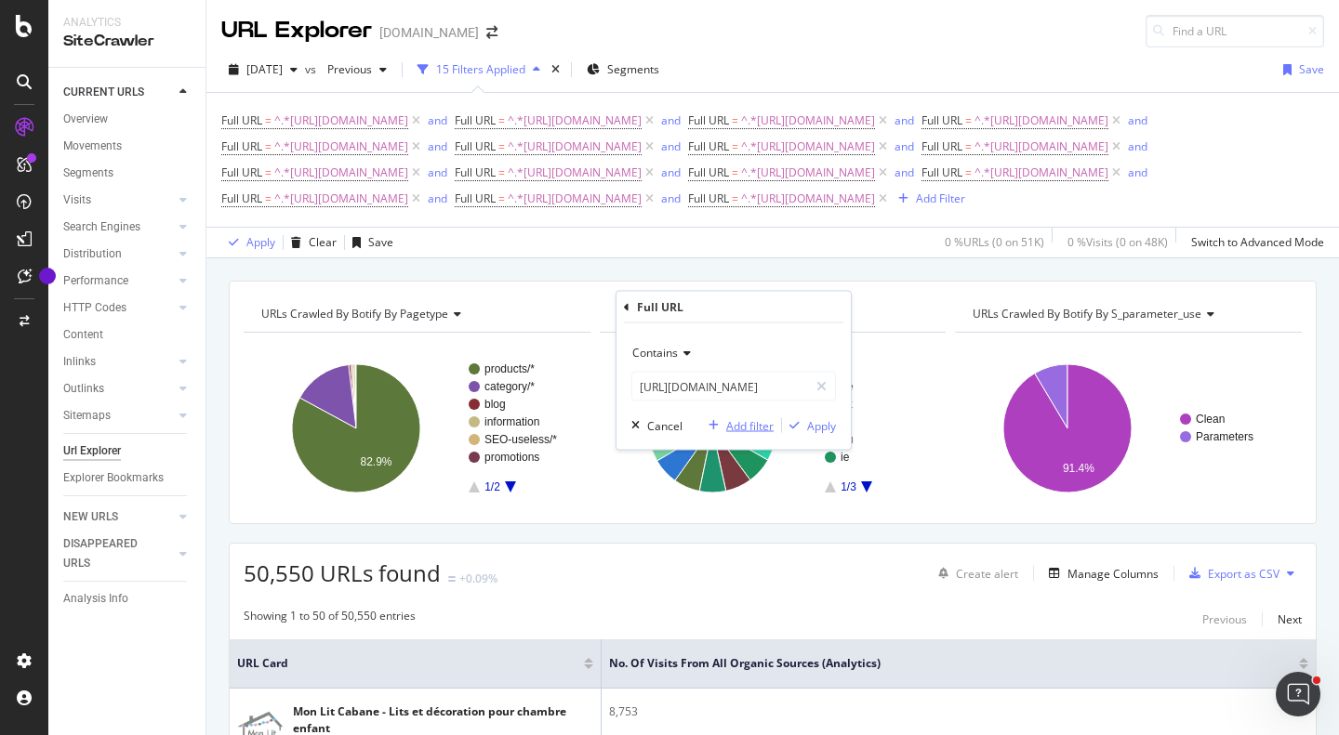
click at [738, 423] on div "Add filter" at bounding box center [749, 425] width 47 height 16
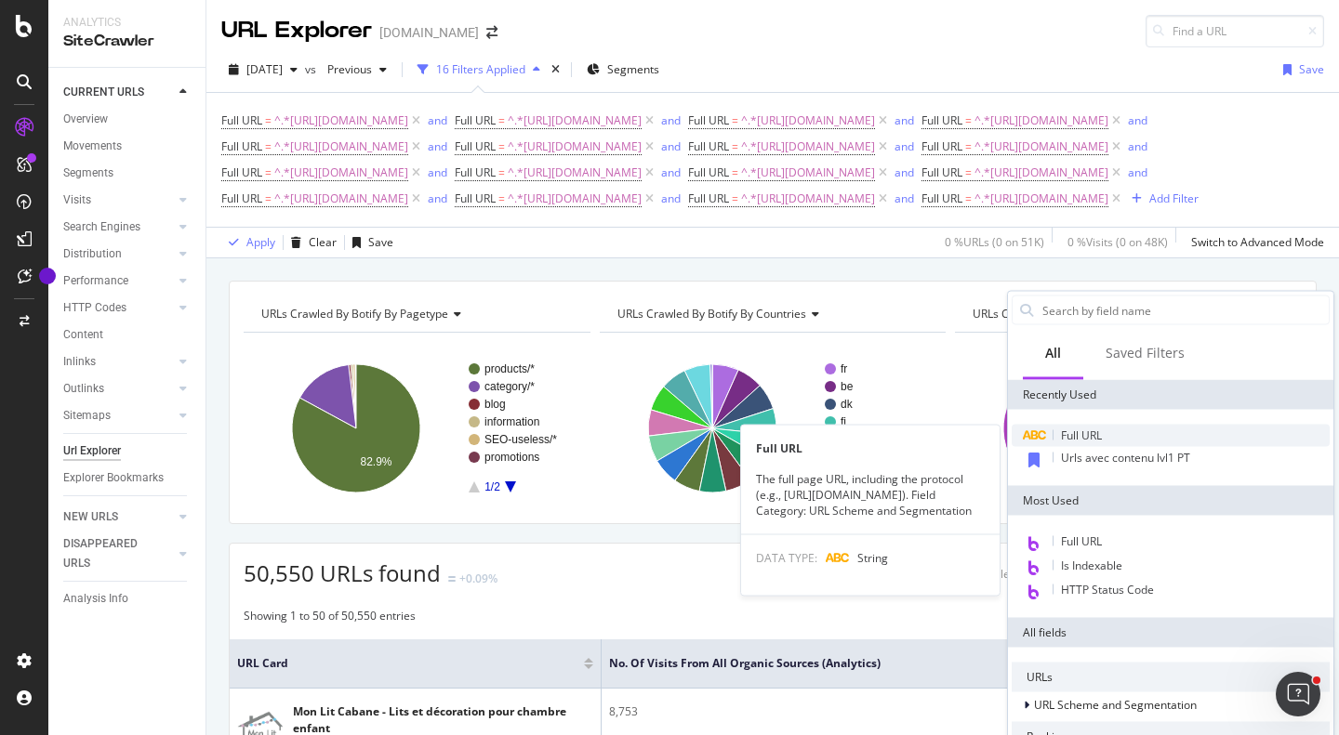
click at [1093, 431] on span "Full URL" at bounding box center [1081, 436] width 41 height 16
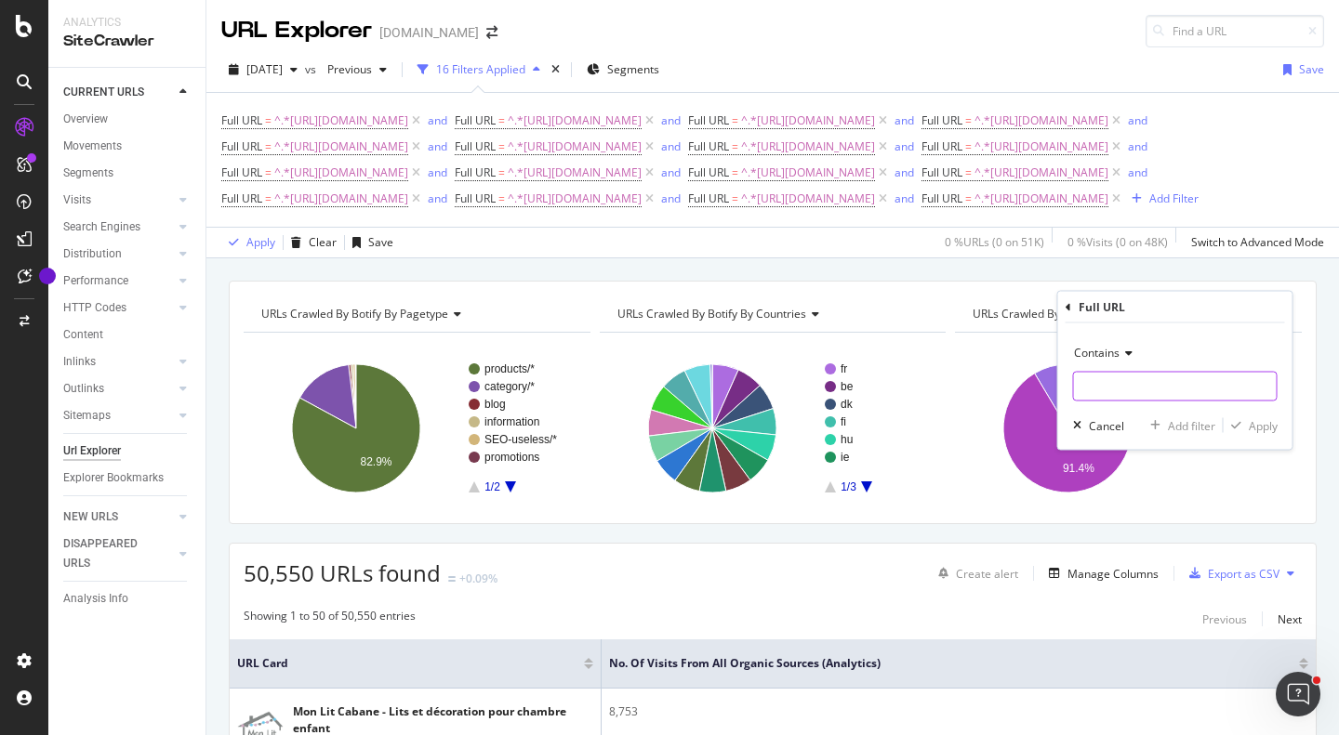
click at [1115, 381] on input "text" at bounding box center [1175, 387] width 203 height 30
paste input "https://monlitcabane.com/pt/51-cama-de-bebe"
type input "https://monlitcabane.com/pt/51-cama-de-bebe"
click at [1174, 423] on div "Add filter" at bounding box center [1191, 425] width 47 height 16
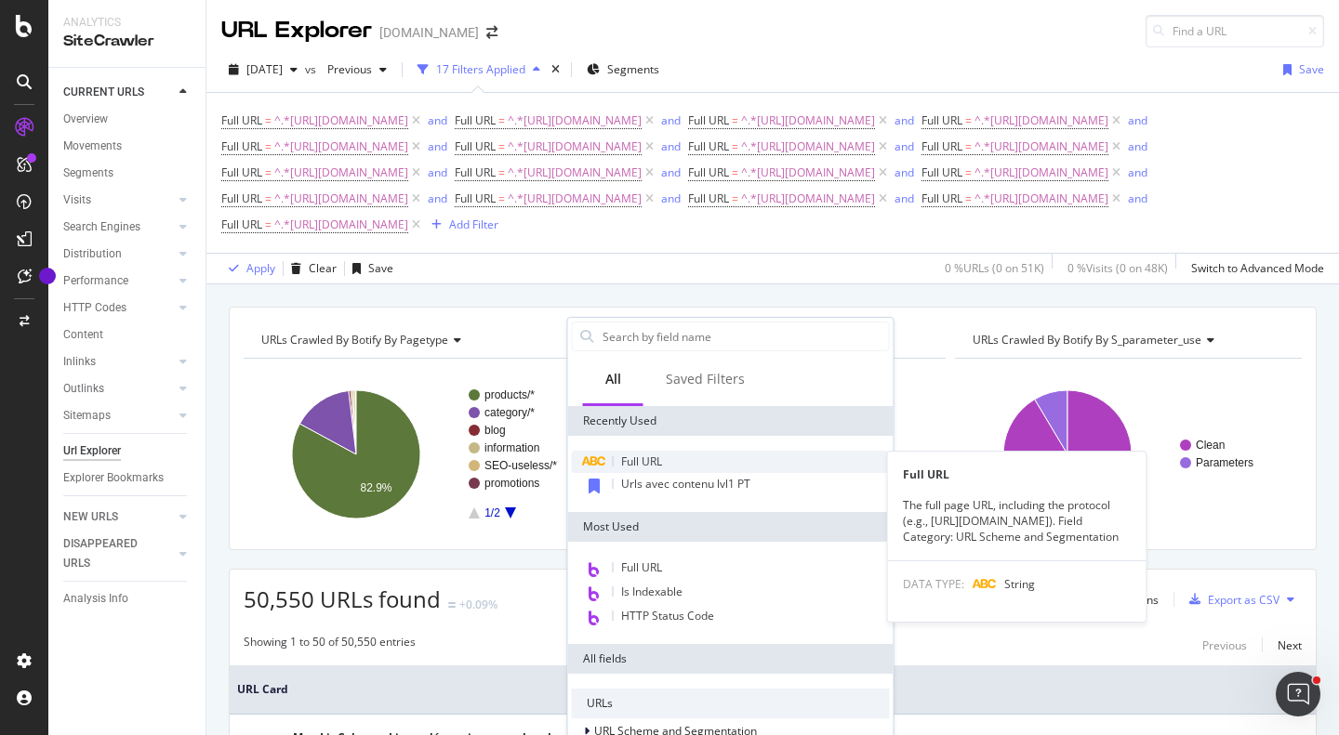
click at [709, 461] on div "Full URL" at bounding box center [731, 462] width 318 height 22
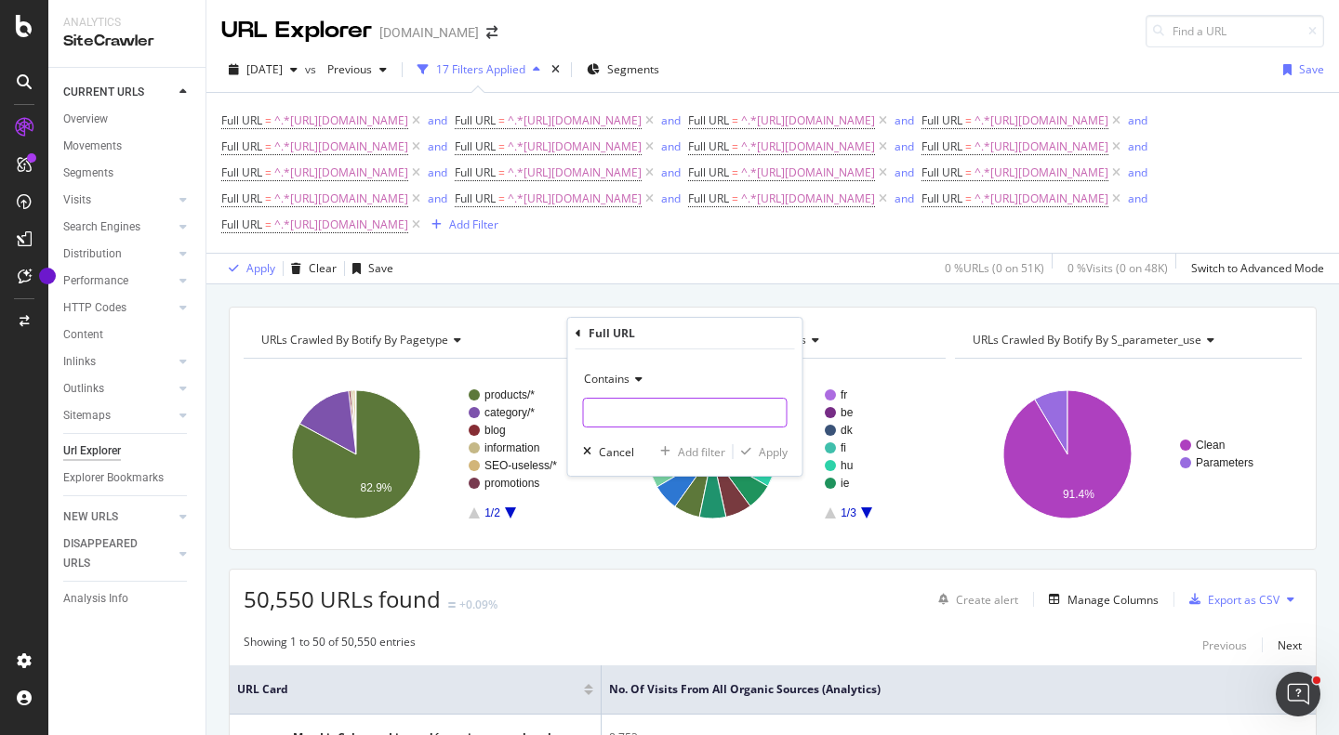
click at [713, 410] on input "text" at bounding box center [685, 413] width 203 height 30
paste input "https://monlitcabane.com/pt/695-cama-casinha-dupla"
type input "https://monlitcabane.com/pt/695-cama-casinha-dupla"
click at [703, 445] on div "Add filter" at bounding box center [701, 452] width 47 height 16
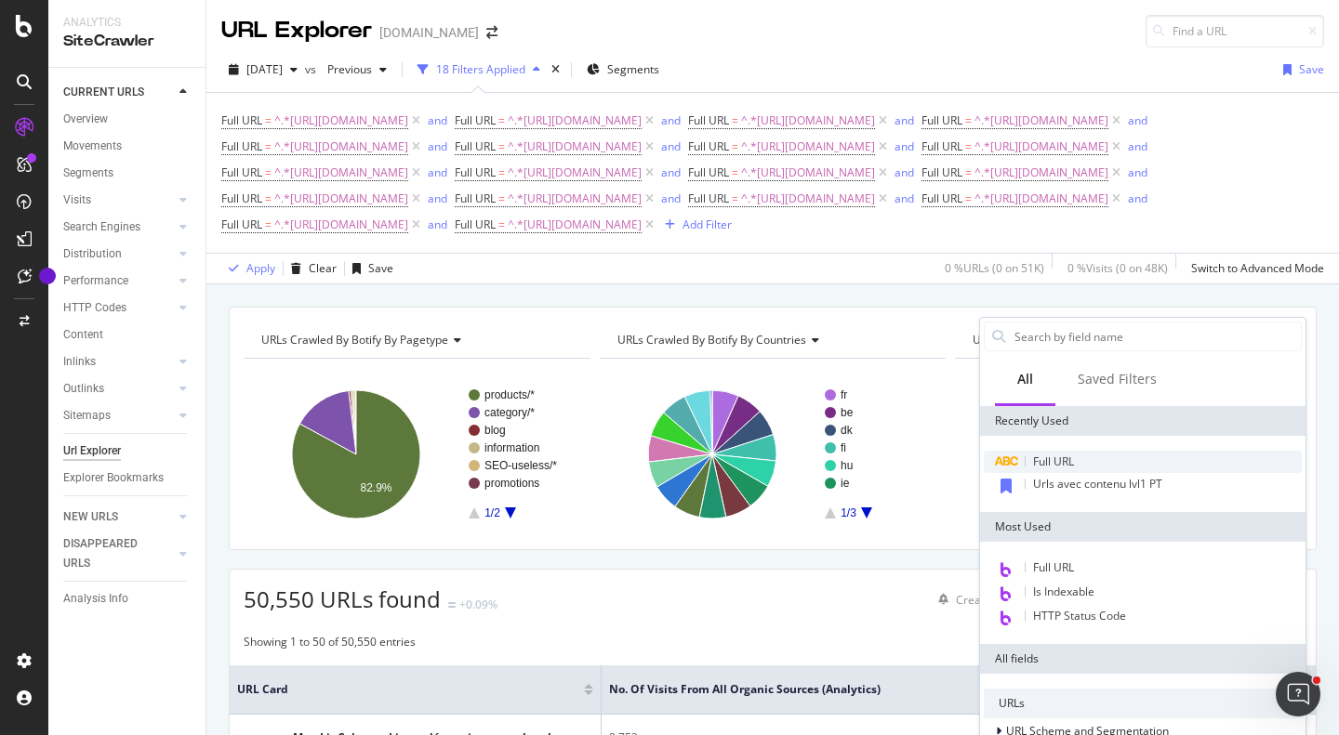
click at [1077, 463] on div "Full URL" at bounding box center [1143, 462] width 318 height 22
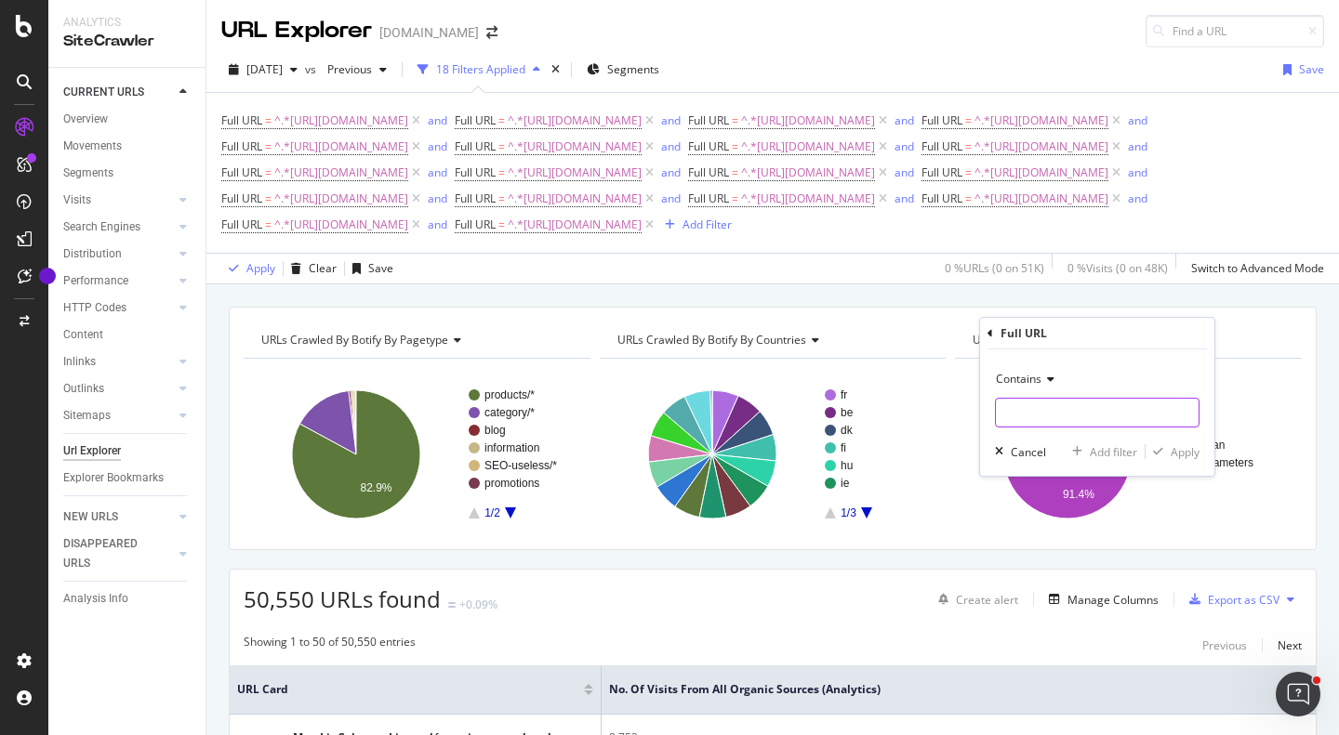
click at [1058, 405] on input "text" at bounding box center [1097, 413] width 203 height 30
paste input "https://monlitcabane.com/pt/59-cama-tipi"
type input "https://monlitcabane.com/pt/59-cama-tipi"
click at [1113, 446] on div "Add filter" at bounding box center [1113, 452] width 47 height 16
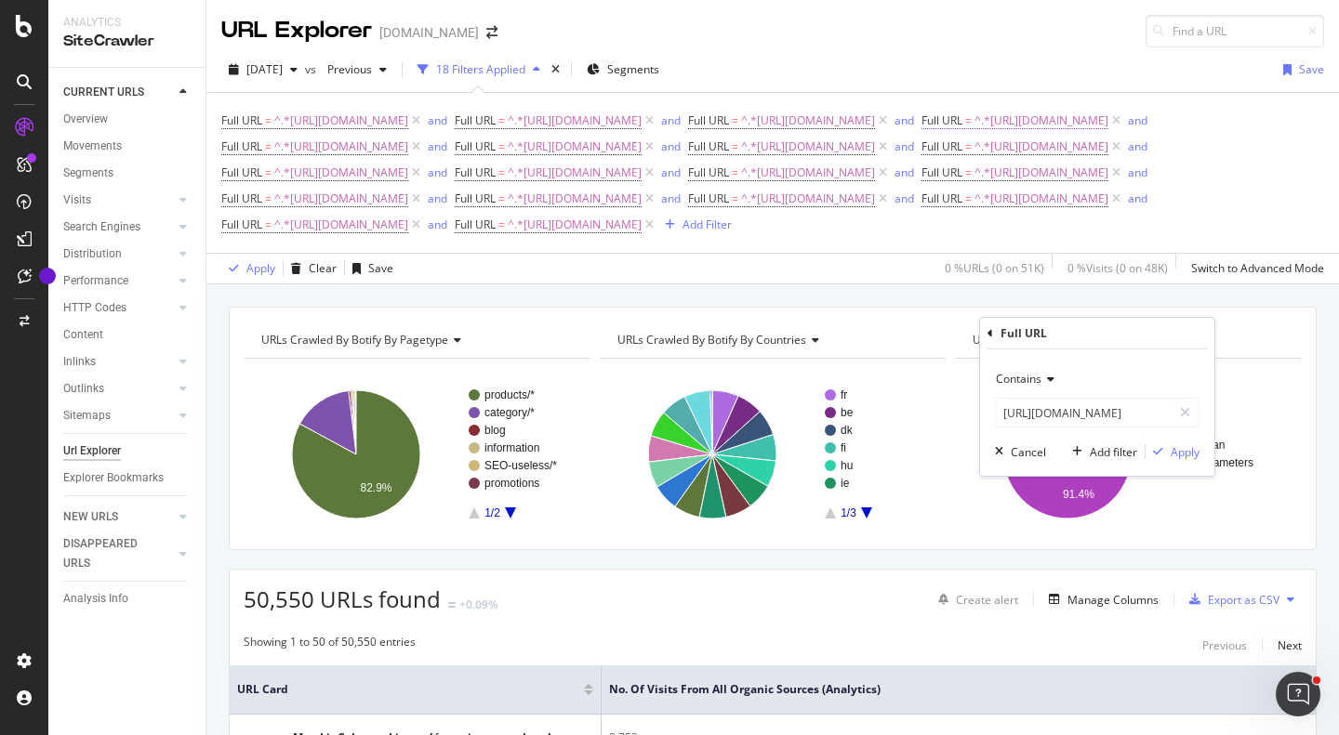
scroll to position [0, 0]
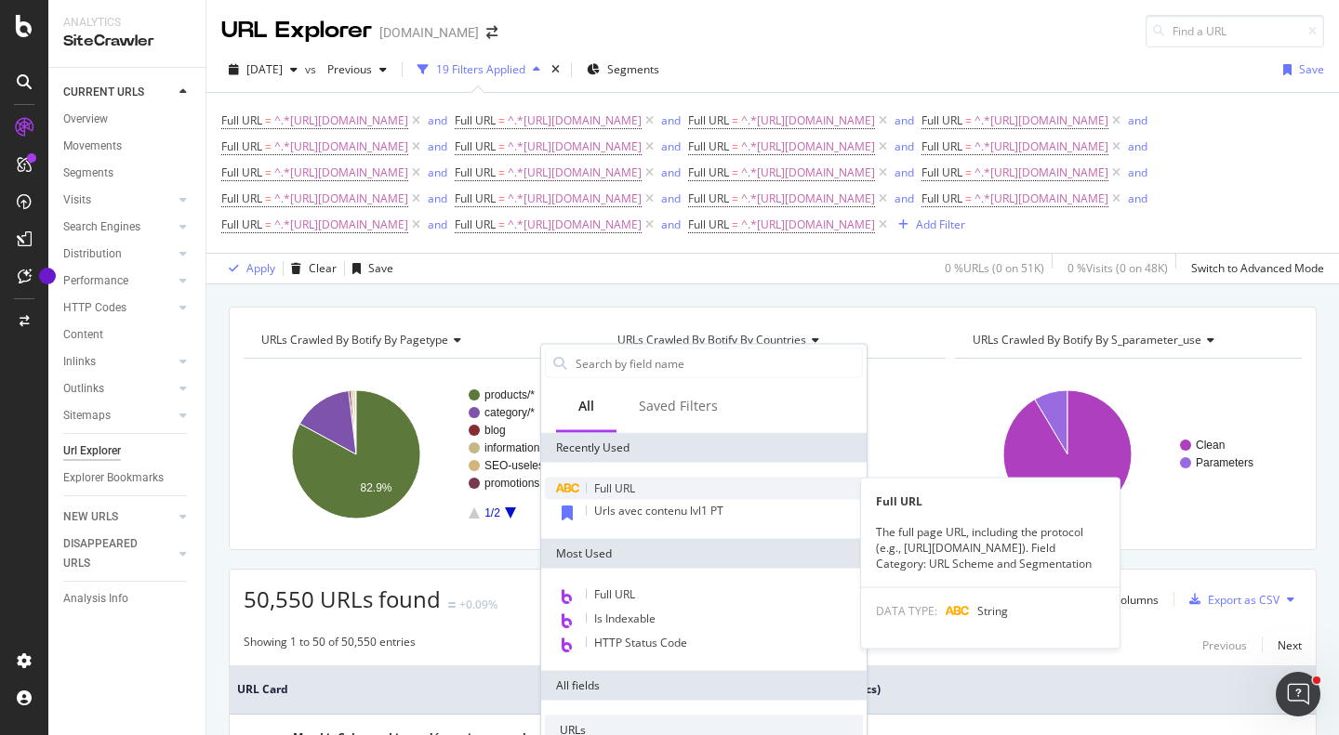
click at [665, 482] on div "Full URL" at bounding box center [704, 489] width 318 height 22
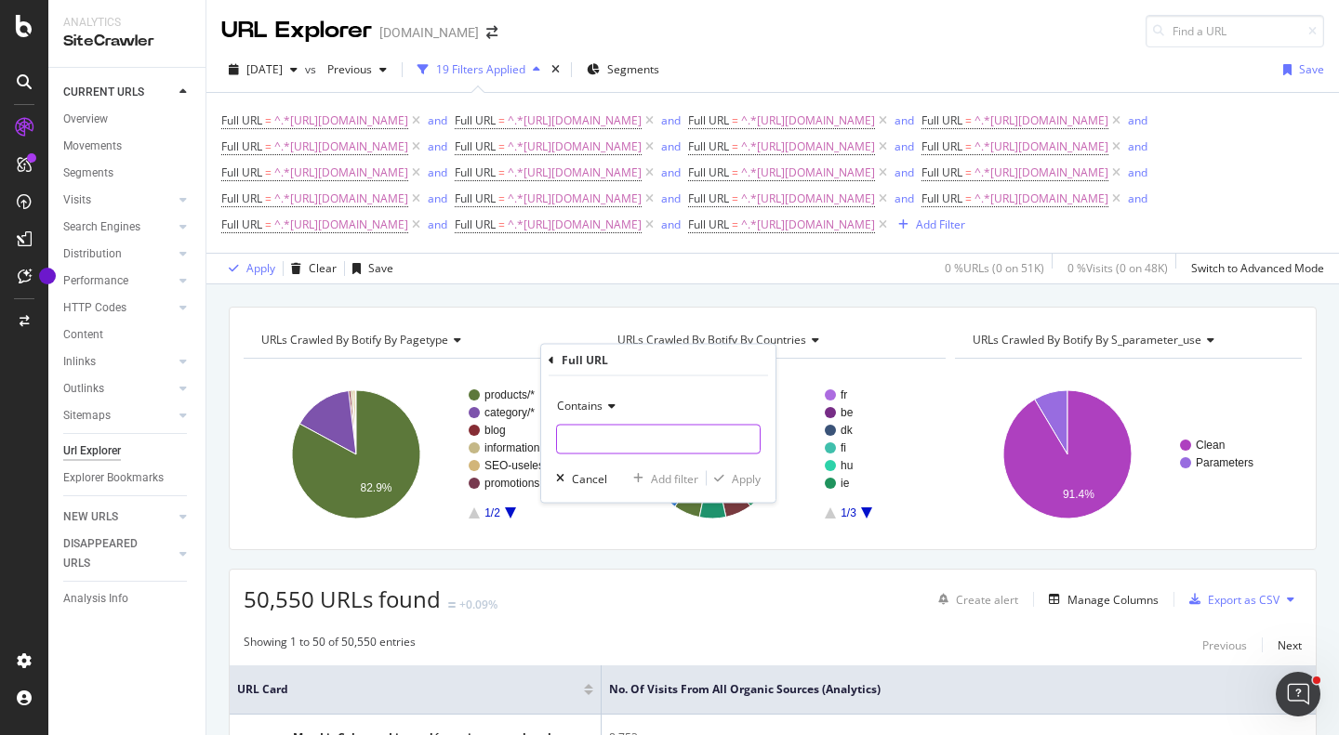
click at [707, 441] on input "text" at bounding box center [658, 440] width 203 height 30
paste input "https://monlitcabane.com/pt/201-banho-e-cuidados"
type input "https://monlitcabane.com/pt/201-banho-e-cuidados"
click at [684, 470] on div "Add filter" at bounding box center [674, 478] width 47 height 16
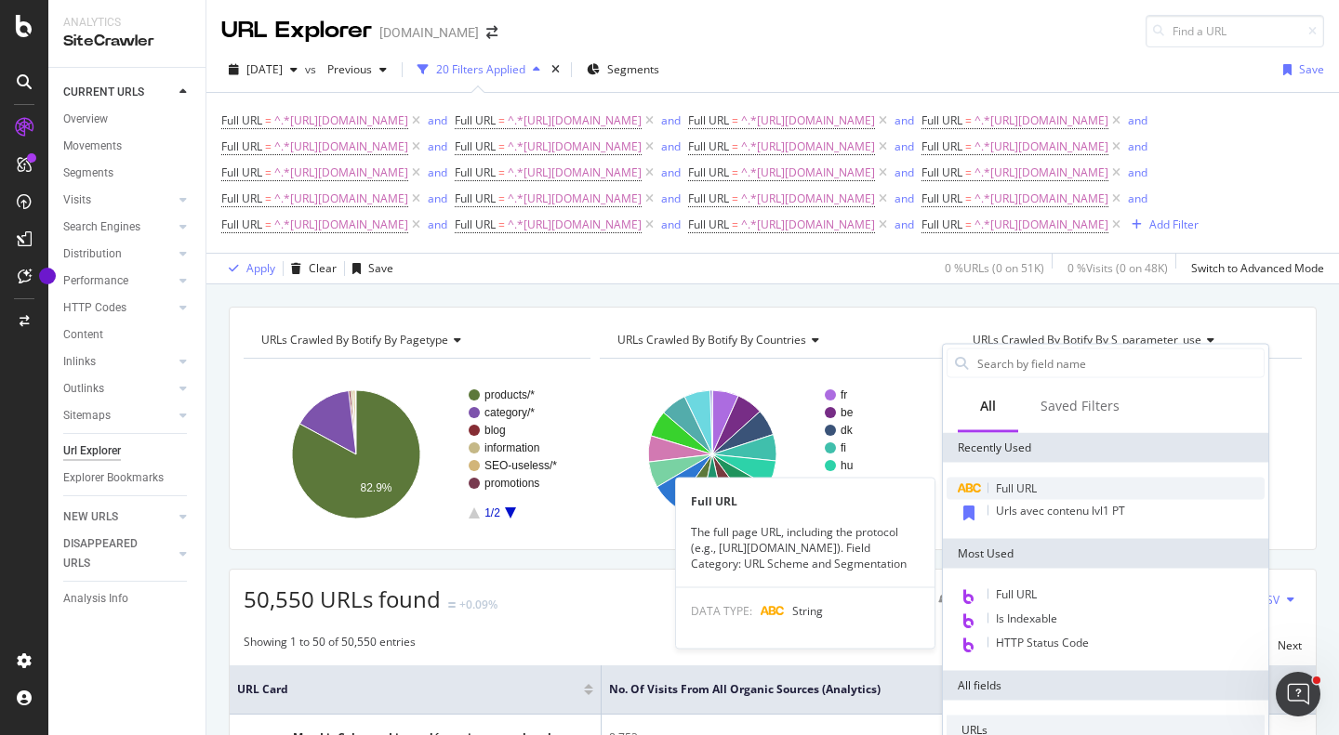
click at [1016, 487] on span "Full URL" at bounding box center [1016, 489] width 41 height 16
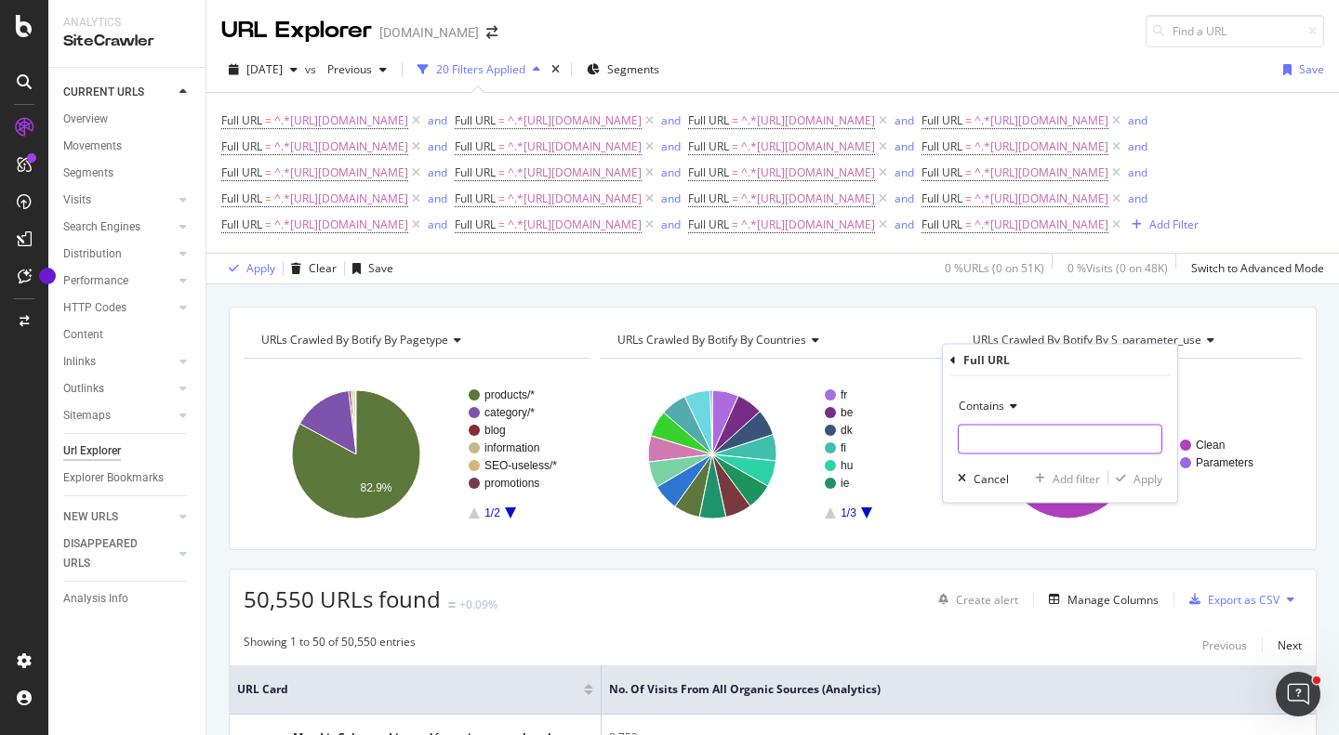
click at [1035, 443] on input "text" at bounding box center [1060, 440] width 203 height 30
paste input "https://monlitcabane.com/pt/861-passeio"
type input "https://monlitcabane.com/pt/861-passeio"
click at [1080, 485] on div "Add filter" at bounding box center [1076, 478] width 47 height 16
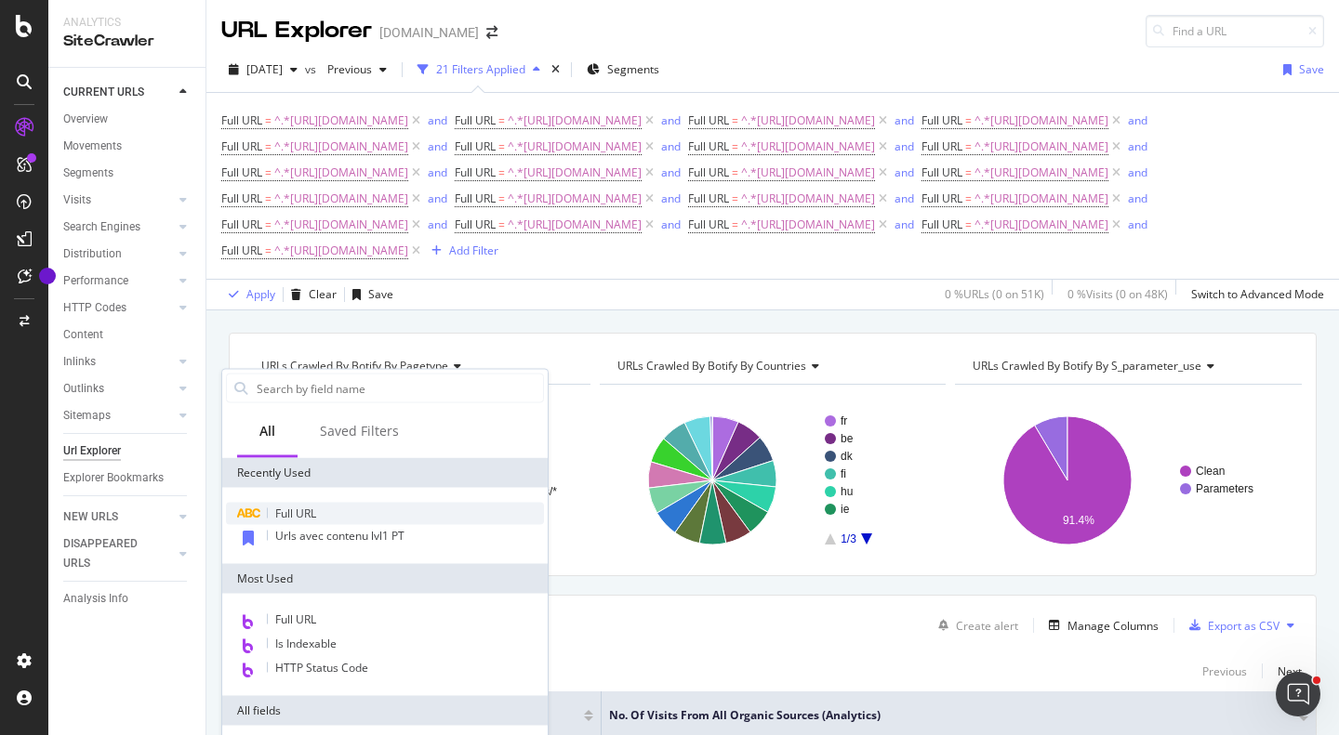
click at [416, 507] on div "Full URL" at bounding box center [385, 514] width 318 height 22
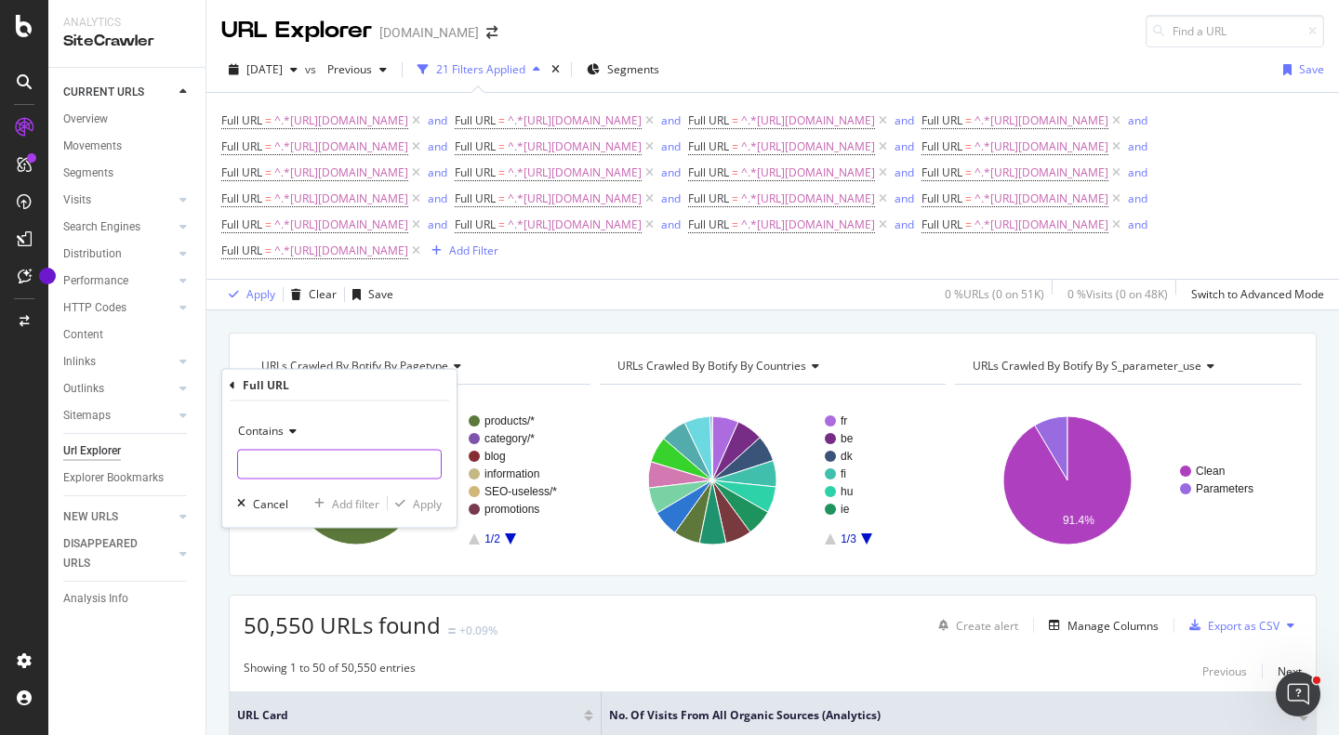
click at [338, 450] on input "text" at bounding box center [339, 465] width 203 height 30
paste input "https://monlitcabane.com/pt/856-quarto"
type input "https://monlitcabane.com/pt/856-quarto"
click at [353, 497] on div "Add filter" at bounding box center [355, 504] width 47 height 16
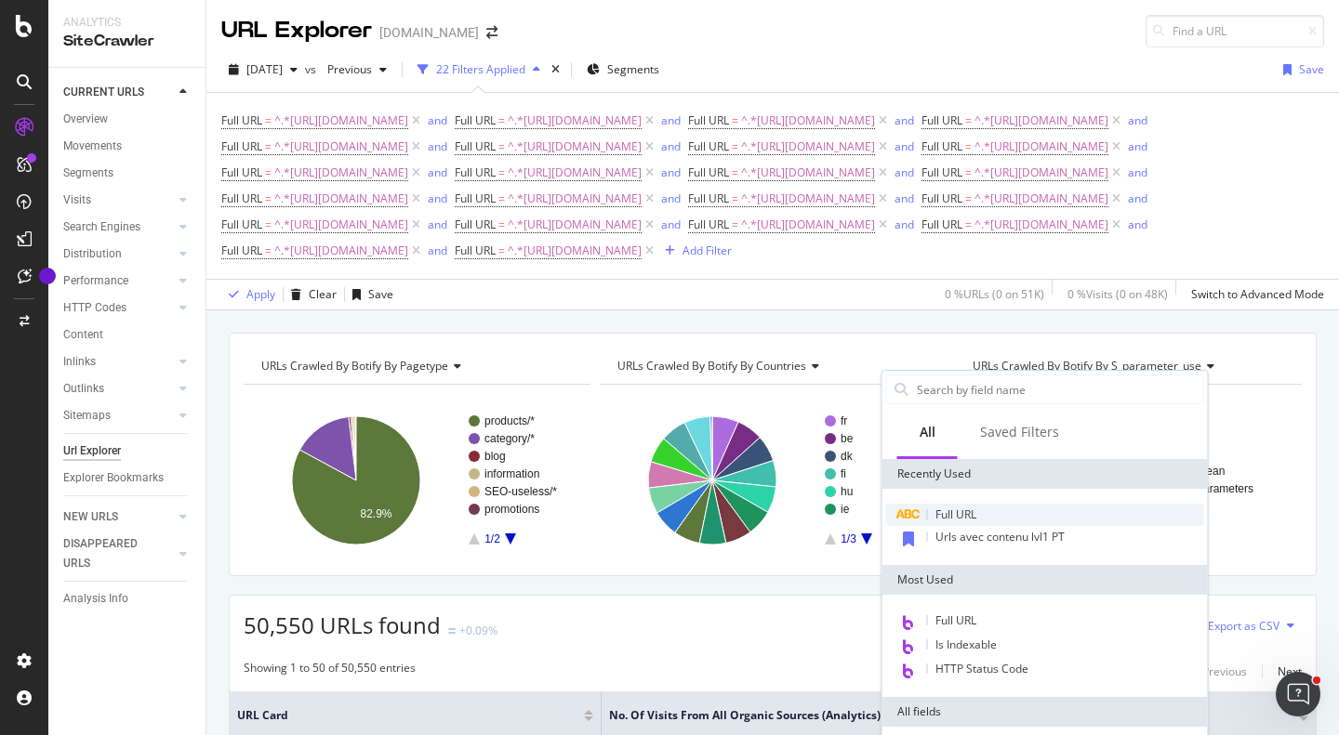
click at [972, 517] on span "Full URL" at bounding box center [955, 515] width 41 height 16
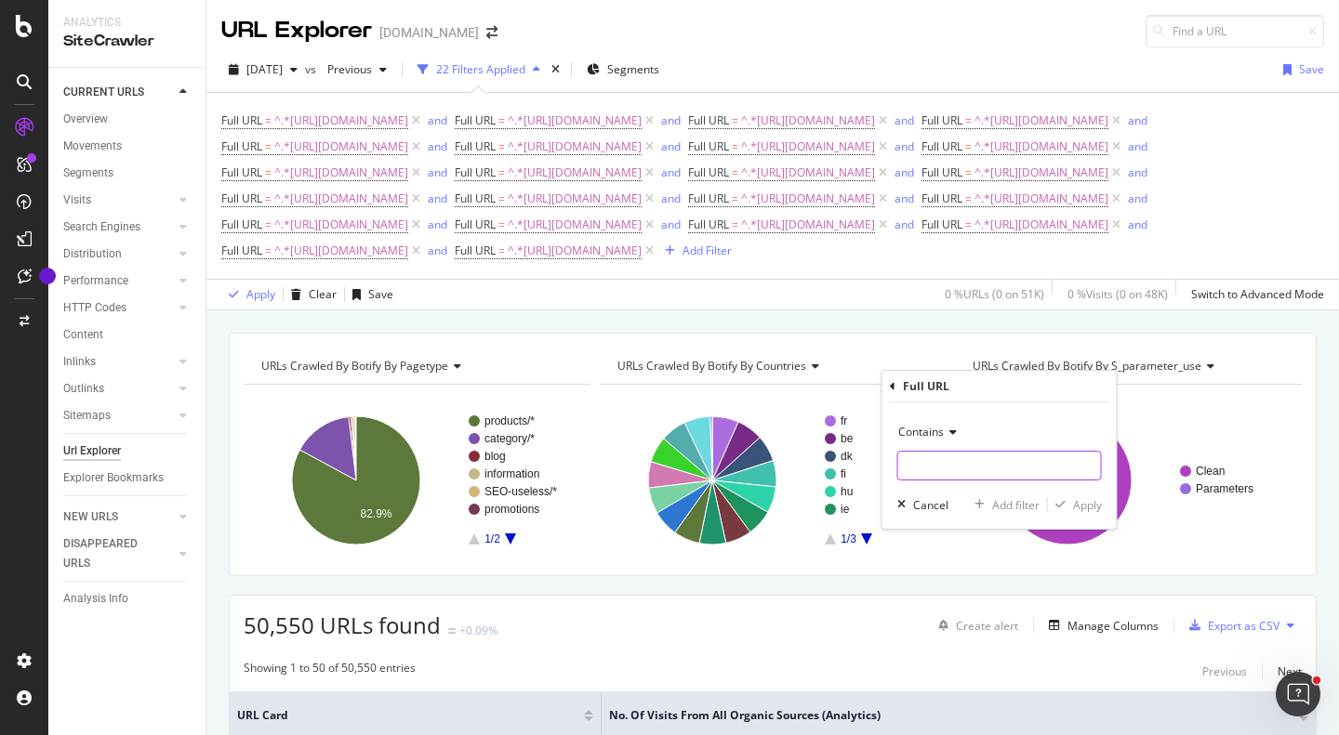
click at [986, 464] on input "text" at bounding box center [999, 466] width 203 height 30
paste input "https://monlitcabane.com/pt/714-pack-de-nascimento"
type input "https://monlitcabane.com/pt/714-pack-de-nascimento"
click at [1003, 509] on div "Add filter" at bounding box center [1015, 505] width 47 height 16
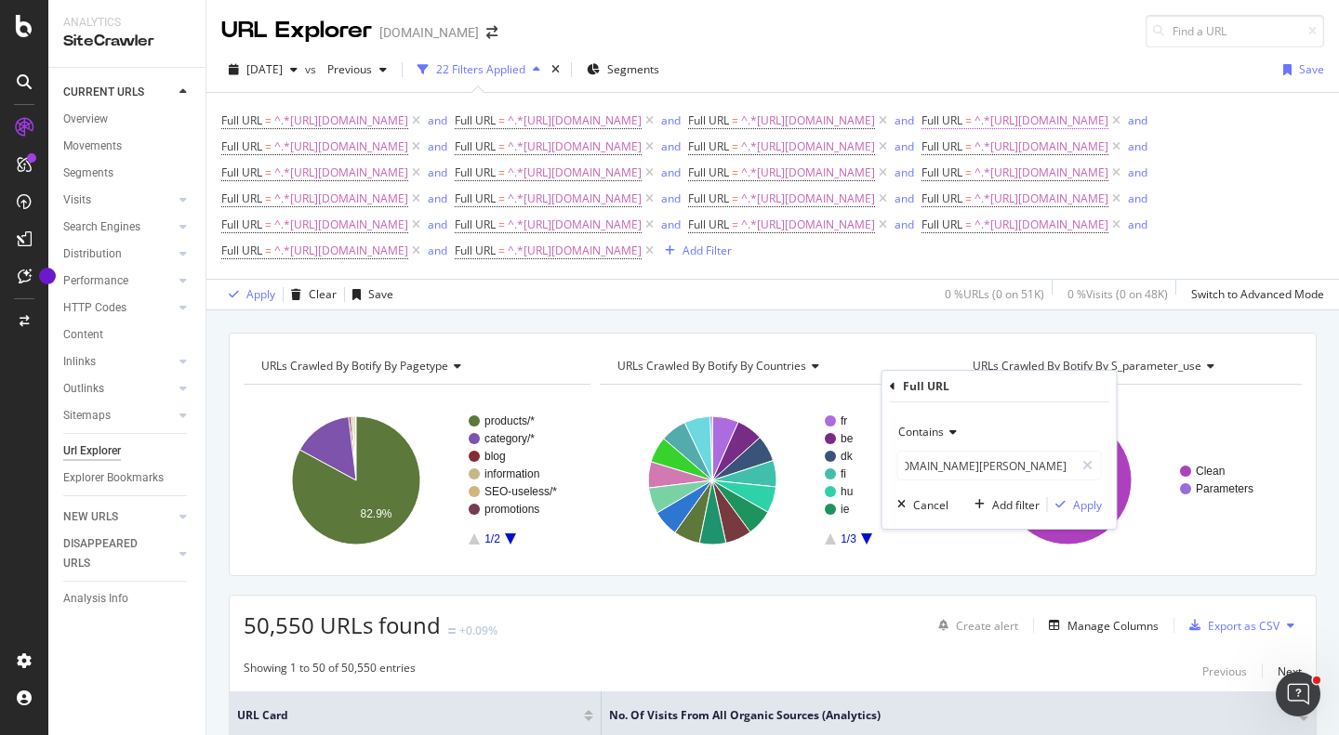
scroll to position [0, 0]
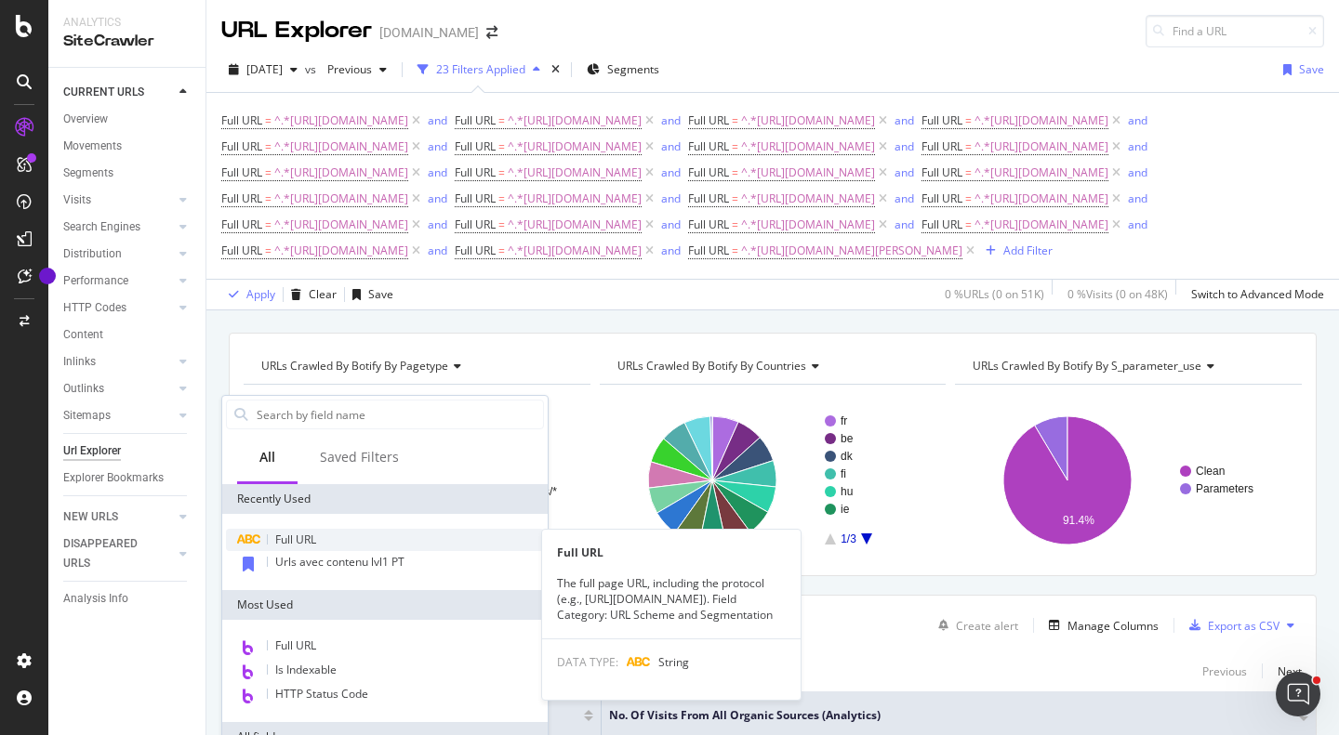
click at [313, 537] on span "Full URL" at bounding box center [295, 540] width 41 height 16
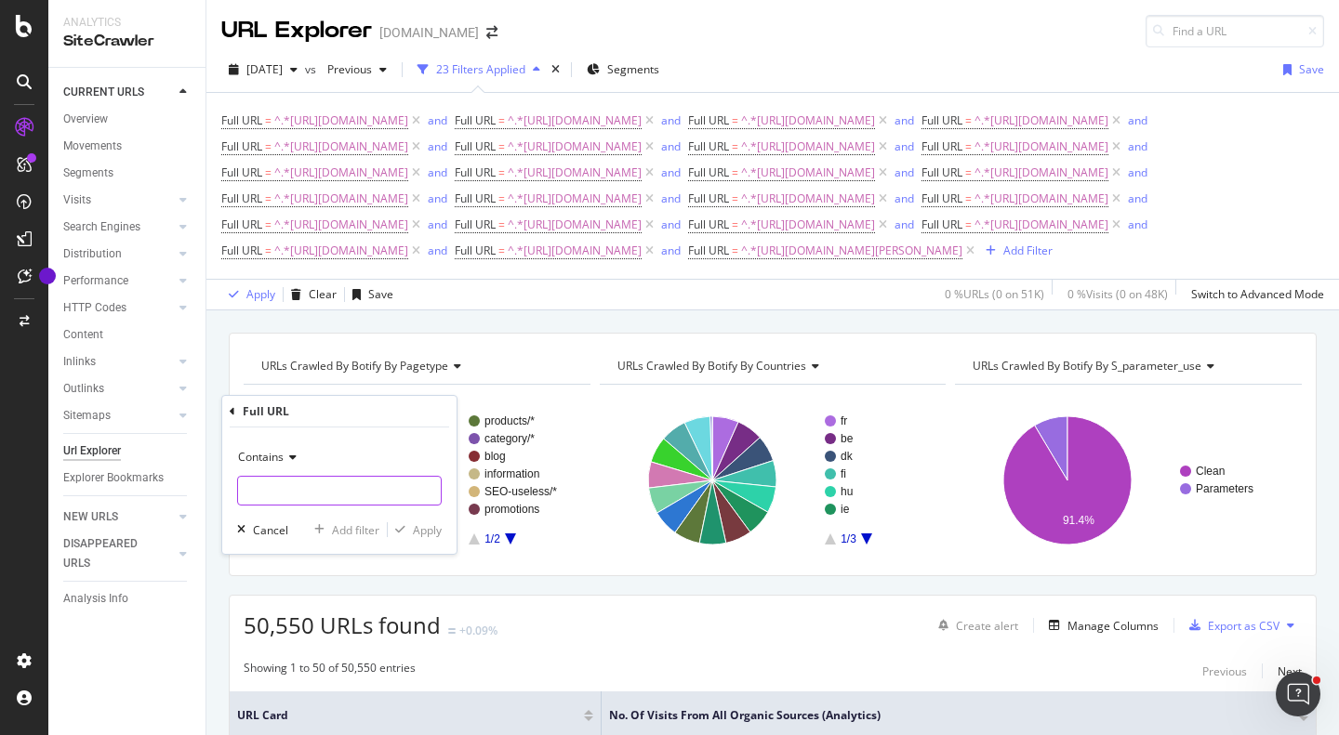
click at [402, 484] on input "text" at bounding box center [339, 491] width 203 height 30
paste input "https://monlitcabane.com/pt/222-estimulacao-e-jogos"
type input "https://monlitcabane.com/pt/222-estimulacao-e-jogos"
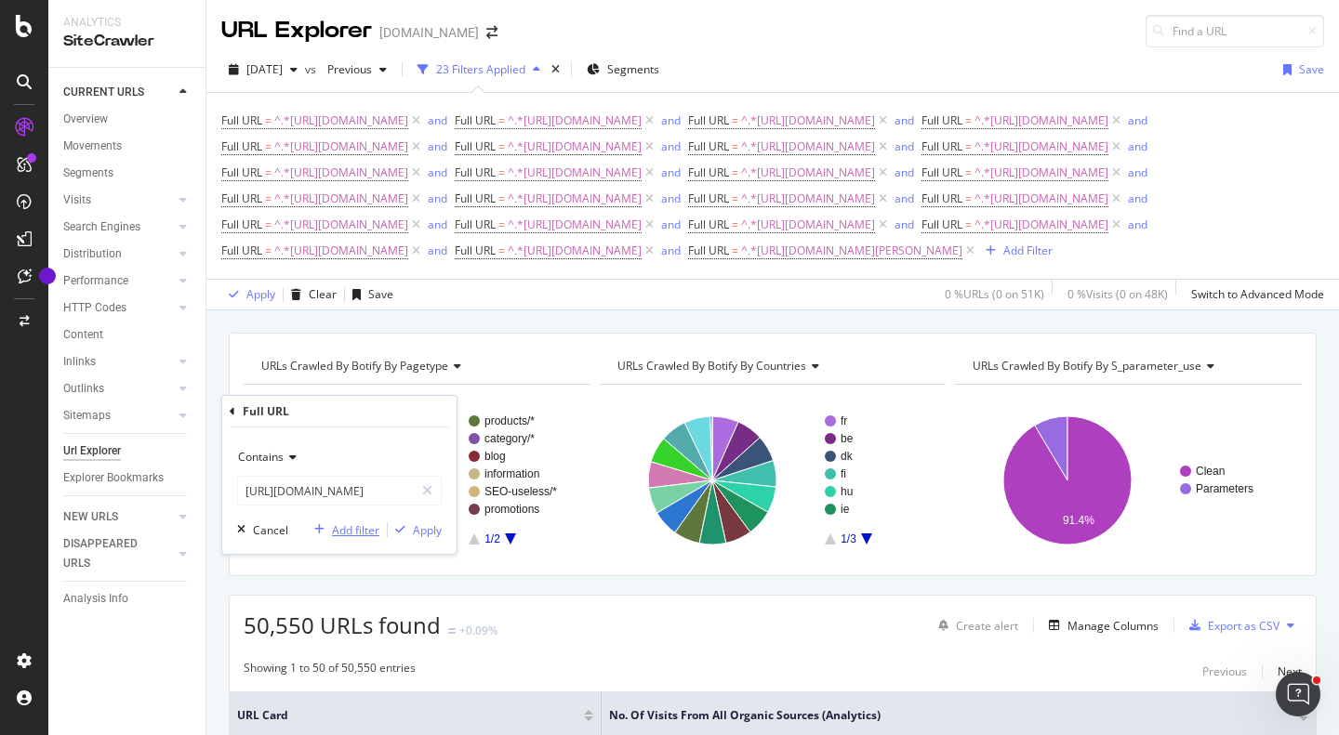
click at [335, 536] on div "Add filter" at bounding box center [355, 531] width 47 height 16
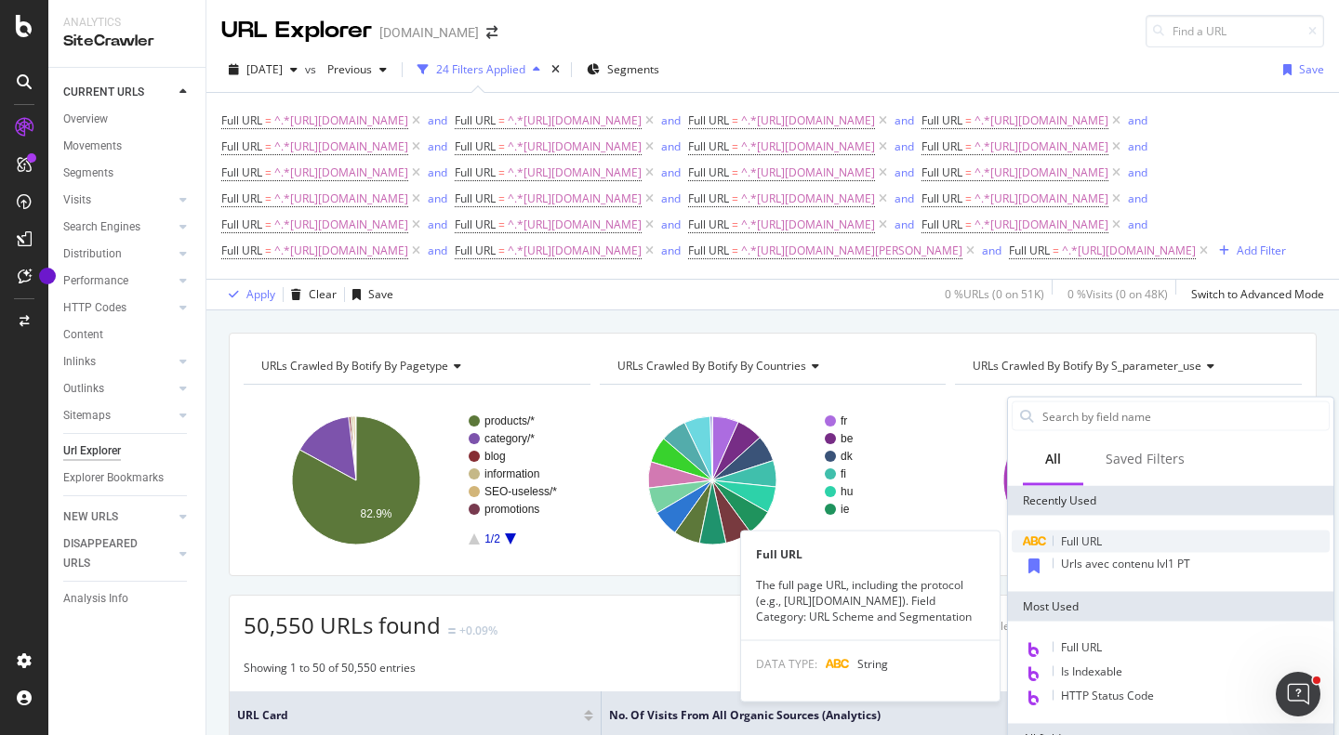
click at [1081, 537] on span "Full URL" at bounding box center [1081, 542] width 41 height 16
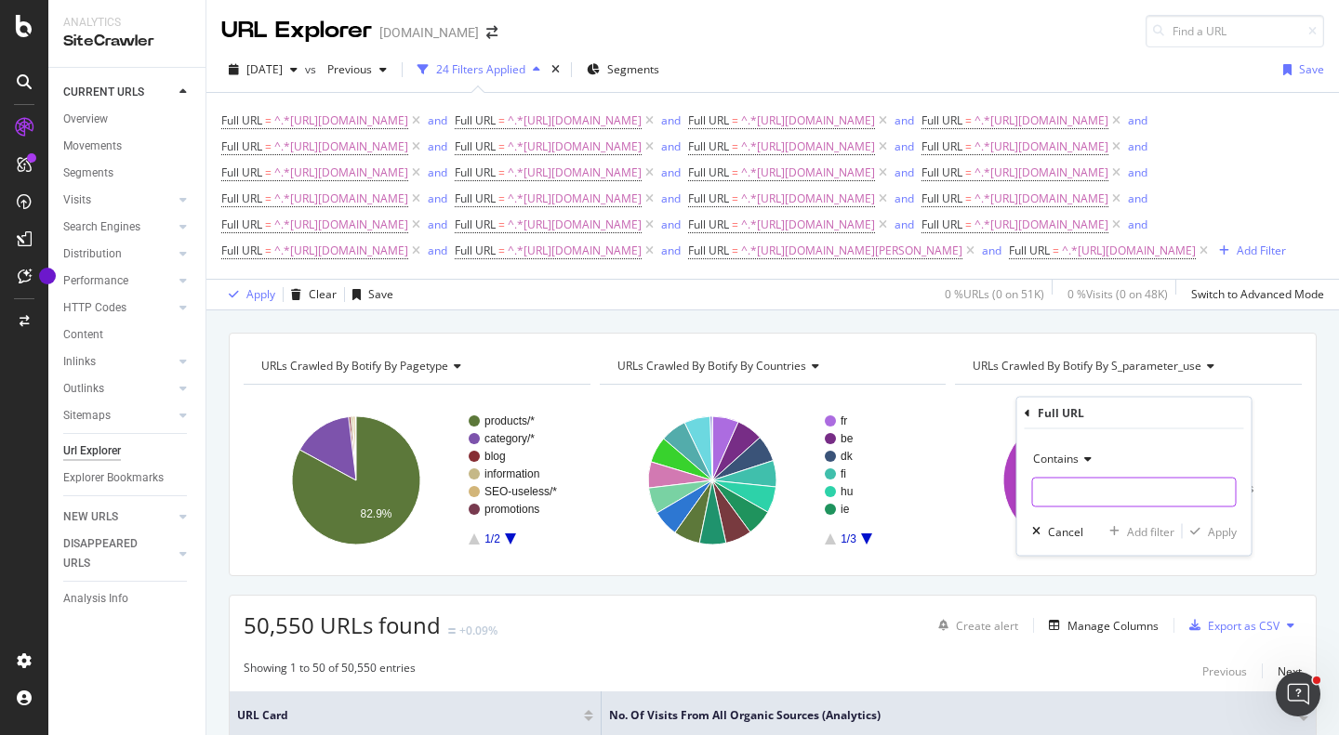
click at [1075, 505] on input "text" at bounding box center [1134, 493] width 203 height 30
paste input "https://monlitcabane.com/pt/449-colecoes-para-bebe"
type input "https://monlitcabane.com/pt/449-colecoes-para-bebe"
click at [1156, 530] on div "Add filter" at bounding box center [1150, 531] width 47 height 16
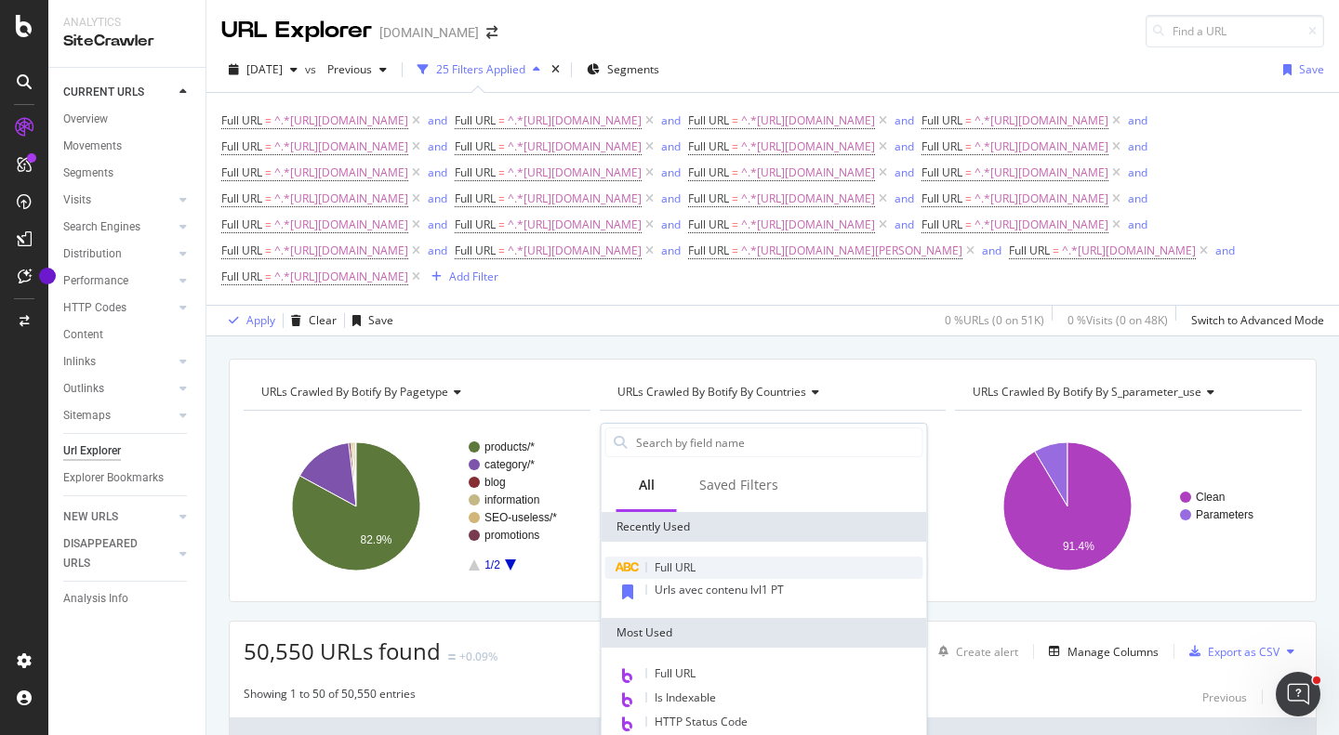
click at [681, 558] on div "Full URL" at bounding box center [764, 568] width 318 height 22
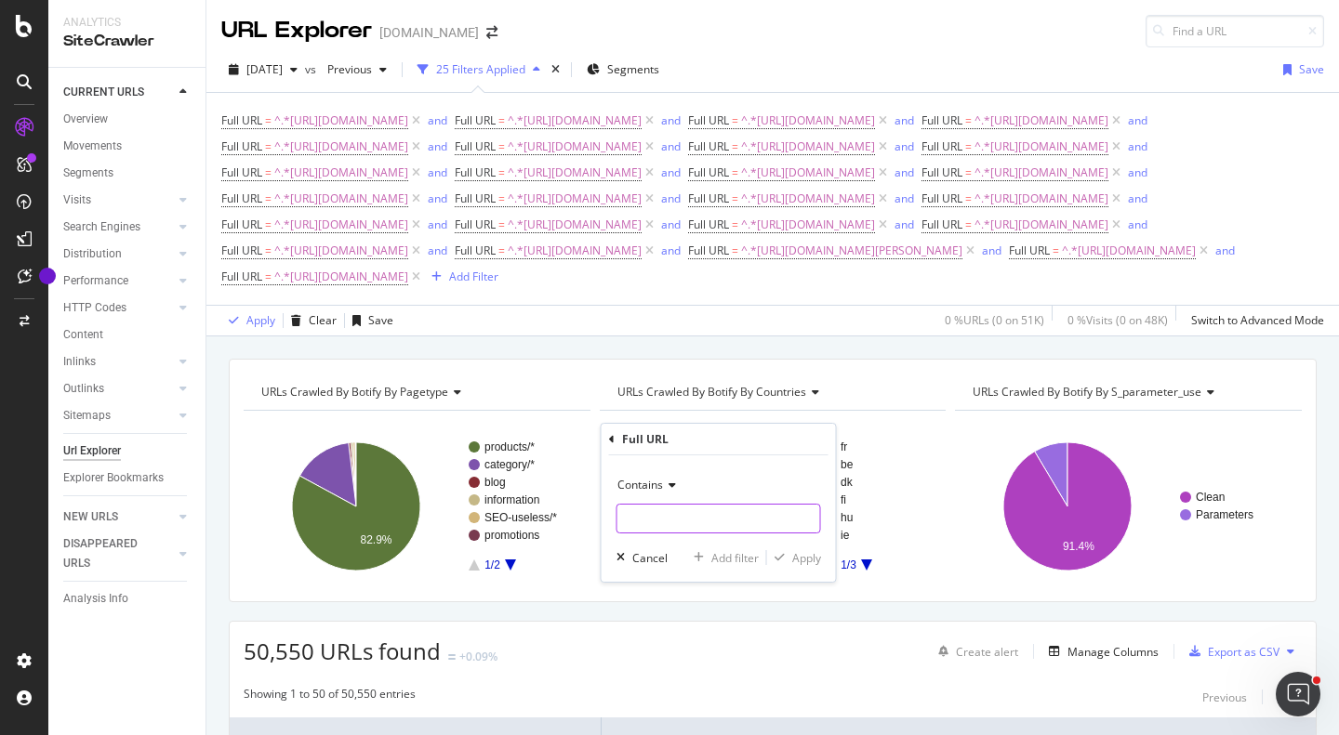
click at [716, 521] on input "text" at bounding box center [718, 519] width 203 height 30
paste input "https://monlitcabane.com/pt/839-decoracao-de-cama"
type input "https://monlitcabane.com/pt/839-decoracao-de-cama"
click at [722, 557] on div "Add filter" at bounding box center [734, 558] width 47 height 16
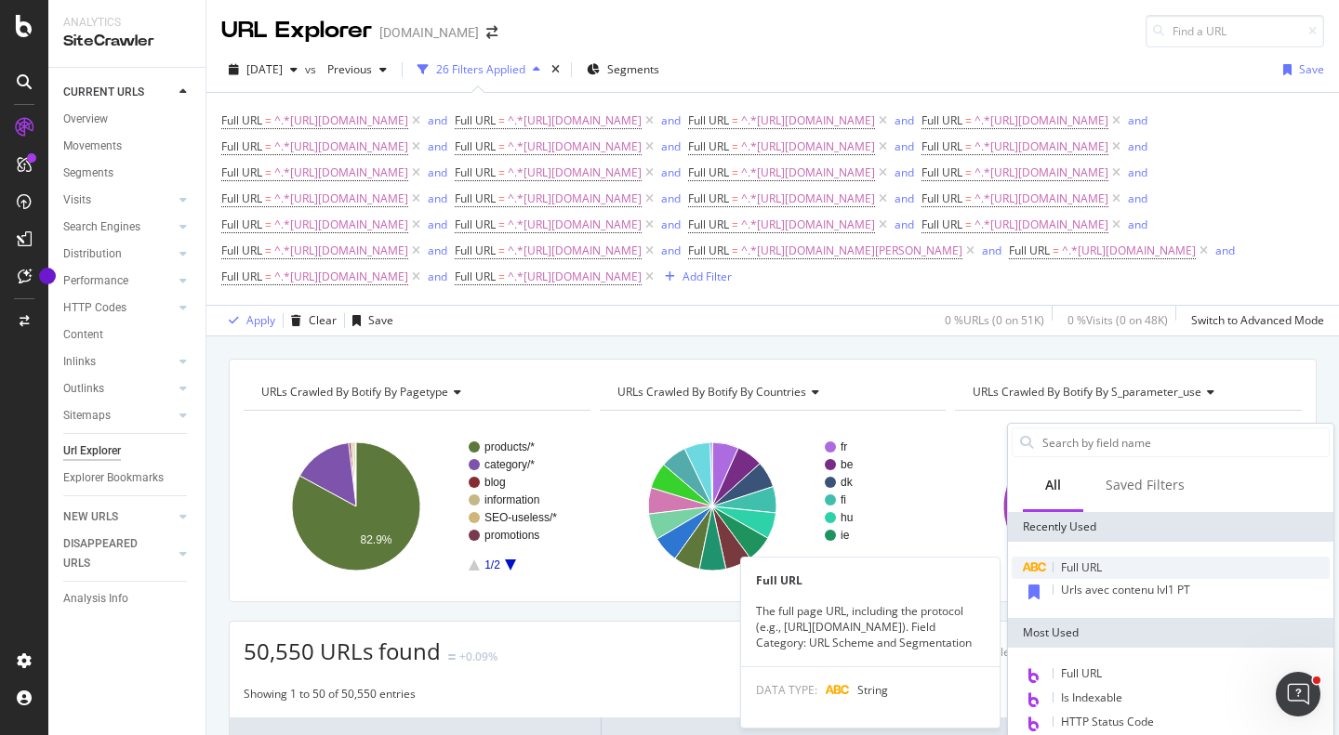
click at [1110, 576] on div "Full URL" at bounding box center [1171, 568] width 318 height 22
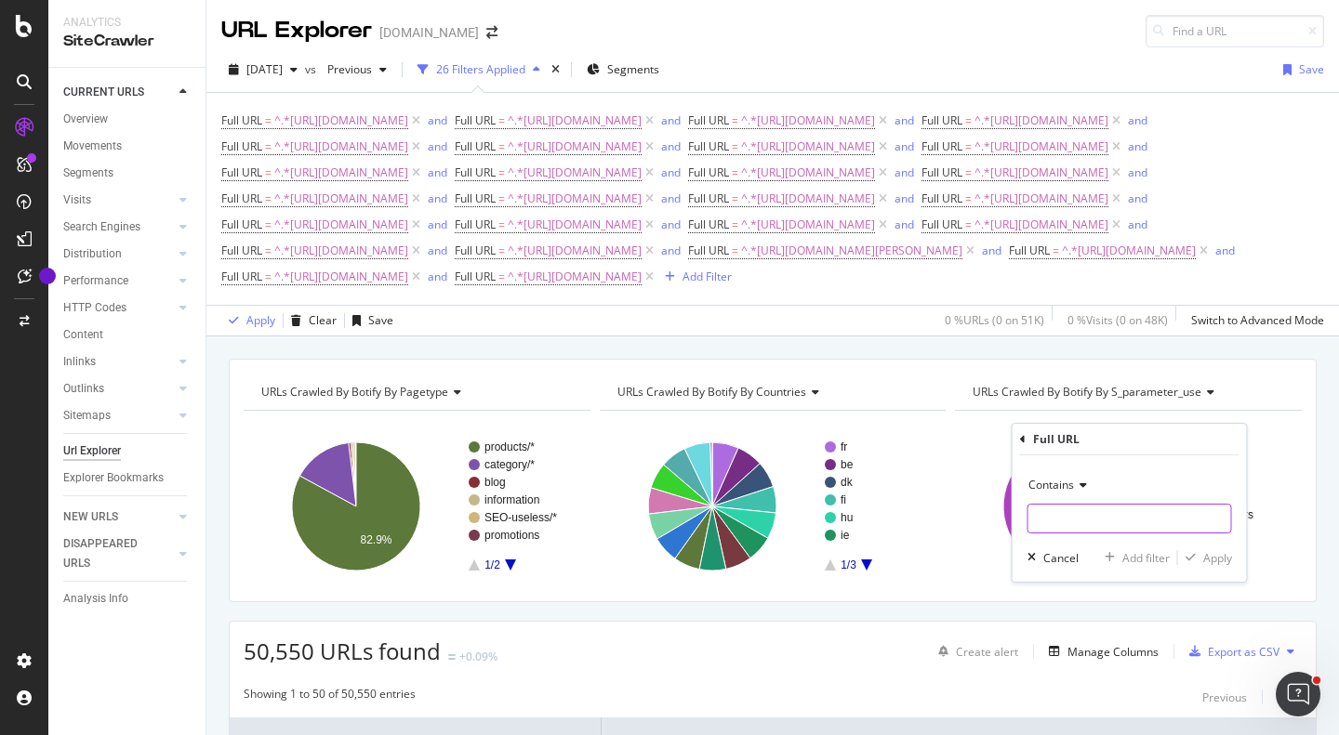
click at [1076, 523] on input "text" at bounding box center [1129, 519] width 203 height 30
paste input "https://monlitcabane.com/pt/840-decoracao-de-parede"
type input "https://monlitcabane.com/pt/840-decoracao-de-parede"
click at [1133, 547] on div "Contains https://monlitcabane.com/pt/840-decoracao-de-parede Cancel Add filter …" at bounding box center [1130, 519] width 234 height 126
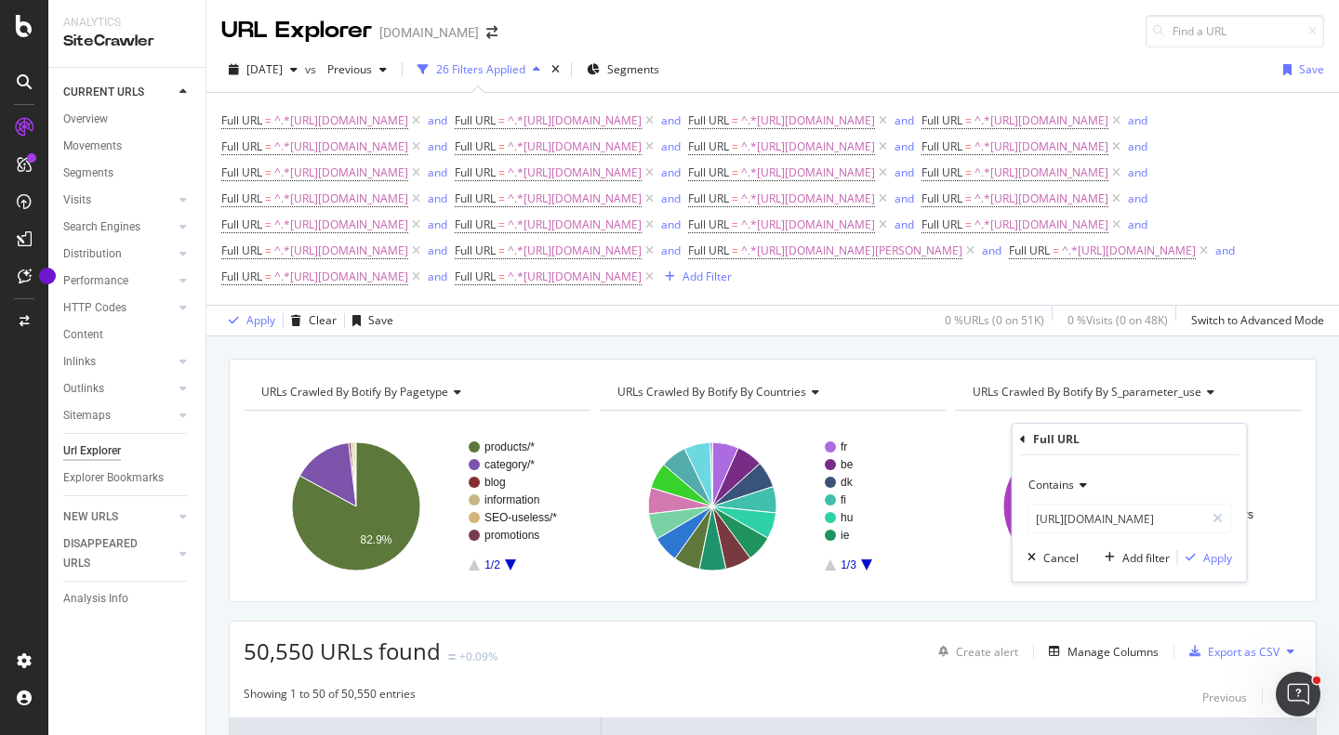
scroll to position [0, 0]
click at [1132, 556] on div "Add filter" at bounding box center [1145, 558] width 47 height 16
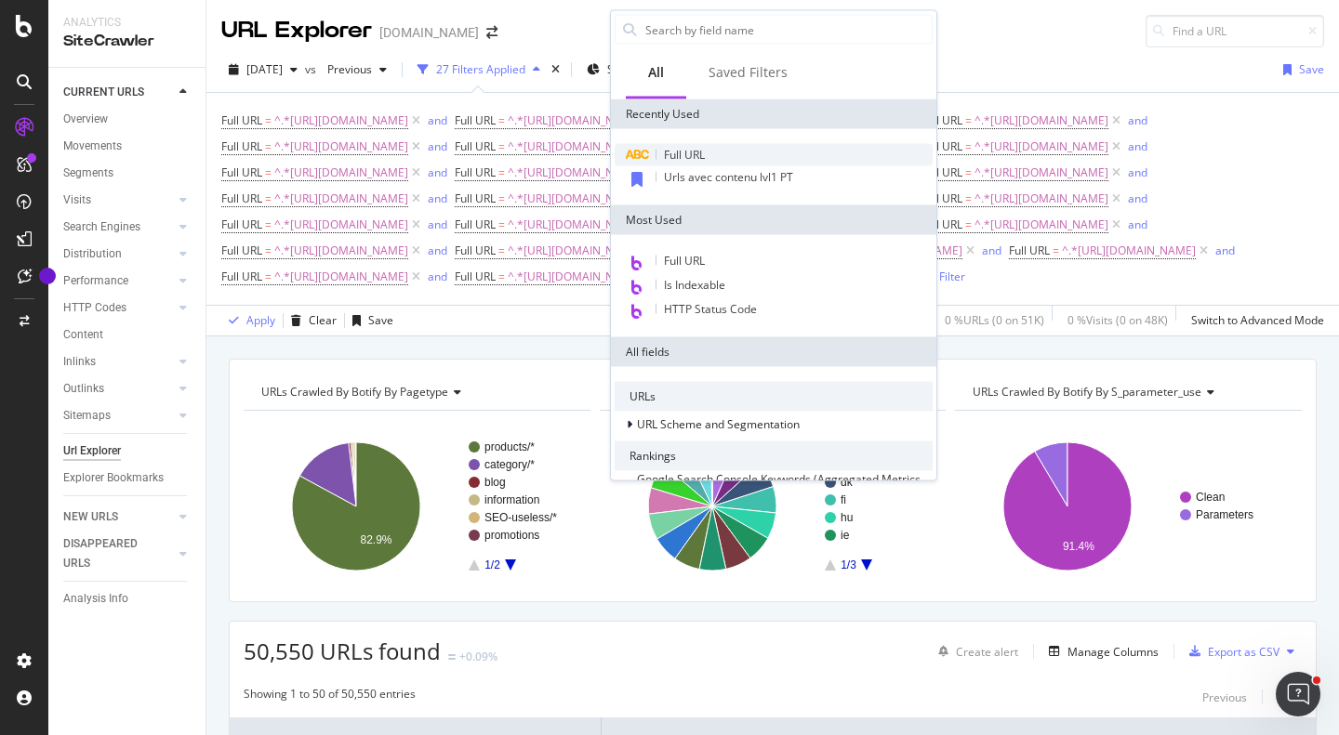
click at [694, 150] on span "Full URL" at bounding box center [684, 155] width 41 height 16
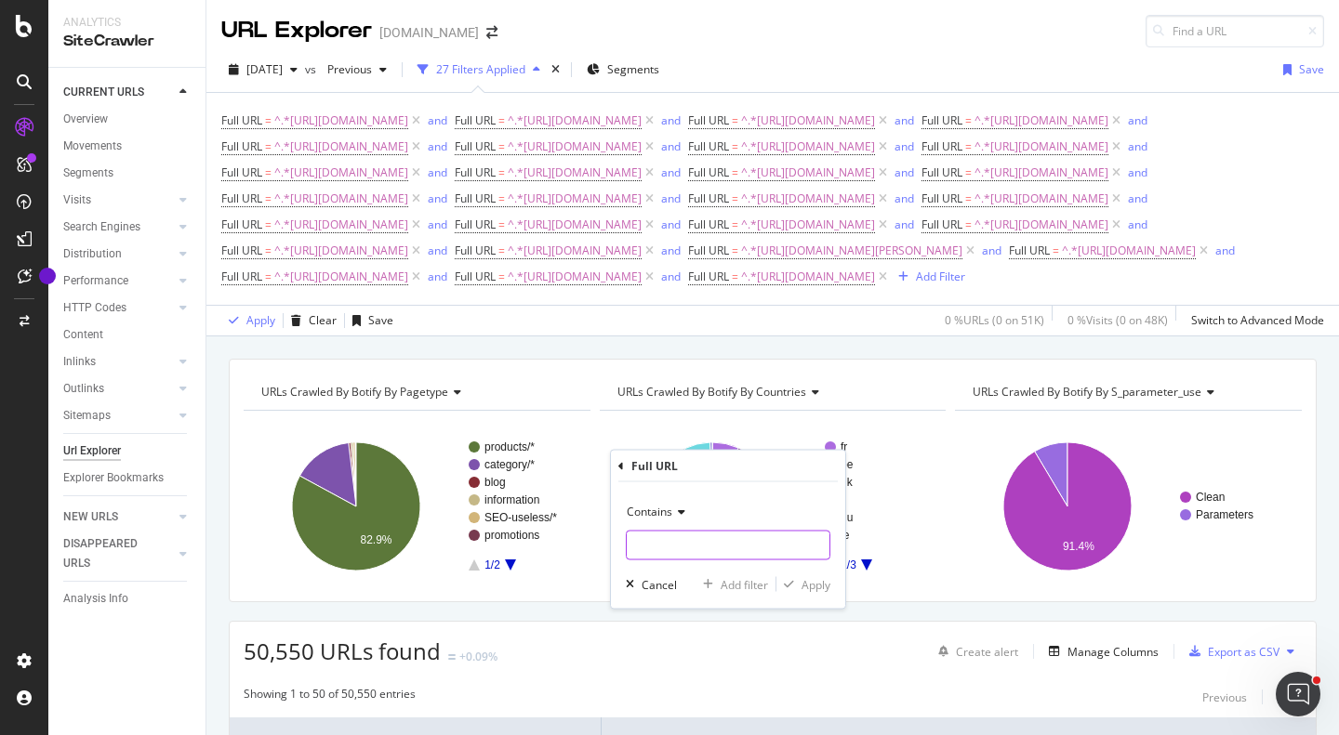
click at [694, 547] on input "text" at bounding box center [728, 546] width 203 height 30
paste input "https://monlitcabane.com/pt/841-decoracao-de-quarto"
type input "https://monlitcabane.com/pt/841-decoracao-de-quarto"
click at [733, 588] on div "Add filter" at bounding box center [744, 584] width 47 height 16
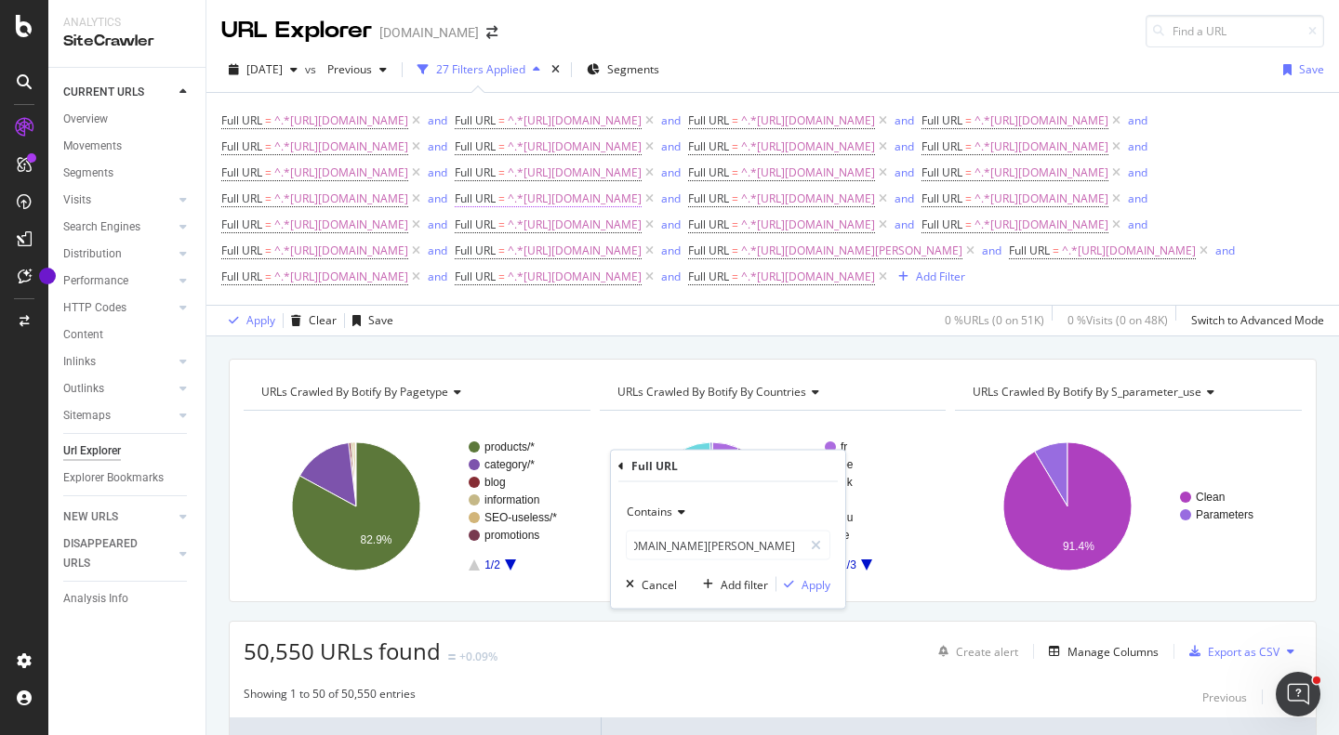
scroll to position [0, 0]
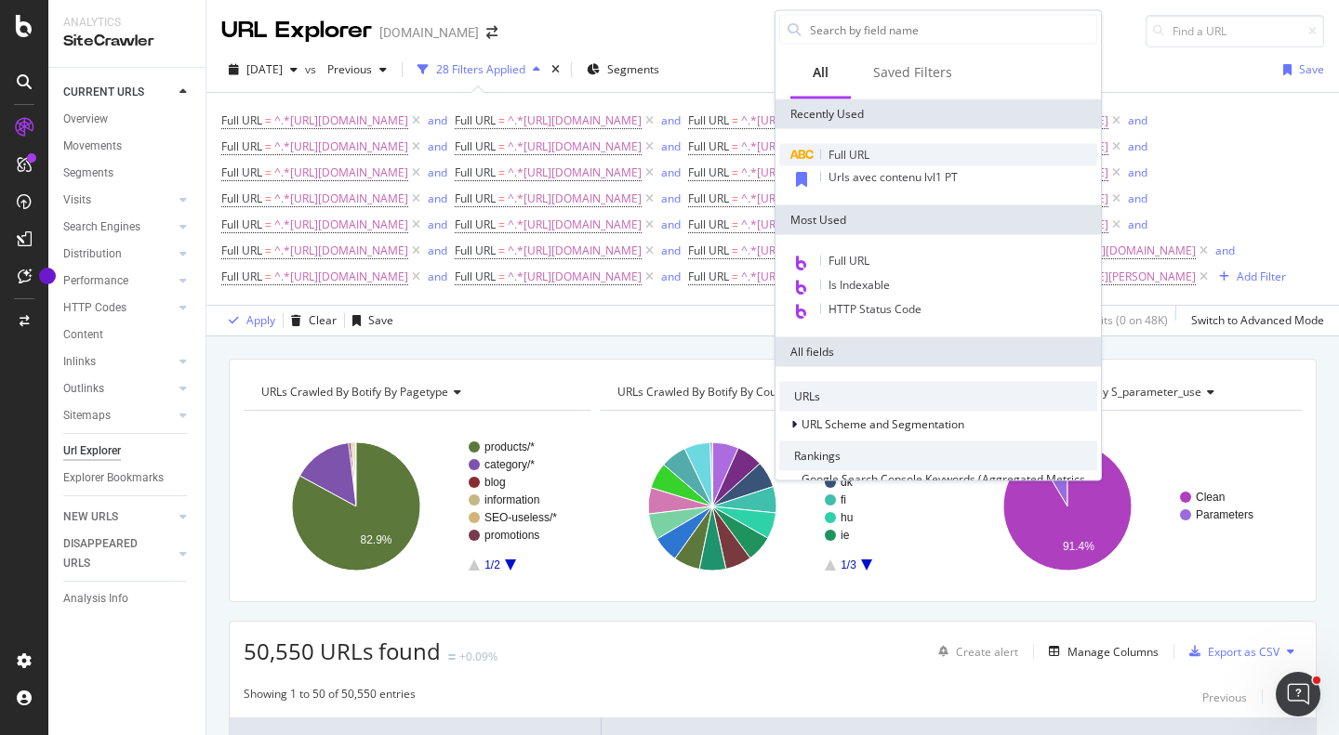
click at [888, 166] on div "Full URL" at bounding box center [938, 155] width 318 height 22
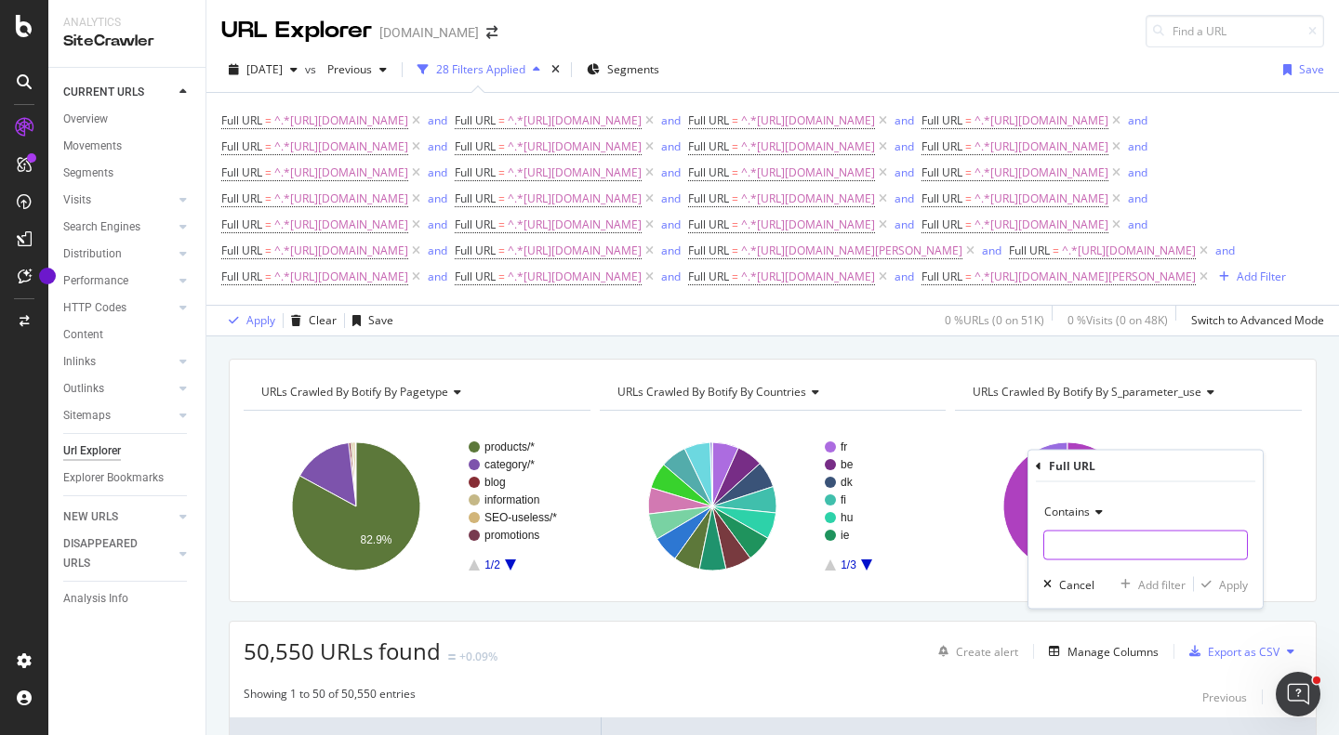
click at [1104, 549] on input "text" at bounding box center [1145, 546] width 203 height 30
paste input "https://monlitcabane.com/pt/726-colecoes-de-decoracao"
type input "https://monlitcabane.com/pt/726-colecoes-de-decoracao"
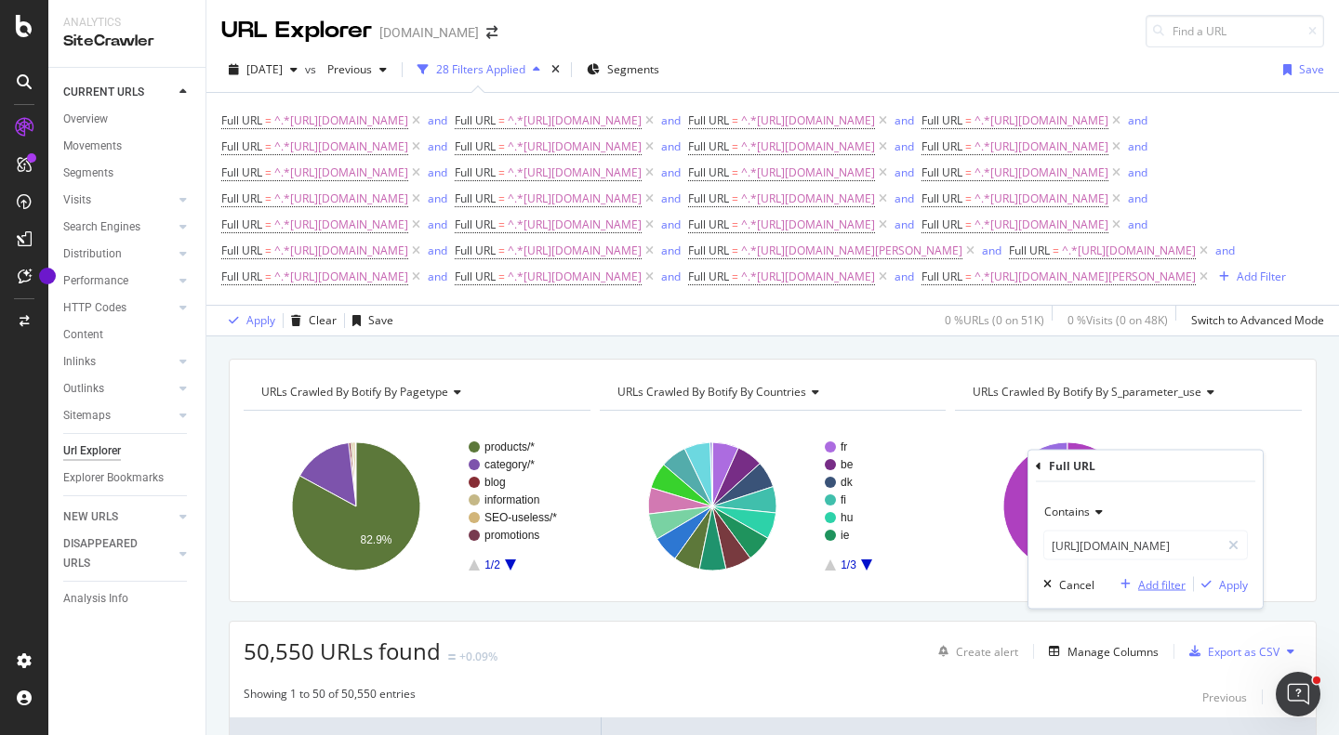
click at [1152, 593] on button "Add filter" at bounding box center [1149, 585] width 73 height 19
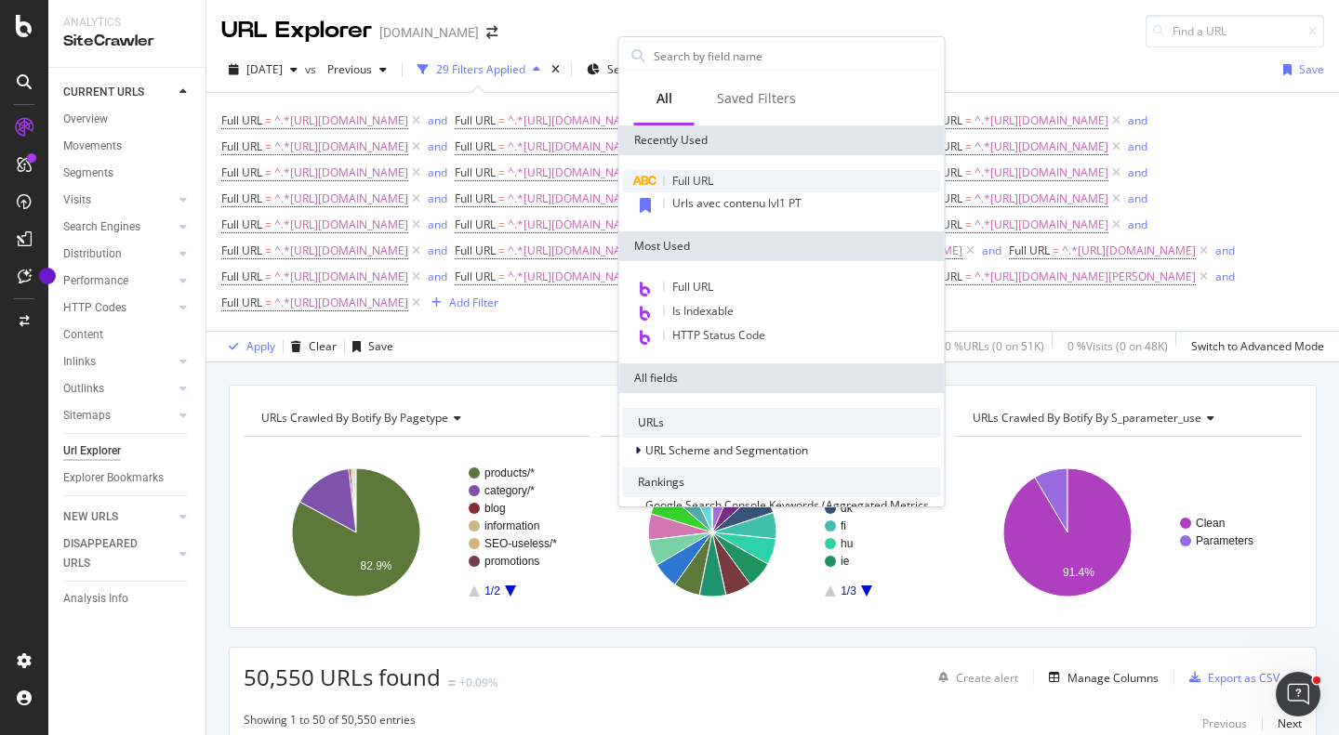
click at [718, 178] on div "Full URL" at bounding box center [782, 181] width 318 height 22
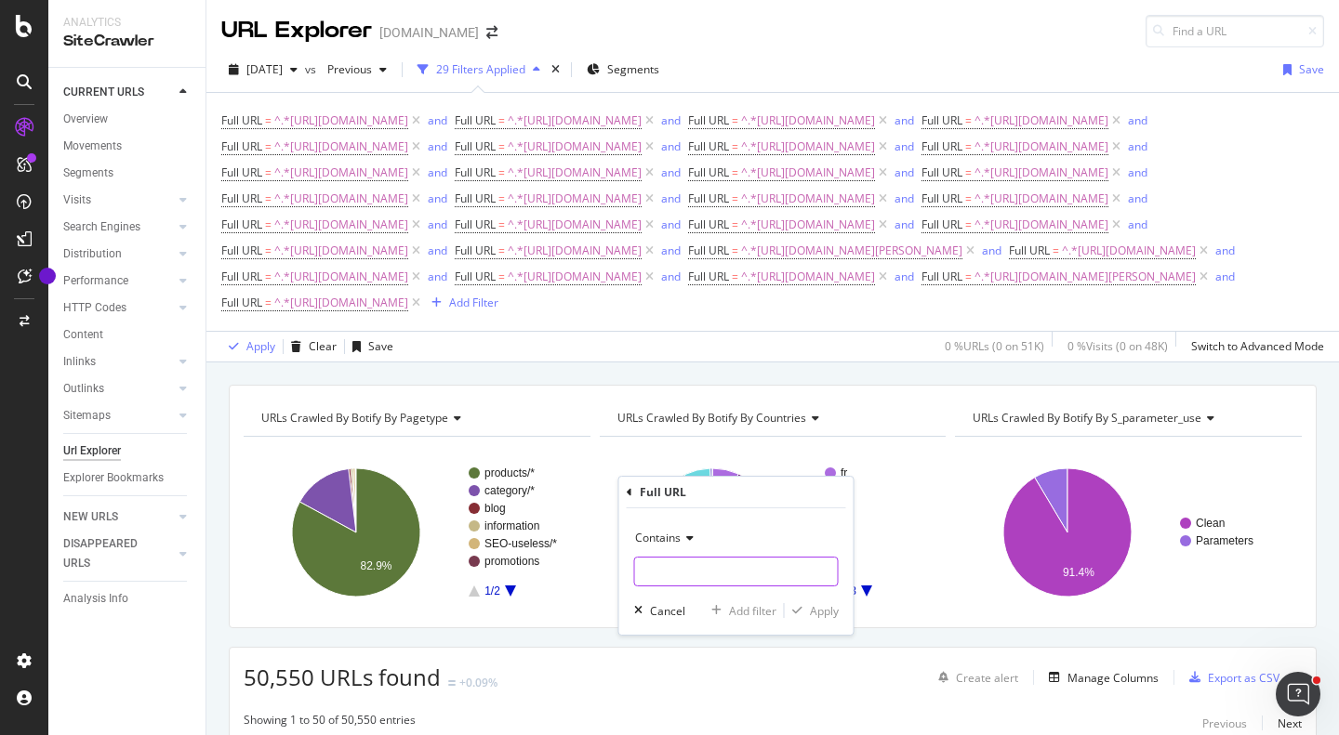
click at [705, 560] on input "text" at bounding box center [736, 572] width 203 height 30
paste input "https://monlitcabane.com/pt/132-brinquedos"
type input "https://monlitcabane.com/pt/132-brinquedos"
click at [744, 607] on div "Add filter" at bounding box center [752, 611] width 47 height 16
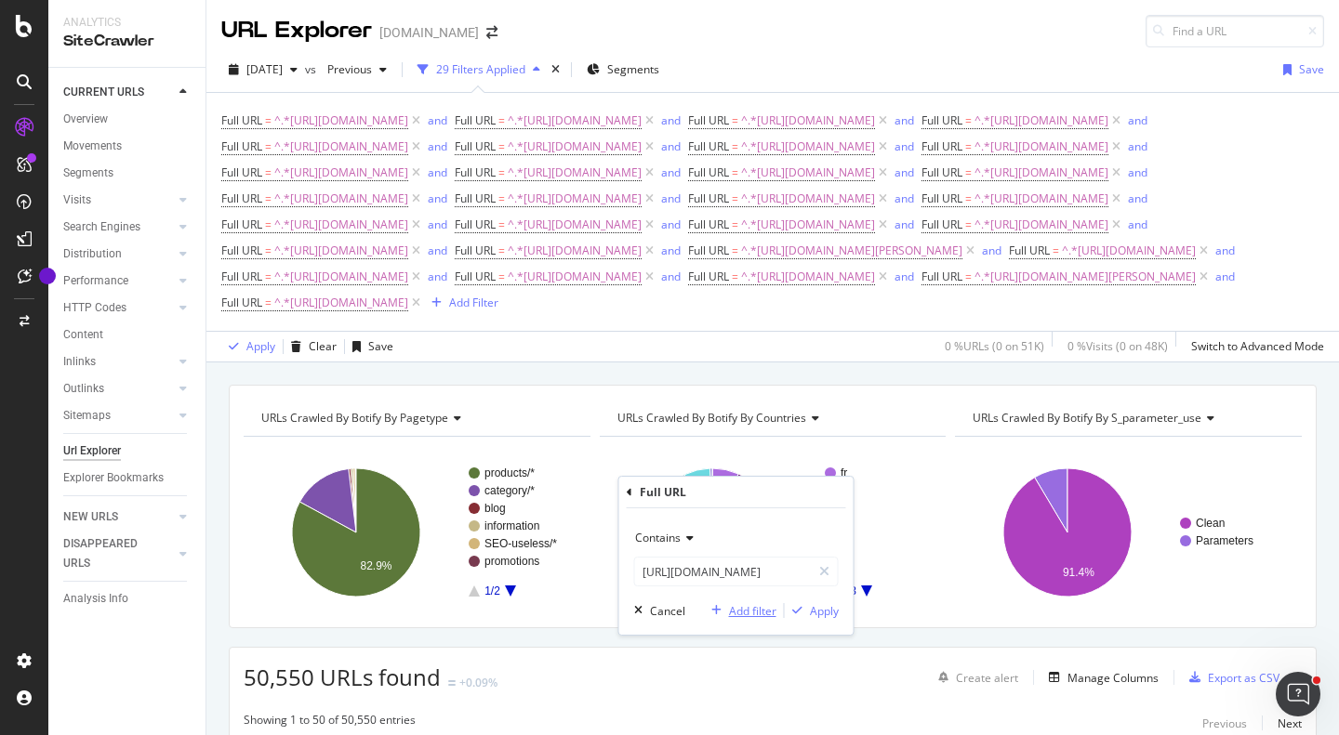
scroll to position [0, 0]
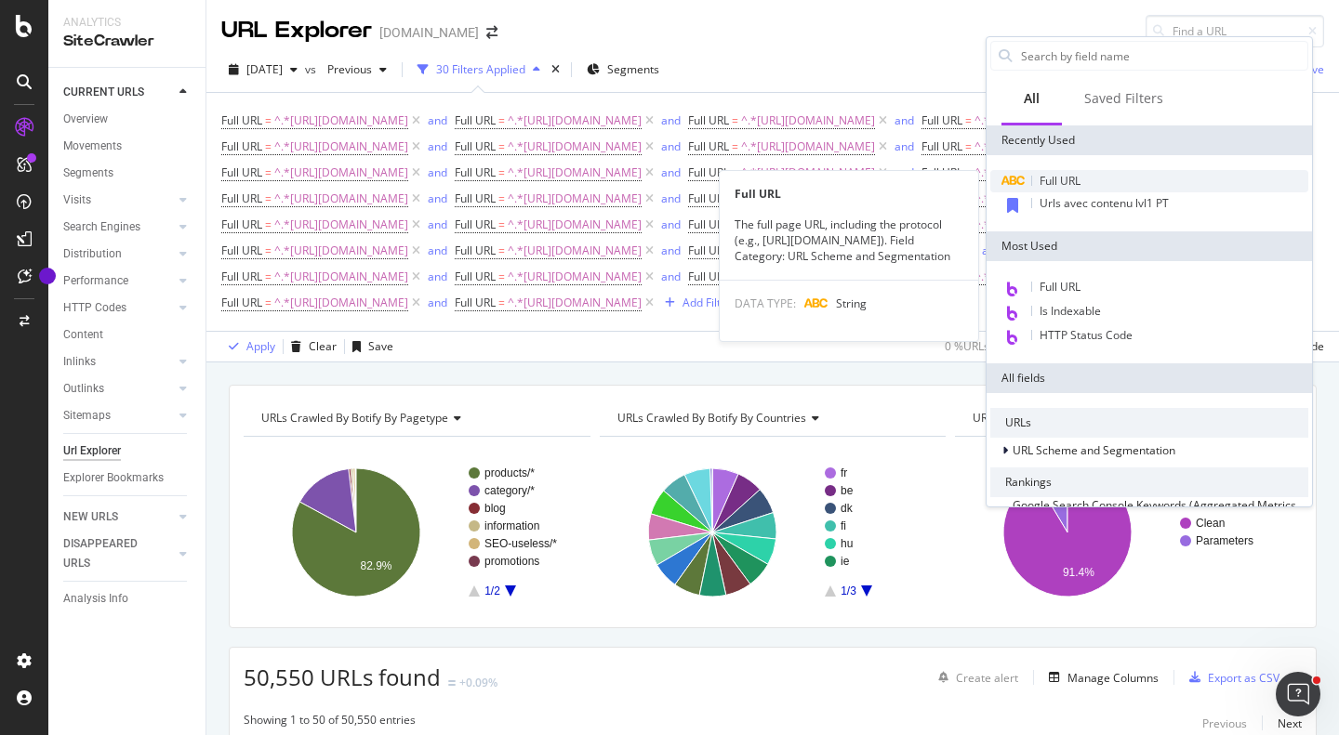
click at [1061, 182] on span "Full URL" at bounding box center [1060, 181] width 41 height 16
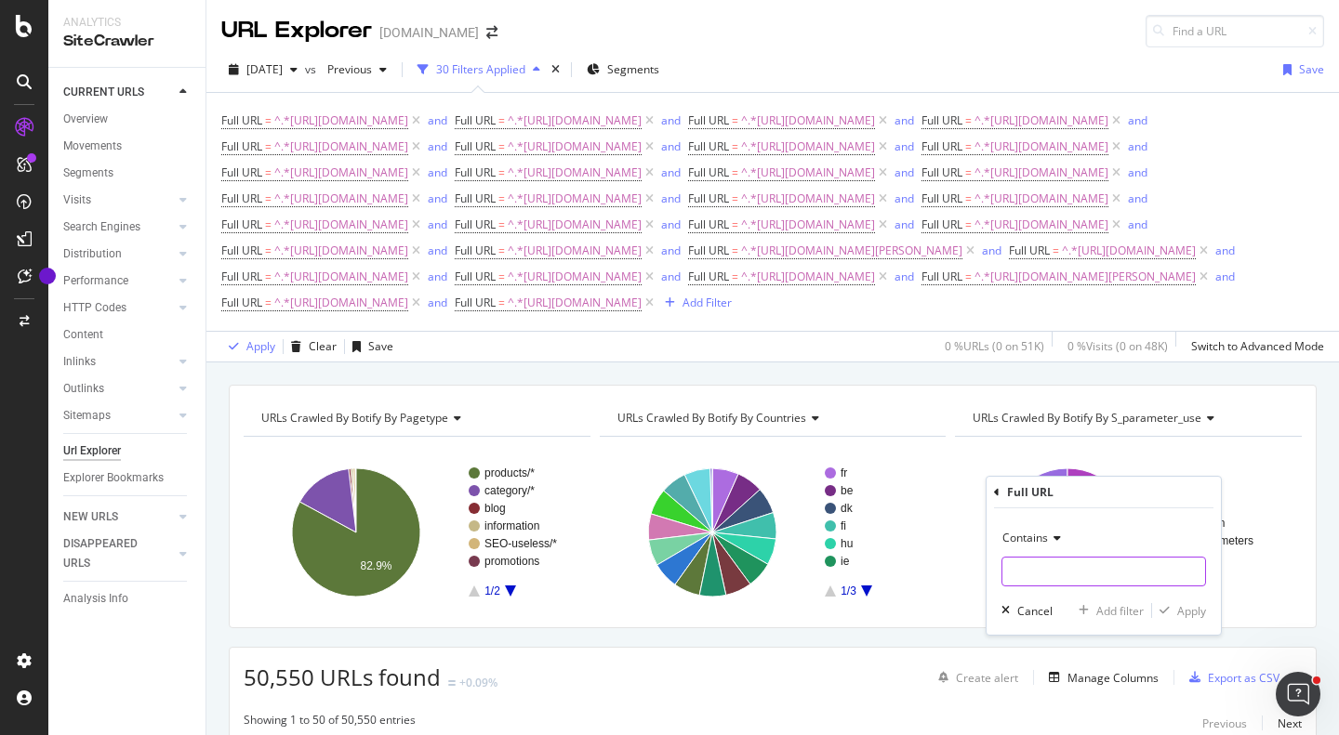
click at [1096, 585] on input "text" at bounding box center [1103, 572] width 203 height 30
paste input "https://monlitcabane.com/pt/86-colchao"
type input "https://monlitcabane.com/pt/86-colchao"
click at [1126, 618] on div "Add filter" at bounding box center [1119, 611] width 47 height 16
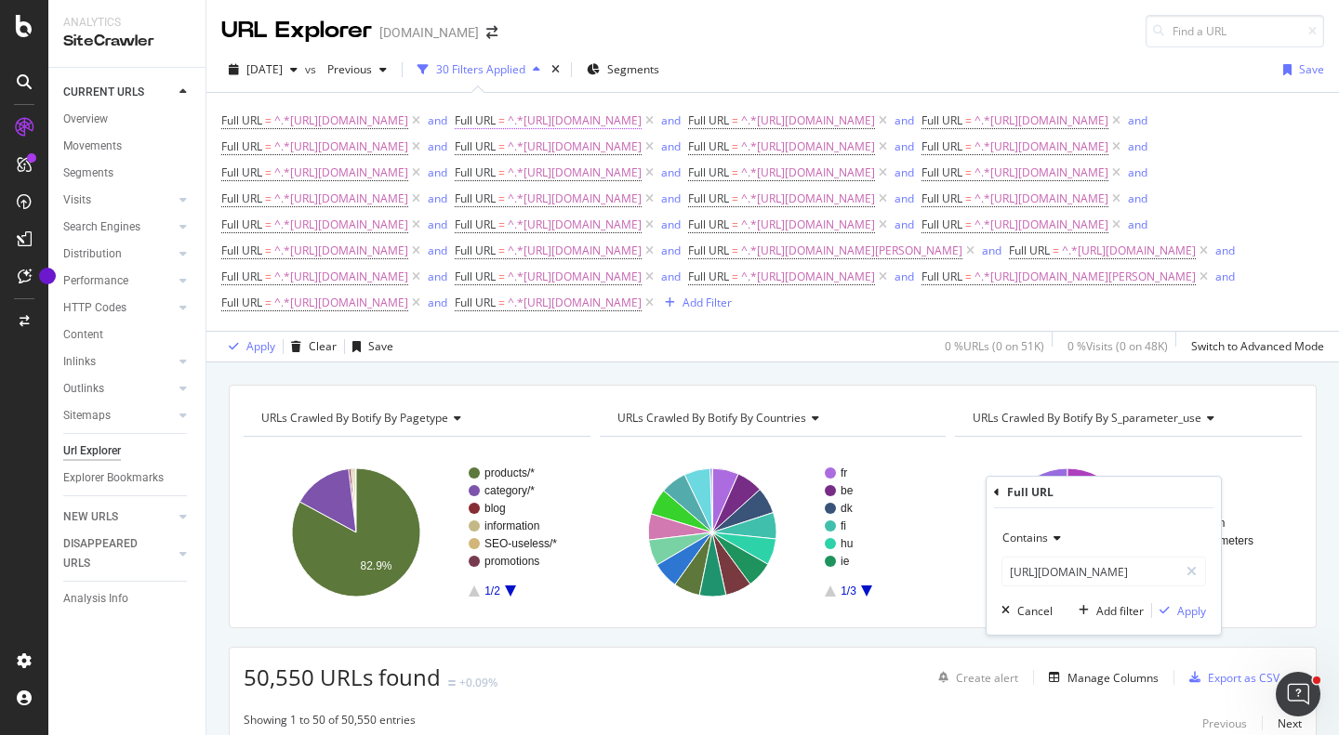
scroll to position [0, 0]
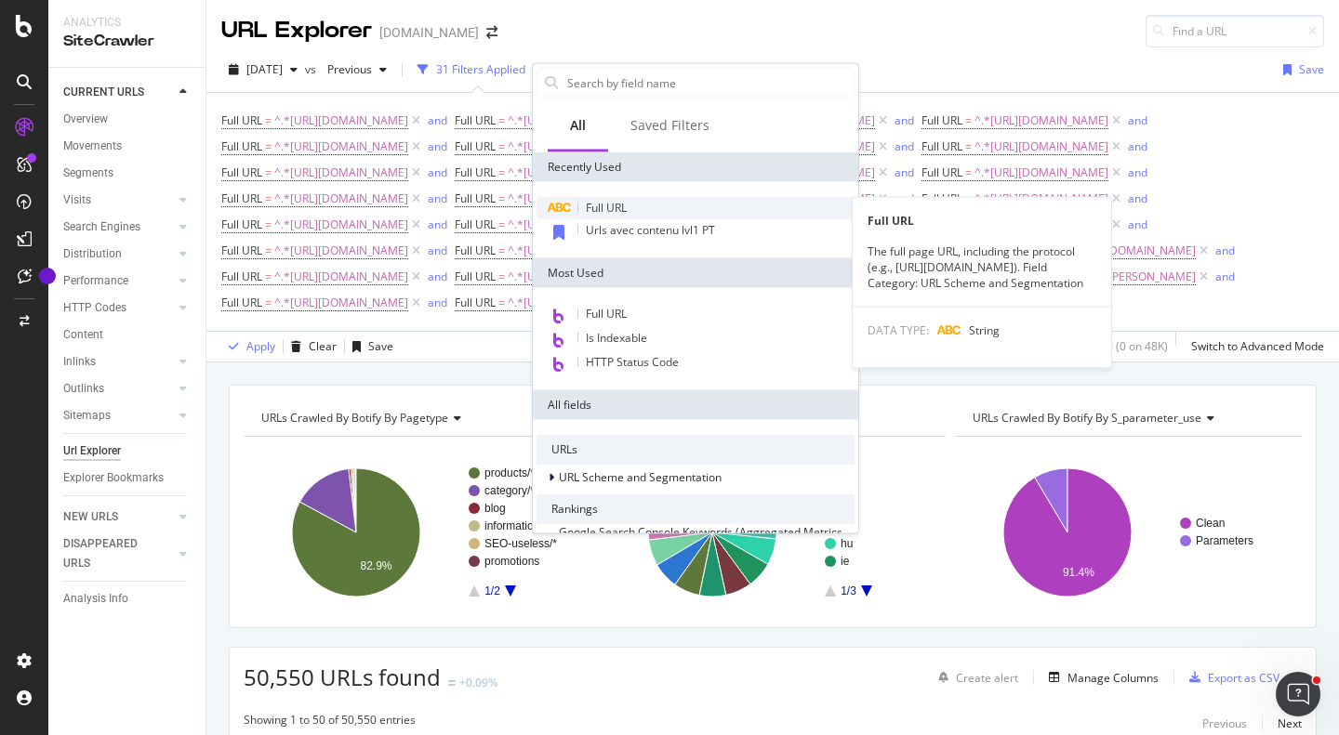
click at [630, 208] on div "Full URL" at bounding box center [696, 208] width 318 height 22
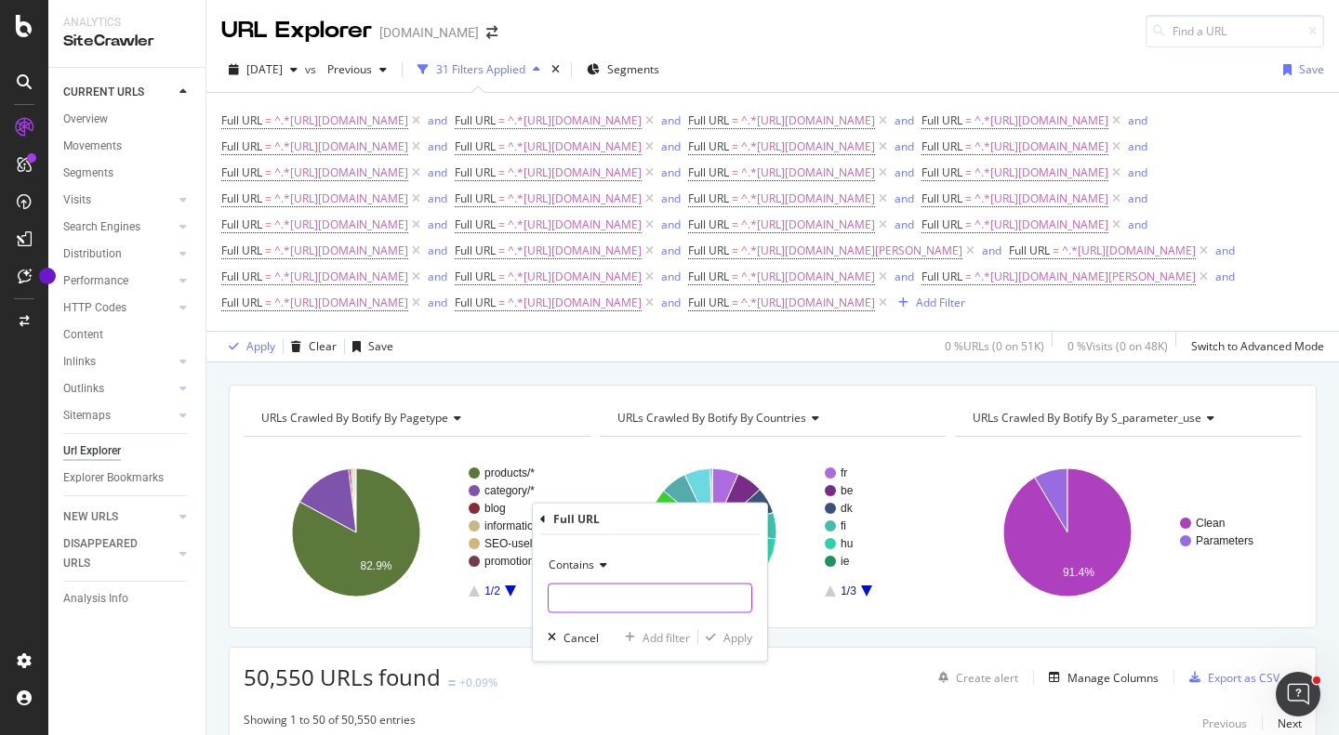
click at [595, 589] on input "text" at bounding box center [650, 599] width 203 height 30
paste input "https://monlitcabane.com/pt/87-lencol-capa"
type input "https://monlitcabane.com/pt/87-lencol-capa"
click at [654, 629] on div "Add filter" at bounding box center [666, 637] width 47 height 16
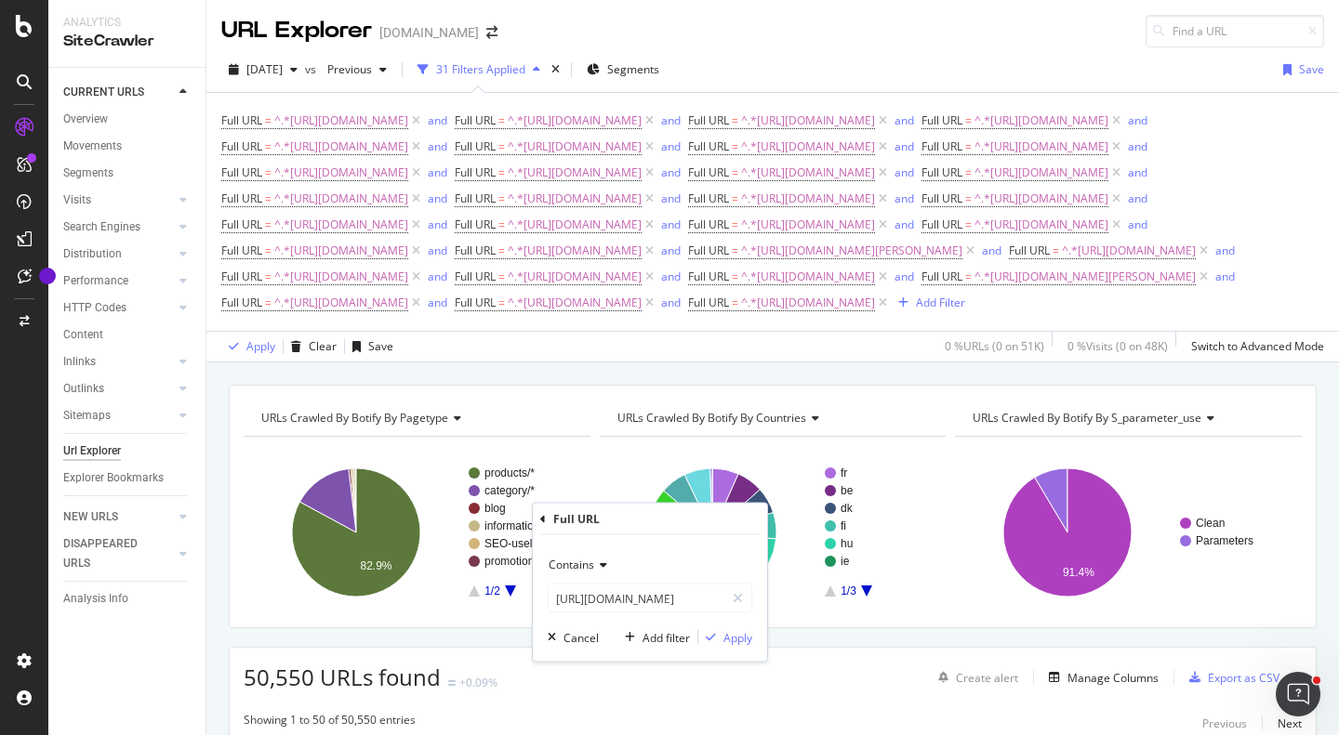
scroll to position [0, 0]
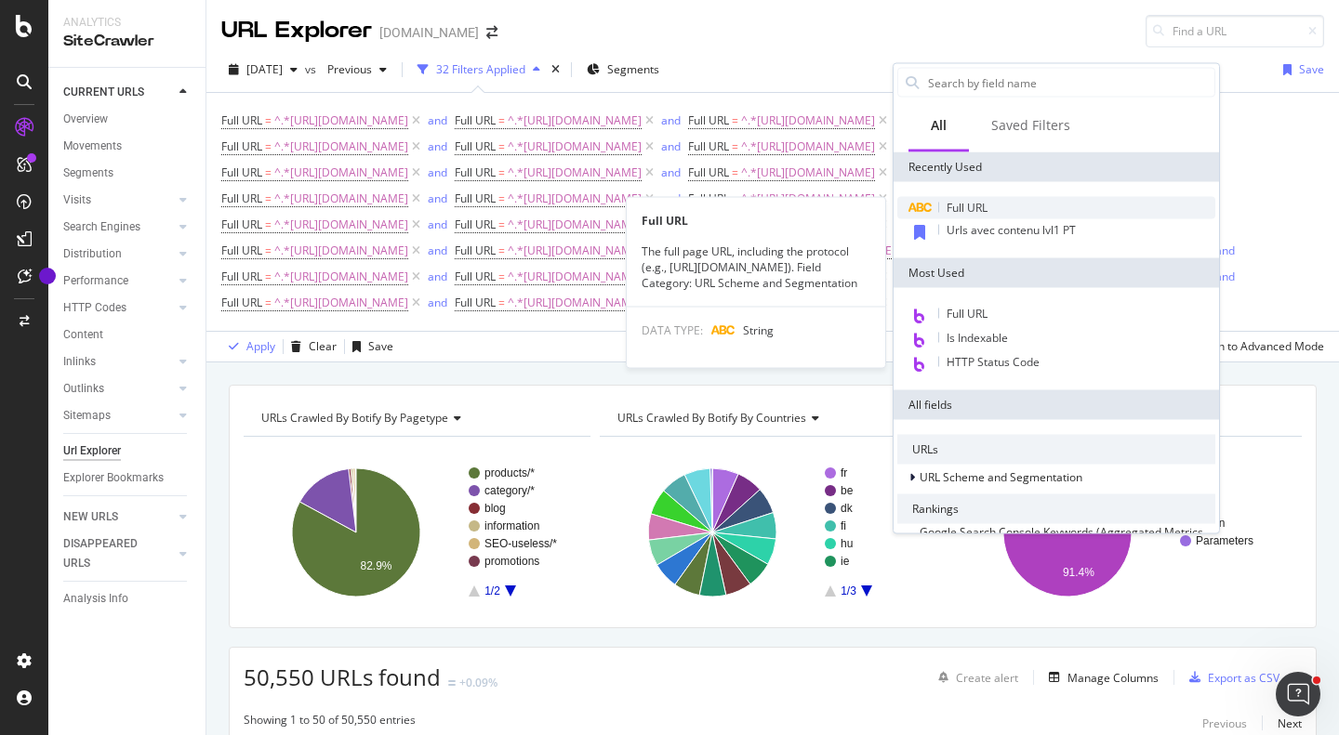
click at [967, 208] on span "Full URL" at bounding box center [967, 208] width 41 height 16
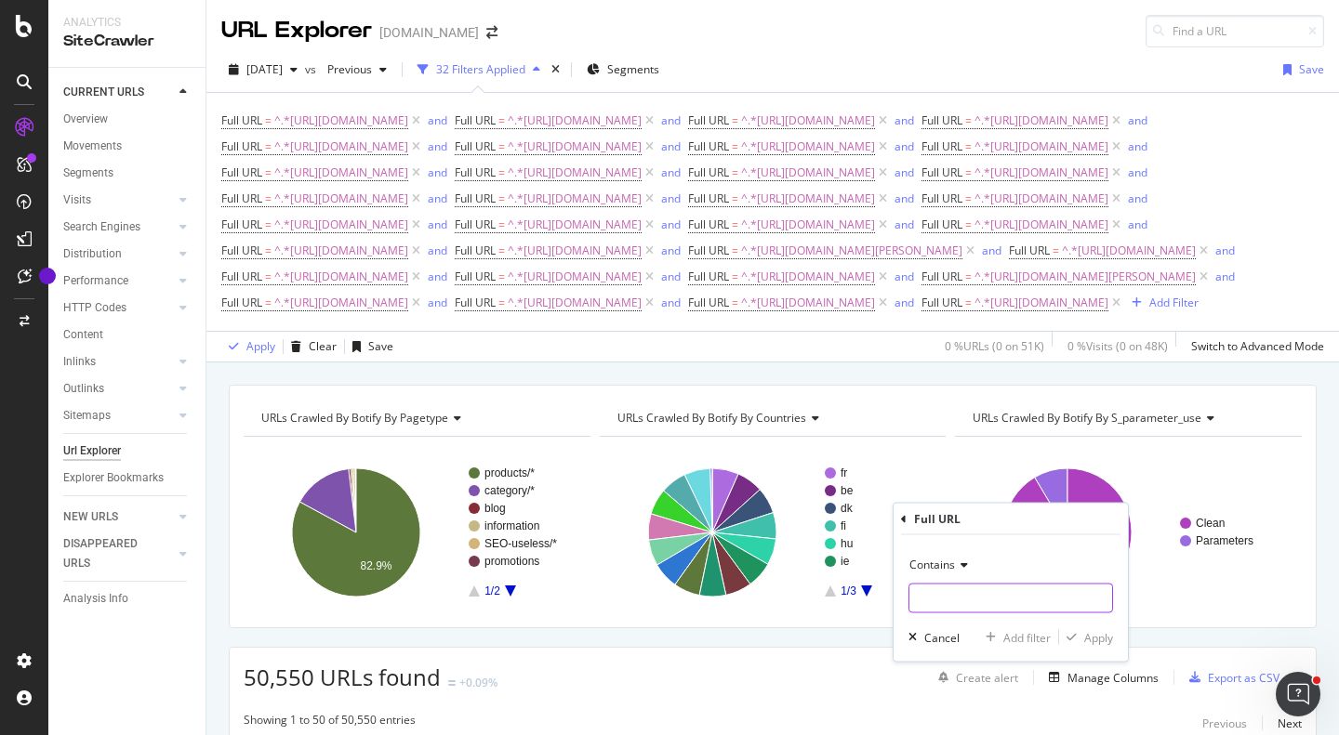
click at [987, 590] on input "text" at bounding box center [1010, 599] width 203 height 30
paste input "https://monlitcabane.com/pt/88-capa-de-edredao"
type input "https://monlitcabane.com/pt/88-capa-de-edredao"
click at [1018, 635] on div "Add filter" at bounding box center [1026, 637] width 47 height 16
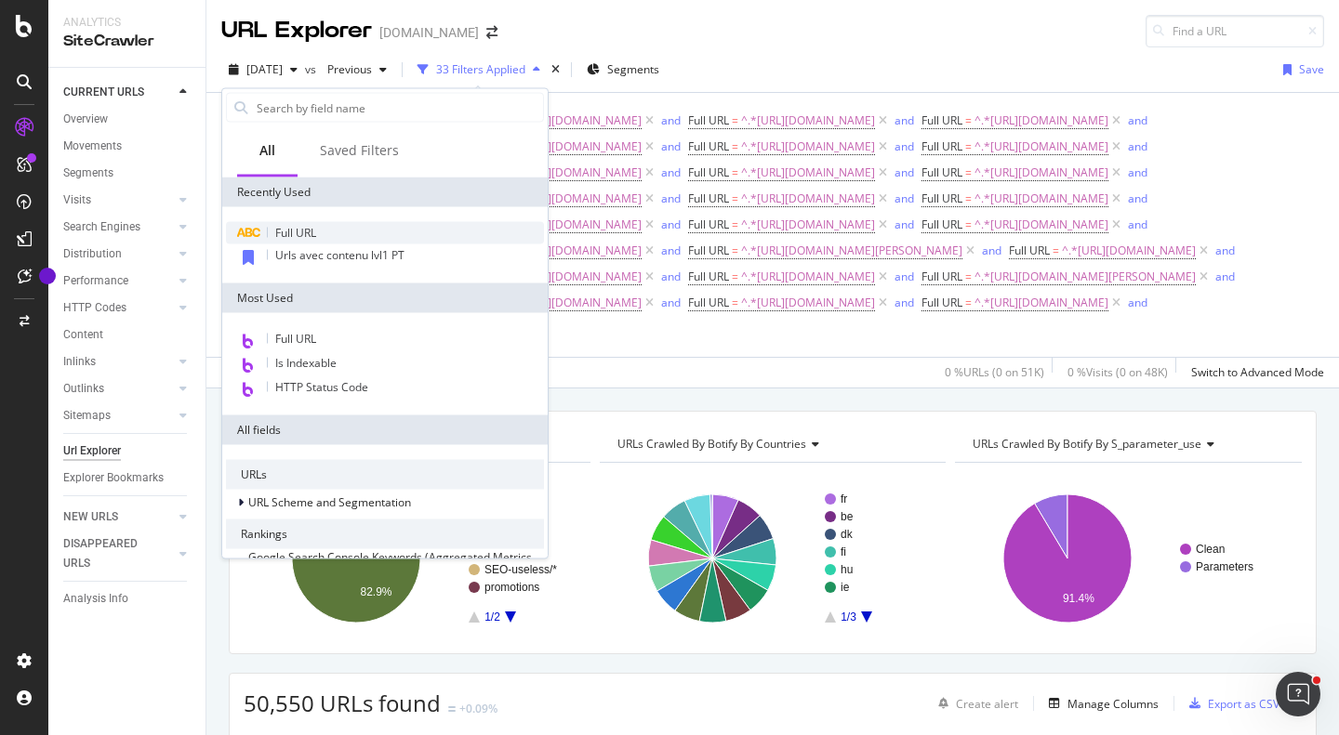
click at [362, 231] on div "Full URL" at bounding box center [385, 233] width 318 height 22
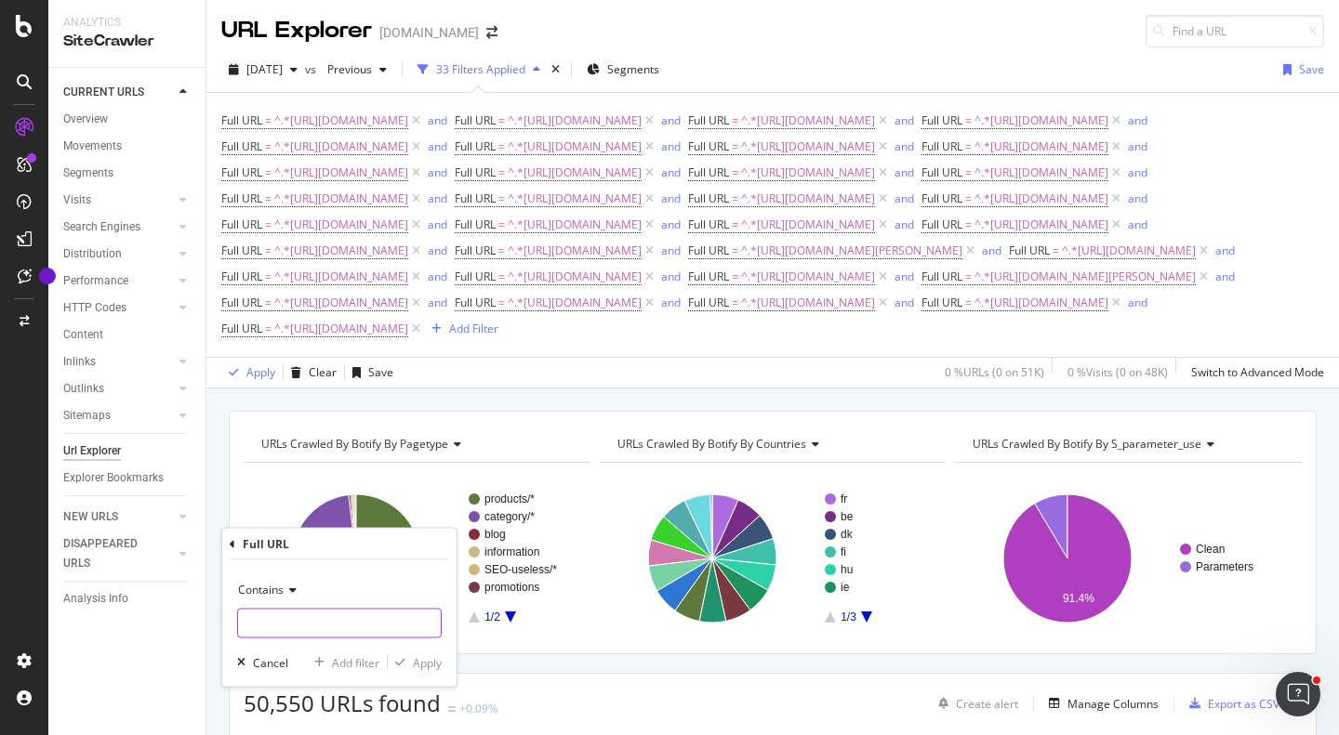
click at [334, 629] on input "text" at bounding box center [339, 624] width 203 height 30
paste input "https://monlitcabane.com/pt/516-edredoes-e-almofadas"
type input "https://monlitcabane.com/pt/516-edredoes-e-almofadas"
click at [431, 663] on div "Apply" at bounding box center [427, 663] width 29 height 16
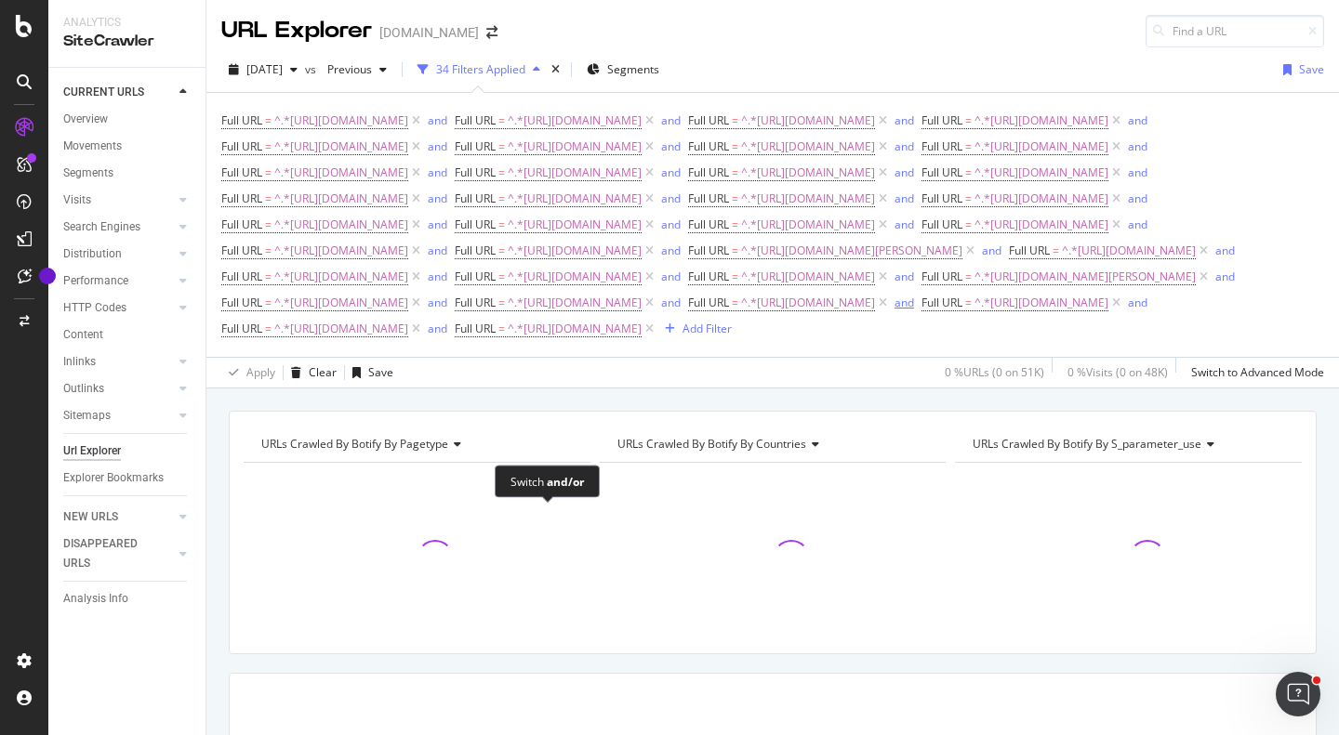
click at [894, 311] on div "and" at bounding box center [904, 303] width 20 height 16
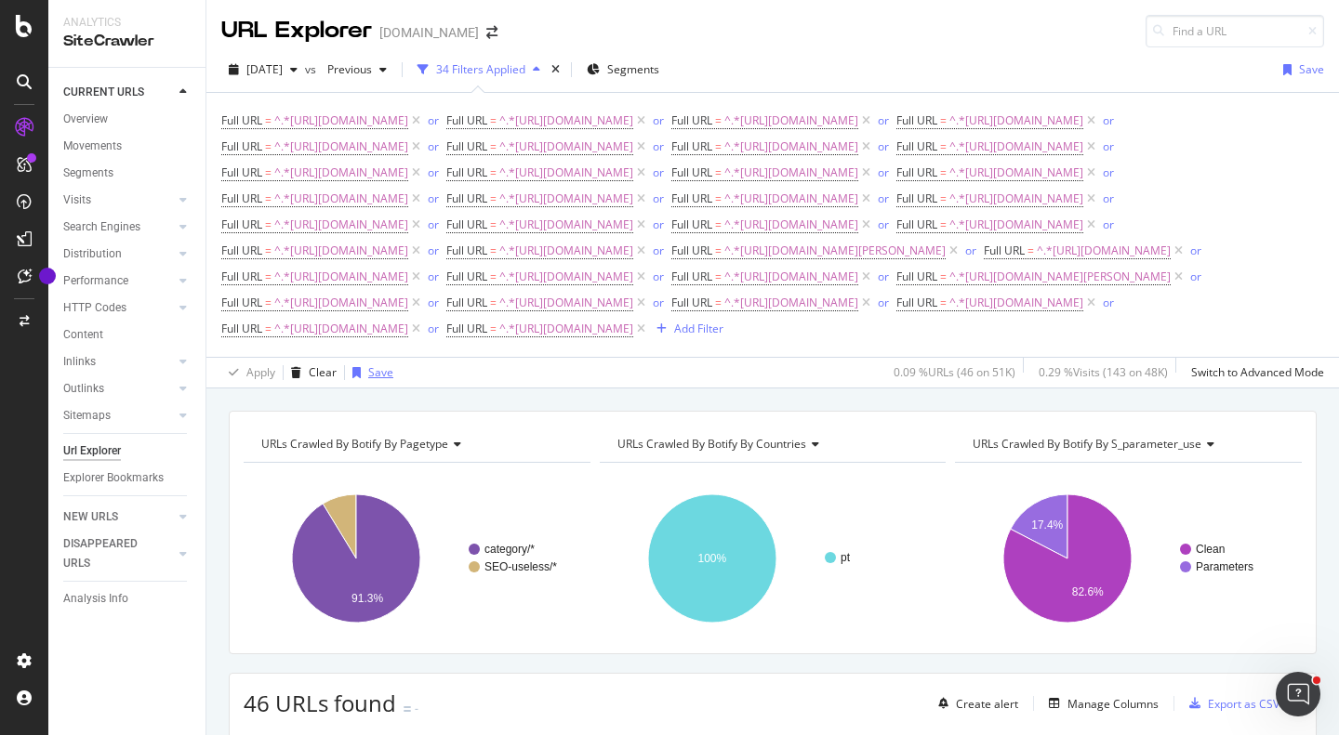
click at [381, 380] on div "Save" at bounding box center [380, 372] width 25 height 16
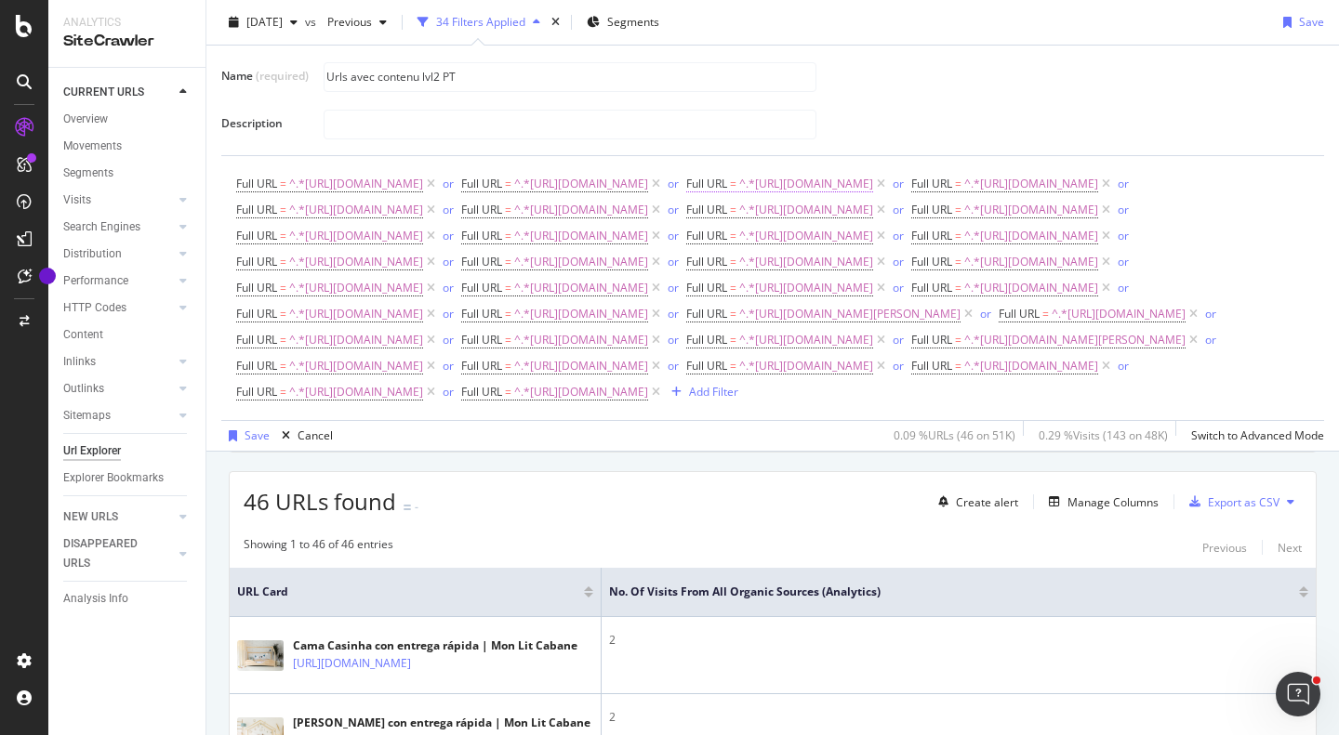
scroll to position [329, 0]
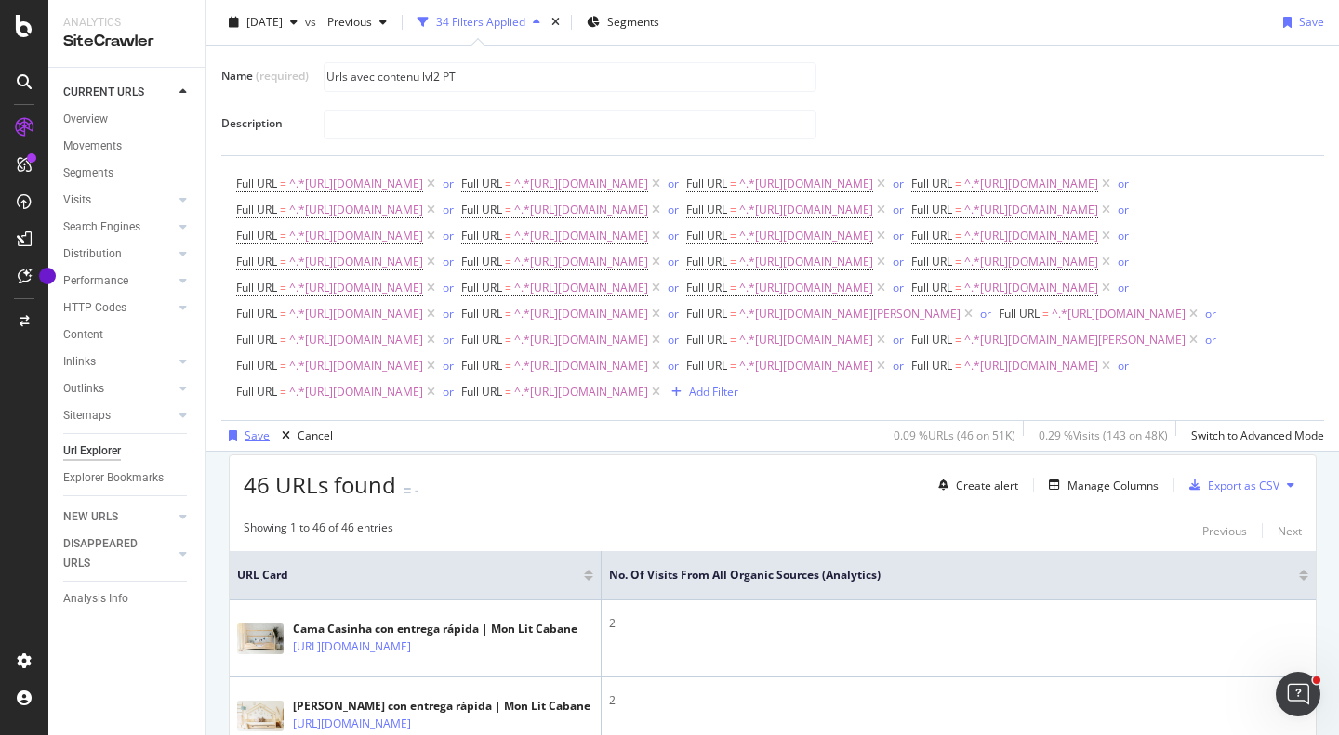
type input "Urls avec contenu lvl2 PT"
click at [249, 444] on div "Save" at bounding box center [257, 436] width 25 height 16
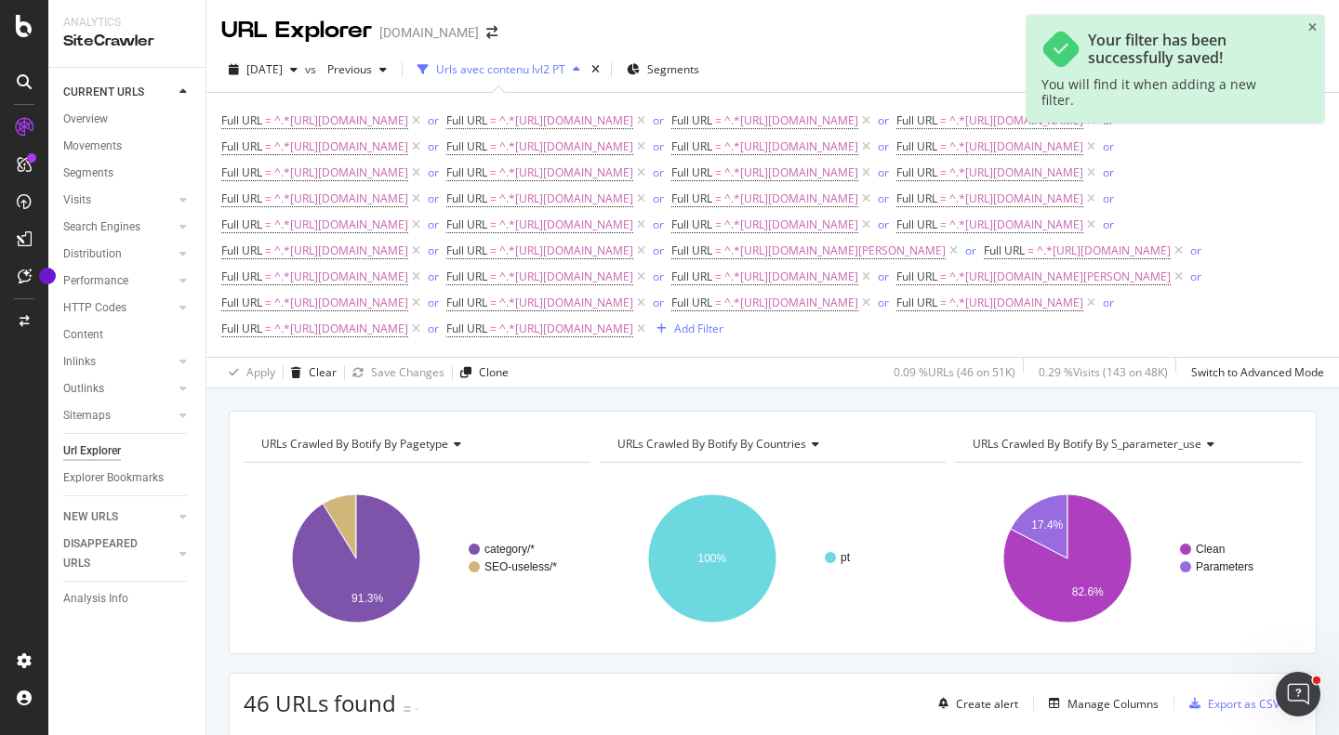
click at [548, 73] on div "Urls avec contenu lvl2 PT" at bounding box center [500, 69] width 129 height 16
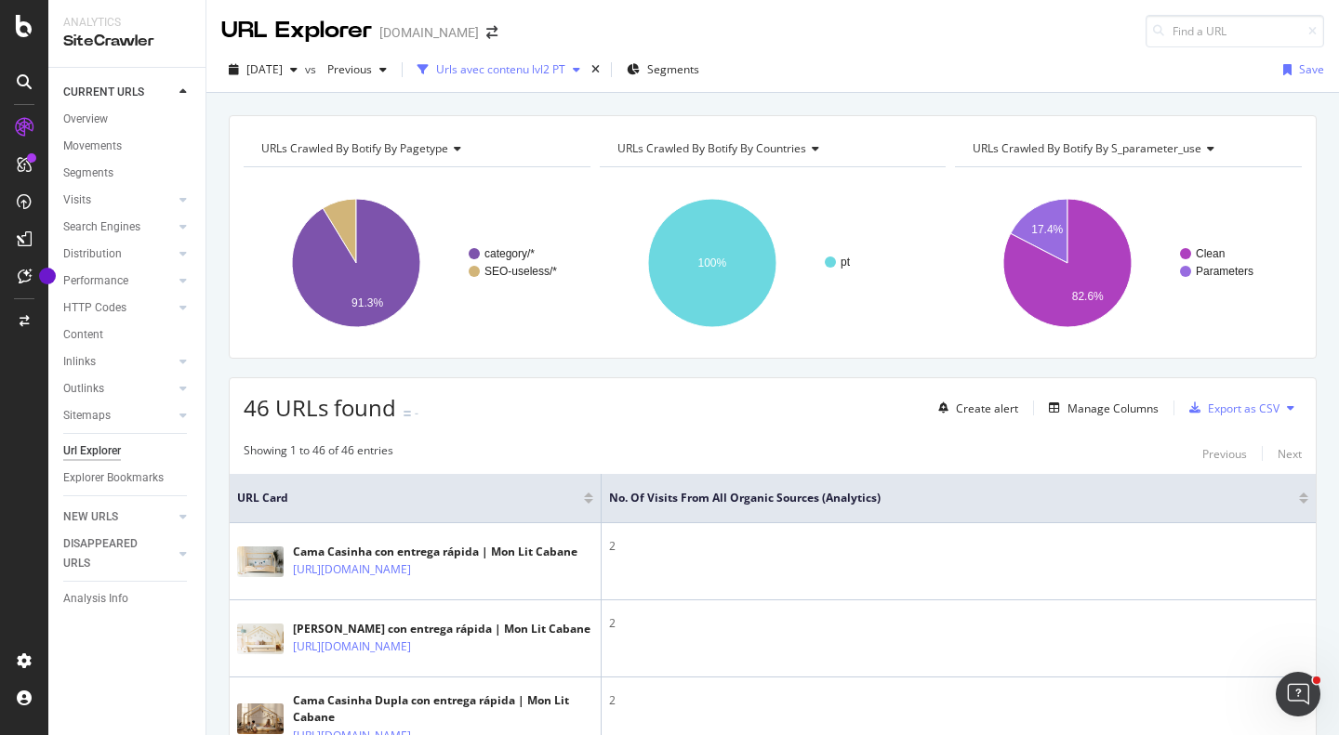
click at [562, 73] on div "Urls avec contenu lvl2 PT" at bounding box center [500, 69] width 129 height 16
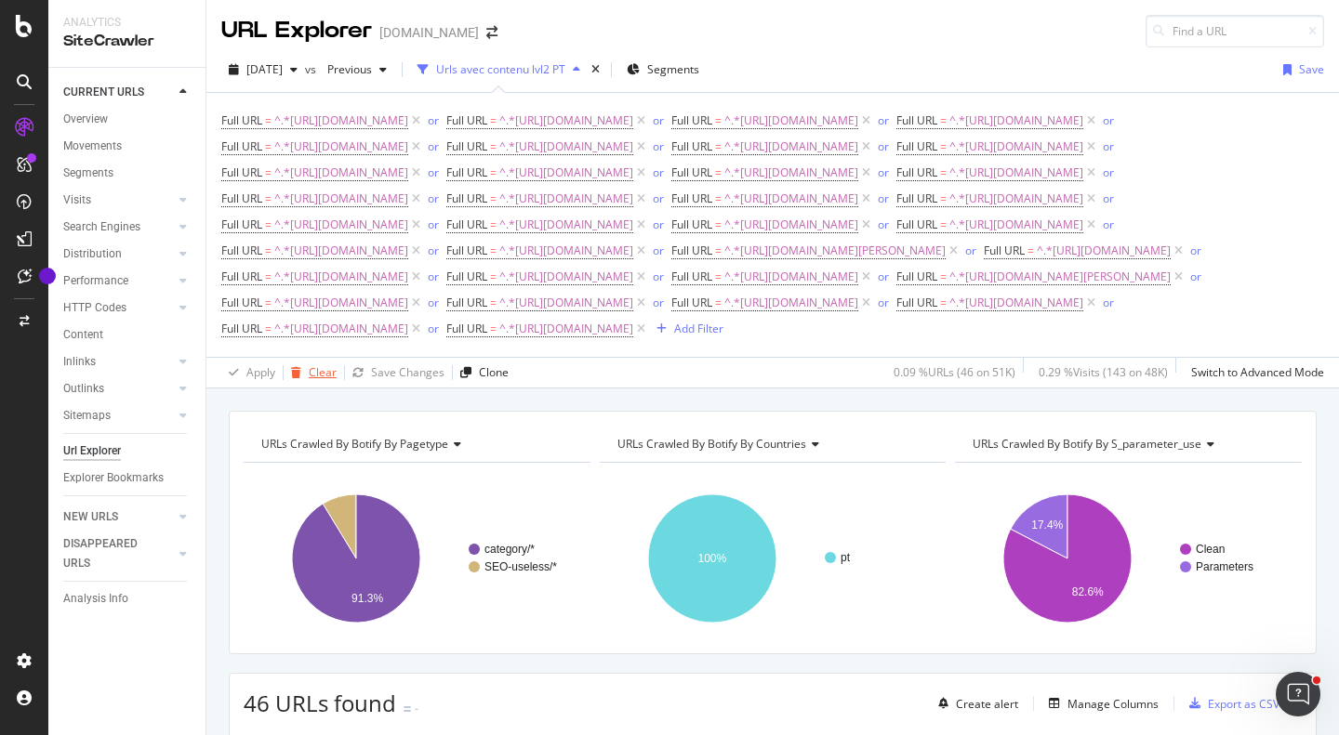
click at [318, 380] on div "Clear" at bounding box center [323, 372] width 28 height 16
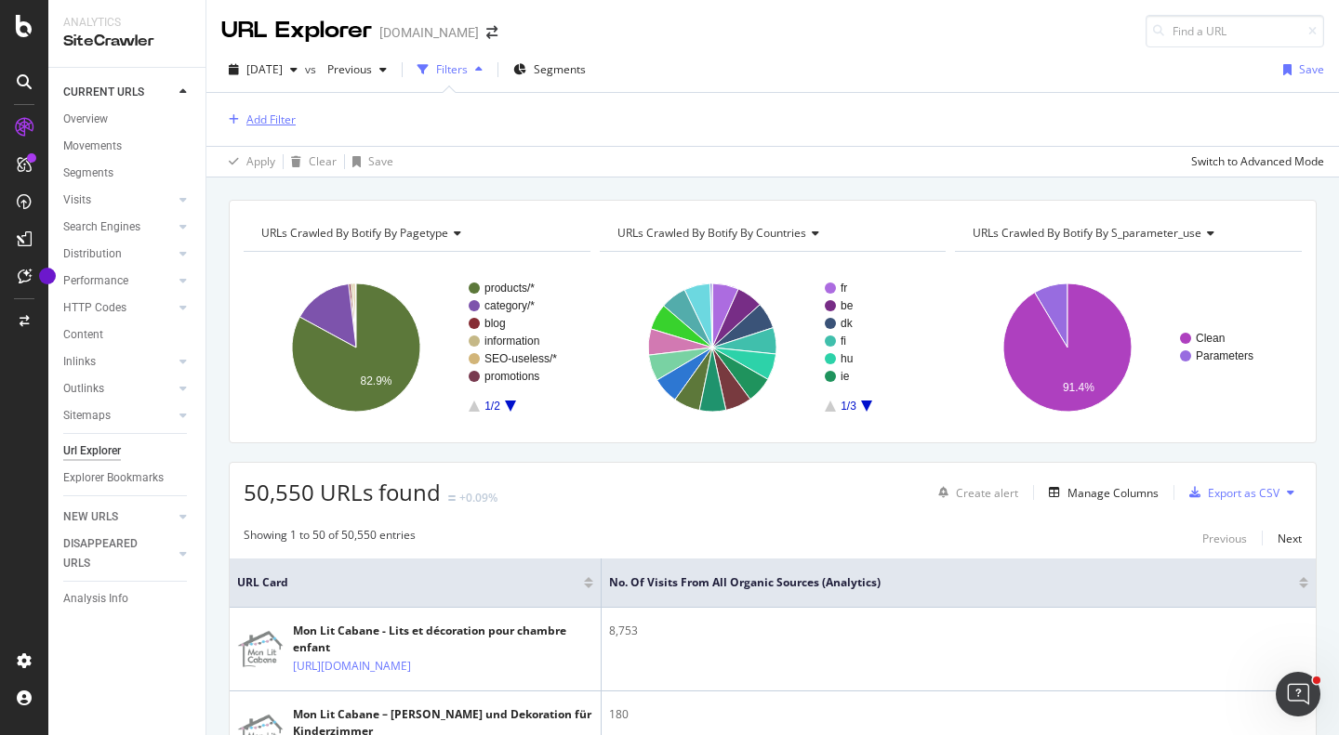
click at [278, 119] on div "Add Filter" at bounding box center [270, 120] width 49 height 16
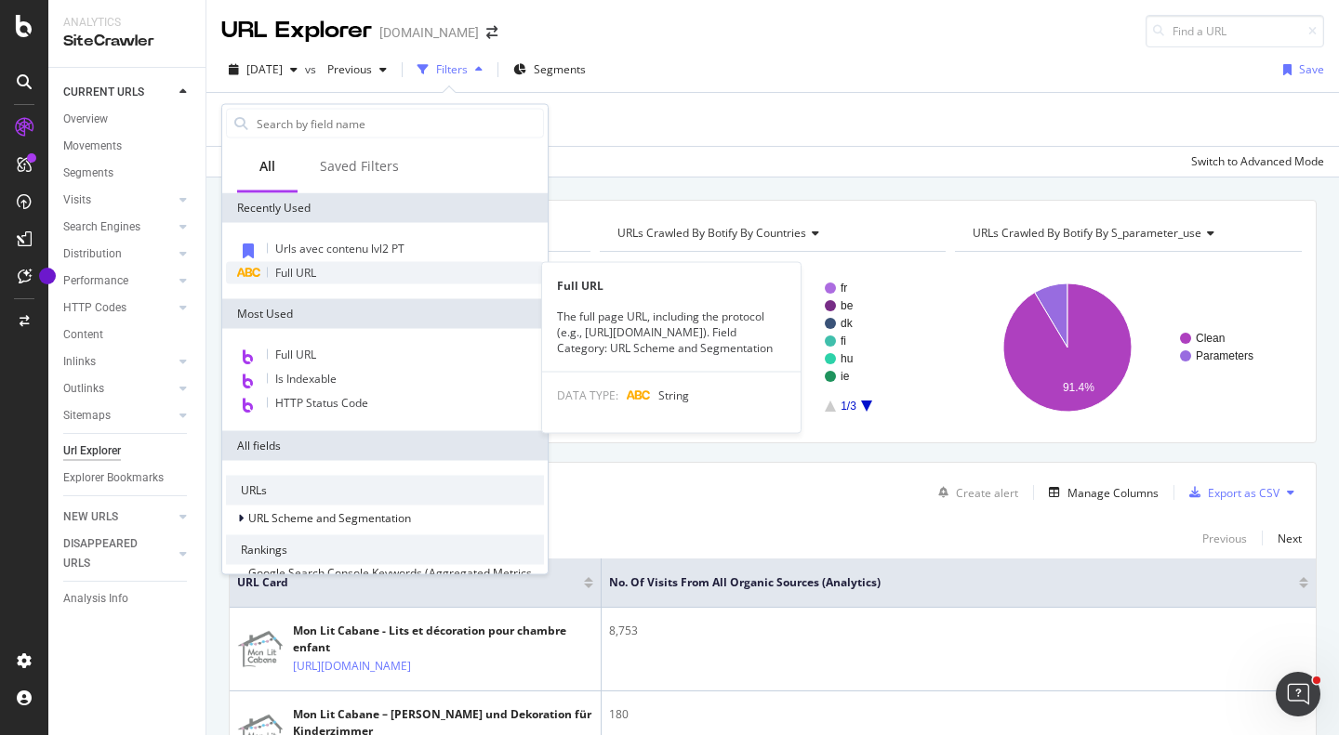
click at [305, 266] on span "Full URL" at bounding box center [295, 273] width 41 height 16
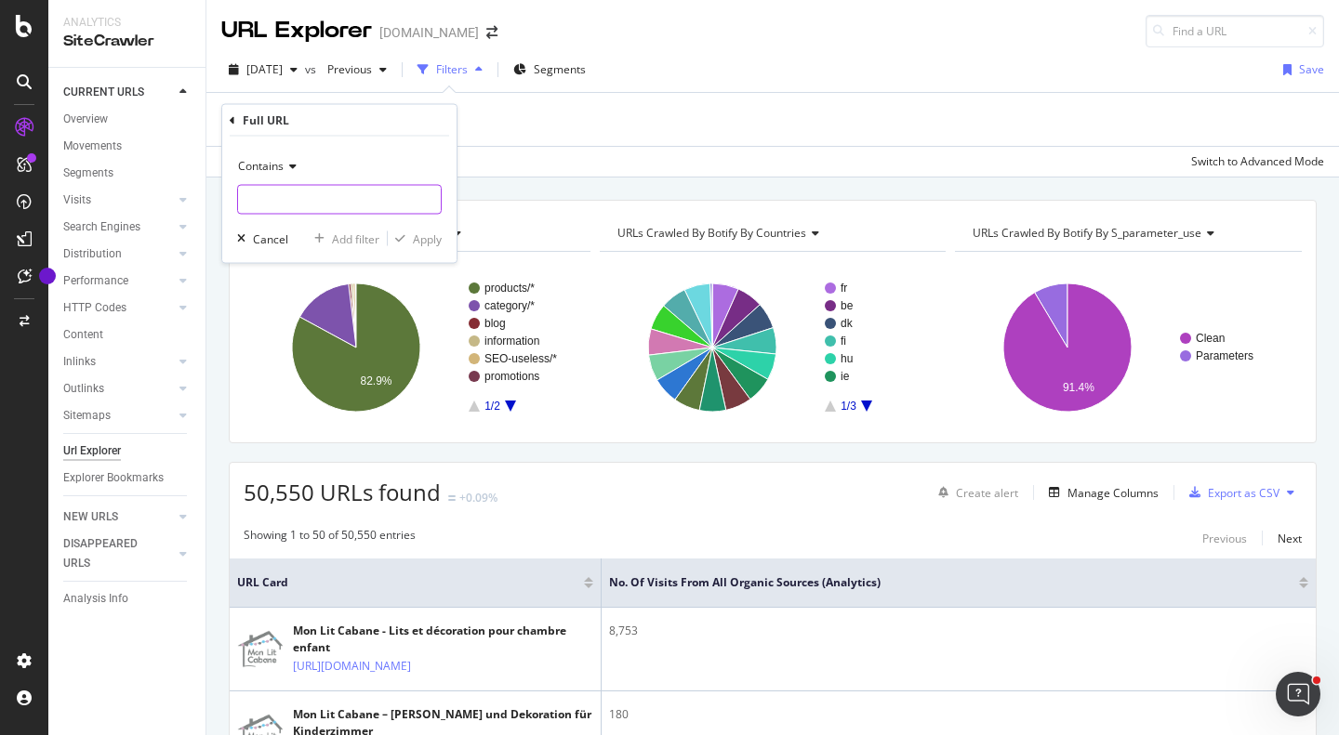
click at [327, 196] on input "text" at bounding box center [339, 200] width 203 height 30
paste input "[URL][DOMAIN_NAME]"
type input "[URL][DOMAIN_NAME]"
click at [406, 236] on div "button" at bounding box center [400, 238] width 25 height 11
